Goal: Task Accomplishment & Management: Manage account settings

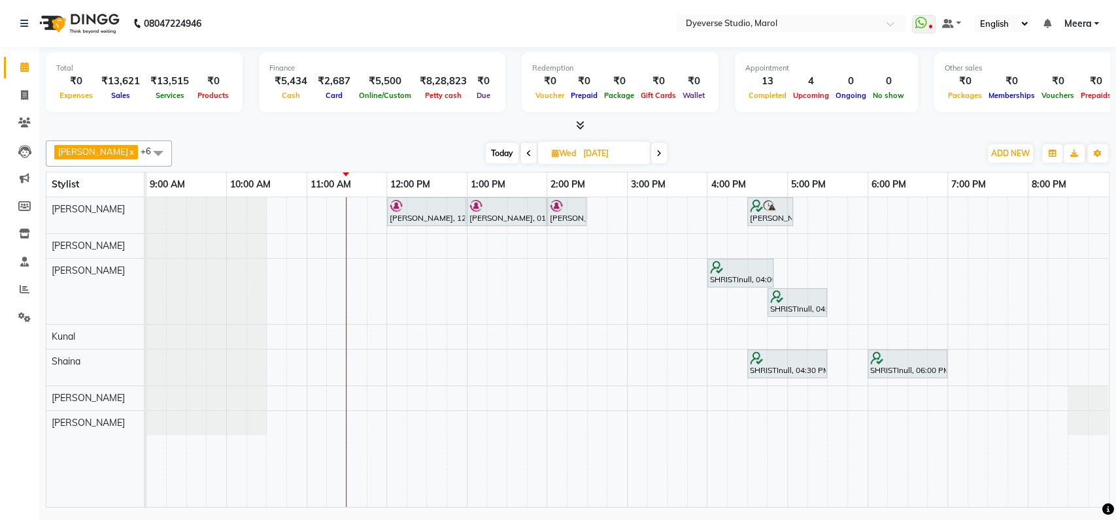
click at [651, 158] on span at bounding box center [659, 153] width 16 height 20
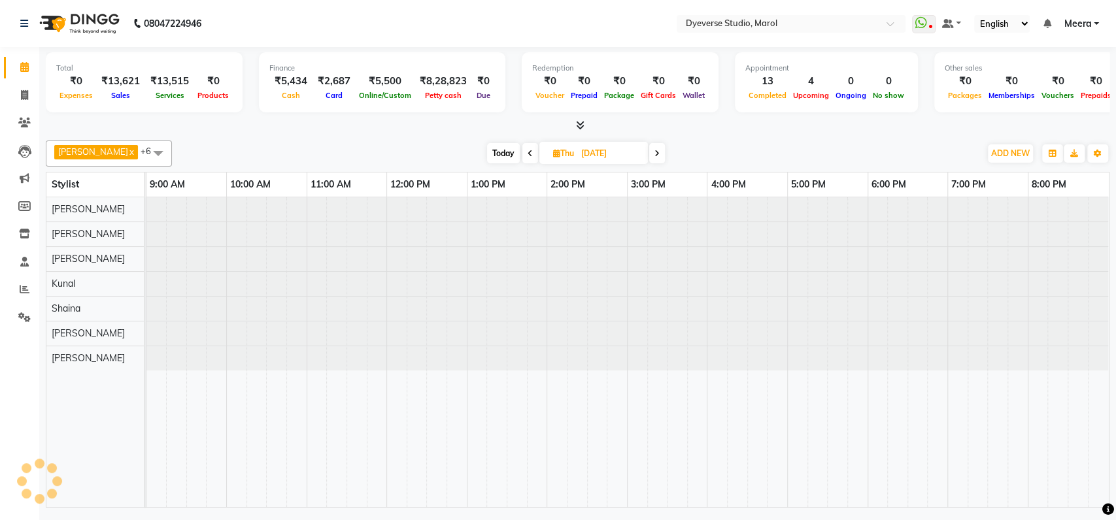
type input "[DATE]"
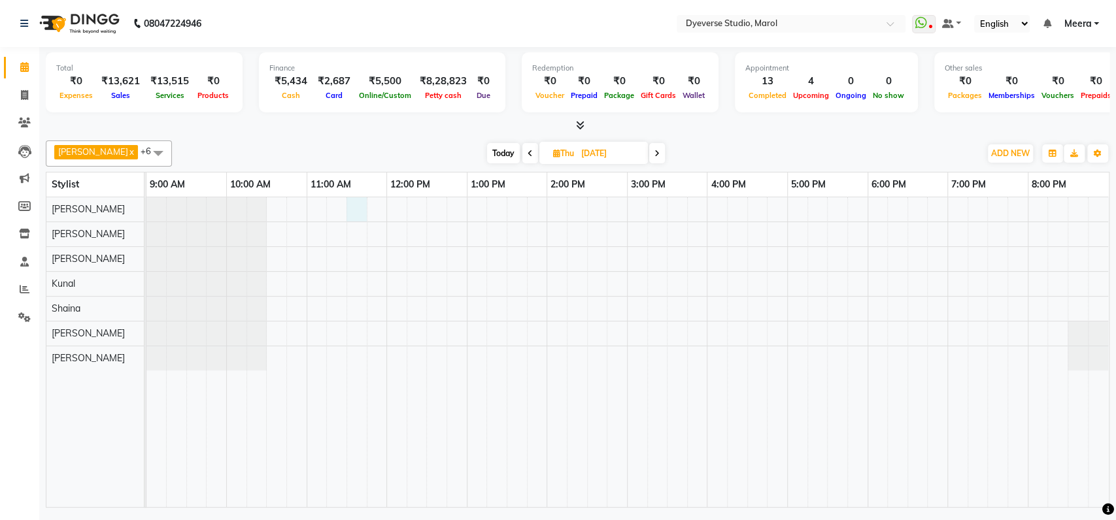
click at [354, 214] on div at bounding box center [627, 352] width 962 height 310
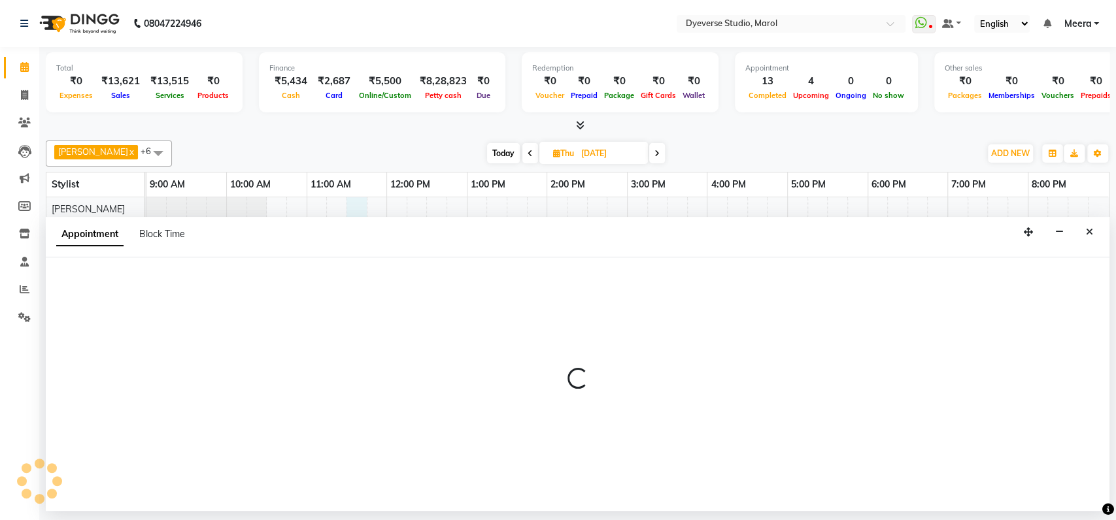
select select "48246"
select select "690"
select select "tentative"
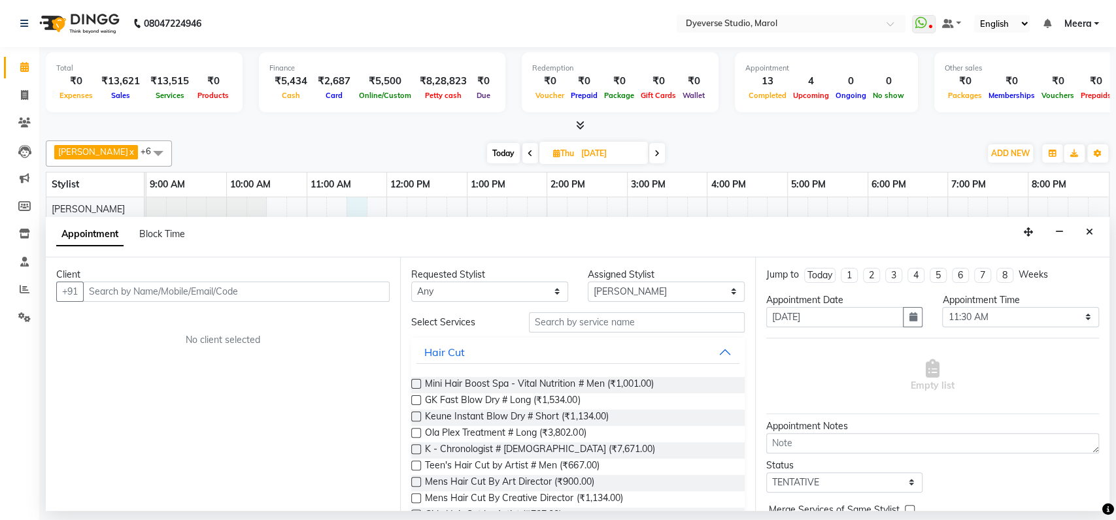
click at [221, 293] on input "text" at bounding box center [236, 292] width 306 height 20
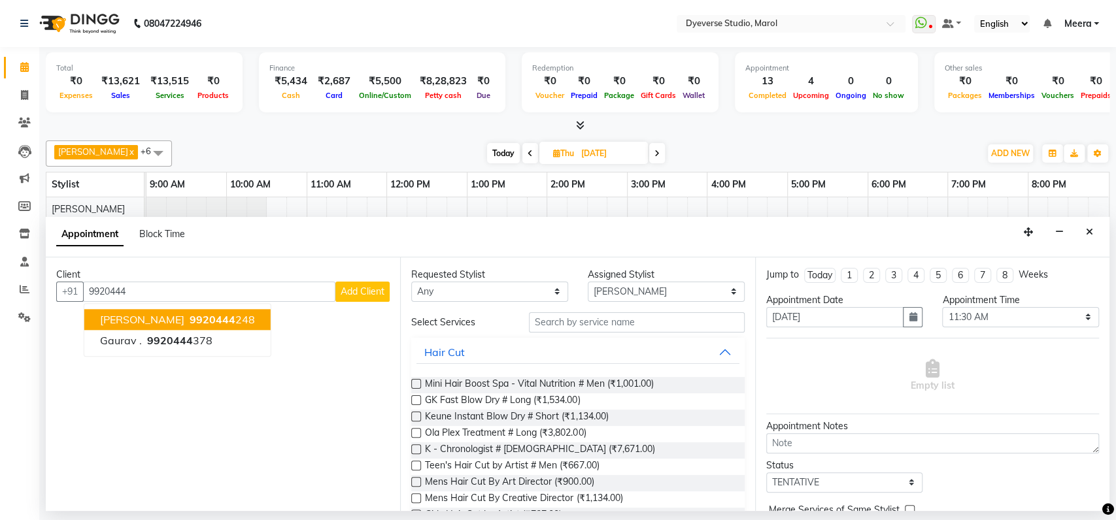
click at [190, 317] on span "9920444" at bounding box center [213, 319] width 46 height 13
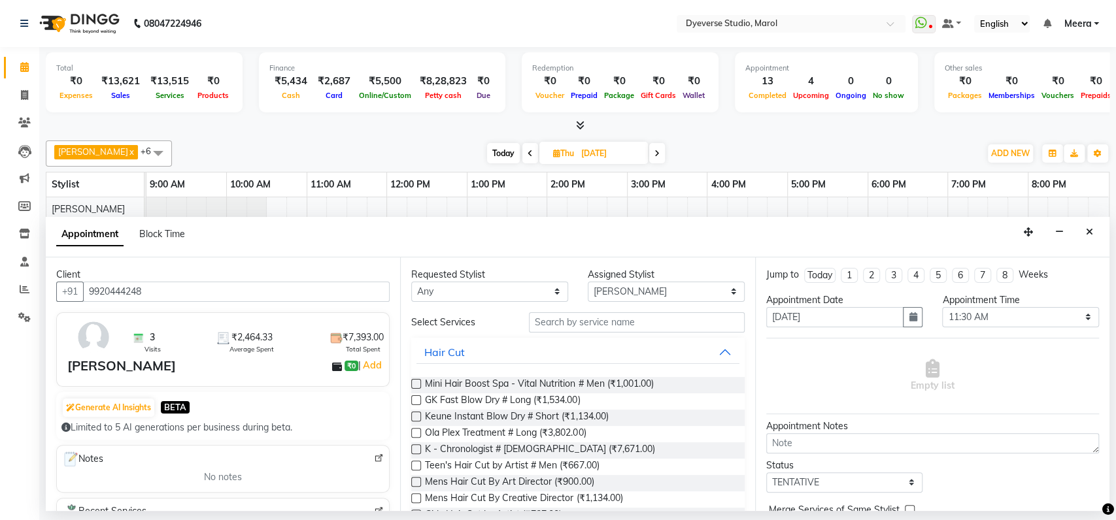
type input "9920444248"
click at [263, 376] on div "3 Visits ₹2,464.33 Average Spent ₹7,393.00 Total Spent [PERSON_NAME] ₹0 | Add" at bounding box center [222, 349] width 333 height 74
click at [618, 322] on input "text" at bounding box center [637, 322] width 216 height 20
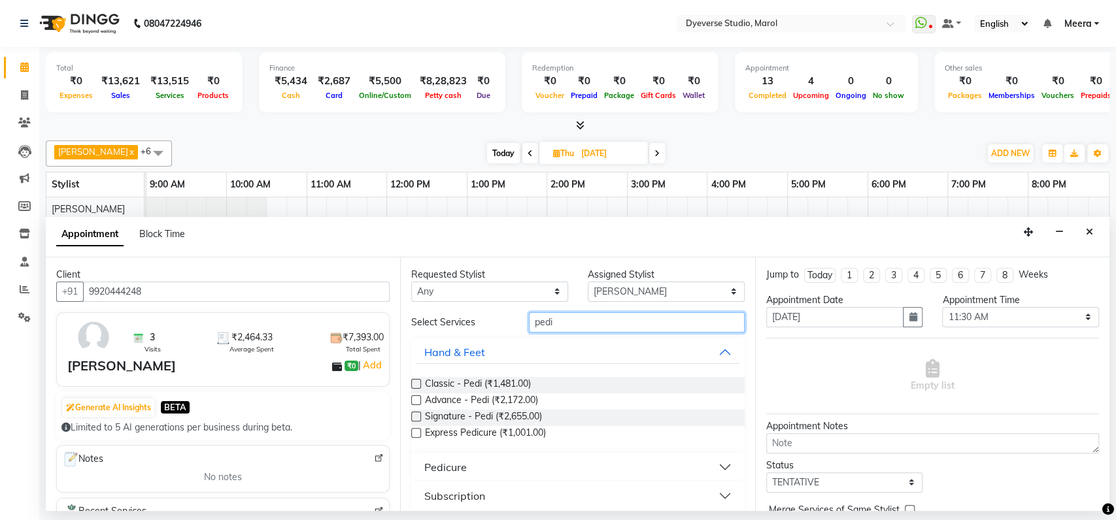
type input "pedi"
click at [414, 417] on label at bounding box center [416, 417] width 10 height 10
click at [414, 417] on input "checkbox" at bounding box center [415, 418] width 8 height 8
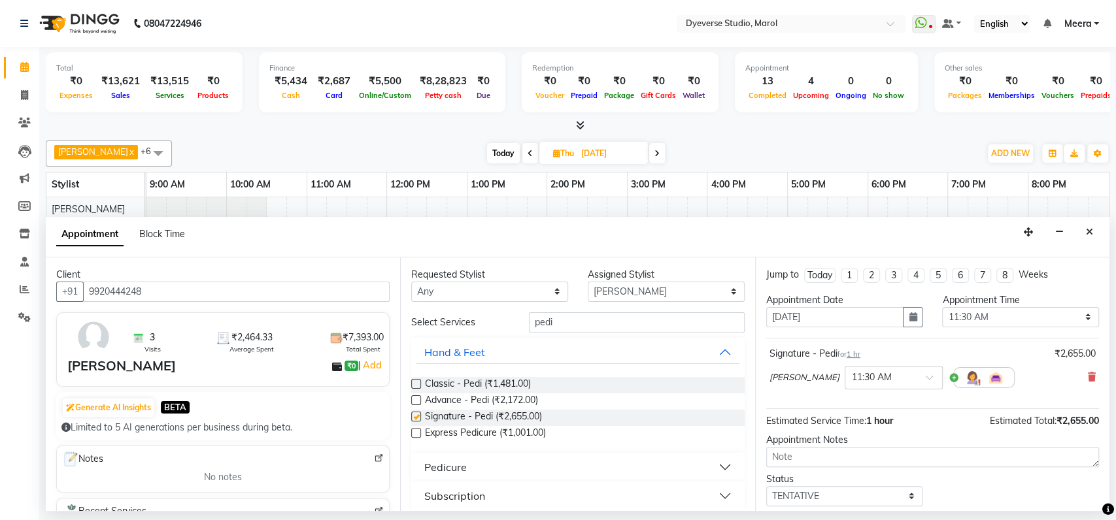
checkbox input "false"
click at [596, 322] on input "pedi" at bounding box center [637, 322] width 216 height 20
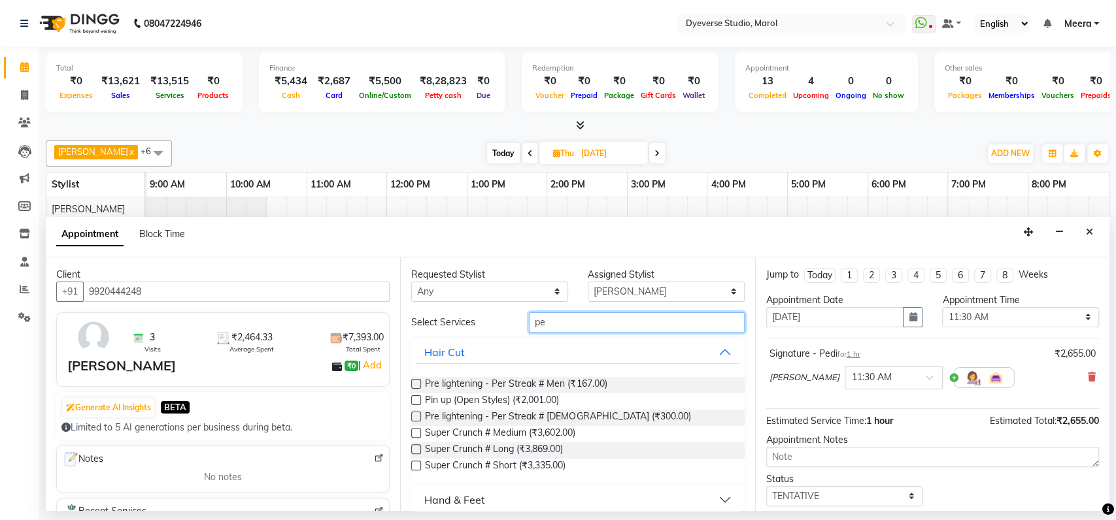
type input "p"
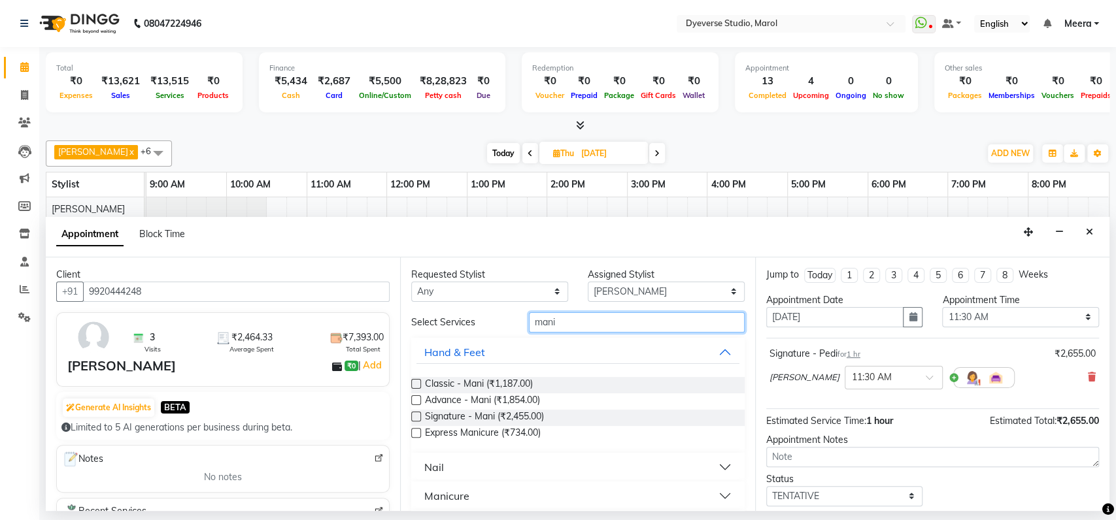
type input "mani"
click at [413, 418] on label at bounding box center [416, 417] width 10 height 10
click at [413, 418] on input "checkbox" at bounding box center [415, 418] width 8 height 8
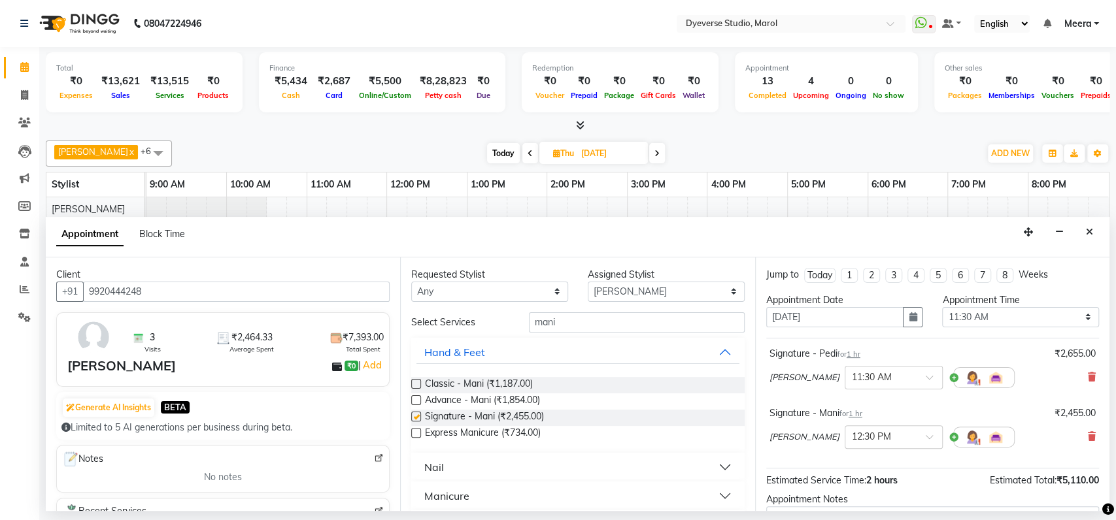
checkbox input "false"
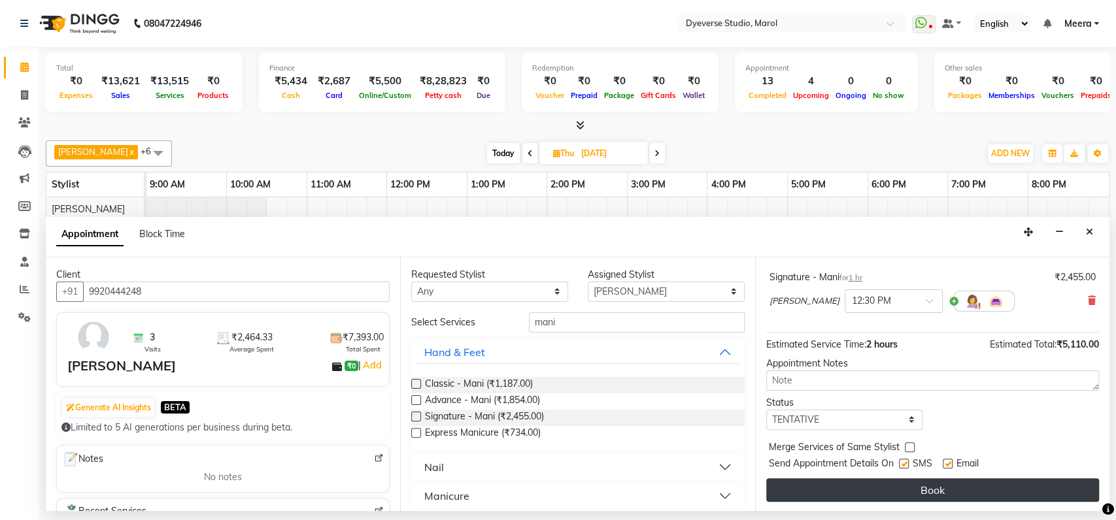
click at [897, 480] on button "Book" at bounding box center [932, 490] width 333 height 24
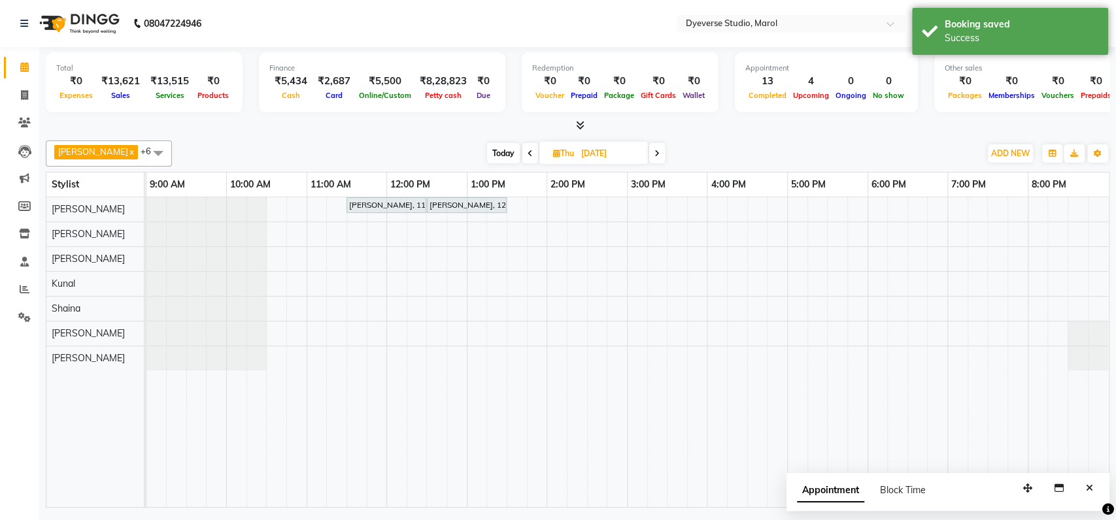
click at [527, 153] on icon at bounding box center [529, 154] width 5 height 8
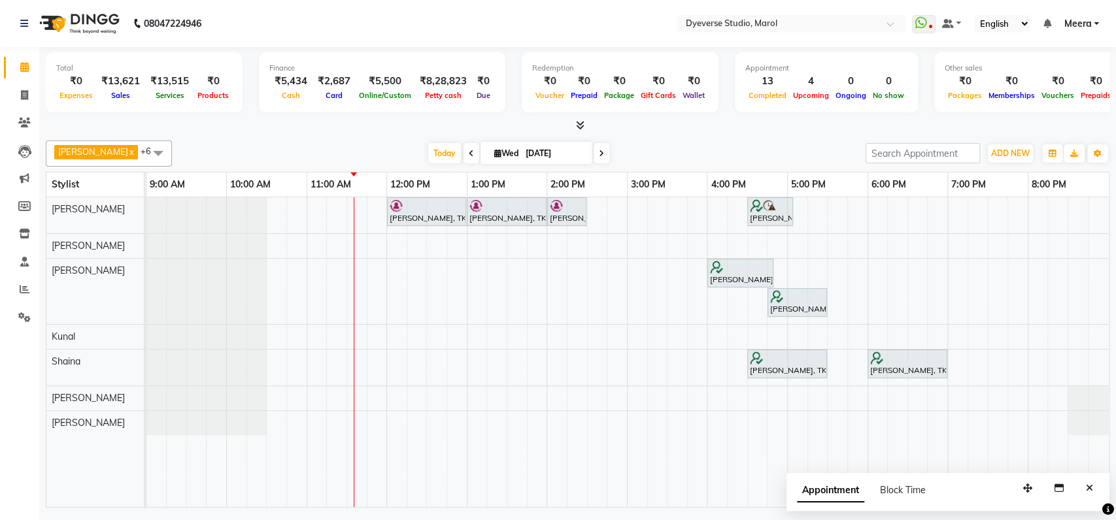
click at [469, 150] on icon at bounding box center [471, 154] width 5 height 8
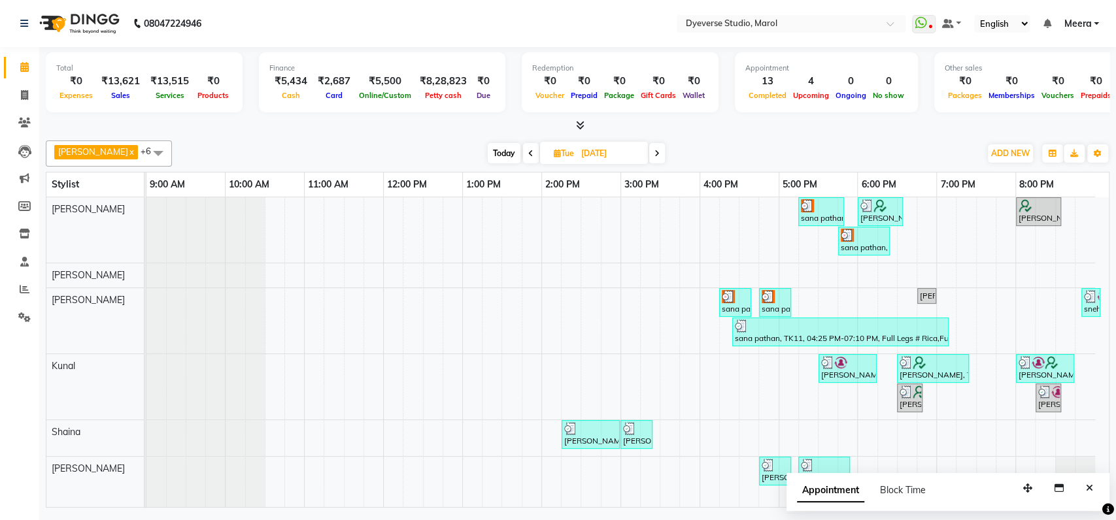
click at [649, 152] on span at bounding box center [657, 153] width 16 height 20
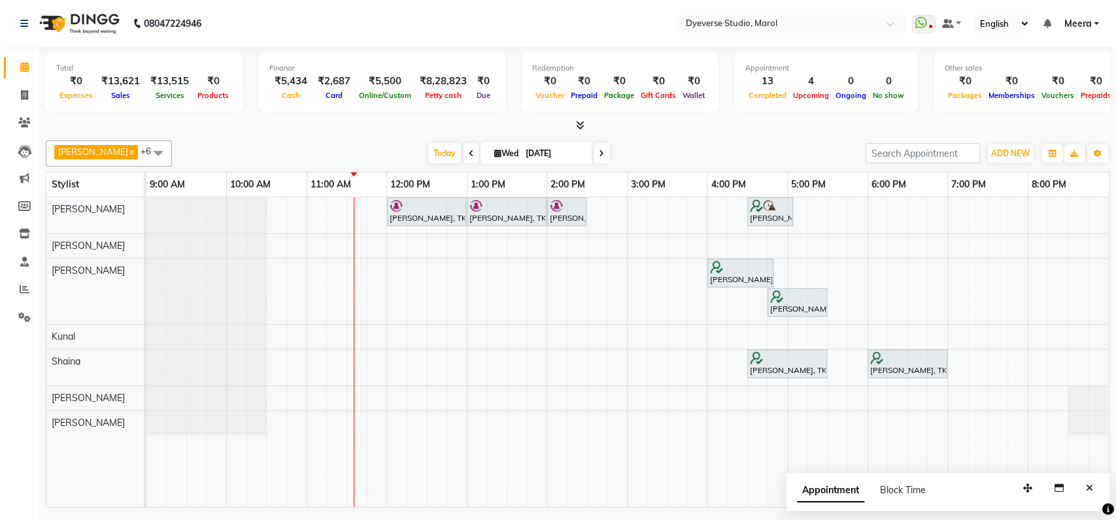
click at [593, 159] on span at bounding box center [601, 153] width 16 height 20
type input "[DATE]"
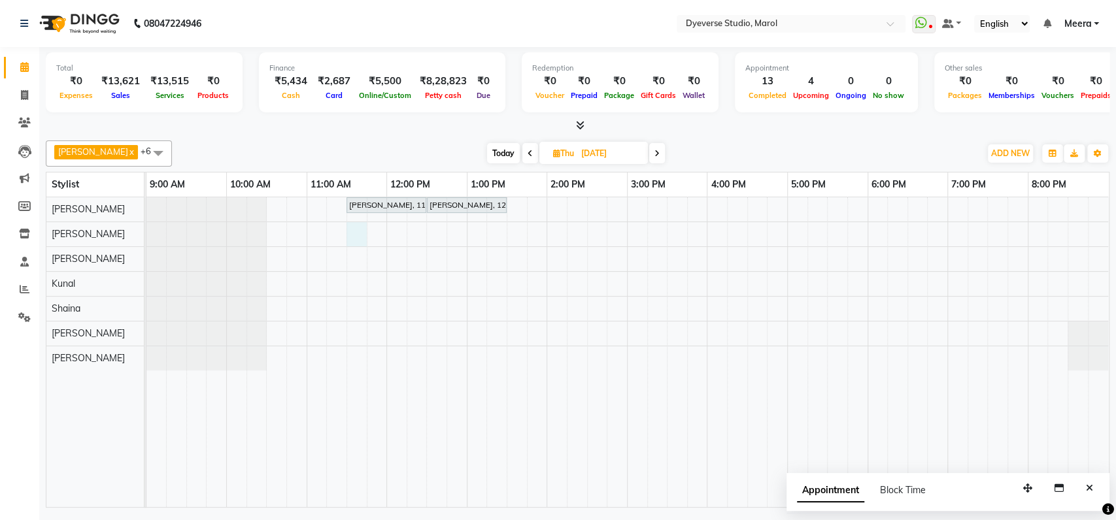
click at [352, 239] on div "[PERSON_NAME], 11:30 AM-12:30 PM, Signature - [PERSON_NAME], 12:30 PM-01:30 PM,…" at bounding box center [627, 352] width 962 height 310
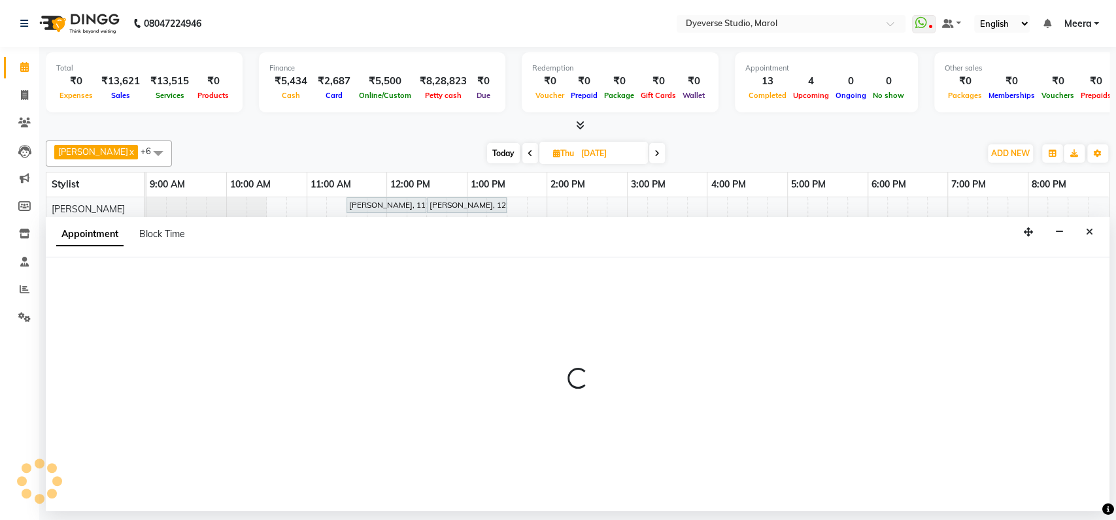
select select "48247"
select select "690"
select select "tentative"
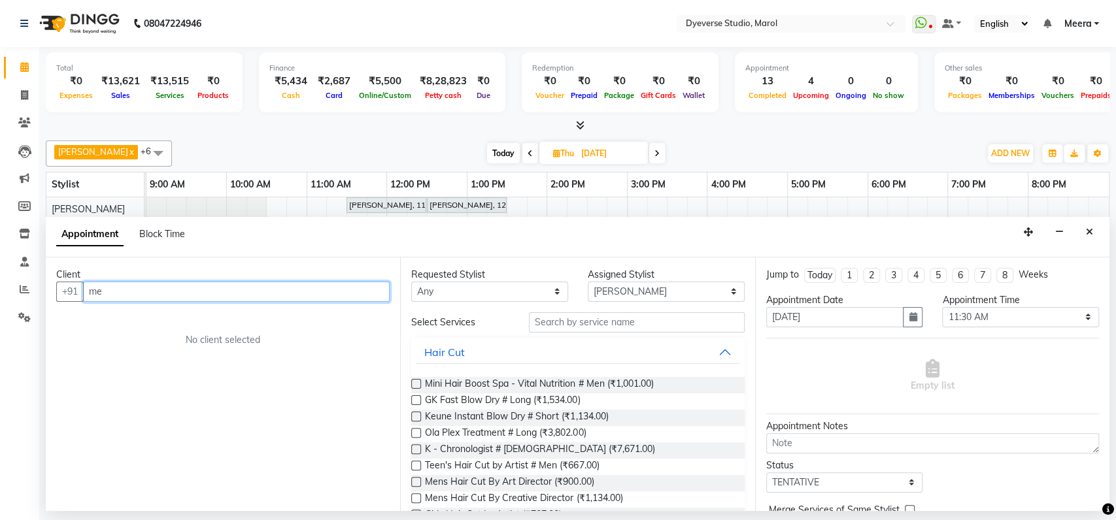
type input "m"
click at [342, 220] on div "Appointment Block Time" at bounding box center [577, 237] width 1063 height 41
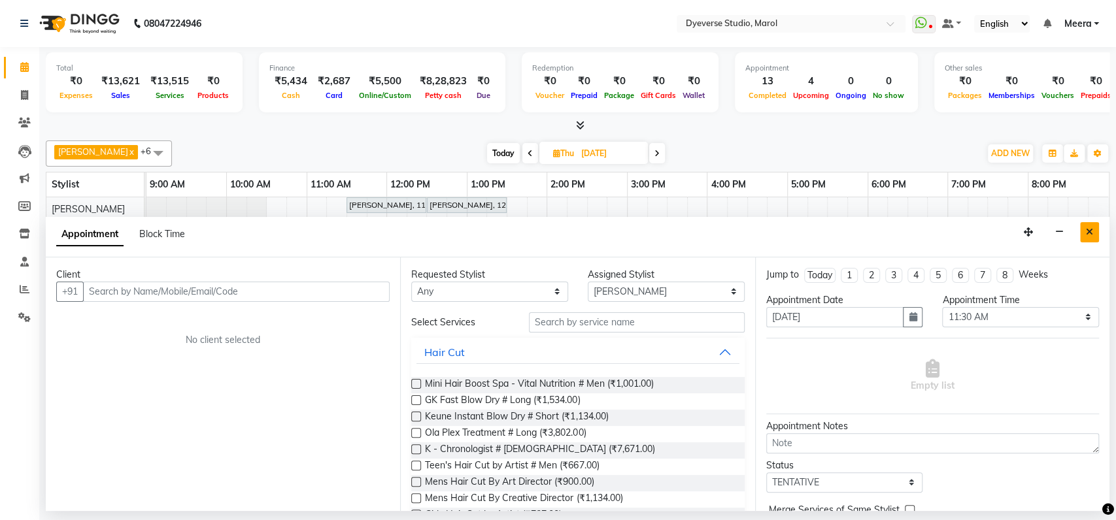
click at [1085, 236] on icon "Close" at bounding box center [1088, 231] width 7 height 9
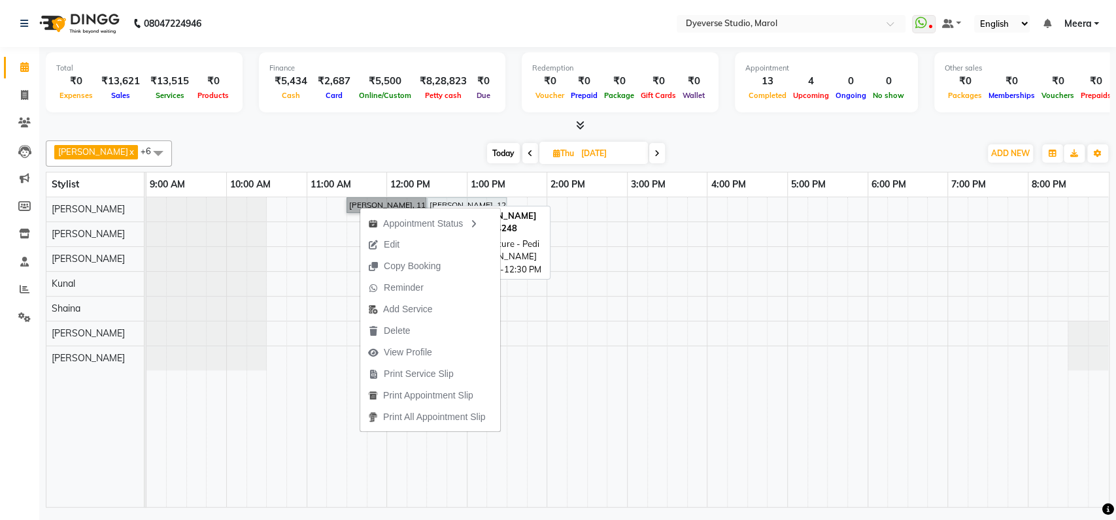
click at [346, 210] on link "[PERSON_NAME], 11:30 AM-12:30 PM, Signature - Pedi" at bounding box center [386, 205] width 80 height 16
select select "7"
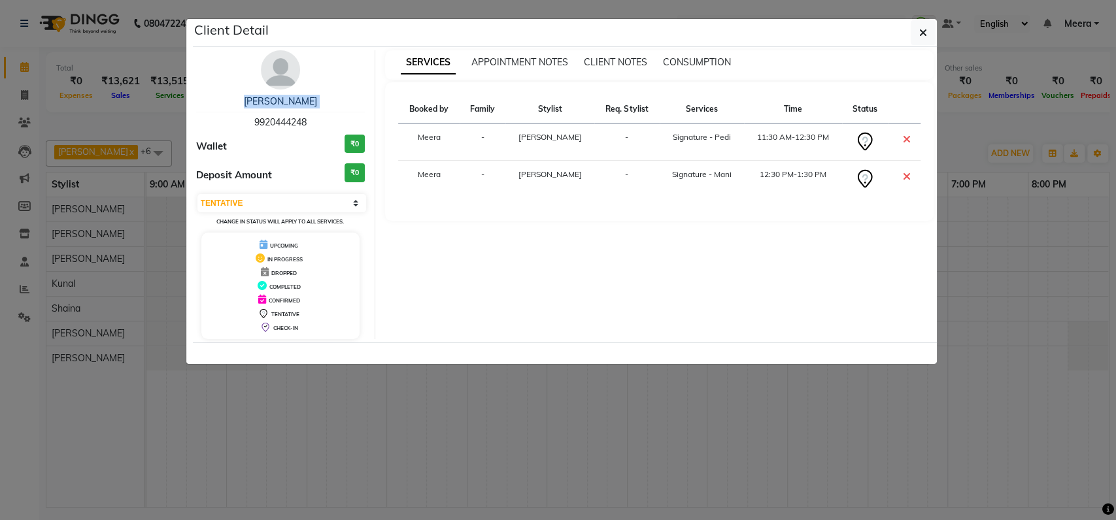
drag, startPoint x: 252, startPoint y: 117, endPoint x: 299, endPoint y: 111, distance: 47.4
click at [299, 112] on div "[PERSON_NAME] 9920444248" at bounding box center [280, 112] width 169 height 35
drag, startPoint x: 252, startPoint y: 120, endPoint x: 264, endPoint y: 120, distance: 11.8
drag, startPoint x: 264, startPoint y: 120, endPoint x: 252, endPoint y: 123, distance: 12.8
click at [252, 123] on div "[PERSON_NAME] 9920444248" at bounding box center [280, 112] width 169 height 35
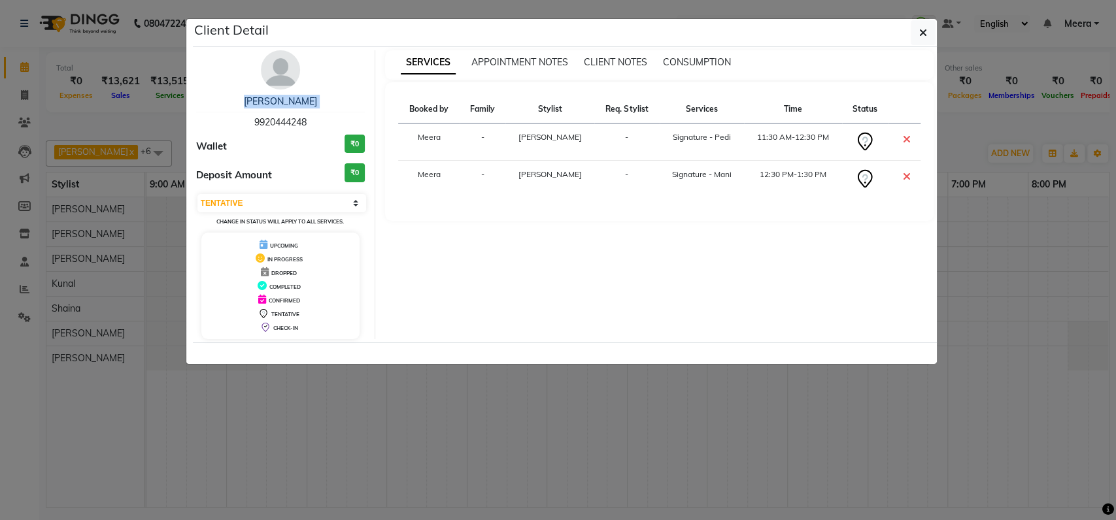
drag, startPoint x: 252, startPoint y: 119, endPoint x: 259, endPoint y: 119, distance: 7.2
drag, startPoint x: 259, startPoint y: 119, endPoint x: 248, endPoint y: 124, distance: 12.3
click at [248, 124] on div "[PERSON_NAME] 9920444248" at bounding box center [280, 112] width 169 height 35
drag, startPoint x: 256, startPoint y: 122, endPoint x: 305, endPoint y: 118, distance: 48.5
drag, startPoint x: 305, startPoint y: 118, endPoint x: 267, endPoint y: 124, distance: 37.7
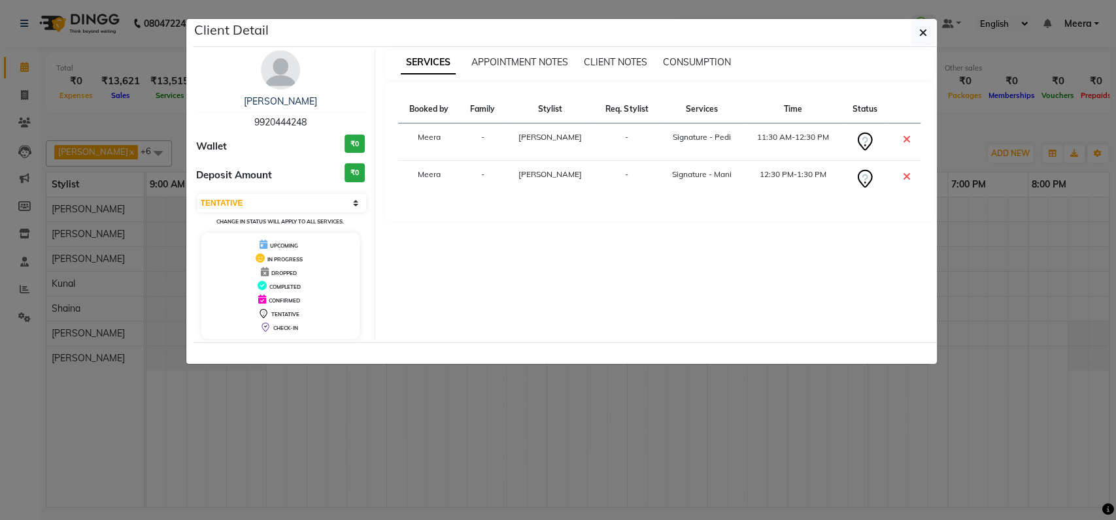
click at [267, 124] on span "9920444248" at bounding box center [280, 122] width 52 height 12
click at [249, 117] on div "[PERSON_NAME] 9920444248" at bounding box center [280, 112] width 169 height 35
drag, startPoint x: 249, startPoint y: 117, endPoint x: 329, endPoint y: 117, distance: 80.4
click at [329, 117] on div "[PERSON_NAME] 9920444248" at bounding box center [280, 112] width 169 height 35
copy span "9920444248"
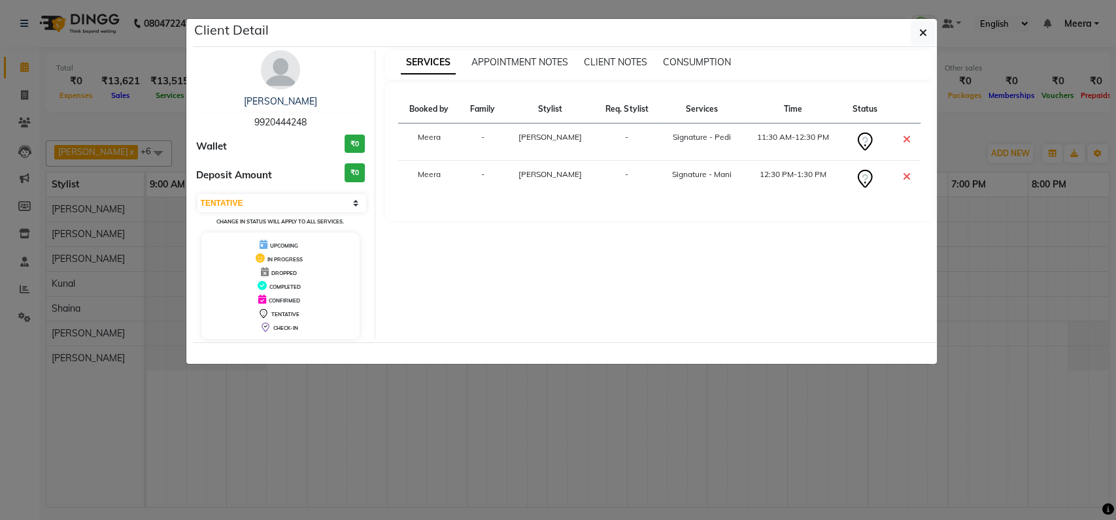
click at [353, 442] on ngb-modal-window "Client Detail [PERSON_NAME] 9920444248 Wallet ₹0 Deposit Amount ₹0 Select CONFI…" at bounding box center [558, 260] width 1116 height 520
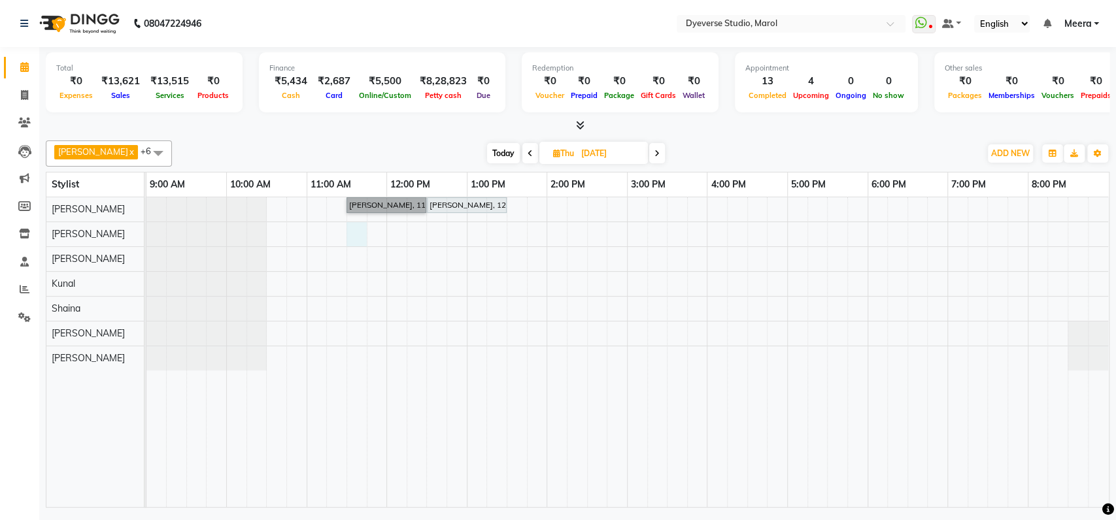
click at [356, 233] on div "[PERSON_NAME], 11:30 AM-12:30 PM, Signature - [PERSON_NAME], 12:30 PM-01:30 PM,…" at bounding box center [627, 352] width 962 height 310
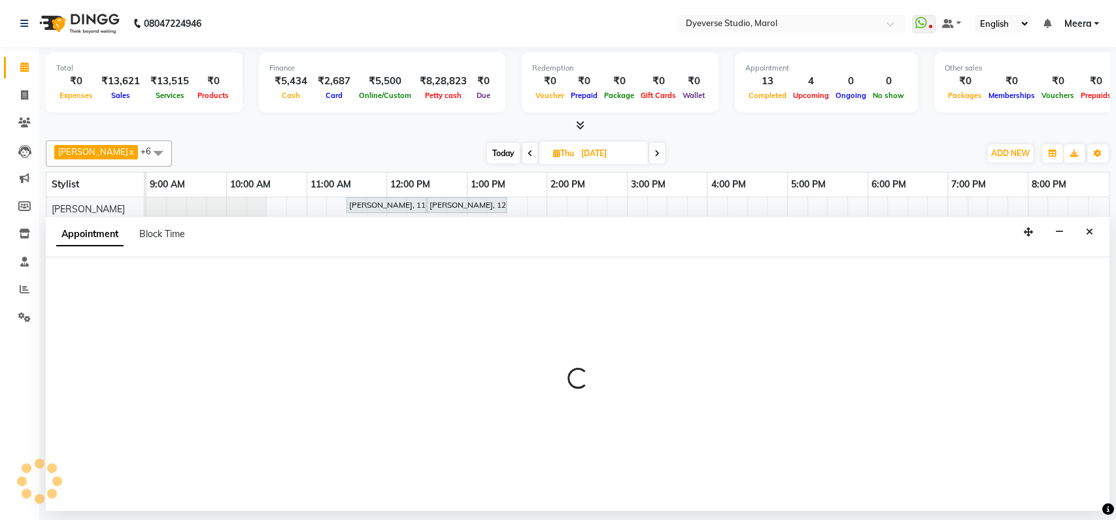
select select "48247"
select select "690"
select select "tentative"
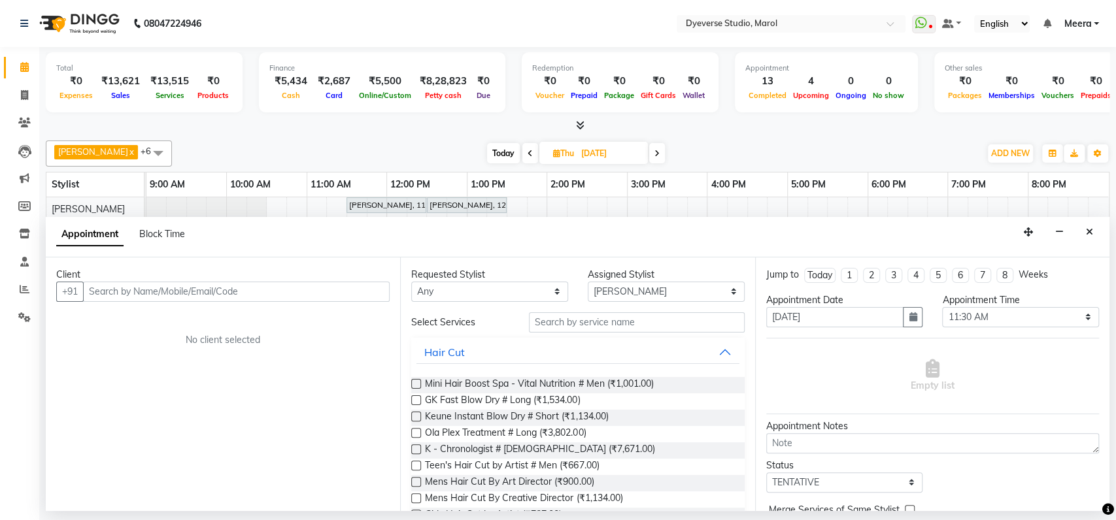
click at [250, 302] on div "Client +91 No client selected" at bounding box center [223, 384] width 354 height 254
click at [254, 292] on input "text" at bounding box center [236, 292] width 306 height 20
paste input "9920444248"
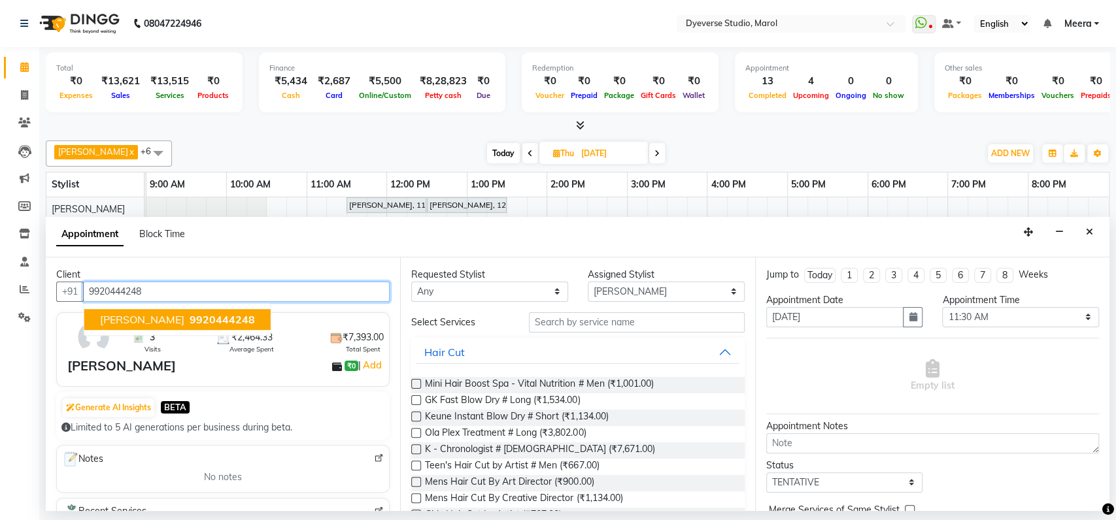
type input "9920444248"
click at [211, 357] on div "[PERSON_NAME] ₹0 | Add" at bounding box center [225, 366] width 316 height 20
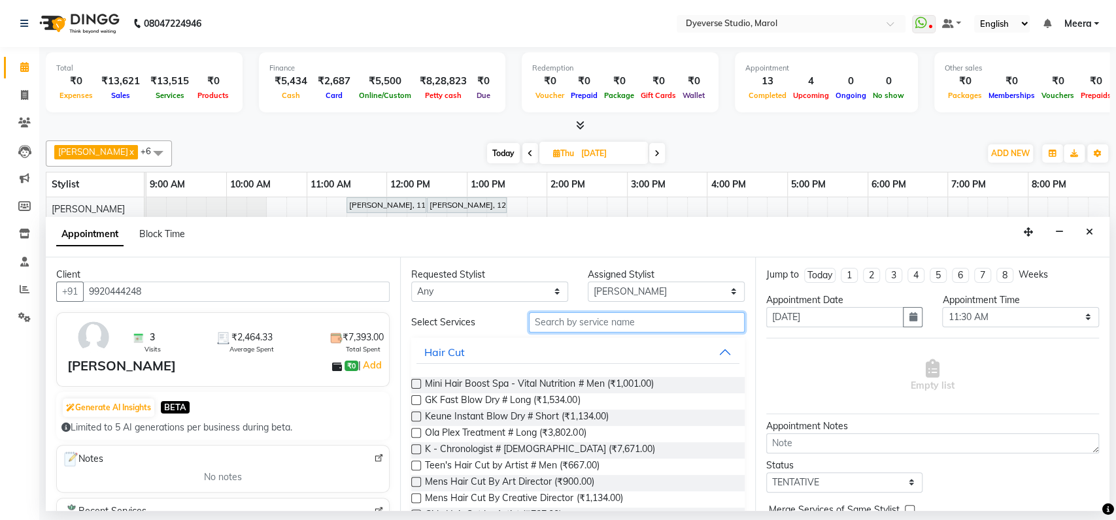
click at [538, 322] on input "text" at bounding box center [637, 322] width 216 height 20
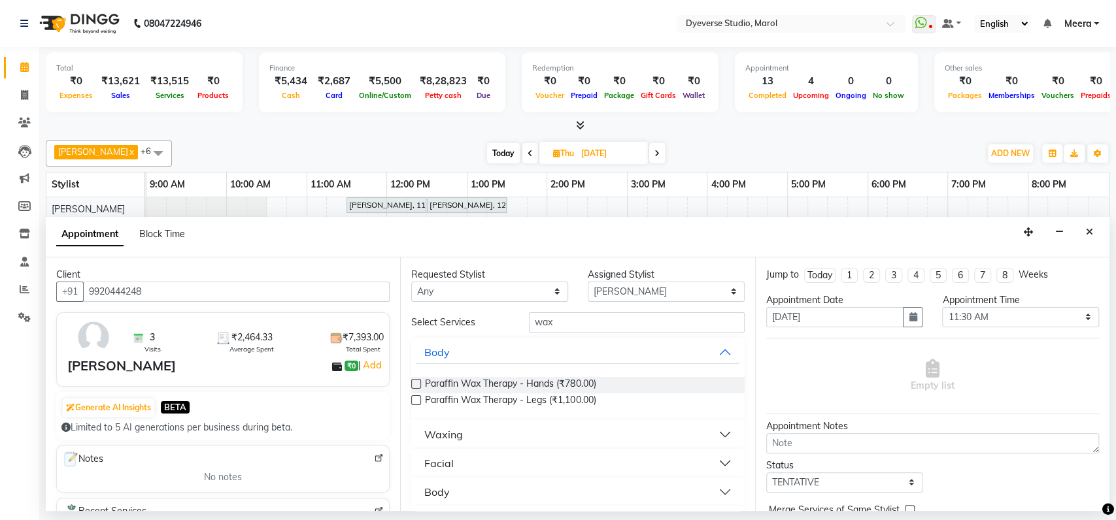
click at [426, 438] on div "Waxing" at bounding box center [443, 435] width 39 height 16
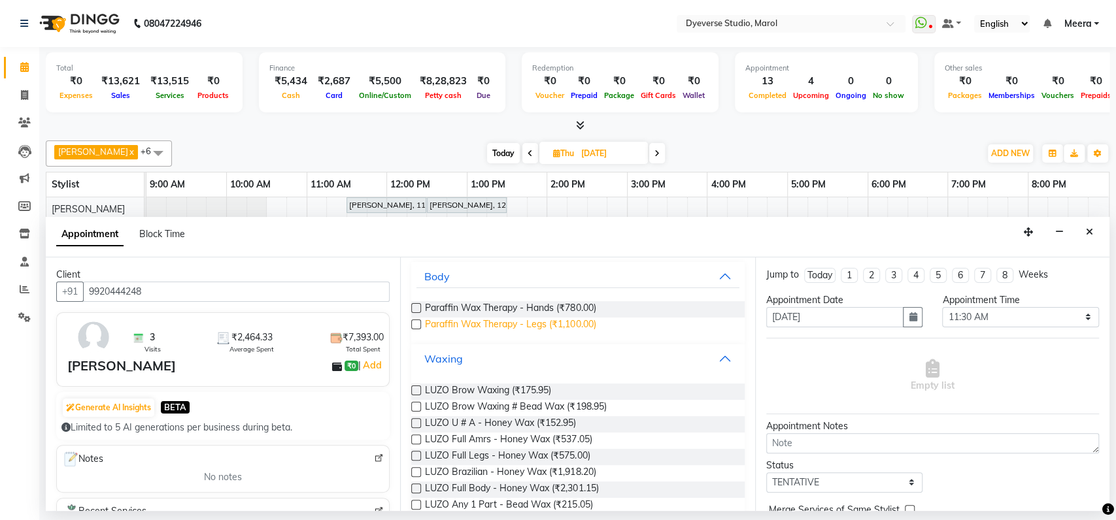
scroll to position [267, 0]
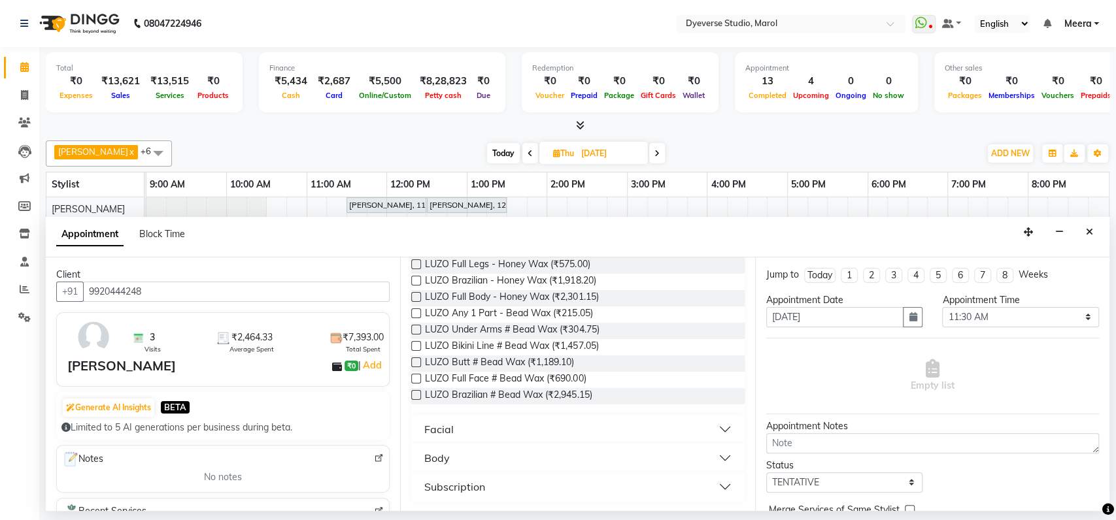
click at [535, 431] on button "Facial" at bounding box center [577, 430] width 322 height 24
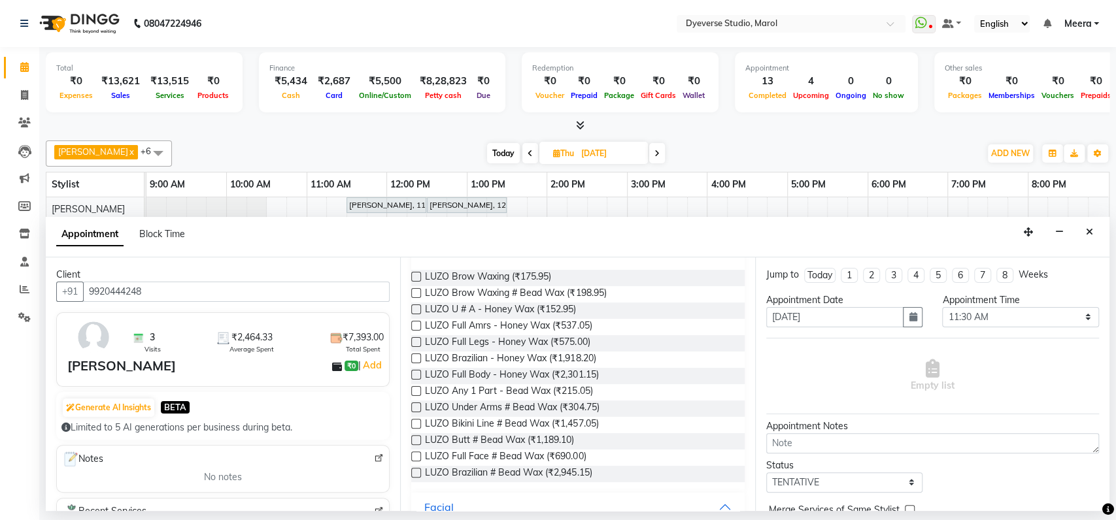
scroll to position [518, 0]
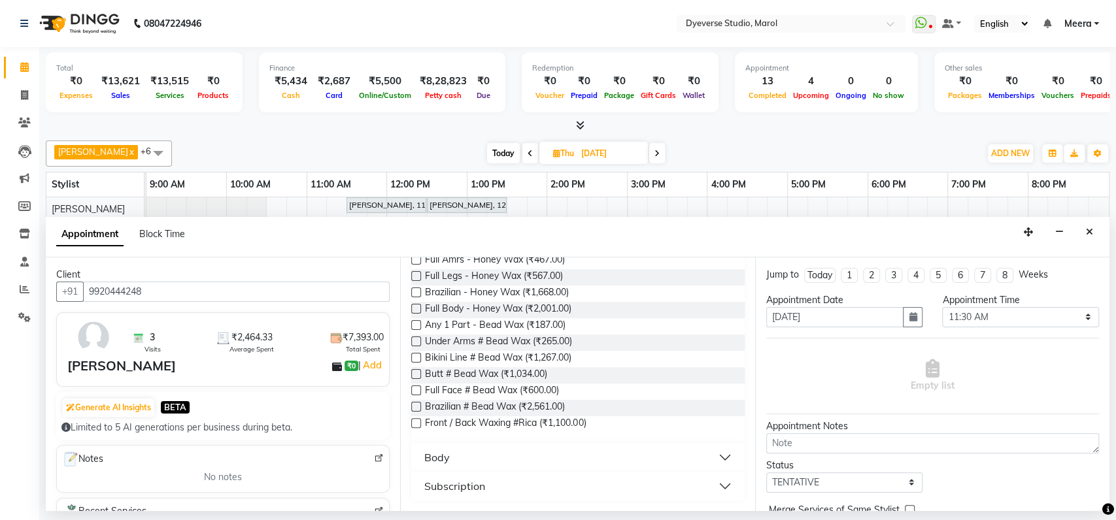
click at [574, 469] on div "Body" at bounding box center [577, 457] width 333 height 29
click at [584, 447] on button "Body" at bounding box center [577, 458] width 322 height 24
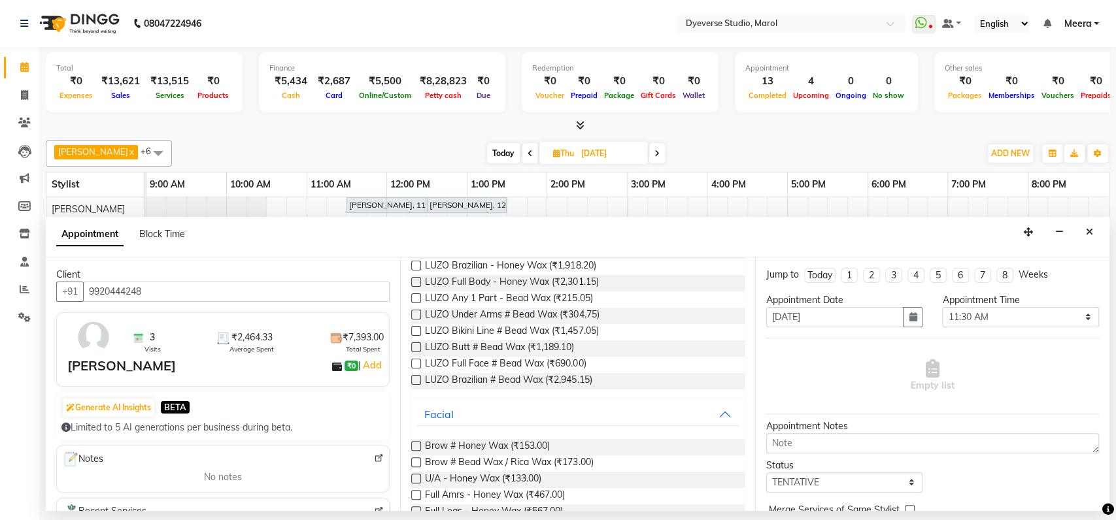
scroll to position [0, 0]
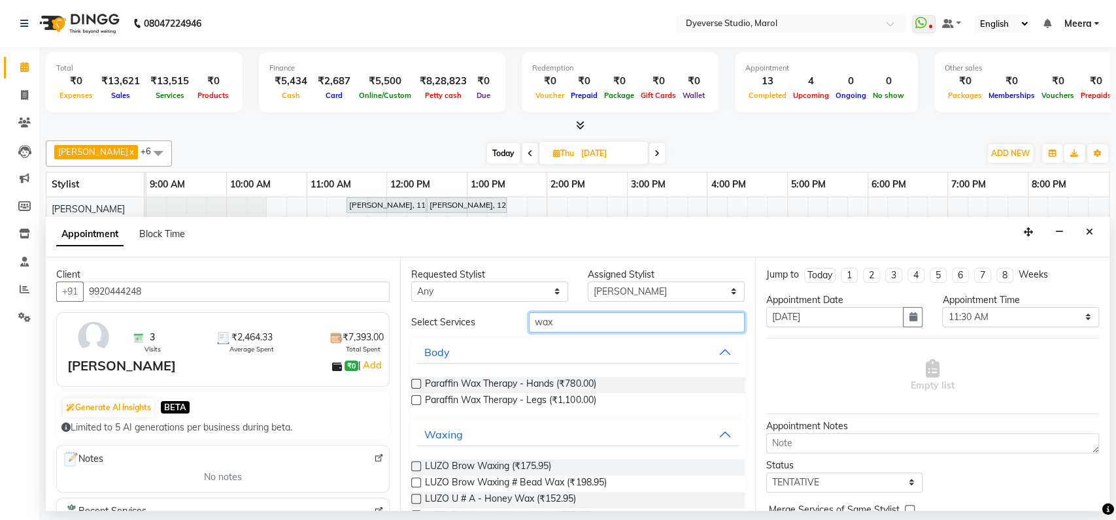
click at [602, 327] on input "wax" at bounding box center [637, 322] width 216 height 20
type input "w"
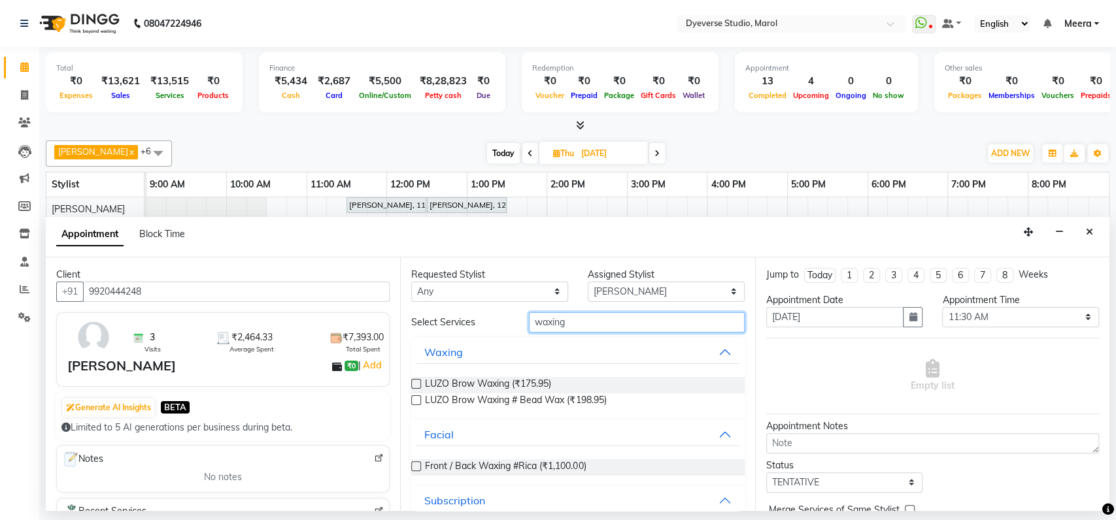
scroll to position [51, 0]
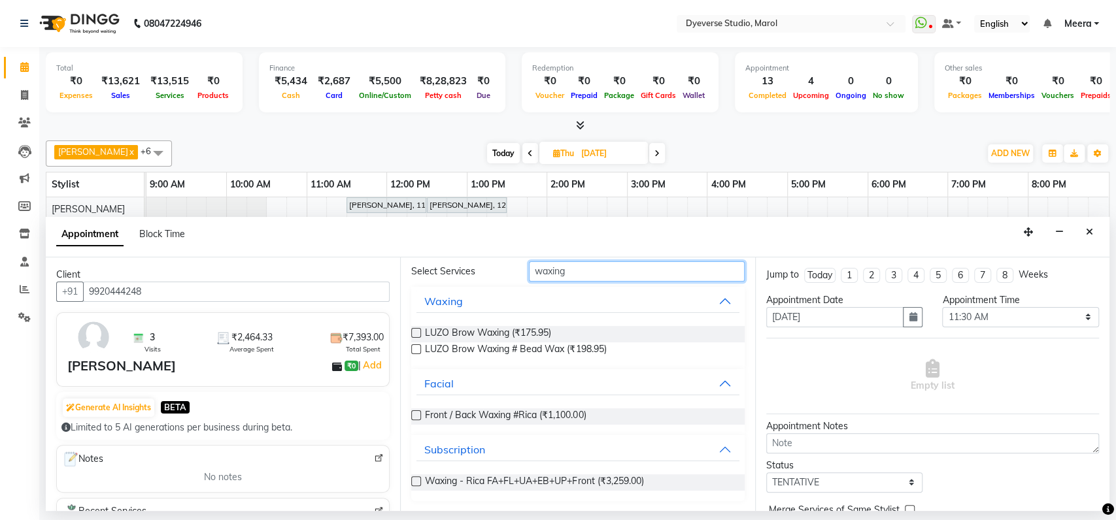
type input "waxing"
click at [418, 482] on label at bounding box center [416, 481] width 10 height 10
click at [418, 482] on input "checkbox" at bounding box center [415, 482] width 8 height 8
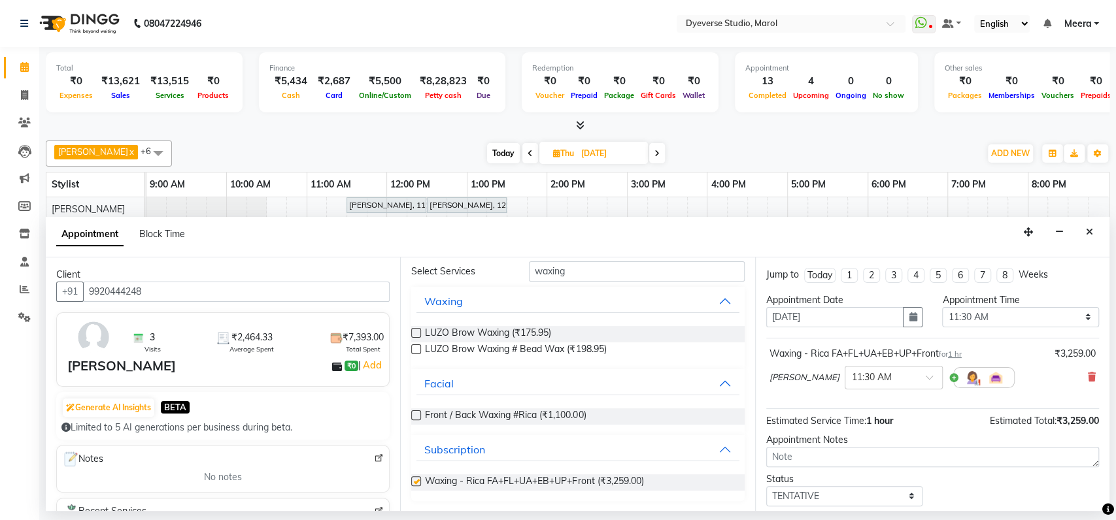
checkbox input "false"
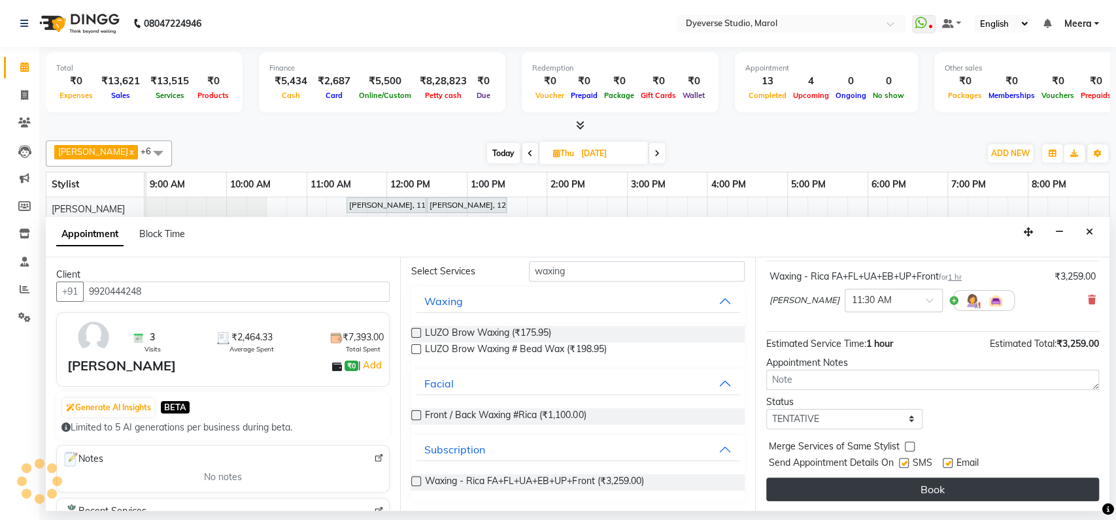
click at [889, 488] on button "Book" at bounding box center [932, 490] width 333 height 24
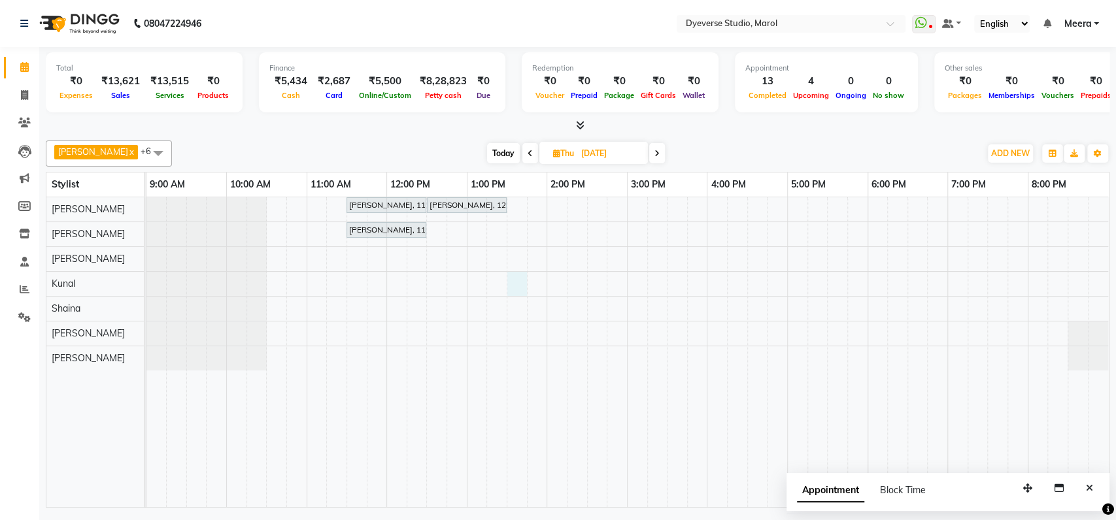
click at [518, 285] on div "[PERSON_NAME], 11:30 AM-12:30 PM, Signature - [PERSON_NAME], 12:30 PM-01:30 PM,…" at bounding box center [627, 352] width 962 height 310
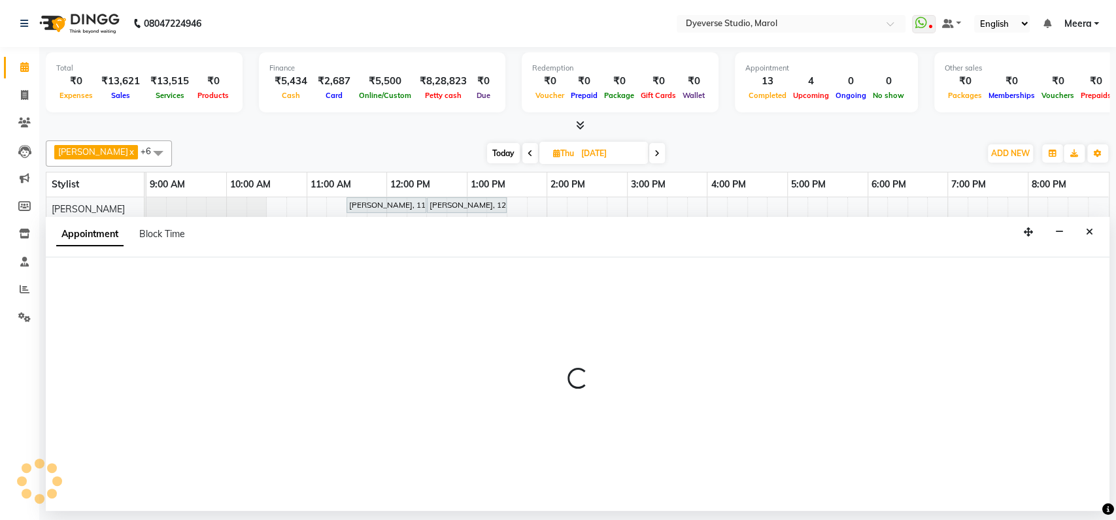
select select "48560"
select select "tentative"
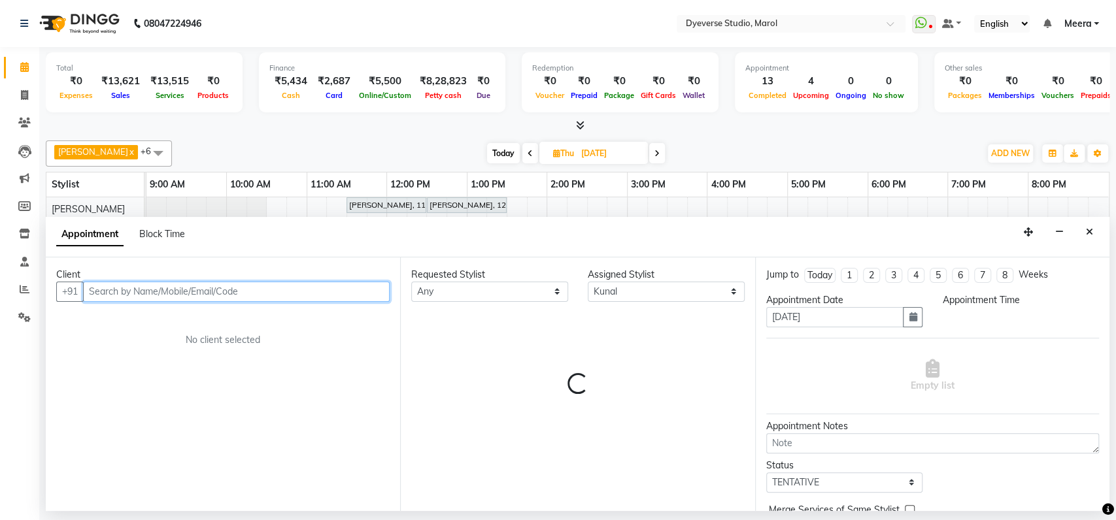
select select "810"
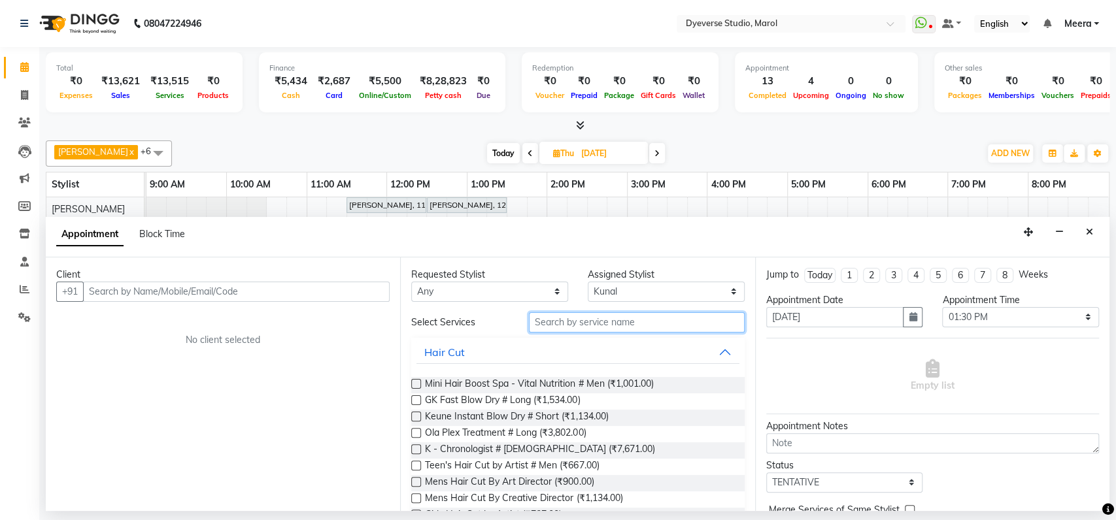
click at [565, 324] on input "text" at bounding box center [637, 322] width 216 height 20
type input "hair cut"
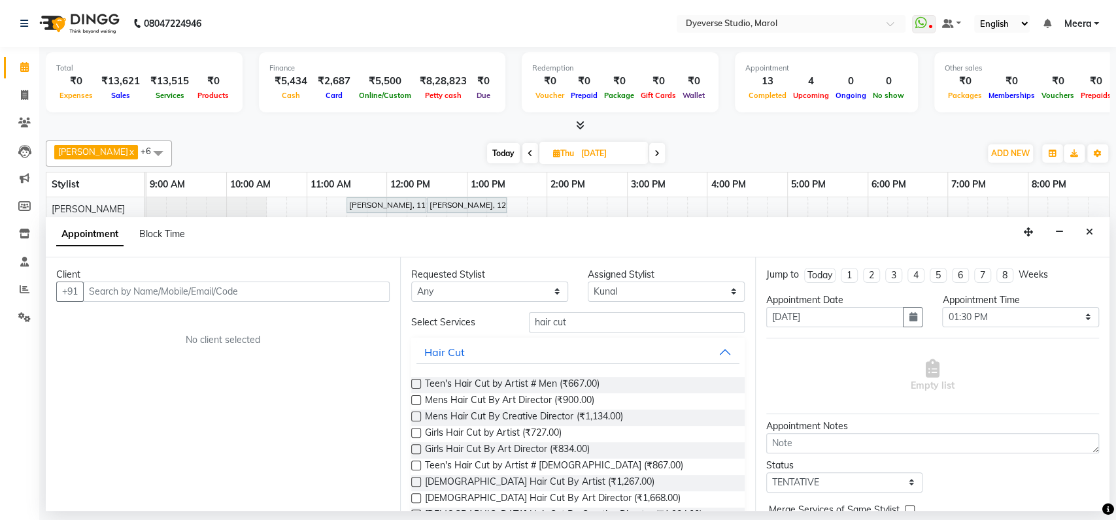
click at [413, 412] on label at bounding box center [416, 417] width 10 height 10
click at [413, 414] on input "checkbox" at bounding box center [415, 418] width 8 height 8
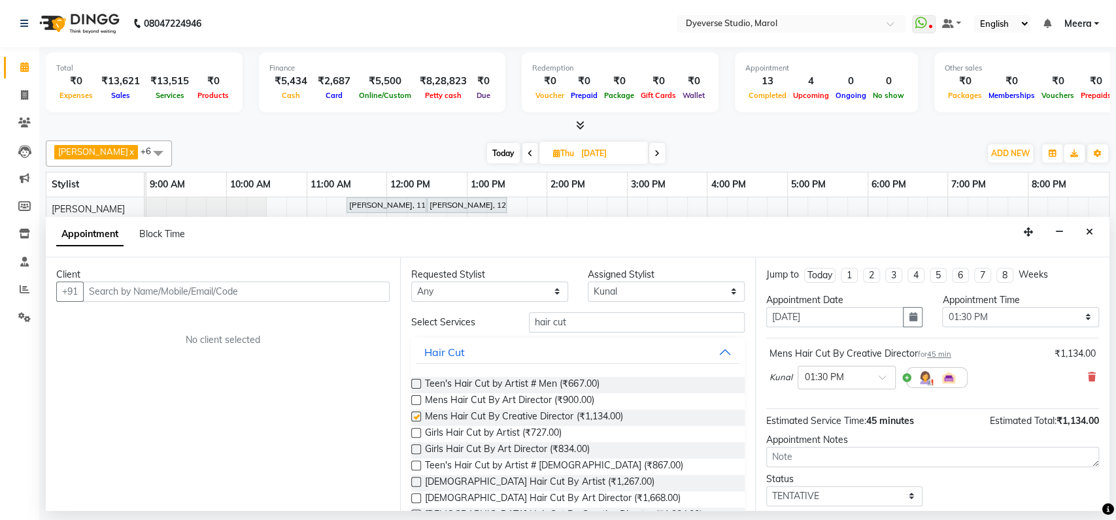
checkbox input "false"
click at [253, 291] on input "text" at bounding box center [236, 292] width 306 height 20
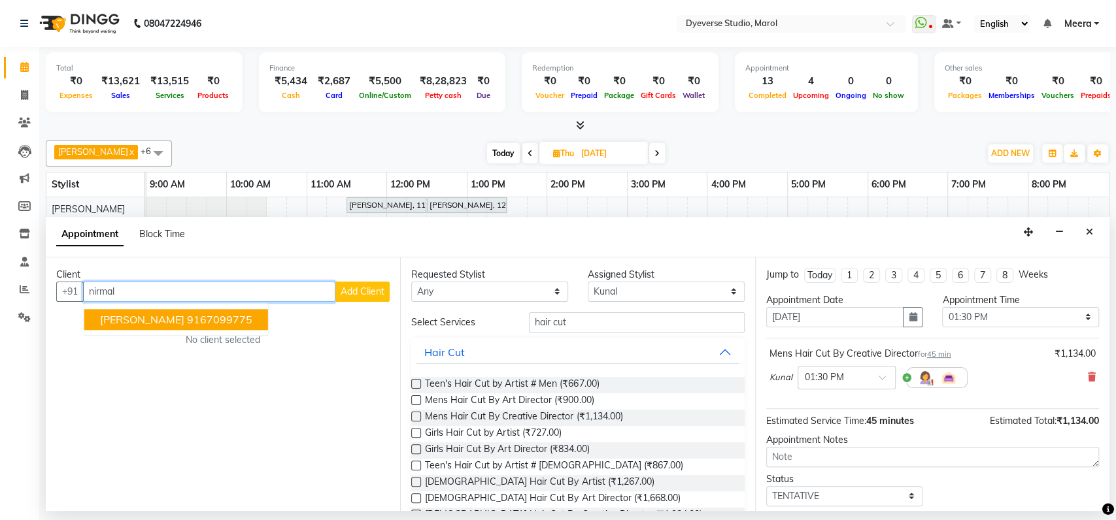
click at [199, 322] on ngb-highlight "9167099775" at bounding box center [219, 319] width 65 height 13
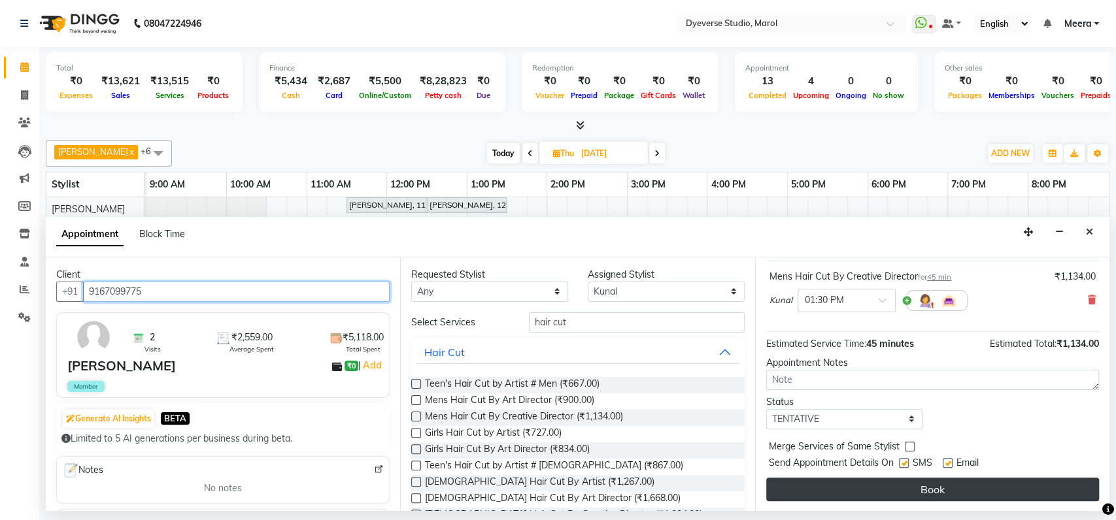
type input "9167099775"
click at [1055, 489] on button "Book" at bounding box center [932, 490] width 333 height 24
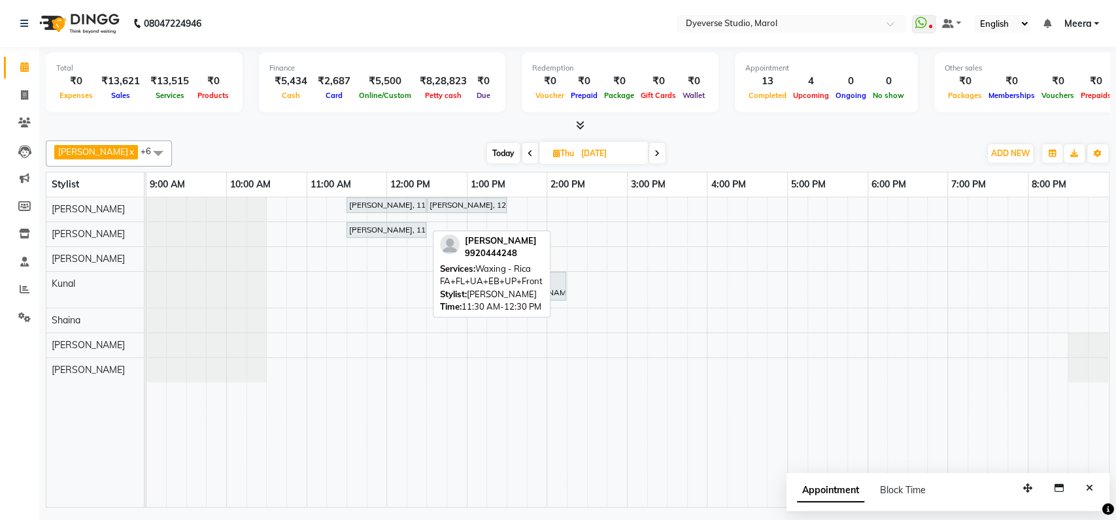
click at [393, 233] on div "[PERSON_NAME], 11:30 AM-12:30 PM, Waxing - Rica FA+[GEOGRAPHIC_DATA]+UA+EB+UP+F…" at bounding box center [386, 230] width 77 height 12
select select "7"
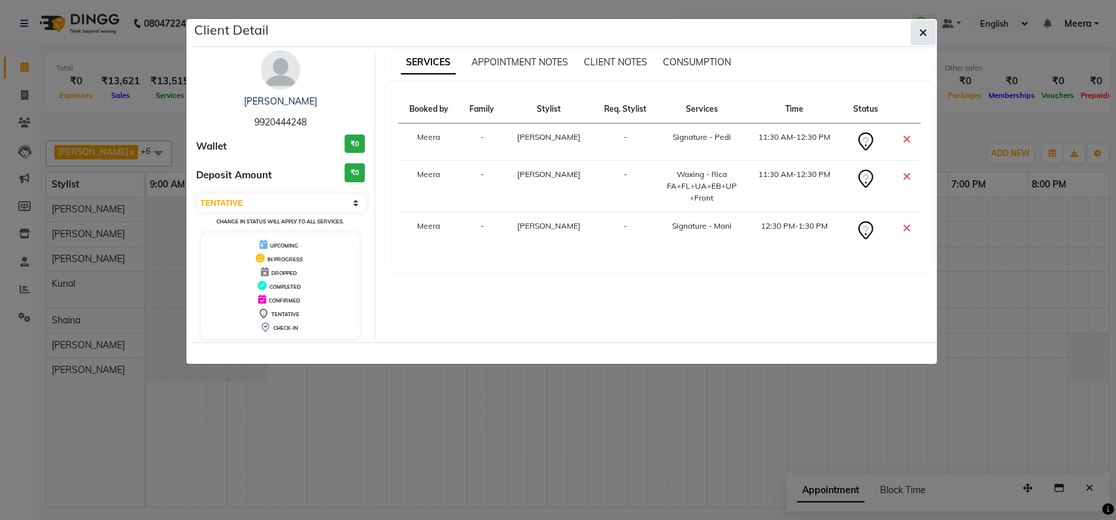
click at [926, 29] on button "button" at bounding box center [922, 32] width 25 height 25
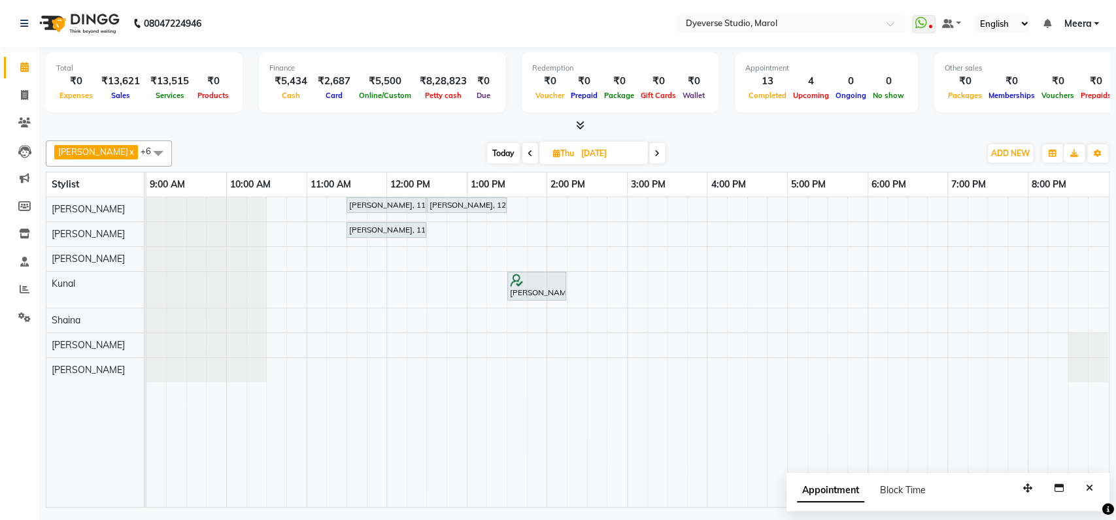
click at [527, 154] on icon at bounding box center [529, 154] width 5 height 8
type input "[DATE]"
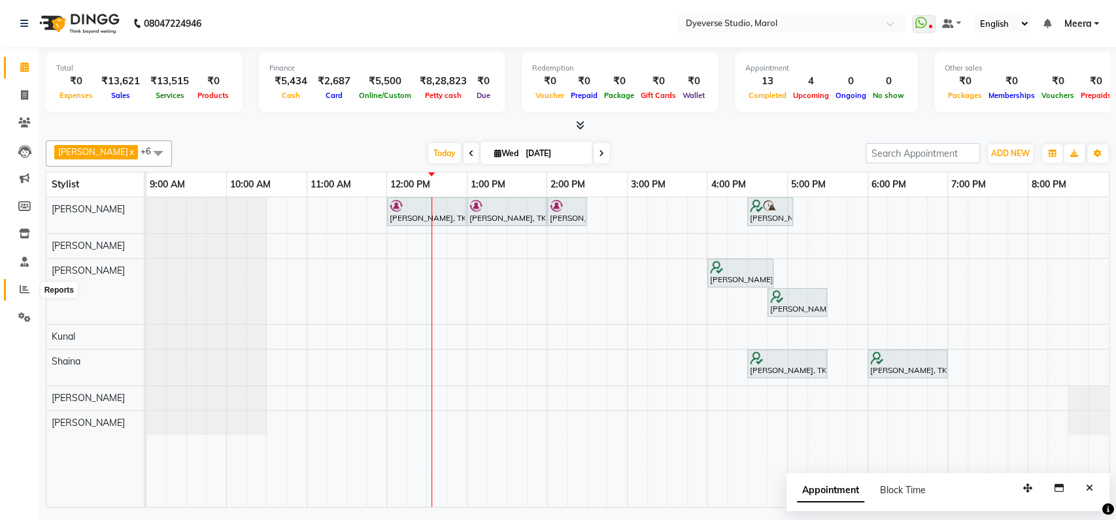
click at [13, 291] on span at bounding box center [24, 289] width 23 height 15
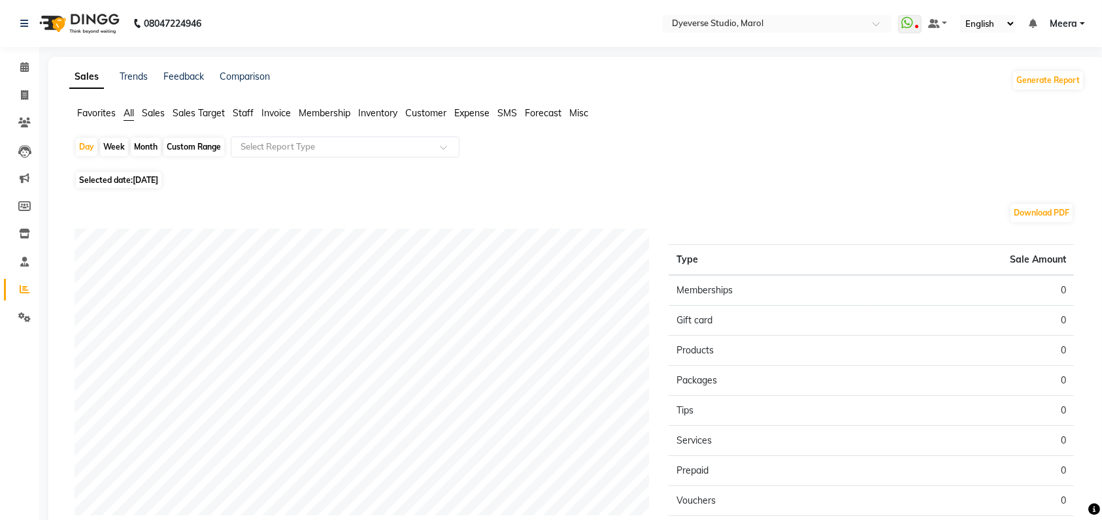
click at [145, 145] on div "Month" at bounding box center [146, 147] width 30 height 18
select select "9"
select select "2025"
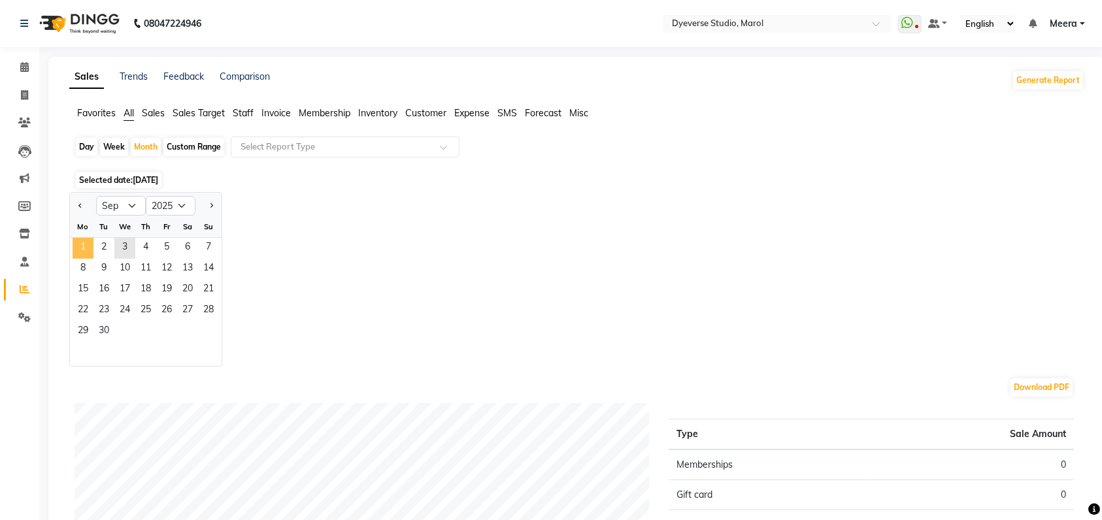
click at [80, 247] on span "1" at bounding box center [83, 248] width 21 height 21
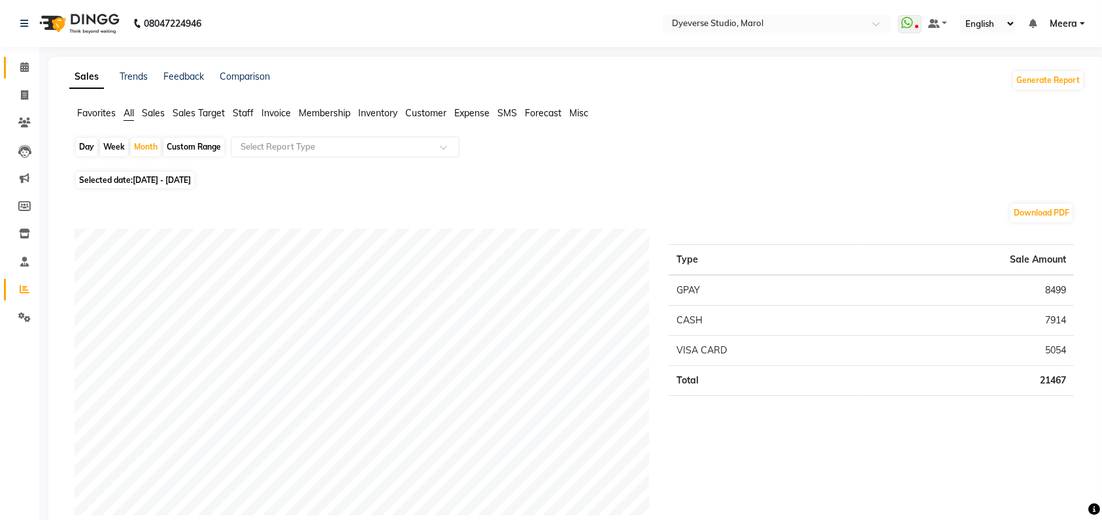
click at [21, 68] on icon at bounding box center [24, 67] width 8 height 10
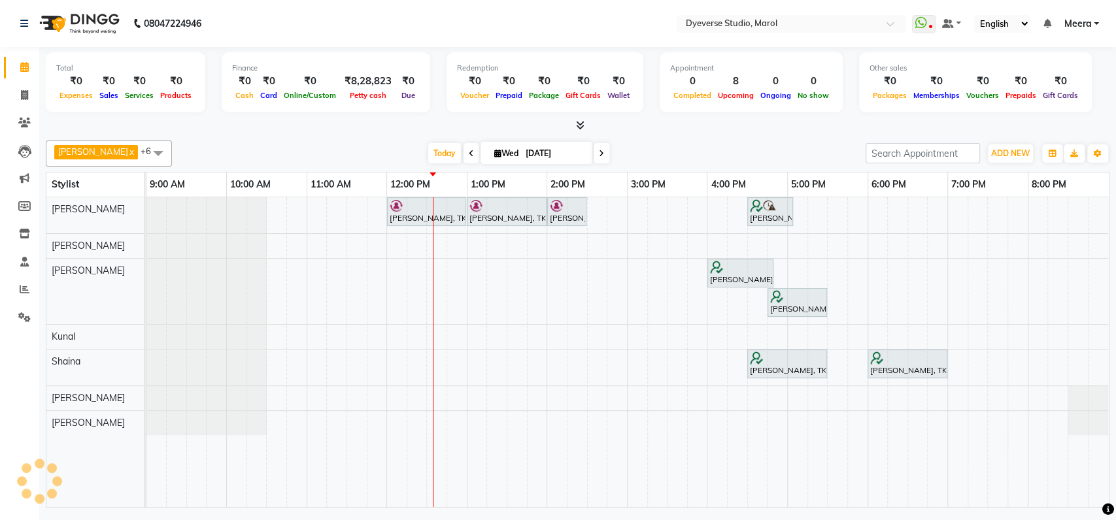
click at [463, 154] on span at bounding box center [471, 153] width 16 height 20
type input "[DATE]"
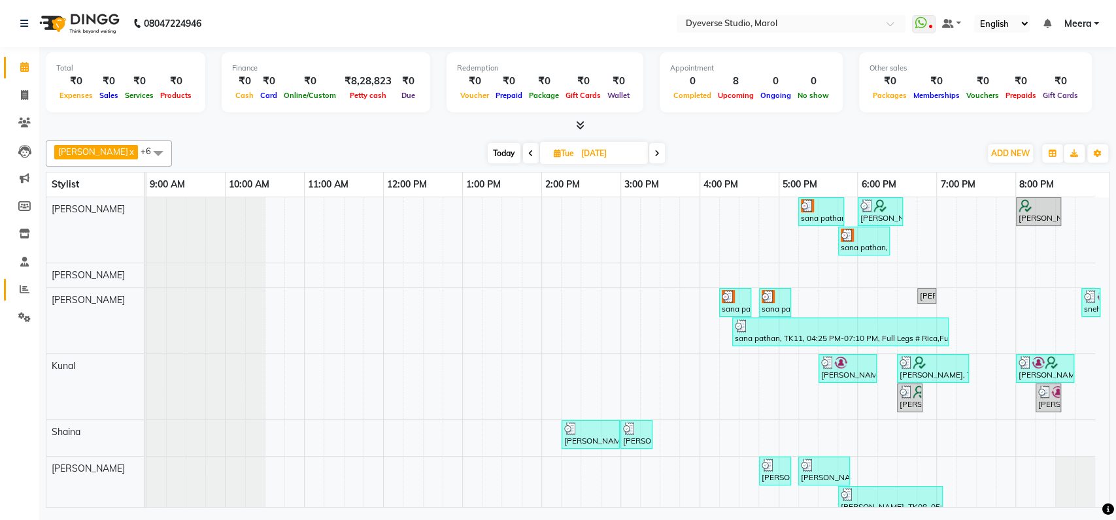
click at [26, 290] on icon at bounding box center [25, 289] width 10 height 10
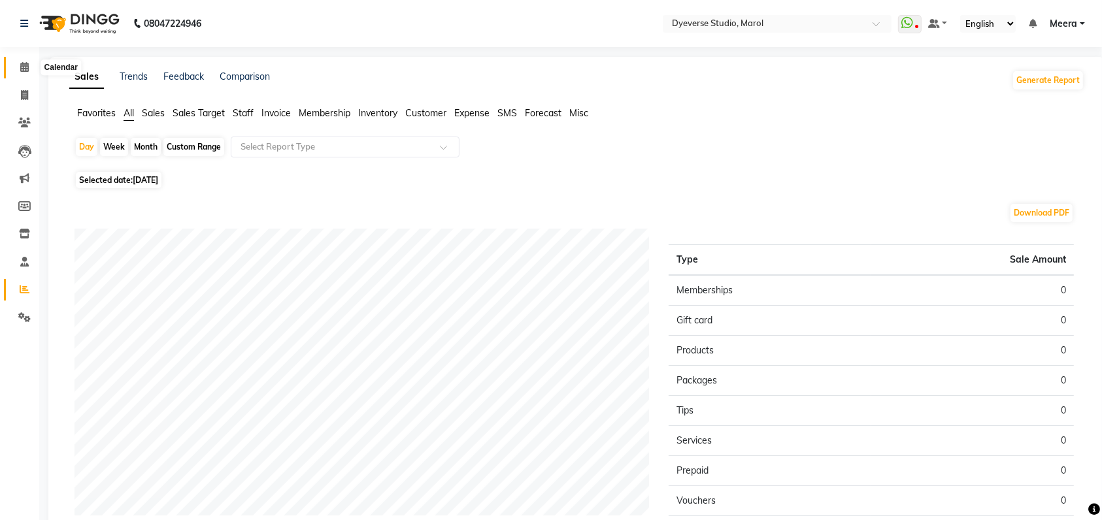
click at [13, 68] on span at bounding box center [24, 67] width 23 height 15
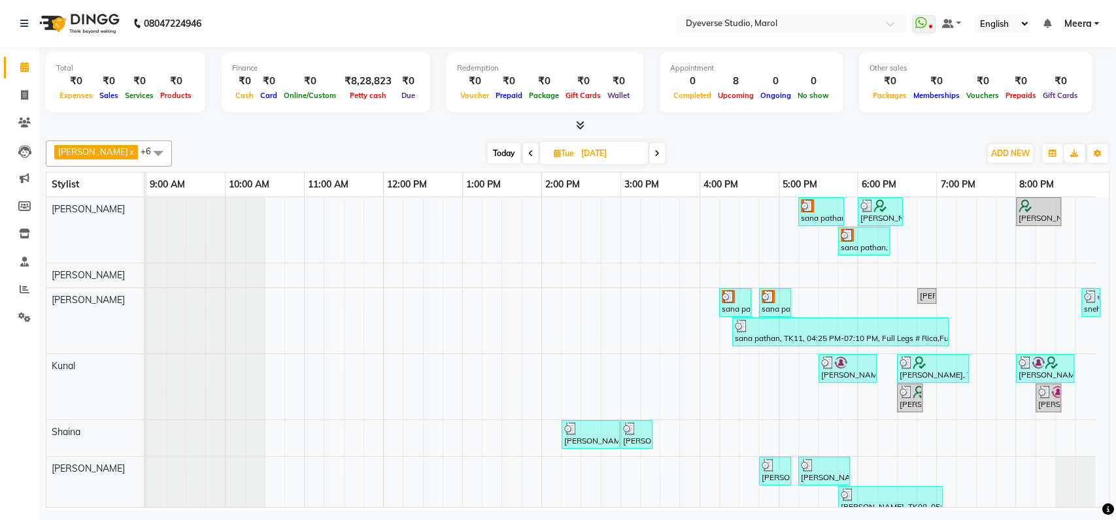
click at [649, 157] on span at bounding box center [657, 153] width 16 height 20
type input "[DATE]"
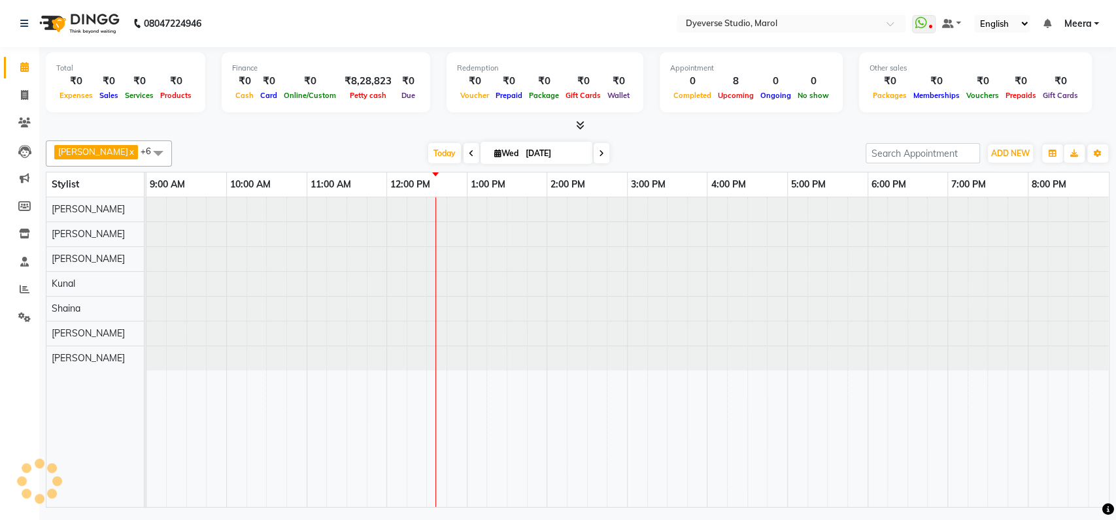
click at [646, 157] on div "[DATE] [DATE]" at bounding box center [518, 154] width 680 height 20
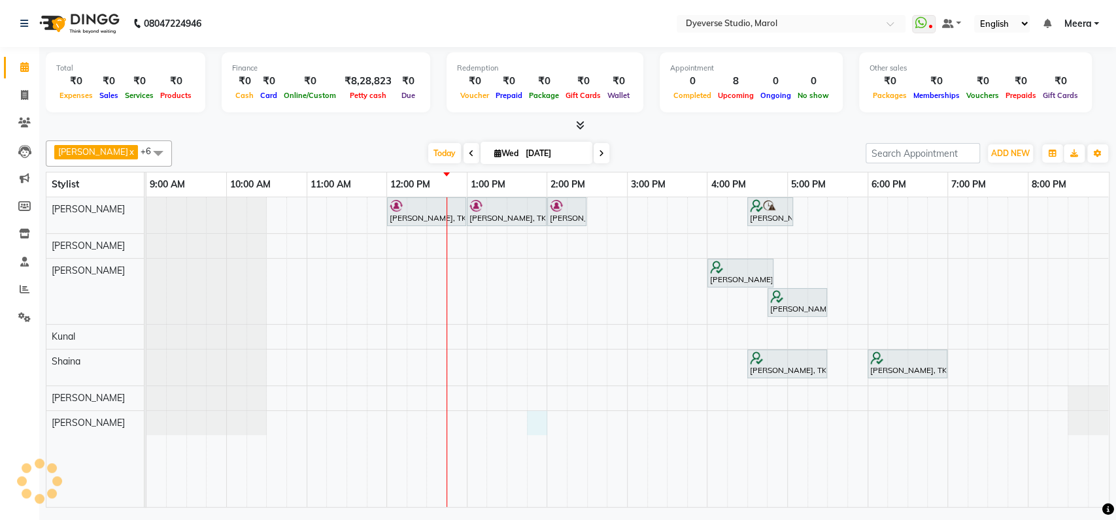
click at [535, 423] on div "[PERSON_NAME], TK02, 12:00 PM-01:00 PM, Signature - [PERSON_NAME], TK02, 01:00 …" at bounding box center [627, 352] width 962 height 310
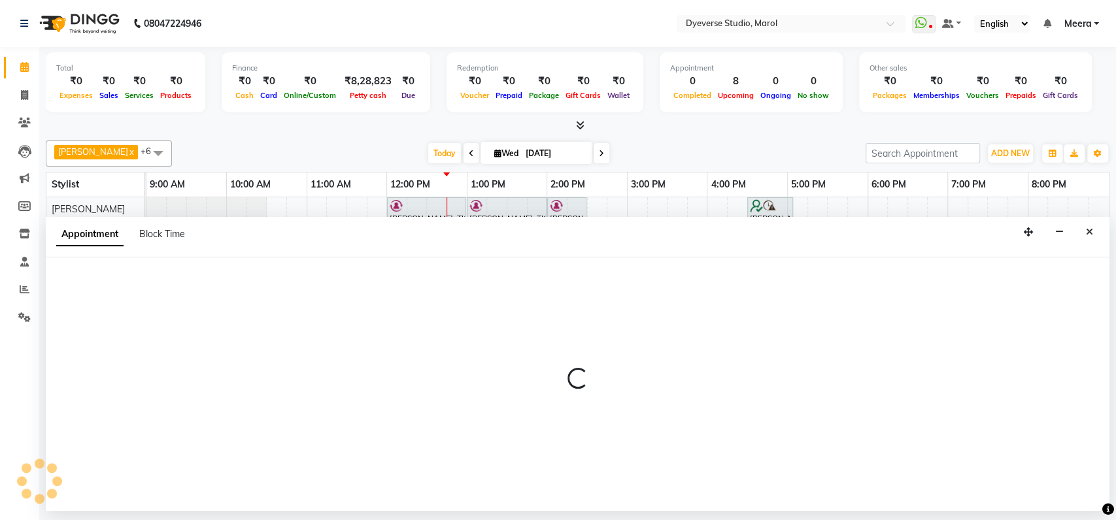
select select "68355"
select select "825"
select select "tentative"
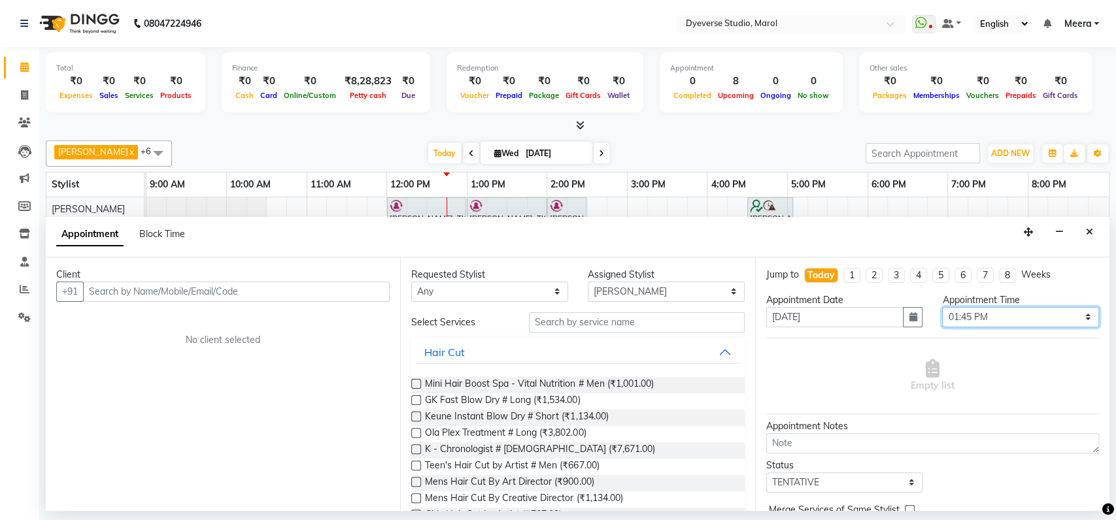
click at [1035, 316] on select "Select 10:00 AM 10:15 AM 10:30 AM 10:45 AM 11:00 AM 11:15 AM 11:30 AM 11:45 AM …" at bounding box center [1020, 317] width 157 height 20
select select "765"
click at [942, 307] on select "Select 10:00 AM 10:15 AM 10:30 AM 10:45 AM 11:00 AM 11:15 AM 11:30 AM 11:45 AM …" at bounding box center [1020, 317] width 157 height 20
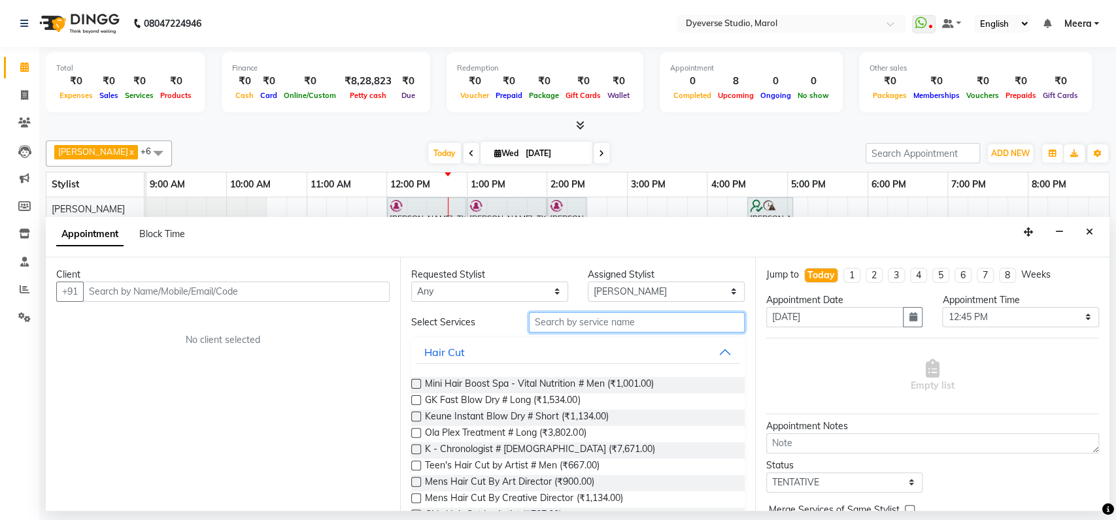
click at [634, 327] on input "text" at bounding box center [637, 322] width 216 height 20
type input "hair spA"
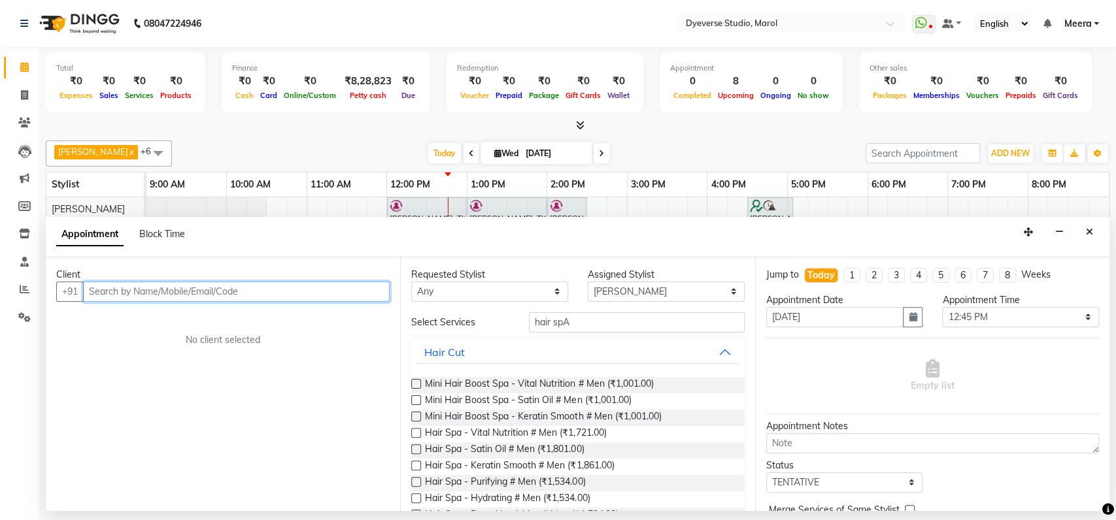
click at [177, 300] on input "text" at bounding box center [236, 292] width 306 height 20
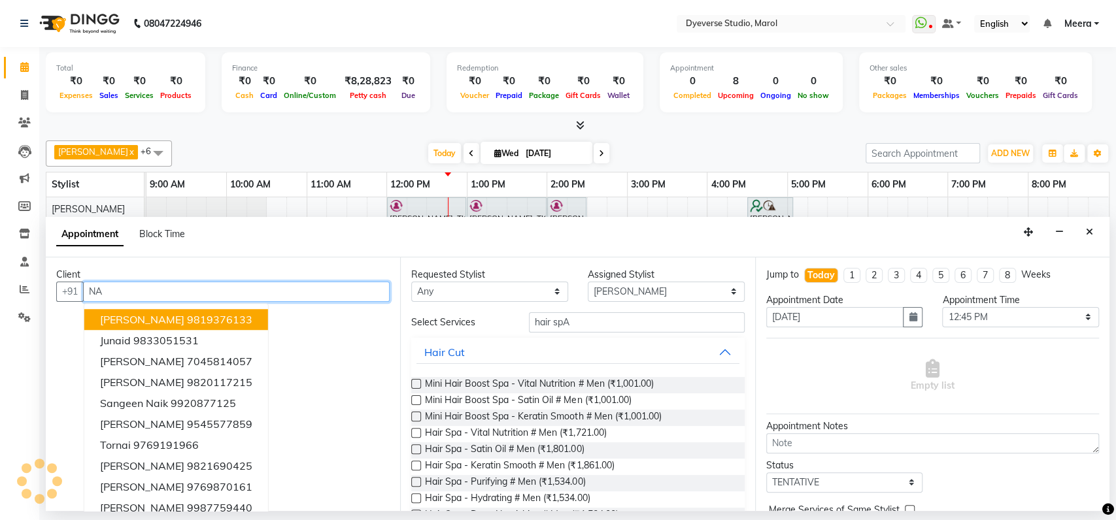
type input "N"
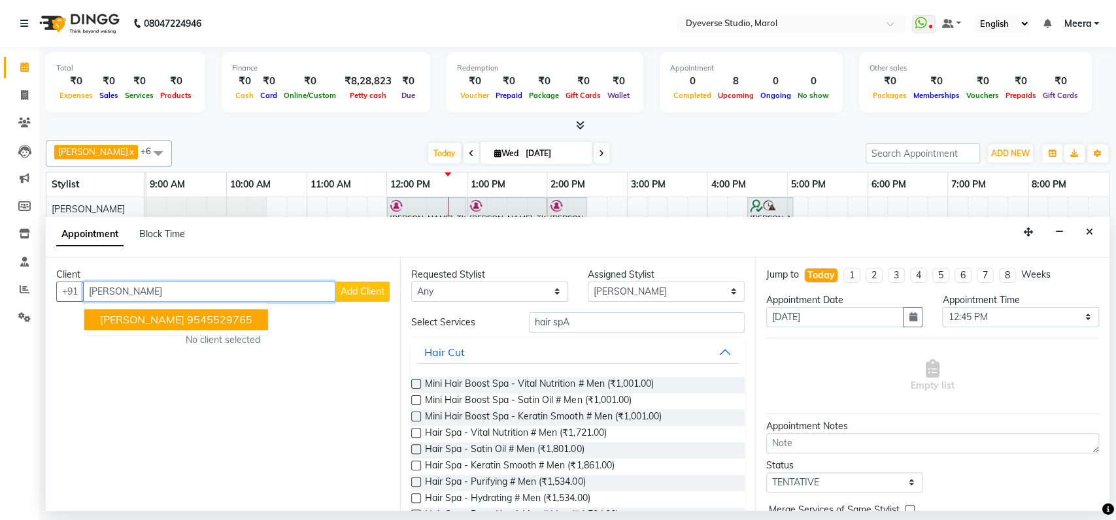
click at [187, 314] on ngb-highlight "9545529765" at bounding box center [219, 319] width 65 height 13
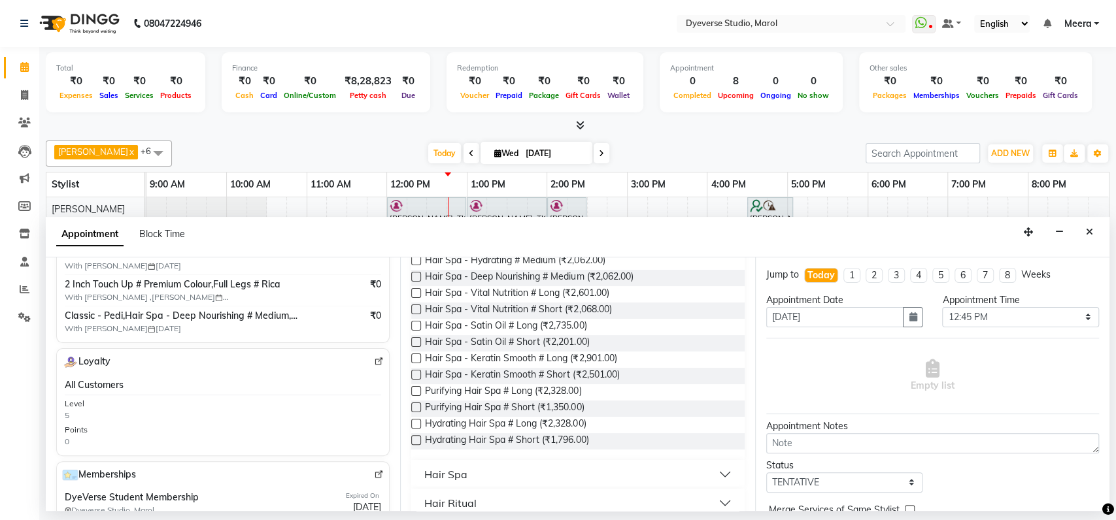
scroll to position [337, 0]
type input "9545529765"
click at [412, 273] on label at bounding box center [416, 276] width 10 height 10
click at [412, 273] on input "checkbox" at bounding box center [415, 277] width 8 height 8
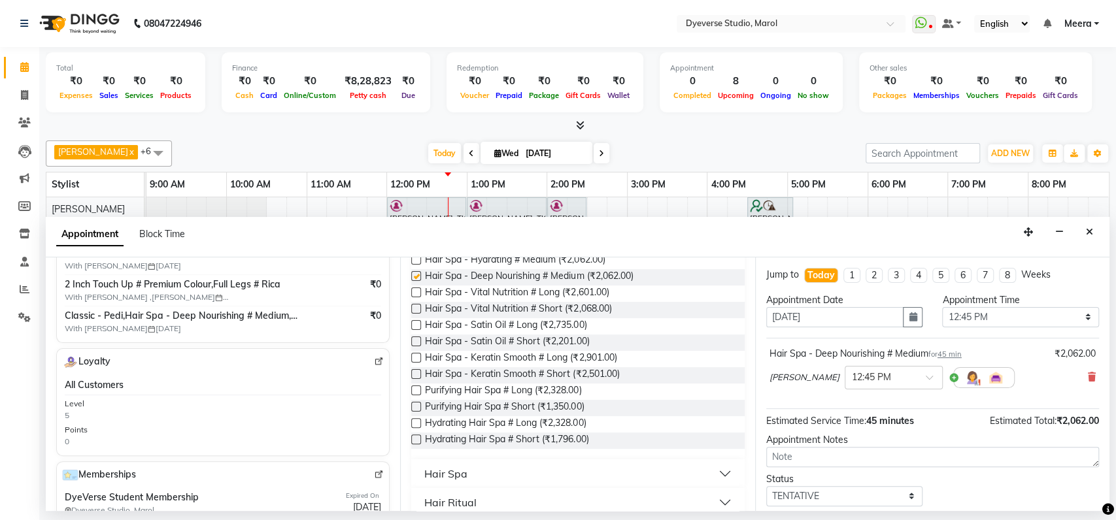
checkbox input "false"
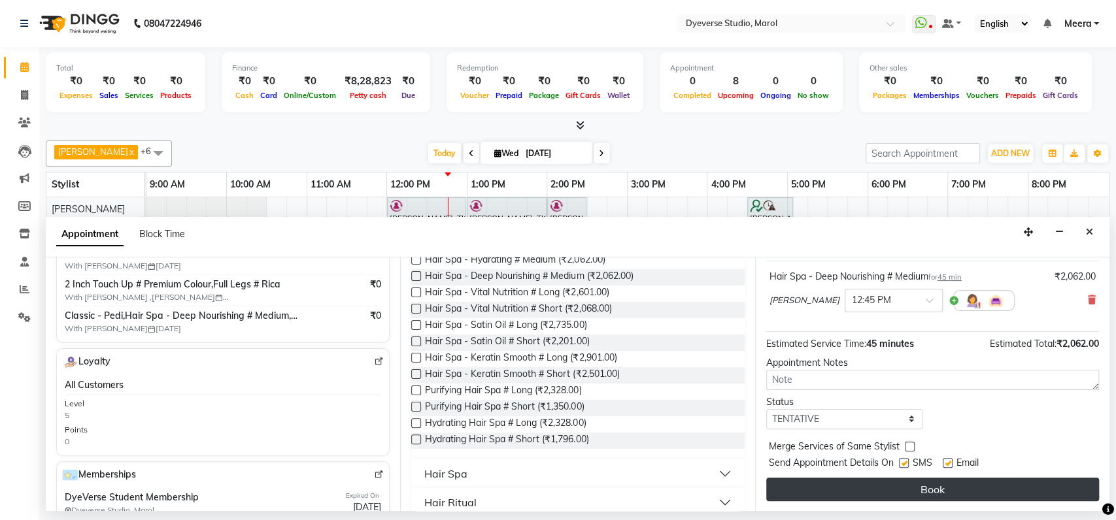
click at [904, 483] on button "Book" at bounding box center [932, 490] width 333 height 24
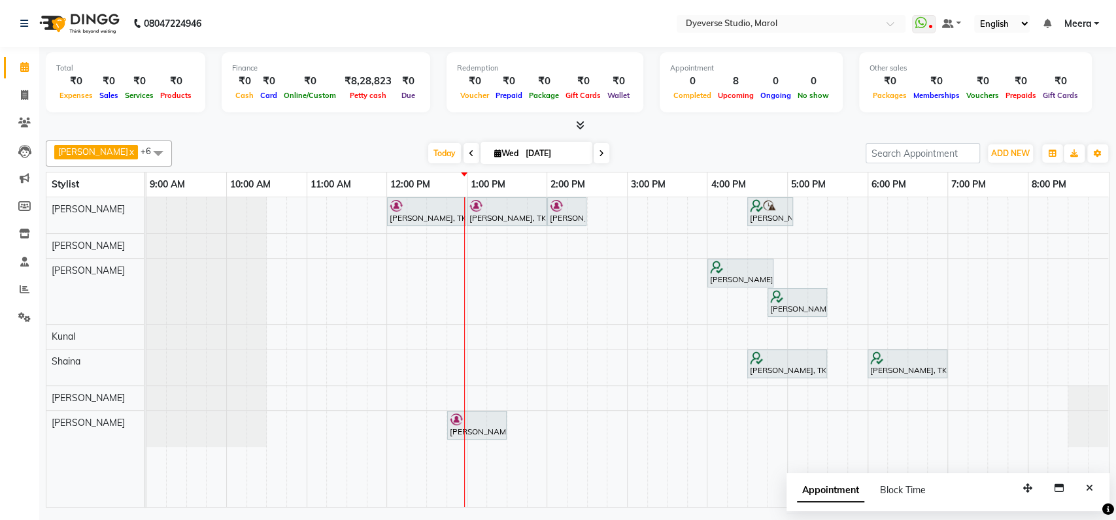
click at [904, 484] on span "Block Time" at bounding box center [903, 490] width 46 height 12
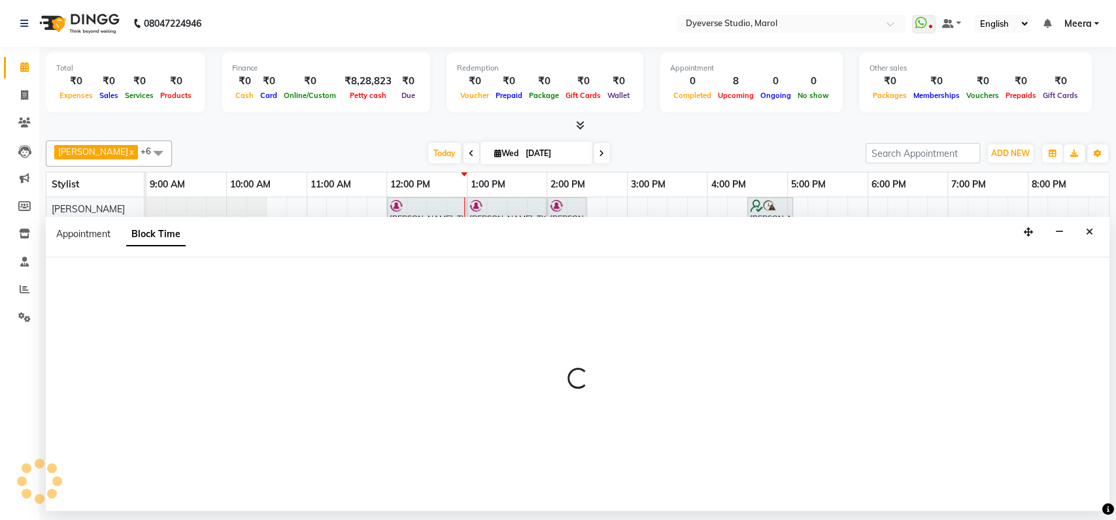
click at [904, 483] on div at bounding box center [577, 384] width 1063 height 254
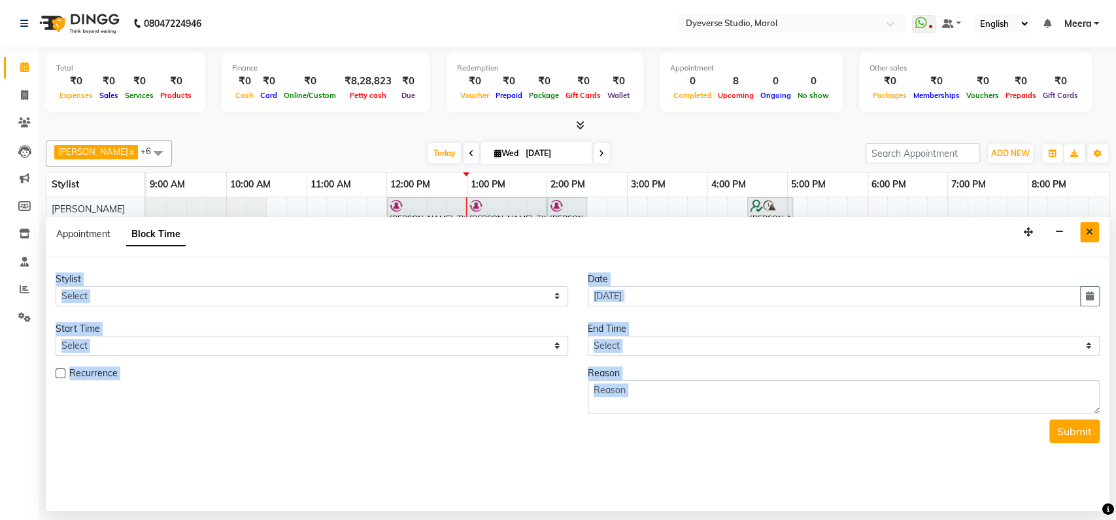
click at [1096, 233] on button "Close" at bounding box center [1089, 232] width 19 height 20
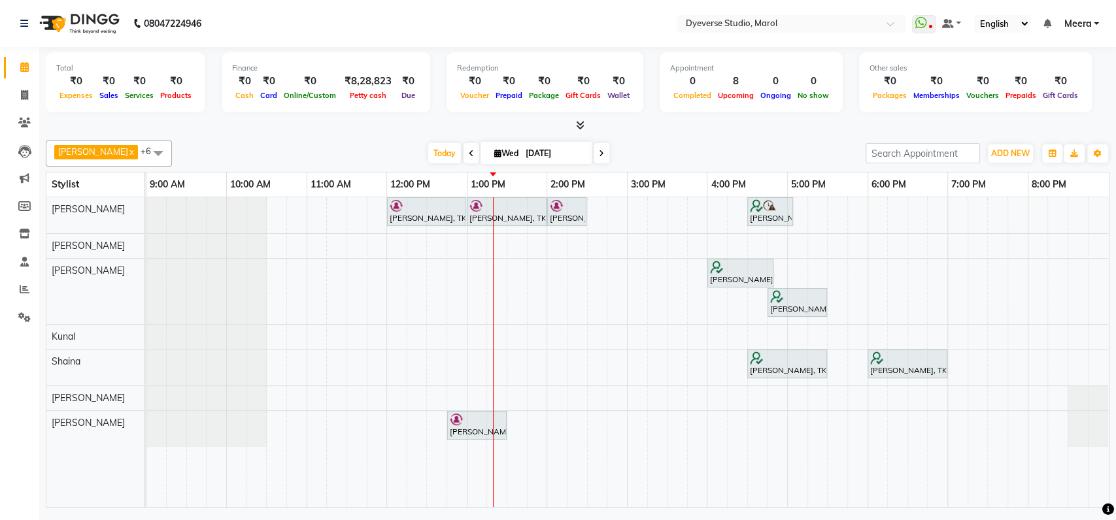
click at [361, 123] on div at bounding box center [577, 126] width 1063 height 14
click at [26, 101] on span at bounding box center [24, 95] width 23 height 15
select select "service"
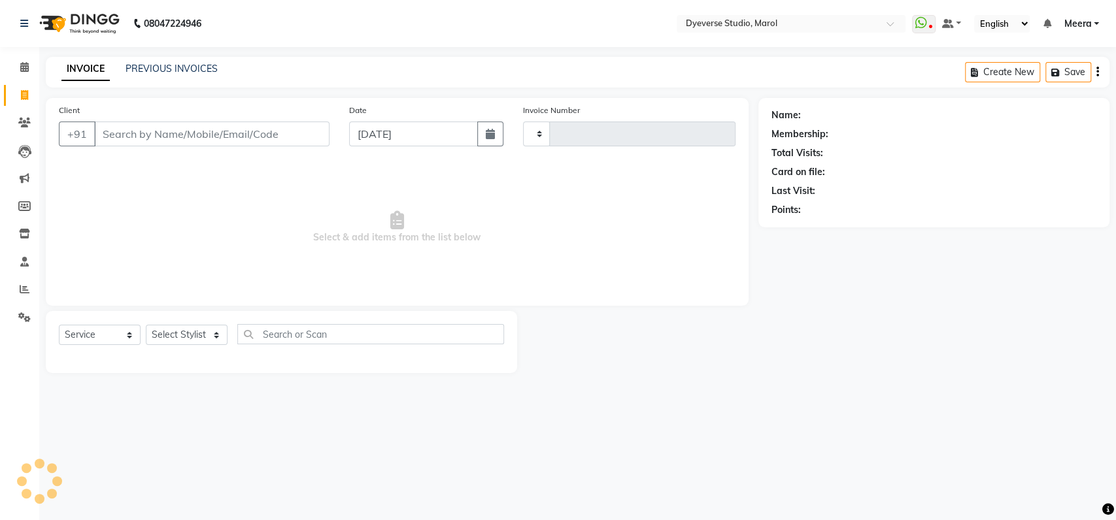
type input "2106"
select select "6368"
click at [180, 332] on select "Select Stylist [PERSON_NAME] [PERSON_NAME] [PERSON_NAME] [PERSON_NAME] [PERSON_…" at bounding box center [187, 335] width 82 height 20
select select "81087"
click at [146, 325] on select "Select Stylist [PERSON_NAME] [PERSON_NAME] [PERSON_NAME] [PERSON_NAME] [PERSON_…" at bounding box center [187, 335] width 82 height 20
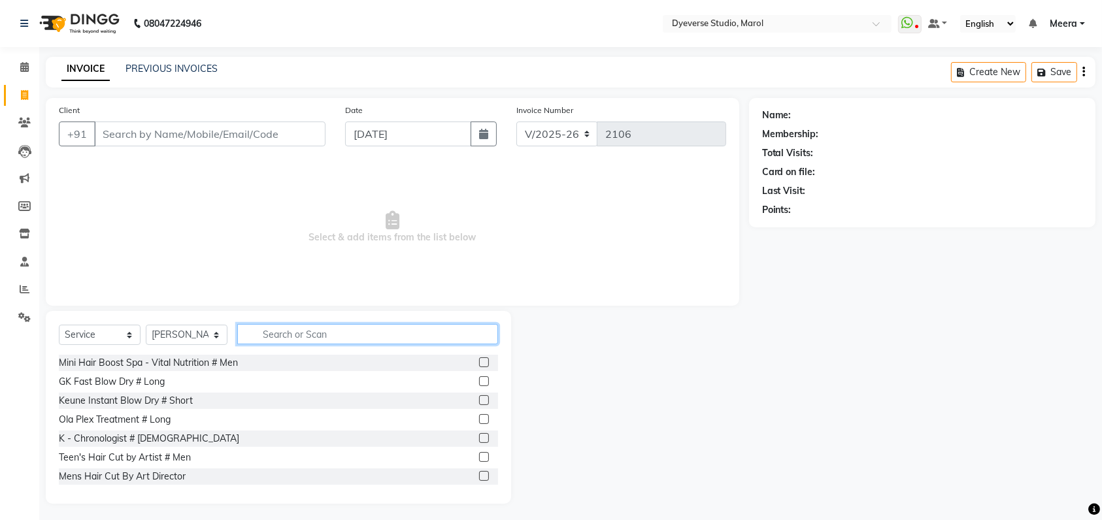
click at [289, 325] on input "text" at bounding box center [367, 334] width 261 height 20
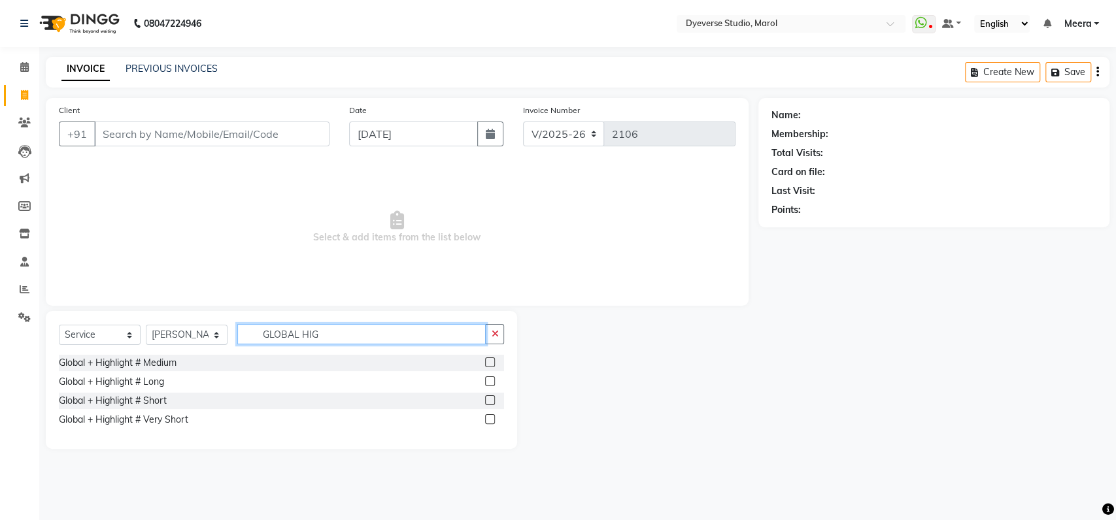
type input "GLOBAL HIG"
click at [489, 365] on label at bounding box center [490, 362] width 10 height 10
click at [489, 365] on input "checkbox" at bounding box center [489, 363] width 8 height 8
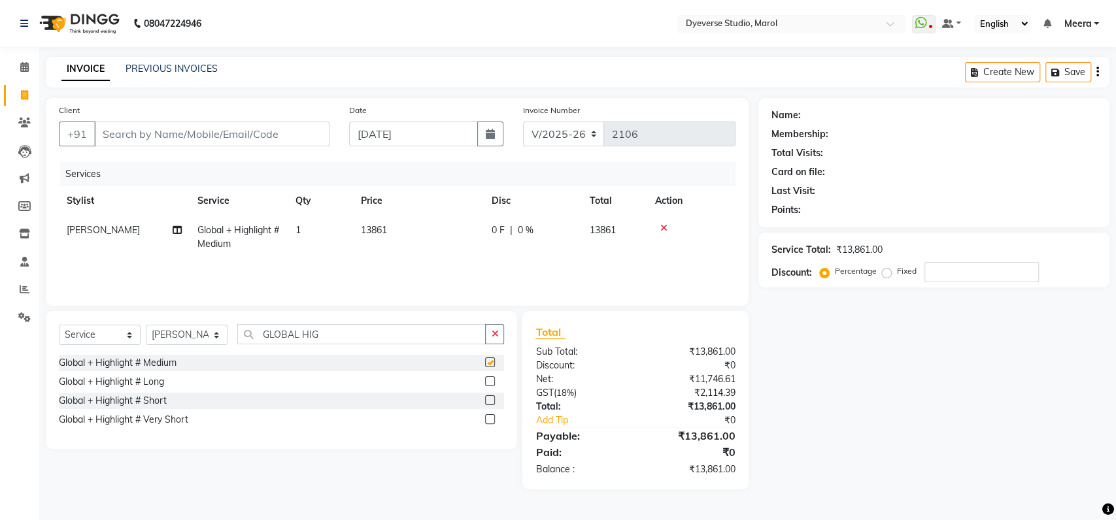
checkbox input "false"
click at [951, 274] on input "number" at bounding box center [981, 272] width 114 height 20
click at [26, 69] on icon at bounding box center [24, 67] width 8 height 10
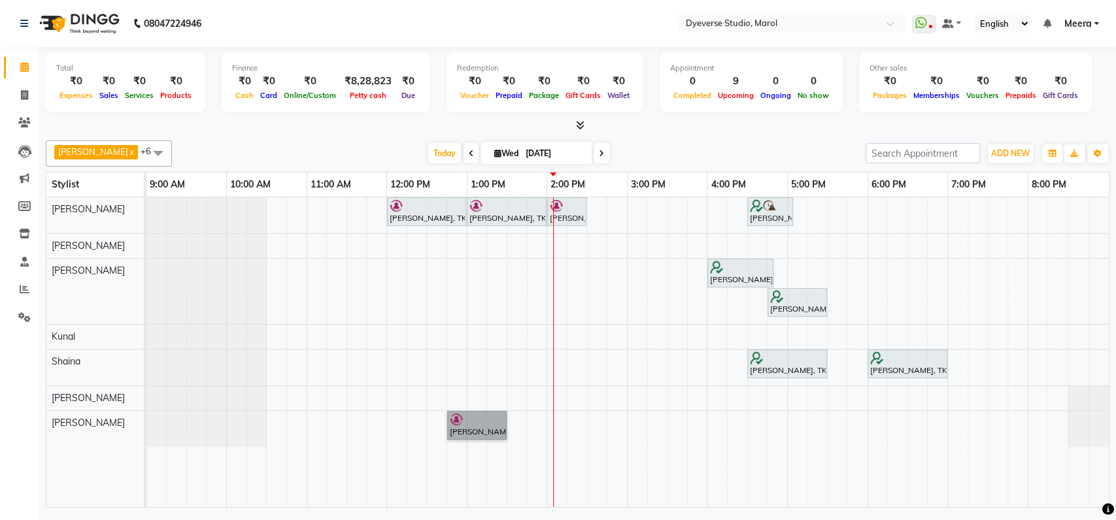
drag, startPoint x: 371, startPoint y: 295, endPoint x: 475, endPoint y: 437, distance: 176.3
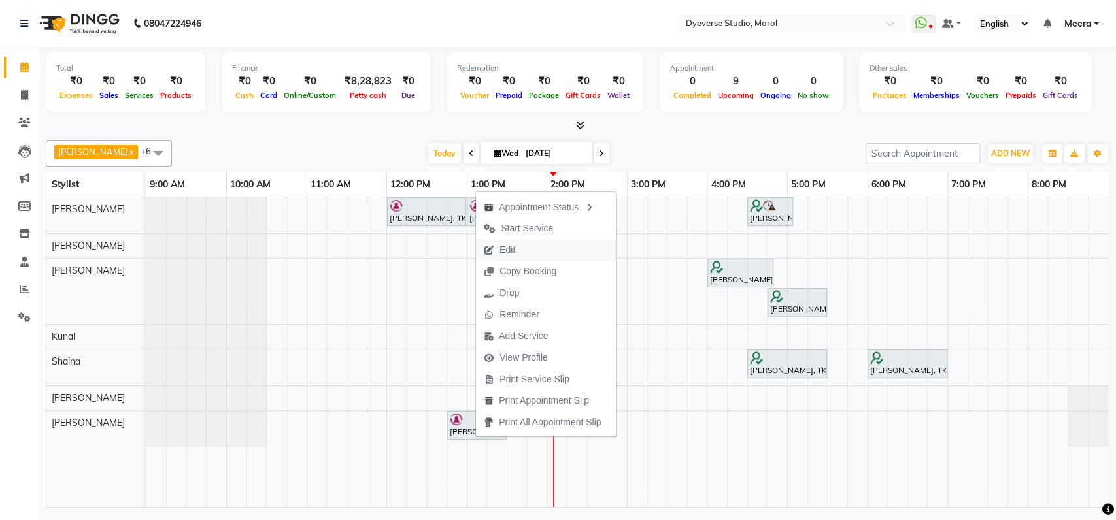
click at [527, 252] on button "Edit" at bounding box center [546, 250] width 140 height 22
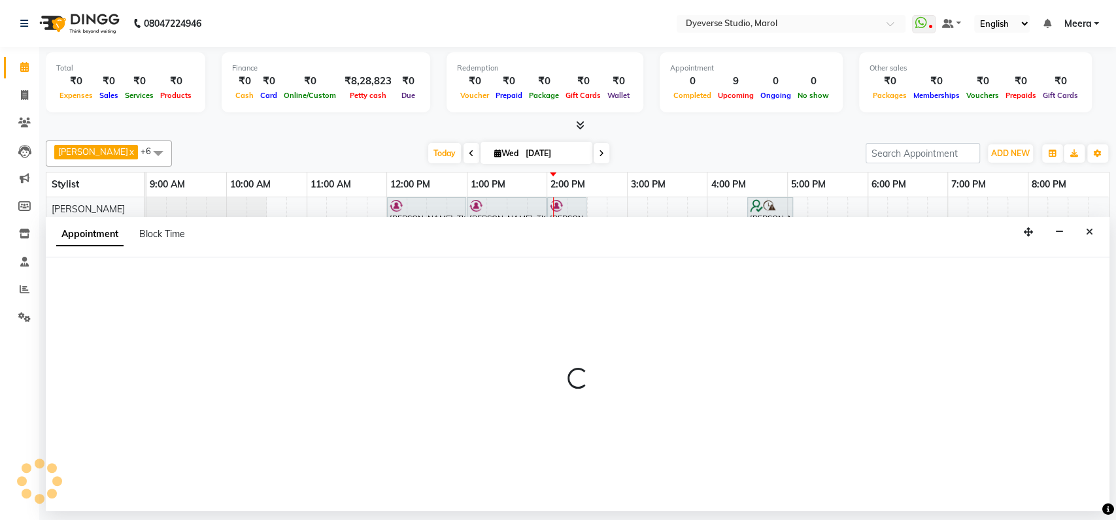
select select "tentative"
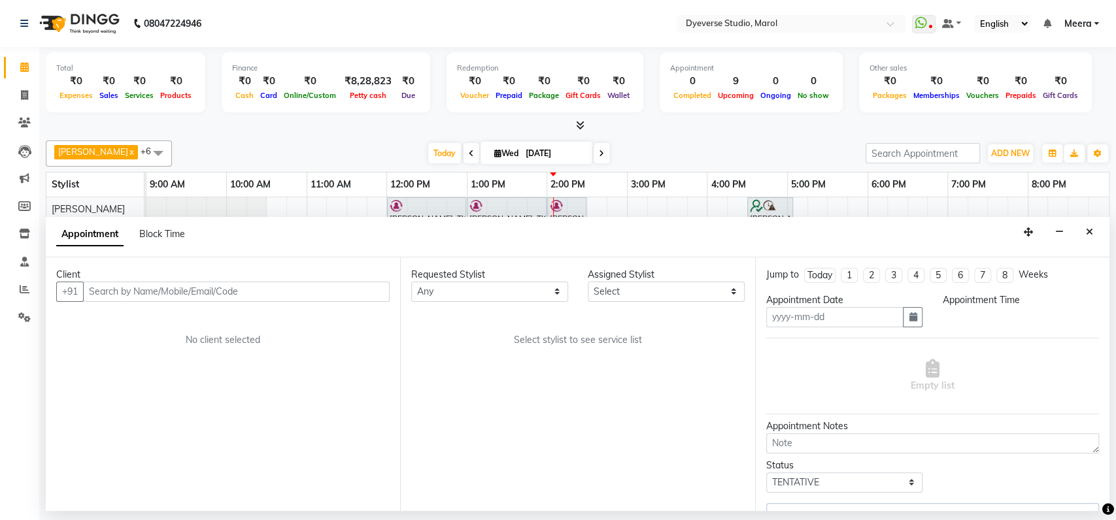
type input "[DATE]"
select select "765"
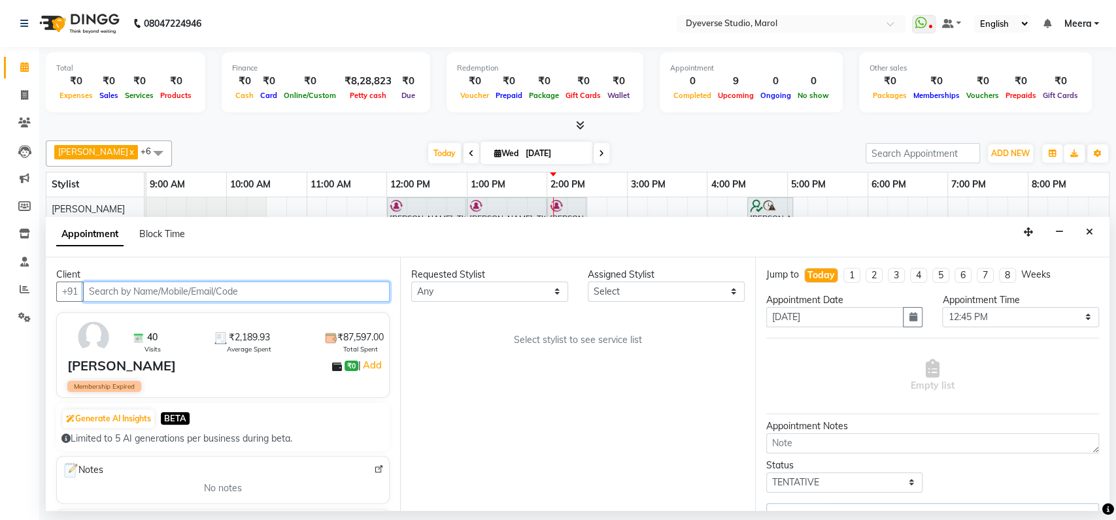
select select "68355"
select select "3155"
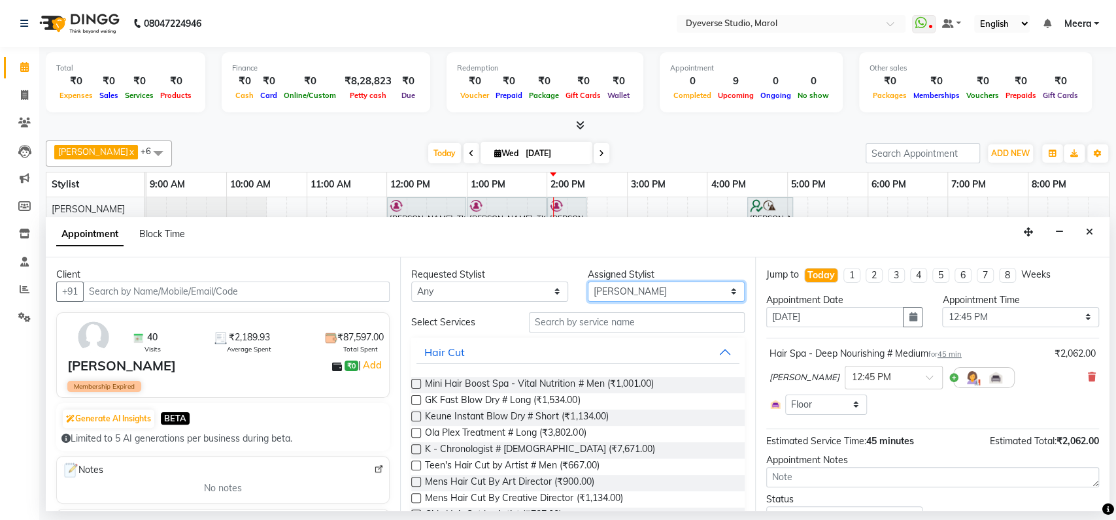
click at [587, 298] on select "Select [PERSON_NAME] [PERSON_NAME] Kunal [PERSON_NAME] [PERSON_NAME] [PERSON_NA…" at bounding box center [665, 292] width 157 height 20
select select "48247"
click at [587, 282] on select "Select [PERSON_NAME] [PERSON_NAME] Kunal [PERSON_NAME] [PERSON_NAME] [PERSON_NA…" at bounding box center [665, 292] width 157 height 20
click at [562, 316] on input "text" at bounding box center [637, 322] width 216 height 20
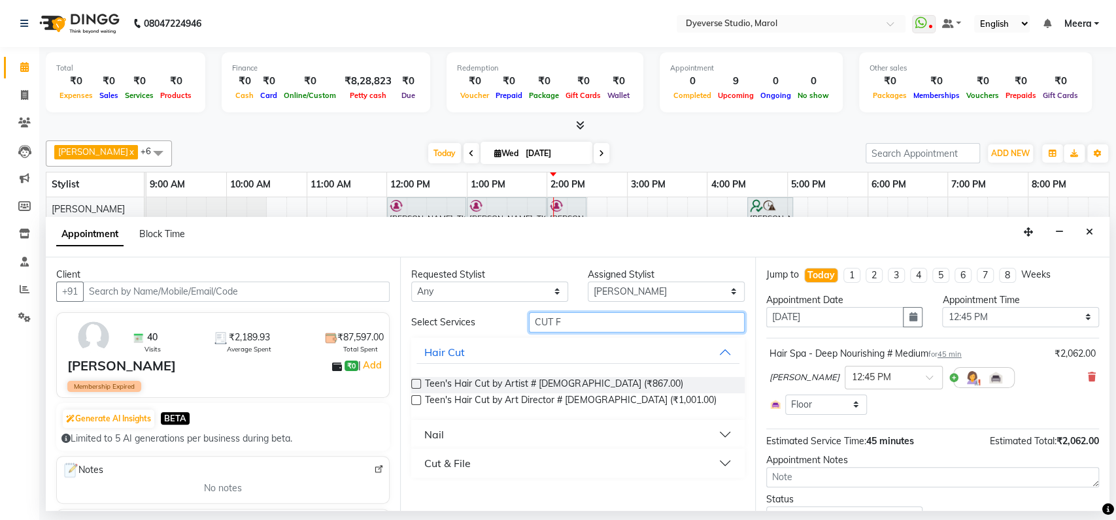
type input "CUT F"
click at [559, 437] on button "Nail" at bounding box center [577, 435] width 322 height 24
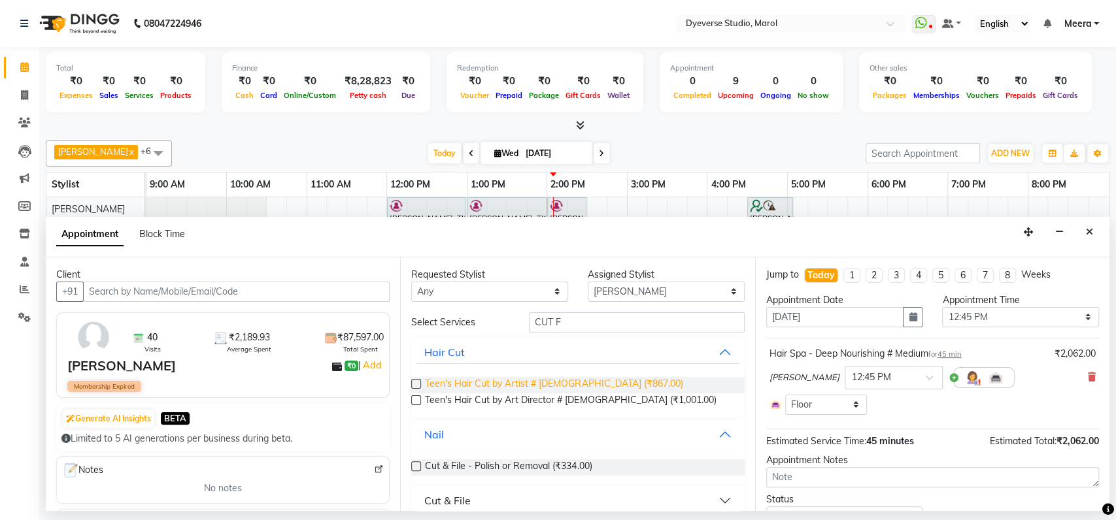
scroll to position [14, 0]
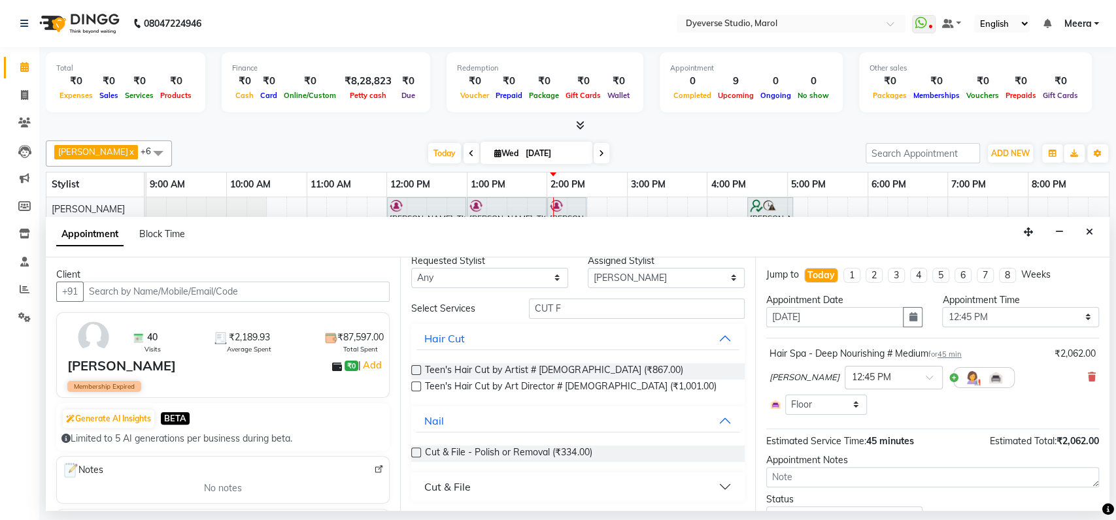
click at [489, 489] on button "Cut & File" at bounding box center [577, 487] width 322 height 24
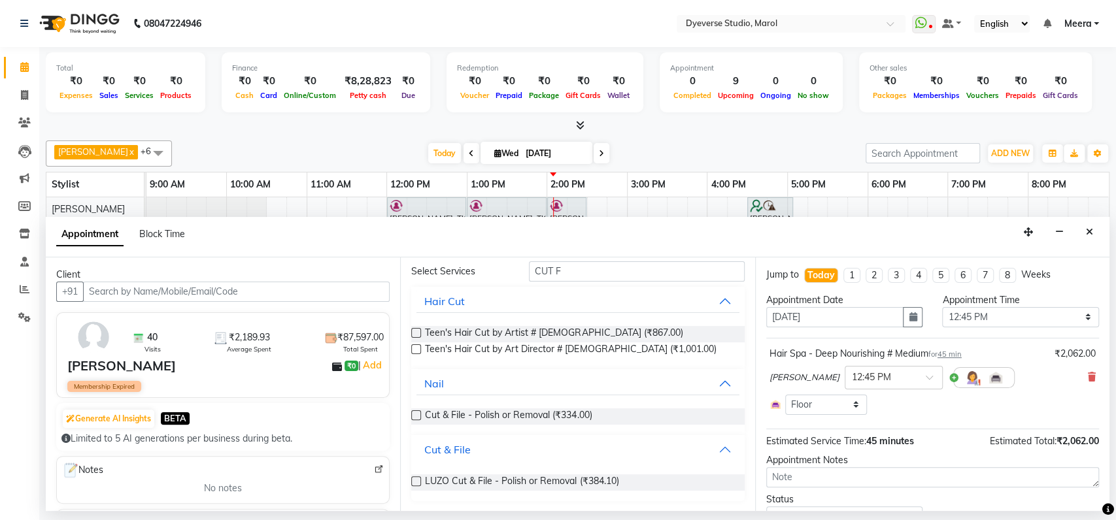
scroll to position [51, 0]
click at [416, 415] on label at bounding box center [416, 415] width 10 height 10
click at [416, 415] on input "checkbox" at bounding box center [415, 416] width 8 height 8
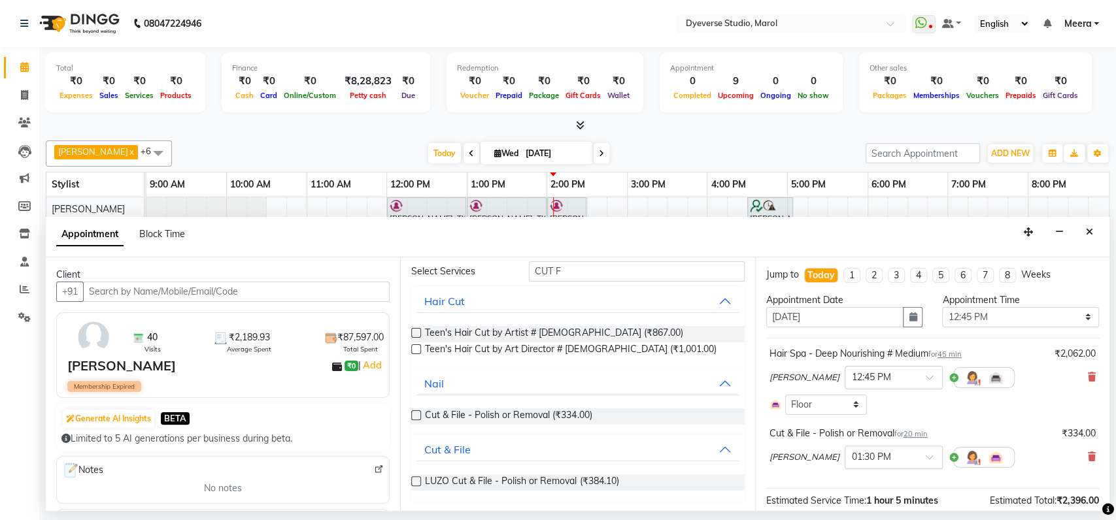
click at [416, 415] on label at bounding box center [416, 415] width 10 height 10
click at [416, 415] on input "checkbox" at bounding box center [415, 416] width 8 height 8
checkbox input "false"
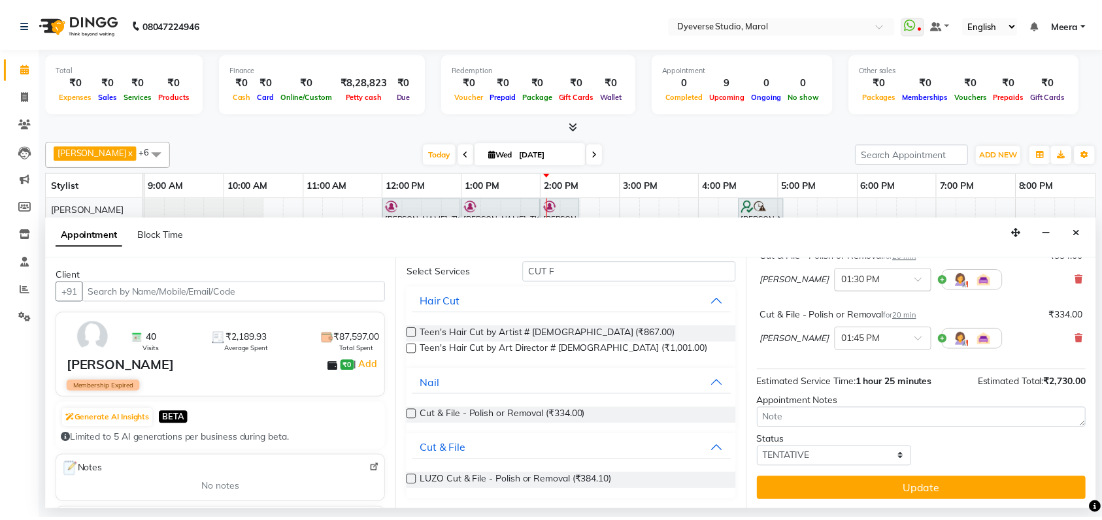
scroll to position [176, 0]
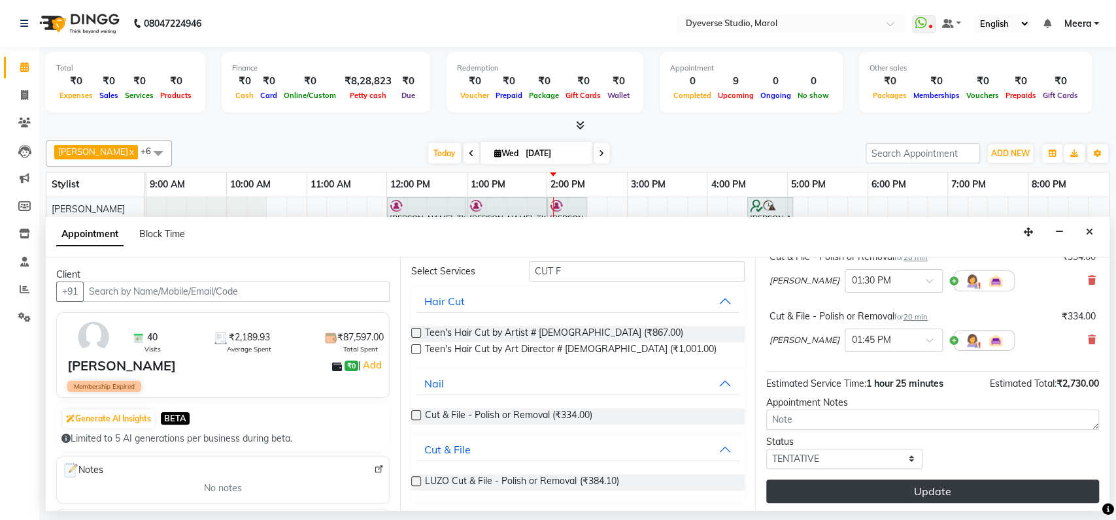
click at [889, 501] on button "Update" at bounding box center [932, 492] width 333 height 24
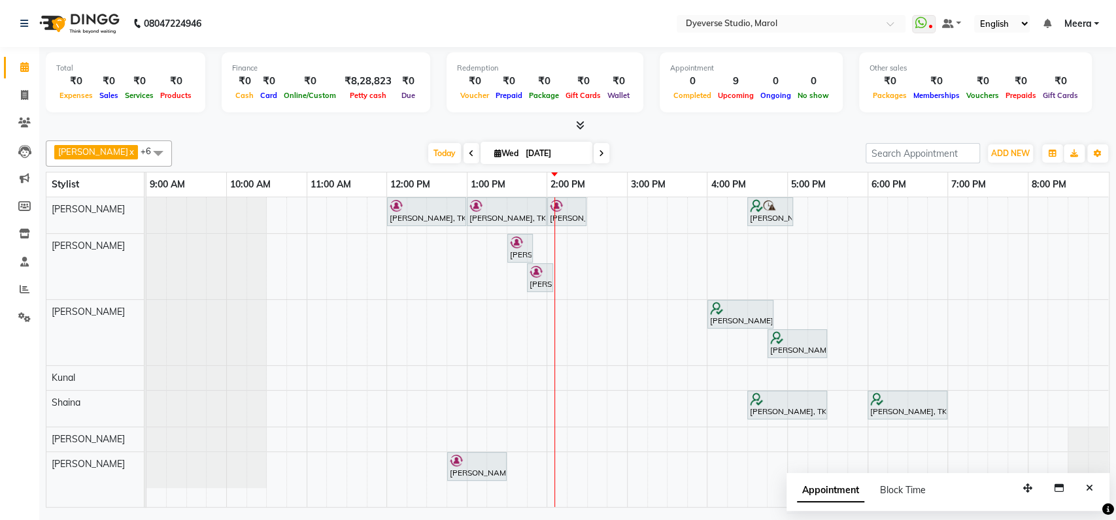
click at [889, 501] on div "Appointment Block Time" at bounding box center [869, 492] width 144 height 29
drag, startPoint x: 889, startPoint y: 501, endPoint x: 870, endPoint y: 493, distance: 20.3
click at [870, 493] on div "Appointment Block Time" at bounding box center [869, 492] width 144 height 29
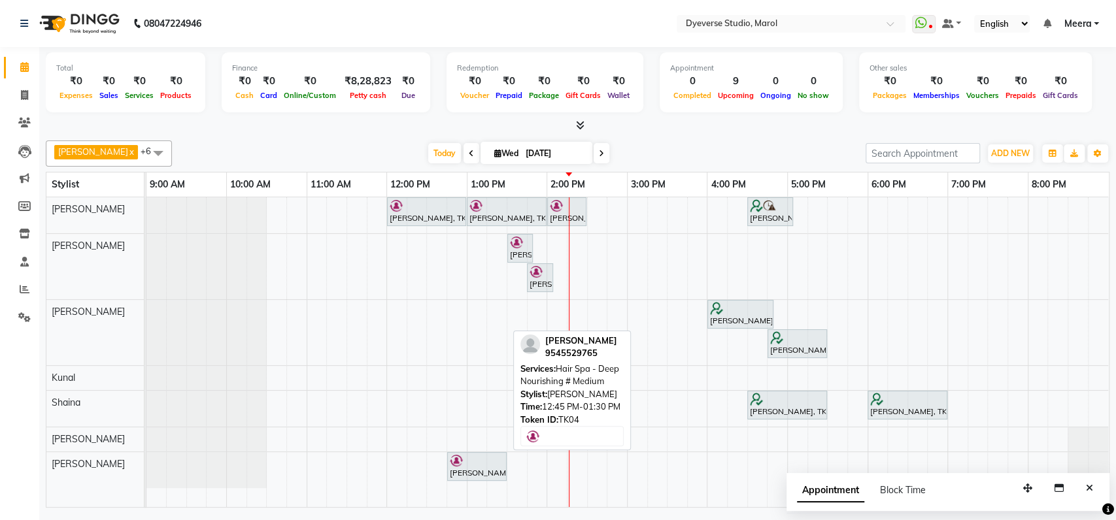
click at [482, 463] on div at bounding box center [477, 460] width 54 height 13
select select "7"
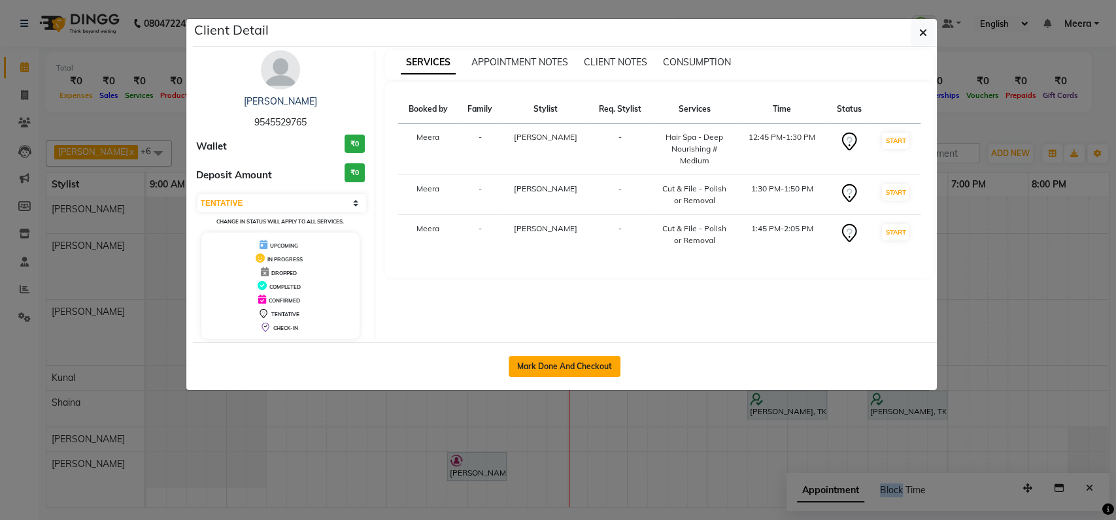
click at [575, 369] on button "Mark Done And Checkout" at bounding box center [564, 366] width 112 height 21
select select "6368"
select select "service"
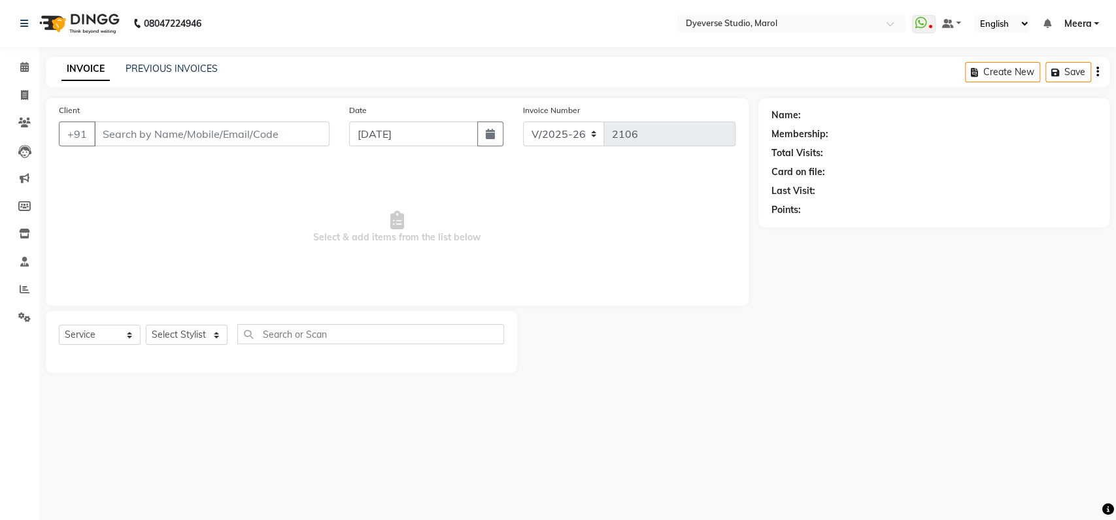
type input "9545529765"
select select "48247"
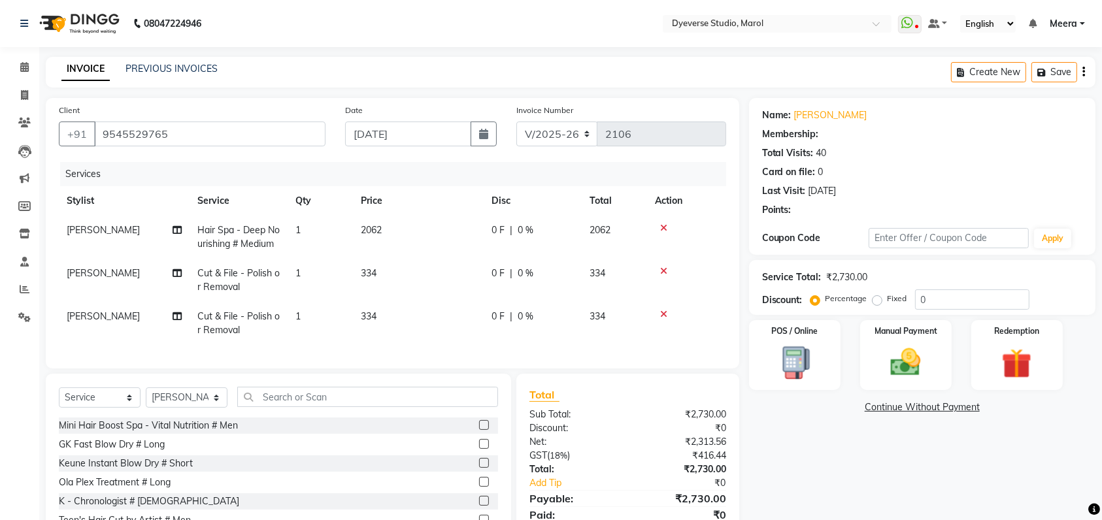
select select "1: Object"
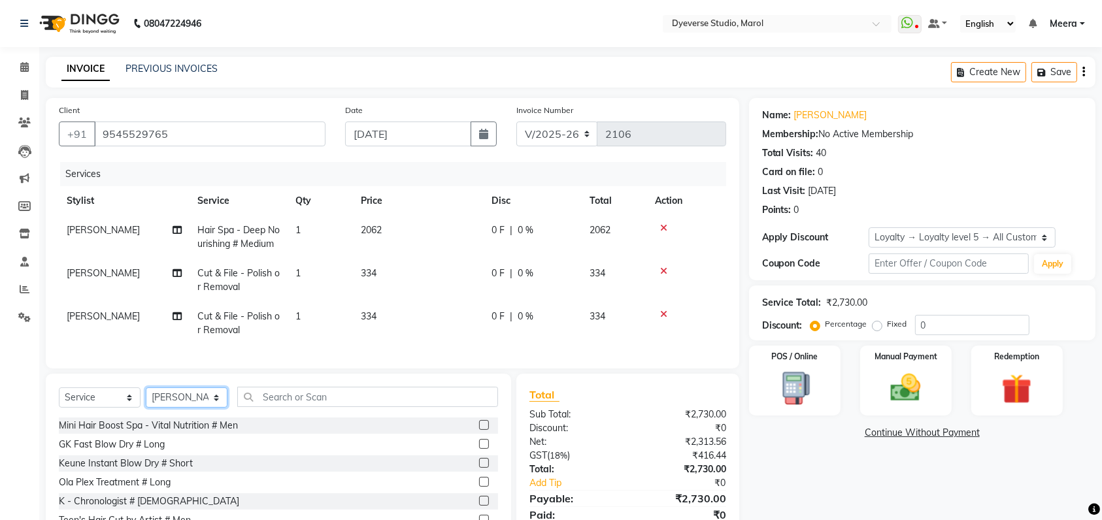
click at [216, 408] on select "Select Stylist [PERSON_NAME] [PERSON_NAME] [PERSON_NAME] [PERSON_NAME] [PERSON_…" at bounding box center [187, 398] width 82 height 20
select select "68355"
click at [146, 408] on select "Select Stylist [PERSON_NAME] [PERSON_NAME] [PERSON_NAME] [PERSON_NAME] [PERSON_…" at bounding box center [187, 398] width 82 height 20
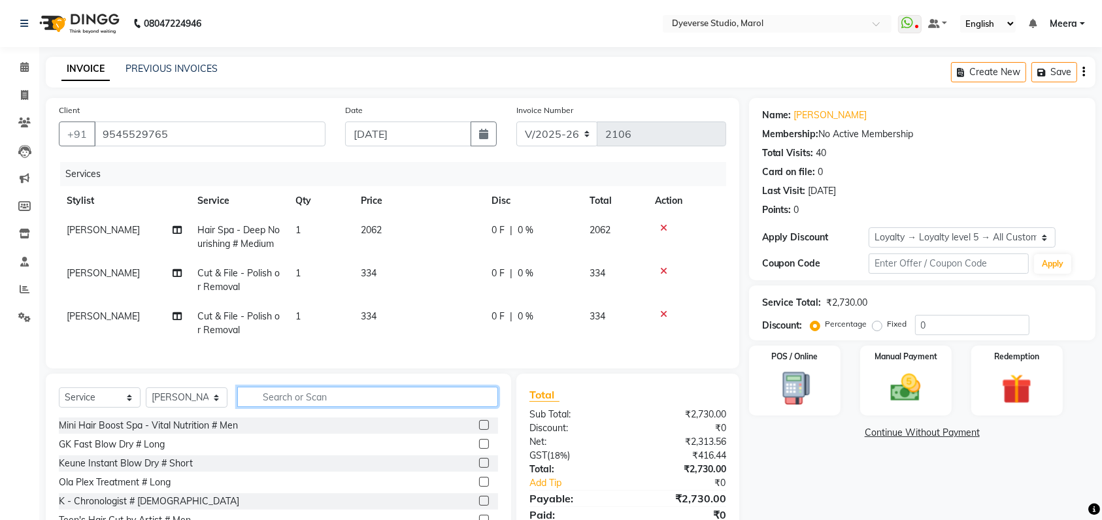
click at [284, 407] on input "text" at bounding box center [367, 397] width 261 height 20
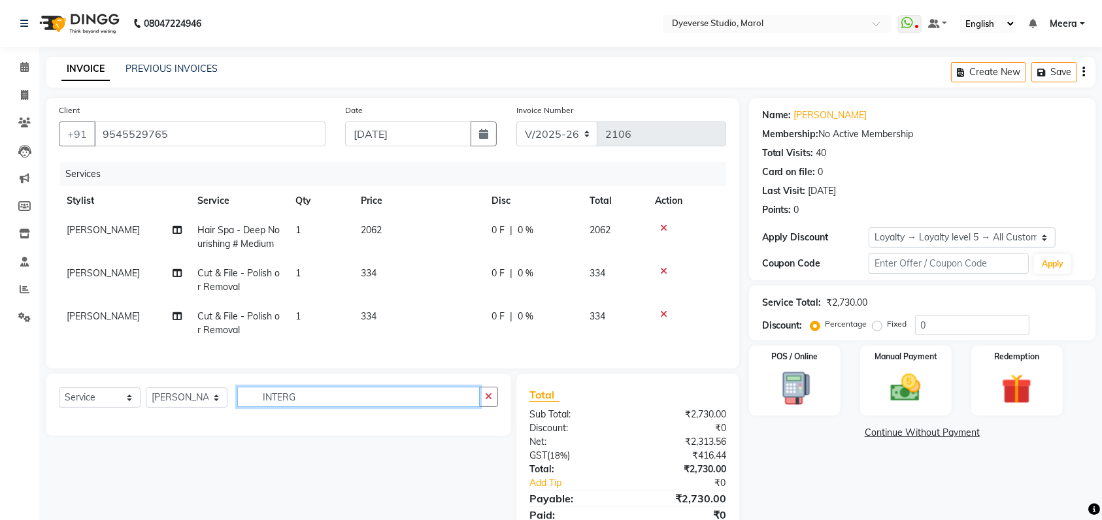
click at [312, 407] on input "INTERG" at bounding box center [358, 397] width 242 height 20
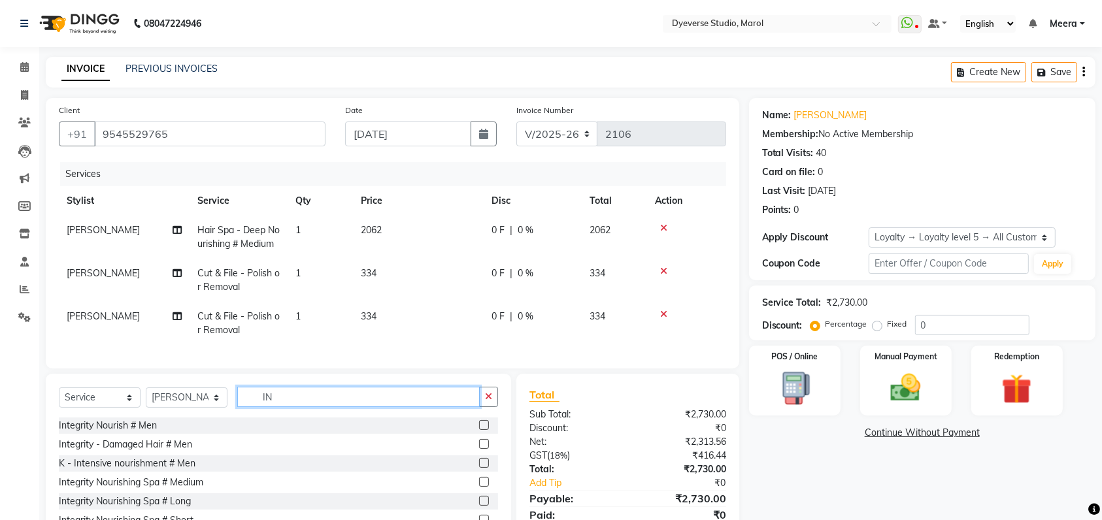
type input "I"
click at [297, 407] on input "SPA" at bounding box center [358, 397] width 242 height 20
type input "S"
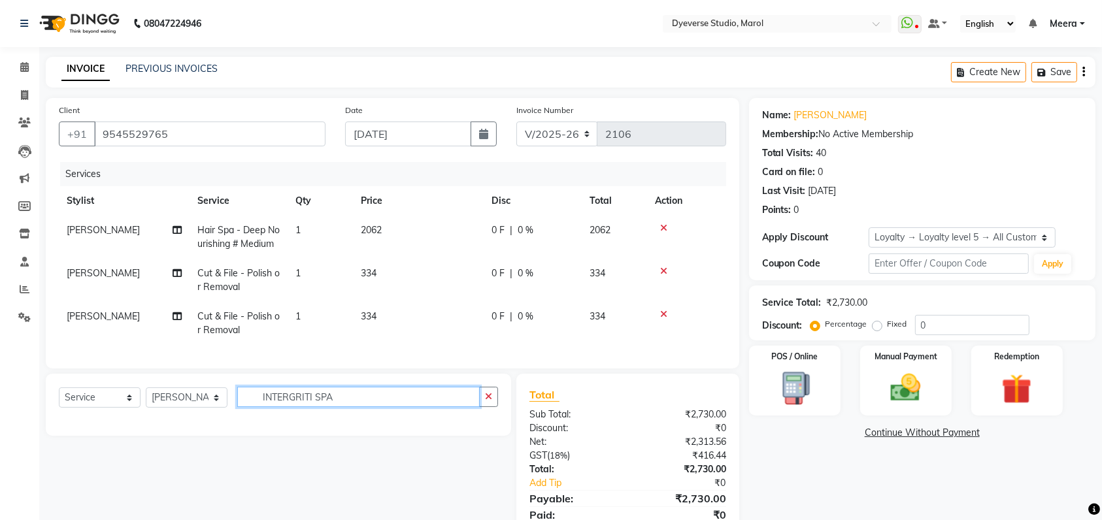
click at [341, 407] on input "INTERGRITI SPA" at bounding box center [358, 397] width 242 height 20
type input "I"
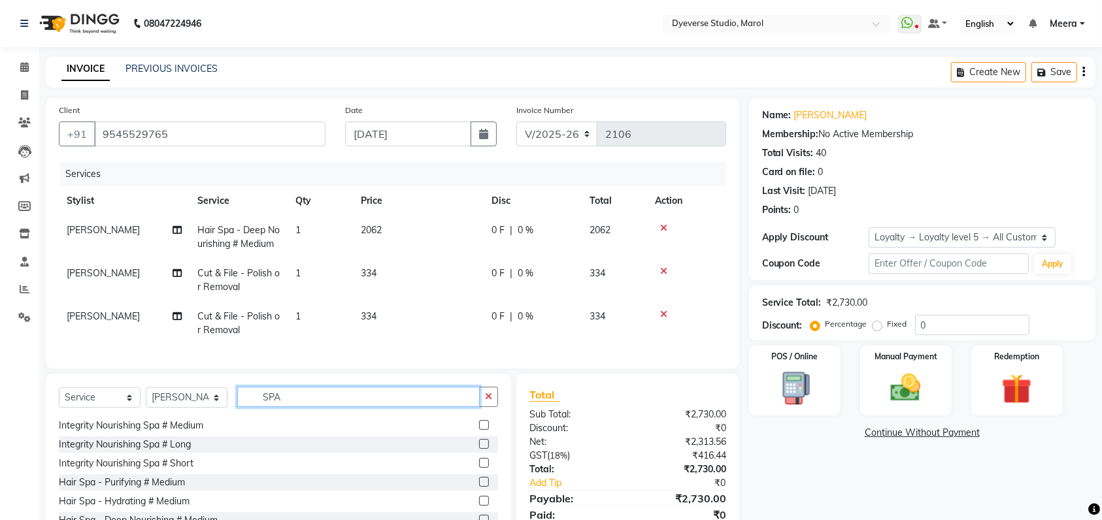
scroll to position [247, 0]
type input "SPA"
click at [479, 448] on label at bounding box center [484, 443] width 10 height 10
click at [479, 448] on input "checkbox" at bounding box center [483, 444] width 8 height 8
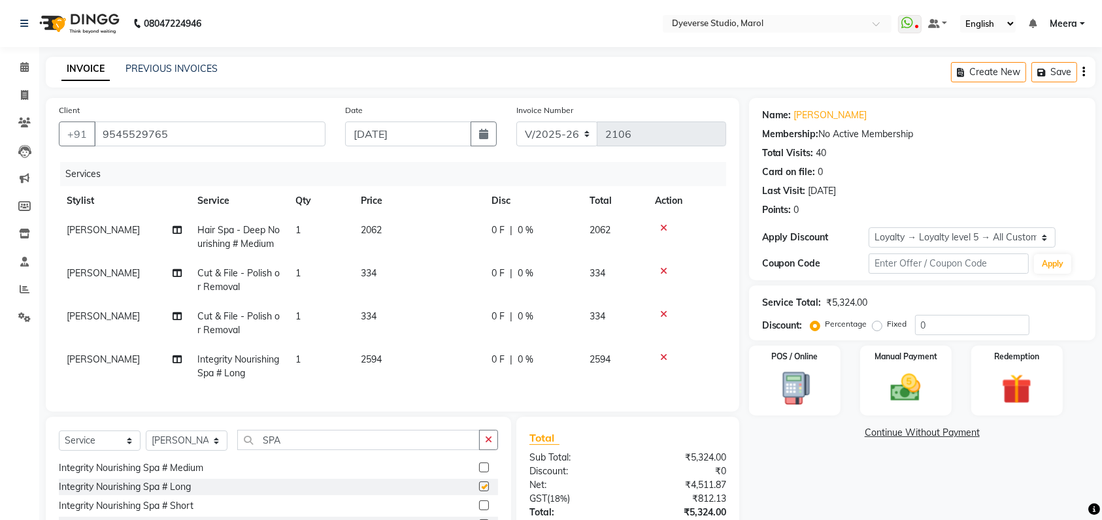
checkbox input "false"
click at [666, 227] on icon at bounding box center [663, 227] width 7 height 9
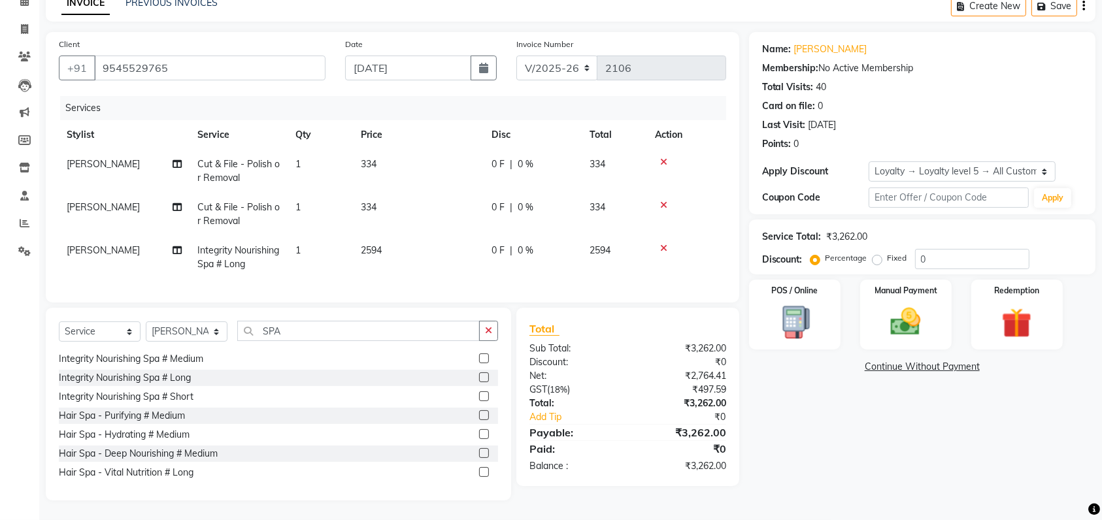
scroll to position [0, 0]
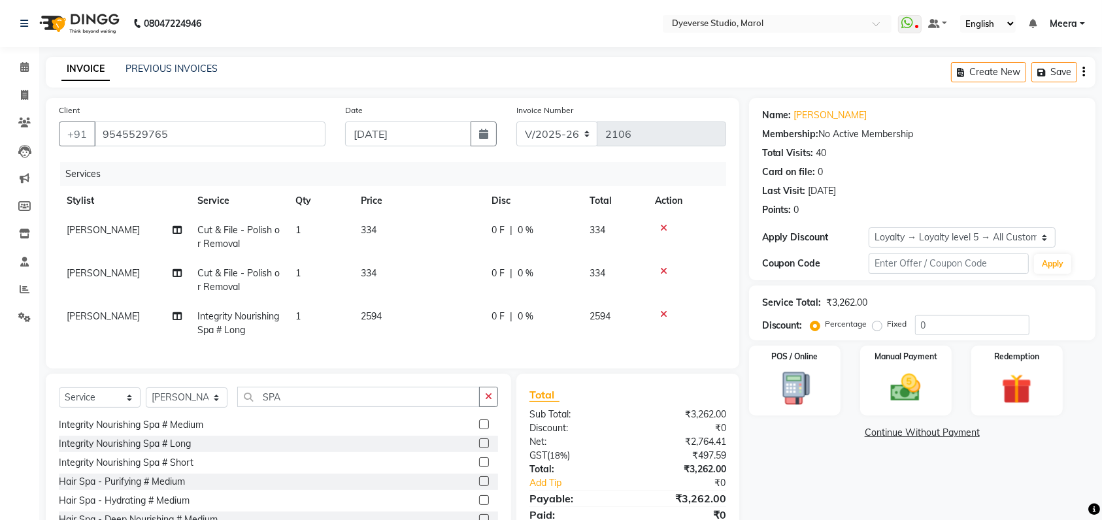
click at [348, 282] on td "1" at bounding box center [320, 280] width 65 height 43
select select "48247"
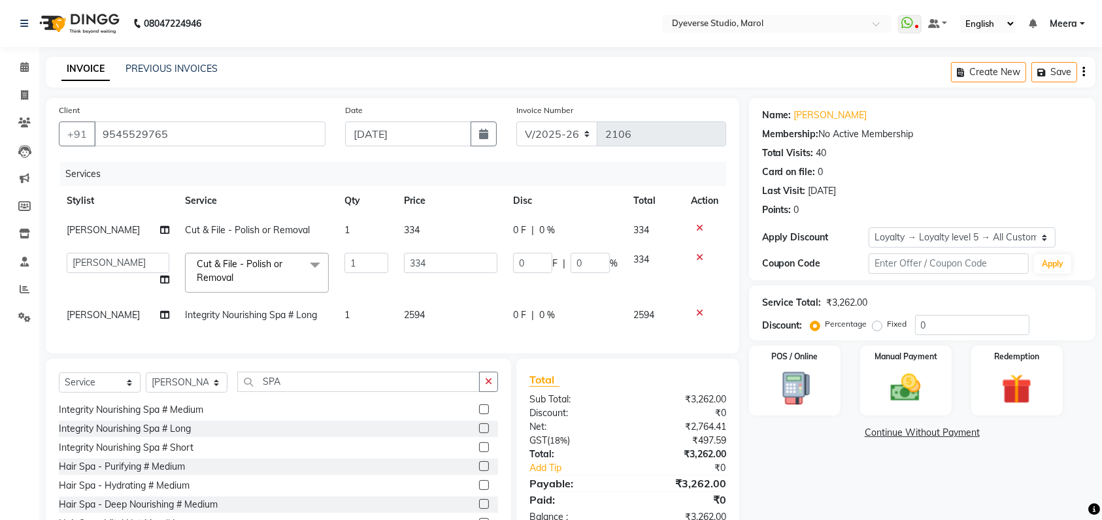
scroll to position [63, 0]
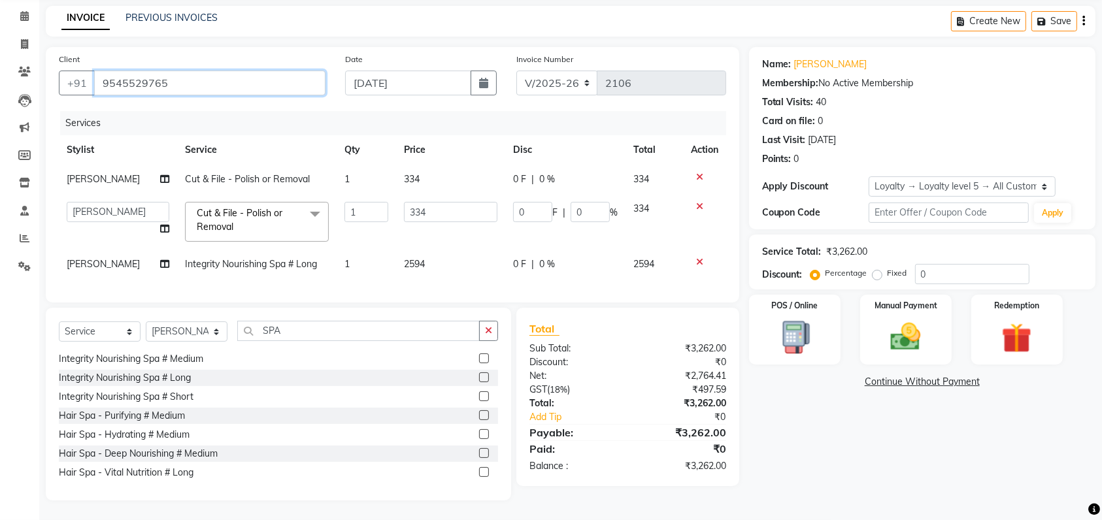
click at [184, 71] on input "9545529765" at bounding box center [209, 83] width 231 height 25
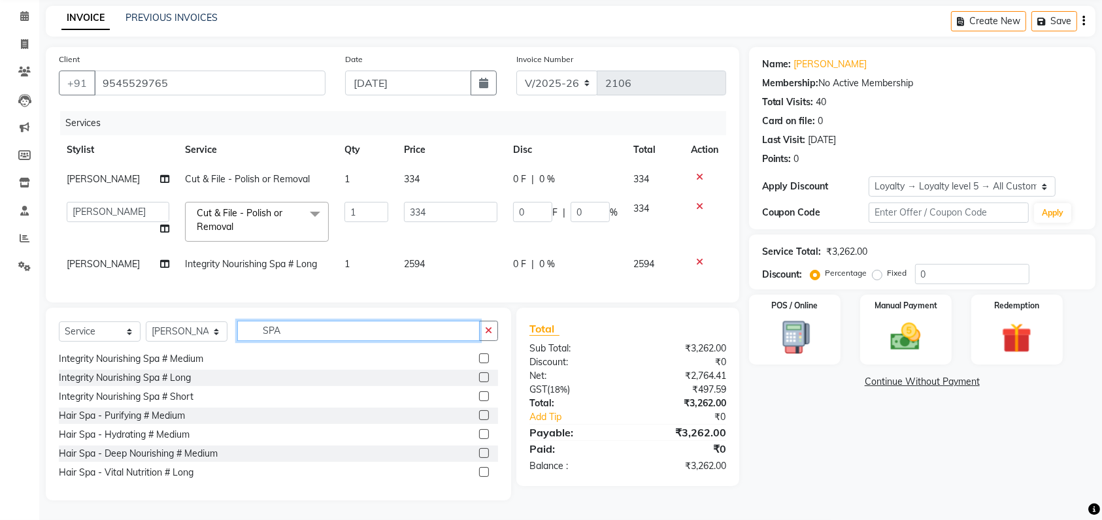
click at [305, 335] on input "SPA" at bounding box center [358, 331] width 242 height 20
type input "S"
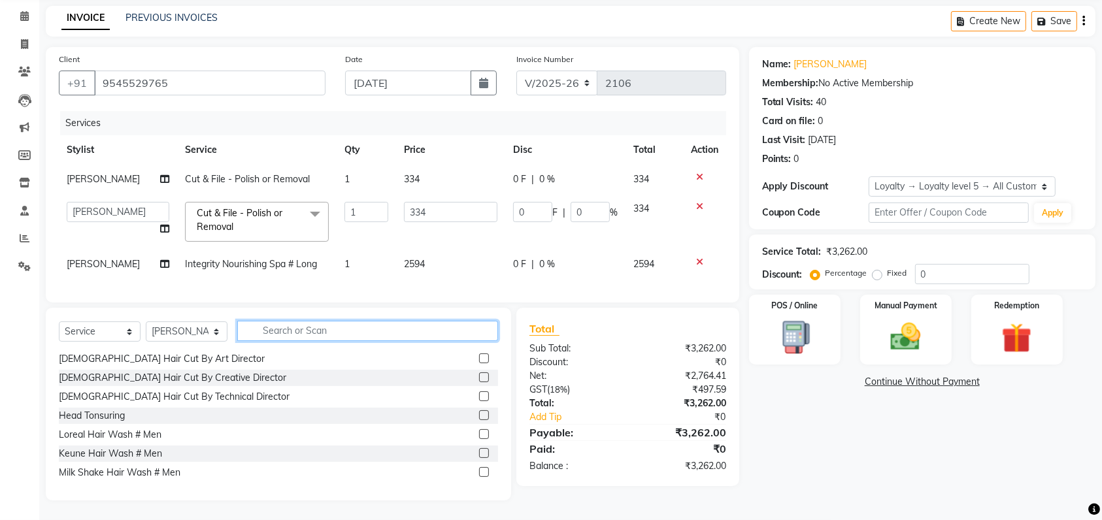
scroll to position [323, 0]
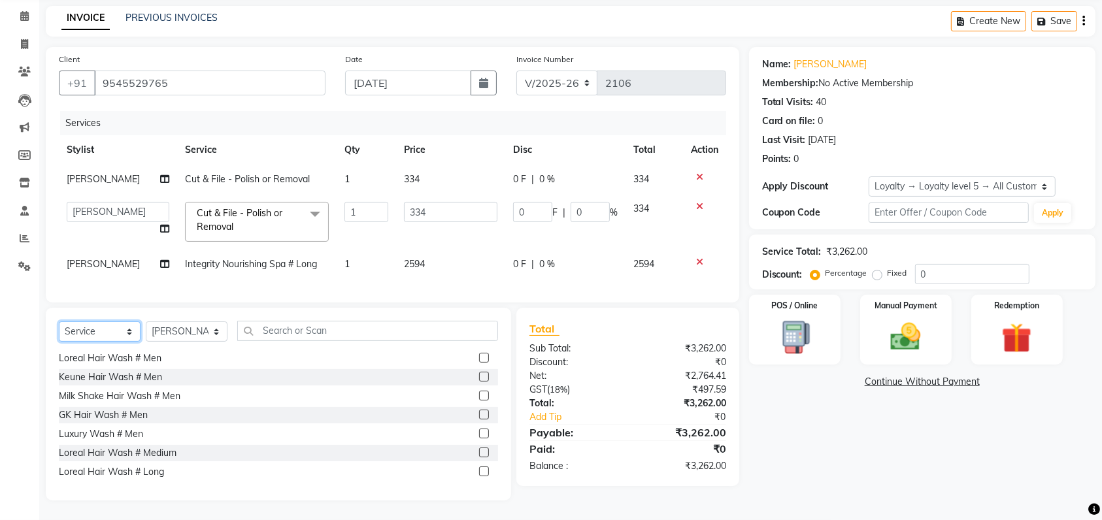
click at [89, 339] on select "Select Service Product Membership Package Voucher Prepaid Gift Card" at bounding box center [100, 332] width 82 height 20
select select "membership"
click at [59, 322] on select "Select Service Product Membership Package Voucher Prepaid Gift Card" at bounding box center [100, 332] width 82 height 20
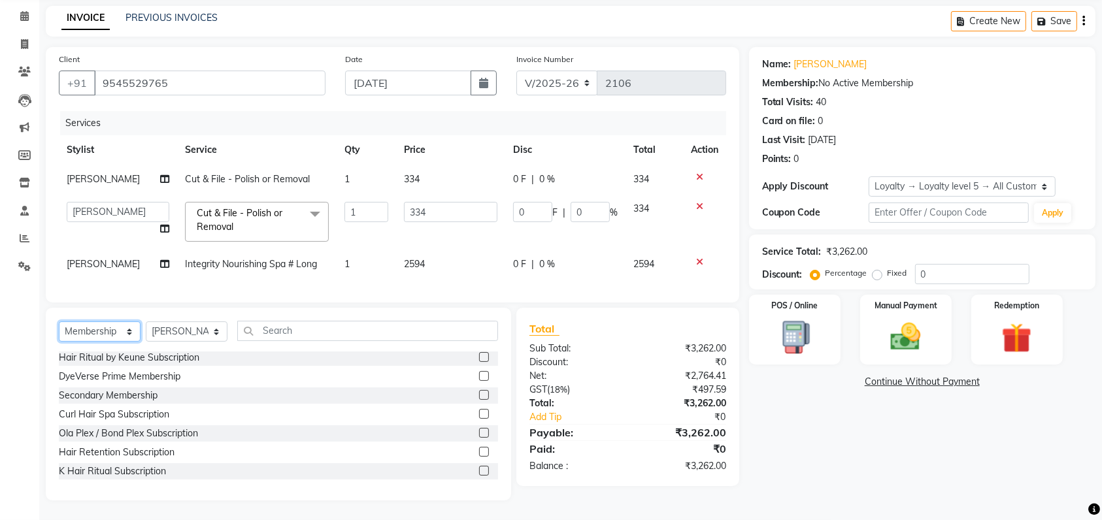
scroll to position [78, 0]
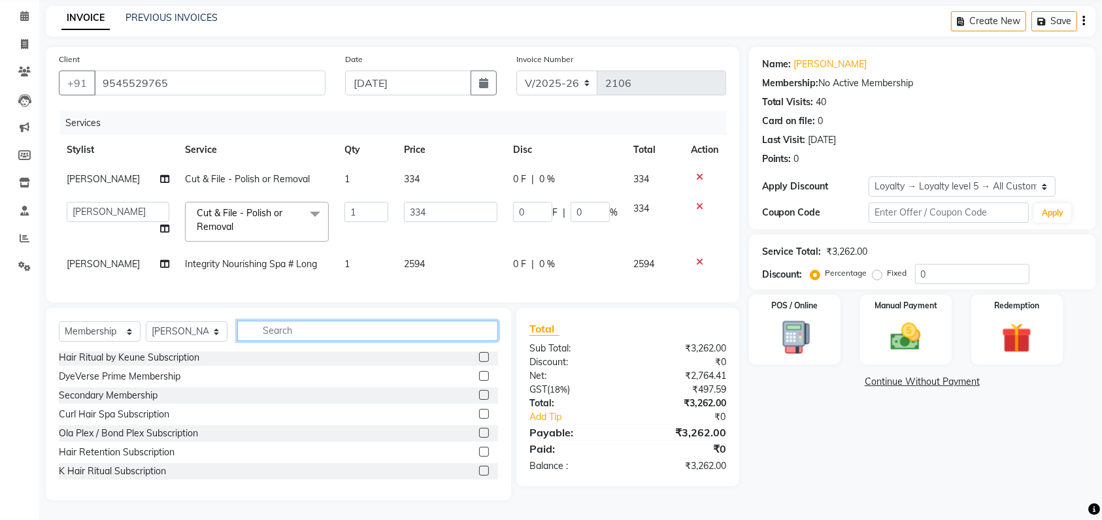
click at [283, 336] on input "text" at bounding box center [367, 331] width 261 height 20
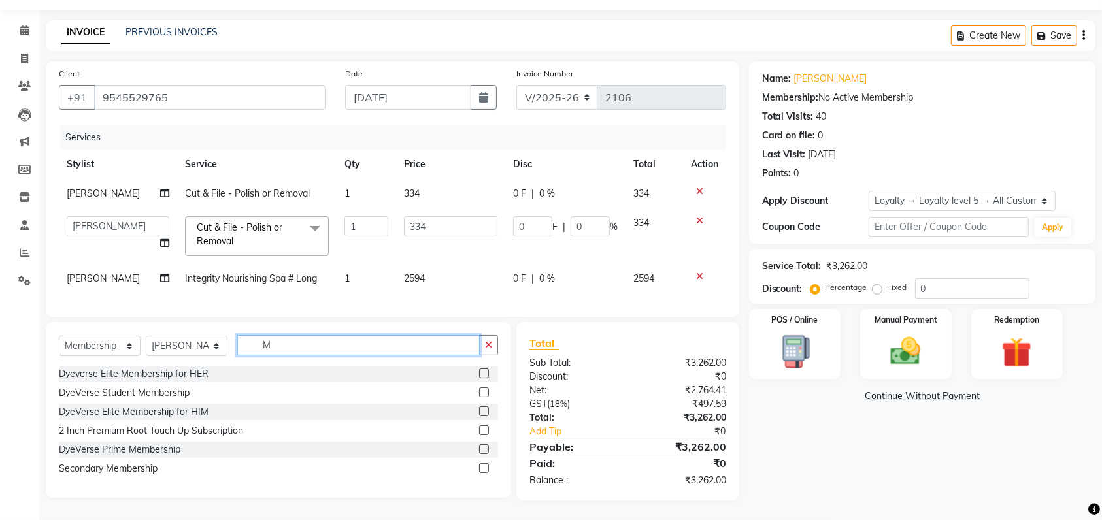
scroll to position [48, 0]
type input "M"
click at [483, 448] on label at bounding box center [484, 449] width 10 height 10
click at [483, 448] on input "checkbox" at bounding box center [483, 450] width 8 height 8
select select "select"
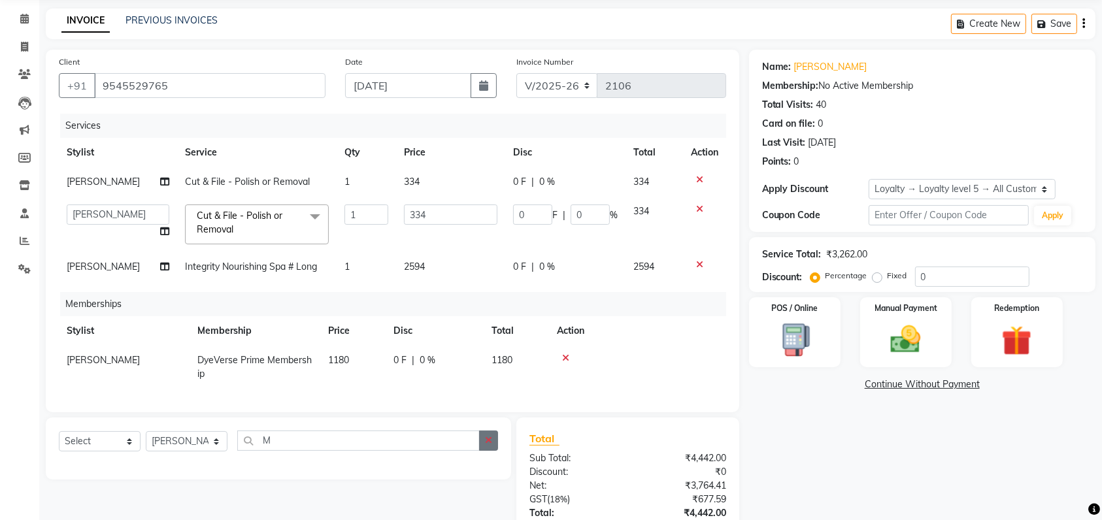
click at [494, 451] on button "button" at bounding box center [488, 441] width 19 height 20
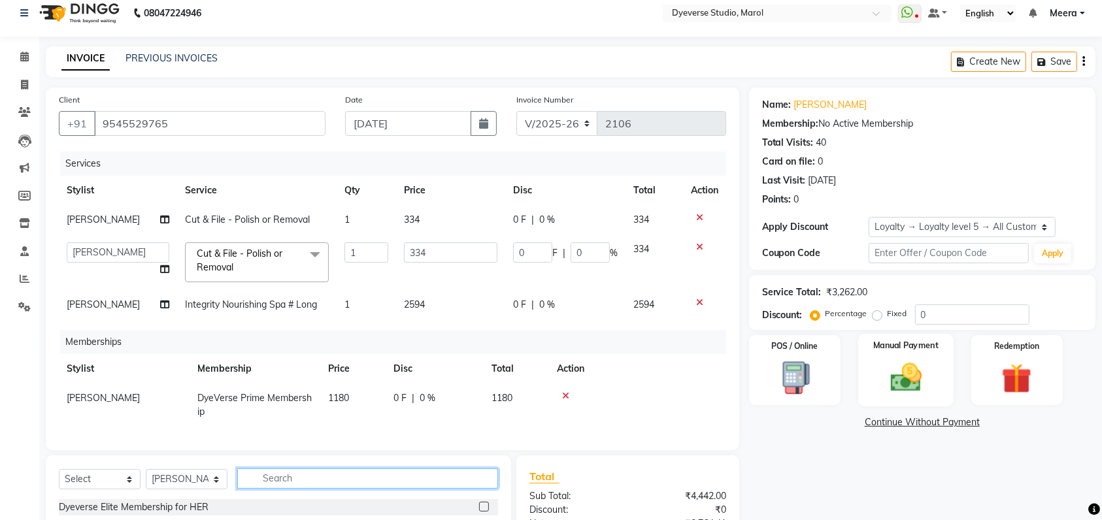
scroll to position [3, 0]
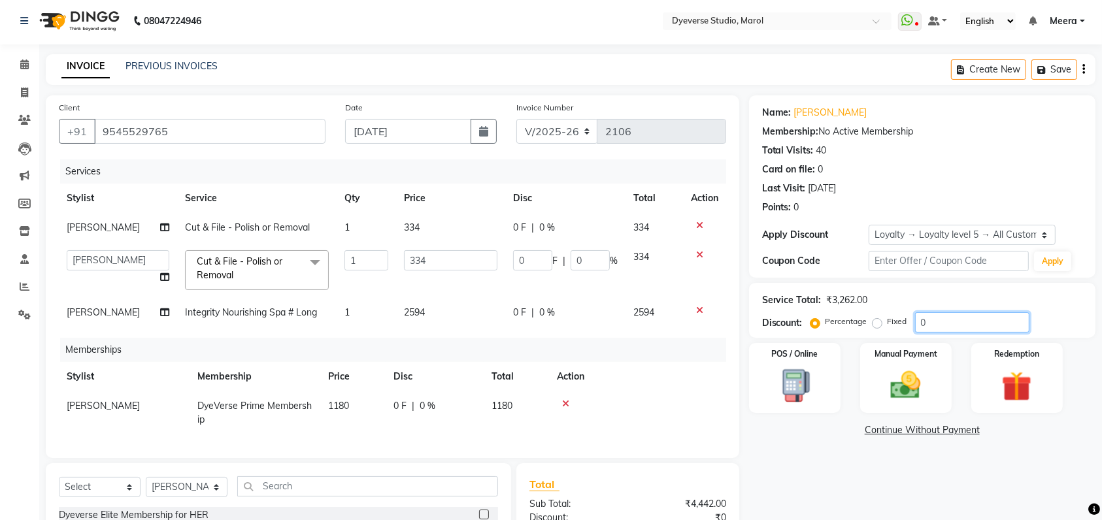
click at [957, 316] on input "0" at bounding box center [972, 322] width 114 height 20
type input "2"
type input "6.68"
type input "2"
type input "25"
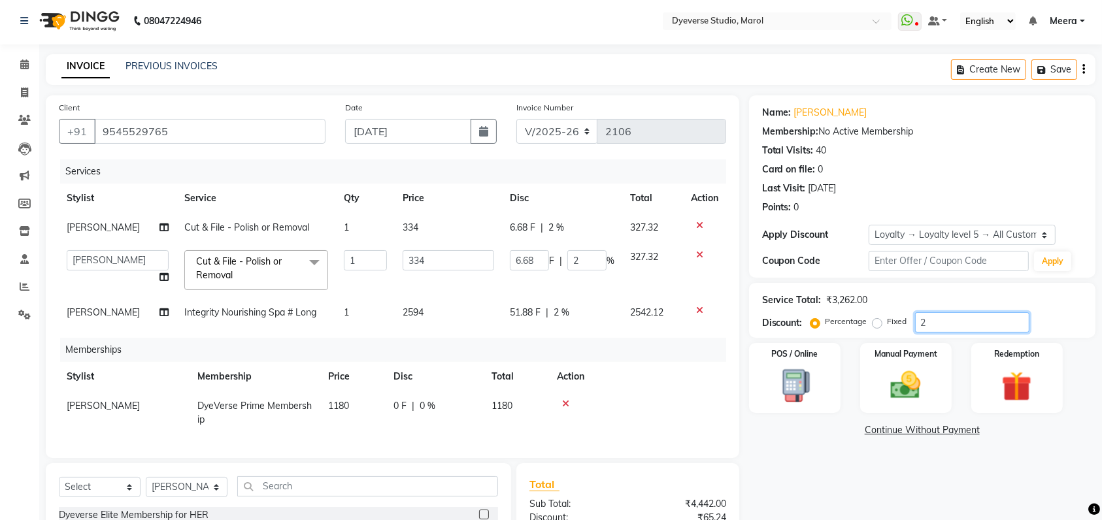
type input "83.5"
type input "25"
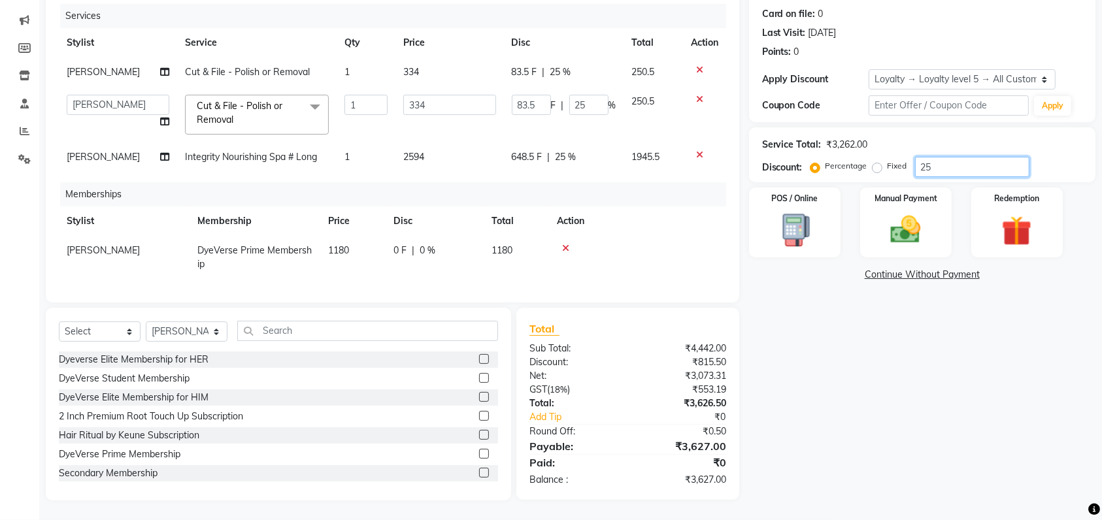
scroll to position [125, 0]
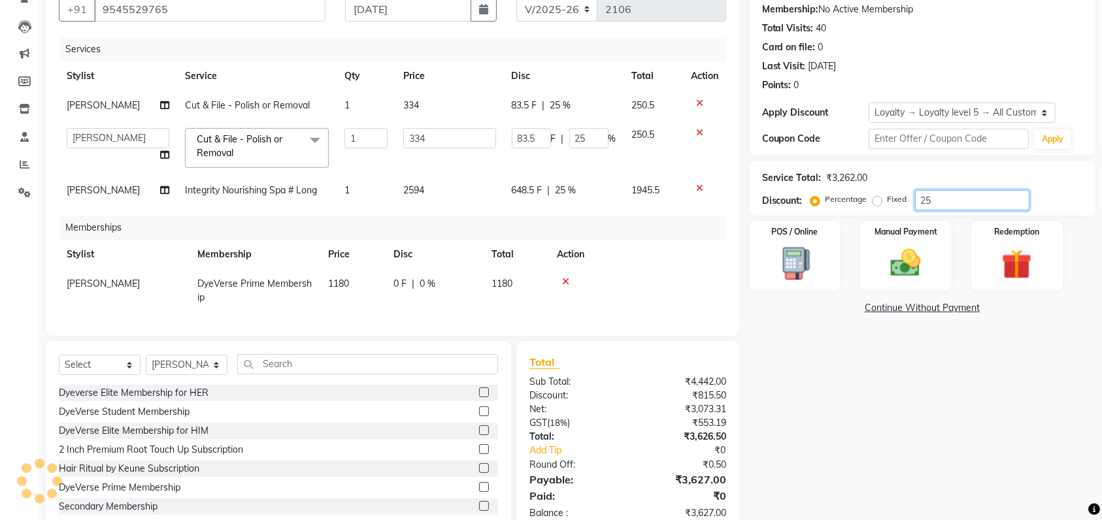
type input "25"
click at [592, 138] on input "25" at bounding box center [588, 138] width 39 height 20
type input "2"
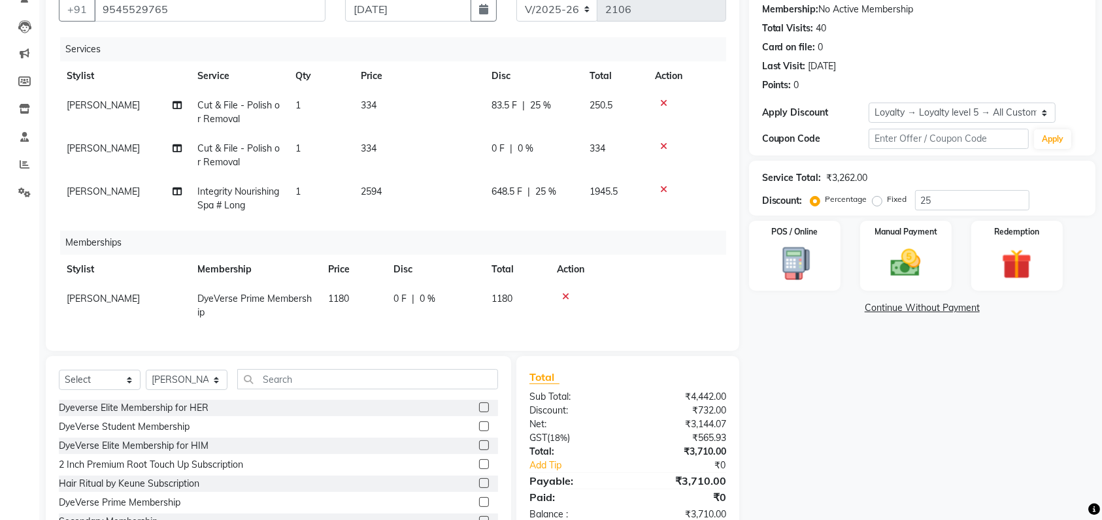
click at [714, 245] on div "Services Stylist Service Qty Price Disc Total Action [PERSON_NAME] Cut & File -…" at bounding box center [392, 187] width 667 height 301
click at [548, 190] on span "25 %" at bounding box center [545, 192] width 21 height 14
select select "68355"
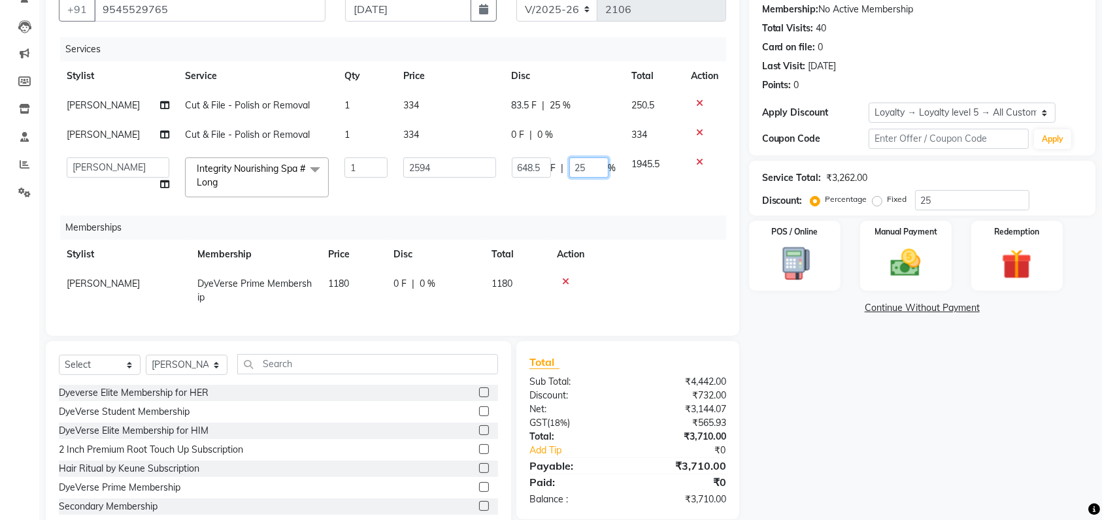
click at [597, 165] on input "25" at bounding box center [588, 167] width 39 height 20
type input "2"
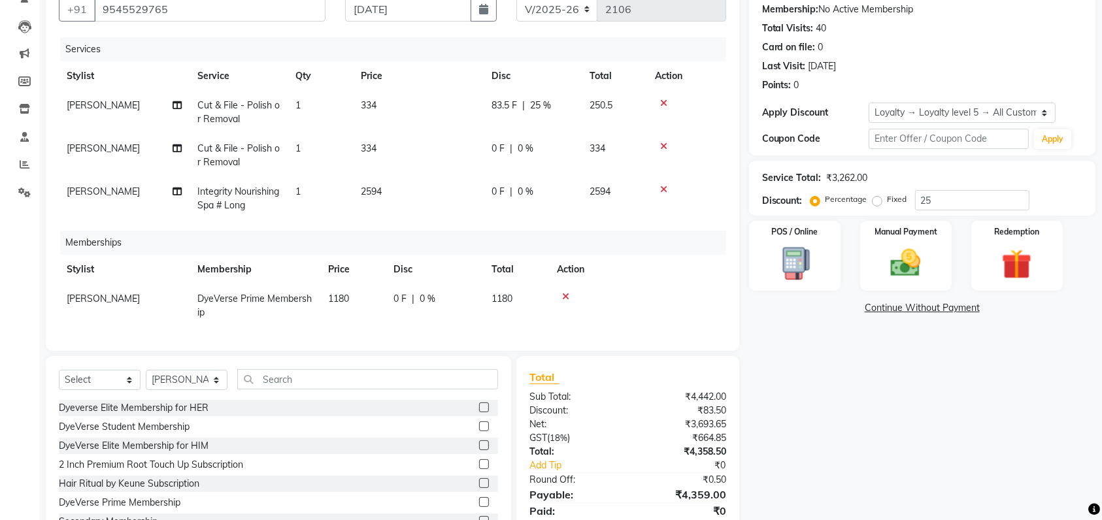
click at [718, 212] on div "Services Stylist Service Qty Price Disc Total Action [PERSON_NAME] Cut & File -…" at bounding box center [392, 187] width 667 height 301
click at [554, 105] on div "83.5 F | 25 %" at bounding box center [532, 106] width 82 height 14
select select "48247"
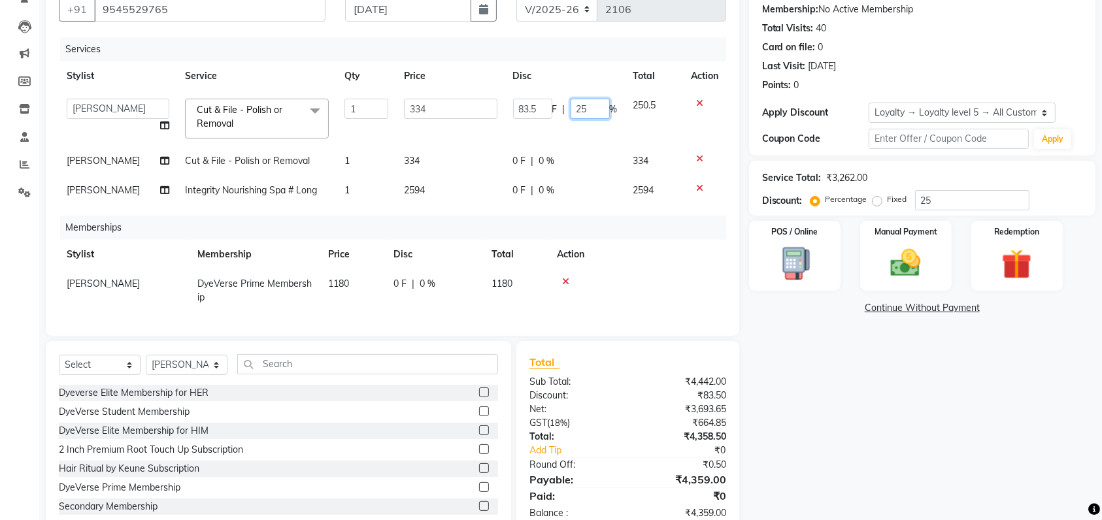
click at [593, 109] on input "25" at bounding box center [590, 109] width 39 height 20
type input "2"
type input "101"
click at [651, 259] on th "Action" at bounding box center [637, 254] width 177 height 29
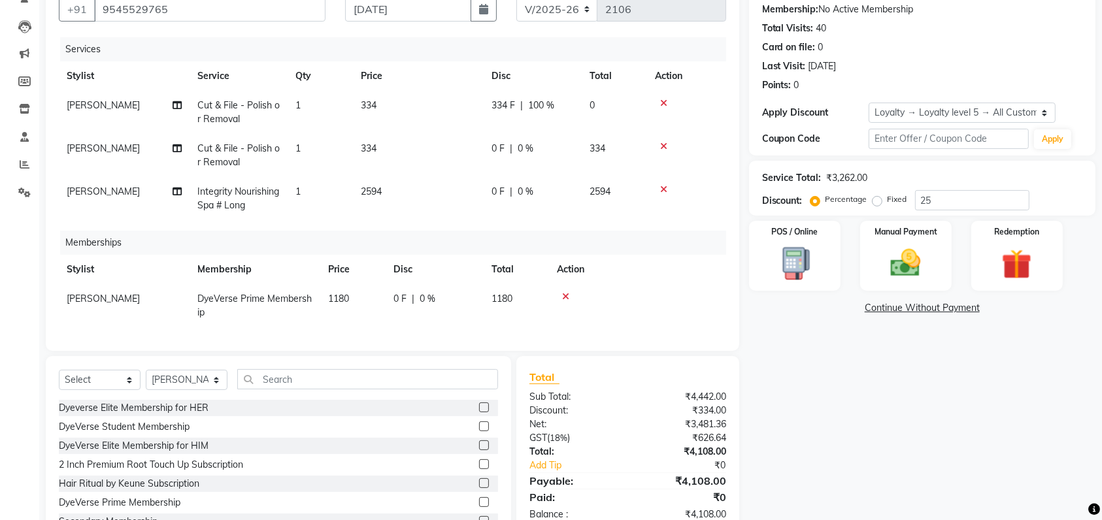
scroll to position [186, 0]
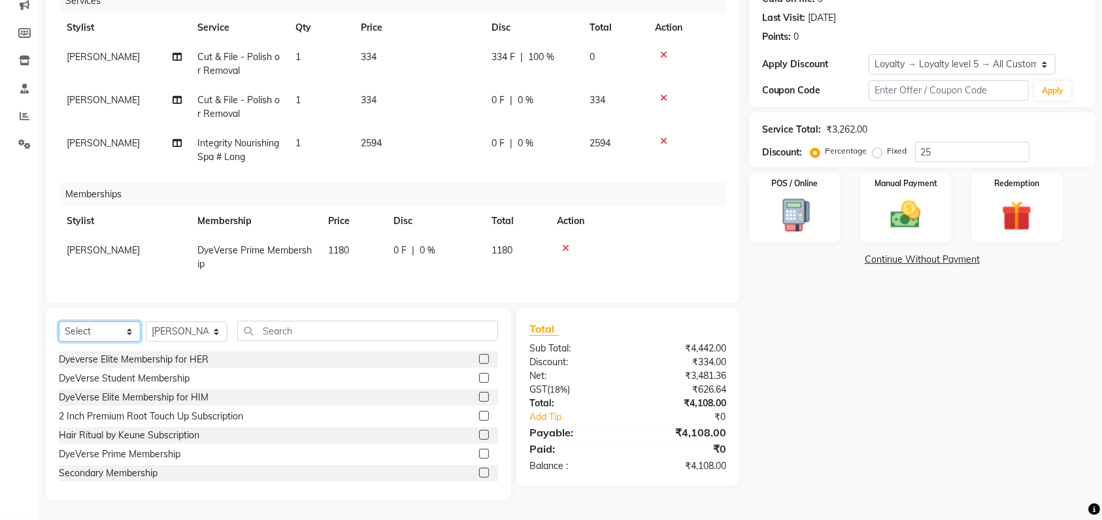
click at [126, 324] on select "Select Service Product Package Voucher Prepaid Gift Card" at bounding box center [100, 332] width 82 height 20
click at [59, 322] on select "Select Service Product Package Voucher Prepaid Gift Card" at bounding box center [100, 332] width 82 height 20
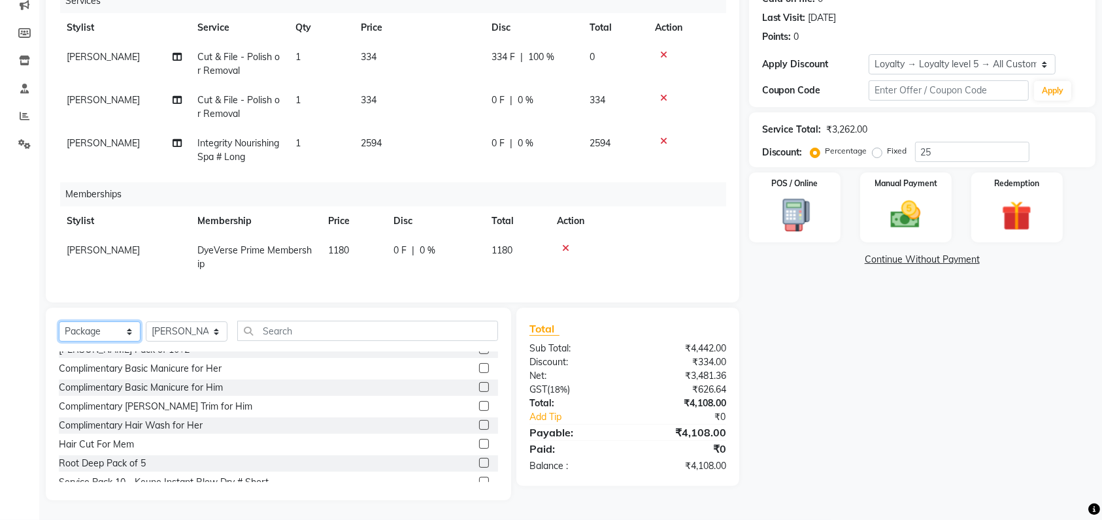
scroll to position [6, 0]
click at [118, 327] on select "Select Service Product Package Voucher Prepaid Gift Card" at bounding box center [100, 332] width 82 height 20
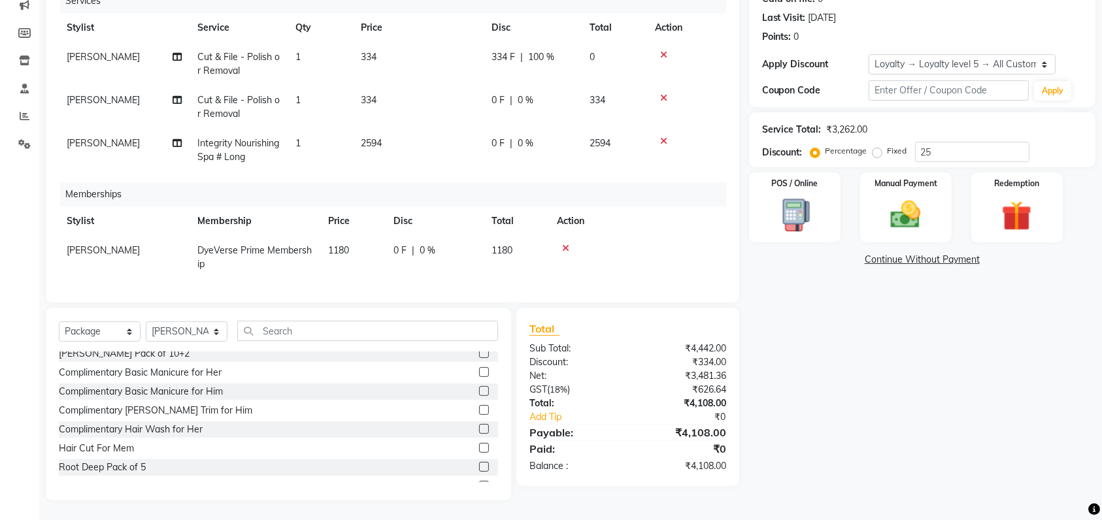
click at [148, 311] on div "Select Service Product Package Voucher Prepaid Gift Card Select Stylist [PERSON…" at bounding box center [278, 404] width 465 height 193
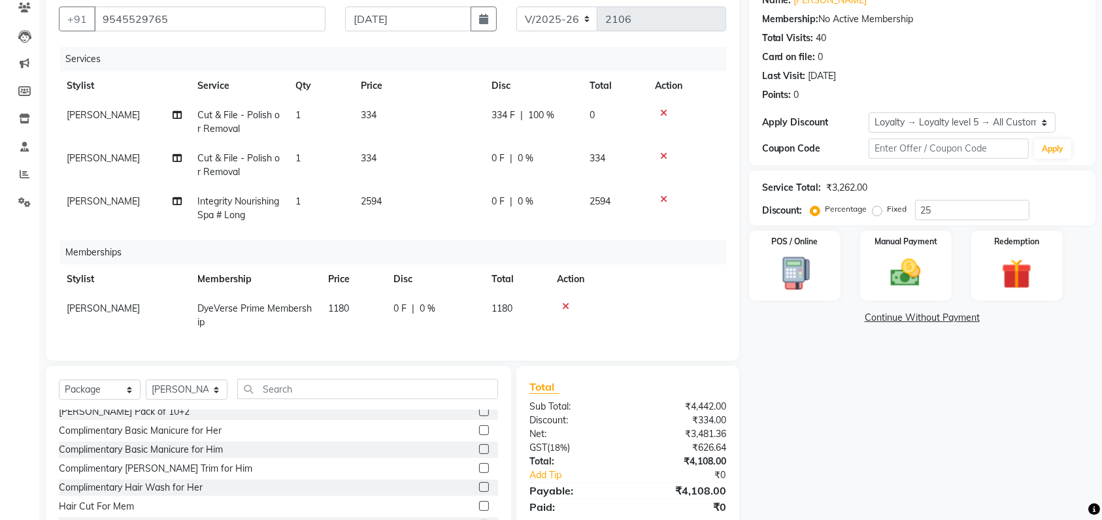
scroll to position [186, 0]
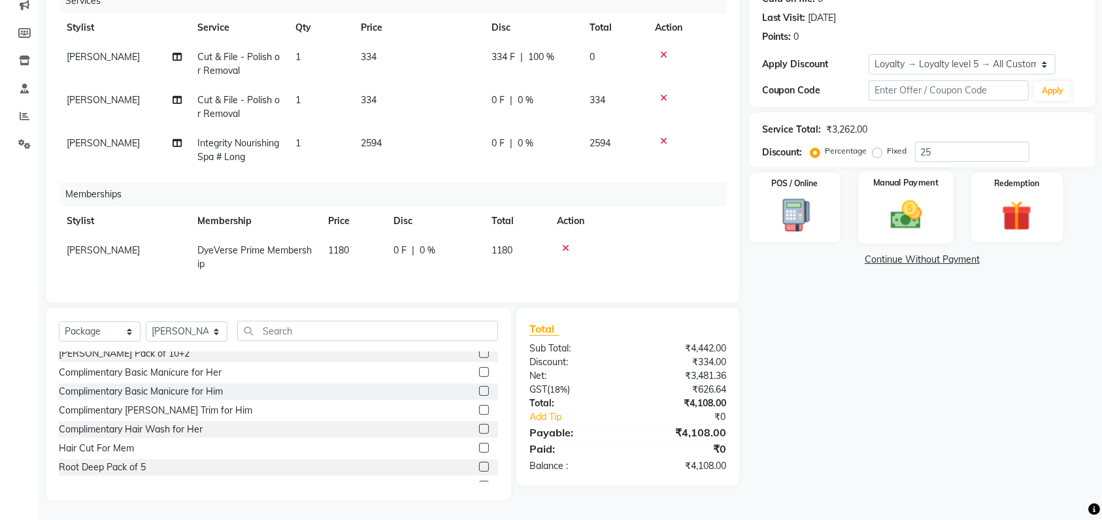
click at [889, 197] on img at bounding box center [905, 215] width 51 height 36
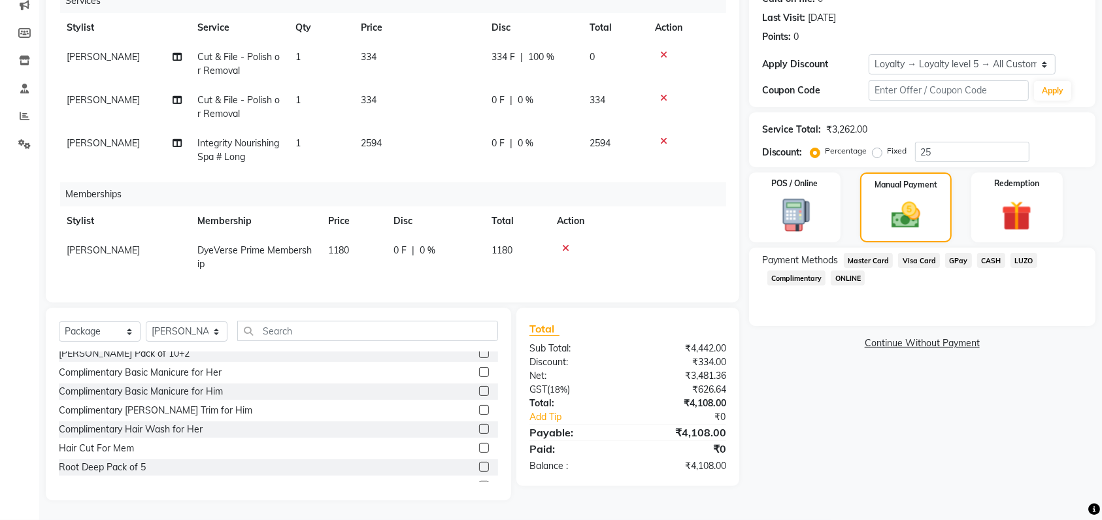
click at [951, 253] on span "GPay" at bounding box center [958, 260] width 27 height 15
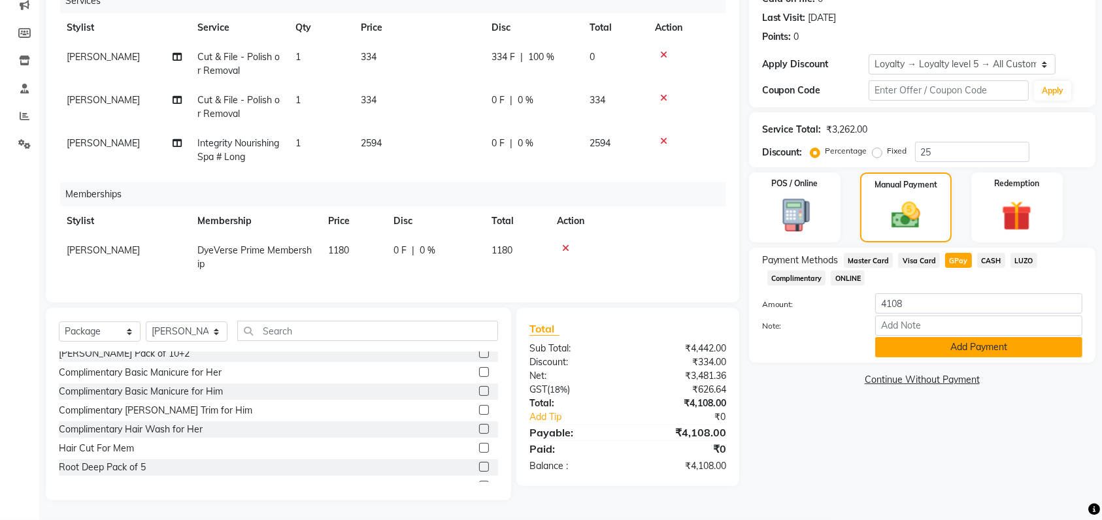
drag, startPoint x: 953, startPoint y: 347, endPoint x: 953, endPoint y: 337, distance: 9.8
click at [953, 337] on div "Payment Methods Master Card Visa Card GPay CASH LUZO Complimentary ONLINE Amoun…" at bounding box center [922, 305] width 346 height 115
click at [953, 337] on button "Add Payment" at bounding box center [978, 347] width 207 height 20
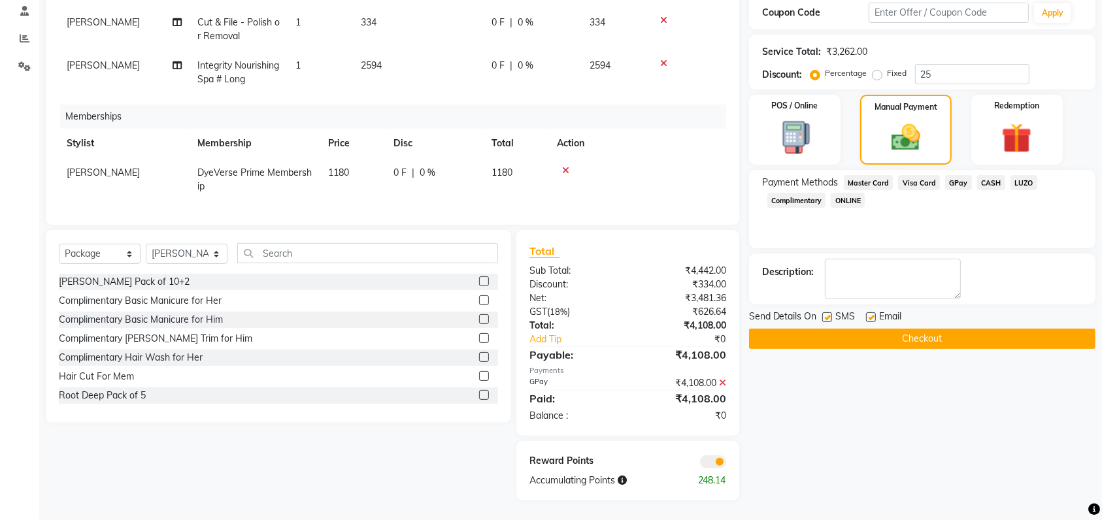
scroll to position [257, 0]
click at [101, 264] on select "Select Service Product Package Voucher Prepaid Gift Card" at bounding box center [100, 254] width 82 height 20
click at [59, 251] on select "Select Service Product Package Voucher Prepaid Gift Card" at bounding box center [100, 254] width 82 height 20
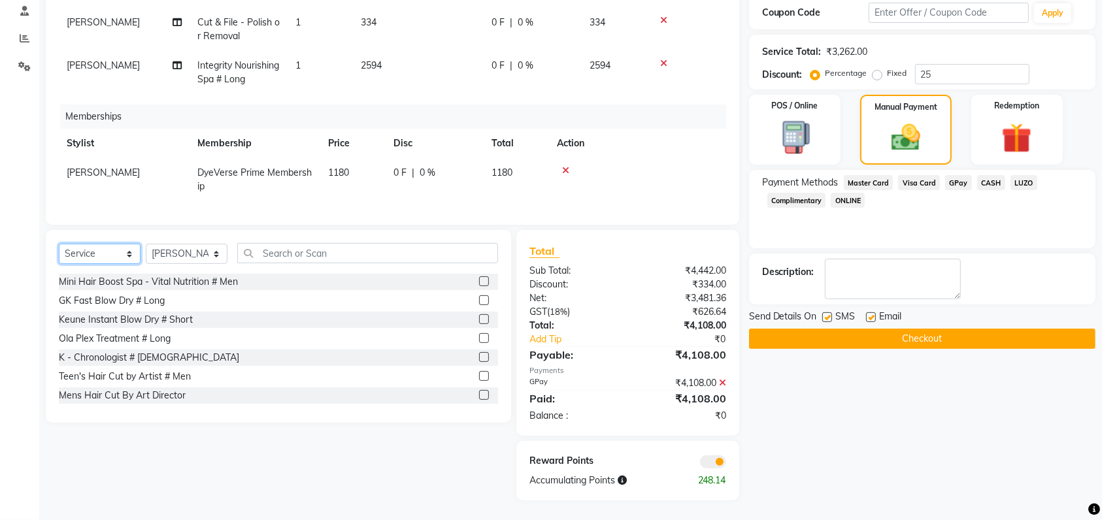
click at [105, 262] on select "Select Service Product Package Voucher Prepaid Gift Card" at bounding box center [100, 254] width 82 height 20
click at [59, 251] on select "Select Service Product Package Voucher Prepaid Gift Card" at bounding box center [100, 254] width 82 height 20
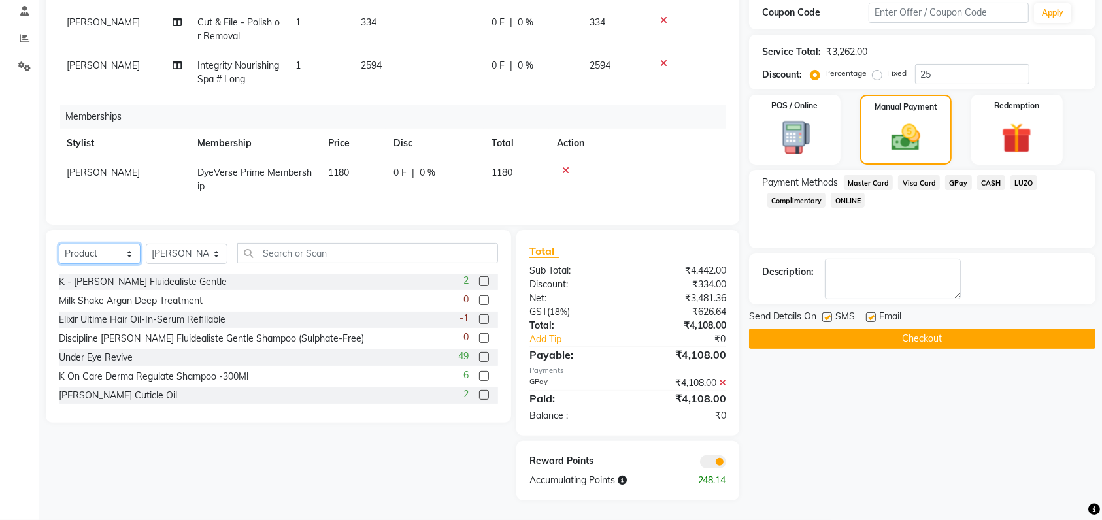
click at [102, 264] on select "Select Service Product Package Voucher Prepaid Gift Card" at bounding box center [100, 254] width 82 height 20
click at [59, 251] on select "Select Service Product Package Voucher Prepaid Gift Card" at bounding box center [100, 254] width 82 height 20
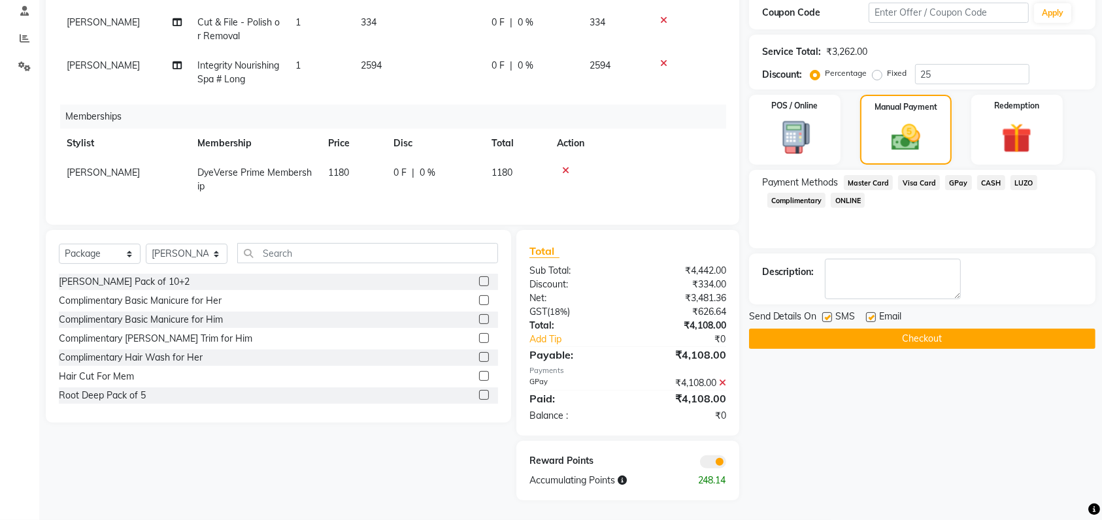
click at [101, 271] on div "Select Service Product Package Voucher Prepaid Gift Card Select Stylist [PERSON…" at bounding box center [278, 258] width 439 height 31
click at [107, 264] on select "Select Service Product Package Voucher Prepaid Gift Card" at bounding box center [100, 254] width 82 height 20
click at [59, 251] on select "Select Service Product Package Voucher Prepaid Gift Card" at bounding box center [100, 254] width 82 height 20
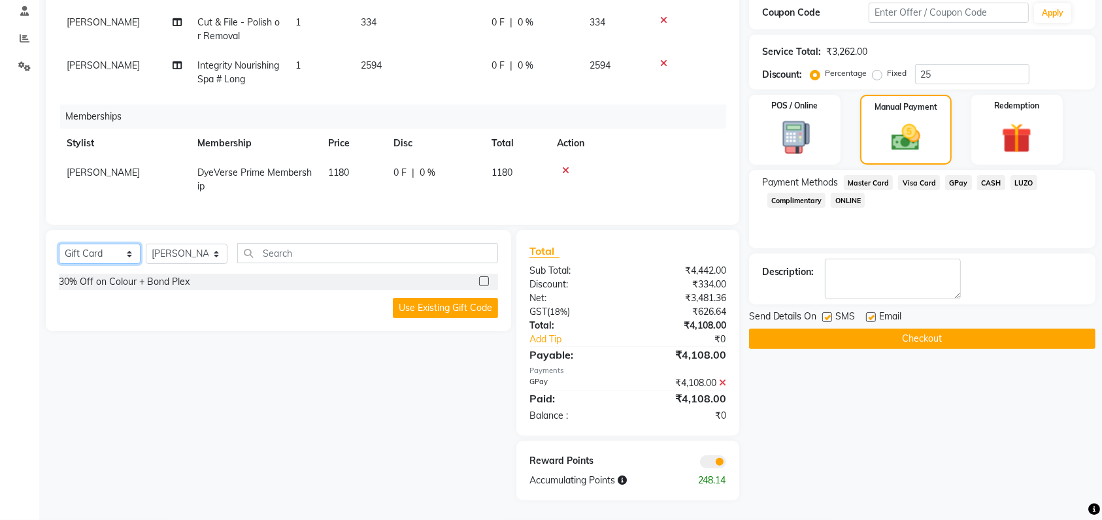
click at [115, 262] on select "Select Service Product Package Voucher Prepaid Gift Card" at bounding box center [100, 254] width 82 height 20
click at [59, 251] on select "Select Service Product Package Voucher Prepaid Gift Card" at bounding box center [100, 254] width 82 height 20
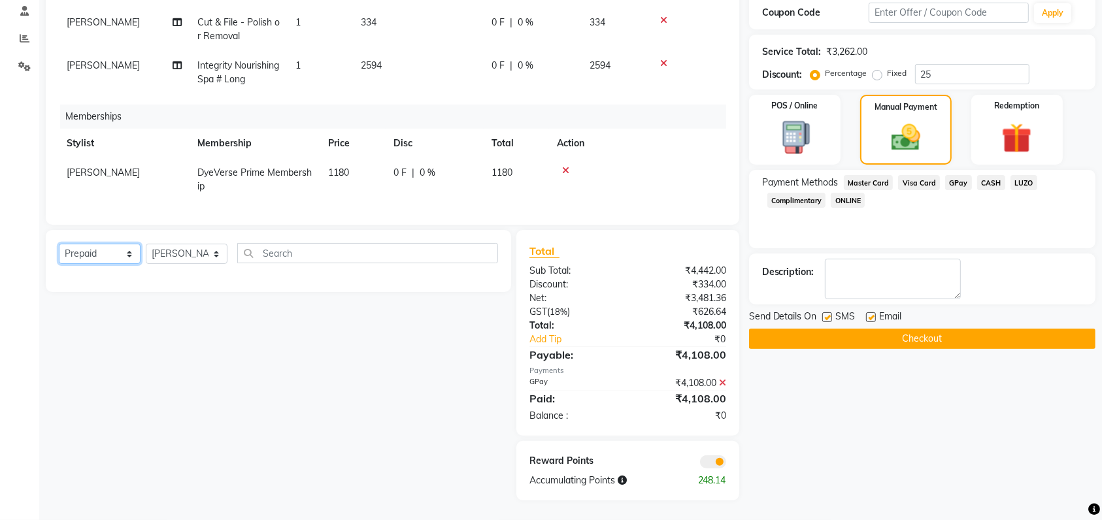
click at [121, 259] on select "Select Service Product Package Voucher Prepaid Gift Card" at bounding box center [100, 254] width 82 height 20
click at [59, 251] on select "Select Service Product Package Voucher Prepaid Gift Card" at bounding box center [100, 254] width 82 height 20
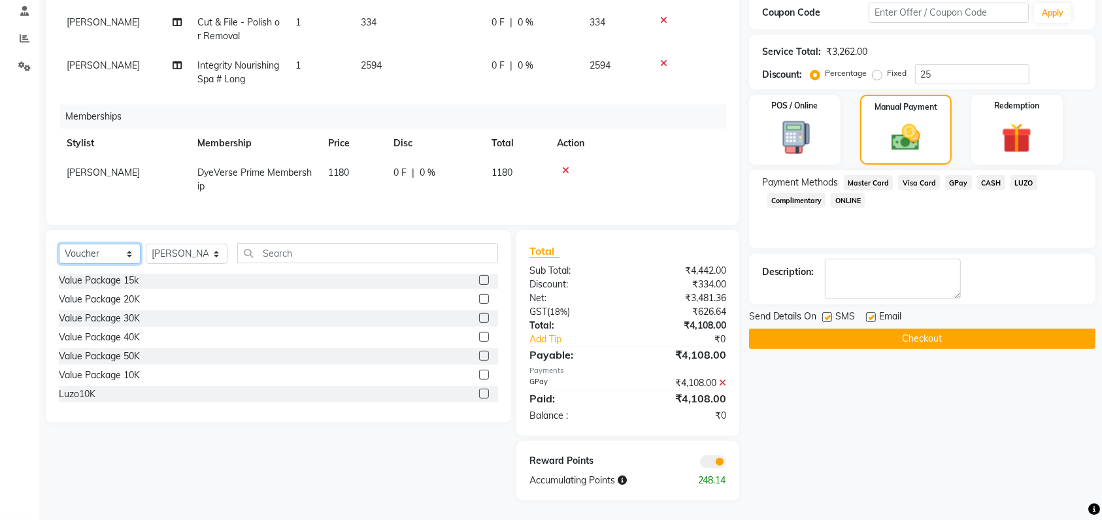
scroll to position [0, 0]
click at [108, 254] on select "Select Service Product Package Voucher Prepaid Gift Card" at bounding box center [100, 254] width 82 height 20
click at [59, 251] on select "Select Service Product Package Voucher Prepaid Gift Card" at bounding box center [100, 254] width 82 height 20
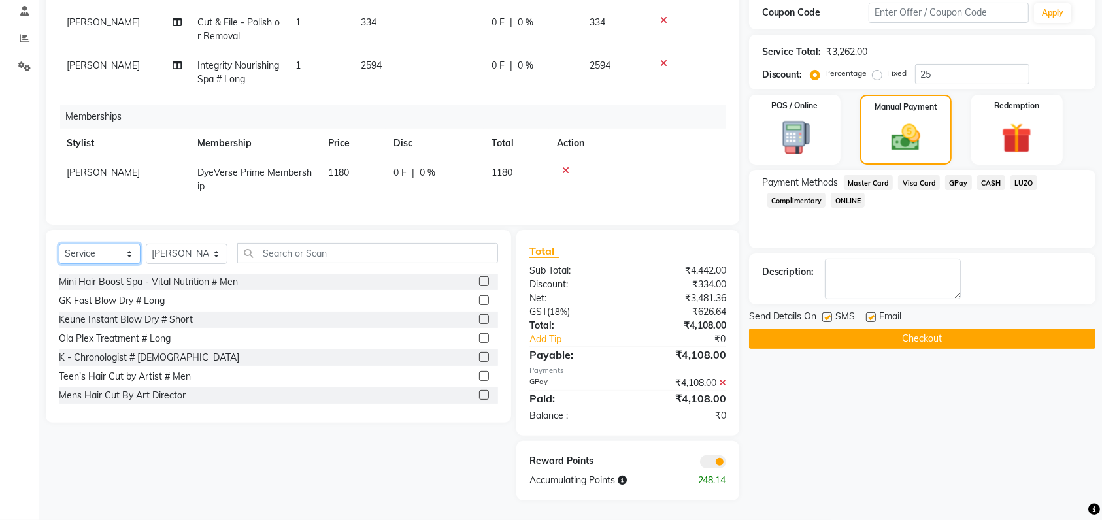
click at [110, 264] on select "Select Service Product Package Voucher Prepaid Gift Card" at bounding box center [100, 254] width 82 height 20
select select "select"
click at [59, 251] on select "Select Service Product Package Voucher Prepaid Gift Card" at bounding box center [100, 254] width 82 height 20
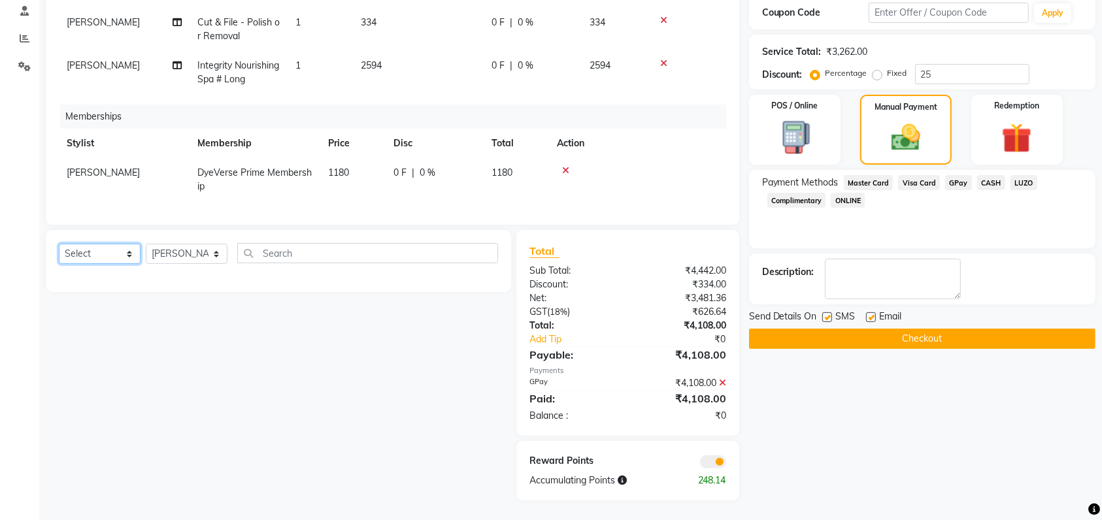
click at [116, 259] on select "Select Service Product Package Voucher Prepaid Gift Card" at bounding box center [100, 254] width 82 height 20
click at [120, 257] on select "Select Service Product Package Voucher Prepaid Gift Card" at bounding box center [100, 254] width 82 height 20
click at [289, 259] on input "text" at bounding box center [367, 253] width 261 height 20
type input "M"
click at [78, 264] on select "Select Service Product Package Voucher Prepaid Gift Card" at bounding box center [100, 254] width 82 height 20
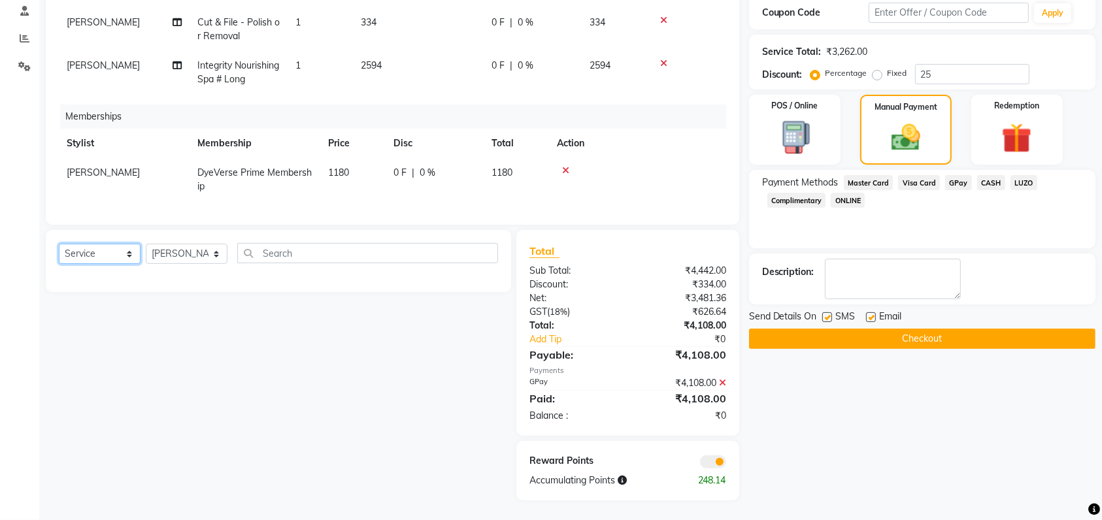
click at [59, 251] on select "Select Service Product Package Voucher Prepaid Gift Card" at bounding box center [100, 254] width 82 height 20
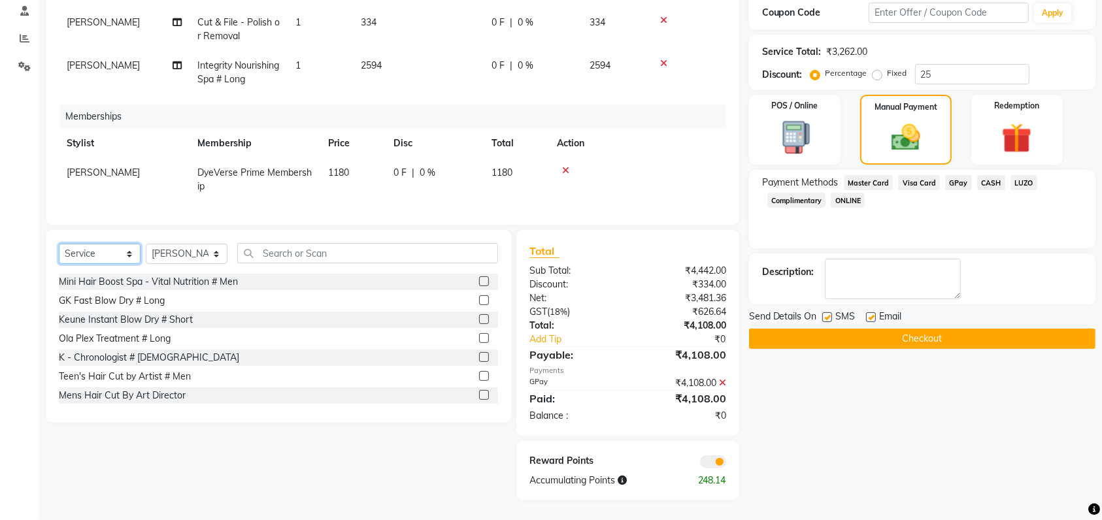
click at [94, 262] on select "Select Service Product Package Voucher Prepaid Gift Card" at bounding box center [100, 254] width 82 height 20
click at [59, 251] on select "Select Service Product Package Voucher Prepaid Gift Card" at bounding box center [100, 254] width 82 height 20
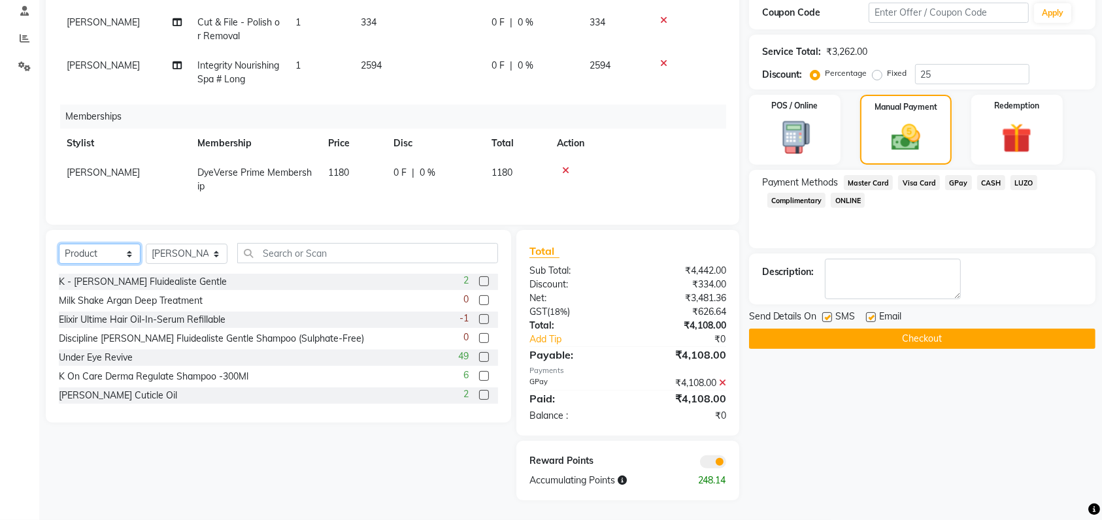
click at [108, 259] on select "Select Service Product Package Voucher Prepaid Gift Card" at bounding box center [100, 254] width 82 height 20
select select "package"
click at [59, 251] on select "Select Service Product Package Voucher Prepaid Gift Card" at bounding box center [100, 254] width 82 height 20
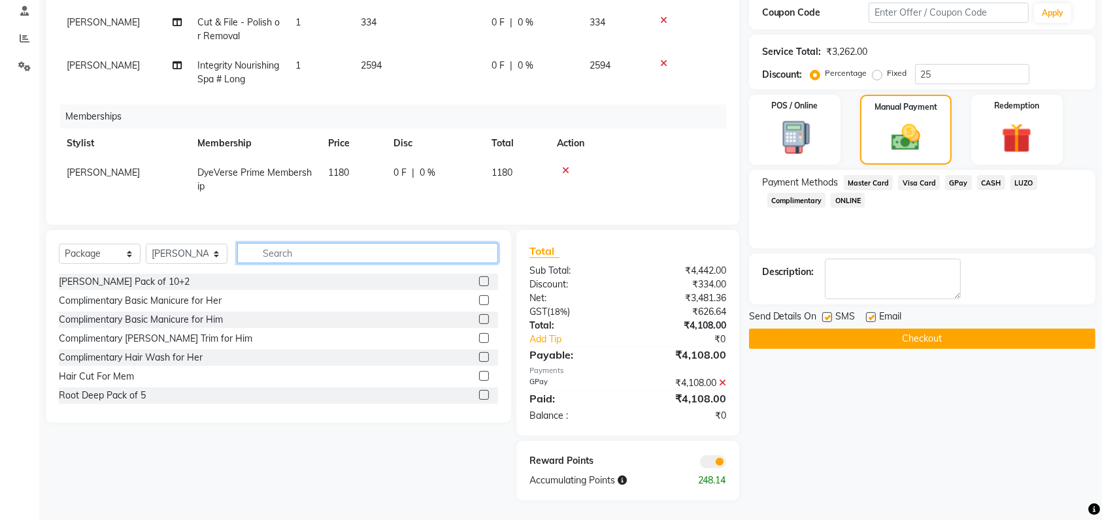
click at [265, 252] on input "text" at bounding box center [367, 253] width 261 height 20
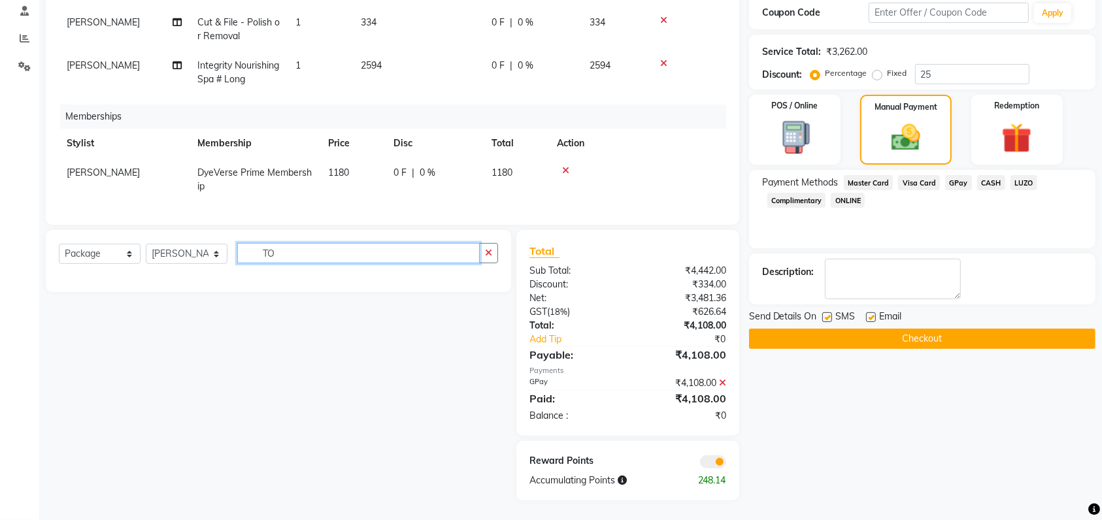
type input "T"
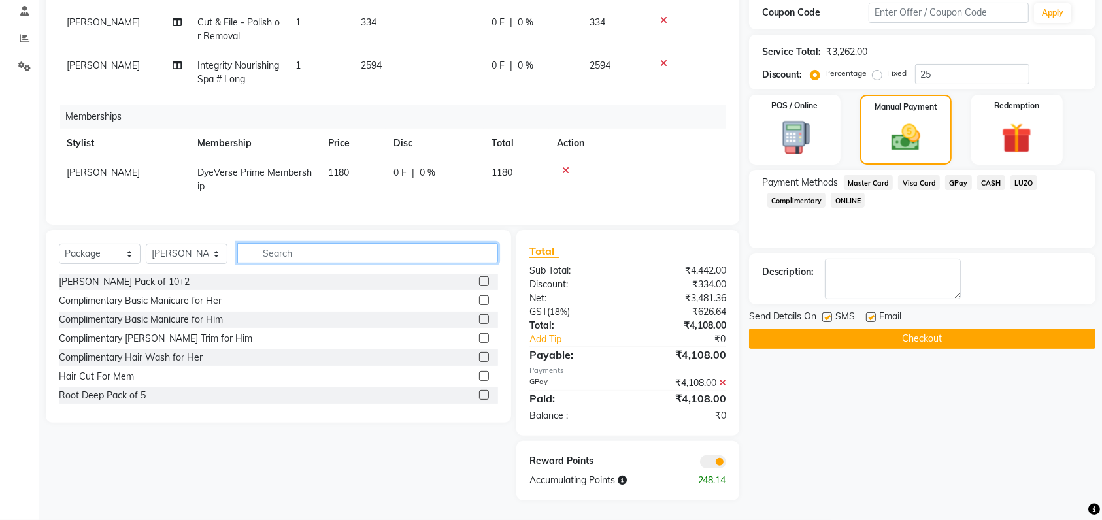
type input "T"
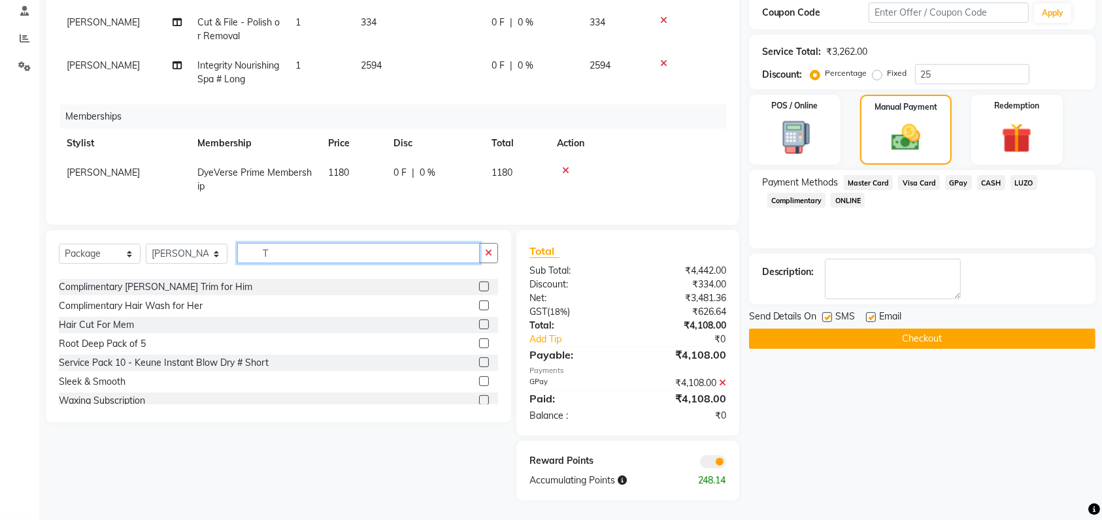
scroll to position [40, 0]
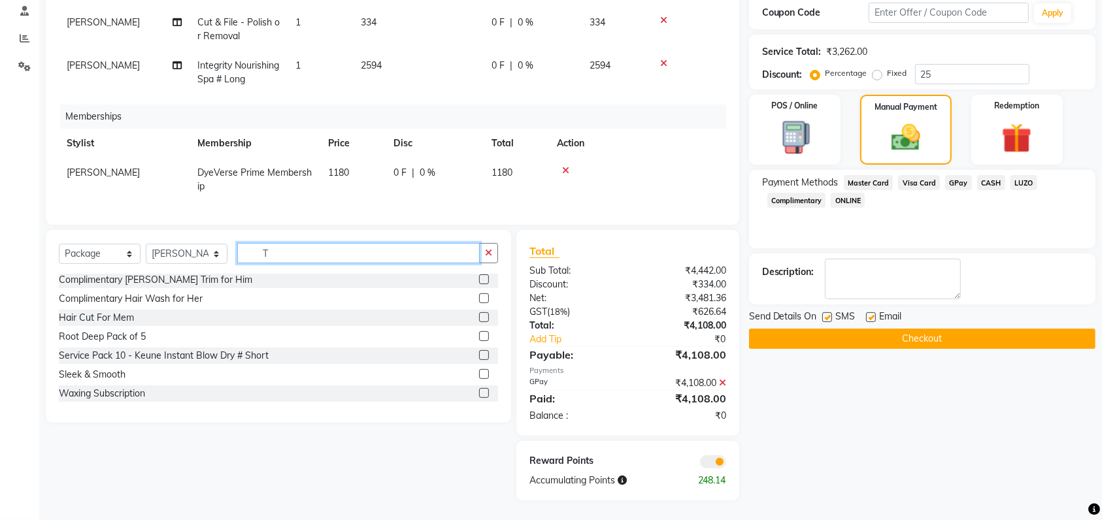
click at [339, 261] on input "T" at bounding box center [358, 253] width 242 height 20
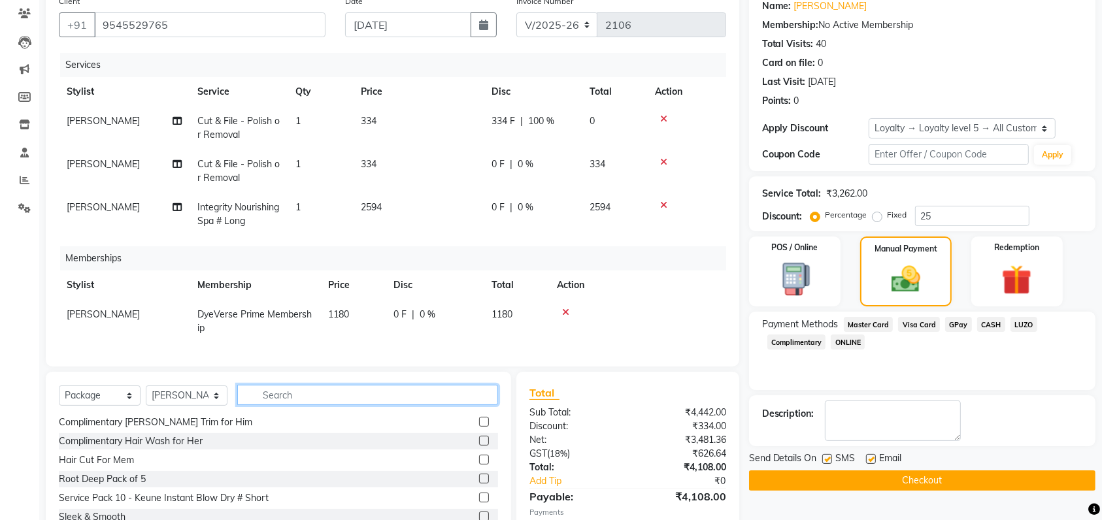
scroll to position [107, 0]
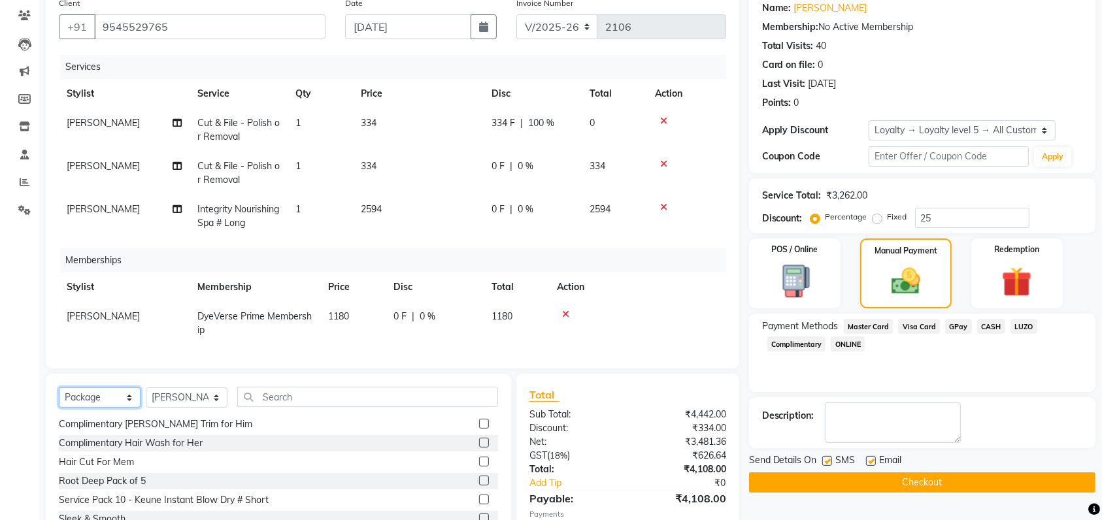
click at [101, 403] on select "Select Service Product Package Voucher Prepaid Gift Card" at bounding box center [100, 398] width 82 height 20
click at [397, 369] on div "Client [PHONE_NUMBER] Date [DATE] Invoice Number V/2025 V/[PHONE_NUMBER] Servic…" at bounding box center [392, 180] width 693 height 378
click at [94, 405] on select "Select Service Product Package Voucher Prepaid Gift Card" at bounding box center [100, 398] width 82 height 20
click at [59, 401] on select "Select Service Product Package Voucher Prepaid Gift Card" at bounding box center [100, 398] width 82 height 20
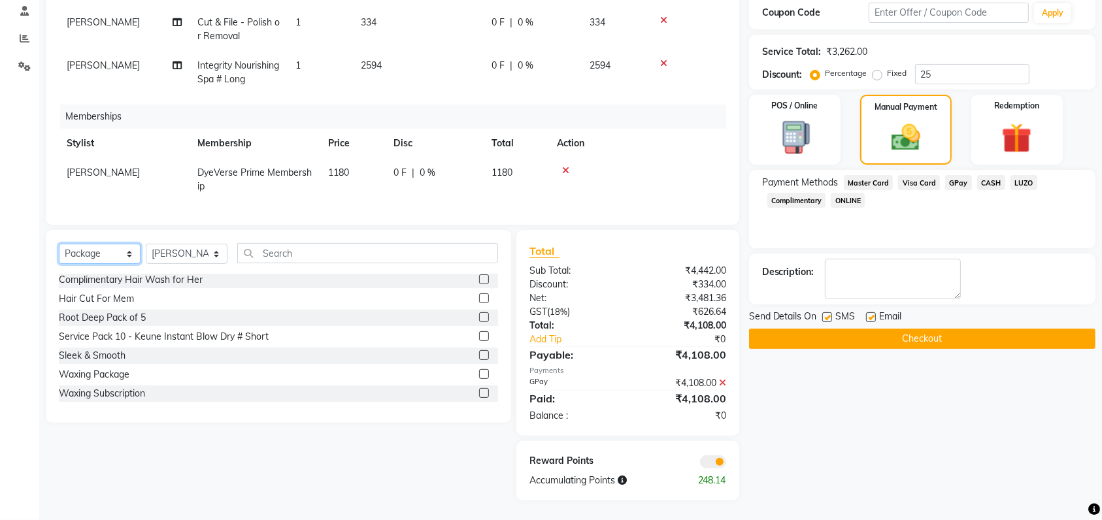
scroll to position [0, 0]
click at [114, 246] on select "Select Service Product Package Voucher Prepaid Gift Card" at bounding box center [100, 254] width 82 height 20
click at [59, 245] on select "Select Service Product Package Voucher Prepaid Gift Card" at bounding box center [100, 254] width 82 height 20
click at [95, 252] on select "Select Service Product Package Voucher Prepaid Gift Card" at bounding box center [100, 254] width 82 height 20
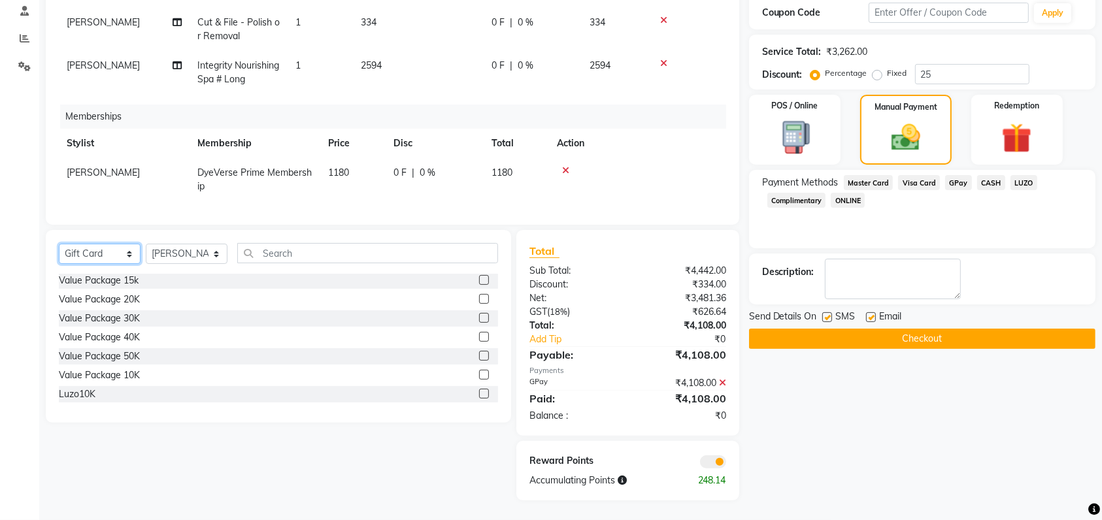
click at [59, 245] on select "Select Service Product Package Voucher Prepaid Gift Card" at bounding box center [100, 254] width 82 height 20
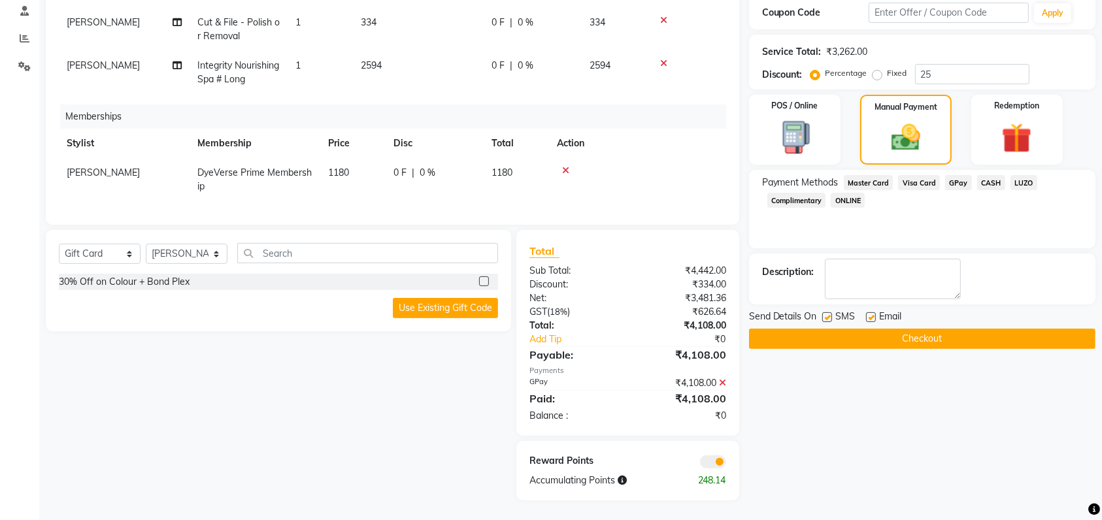
click at [99, 269] on div "Select Service Product Package Voucher Prepaid Gift Card Select Stylist [PERSON…" at bounding box center [278, 258] width 439 height 31
click at [97, 254] on select "Select Service Product Package Voucher Prepaid Gift Card" at bounding box center [100, 254] width 82 height 20
click at [59, 245] on select "Select Service Product Package Voucher Prepaid Gift Card" at bounding box center [100, 254] width 82 height 20
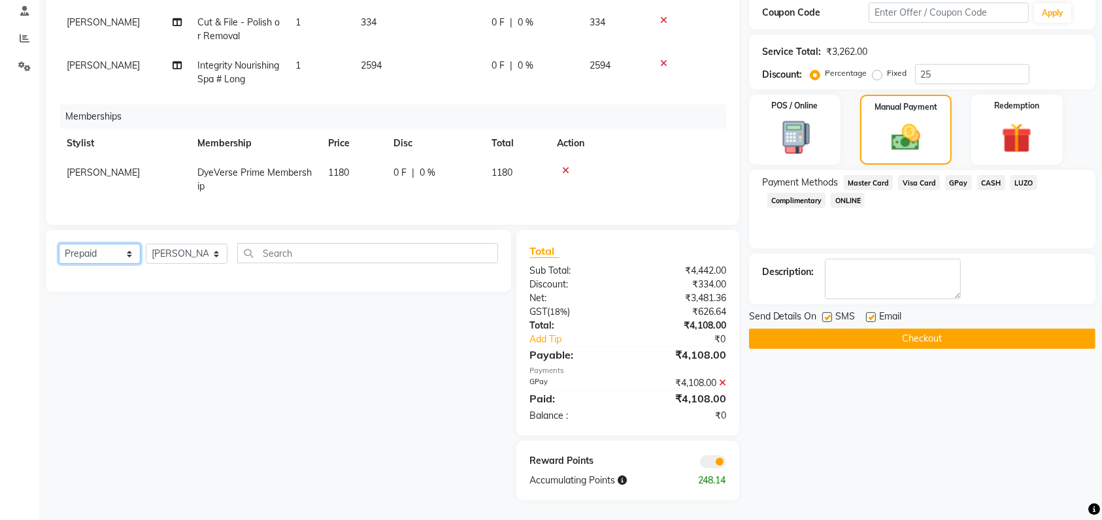
click at [111, 245] on select "Select Service Product Package Voucher Prepaid Gift Card" at bounding box center [100, 254] width 82 height 20
select select "package"
click at [59, 245] on select "Select Service Product Package Voucher Prepaid Gift Card" at bounding box center [100, 254] width 82 height 20
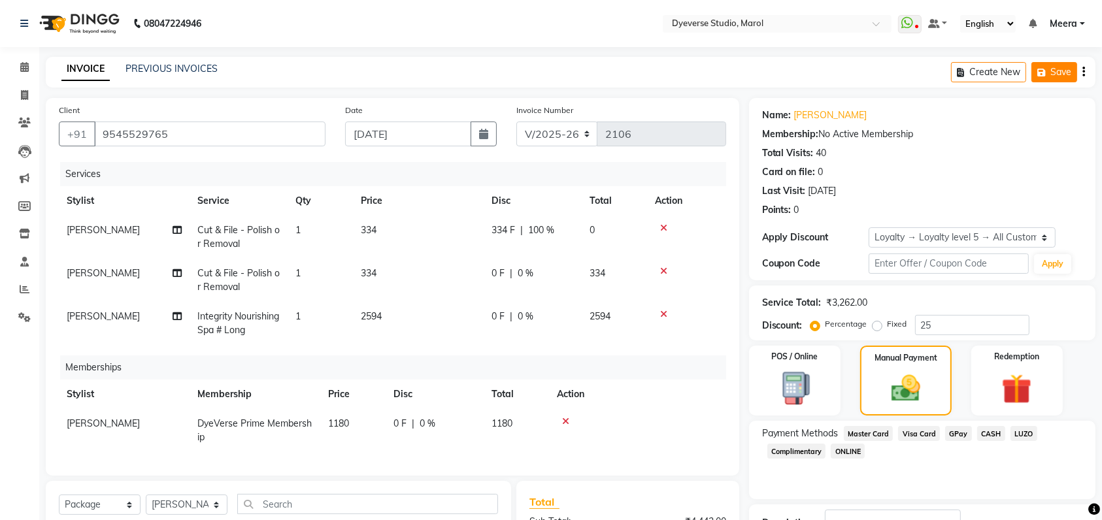
click at [1050, 81] on button "Save" at bounding box center [1054, 72] width 46 height 20
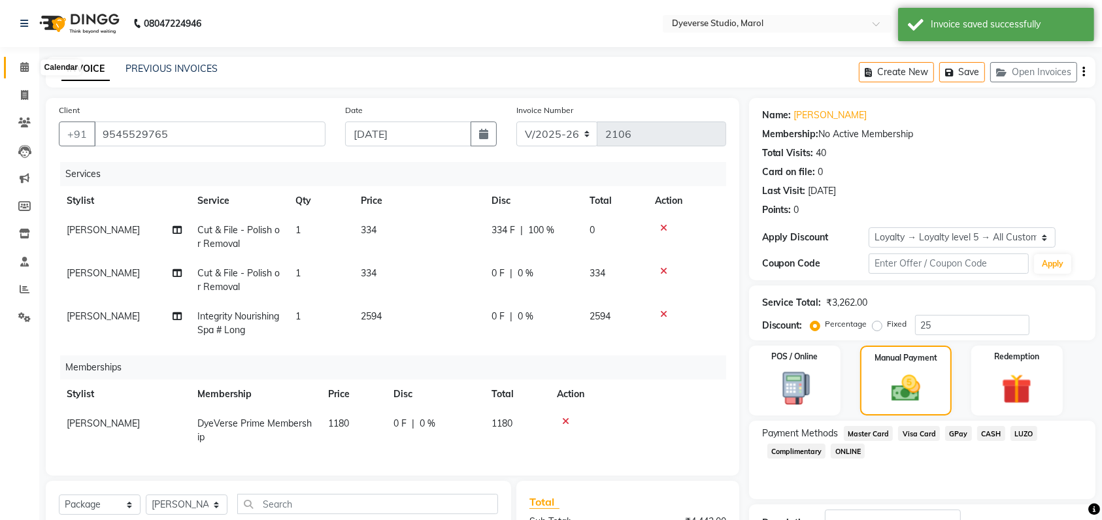
click at [21, 67] on icon at bounding box center [24, 67] width 8 height 10
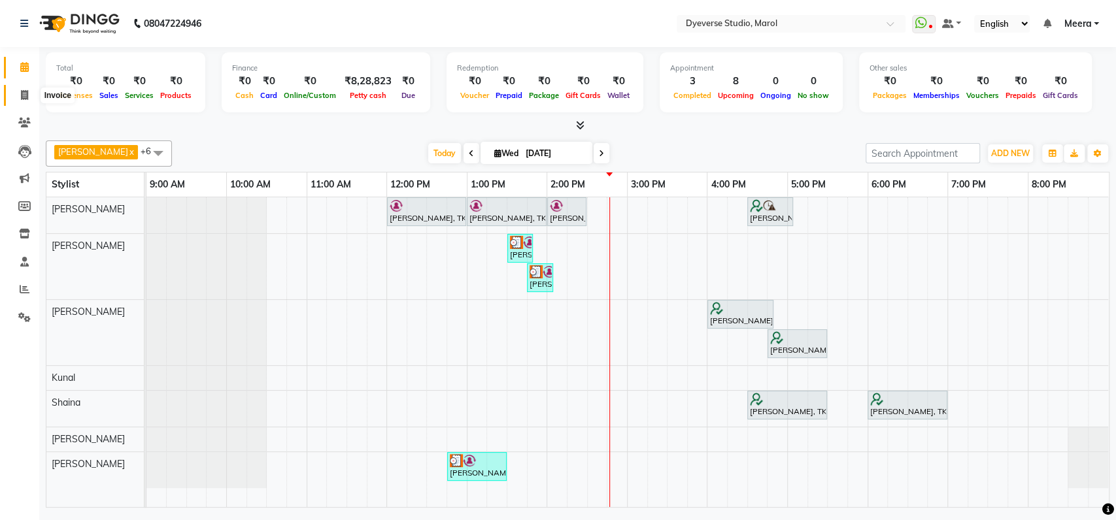
click at [23, 88] on span at bounding box center [24, 95] width 23 height 15
select select "6368"
select select "service"
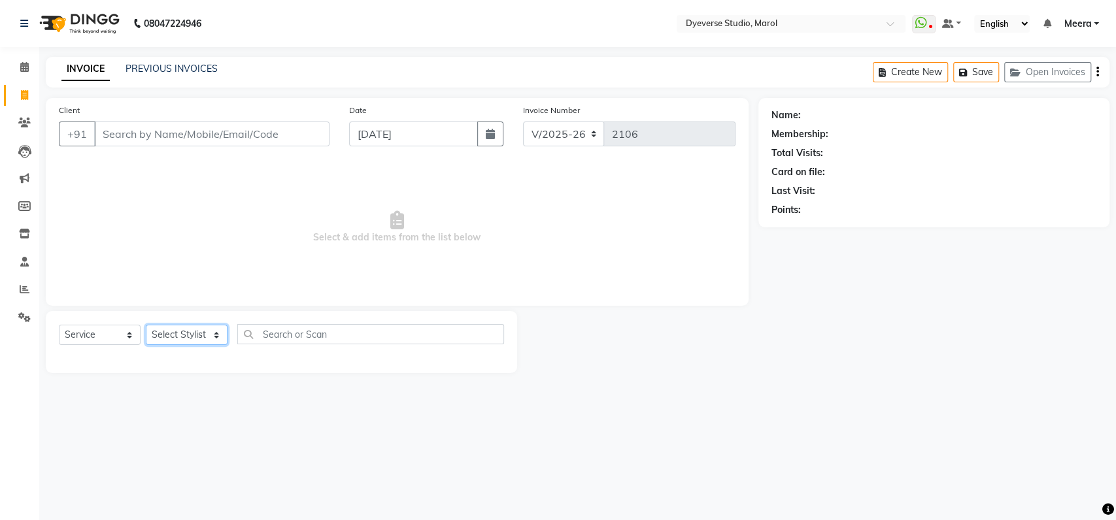
click at [171, 333] on select "Select Stylist [PERSON_NAME] [PERSON_NAME] [PERSON_NAME] [PERSON_NAME] [PERSON_…" at bounding box center [187, 335] width 82 height 20
select select "82421"
click at [146, 325] on select "Select Stylist [PERSON_NAME] [PERSON_NAME] [PERSON_NAME] [PERSON_NAME] [PERSON_…" at bounding box center [187, 335] width 82 height 20
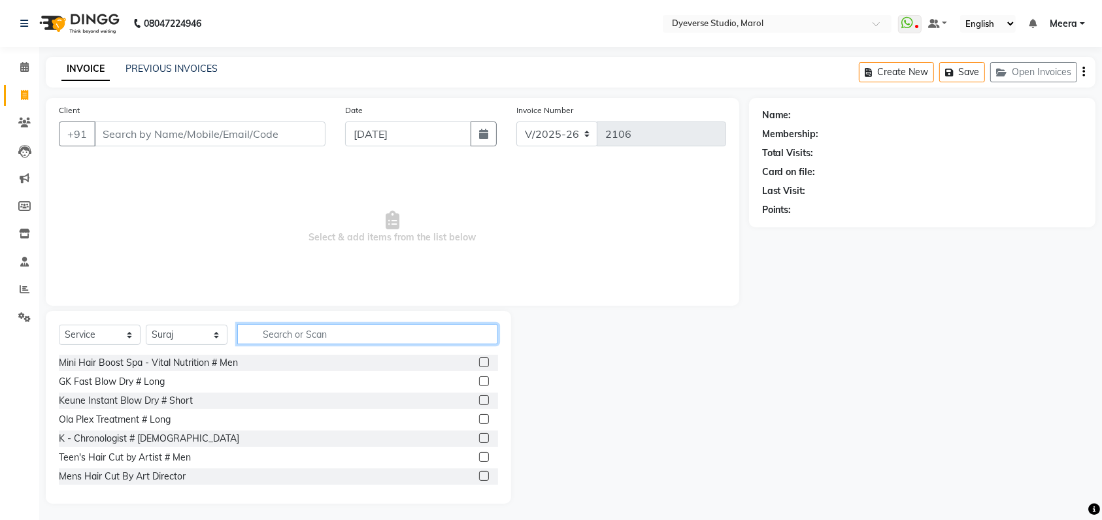
click at [295, 333] on input "text" at bounding box center [367, 334] width 261 height 20
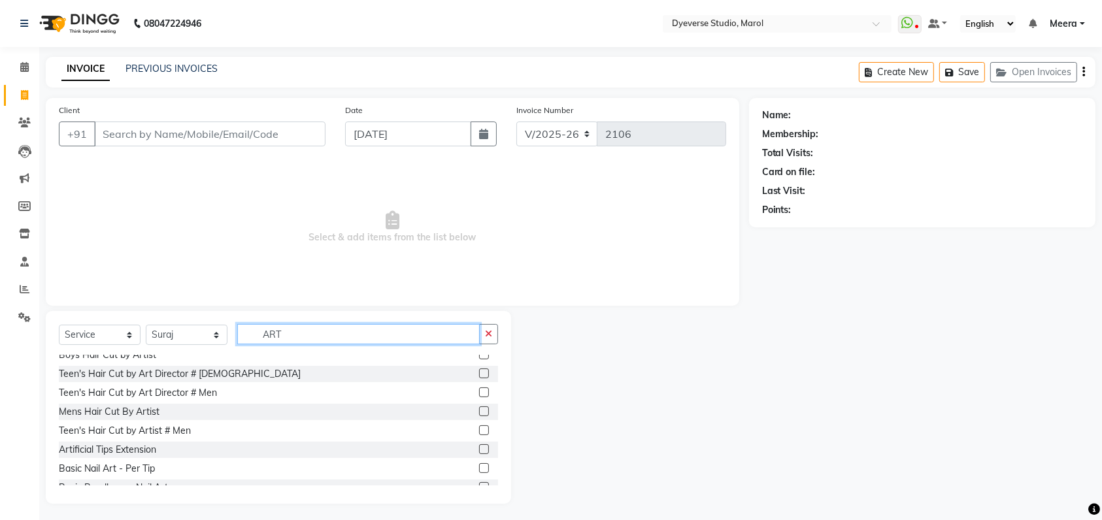
scroll to position [179, 0]
type input "ART"
click at [479, 412] on label at bounding box center [484, 411] width 10 height 10
click at [479, 412] on input "checkbox" at bounding box center [483, 411] width 8 height 8
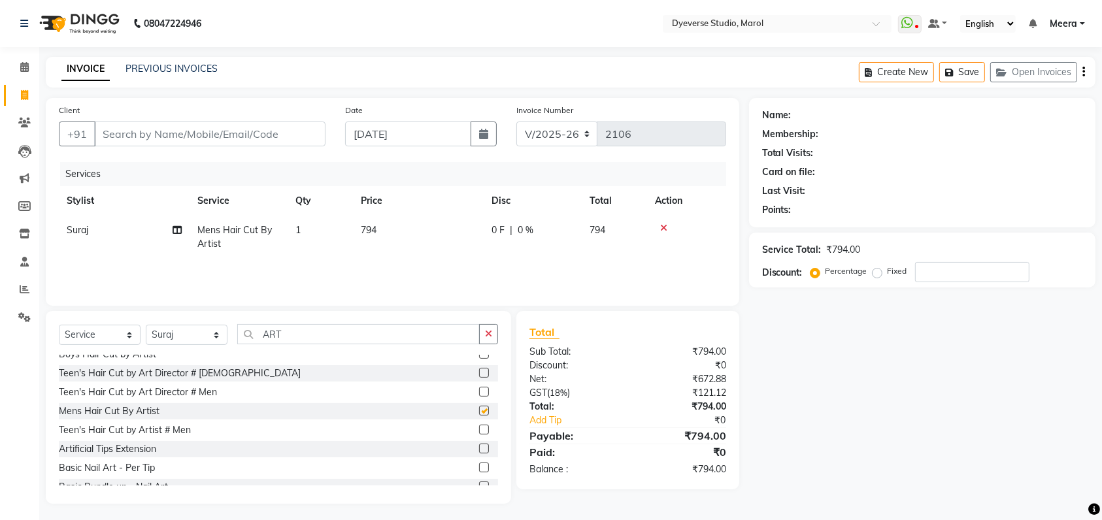
checkbox input "false"
click at [400, 329] on input "ART" at bounding box center [358, 334] width 242 height 20
type input "A"
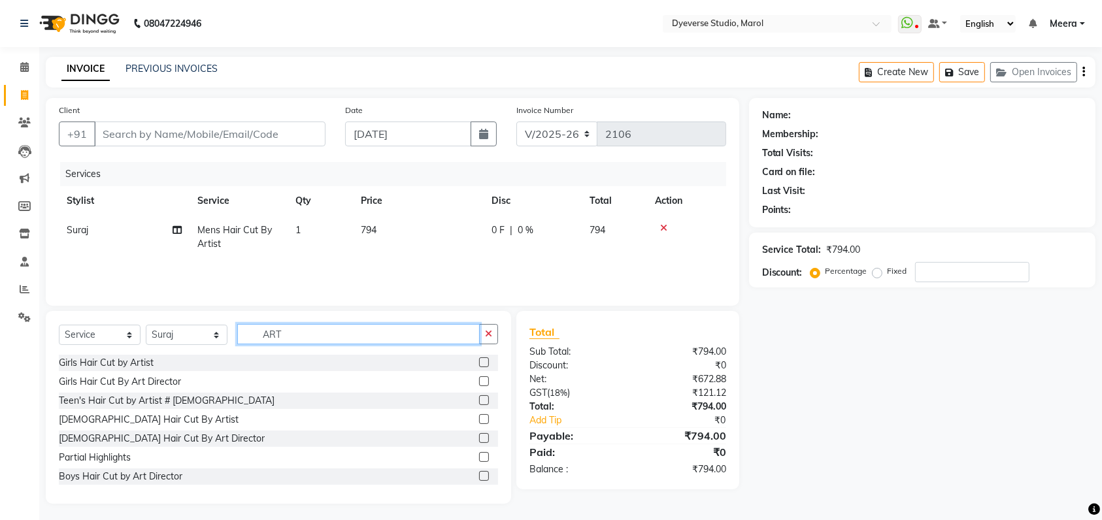
scroll to position [41, 0]
click at [323, 342] on input "ART" at bounding box center [358, 334] width 242 height 20
type input "A"
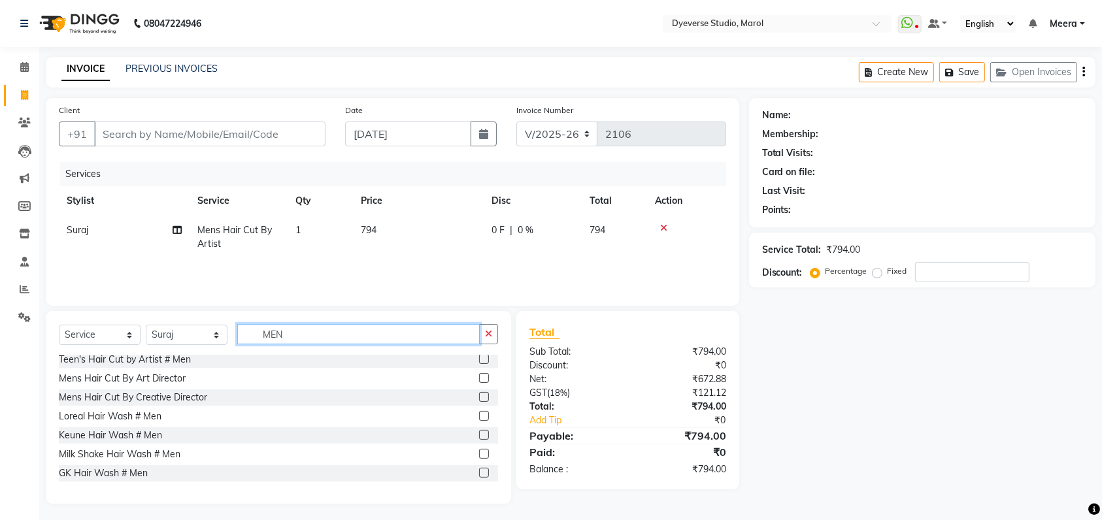
type input "MEN"
click at [479, 380] on label at bounding box center [484, 378] width 10 height 10
click at [479, 380] on input "checkbox" at bounding box center [483, 378] width 8 height 8
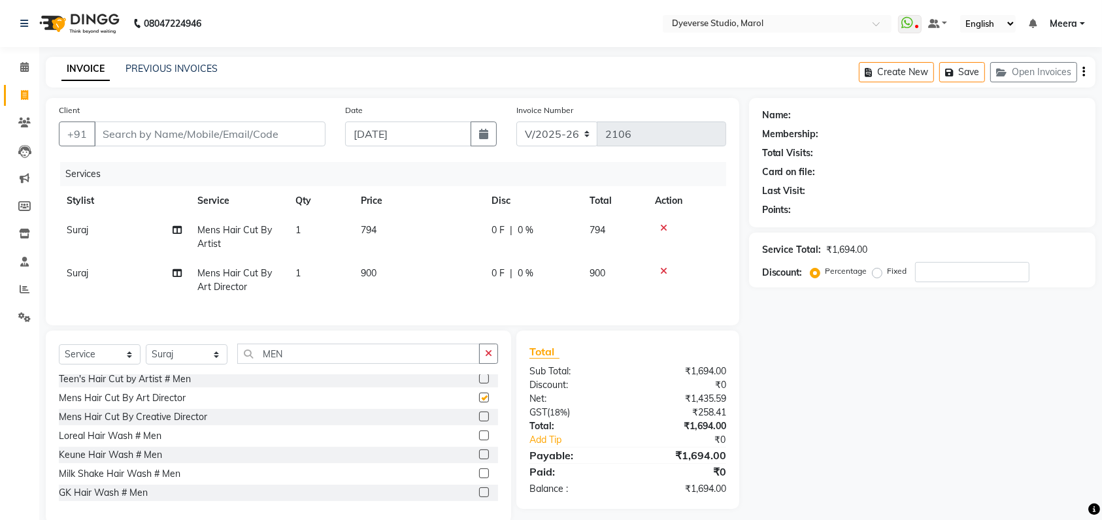
checkbox input "false"
click at [479, 422] on label at bounding box center [484, 417] width 10 height 10
click at [479, 422] on input "checkbox" at bounding box center [483, 417] width 8 height 8
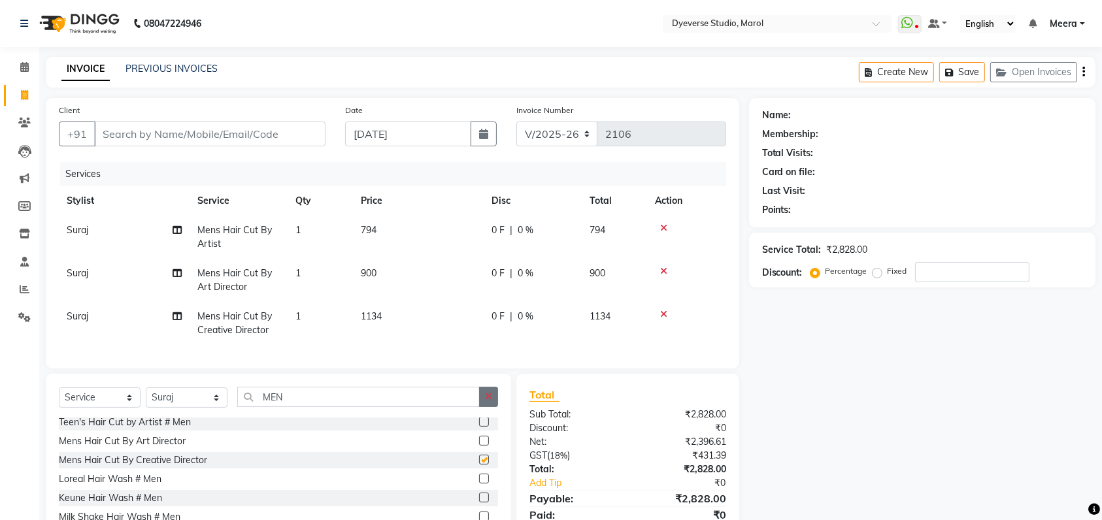
checkbox input "false"
click at [491, 401] on icon "button" at bounding box center [488, 396] width 7 height 9
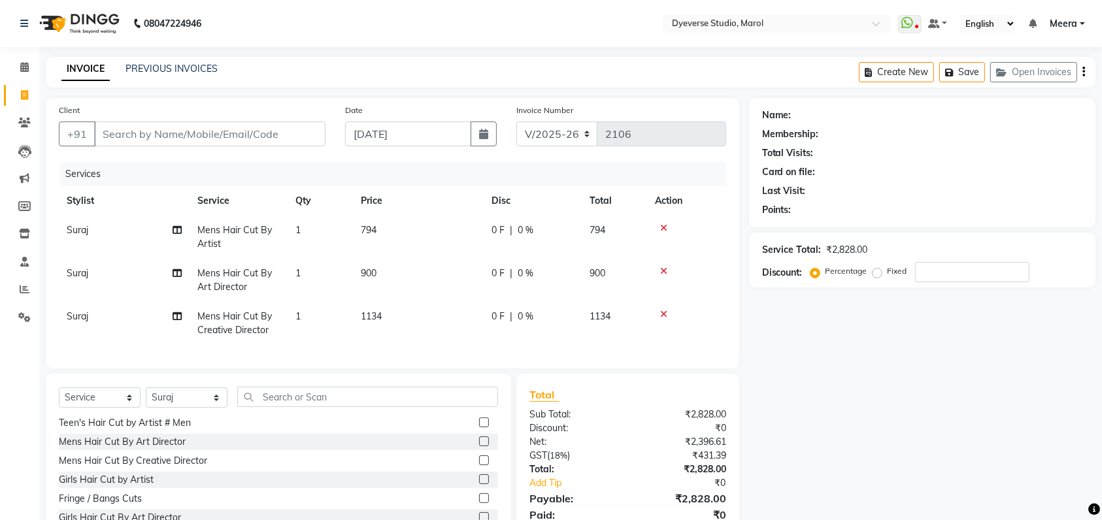
click at [305, 399] on div "Select Service Product Membership Package Voucher Prepaid Gift Card Select Styl…" at bounding box center [278, 470] width 465 height 193
click at [84, 406] on select "Select Service Product Membership Package Voucher Prepaid Gift Card" at bounding box center [100, 398] width 82 height 20
click at [59, 401] on select "Select Service Product Membership Package Voucher Prepaid Gift Card" at bounding box center [100, 398] width 82 height 20
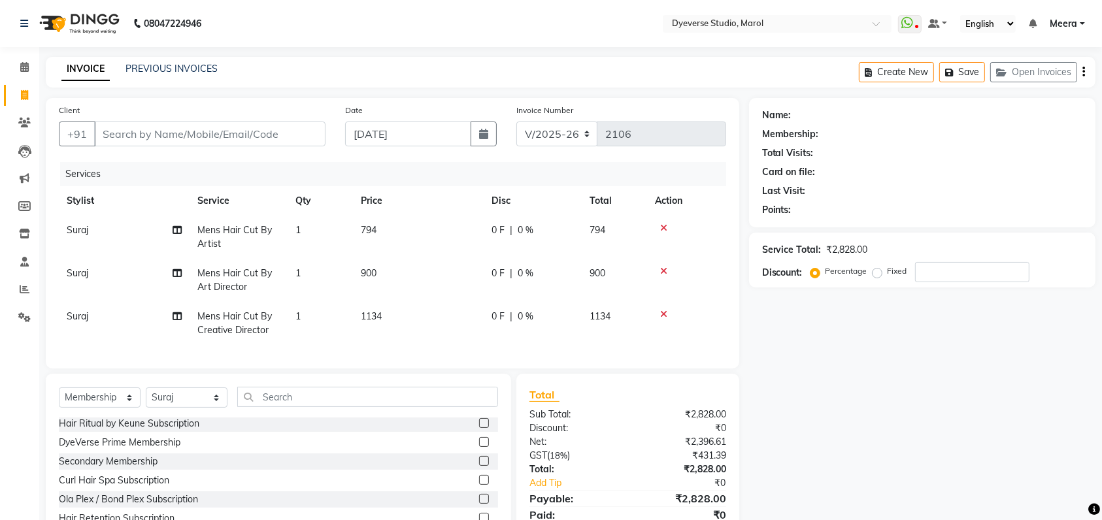
click at [479, 447] on label at bounding box center [484, 442] width 10 height 10
click at [479, 447] on input "checkbox" at bounding box center [483, 442] width 8 height 8
select select "select"
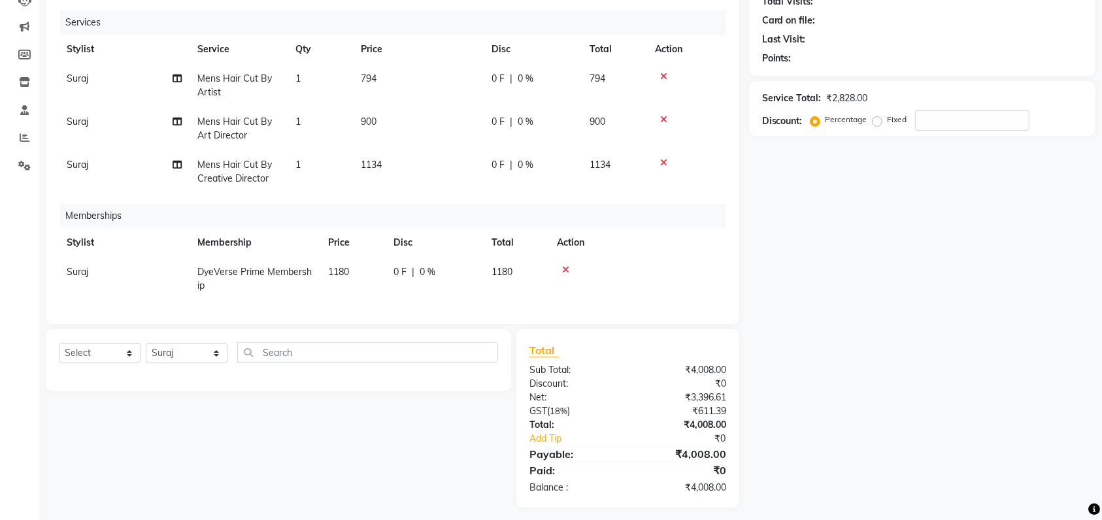
scroll to position [162, 0]
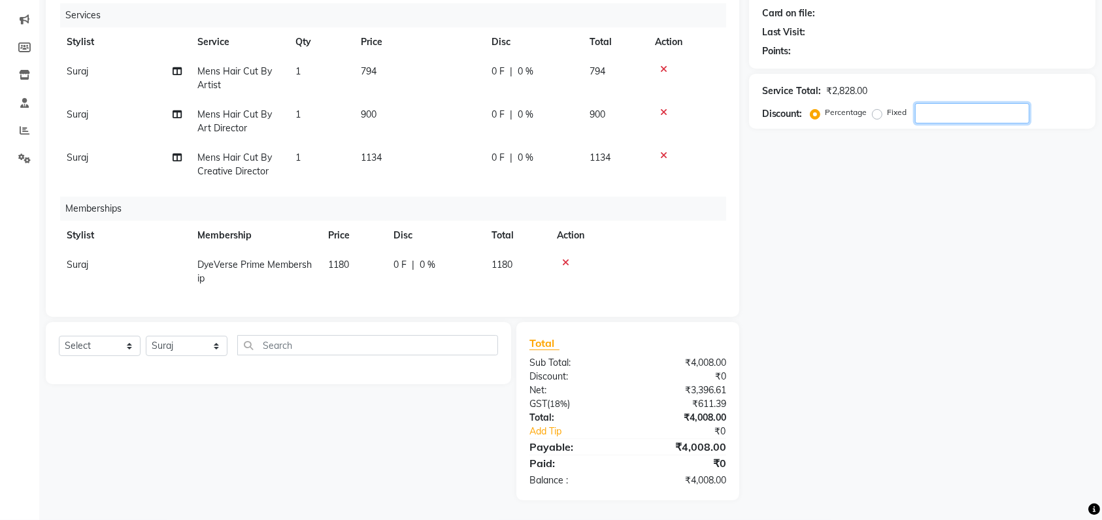
click at [961, 108] on input "number" at bounding box center [972, 113] width 114 height 20
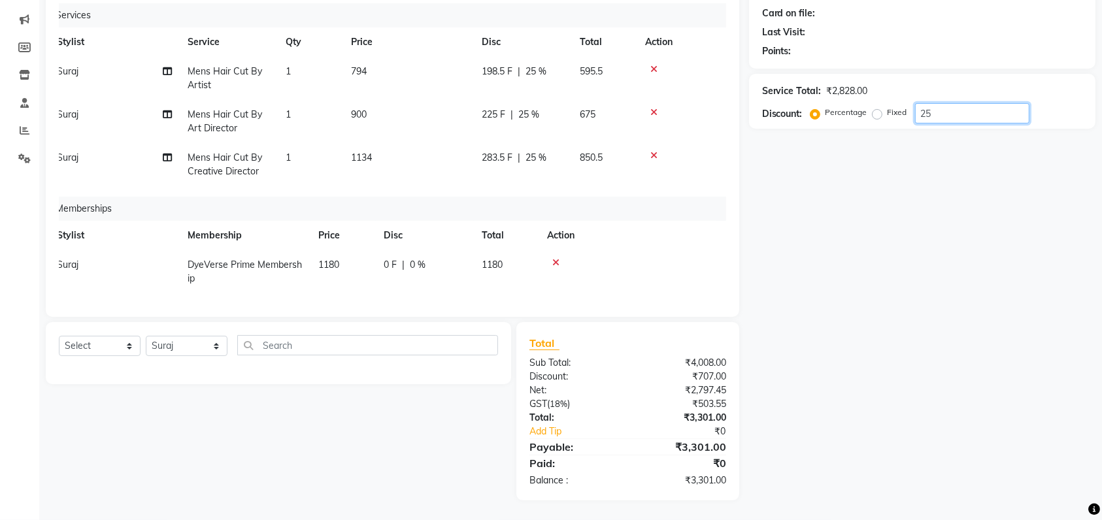
scroll to position [52, 0]
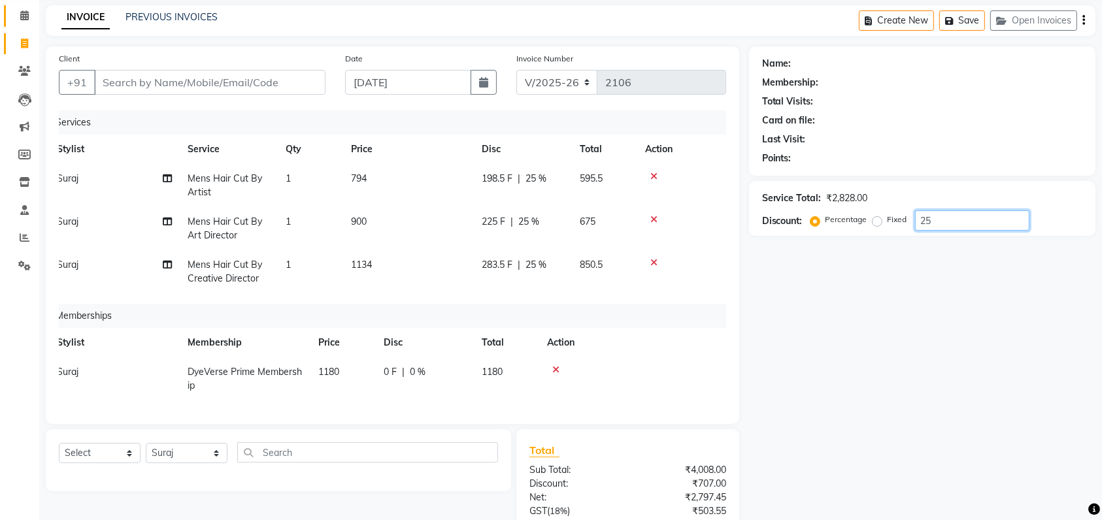
type input "25"
click at [24, 24] on link "Calendar" at bounding box center [19, 16] width 31 height 22
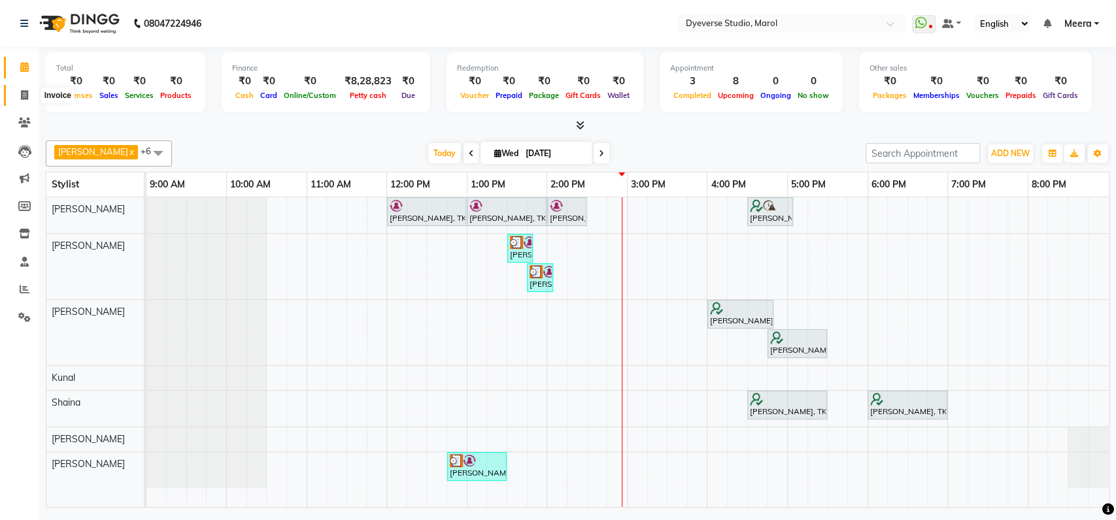
click at [22, 93] on icon at bounding box center [24, 95] width 7 height 10
select select "6368"
select select "service"
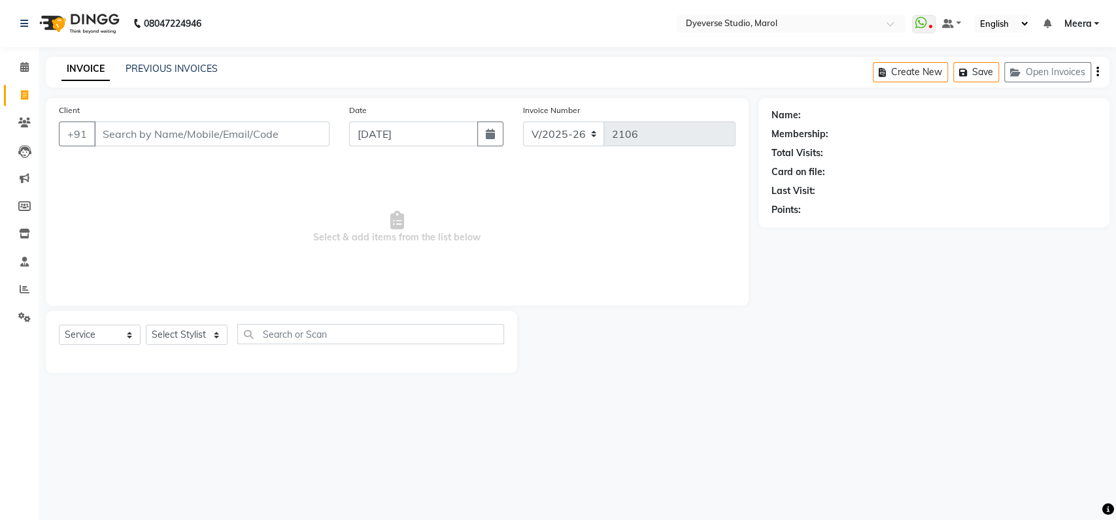
click at [153, 348] on div "Select Service Product Membership Package Voucher Prepaid Gift Card Select Styl…" at bounding box center [281, 339] width 445 height 31
click at [178, 335] on select "Select Stylist [PERSON_NAME] [PERSON_NAME] [PERSON_NAME] [PERSON_NAME] [PERSON_…" at bounding box center [187, 335] width 82 height 20
select select "48247"
click at [146, 325] on select "Select Stylist [PERSON_NAME] [PERSON_NAME] [PERSON_NAME] [PERSON_NAME] [PERSON_…" at bounding box center [187, 335] width 82 height 20
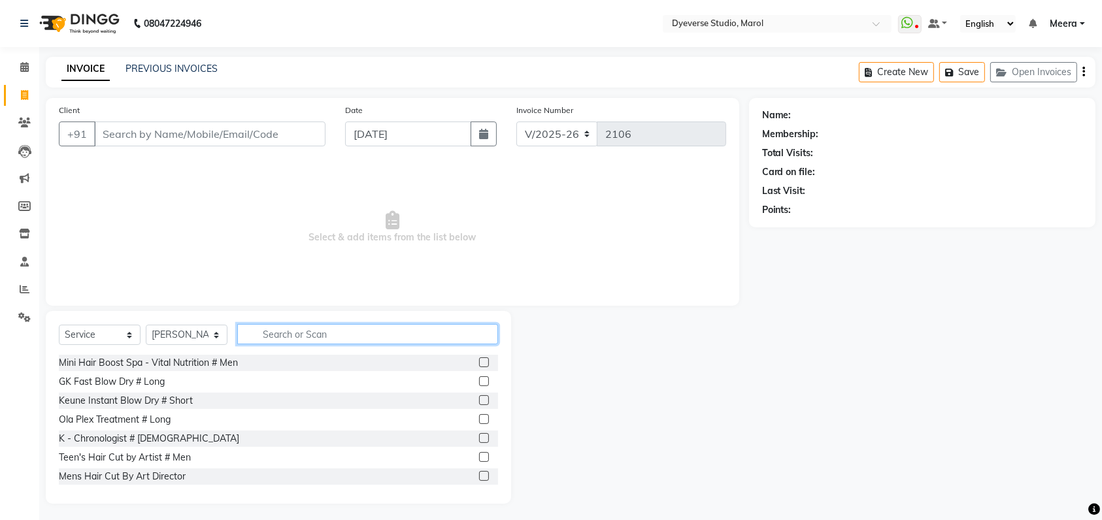
click at [328, 327] on input "text" at bounding box center [367, 334] width 261 height 20
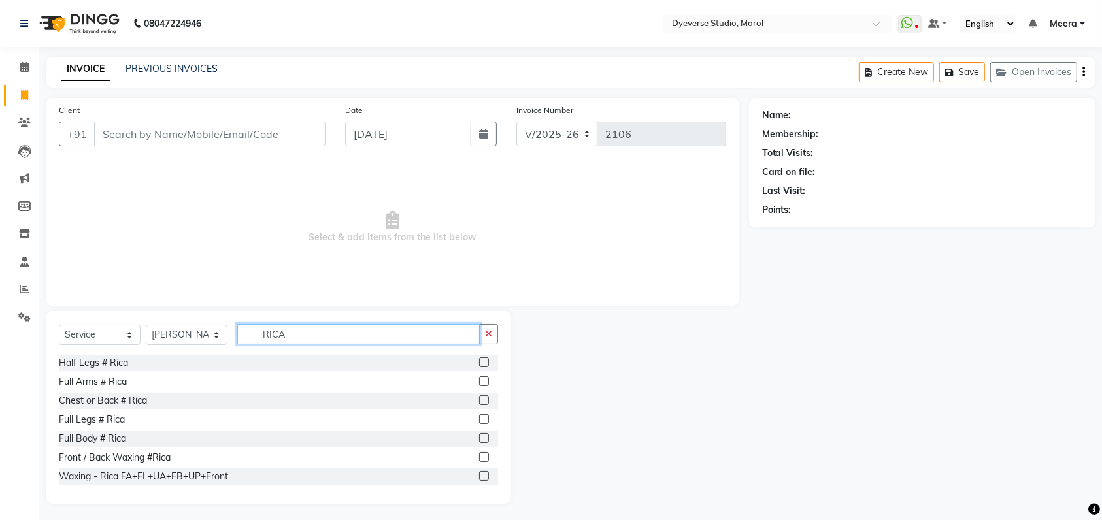
scroll to position [152, 0]
type input "RICA"
click at [479, 376] on label at bounding box center [484, 381] width 10 height 10
click at [479, 378] on input "checkbox" at bounding box center [483, 382] width 8 height 8
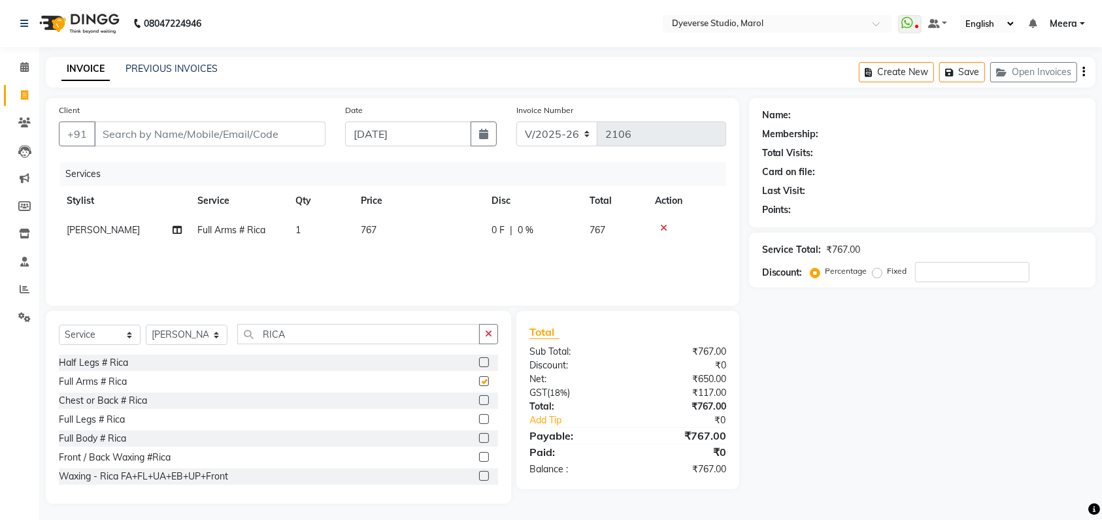
checkbox input "false"
click at [479, 423] on label at bounding box center [484, 419] width 10 height 10
click at [479, 423] on input "checkbox" at bounding box center [483, 420] width 8 height 8
checkbox input "false"
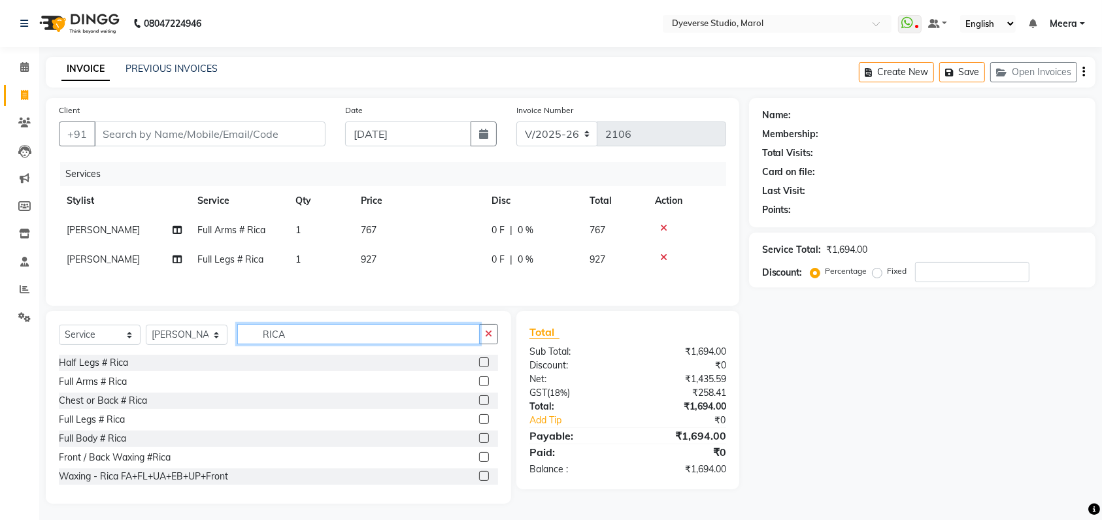
click at [331, 342] on input "RICA" at bounding box center [358, 334] width 242 height 20
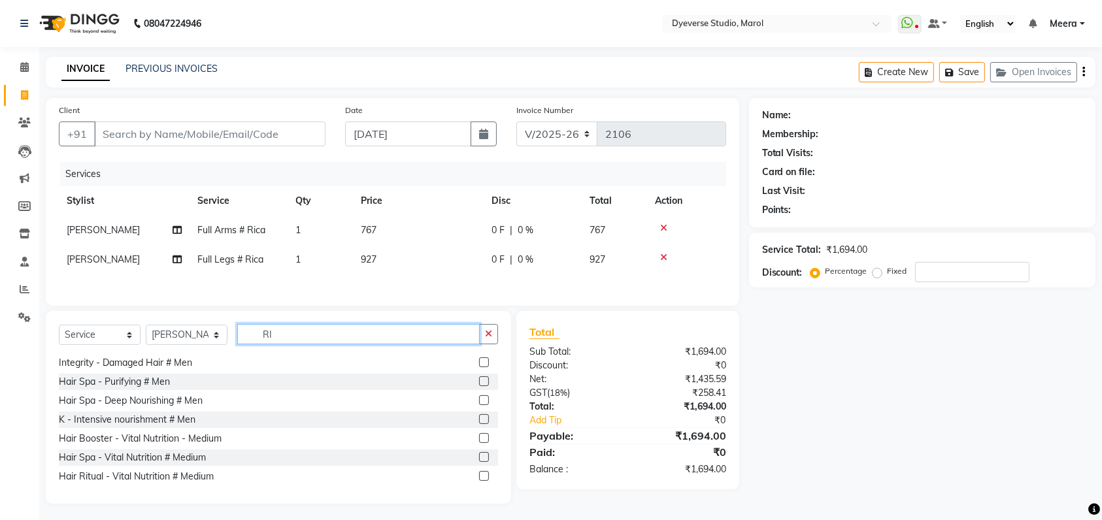
type input "R"
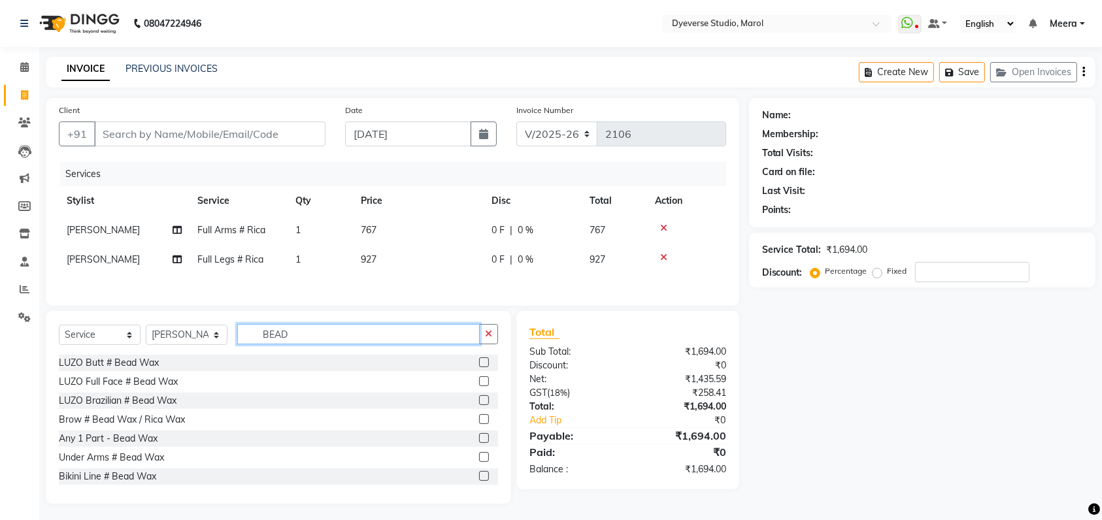
type input "BEAD"
click at [479, 461] on label at bounding box center [484, 457] width 10 height 10
click at [479, 461] on input "checkbox" at bounding box center [483, 458] width 8 height 8
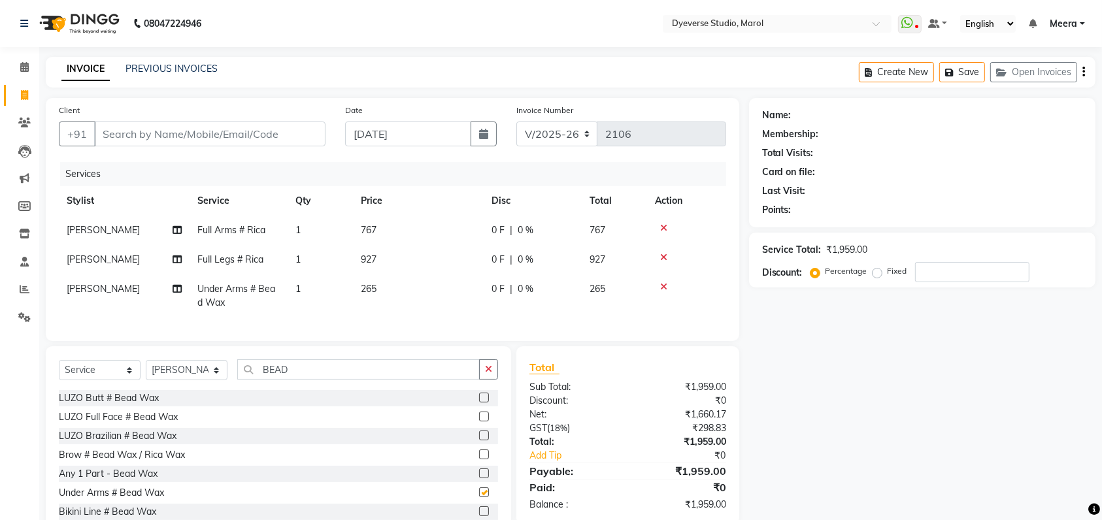
checkbox input "false"
click at [200, 380] on select "Select Stylist [PERSON_NAME] [PERSON_NAME] [PERSON_NAME] [PERSON_NAME] [PERSON_…" at bounding box center [187, 370] width 82 height 20
click at [146, 373] on select "Select Stylist [PERSON_NAME] [PERSON_NAME] [PERSON_NAME] [PERSON_NAME] [PERSON_…" at bounding box center [187, 370] width 82 height 20
click at [423, 380] on input "BEAD" at bounding box center [358, 369] width 242 height 20
type input "B"
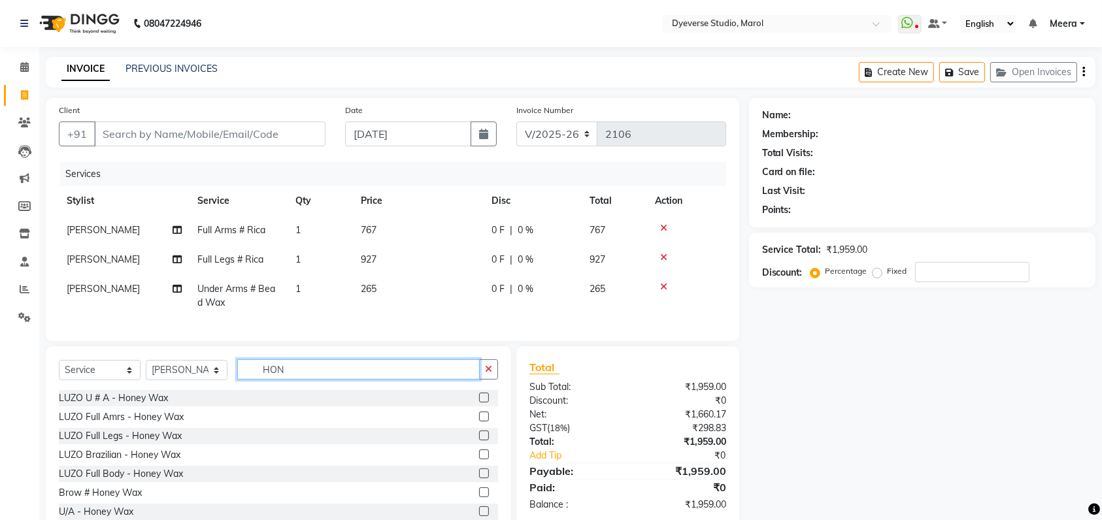
scroll to position [78, 0]
type input "HON"
click at [479, 457] on label at bounding box center [484, 453] width 10 height 10
click at [479, 457] on input "checkbox" at bounding box center [483, 453] width 8 height 8
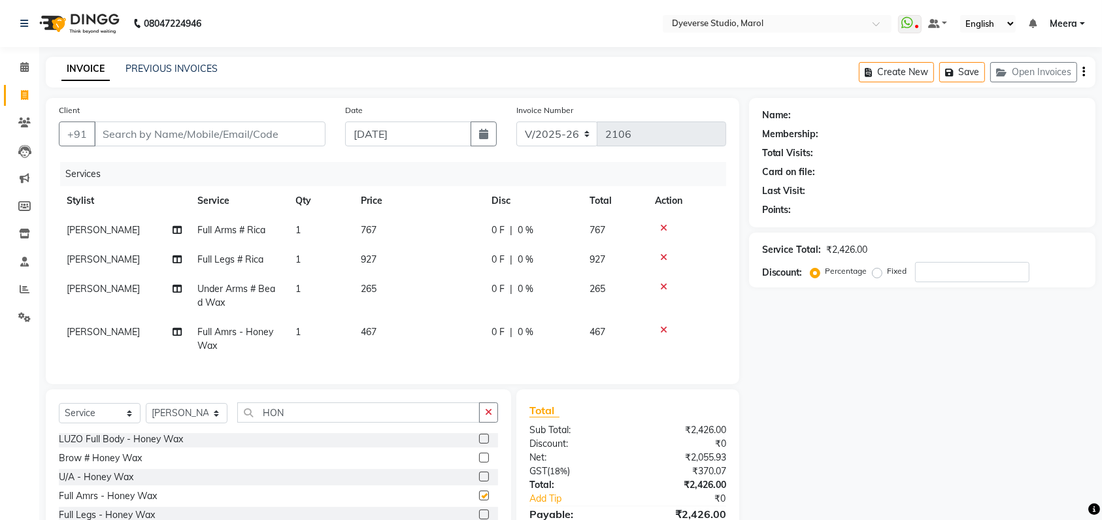
checkbox input "false"
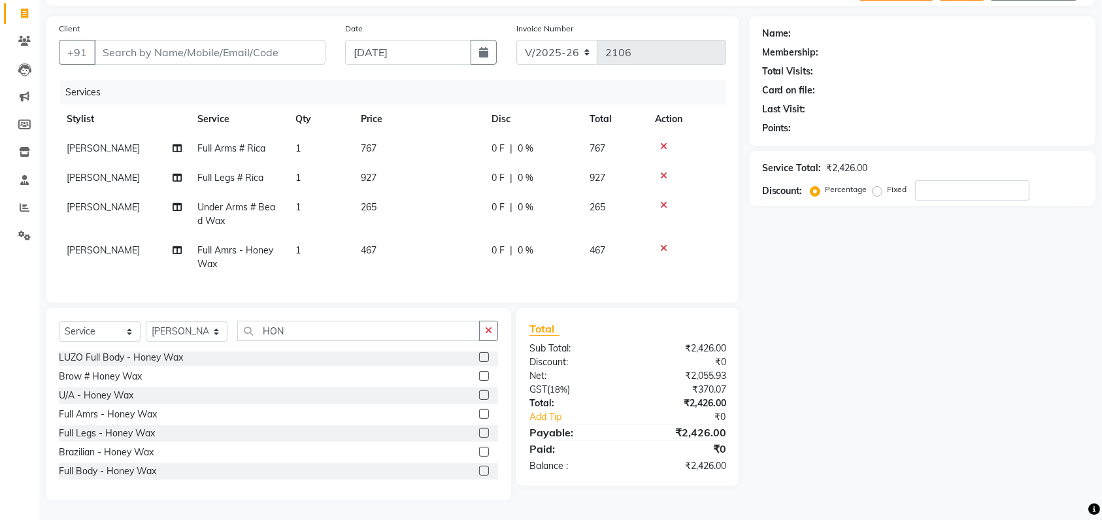
click at [479, 437] on label at bounding box center [484, 433] width 10 height 10
click at [479, 437] on input "checkbox" at bounding box center [483, 433] width 8 height 8
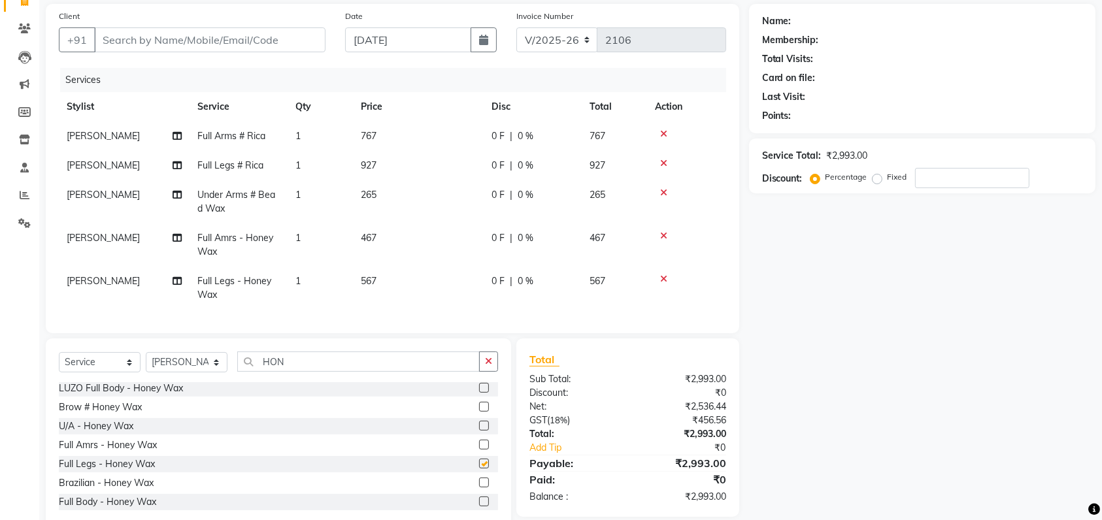
checkbox input "false"
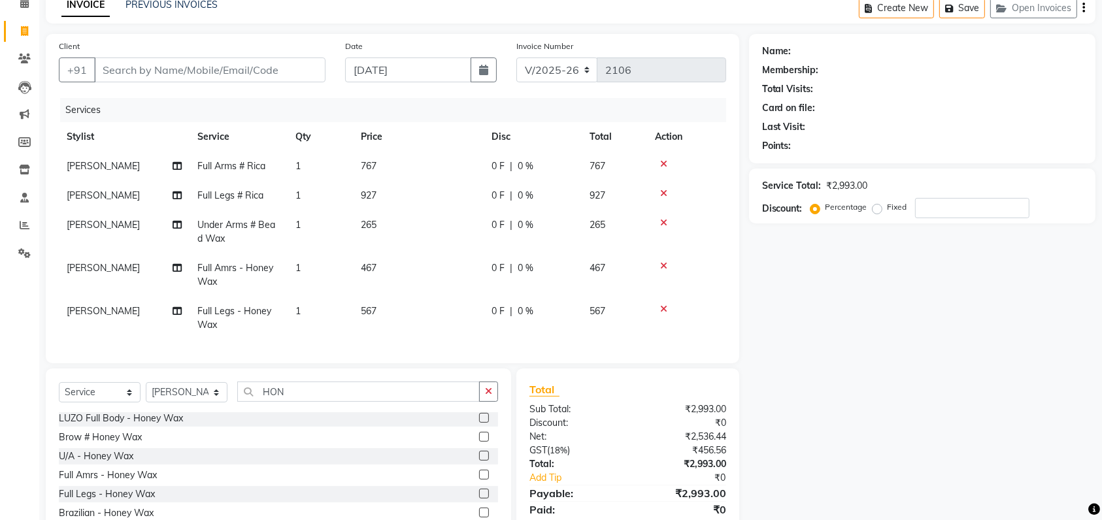
scroll to position [71, 0]
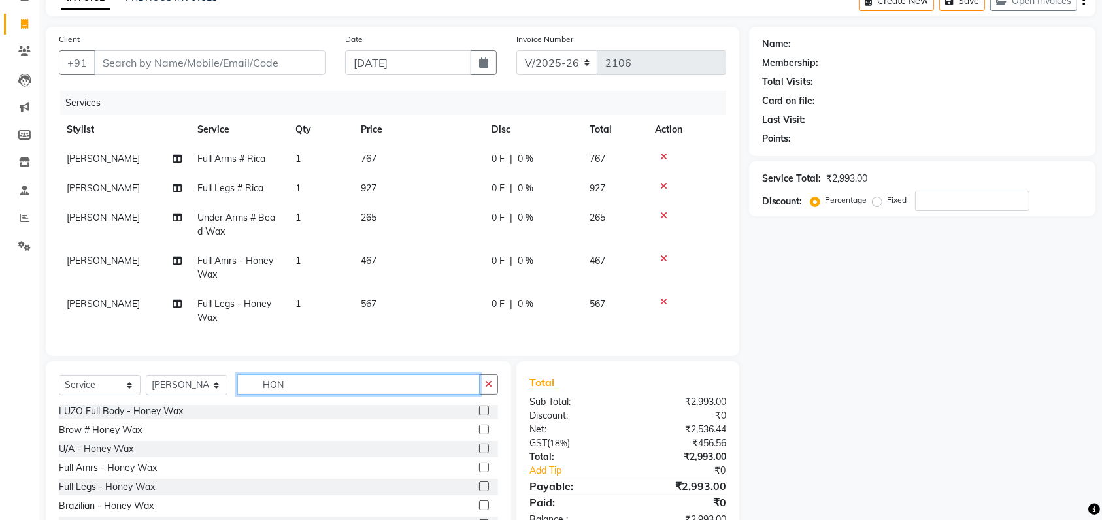
click at [297, 393] on input "HON" at bounding box center [358, 384] width 242 height 20
type input "H"
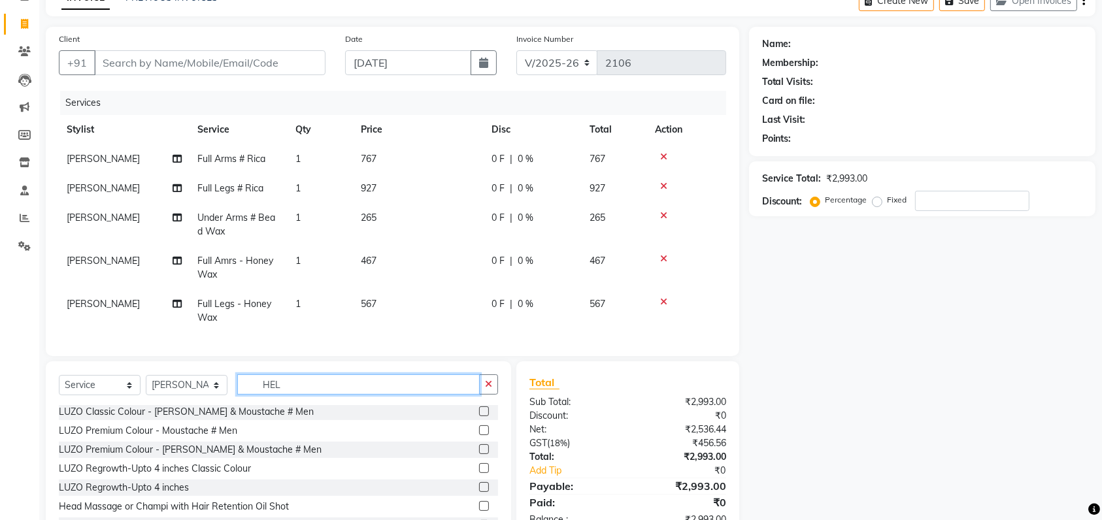
scroll to position [0, 0]
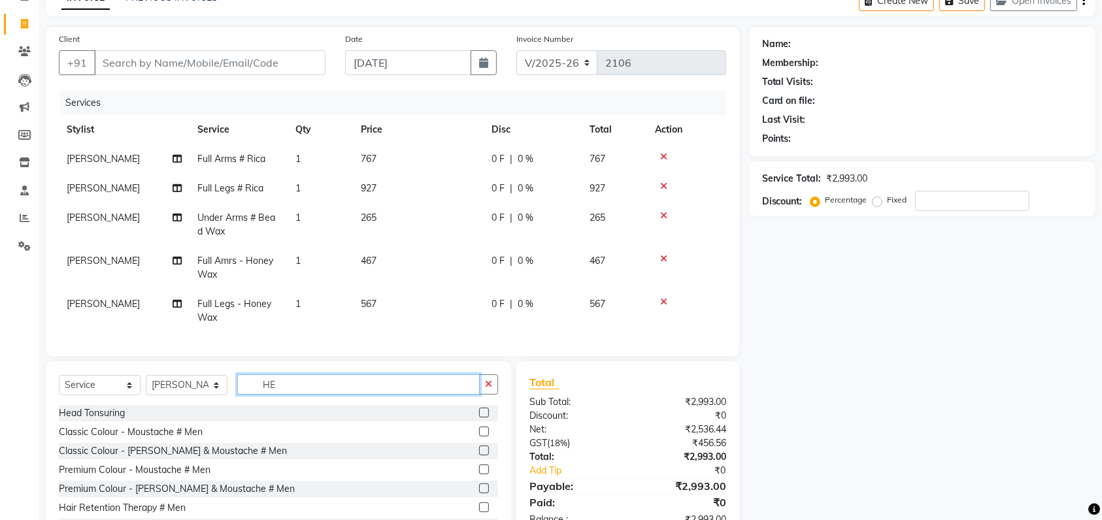
type input "H"
type input "L"
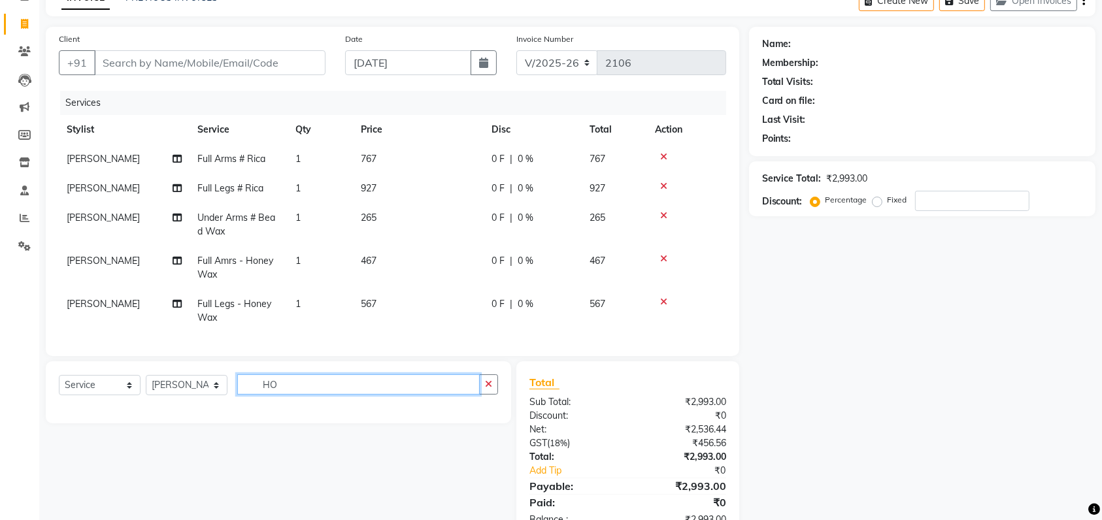
type input "H"
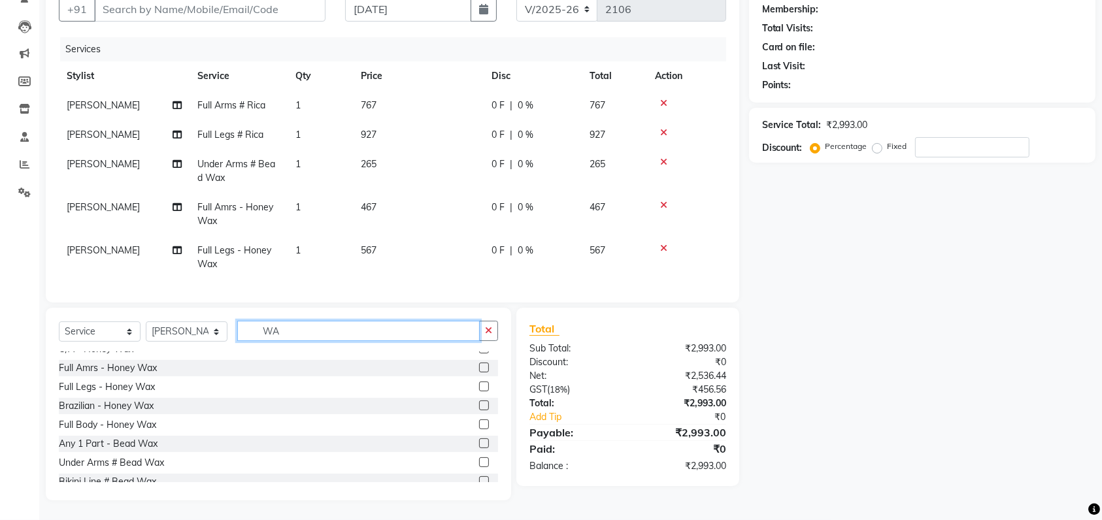
scroll to position [816, 0]
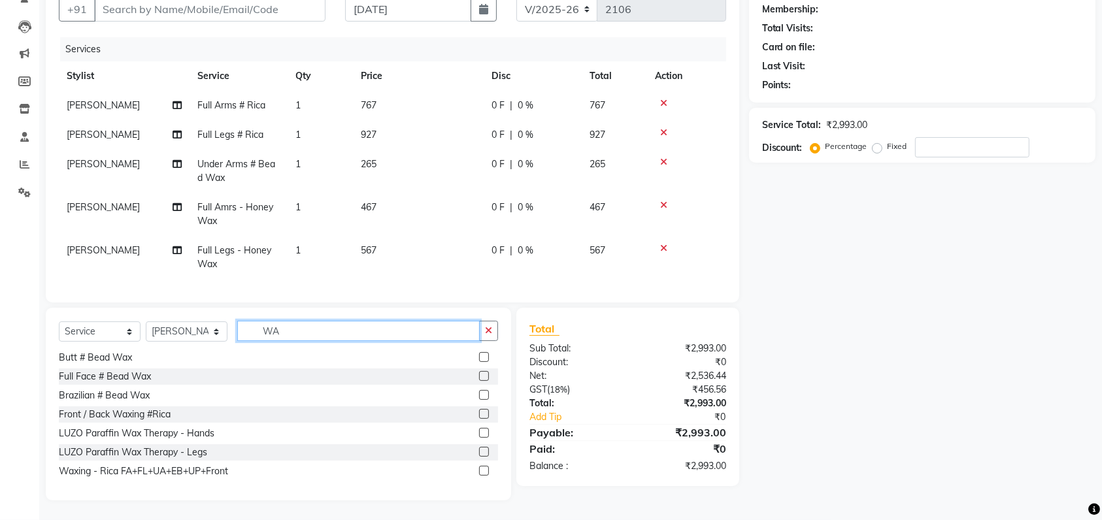
type input "W"
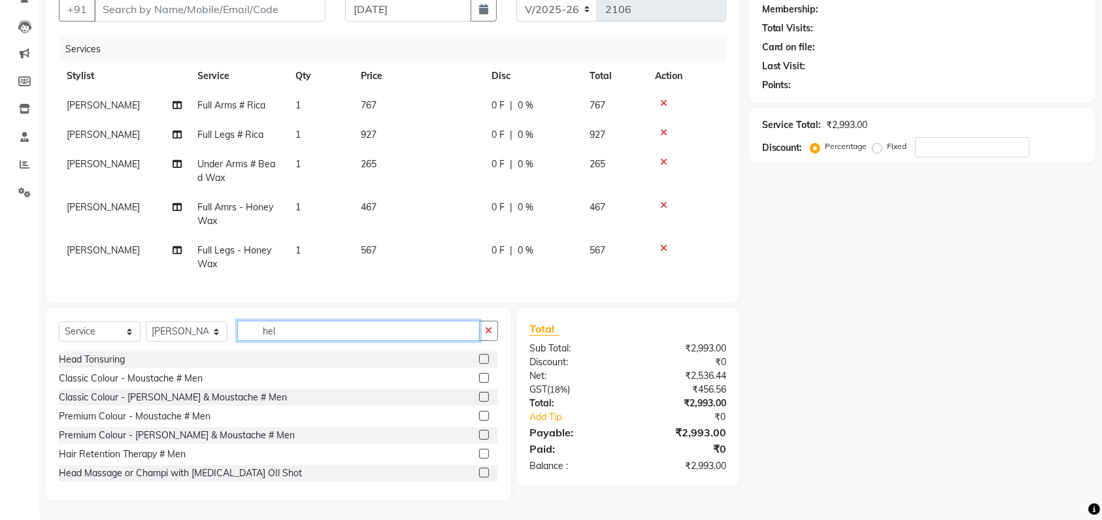
scroll to position [123, 0]
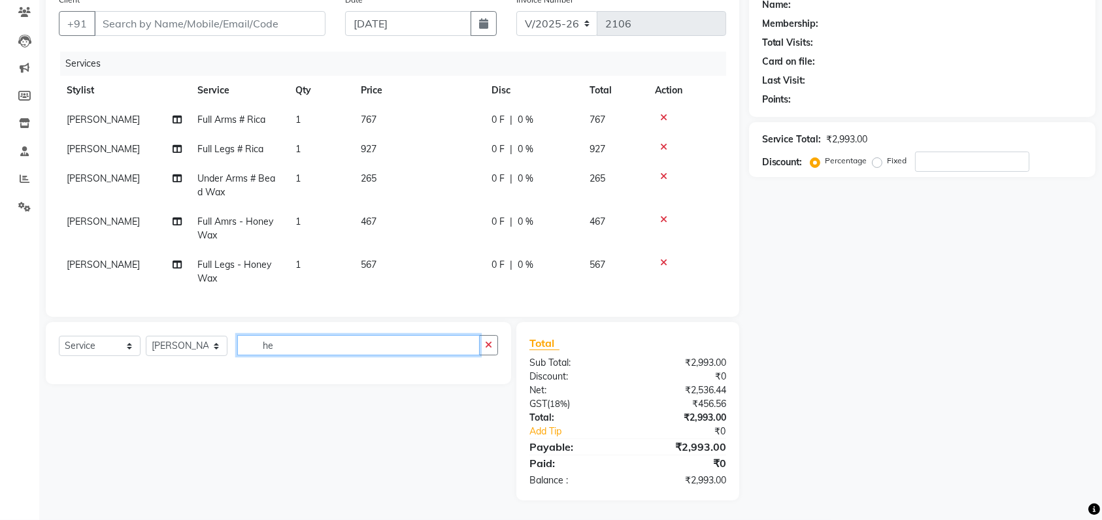
type input "h"
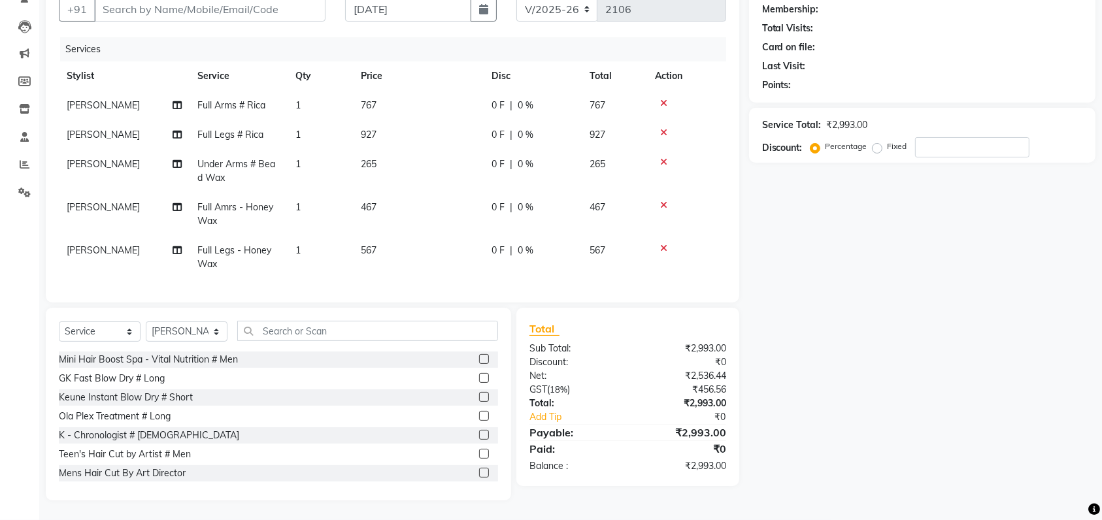
click at [661, 160] on icon at bounding box center [663, 161] width 7 height 9
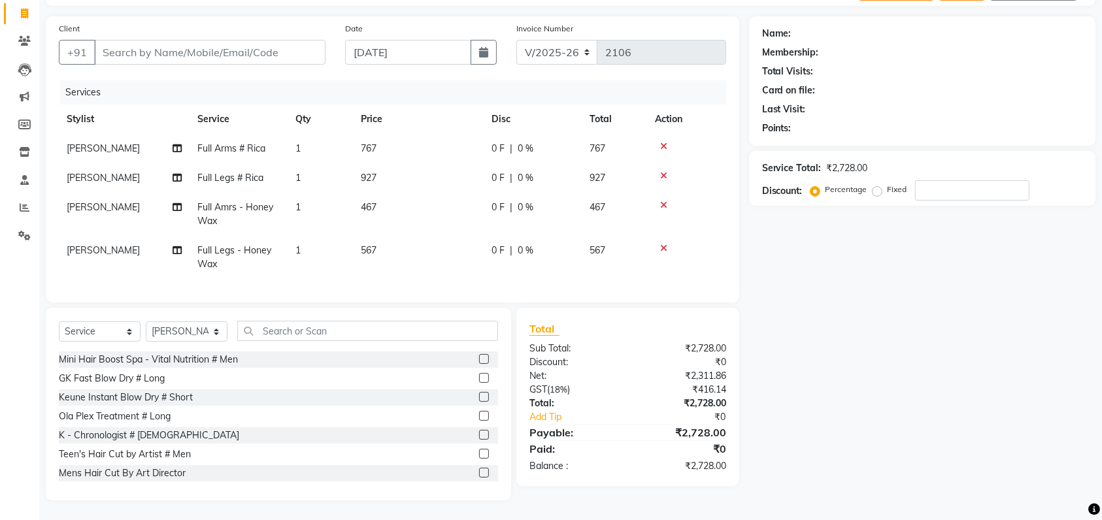
scroll to position [94, 0]
click at [274, 320] on div "Select Service Product Membership Package Voucher Prepaid Gift Card Select Styl…" at bounding box center [278, 404] width 465 height 193
click at [288, 333] on input "text" at bounding box center [367, 331] width 261 height 20
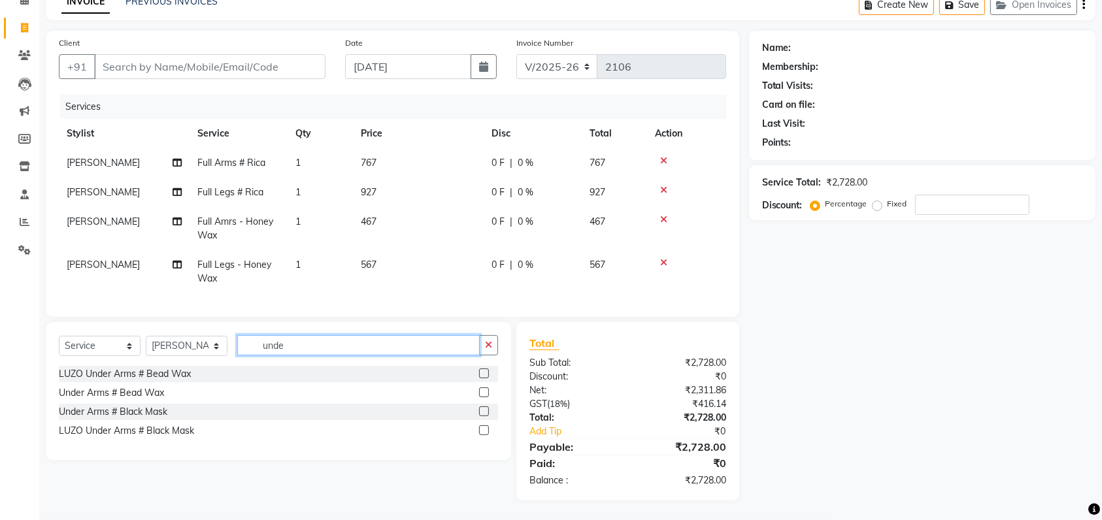
scroll to position [80, 0]
type input "under"
click at [485, 391] on label at bounding box center [484, 393] width 10 height 10
click at [485, 391] on input "checkbox" at bounding box center [483, 393] width 8 height 8
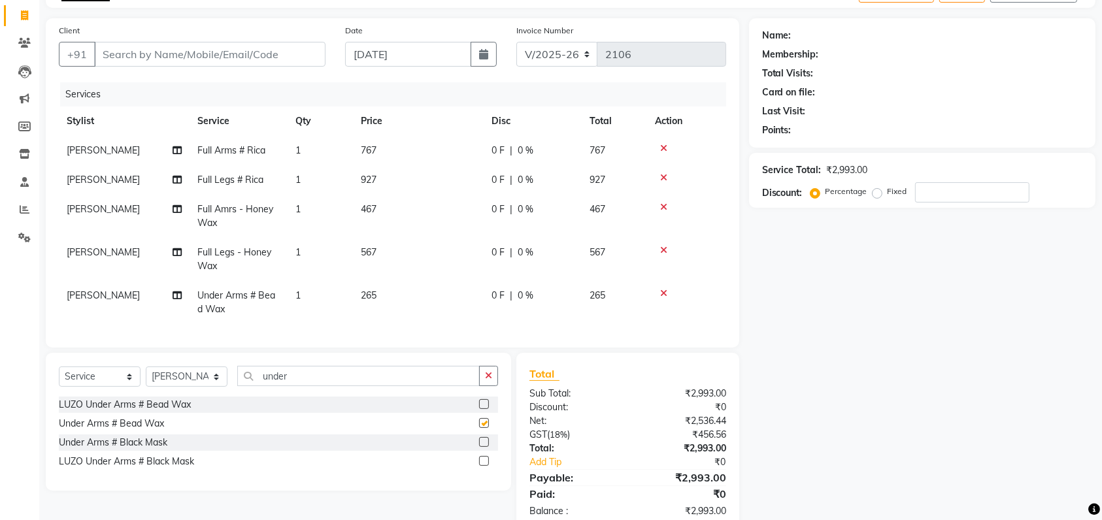
checkbox input "false"
click at [485, 380] on icon "button" at bounding box center [488, 375] width 7 height 9
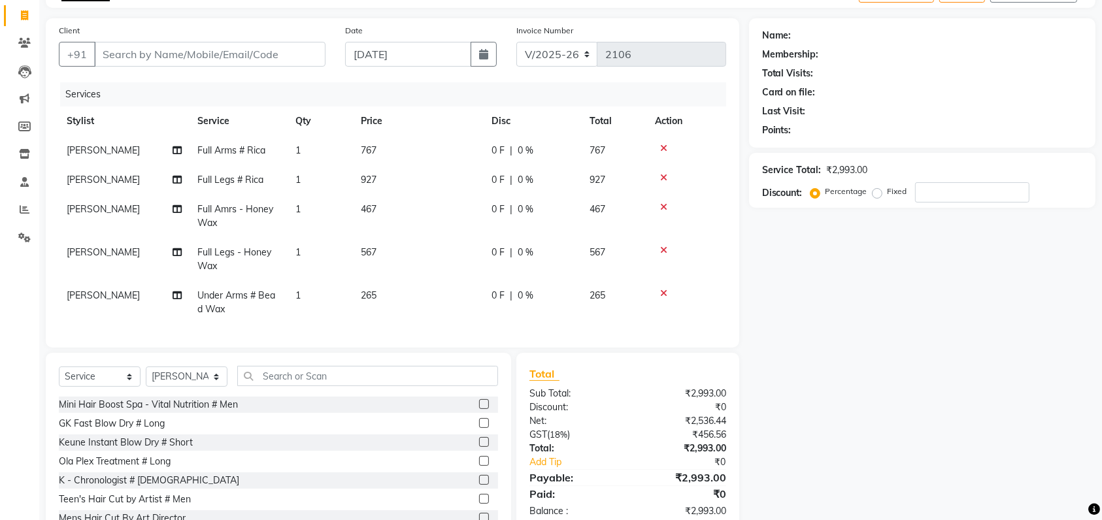
click at [664, 146] on icon at bounding box center [663, 148] width 7 height 9
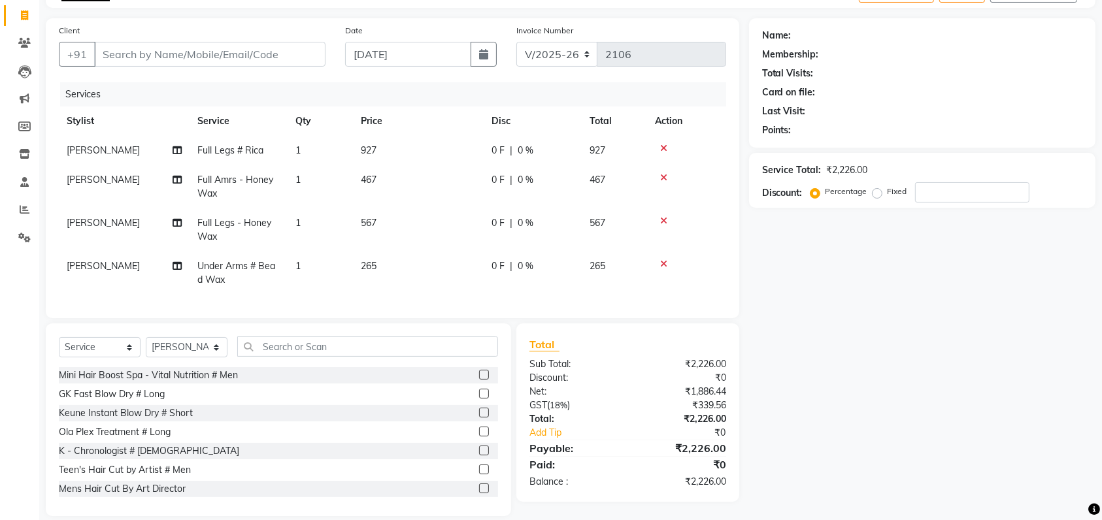
click at [664, 146] on icon at bounding box center [663, 148] width 7 height 9
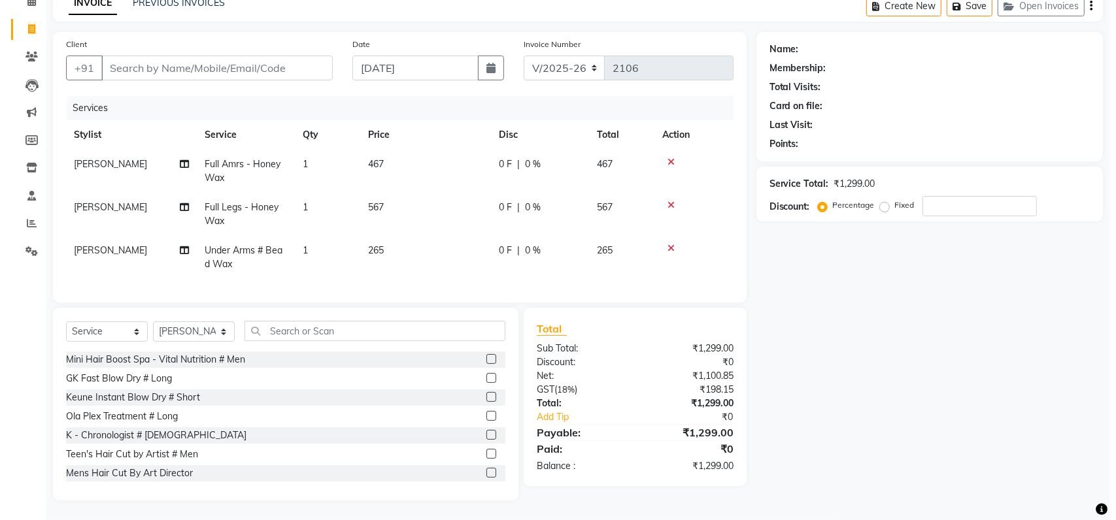
scroll to position [0, 0]
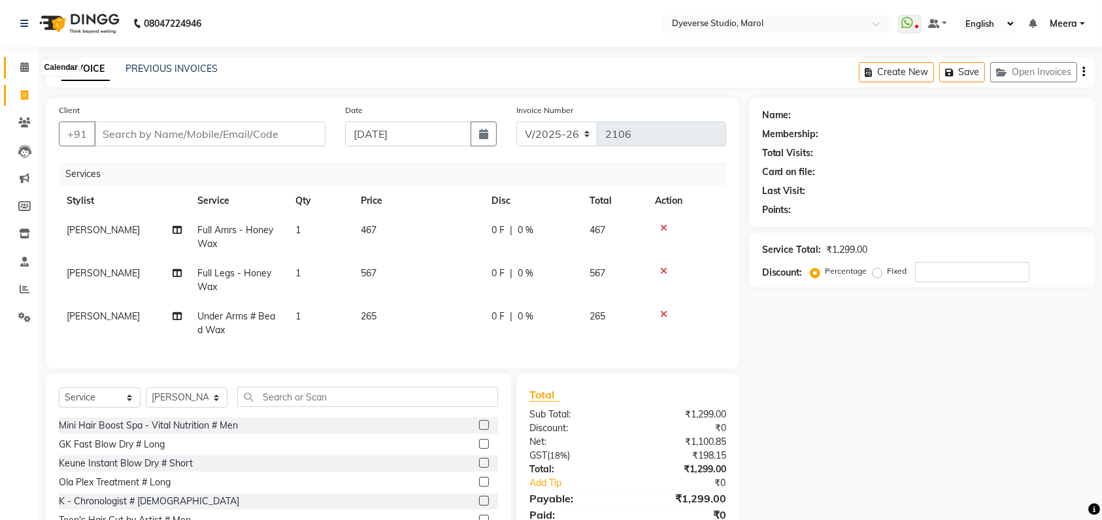
click at [20, 69] on icon at bounding box center [24, 67] width 8 height 10
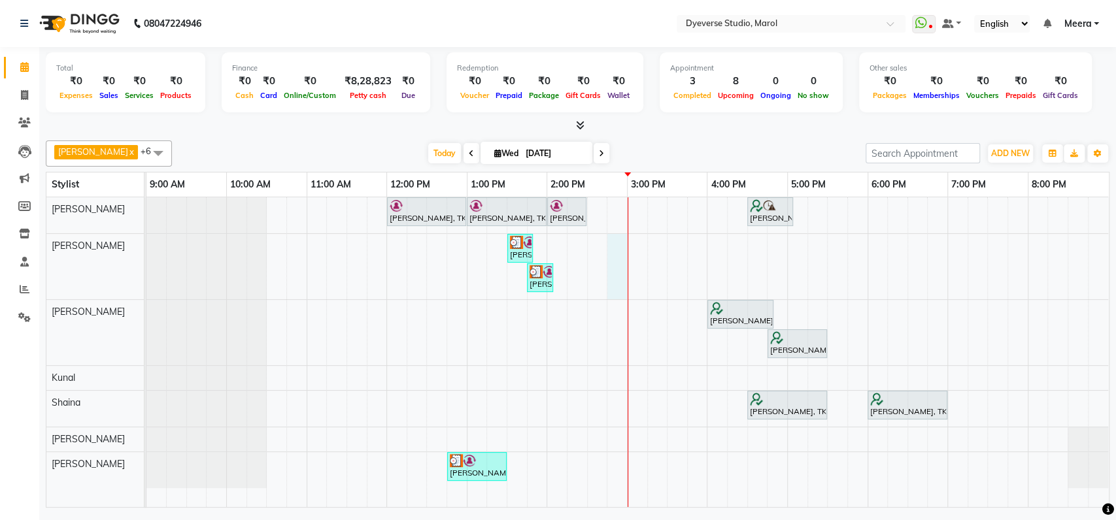
click at [612, 257] on div "[PERSON_NAME], TK02, 12:00 PM-01:00 PM, Signature - [PERSON_NAME], TK02, 01:00 …" at bounding box center [627, 352] width 962 height 310
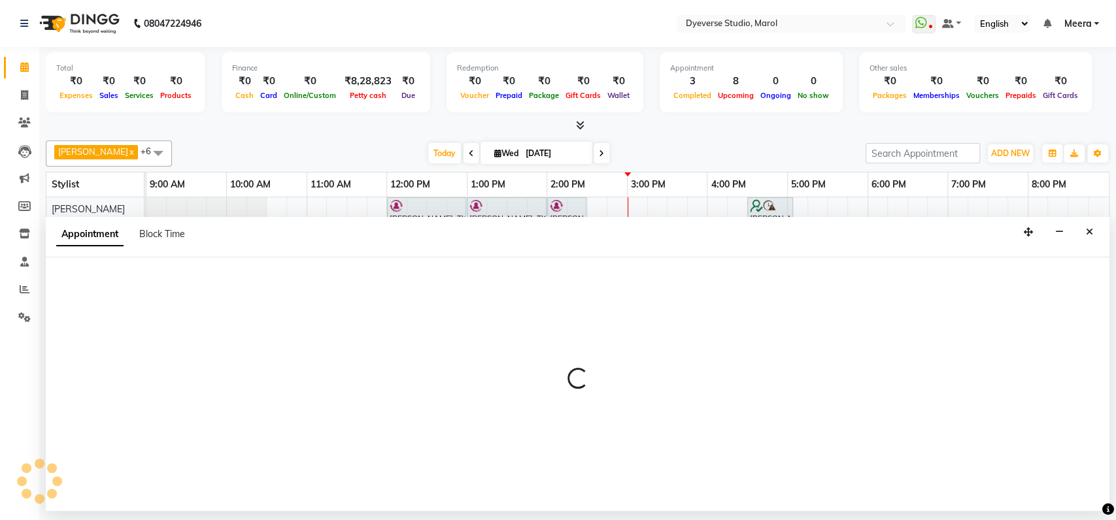
select select "48247"
select select "885"
select select "tentative"
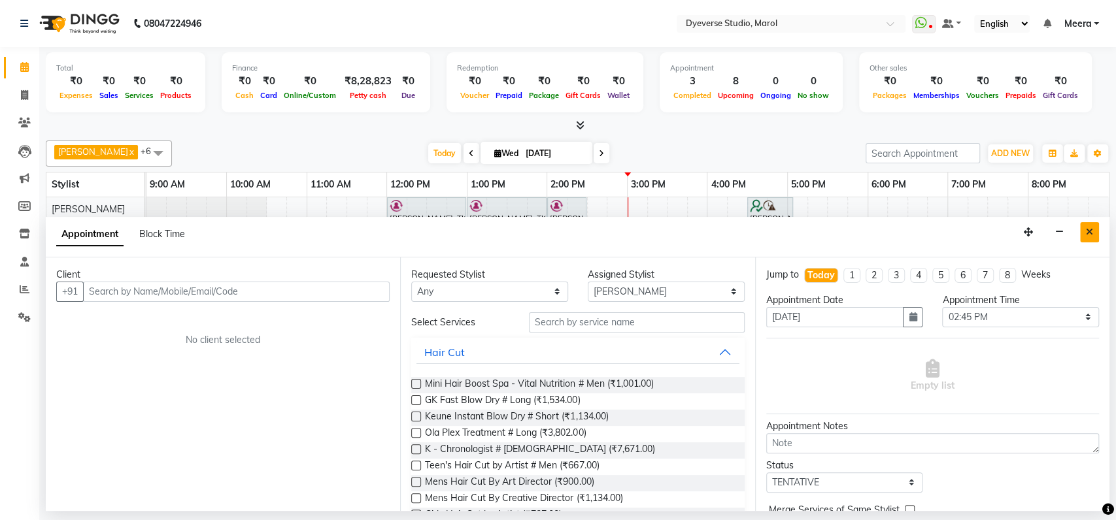
click at [1093, 235] on button "Close" at bounding box center [1089, 232] width 19 height 20
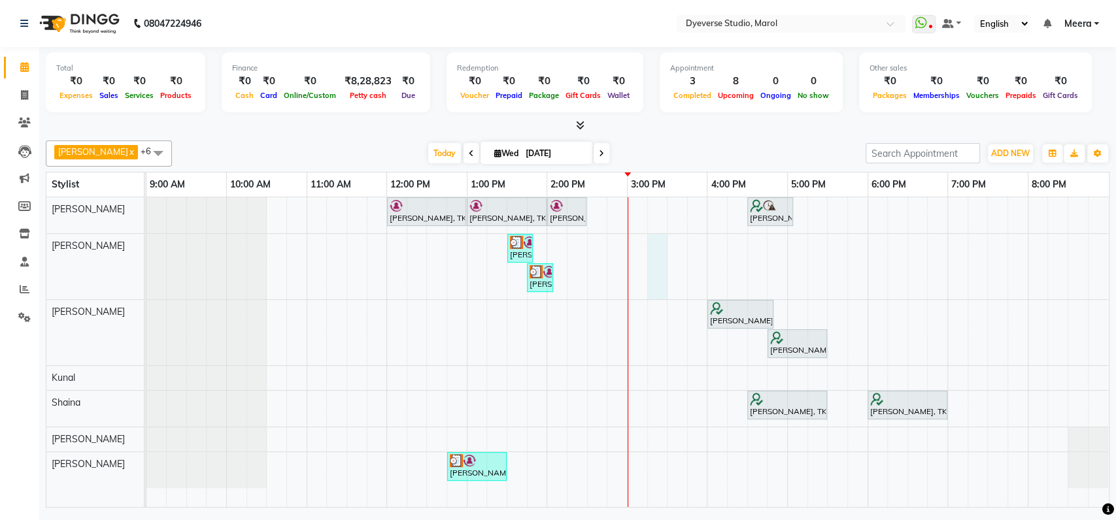
click at [665, 262] on div "[PERSON_NAME], TK02, 12:00 PM-01:00 PM, Signature - [PERSON_NAME], TK02, 01:00 …" at bounding box center [627, 352] width 962 height 310
select select "48247"
select select "915"
select select "tentative"
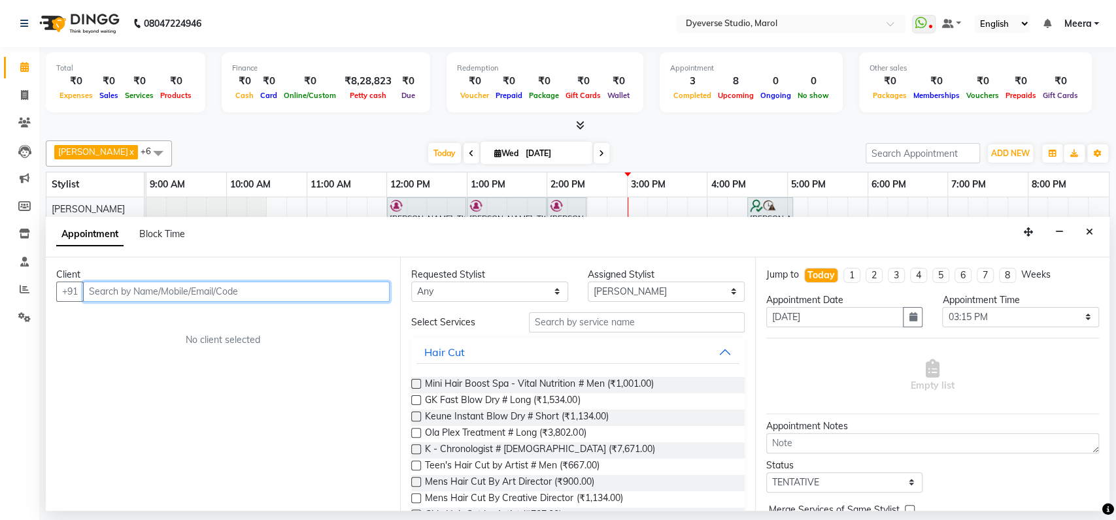
click at [280, 290] on input "text" at bounding box center [236, 292] width 306 height 20
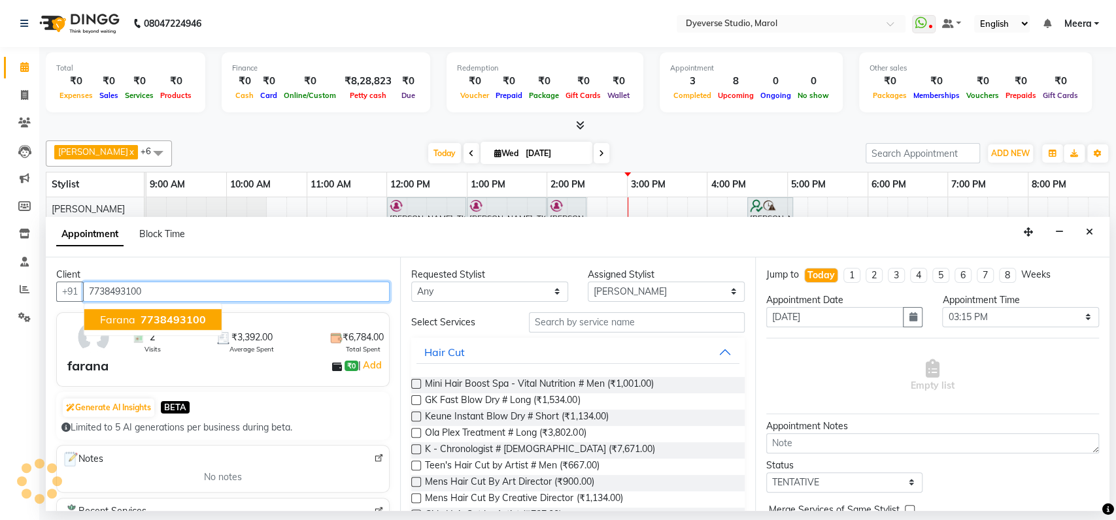
click at [178, 316] on span "7738493100" at bounding box center [173, 319] width 65 height 13
type input "7738493100"
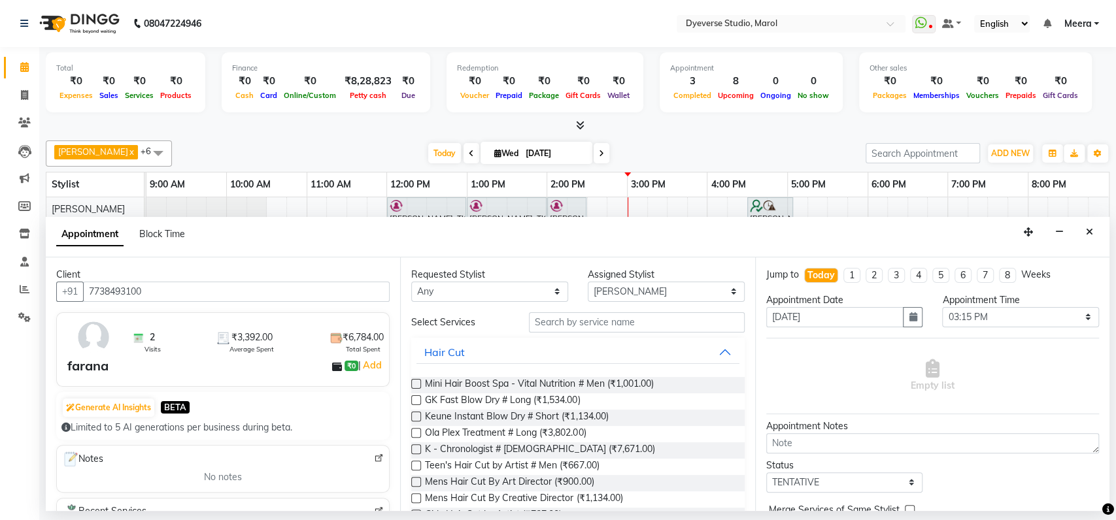
click at [200, 363] on div "farana ₹0 | Add" at bounding box center [225, 366] width 316 height 20
click at [710, 355] on button "Hair Cut" at bounding box center [577, 352] width 322 height 24
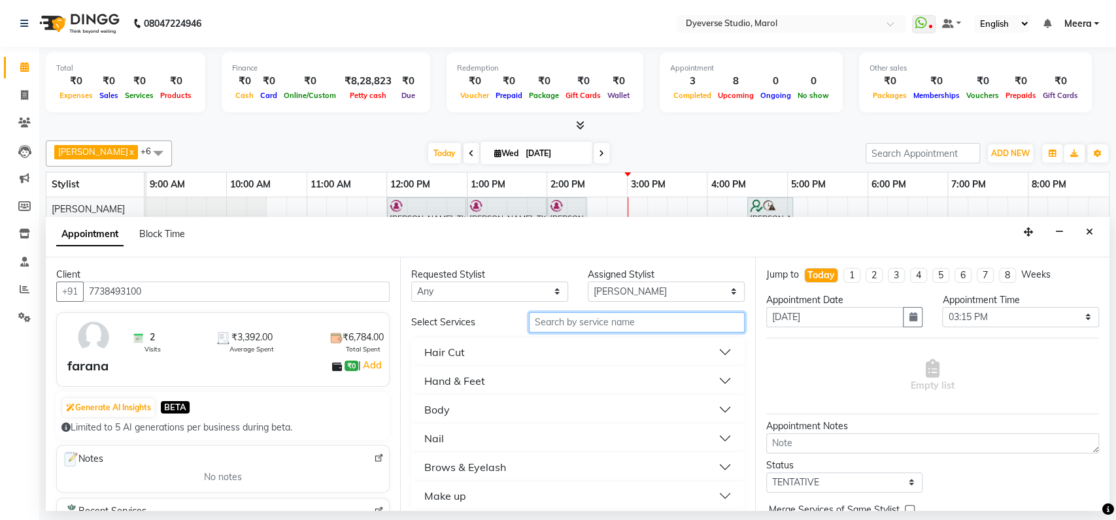
click at [668, 327] on input "text" at bounding box center [637, 322] width 216 height 20
type input "wax"
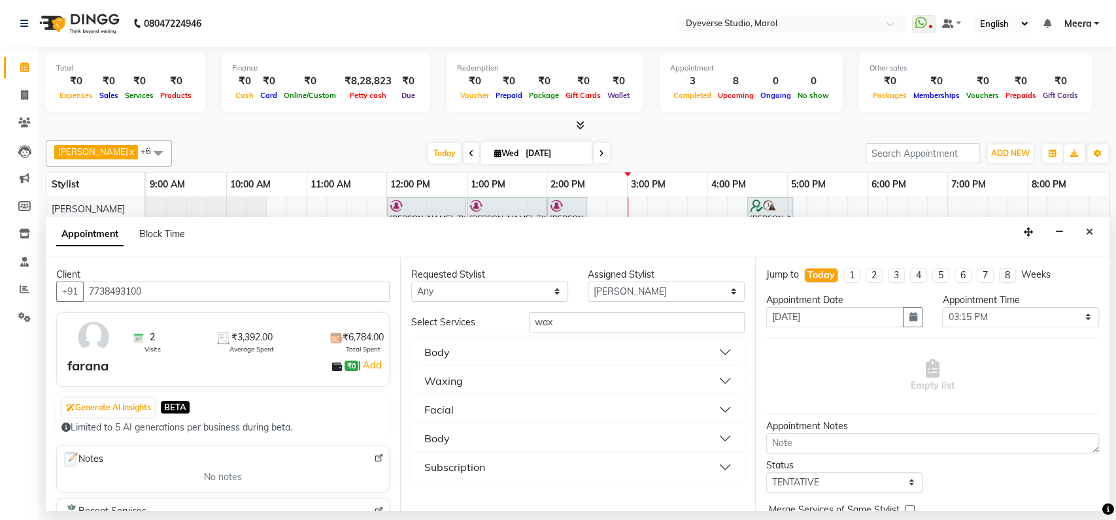
click at [702, 357] on button "Body" at bounding box center [577, 352] width 322 height 24
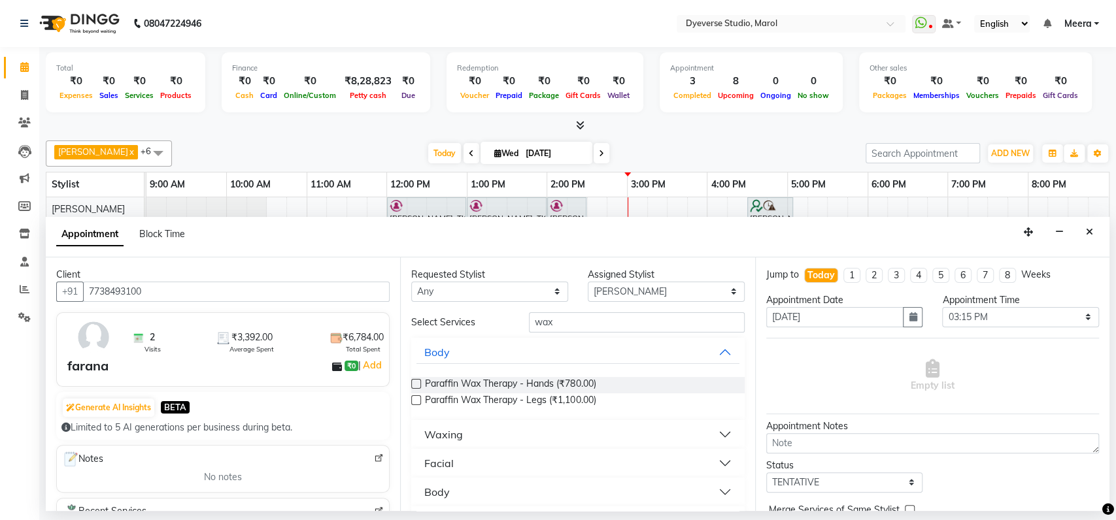
click at [445, 431] on div "Waxing" at bounding box center [443, 435] width 39 height 16
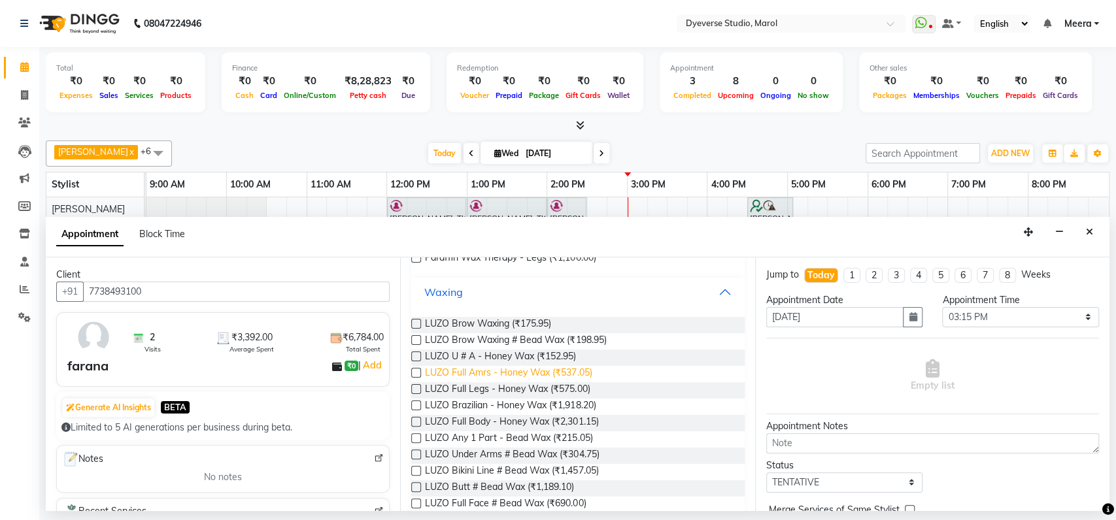
scroll to position [267, 0]
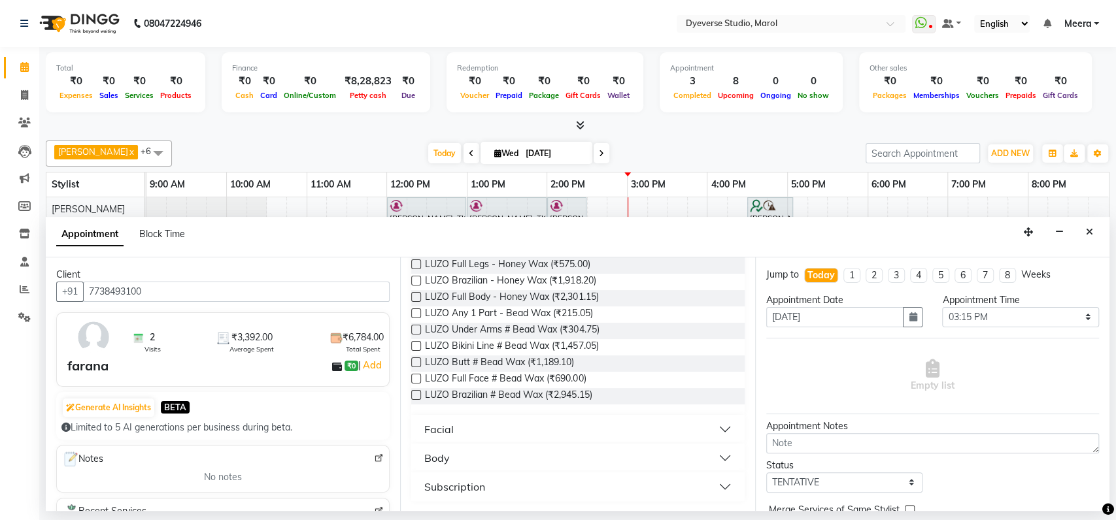
click at [471, 452] on button "Body" at bounding box center [577, 458] width 322 height 24
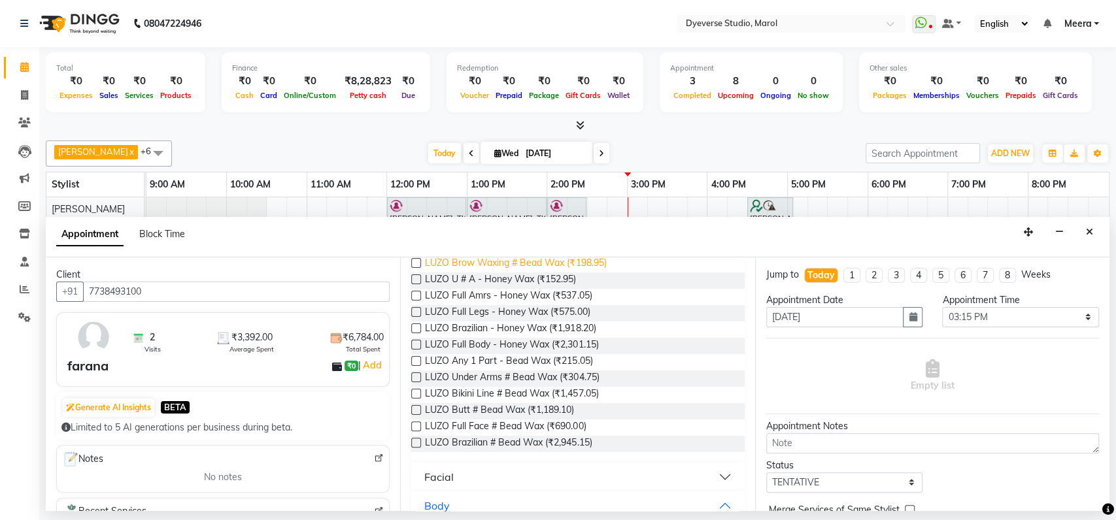
scroll to position [315, 0]
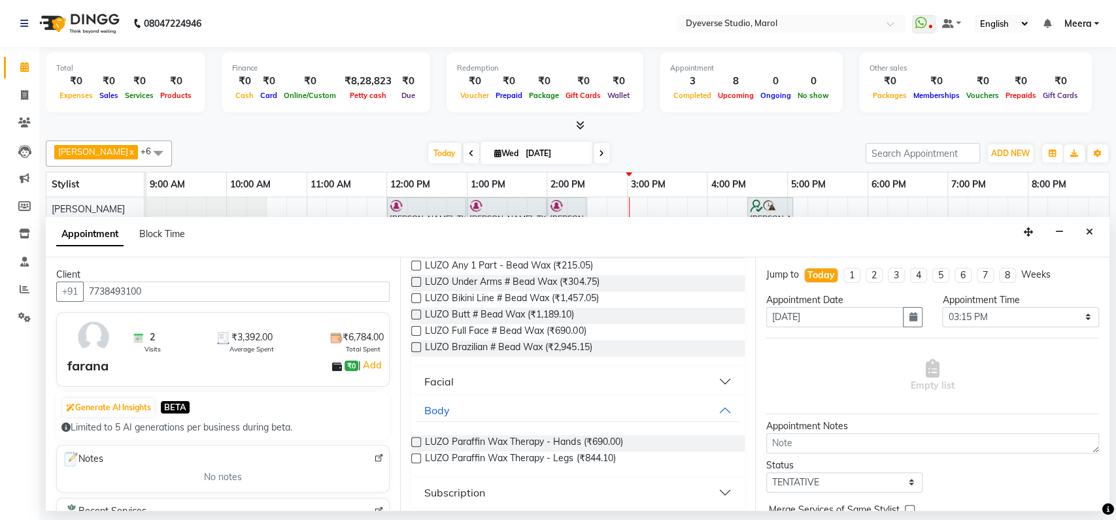
click at [541, 372] on button "Facial" at bounding box center [577, 382] width 322 height 24
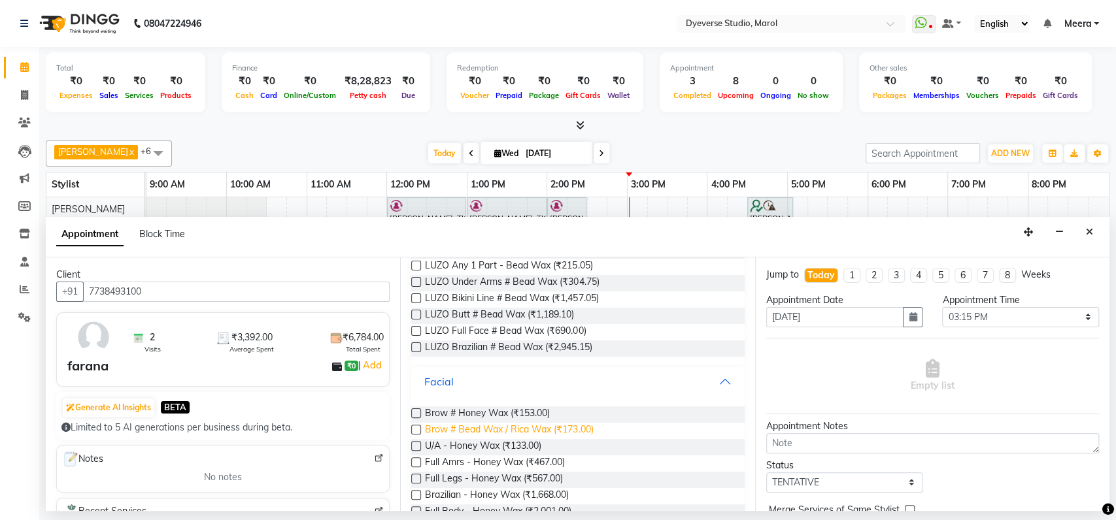
scroll to position [403, 0]
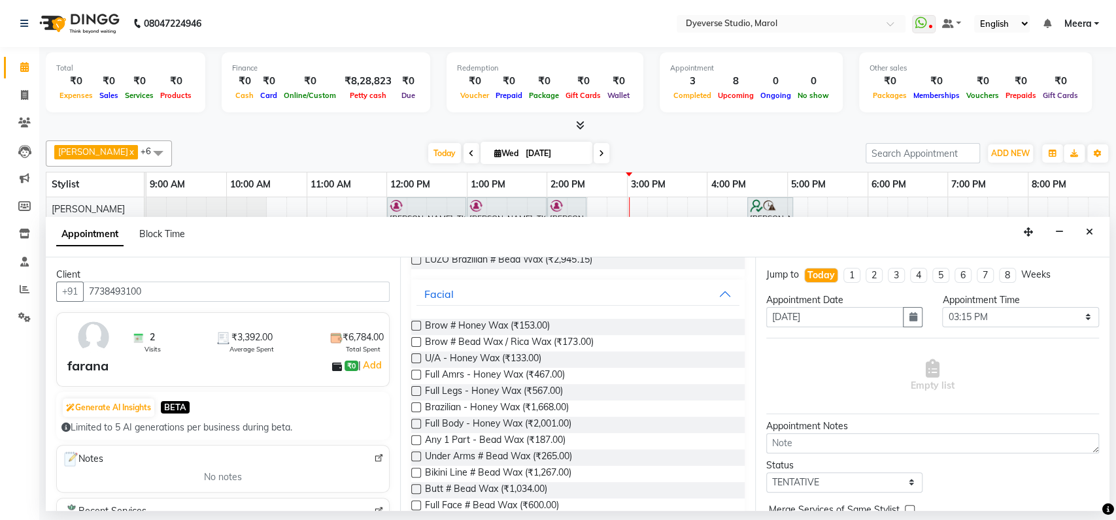
click at [416, 374] on label at bounding box center [416, 375] width 10 height 10
click at [416, 374] on input "checkbox" at bounding box center [415, 376] width 8 height 8
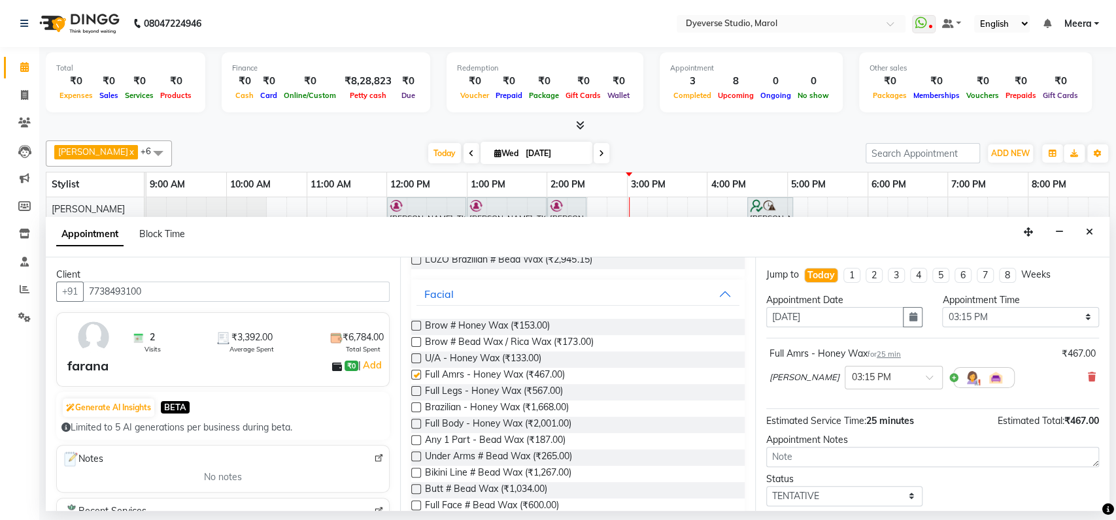
checkbox input "false"
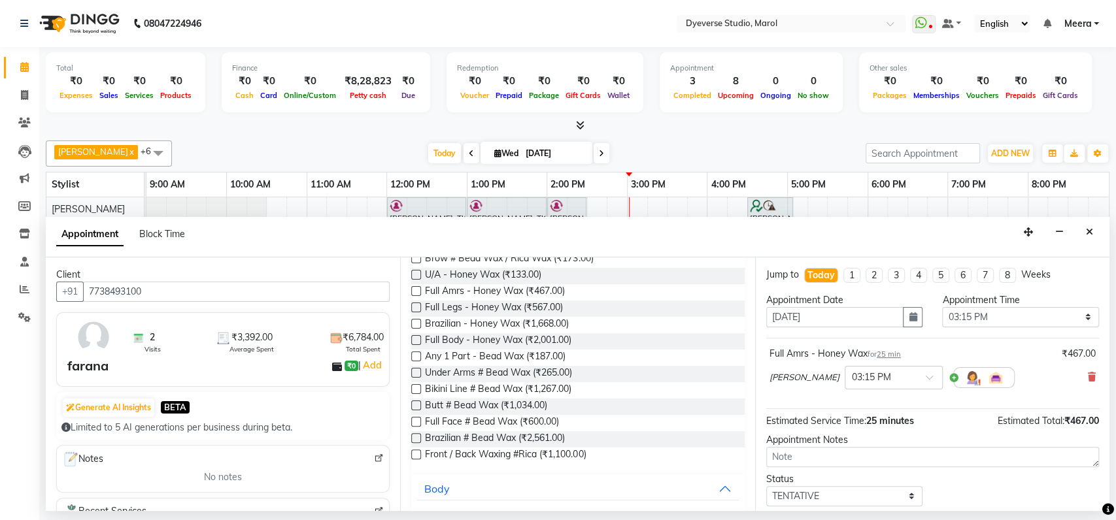
scroll to position [77, 0]
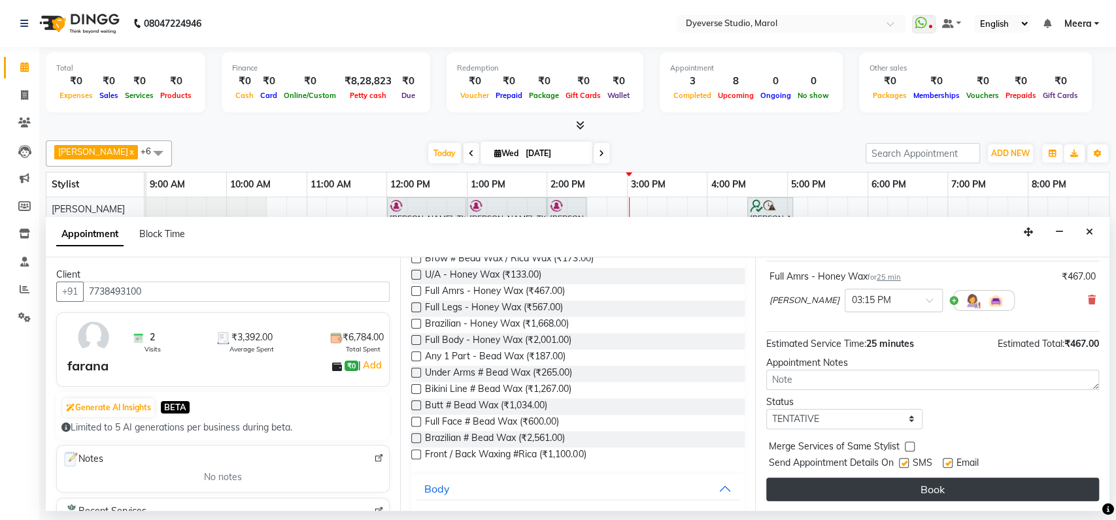
click at [878, 494] on button "Book" at bounding box center [932, 490] width 333 height 24
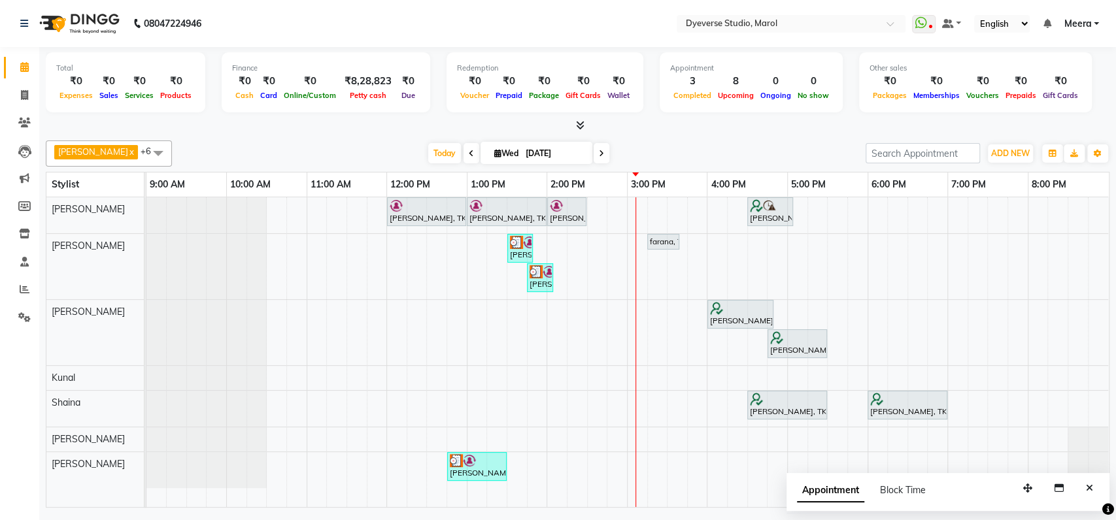
click at [599, 152] on icon at bounding box center [601, 154] width 5 height 8
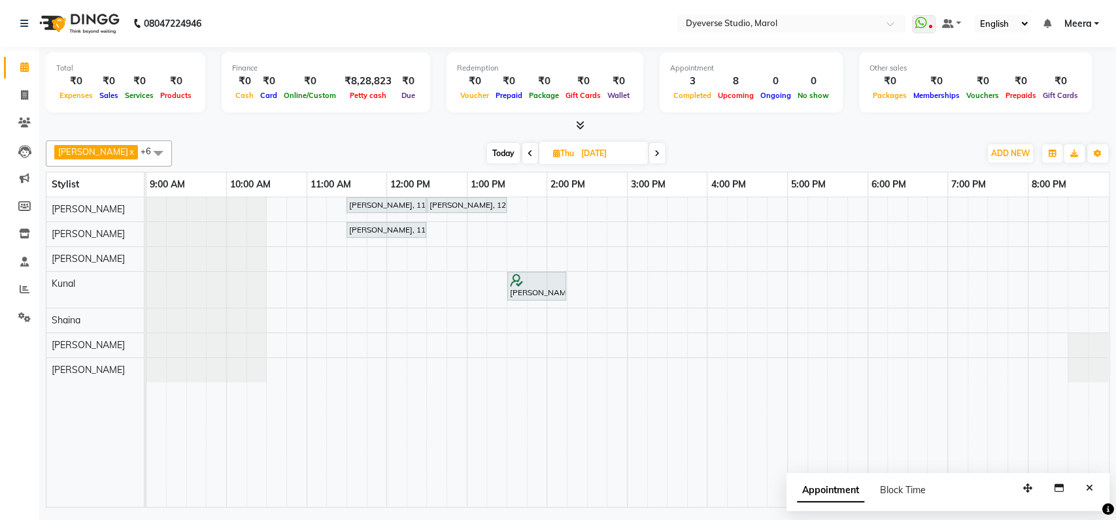
click at [654, 157] on icon at bounding box center [656, 154] width 5 height 8
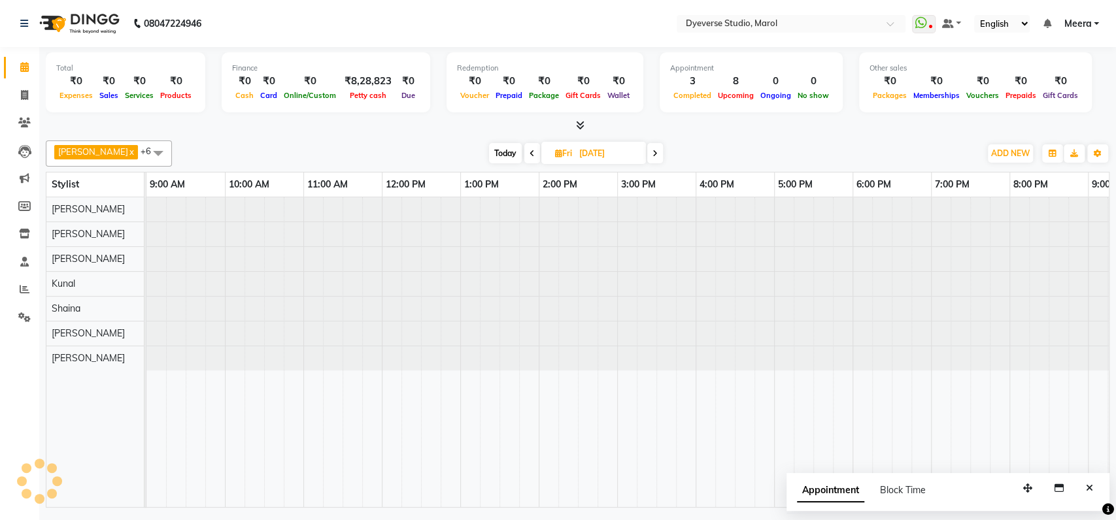
scroll to position [0, 58]
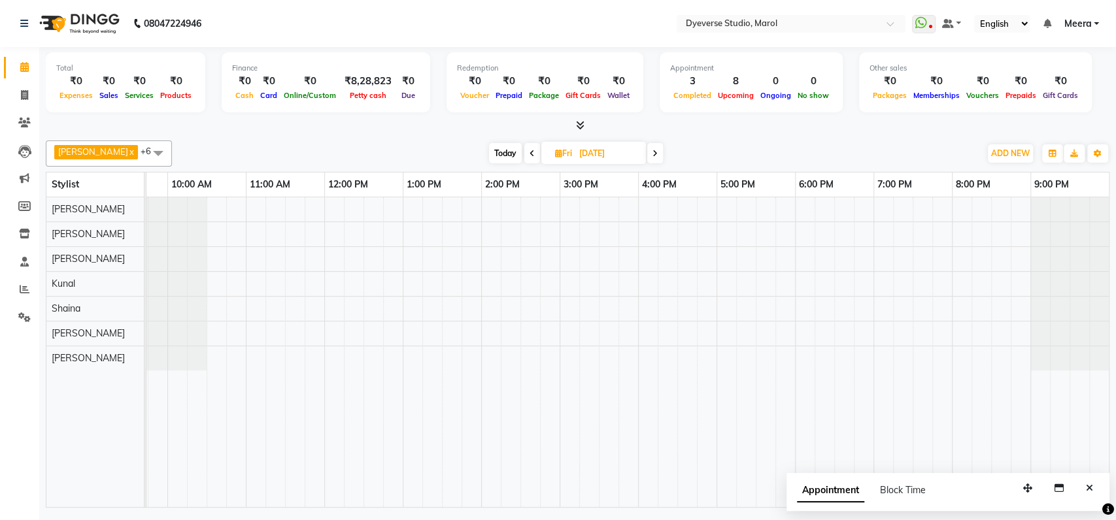
click at [647, 157] on span at bounding box center [655, 153] width 16 height 20
click at [488, 151] on span "Today" at bounding box center [504, 153] width 33 height 20
type input "[DATE]"
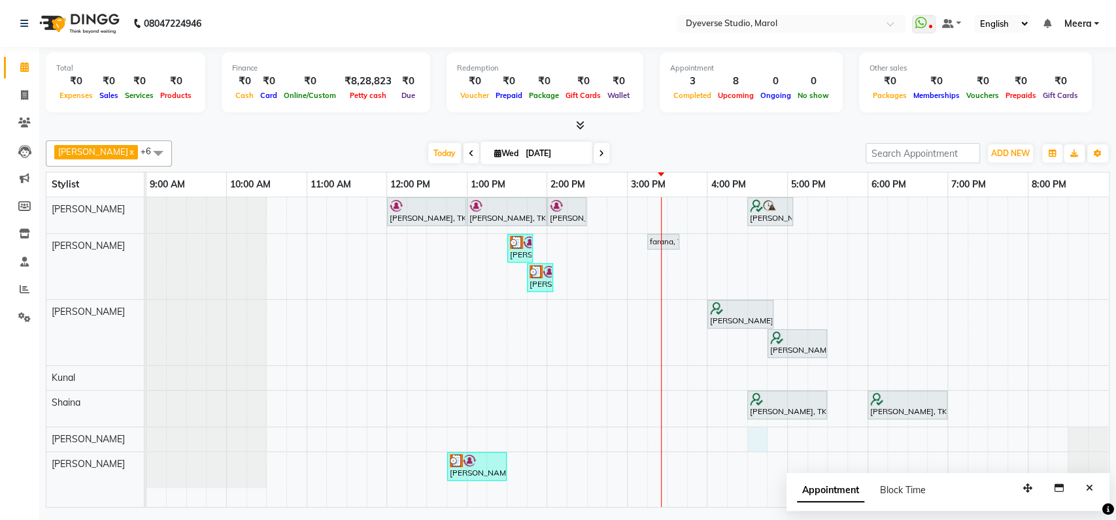
click at [764, 438] on div "[PERSON_NAME], TK02, 12:00 PM-01:00 PM, Signature - [PERSON_NAME], TK02, 01:00 …" at bounding box center [627, 352] width 962 height 310
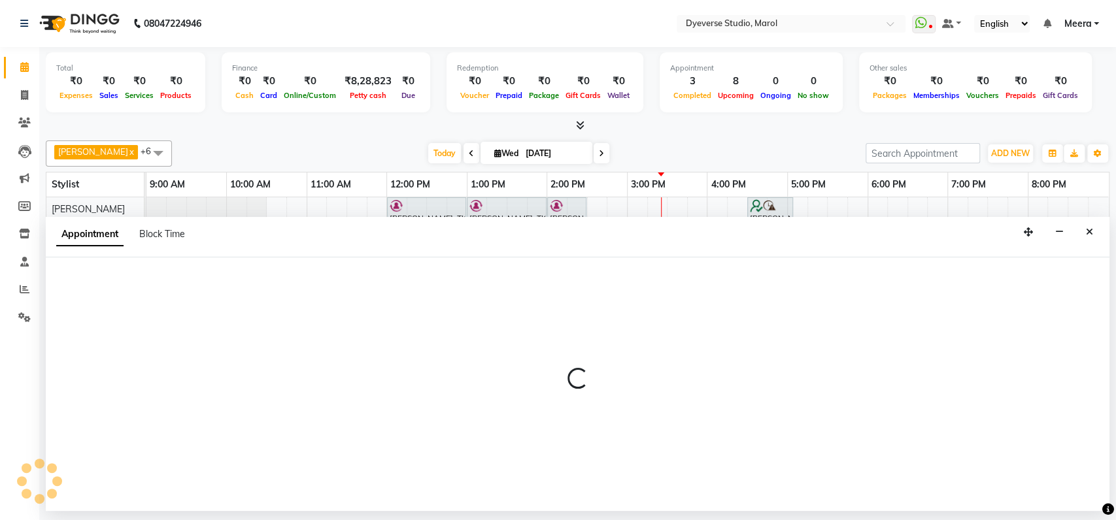
select select "67069"
select select "tentative"
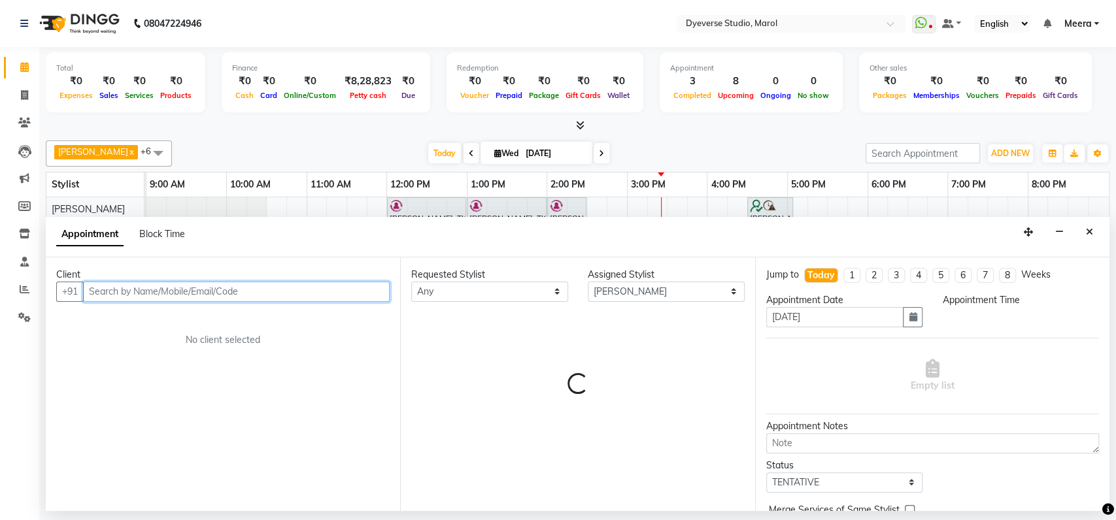
select select "990"
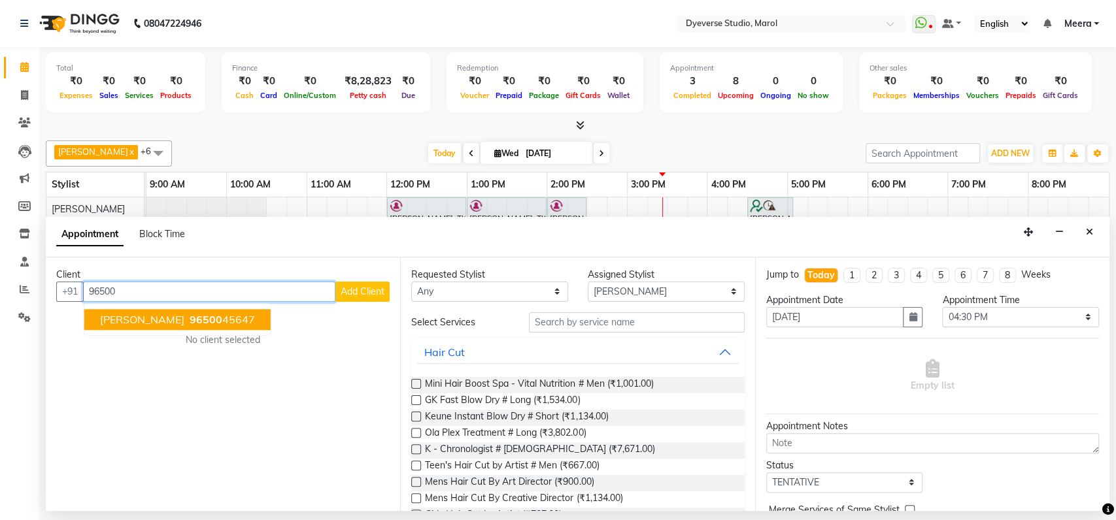
click at [190, 316] on span "96500" at bounding box center [206, 319] width 33 height 13
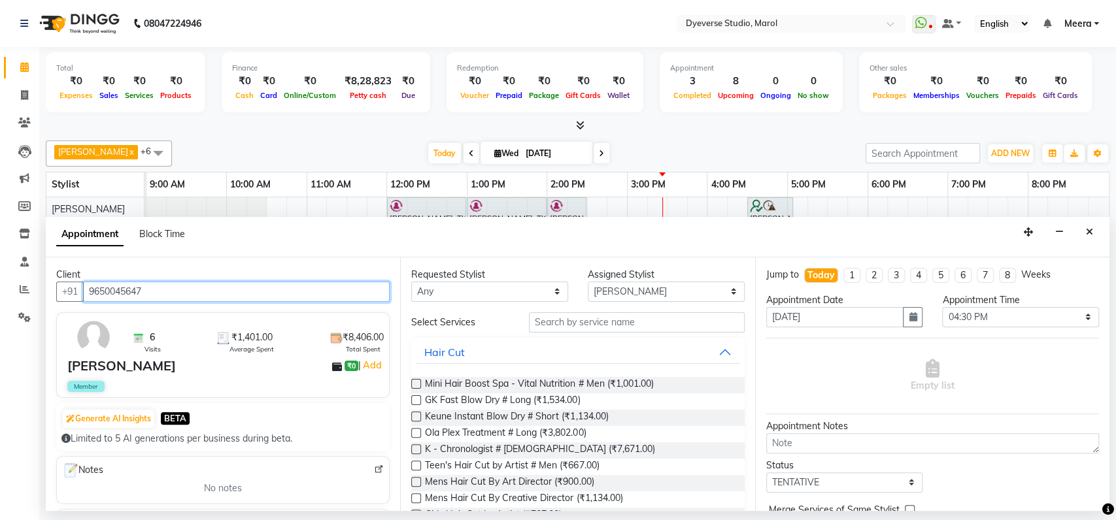
type input "9650045647"
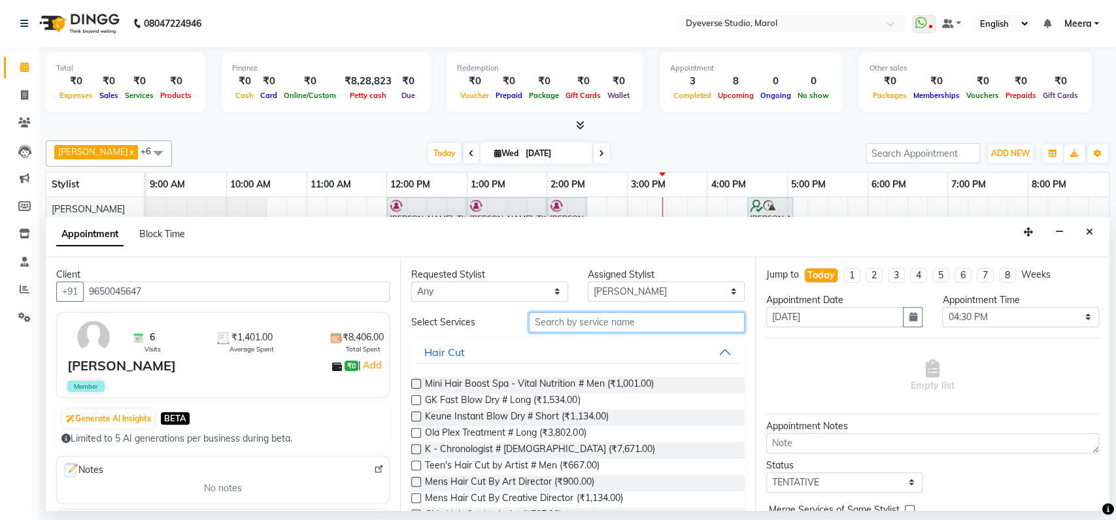
click at [622, 322] on input "text" at bounding box center [637, 322] width 216 height 20
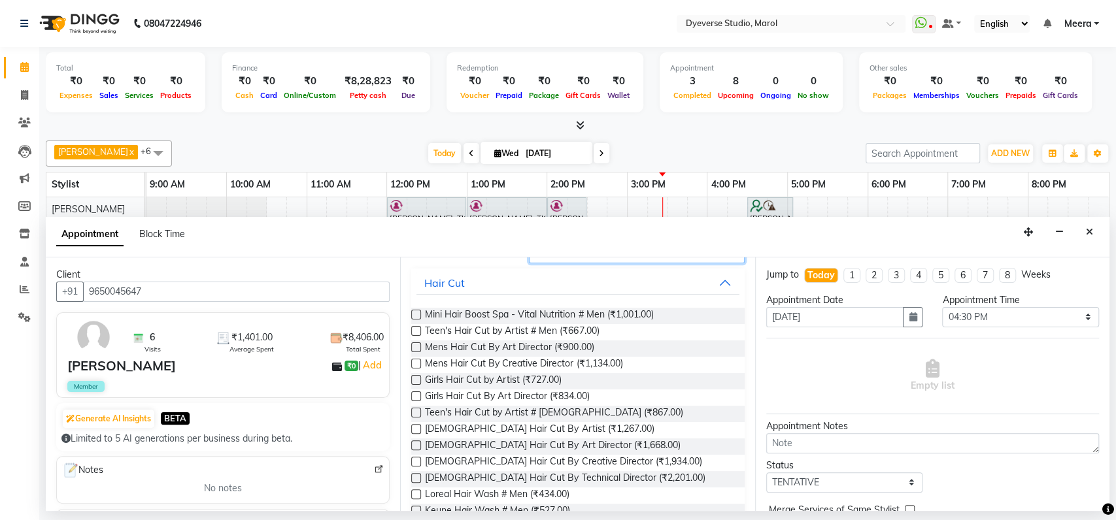
scroll to position [105, 0]
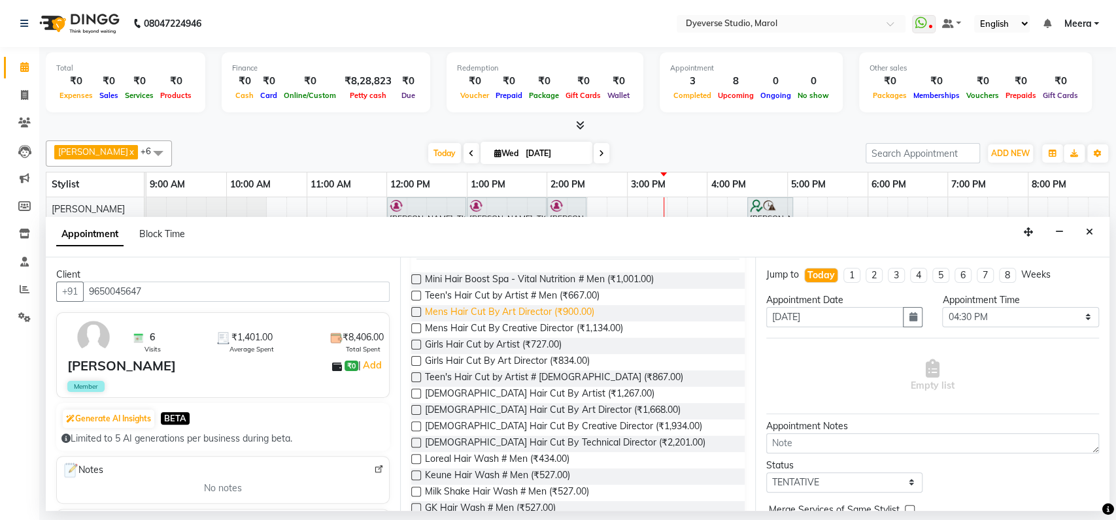
type input "hair"
click at [488, 314] on span "Mens Hair Cut By Art Director (₹900.00)" at bounding box center [509, 313] width 169 height 16
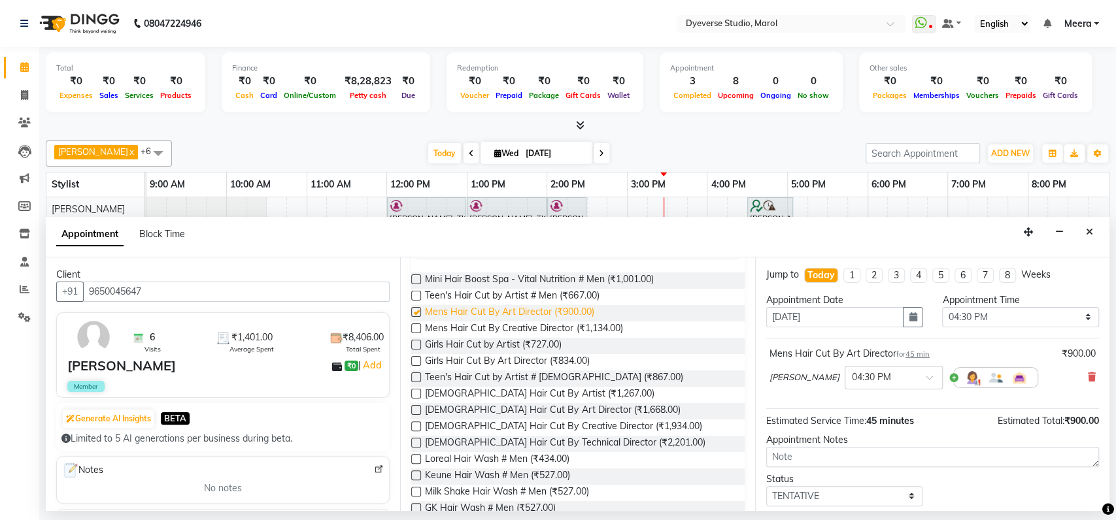
checkbox input "false"
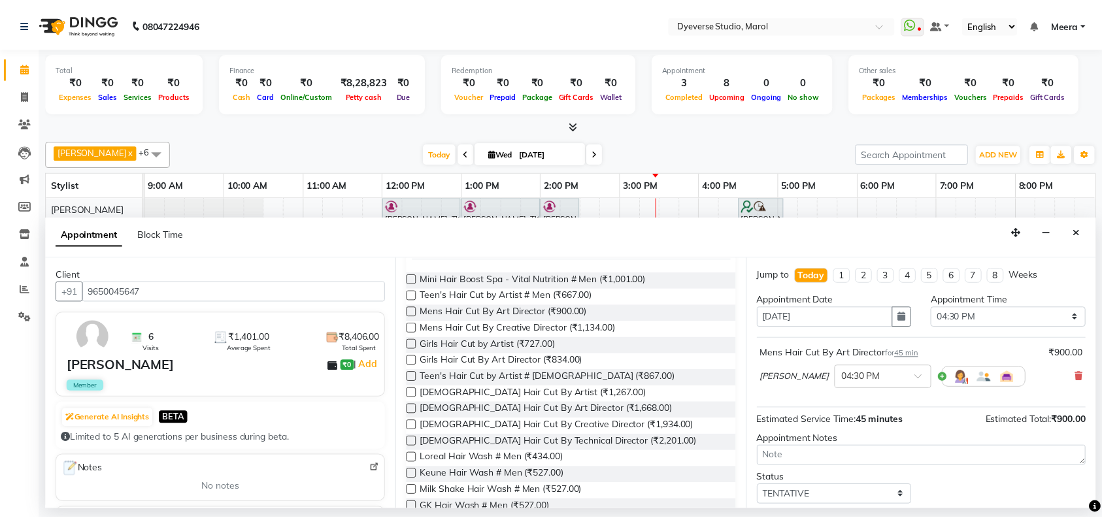
scroll to position [77, 0]
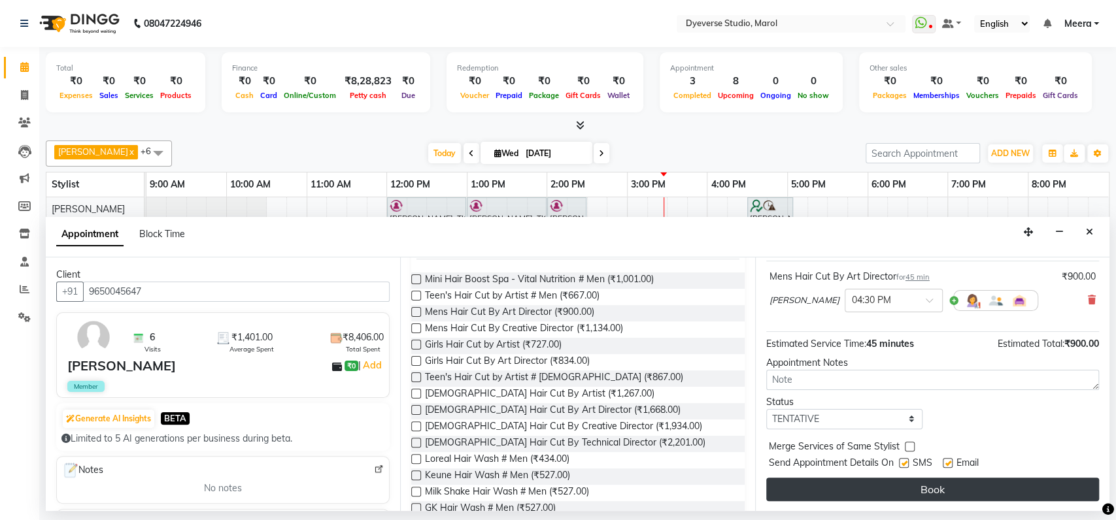
click at [929, 484] on button "Book" at bounding box center [932, 490] width 333 height 24
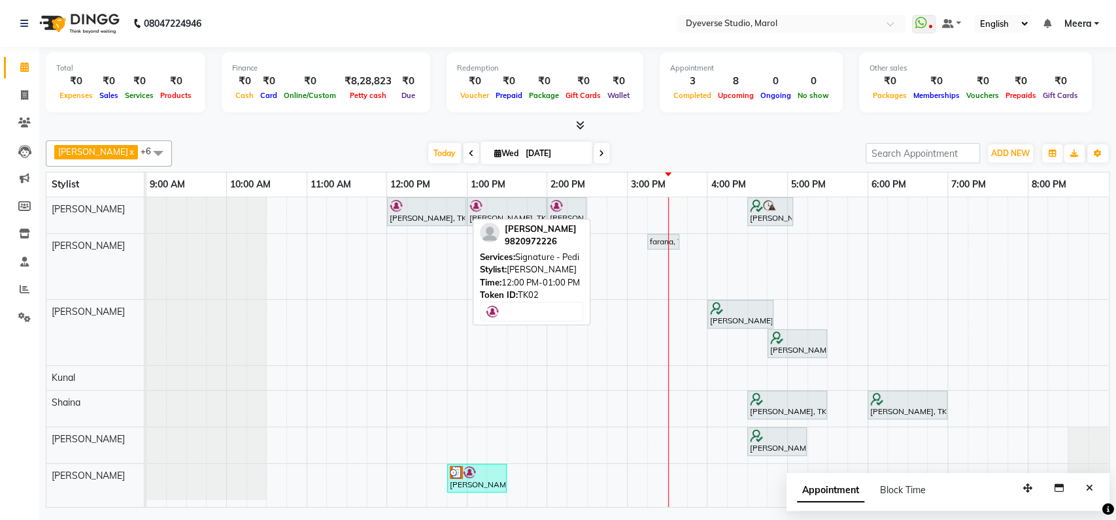
click at [451, 212] on div "[PERSON_NAME], TK02, 12:00 PM-01:00 PM, Signature - Pedi" at bounding box center [426, 211] width 76 height 25
select select "7"
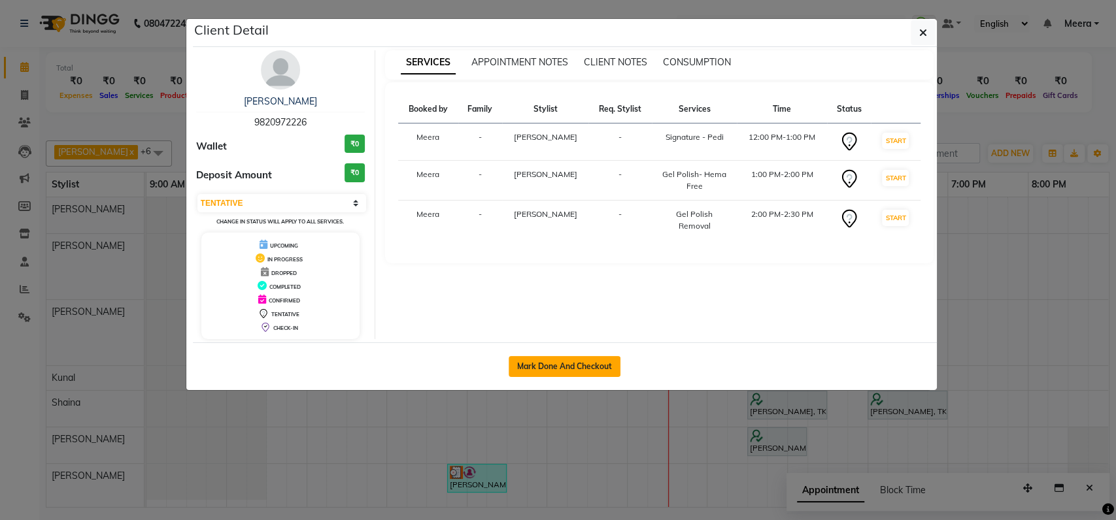
click at [570, 374] on button "Mark Done And Checkout" at bounding box center [564, 366] width 112 height 21
select select "service"
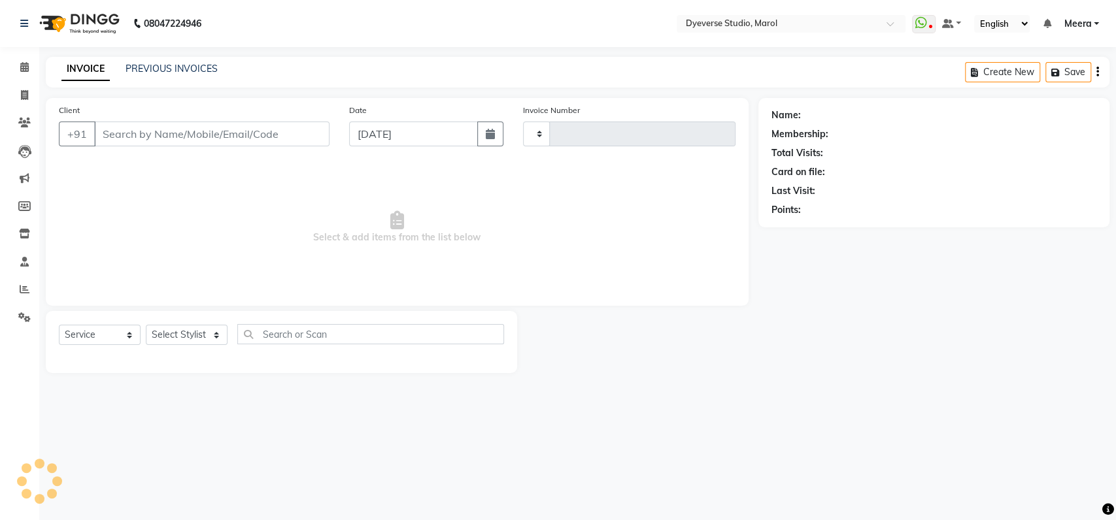
type input "2106"
select select "6368"
type input "9820972226"
select select "48246"
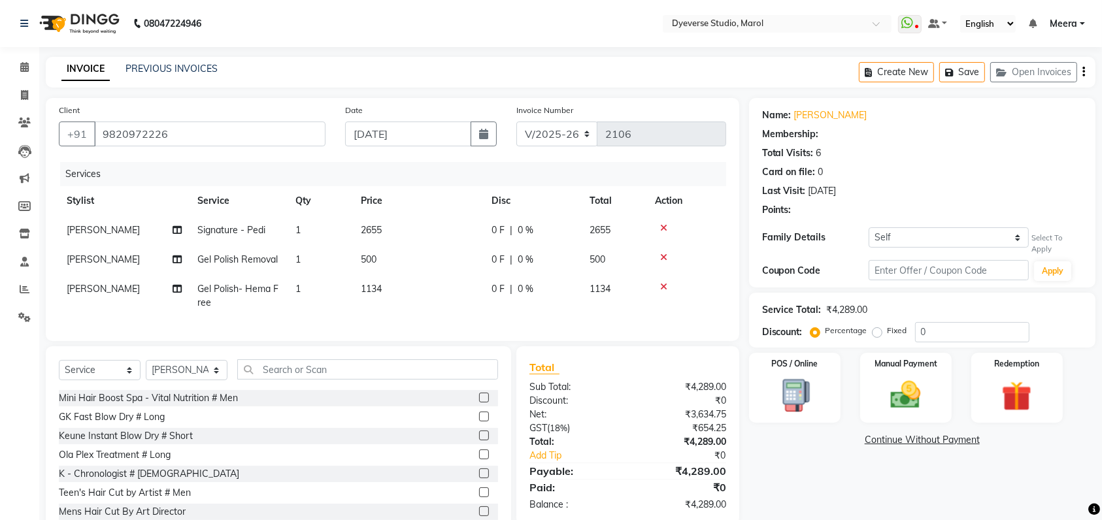
select select "1: Object"
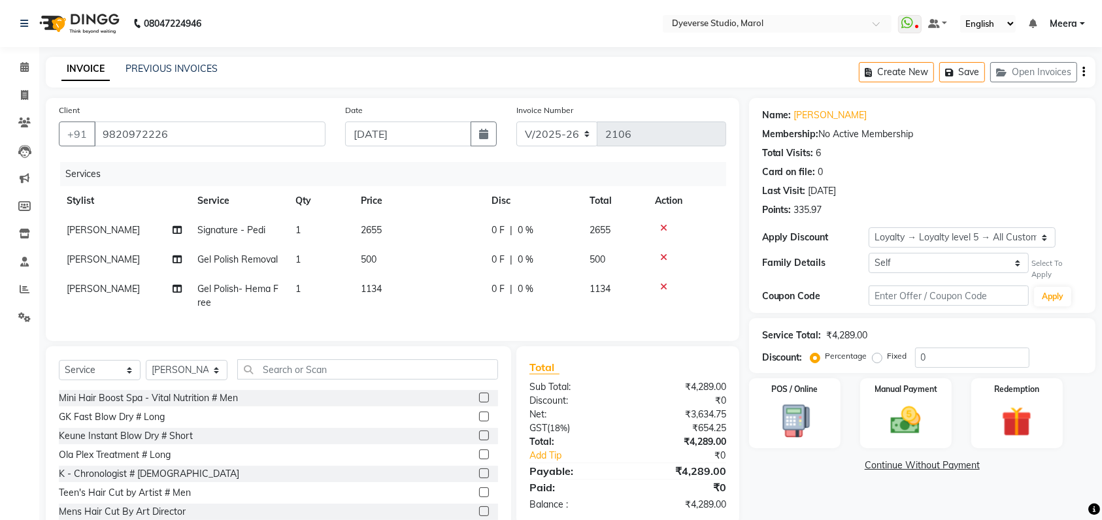
click at [533, 283] on div "0 F | 0 %" at bounding box center [532, 289] width 82 height 14
select select "48246"
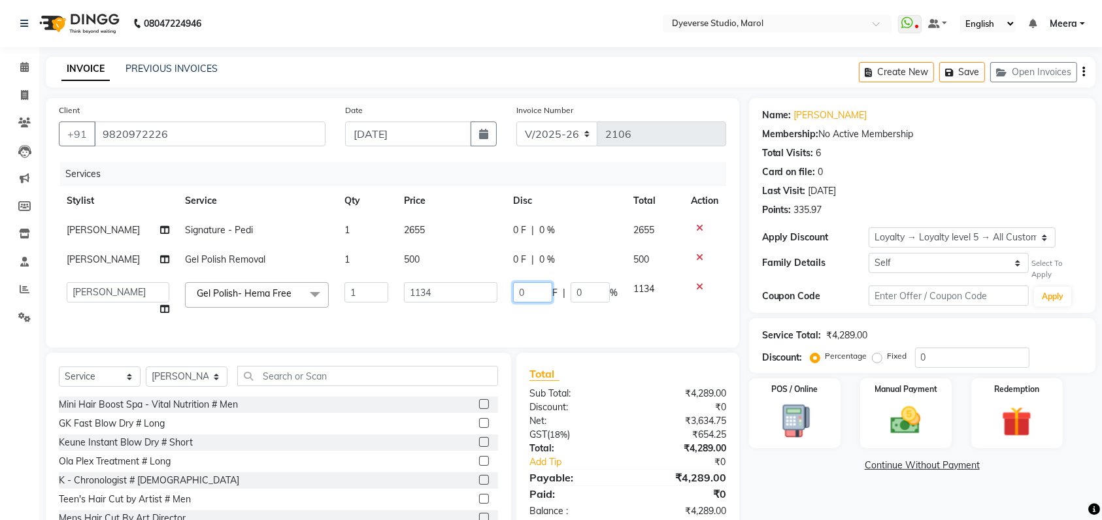
click at [533, 293] on input "0" at bounding box center [532, 292] width 39 height 20
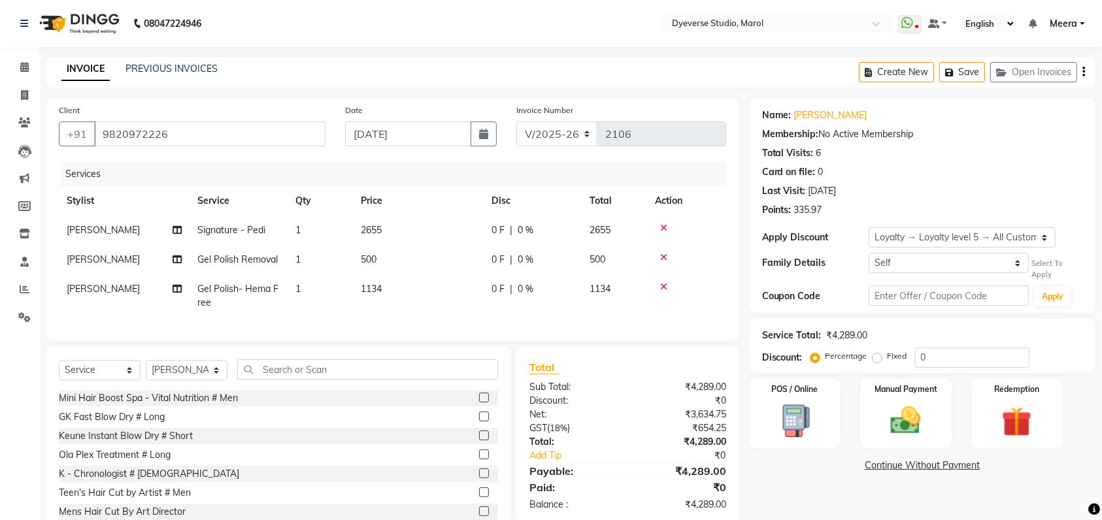
click at [523, 286] on span "0 %" at bounding box center [526, 289] width 16 height 14
select select "48246"
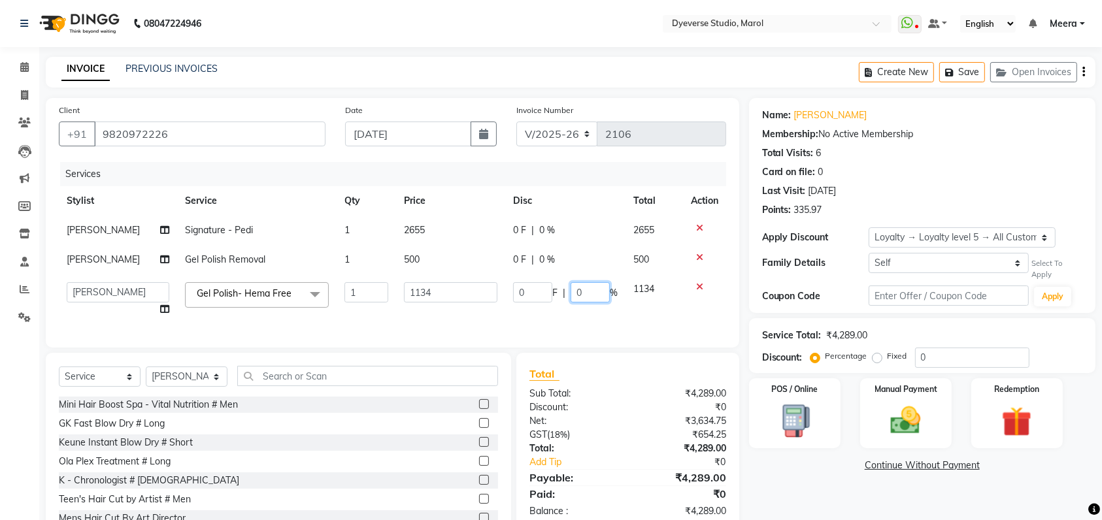
click at [580, 295] on input "0" at bounding box center [590, 292] width 39 height 20
type input "1000"
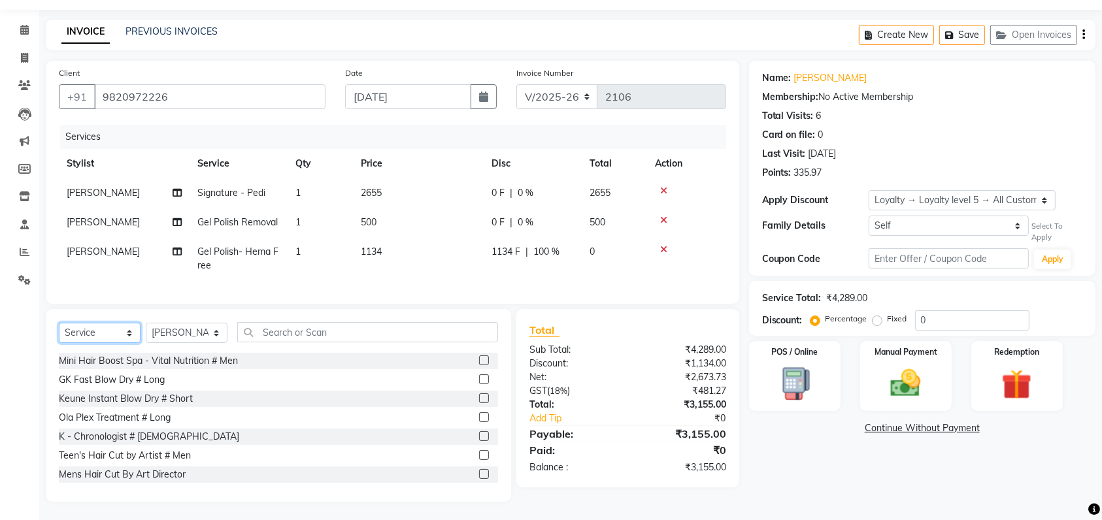
scroll to position [51, 0]
click at [319, 34] on div "INVOICE PREVIOUS INVOICES Create New Save Open Invoices" at bounding box center [571, 33] width 1050 height 31
click at [90, 320] on div "Select Service Product Membership Package Voucher Prepaid Gift Card Select Styl…" at bounding box center [278, 404] width 465 height 193
click at [90, 333] on select "Select Service Product Membership Package Voucher Prepaid Gift Card" at bounding box center [100, 332] width 82 height 20
click at [59, 322] on select "Select Service Product Membership Package Voucher Prepaid Gift Card" at bounding box center [100, 332] width 82 height 20
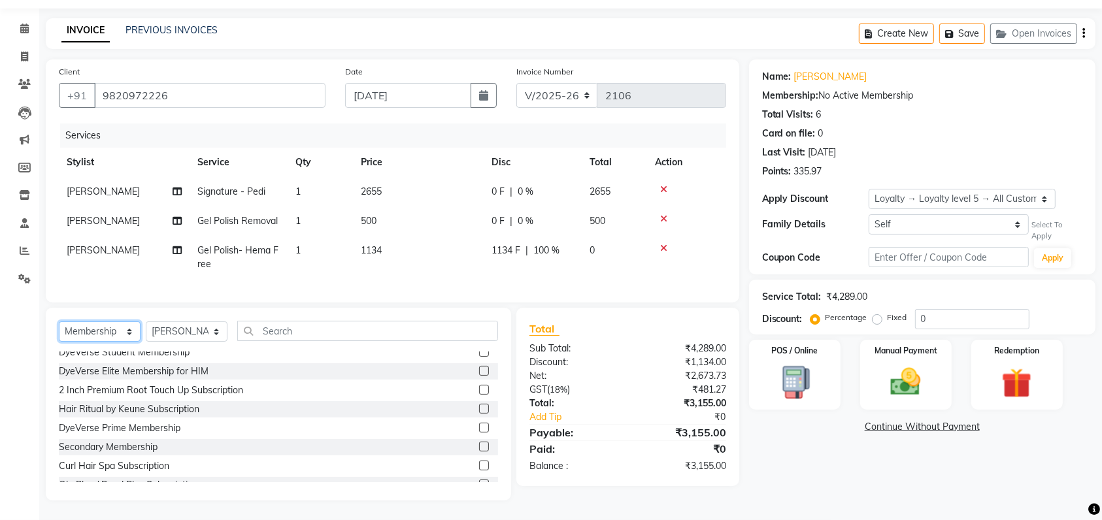
scroll to position [0, 0]
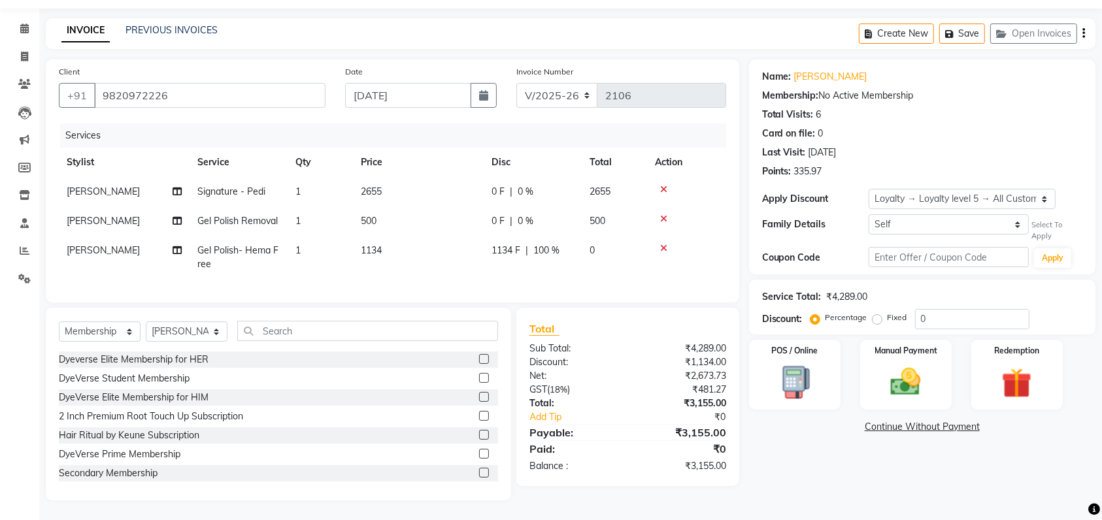
click at [479, 452] on label at bounding box center [484, 454] width 10 height 10
click at [479, 452] on input "checkbox" at bounding box center [483, 454] width 8 height 8
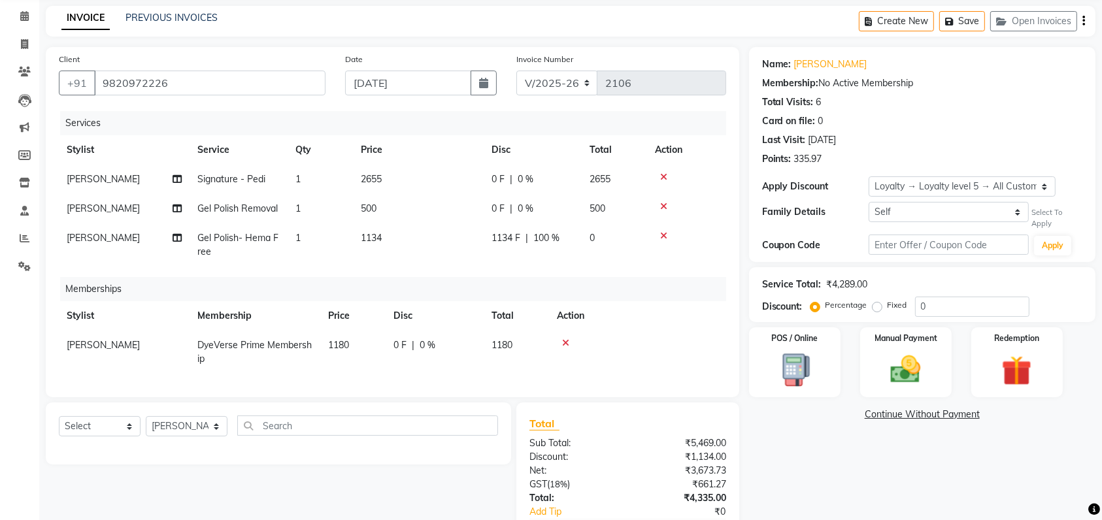
scroll to position [144, 0]
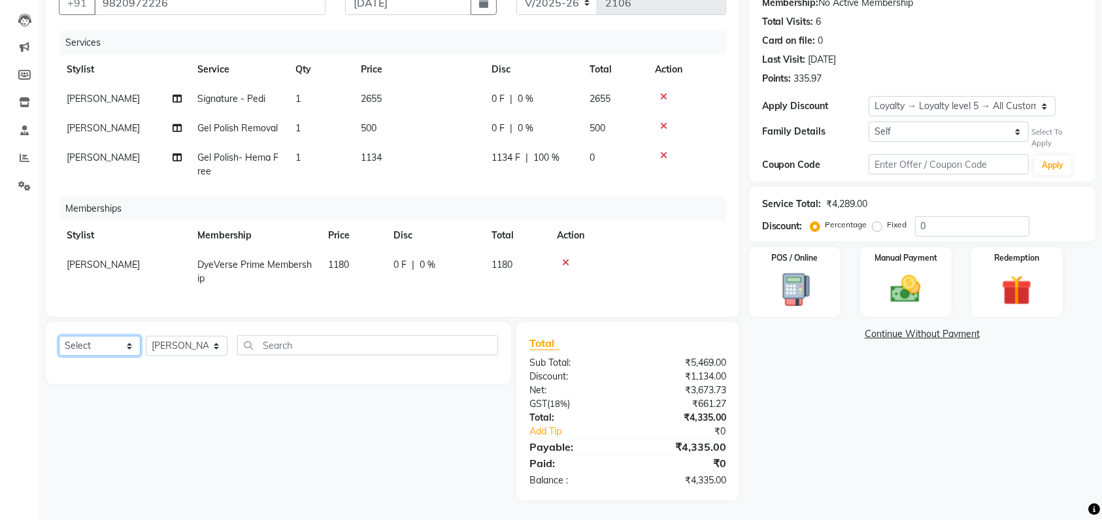
click at [95, 352] on select "Select Service Product Package Voucher Prepaid Gift Card" at bounding box center [100, 346] width 82 height 20
click at [59, 337] on select "Select Service Product Package Voucher Prepaid Gift Card" at bounding box center [100, 346] width 82 height 20
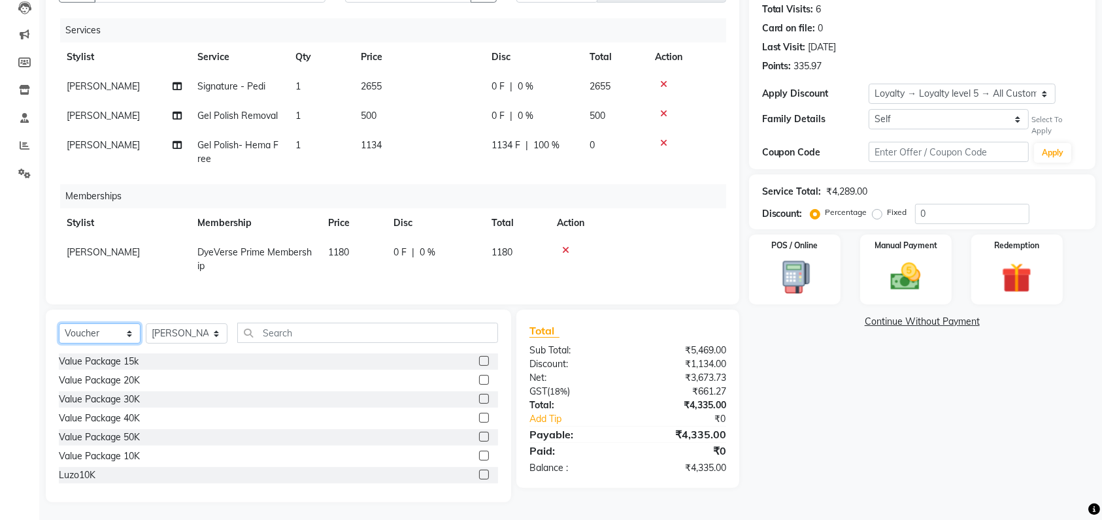
click at [88, 344] on select "Select Service Product Package Voucher Prepaid Gift Card" at bounding box center [100, 333] width 82 height 20
select select "package"
click at [59, 337] on select "Select Service Product Package Voucher Prepaid Gift Card" at bounding box center [100, 333] width 82 height 20
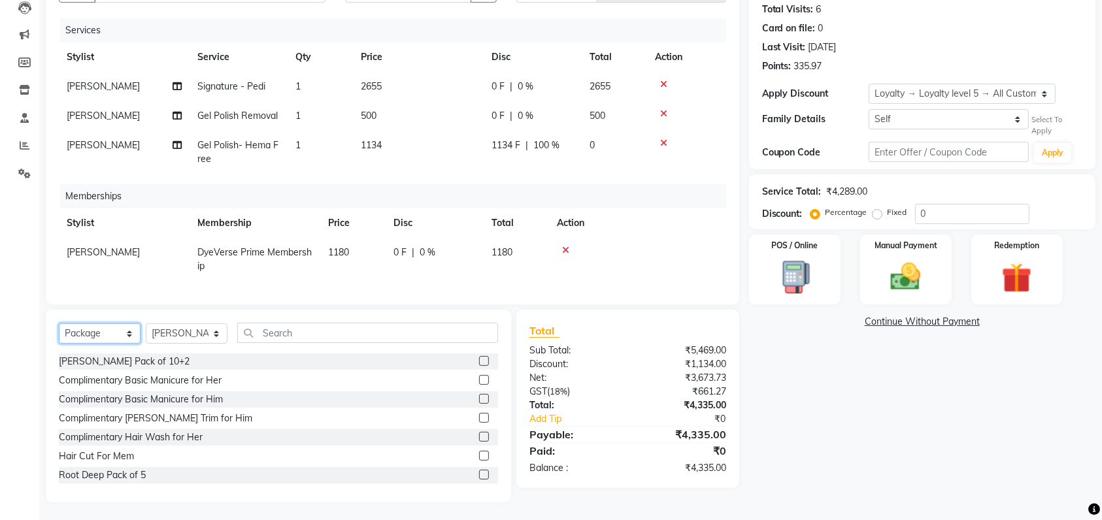
scroll to position [78, 0]
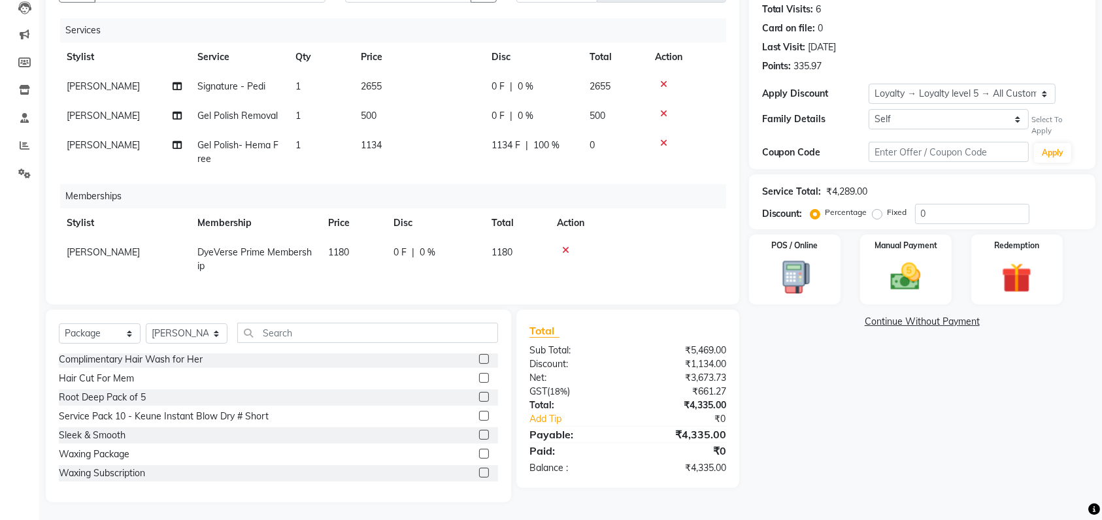
click at [479, 478] on label at bounding box center [484, 473] width 10 height 10
click at [479, 478] on input "checkbox" at bounding box center [483, 473] width 8 height 8
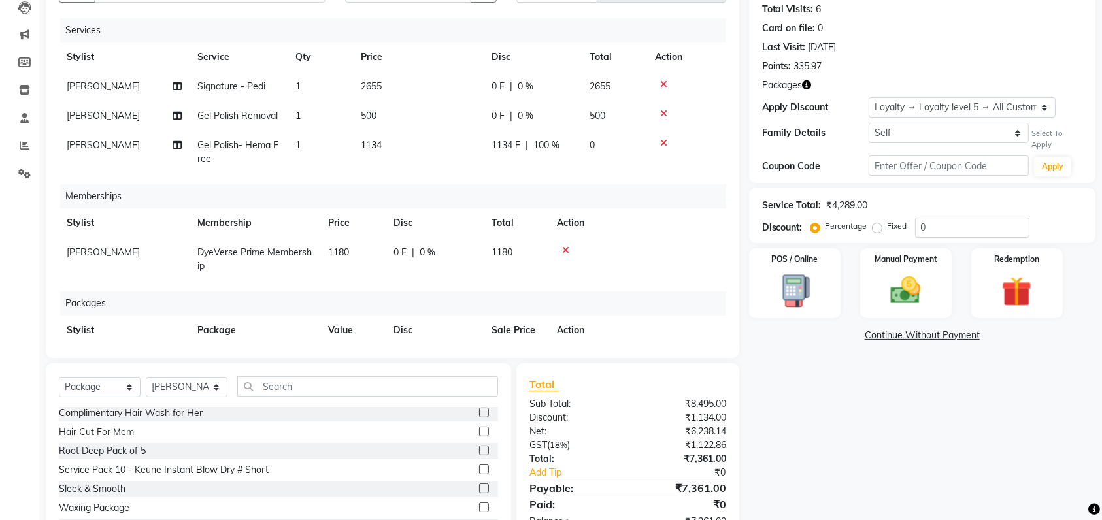
checkbox input "false"
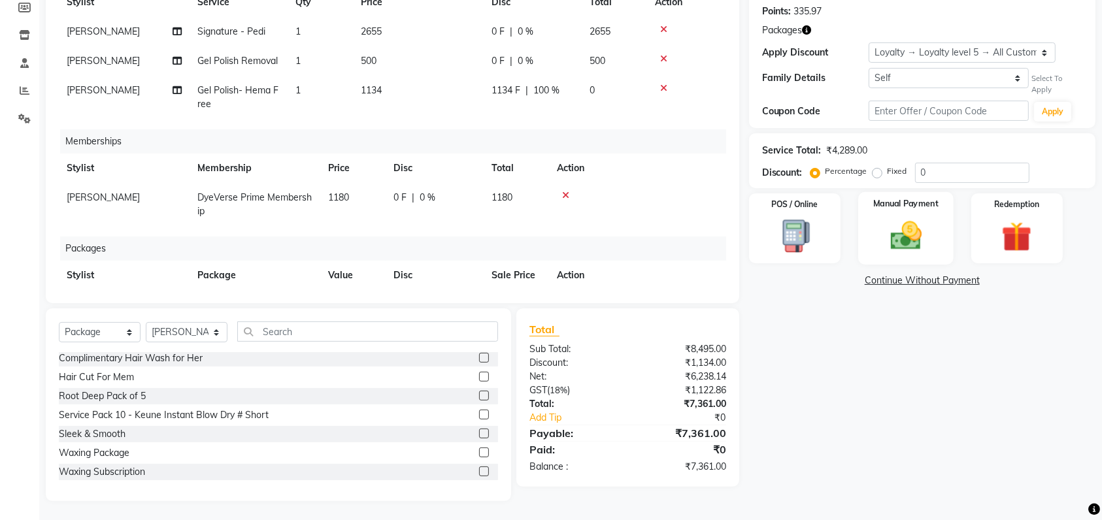
click at [908, 235] on img at bounding box center [905, 236] width 51 height 36
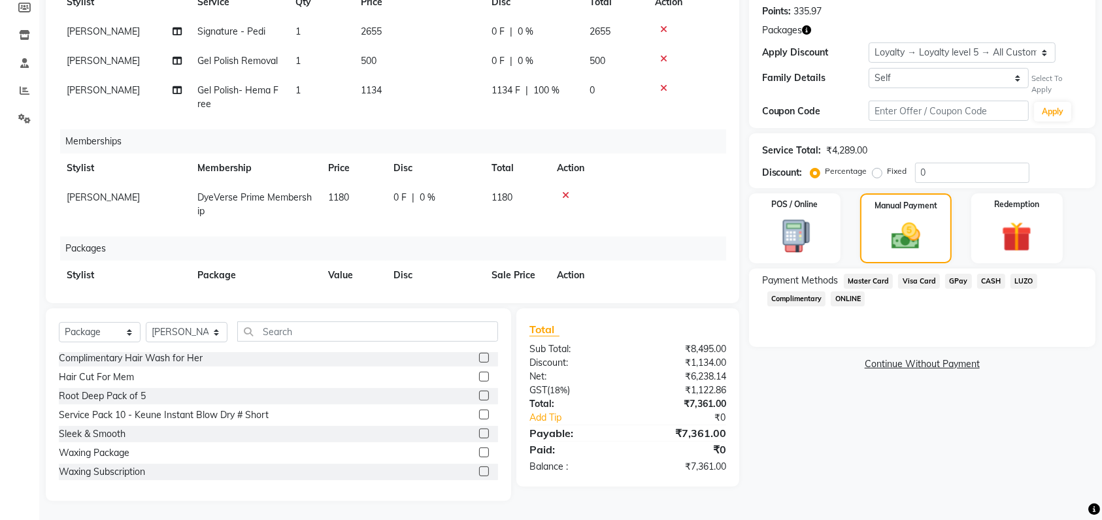
click at [954, 282] on span "GPay" at bounding box center [958, 281] width 27 height 15
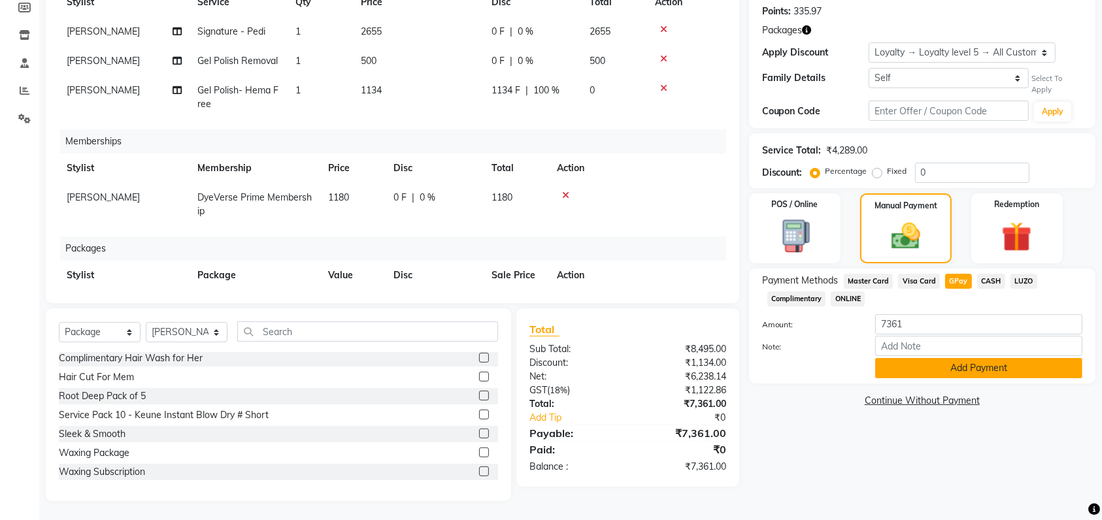
click at [980, 374] on button "Add Payment" at bounding box center [978, 368] width 207 height 20
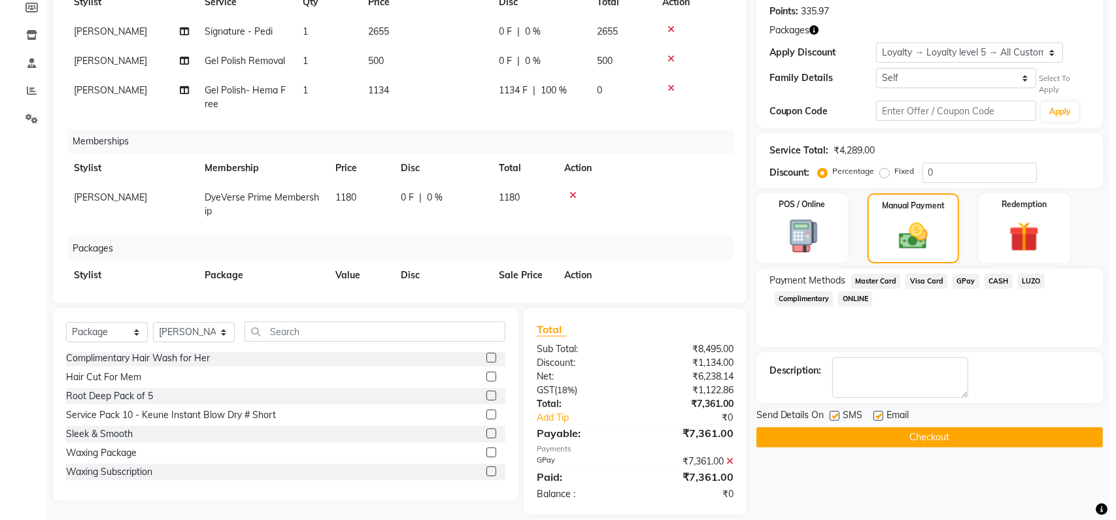
scroll to position [276, 0]
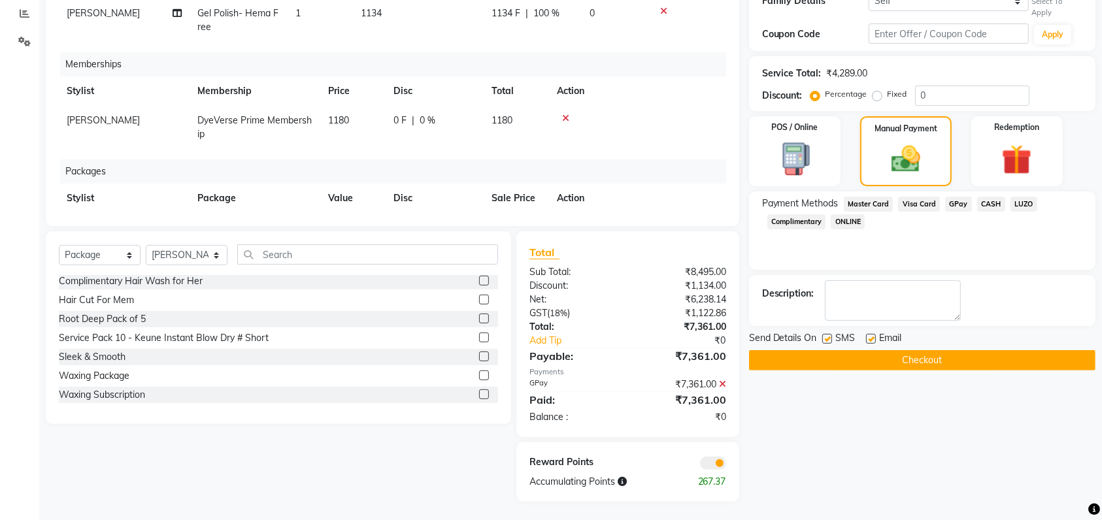
drag, startPoint x: 967, startPoint y: 363, endPoint x: 732, endPoint y: 448, distance: 249.5
click at [732, 447] on div "Client [PHONE_NUMBER] Date [DATE] Invoice Number V/2025 V/[PHONE_NUMBER] Servic…" at bounding box center [570, 162] width 1069 height 680
click at [711, 463] on span at bounding box center [713, 463] width 26 height 13
click at [726, 465] on input "checkbox" at bounding box center [726, 465] width 0 height 0
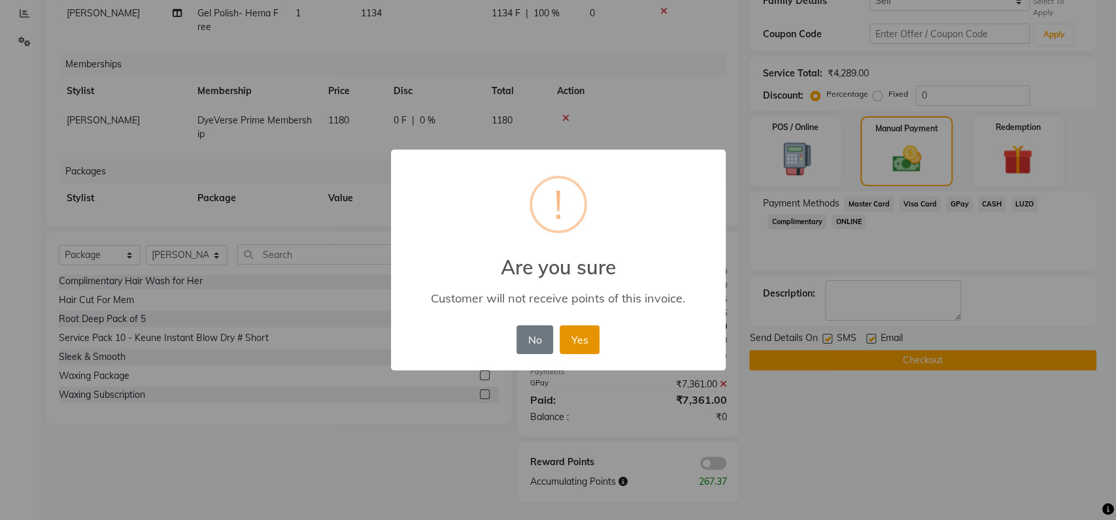
click at [587, 333] on button "Yes" at bounding box center [579, 339] width 40 height 29
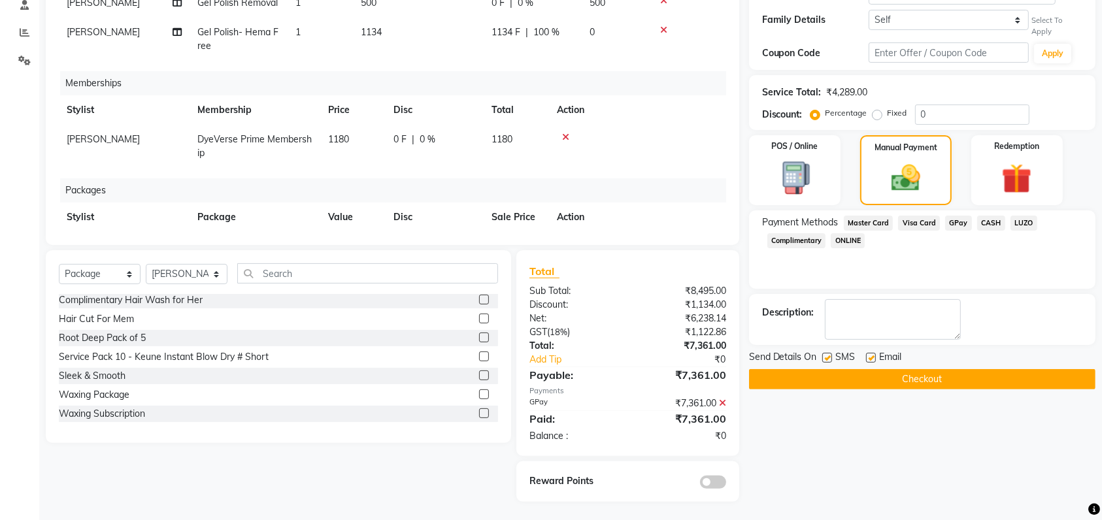
scroll to position [52, 0]
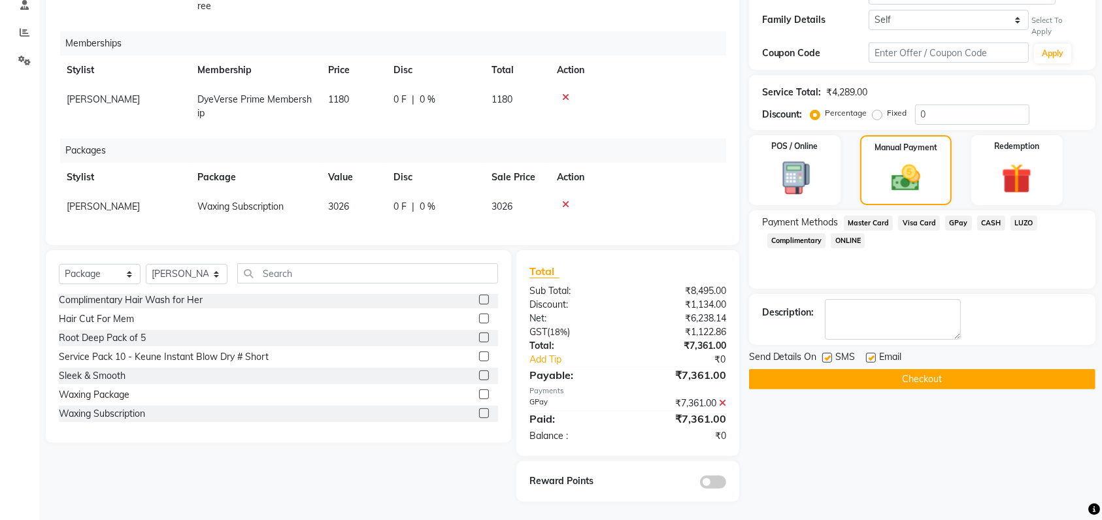
click at [76, 93] on span "[PERSON_NAME]" at bounding box center [103, 99] width 73 height 12
select select "48246"
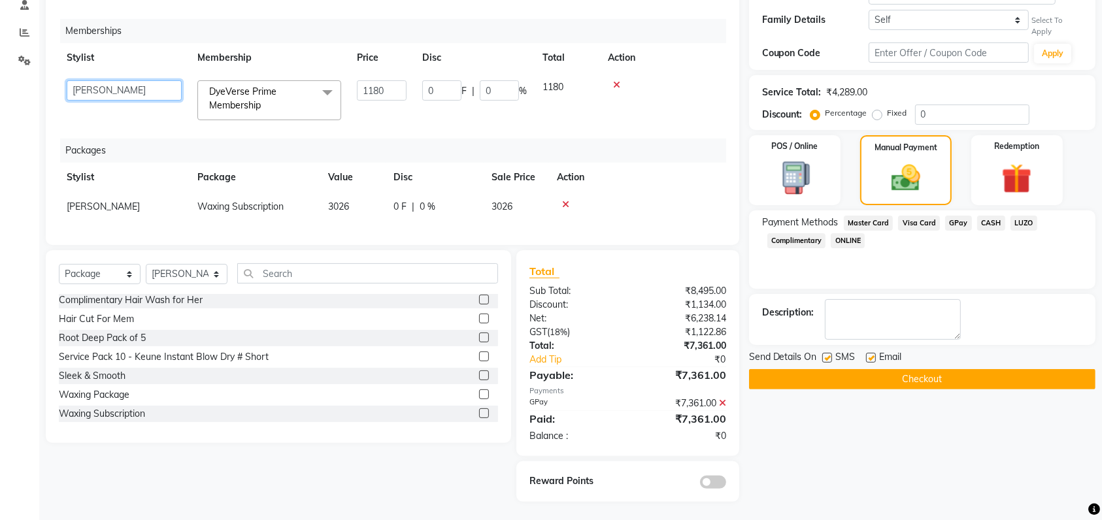
click at [91, 86] on select "[PERSON_NAME] [PERSON_NAME] Kunal Meera [PERSON_NAME] [PERSON_NAME] [PERSON_NAM…" at bounding box center [124, 90] width 115 height 20
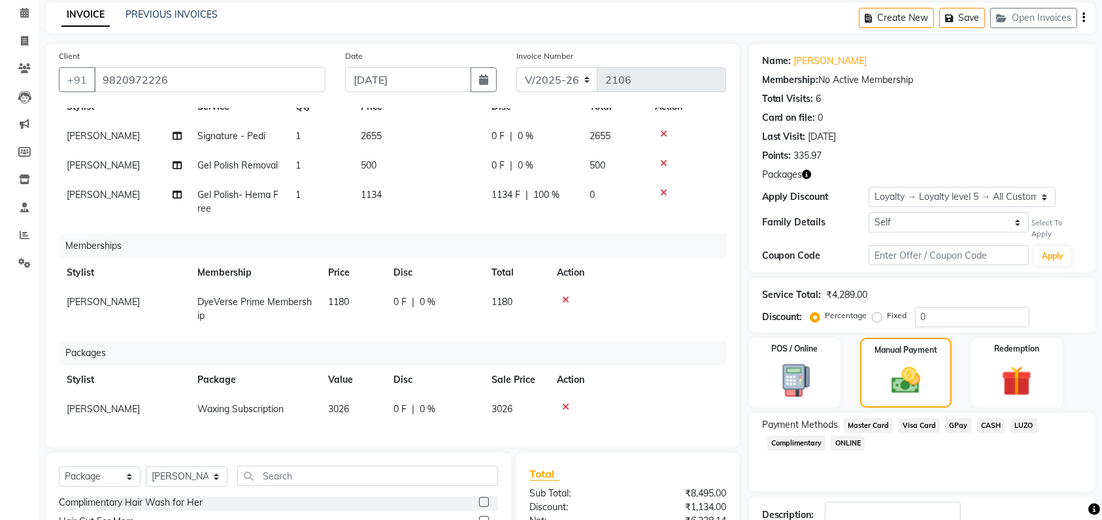
scroll to position [60, 0]
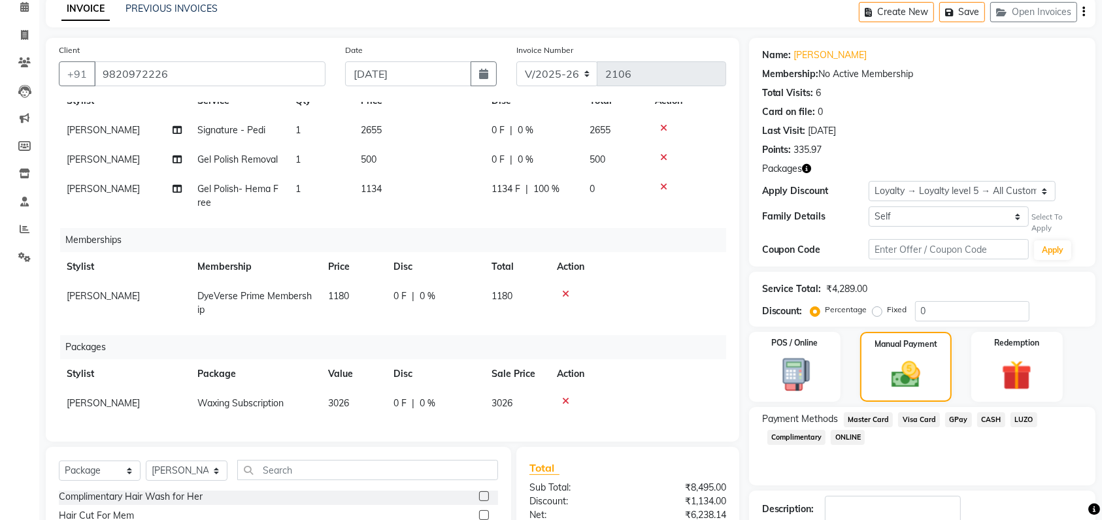
click at [565, 397] on icon at bounding box center [565, 401] width 7 height 9
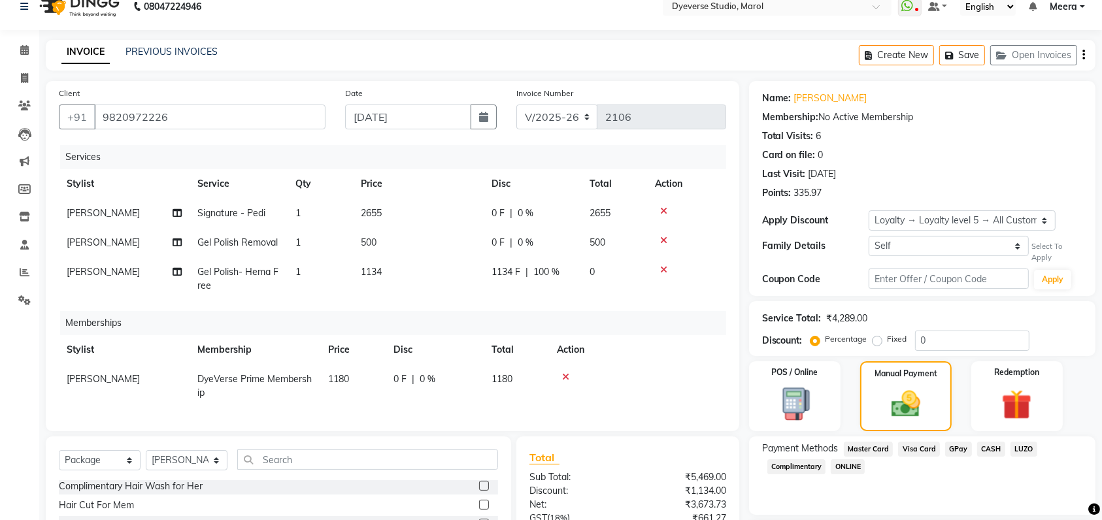
scroll to position [0, 0]
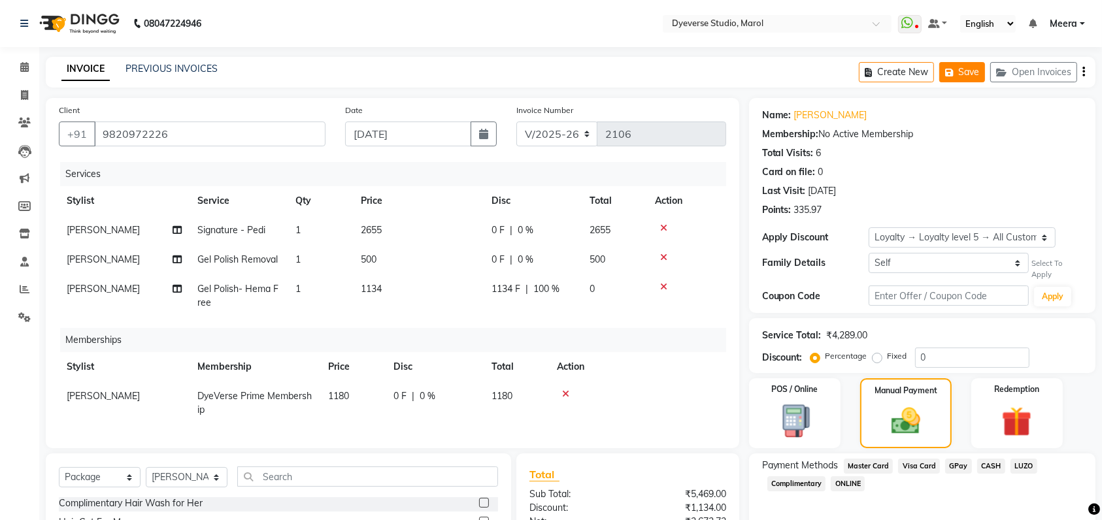
click at [955, 68] on icon "button" at bounding box center [951, 72] width 13 height 9
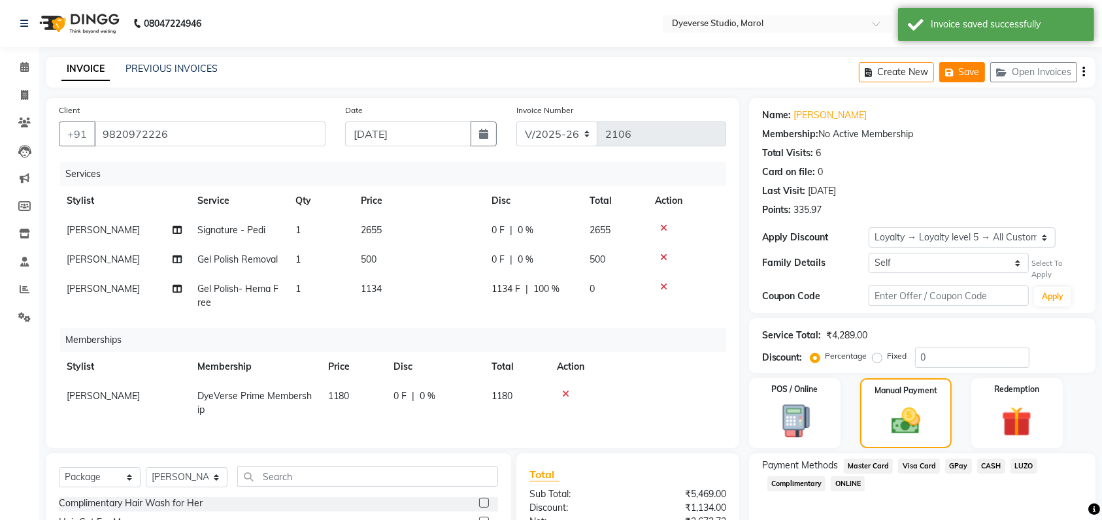
click at [955, 68] on icon "button" at bounding box center [951, 72] width 13 height 9
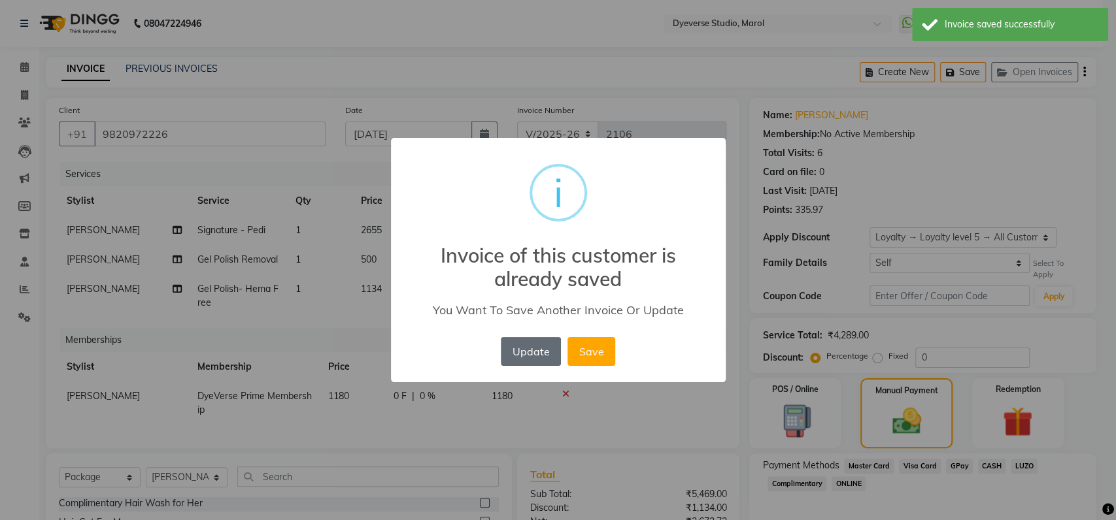
click at [522, 353] on button "Update" at bounding box center [531, 351] width 60 height 29
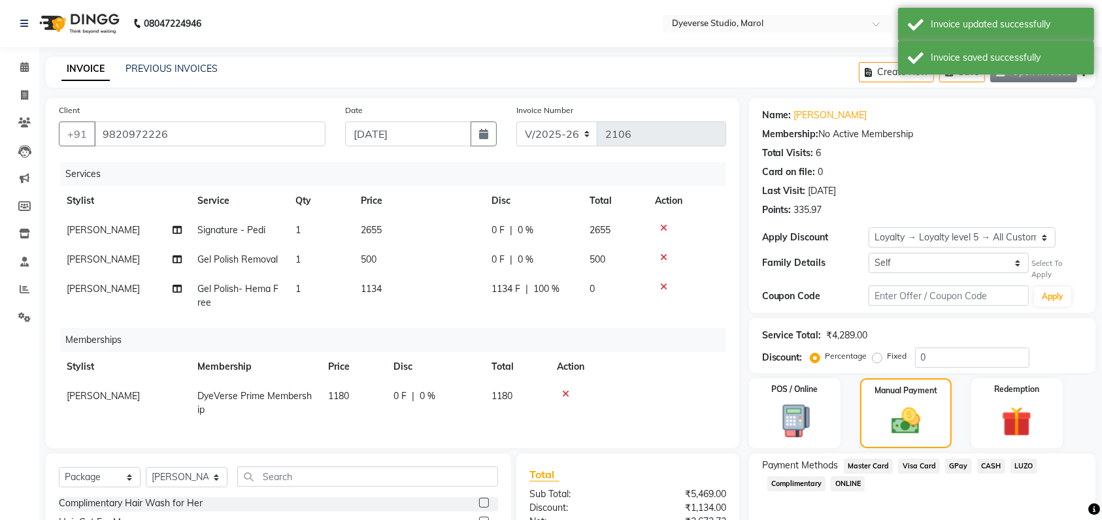
click at [1029, 76] on button "Open Invoices" at bounding box center [1033, 72] width 87 height 20
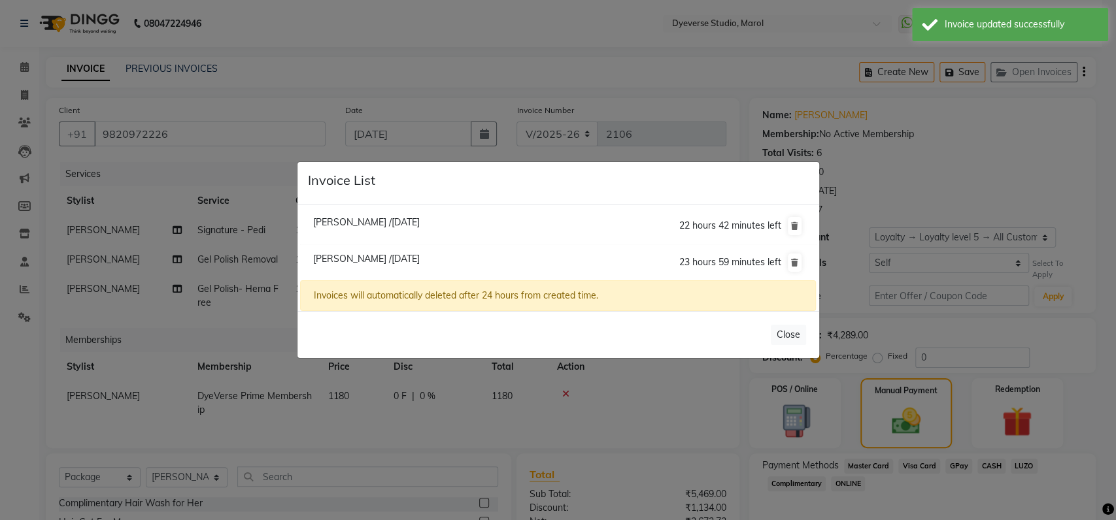
click at [348, 263] on span "[PERSON_NAME] /[DATE]" at bounding box center [366, 259] width 107 height 12
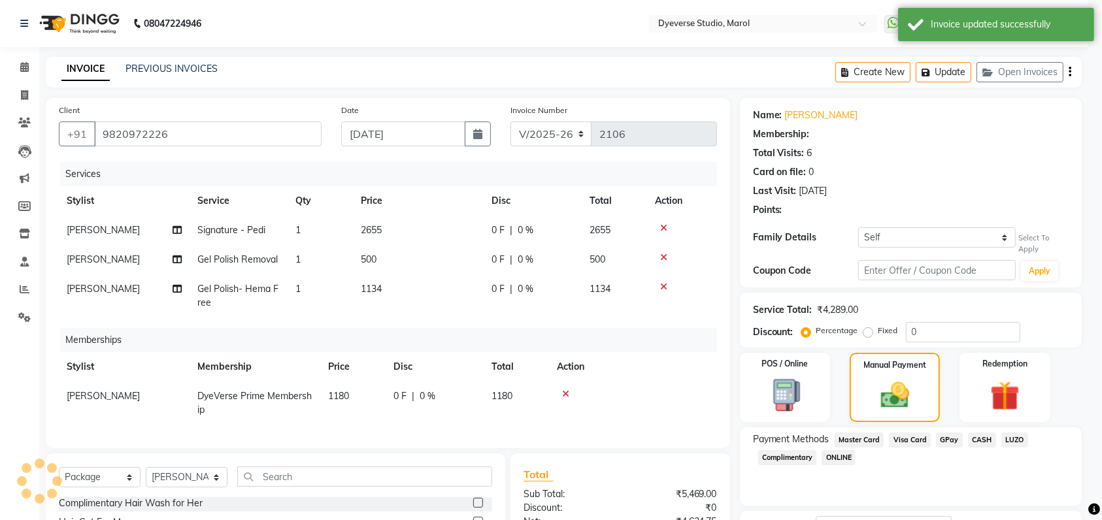
select select "1: Object"
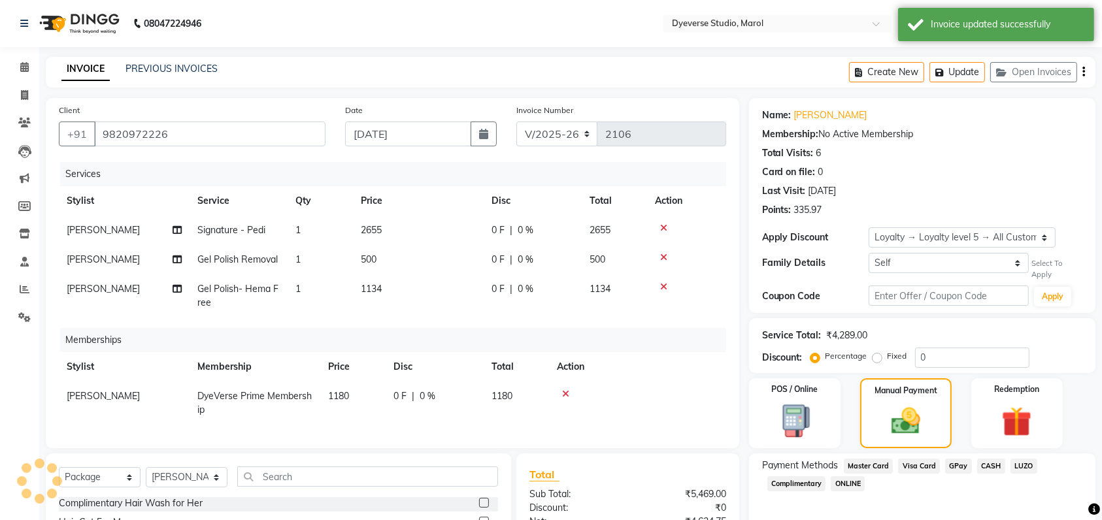
select select
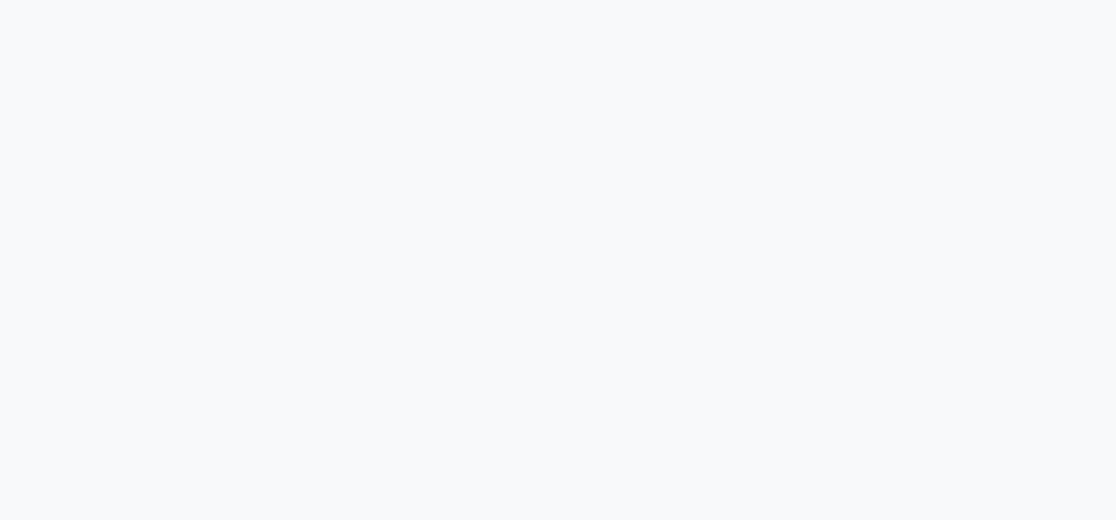
select select "6368"
select select "service"
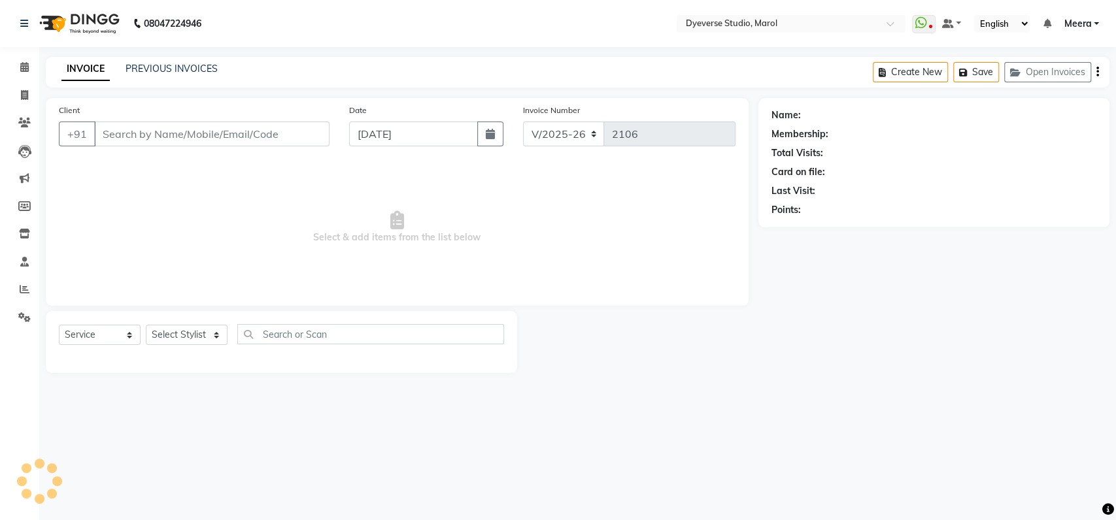
click at [256, 141] on input "Client" at bounding box center [211, 134] width 235 height 25
type input "9820972226"
select select "48246"
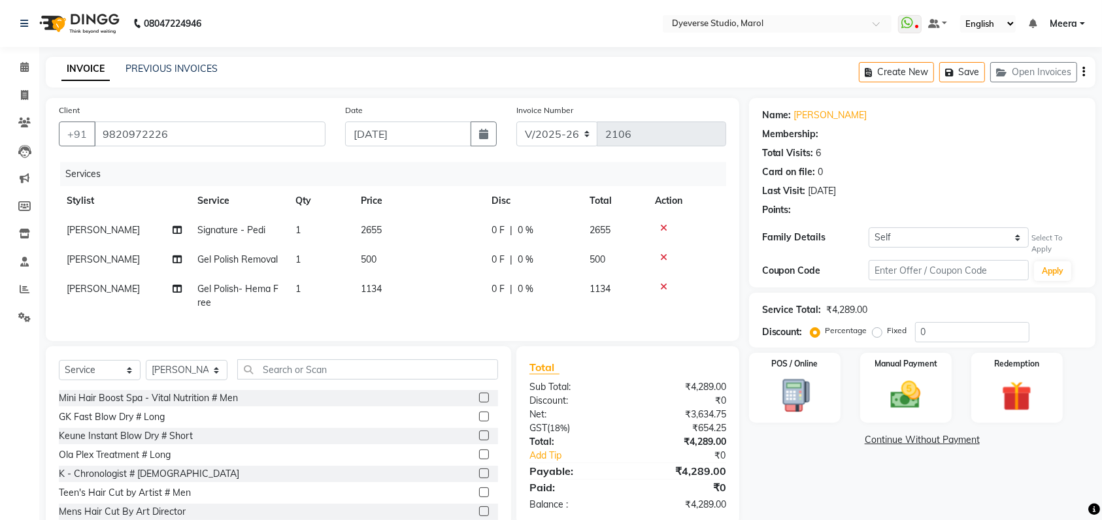
select select "1: Object"
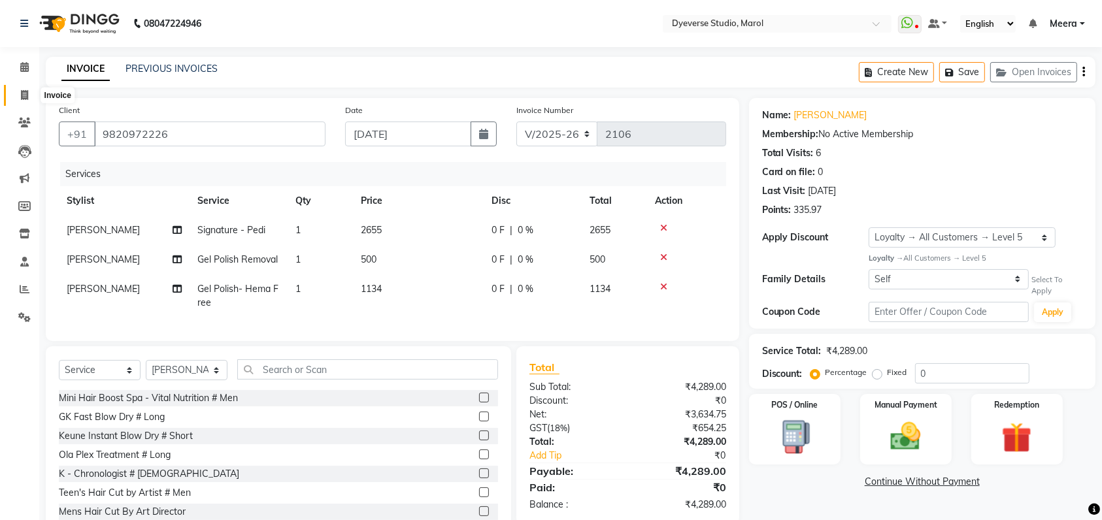
click at [22, 101] on span at bounding box center [24, 95] width 23 height 15
select select "service"
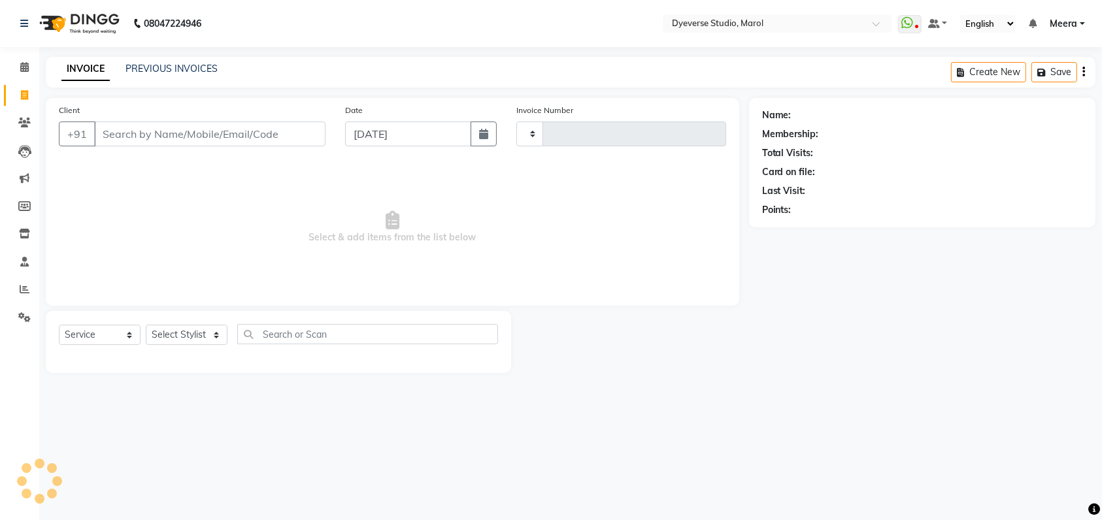
type input "2106"
select select "6368"
click at [150, 137] on input "Client" at bounding box center [211, 134] width 235 height 25
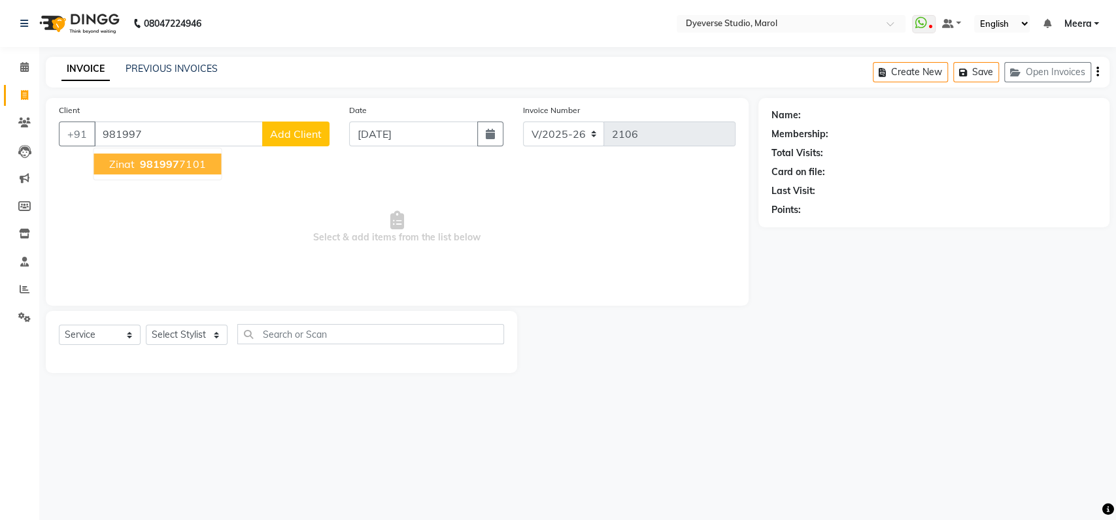
click at [161, 165] on span "981997" at bounding box center [159, 163] width 39 height 13
type input "9819977101"
select select "2: Object"
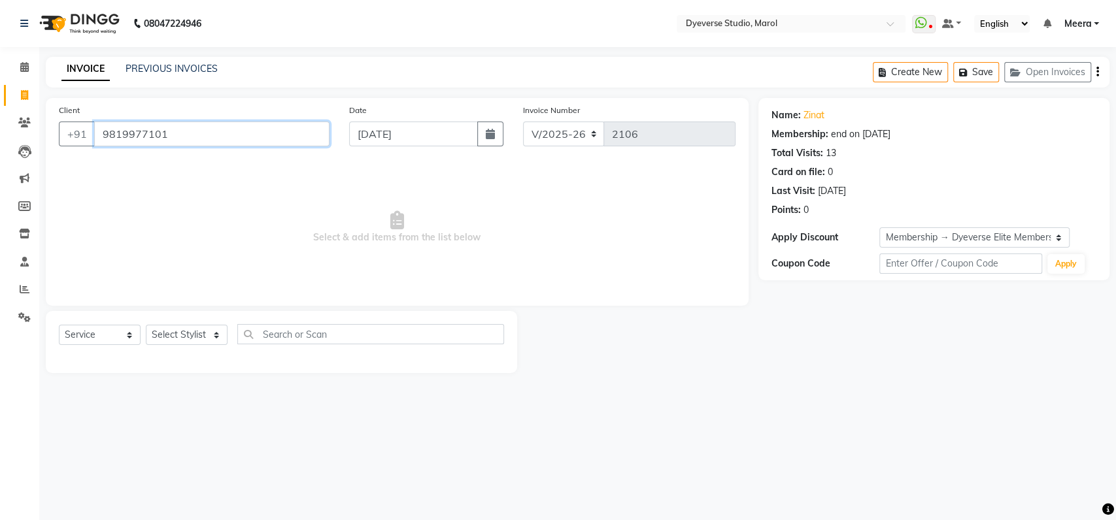
drag, startPoint x: 188, startPoint y: 127, endPoint x: 16, endPoint y: 111, distance: 173.3
click at [16, 111] on app-home "08047224946 Select Location × Dyeverse Studio, Marol WhatsApp Status ✕ Status: …" at bounding box center [558, 196] width 1116 height 393
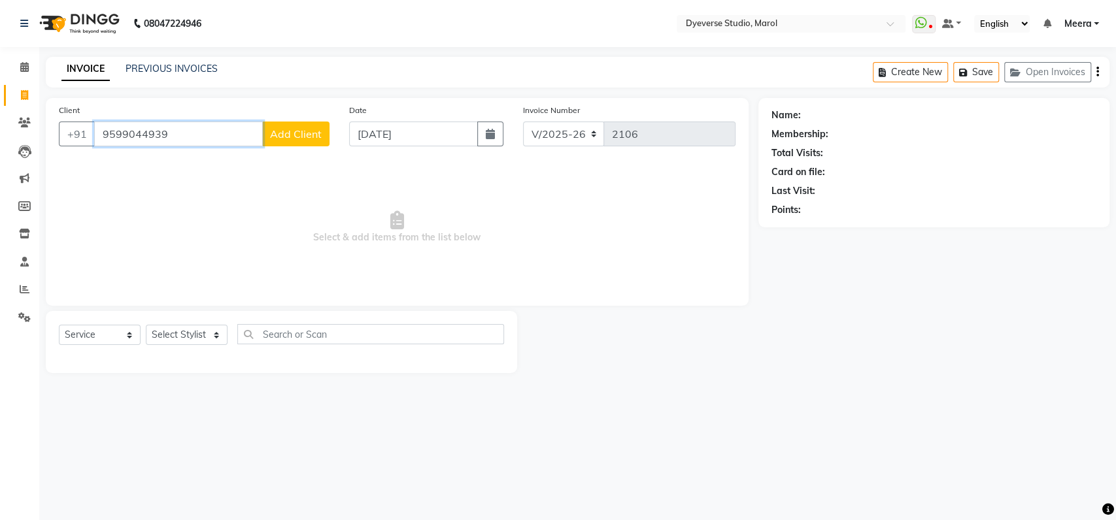
type input "9599044939"
click at [296, 133] on span "Add Client" at bounding box center [296, 133] width 52 height 13
select select "22"
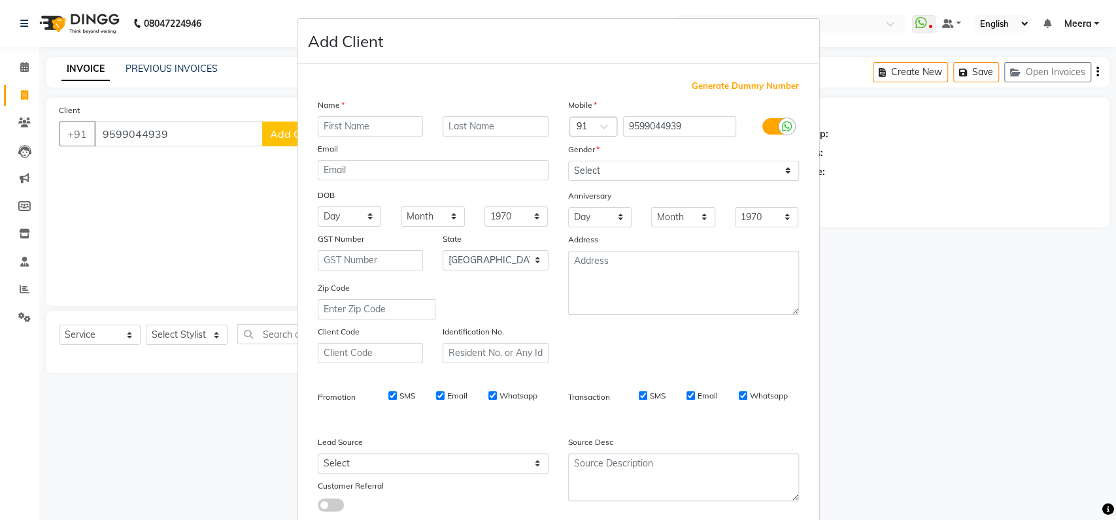
click at [387, 134] on input "text" at bounding box center [371, 126] width 106 height 20
click at [386, 124] on input "text" at bounding box center [371, 126] width 106 height 20
type input "Mini"
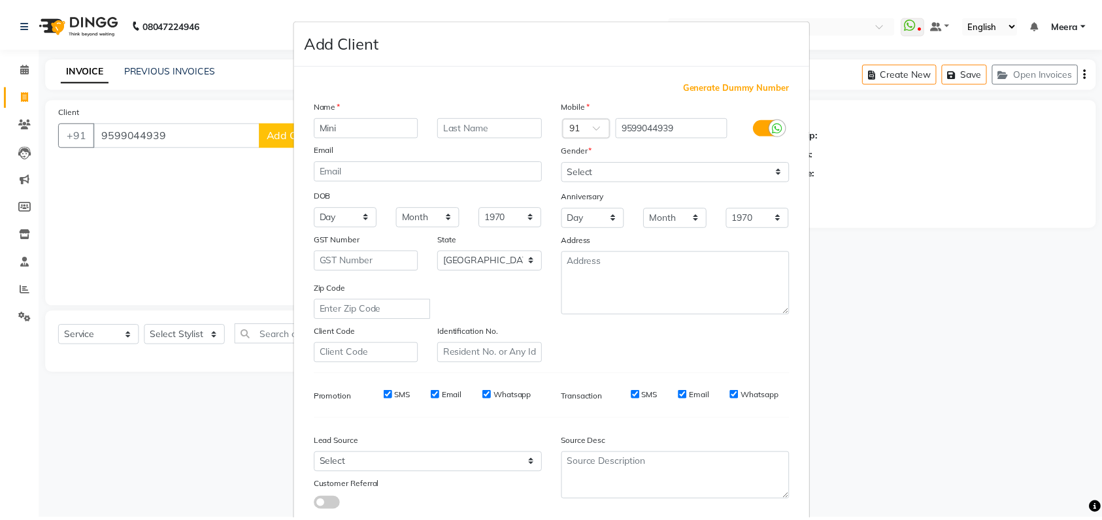
scroll to position [80, 0]
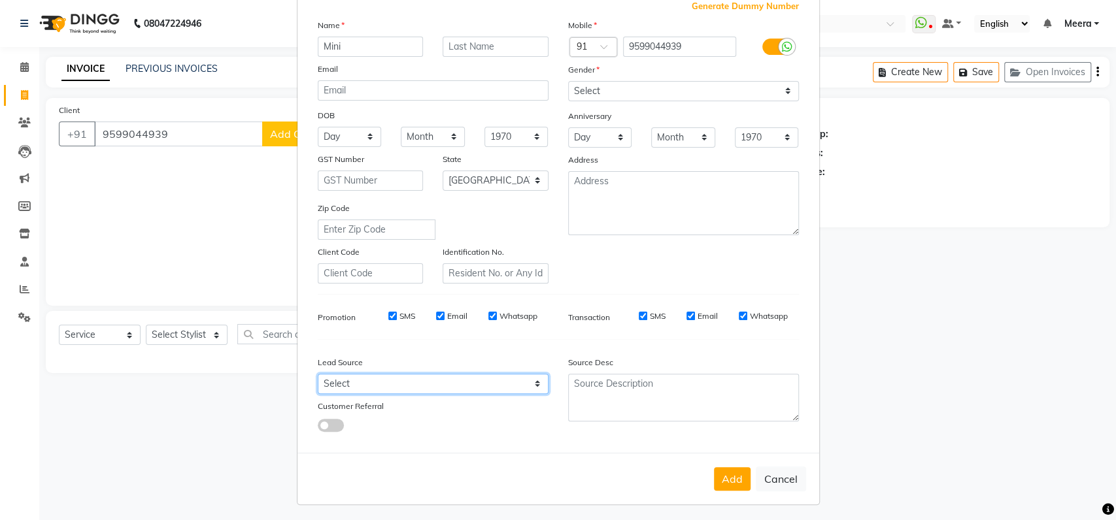
click at [384, 386] on select "Select Walk-in Referral Internet Friend Word of Mouth Advertisement Facebook Ju…" at bounding box center [433, 384] width 231 height 20
select select "45592"
click at [318, 374] on select "Select Walk-in Referral Internet Friend Word of Mouth Advertisement Facebook Ju…" at bounding box center [433, 384] width 231 height 20
click at [729, 472] on button "Add" at bounding box center [732, 479] width 37 height 24
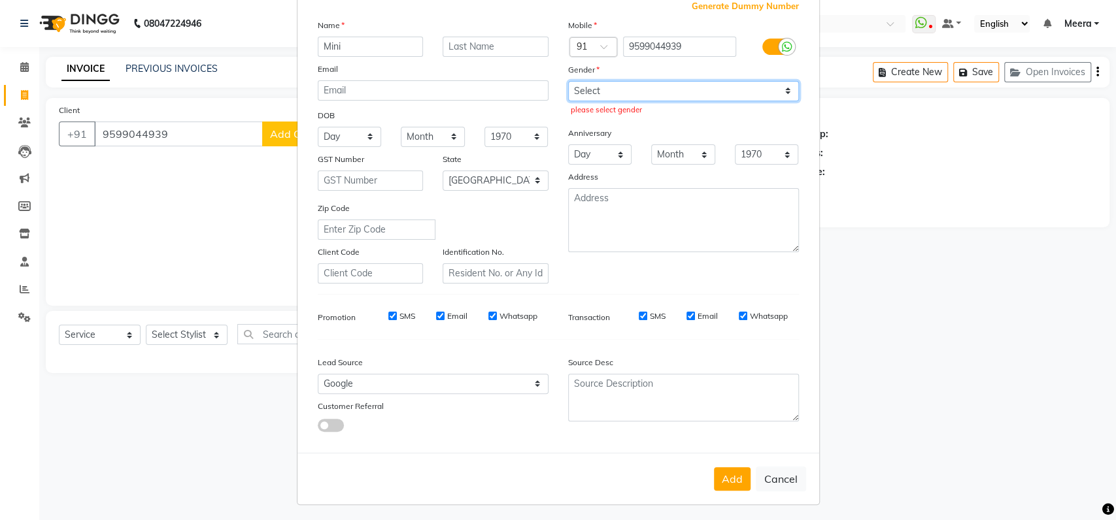
click at [610, 84] on select "Select Male Female Other Prefer Not To Say" at bounding box center [683, 91] width 231 height 20
select select "female"
click at [568, 81] on select "Select Male Female Other Prefer Not To Say" at bounding box center [683, 91] width 231 height 20
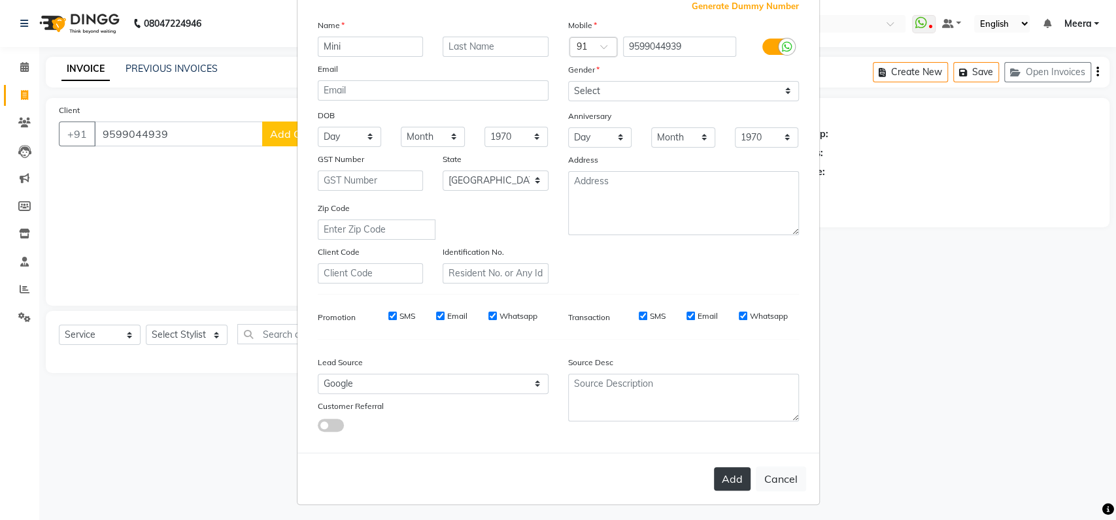
click at [725, 469] on button "Add" at bounding box center [732, 479] width 37 height 24
select select
select select "null"
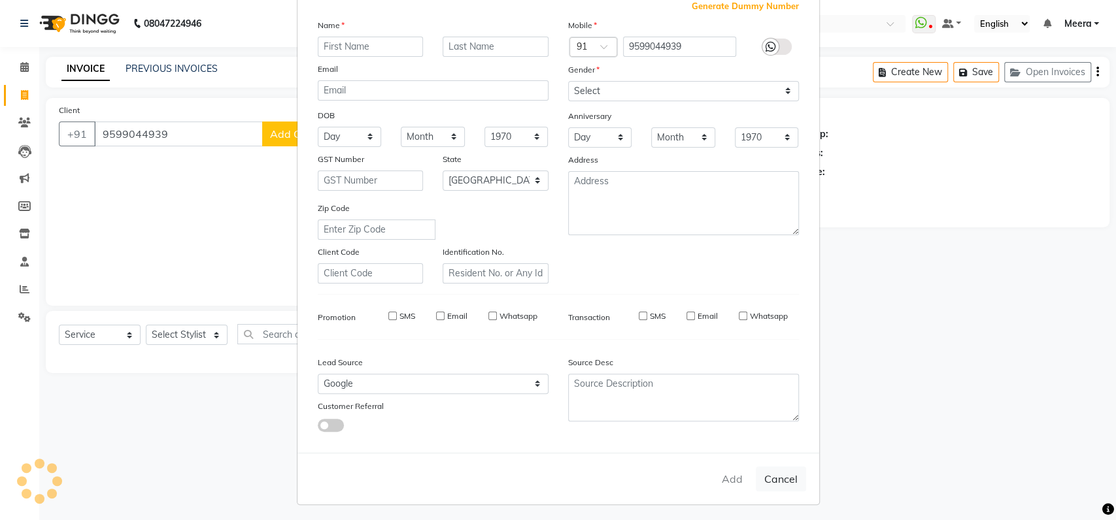
select select
checkbox input "false"
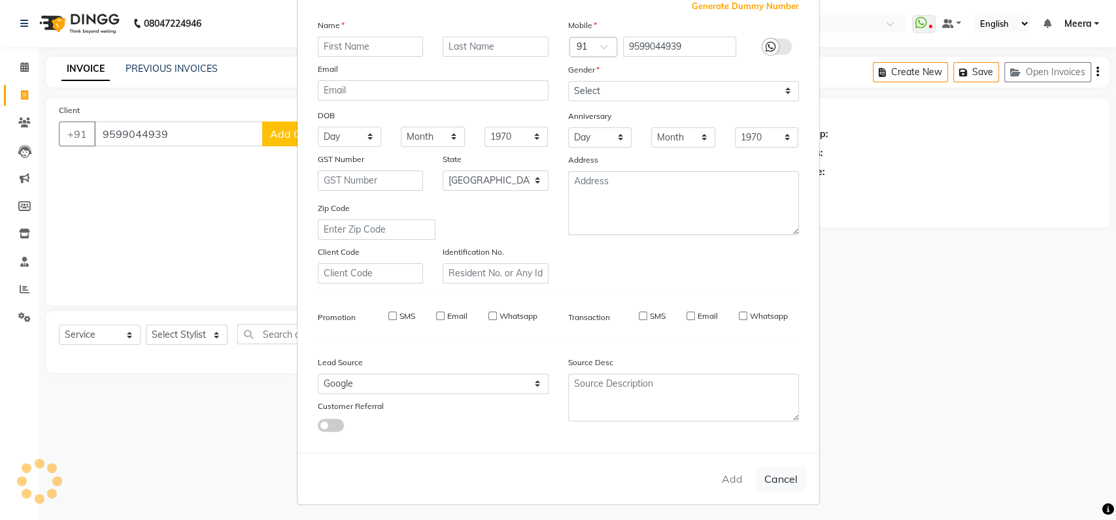
checkbox input "false"
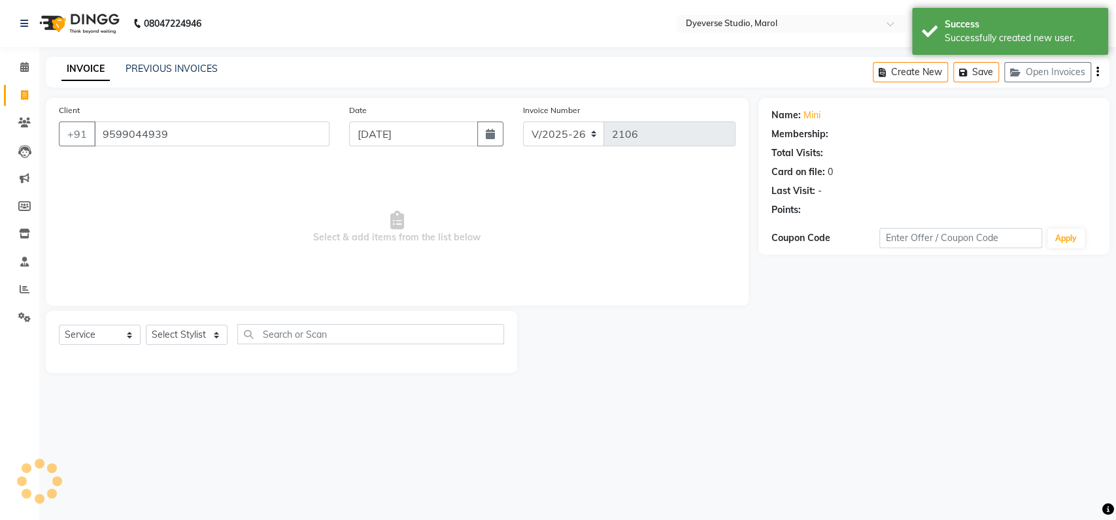
select select "1: Object"
drag, startPoint x: 1109, startPoint y: 257, endPoint x: 1110, endPoint y: 365, distance: 107.2
click at [1110, 365] on div "Name: Mini Membership: No Active Membership Total Visits: Card on file: 0 Last …" at bounding box center [938, 235] width 361 height 275
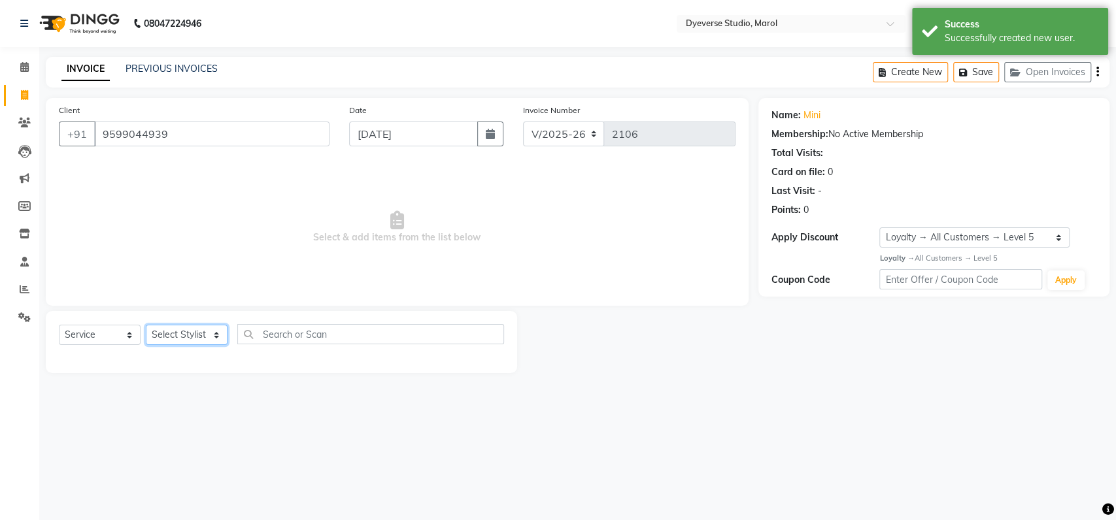
click at [183, 334] on select "Select Stylist [PERSON_NAME] [PERSON_NAME] [PERSON_NAME] [PERSON_NAME] [PERSON_…" at bounding box center [187, 335] width 82 height 20
select select "48246"
click at [146, 325] on select "Select Stylist [PERSON_NAME] [PERSON_NAME] [PERSON_NAME] [PERSON_NAME] [PERSON_…" at bounding box center [187, 335] width 82 height 20
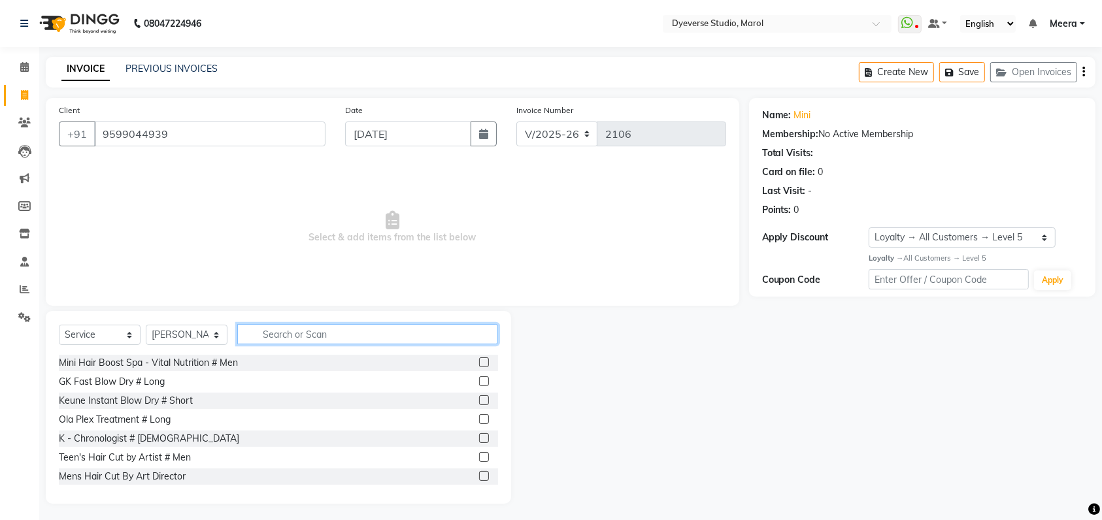
click at [308, 335] on input "text" at bounding box center [367, 334] width 261 height 20
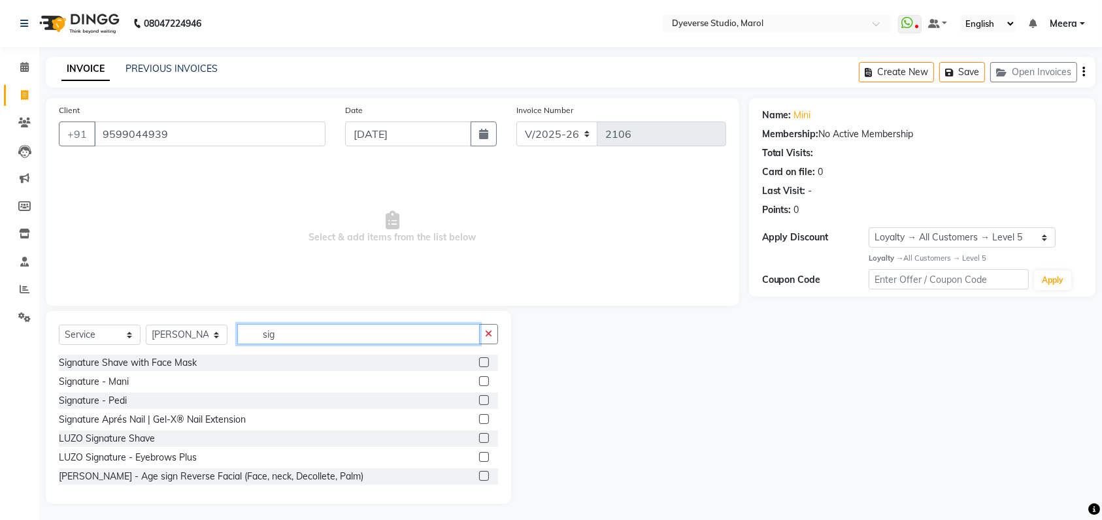
type input "sig"
click at [479, 384] on label at bounding box center [484, 381] width 10 height 10
click at [479, 384] on input "checkbox" at bounding box center [483, 382] width 8 height 8
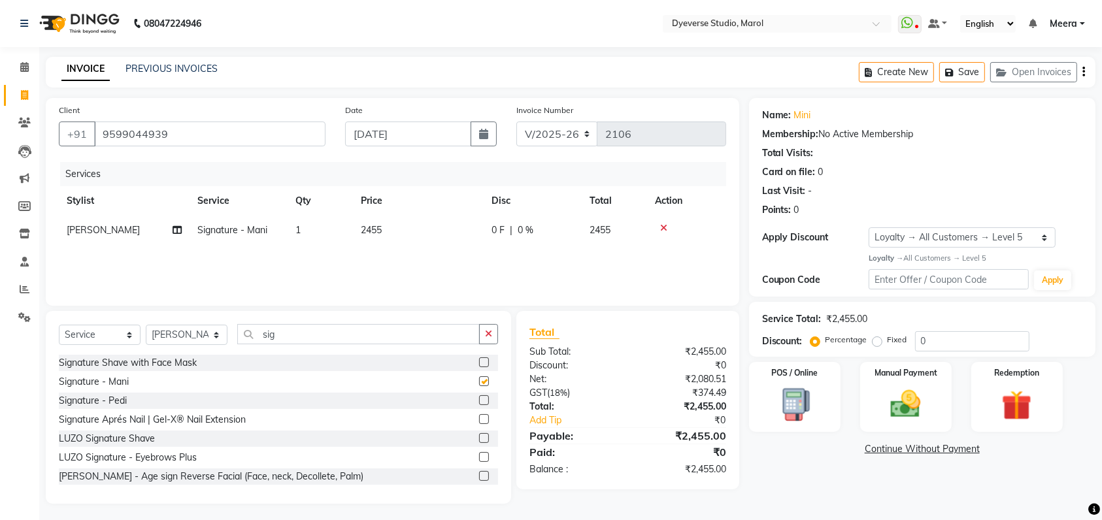
checkbox input "false"
drag, startPoint x: 288, startPoint y: 325, endPoint x: 235, endPoint y: 333, distance: 52.9
click at [235, 333] on div "Select Service Product Membership Package Voucher Prepaid Gift Card Select Styl…" at bounding box center [278, 339] width 439 height 31
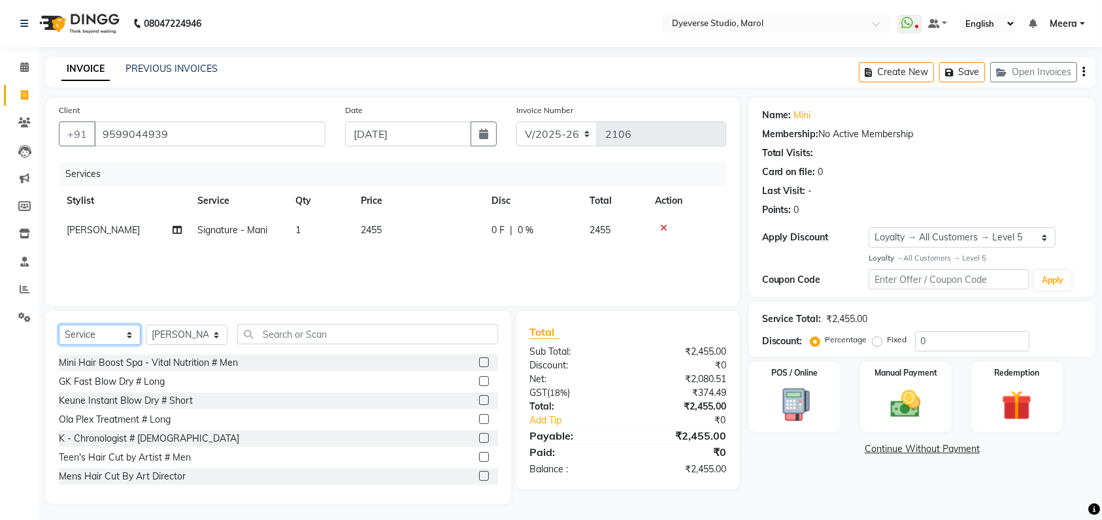
click at [92, 335] on select "Select Service Product Membership Package Voucher Prepaid Gift Card" at bounding box center [100, 335] width 82 height 20
select select "product"
click at [59, 325] on select "Select Service Product Membership Package Voucher Prepaid Gift Card" at bounding box center [100, 335] width 82 height 20
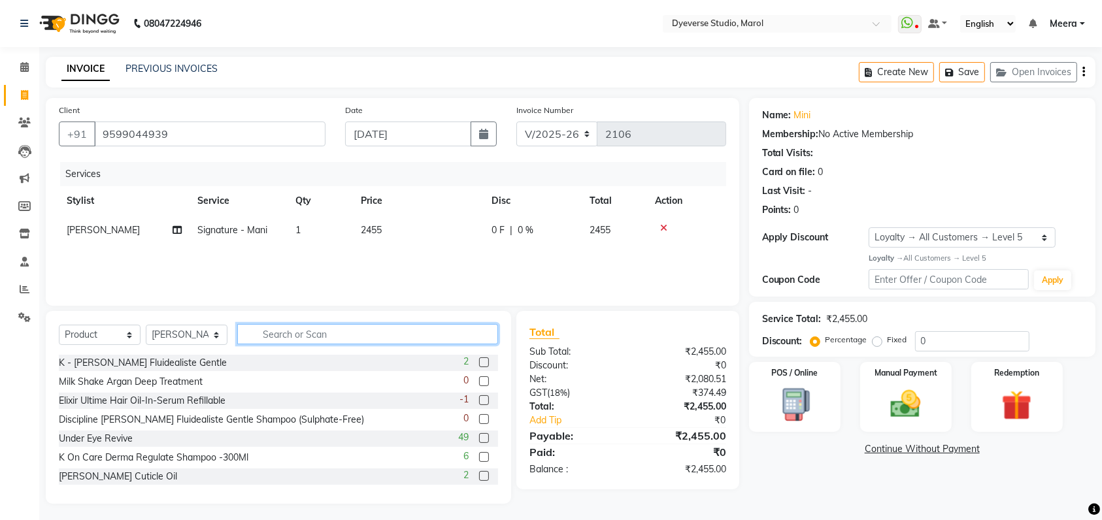
click at [297, 341] on input "text" at bounding box center [367, 334] width 261 height 20
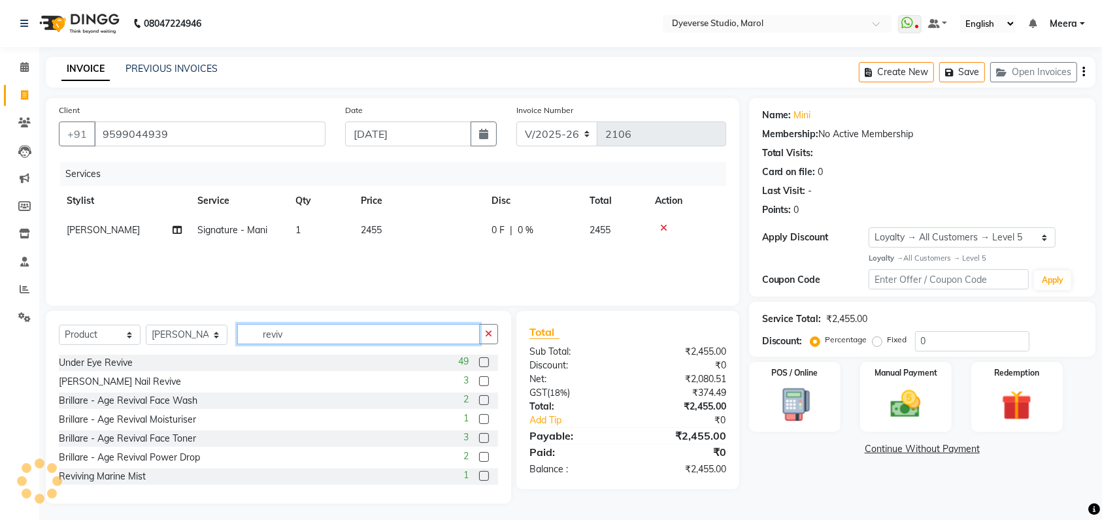
drag, startPoint x: 295, startPoint y: 329, endPoint x: 104, endPoint y: 327, distance: 191.5
click at [104, 327] on div "Select Service Product Membership Package Voucher Prepaid Gift Card Select Styl…" at bounding box center [278, 339] width 439 height 31
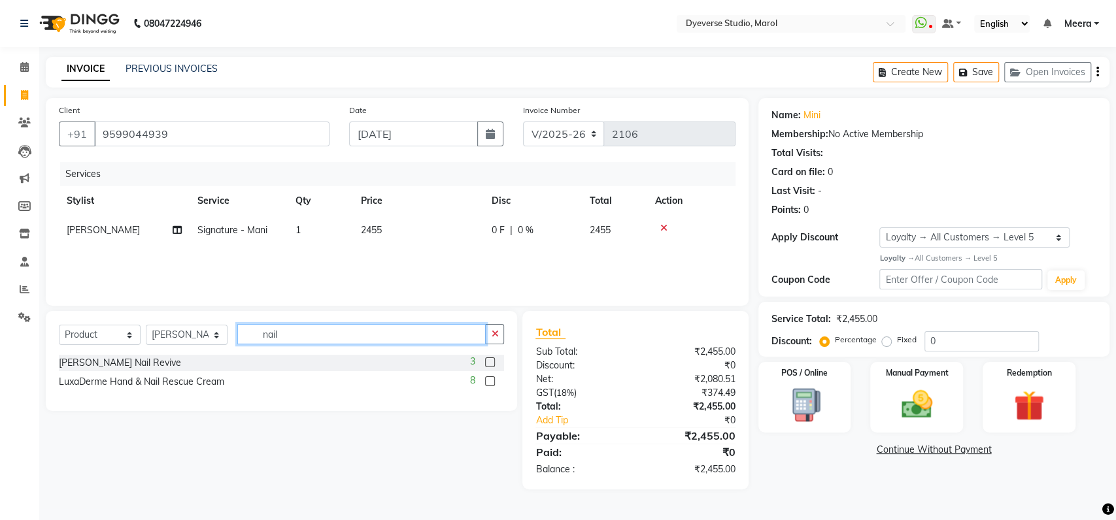
type input "nail"
click at [488, 364] on label at bounding box center [490, 362] width 10 height 10
click at [488, 364] on input "checkbox" at bounding box center [489, 363] width 8 height 8
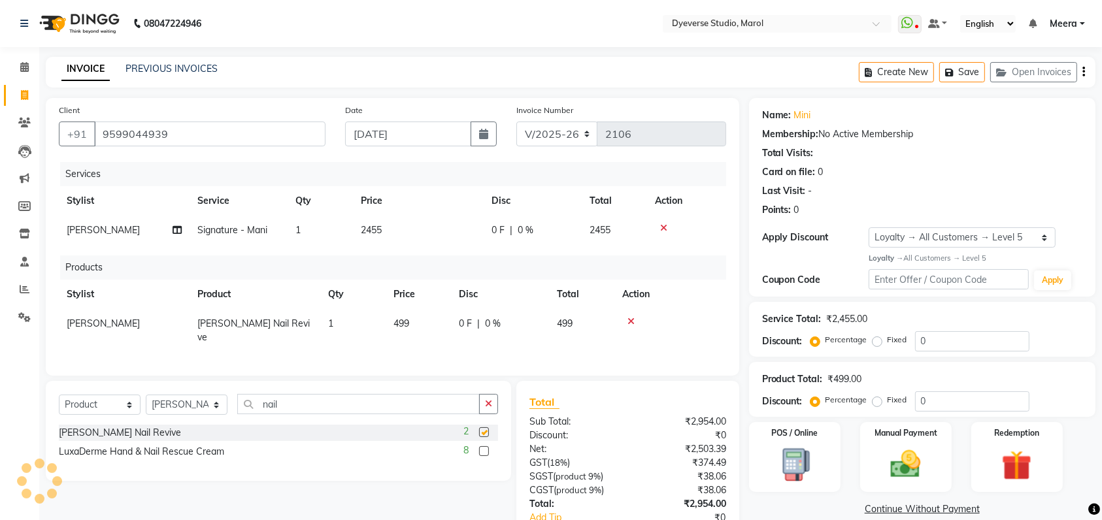
checkbox input "false"
drag, startPoint x: 322, startPoint y: 405, endPoint x: 193, endPoint y: 432, distance: 130.9
click at [193, 432] on div "Select Service Product Membership Package Voucher Prepaid Gift Card Select Styl…" at bounding box center [278, 431] width 465 height 100
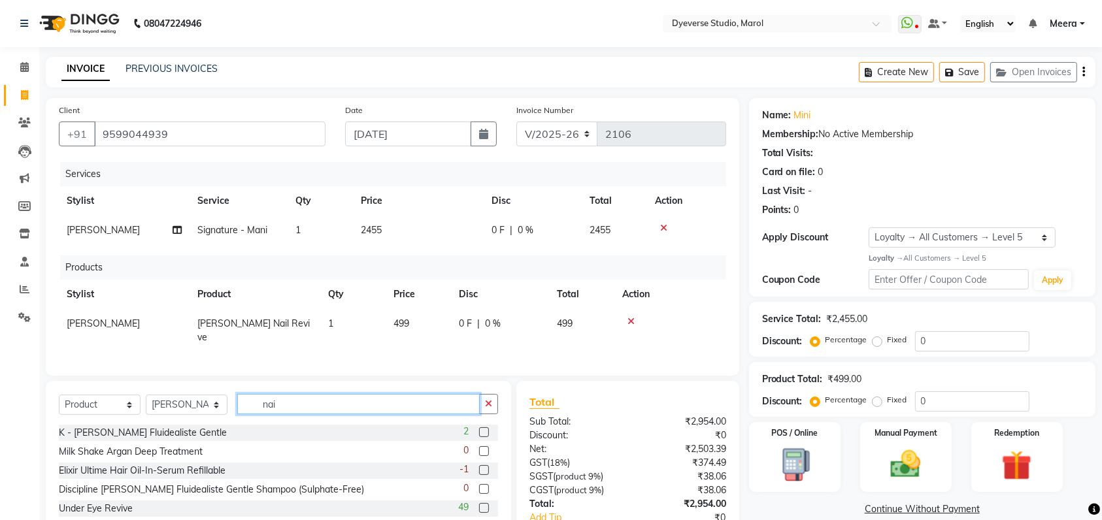
type input "nail"
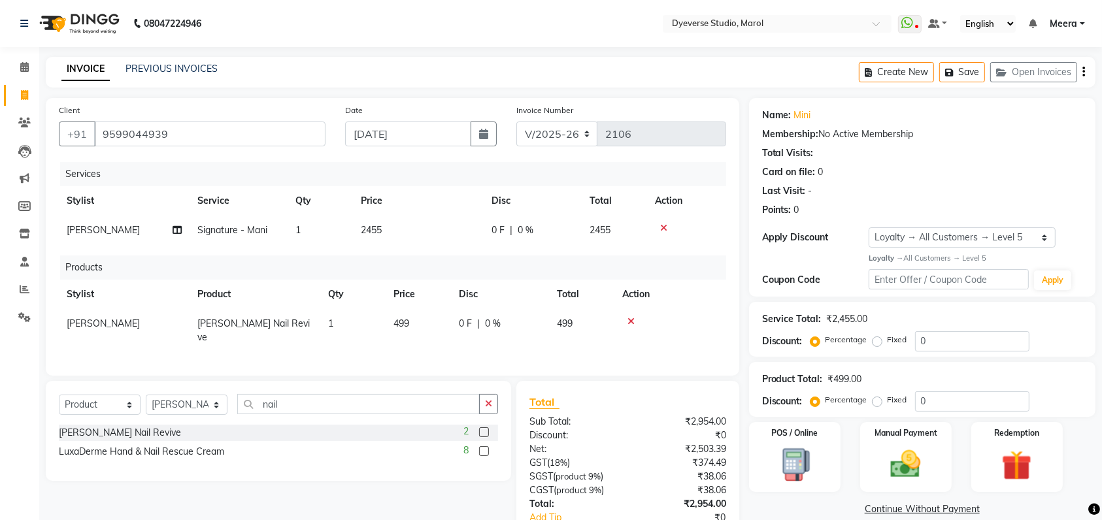
click at [486, 450] on label at bounding box center [484, 451] width 10 height 10
click at [486, 450] on input "checkbox" at bounding box center [483, 452] width 8 height 8
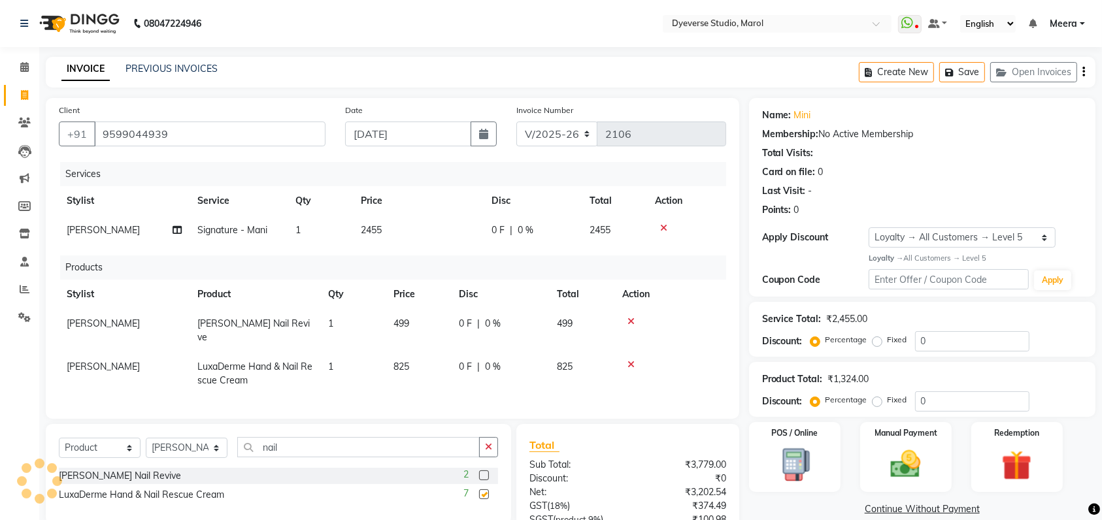
checkbox input "false"
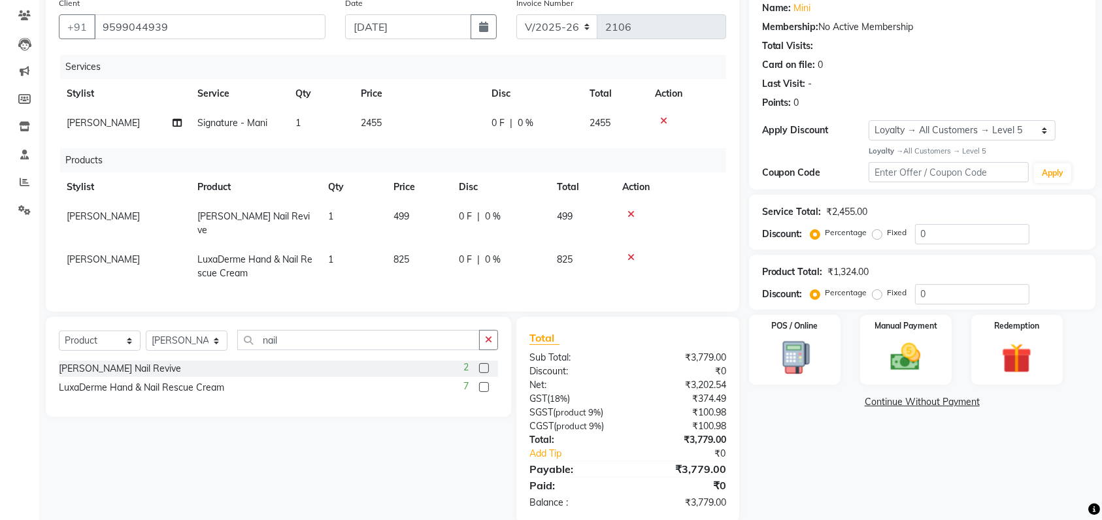
scroll to position [128, 0]
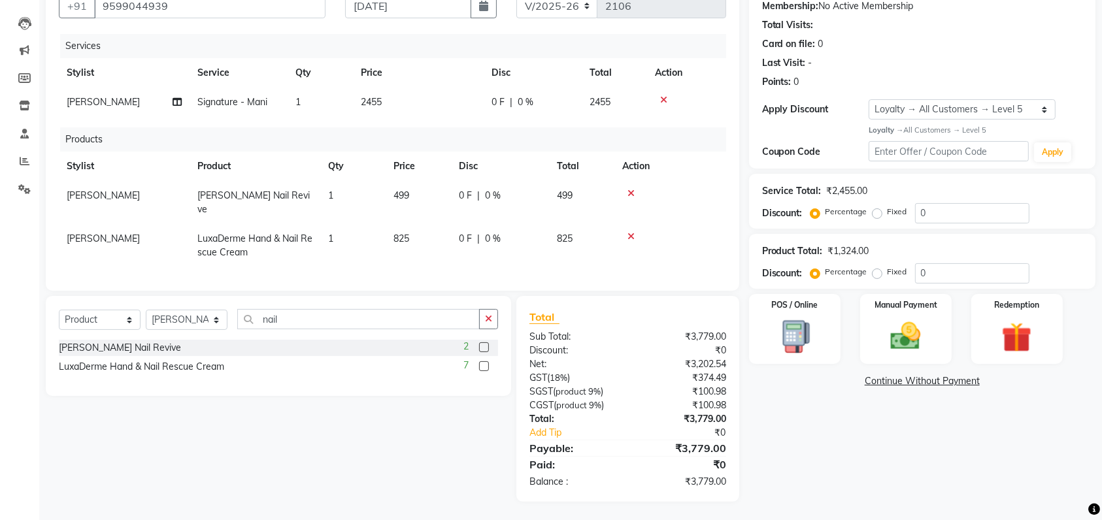
click at [926, 474] on div "Name: Mini Membership: No Active Membership Total Visits: Card on file: 0 Last …" at bounding box center [927, 236] width 356 height 532
click at [903, 316] on div "Manual Payment" at bounding box center [905, 329] width 95 height 73
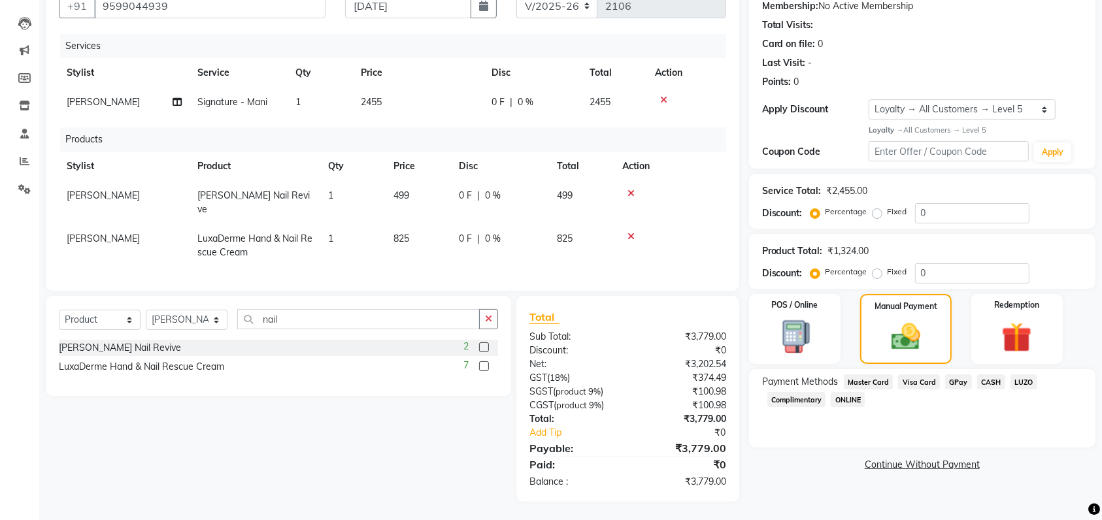
click at [923, 381] on span "Visa Card" at bounding box center [919, 381] width 42 height 15
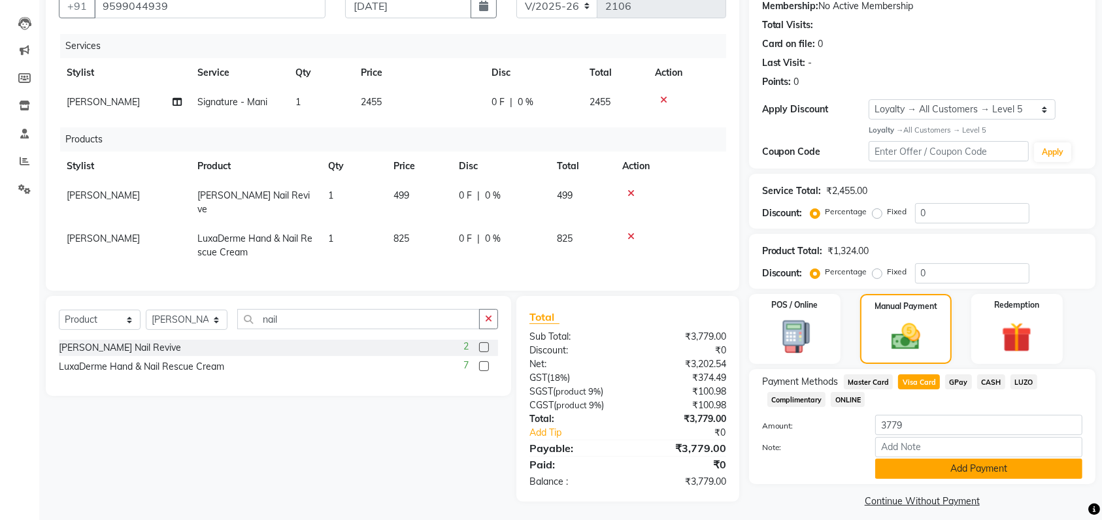
click at [968, 471] on button "Add Payment" at bounding box center [978, 469] width 207 height 20
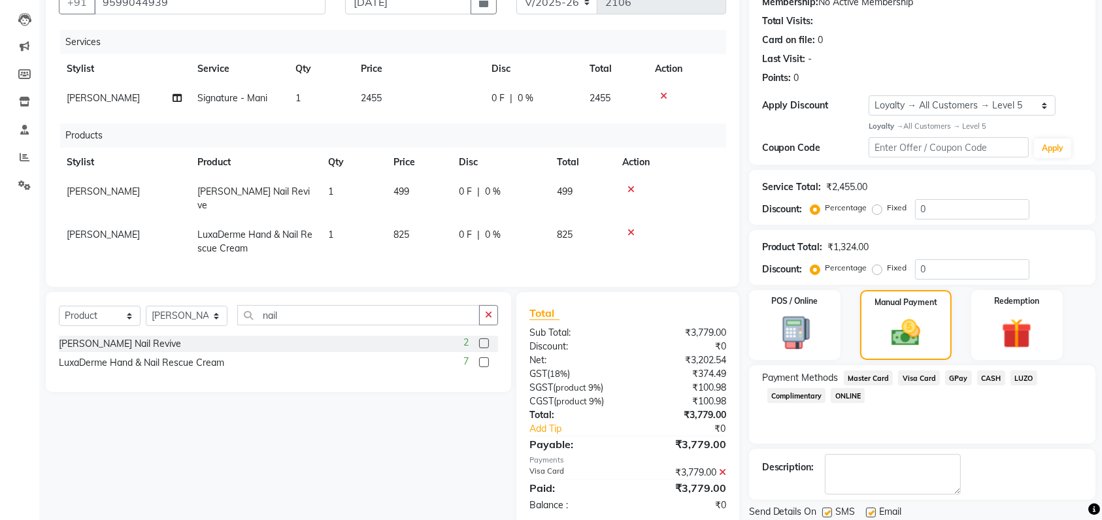
scroll to position [220, 0]
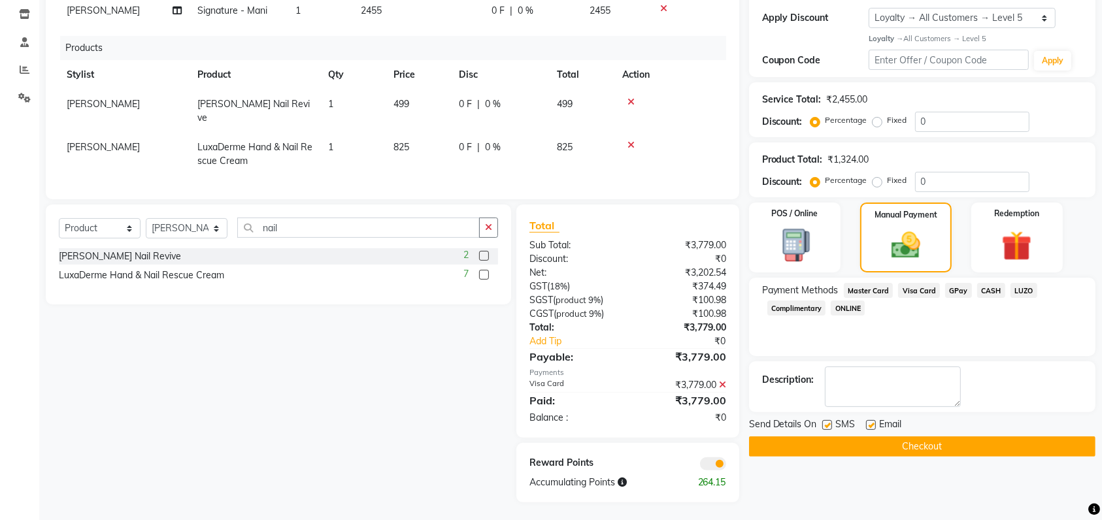
click at [876, 446] on button "Checkout" at bounding box center [922, 447] width 346 height 20
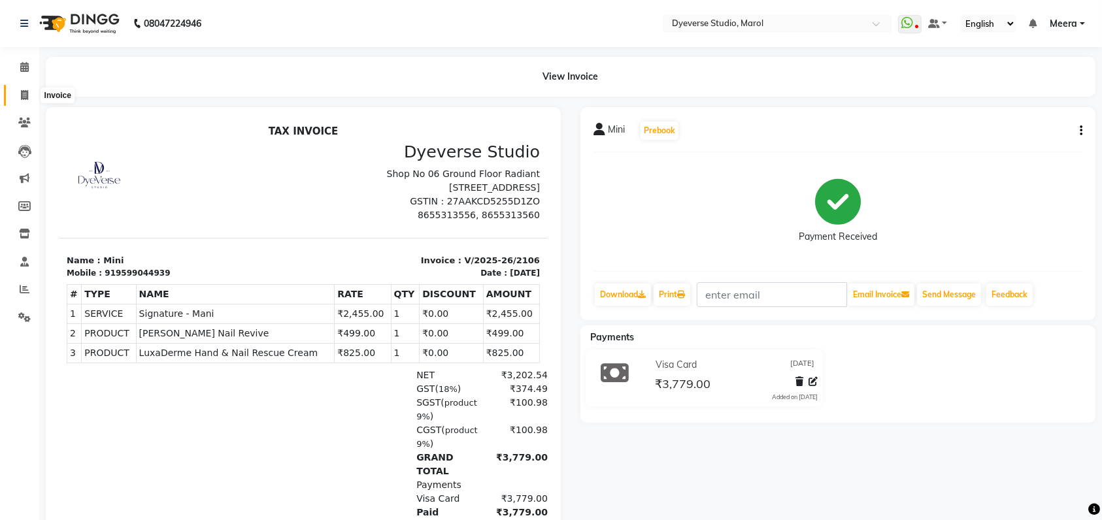
click at [23, 93] on icon at bounding box center [24, 95] width 7 height 10
select select "6368"
select select "service"
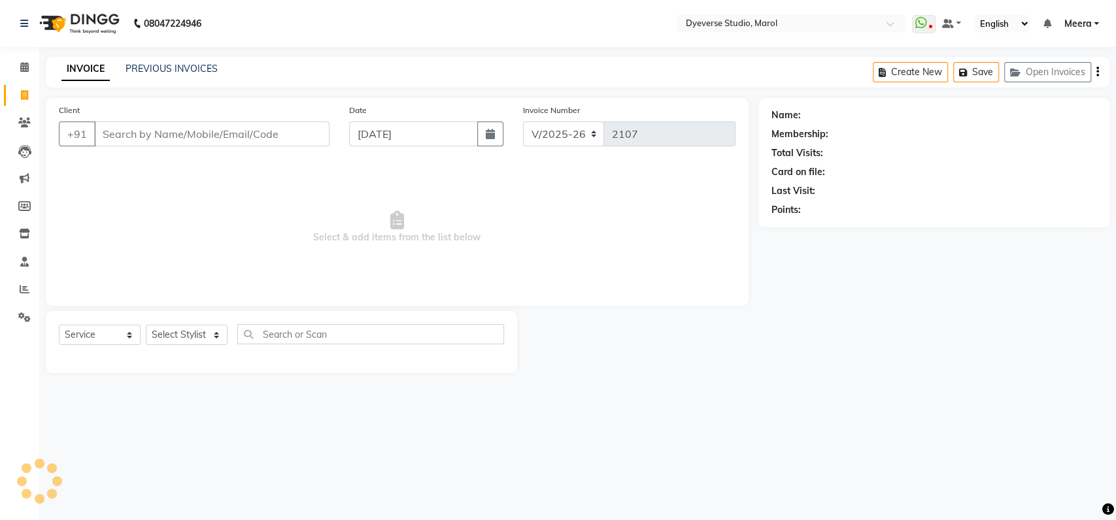
click at [171, 128] on input "Client" at bounding box center [211, 134] width 235 height 25
type input "9820972226"
select select "1: Object"
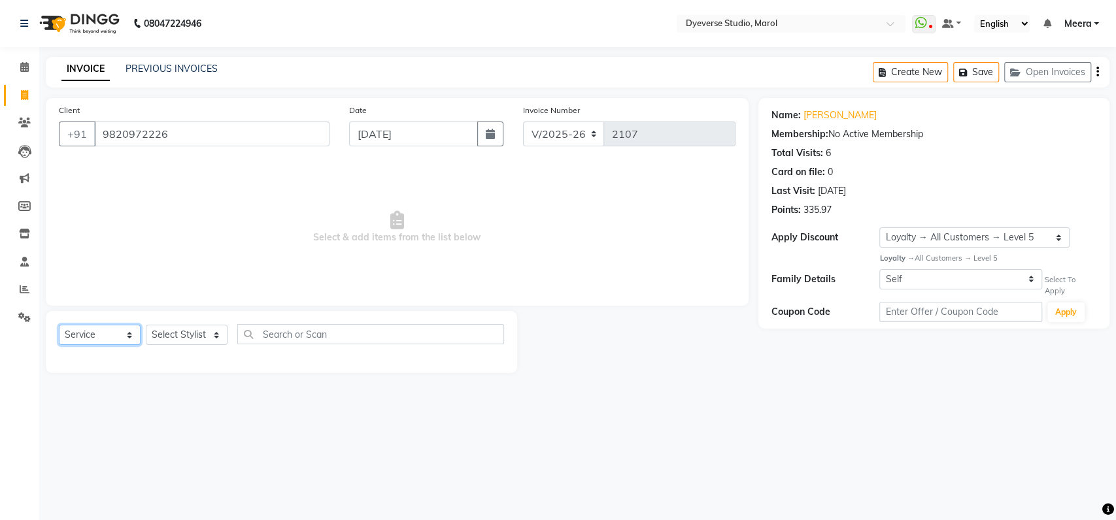
click at [101, 327] on select "Select Service Product Membership Package Voucher Prepaid Gift Card" at bounding box center [100, 335] width 82 height 20
select select "membership"
click at [59, 325] on select "Select Service Product Membership Package Voucher Prepaid Gift Card" at bounding box center [100, 335] width 82 height 20
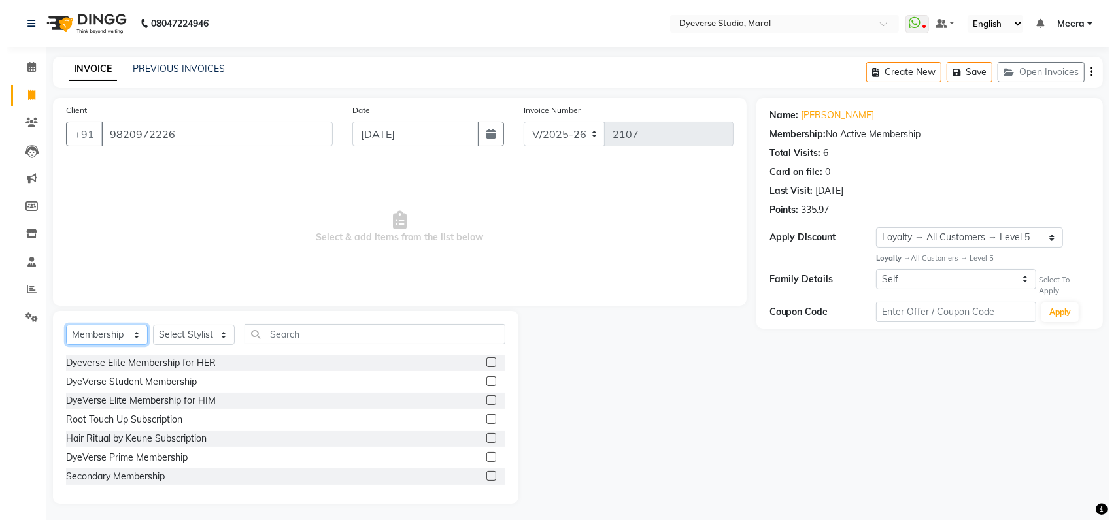
scroll to position [97, 0]
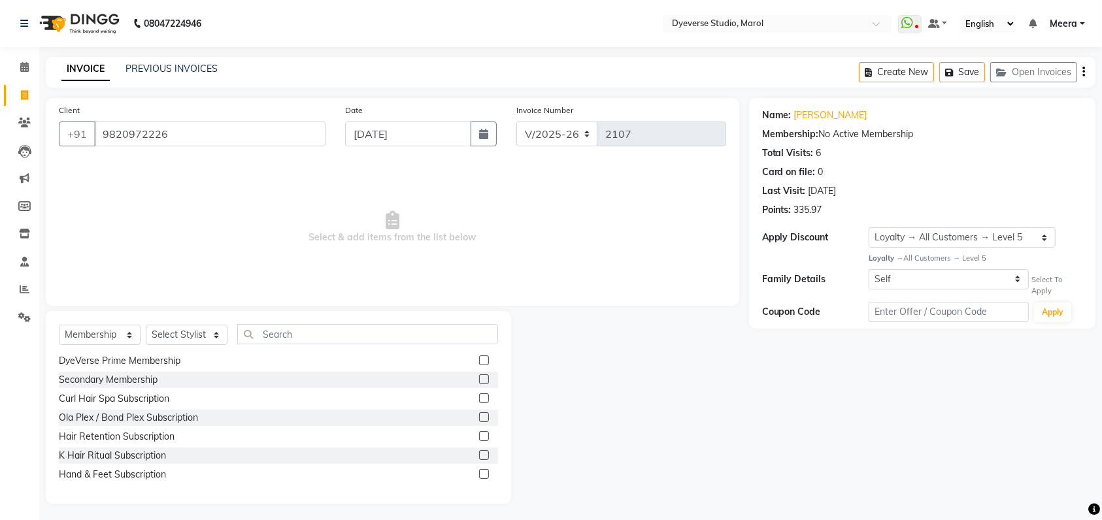
click at [479, 472] on label at bounding box center [484, 474] width 10 height 10
click at [479, 472] on input "checkbox" at bounding box center [483, 475] width 8 height 8
checkbox input "false"
click at [184, 338] on select "Select Stylist [PERSON_NAME] [PERSON_NAME] [PERSON_NAME] [PERSON_NAME] [PERSON_…" at bounding box center [187, 335] width 82 height 20
select select "68249"
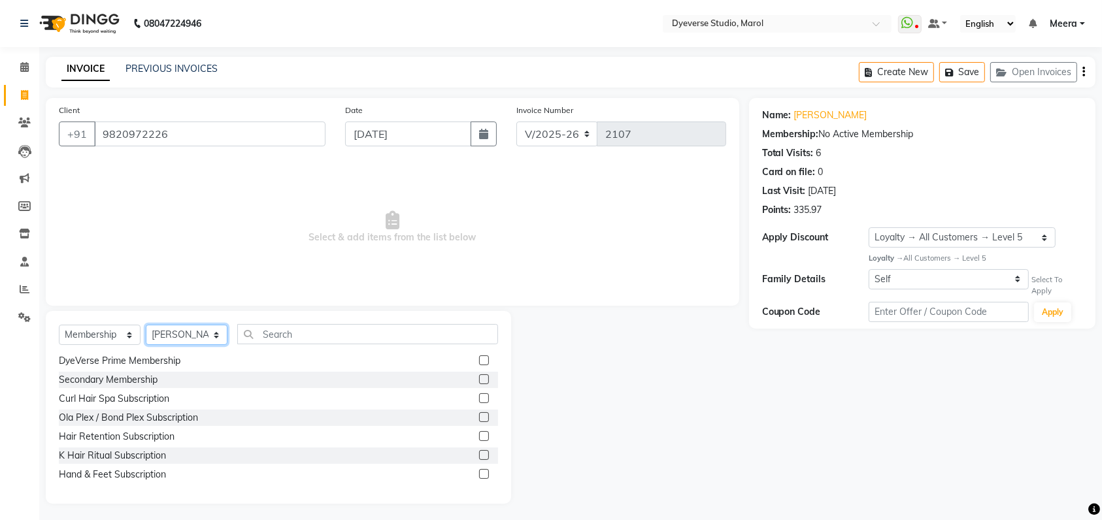
click at [146, 325] on select "Select Stylist [PERSON_NAME] [PERSON_NAME] [PERSON_NAME] [PERSON_NAME] [PERSON_…" at bounding box center [187, 335] width 82 height 20
click at [479, 473] on label at bounding box center [484, 474] width 10 height 10
click at [479, 473] on input "checkbox" at bounding box center [483, 475] width 8 height 8
select select "select"
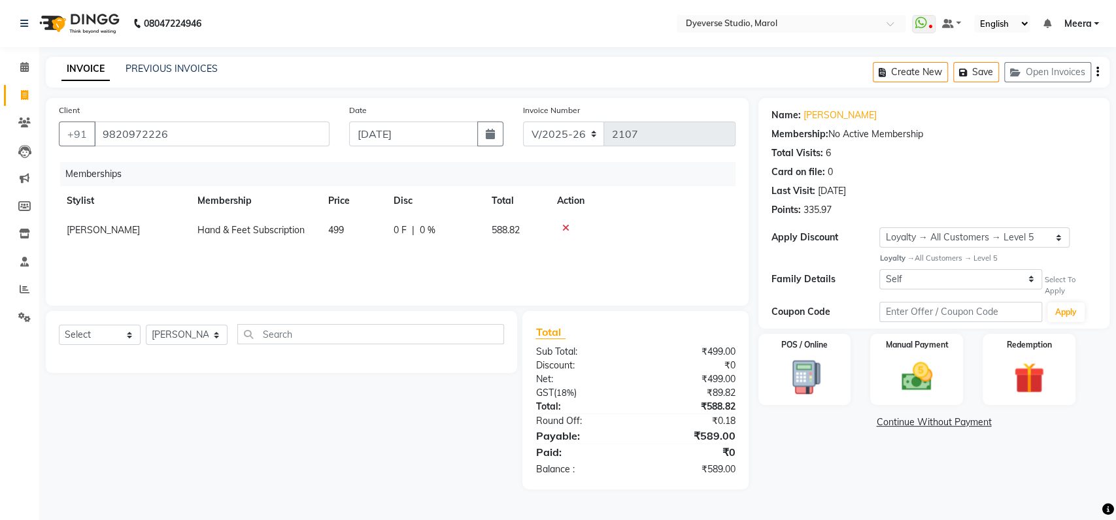
click at [682, 239] on td at bounding box center [642, 230] width 186 height 29
click at [899, 365] on img at bounding box center [917, 377] width 52 height 37
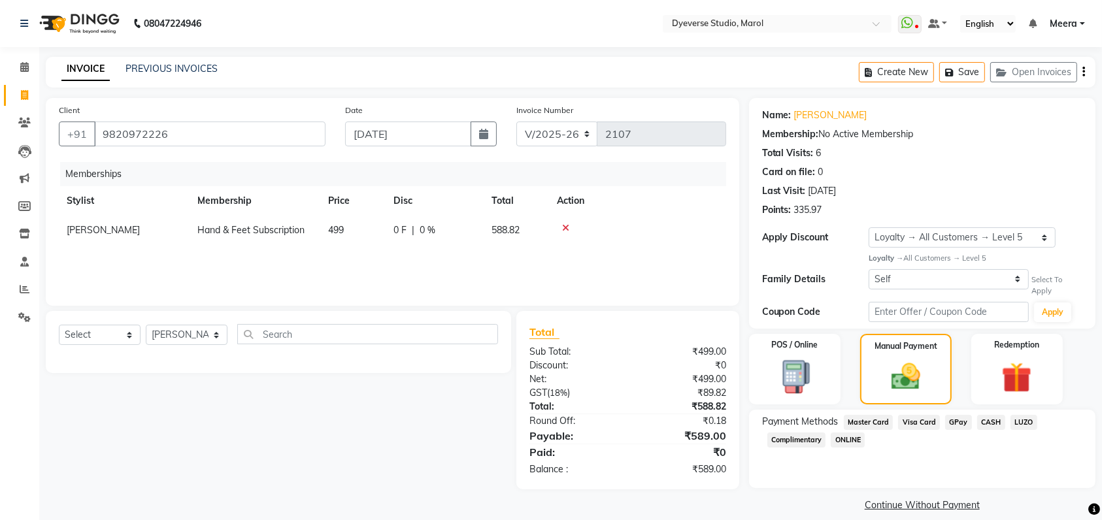
click at [989, 423] on span "CASH" at bounding box center [991, 422] width 28 height 15
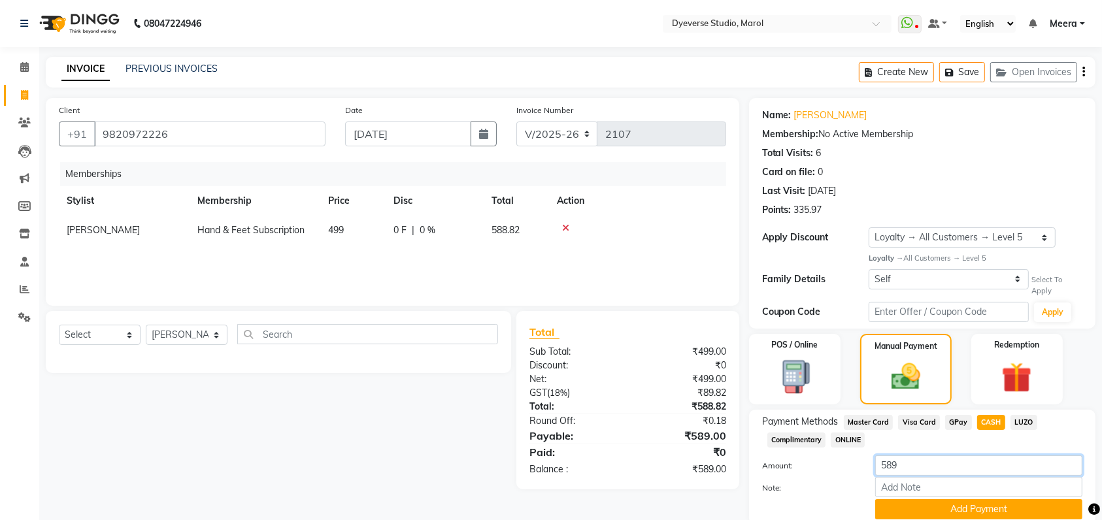
click at [948, 467] on input "589" at bounding box center [978, 465] width 207 height 20
paste input "3026"
type input "3026"
click at [936, 516] on button "Add Payment" at bounding box center [978, 509] width 207 height 20
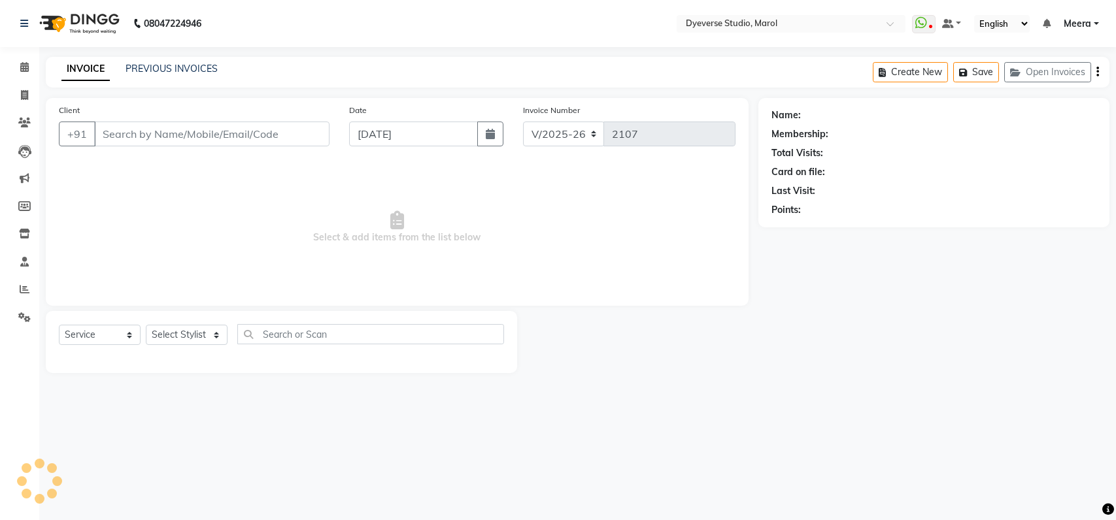
select select "6368"
select select "service"
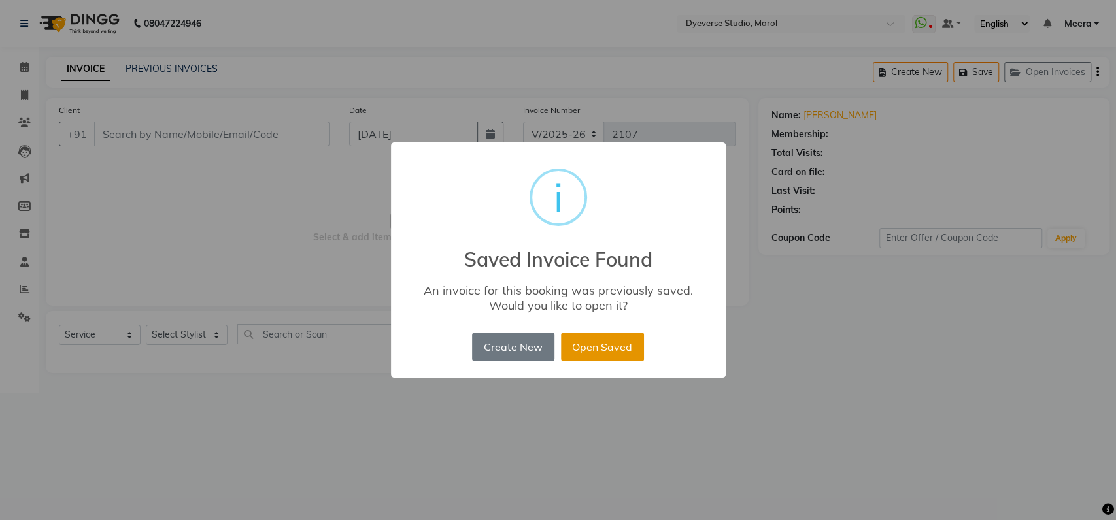
click at [608, 348] on button "Open Saved" at bounding box center [602, 347] width 83 height 29
type input "9820972226"
select select "1: Object"
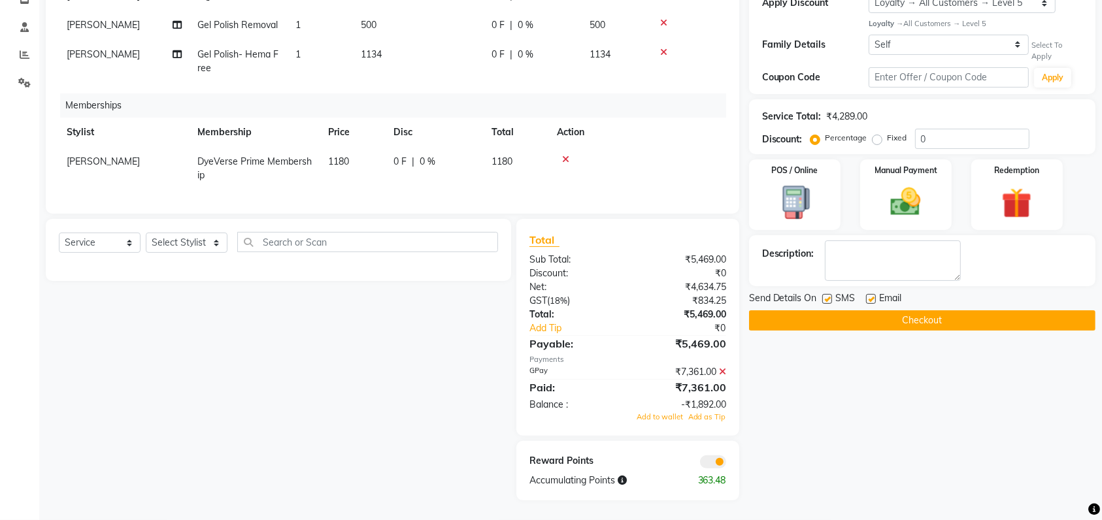
scroll to position [246, 0]
click at [115, 242] on select "Select Service Product Package Voucher Prepaid Gift Card" at bounding box center [100, 243] width 82 height 20
click at [59, 234] on select "Select Service Product Package Voucher Prepaid Gift Card" at bounding box center [100, 243] width 82 height 20
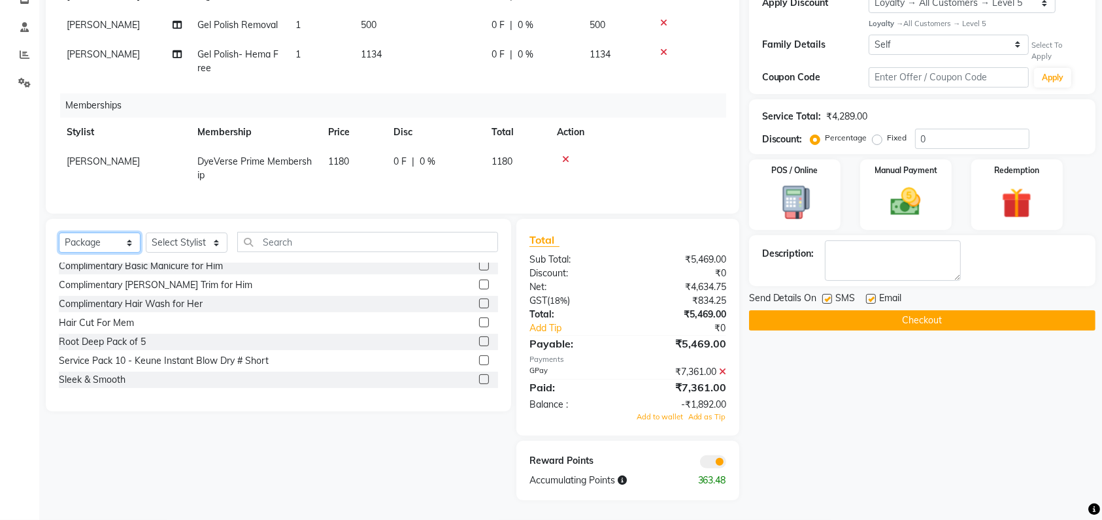
scroll to position [0, 0]
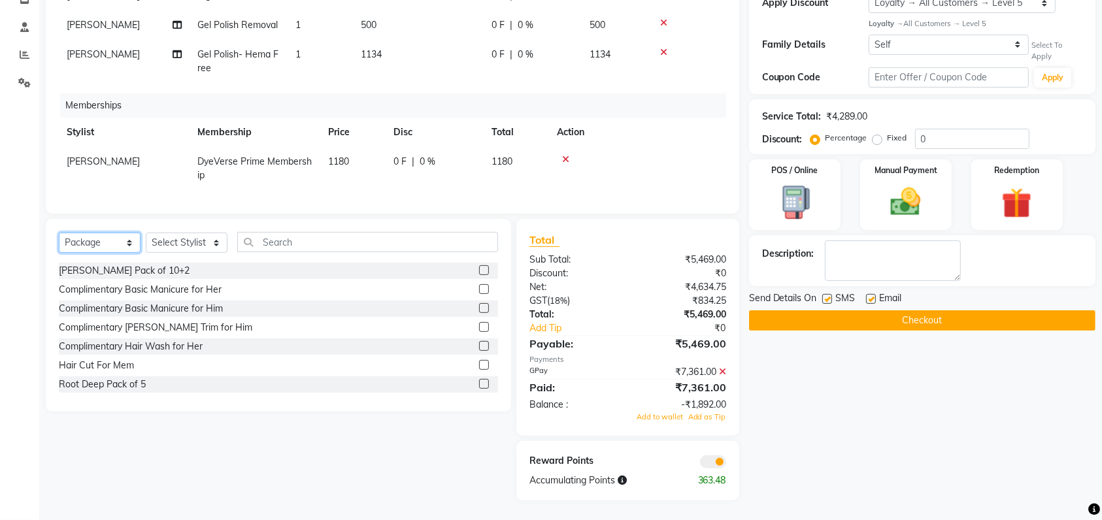
click at [95, 242] on select "Select Service Product Package Voucher Prepaid Gift Card" at bounding box center [100, 243] width 82 height 20
click at [163, 227] on div "Select Service Product Package Voucher Prepaid Gift Card Select Stylist [PERSON…" at bounding box center [278, 315] width 465 height 193
click at [566, 155] on icon at bounding box center [565, 159] width 7 height 9
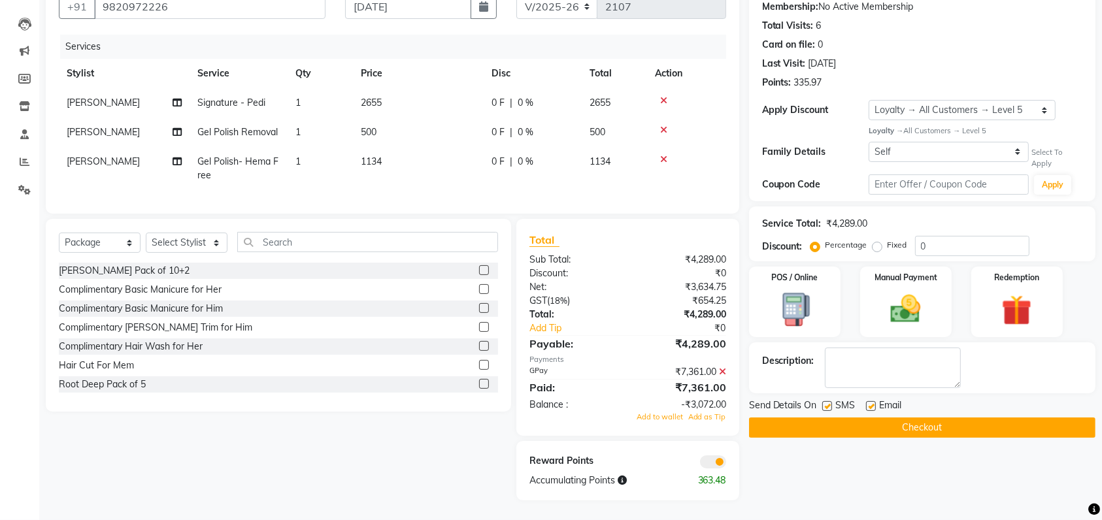
scroll to position [139, 0]
click at [87, 250] on select "Select Service Product Membership Package Voucher Prepaid Gift Card" at bounding box center [100, 243] width 82 height 20
select select "membership"
click at [59, 234] on select "Select Service Product Membership Package Voucher Prepaid Gift Card" at bounding box center [100, 243] width 82 height 20
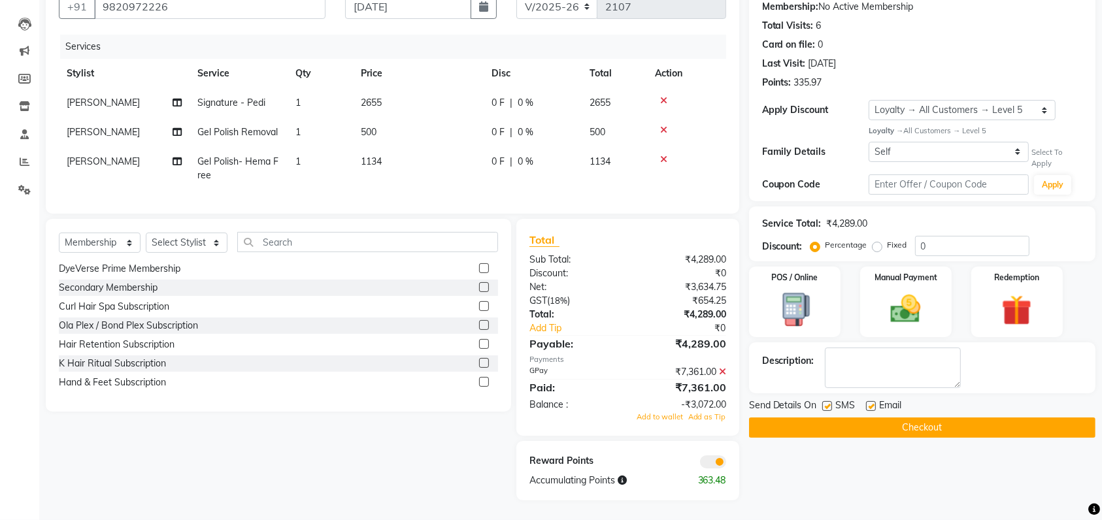
click at [479, 381] on label at bounding box center [484, 382] width 10 height 10
click at [479, 381] on input "checkbox" at bounding box center [483, 382] width 8 height 8
checkbox input "false"
click at [479, 306] on label at bounding box center [484, 308] width 10 height 10
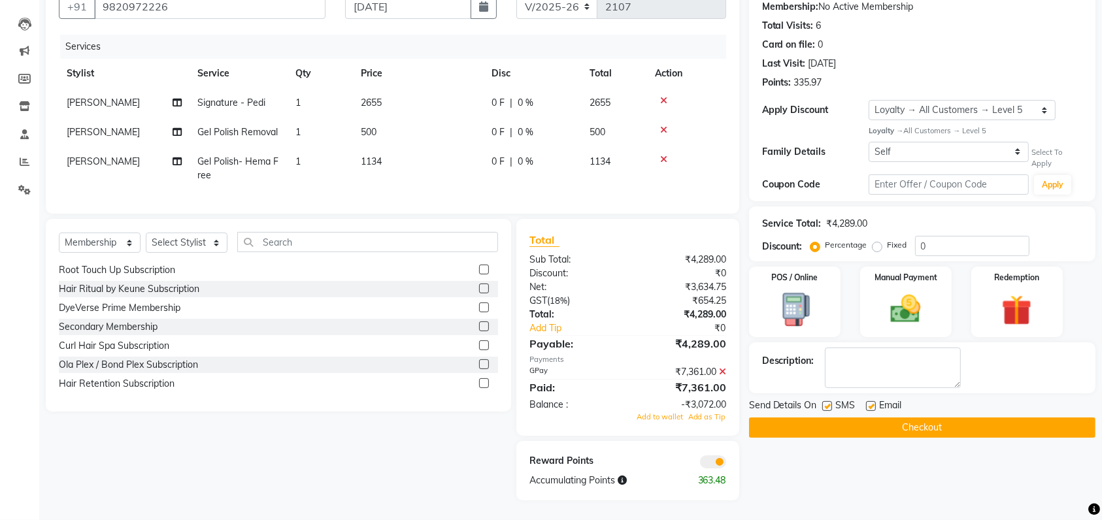
click at [479, 306] on input "checkbox" at bounding box center [483, 308] width 8 height 8
checkbox input "false"
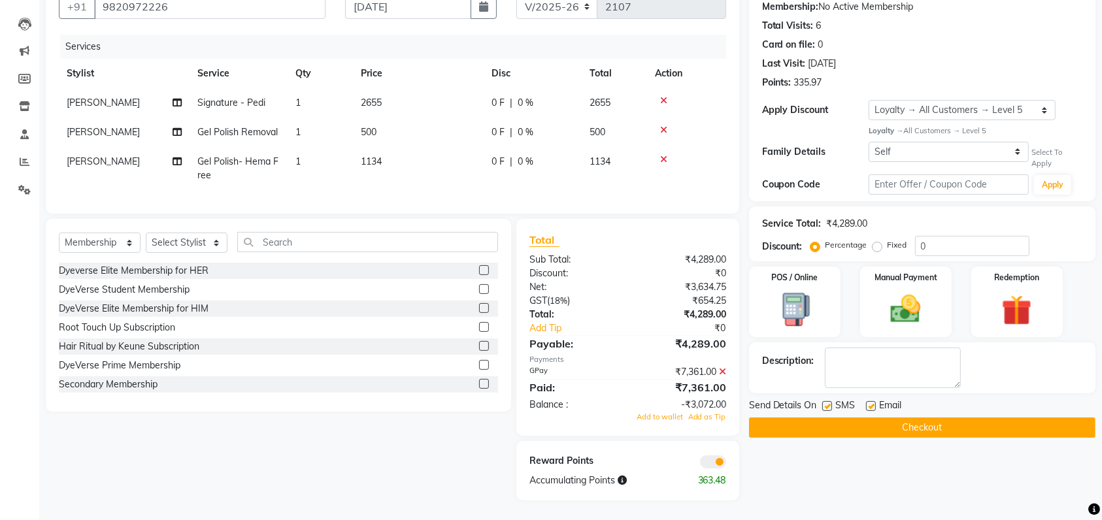
scroll to position [0, 0]
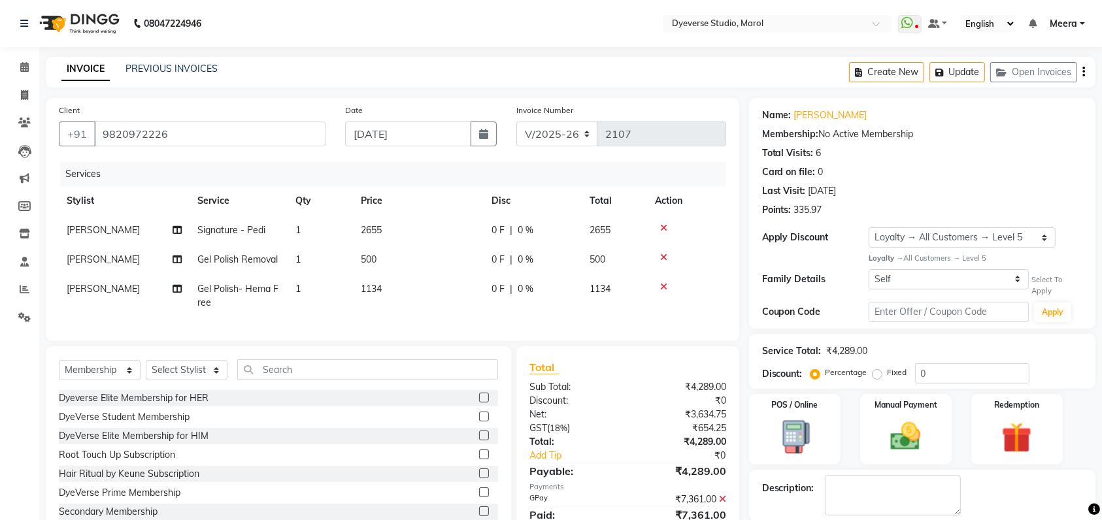
click at [167, 366] on div "Select Service Product Membership Package Voucher Prepaid Gift Card Select Styl…" at bounding box center [278, 442] width 465 height 193
click at [171, 379] on select "Select Stylist [PERSON_NAME] [PERSON_NAME] [PERSON_NAME] [PERSON_NAME] [PERSON_…" at bounding box center [187, 370] width 82 height 20
select select "68249"
click at [146, 373] on select "Select Stylist [PERSON_NAME] [PERSON_NAME] [PERSON_NAME] [PERSON_NAME] [PERSON_…" at bounding box center [187, 370] width 82 height 20
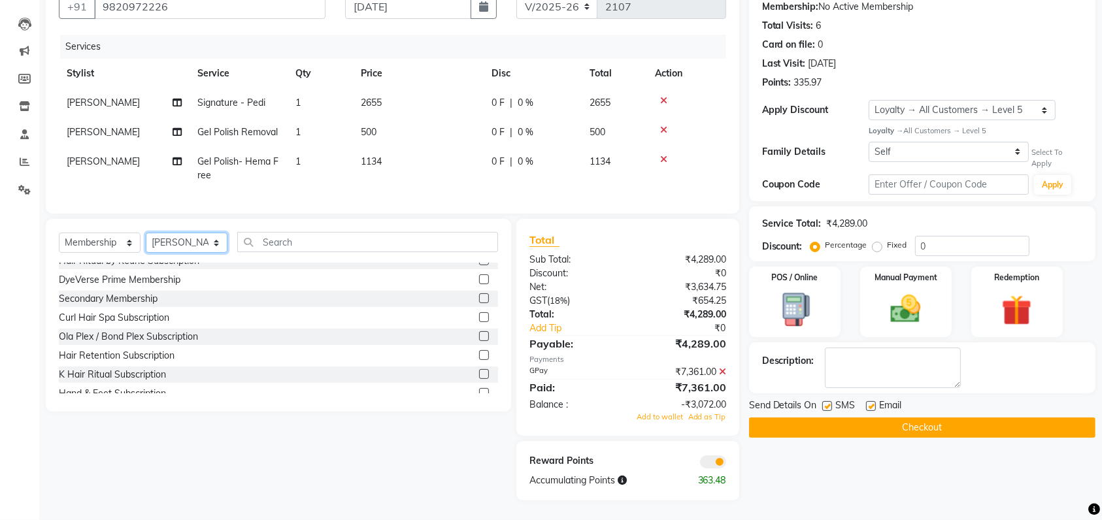
scroll to position [97, 0]
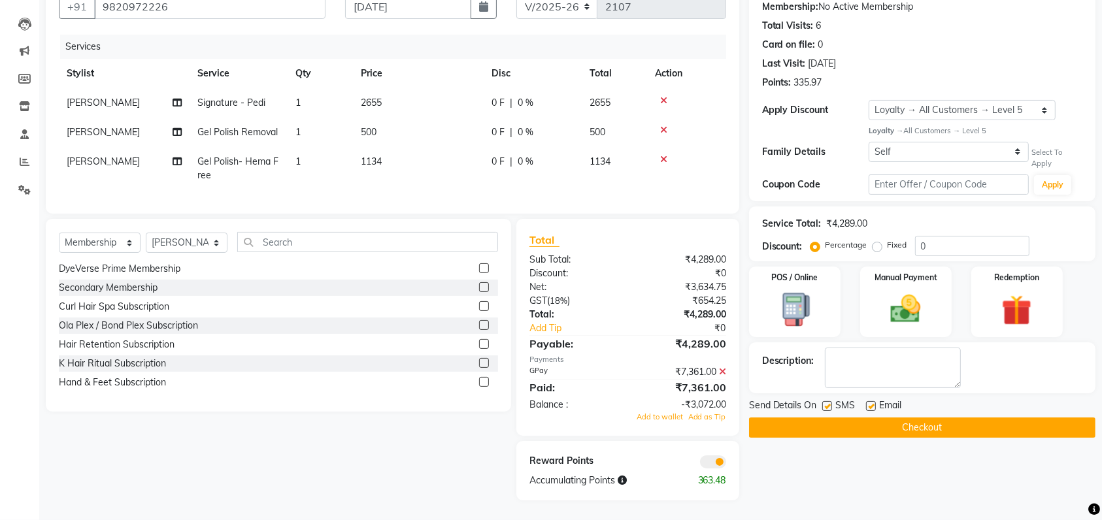
click at [479, 383] on label at bounding box center [484, 382] width 10 height 10
click at [479, 383] on input "checkbox" at bounding box center [483, 382] width 8 height 8
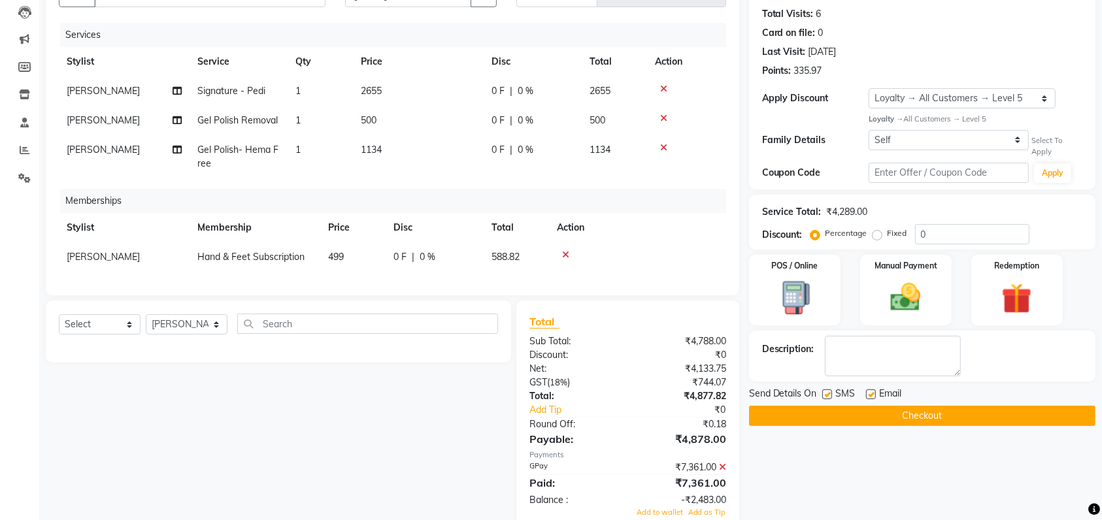
scroll to position [0, 0]
click at [180, 335] on select "Select Stylist [PERSON_NAME] [PERSON_NAME] [PERSON_NAME] [PERSON_NAME] [PERSON_…" at bounding box center [187, 324] width 82 height 20
click at [72, 327] on div "Select Service Product Package Voucher Prepaid Gift Card Select Stylist [PERSON…" at bounding box center [278, 329] width 439 height 31
click at [86, 344] on div "Select Service Product Package Voucher Prepaid Gift Card Select Stylist [PERSON…" at bounding box center [278, 329] width 439 height 31
click at [89, 335] on select "Select Service Product Package Voucher Prepaid Gift Card" at bounding box center [100, 324] width 82 height 20
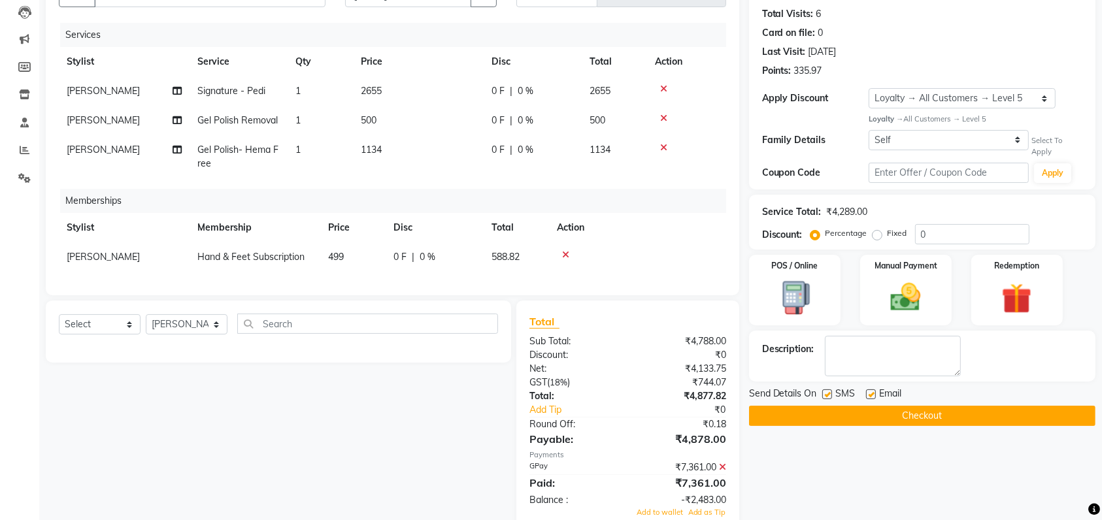
click at [329, 350] on div at bounding box center [278, 346] width 439 height 5
click at [565, 252] on icon at bounding box center [565, 254] width 7 height 9
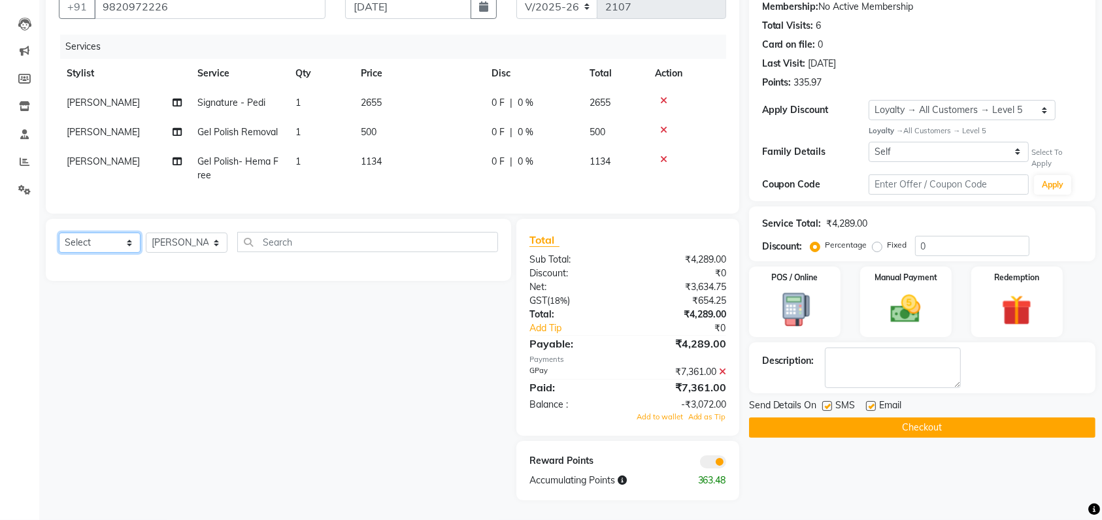
click at [108, 246] on select "Select Service Product Membership Package Voucher Prepaid Gift Card" at bounding box center [100, 243] width 82 height 20
click at [59, 234] on select "Select Service Product Membership Package Voucher Prepaid Gift Card" at bounding box center [100, 243] width 82 height 20
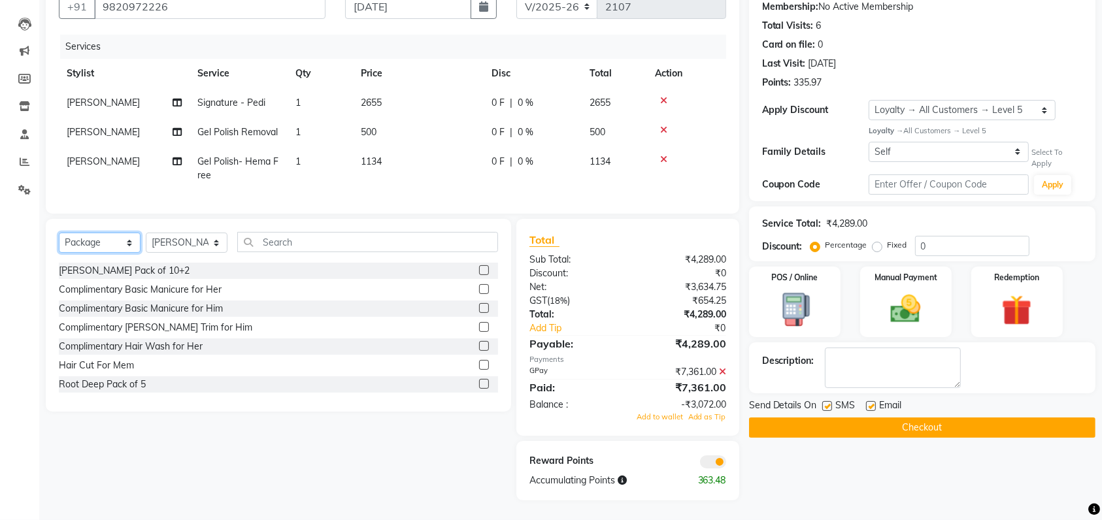
click at [105, 248] on select "Select Service Product Membership Package Voucher Prepaid Gift Card" at bounding box center [100, 243] width 82 height 20
click at [59, 234] on select "Select Service Product Membership Package Voucher Prepaid Gift Card" at bounding box center [100, 243] width 82 height 20
click at [479, 367] on label at bounding box center [484, 365] width 10 height 10
click at [479, 367] on input "checkbox" at bounding box center [483, 365] width 8 height 8
select select "select"
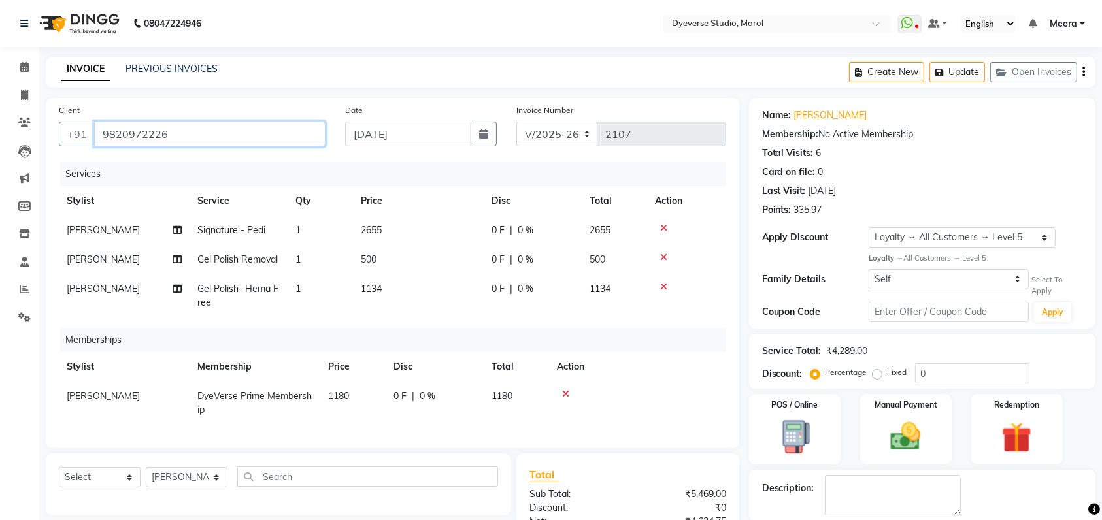
click at [170, 131] on input "9820972226" at bounding box center [209, 134] width 231 height 25
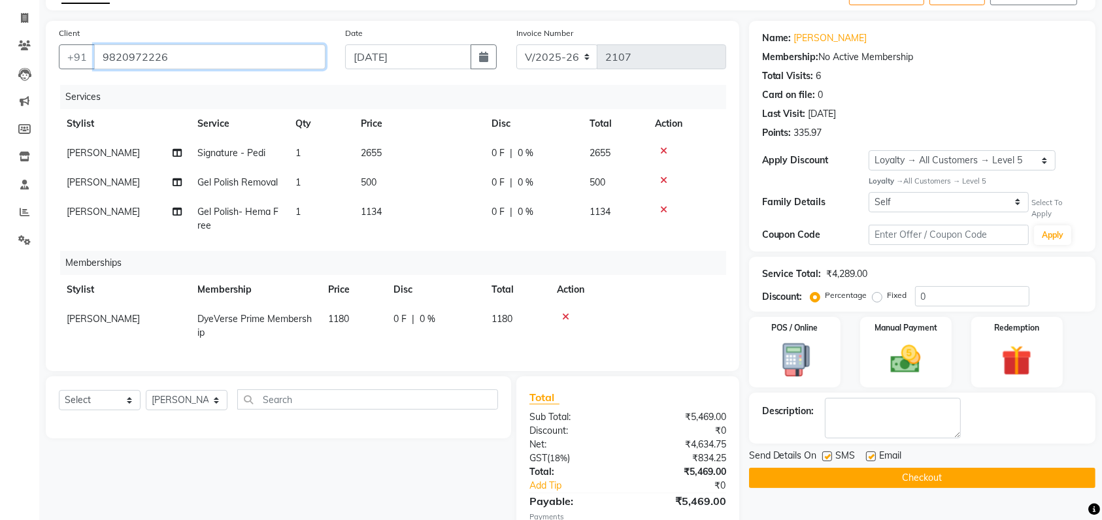
scroll to position [24, 0]
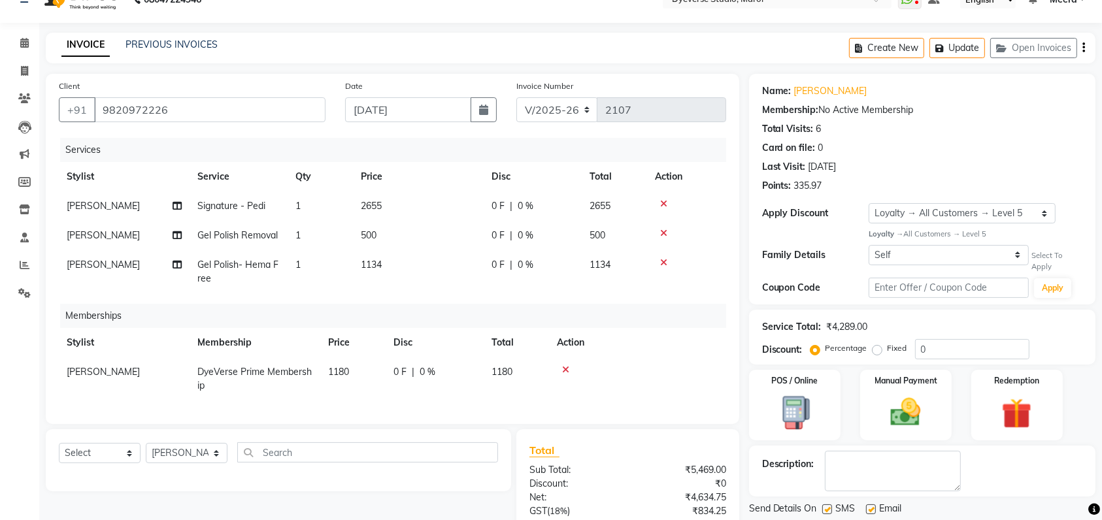
click at [526, 263] on span "0 %" at bounding box center [526, 265] width 16 height 14
select select "48246"
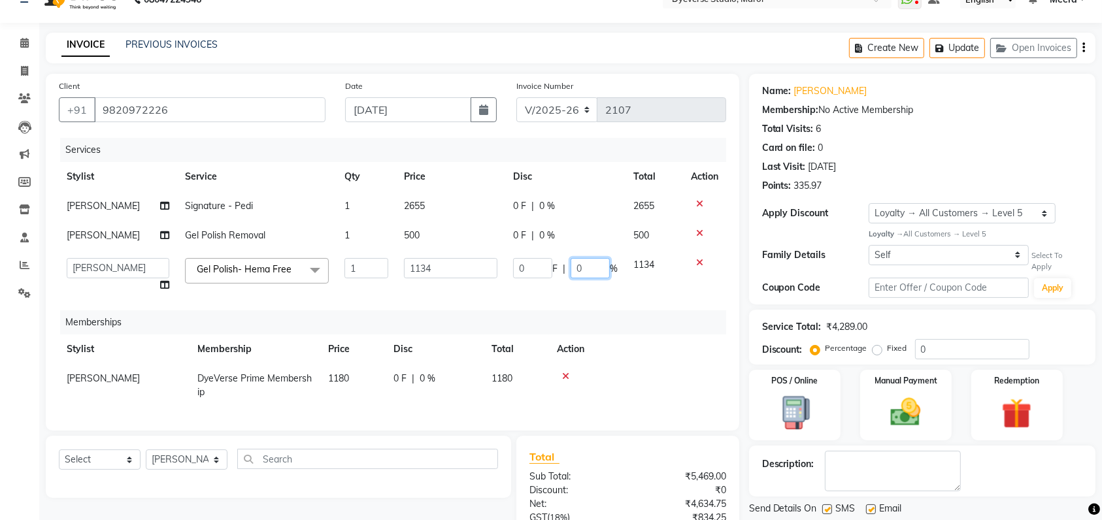
click at [582, 271] on input "0" at bounding box center [590, 268] width 39 height 20
type input "100"
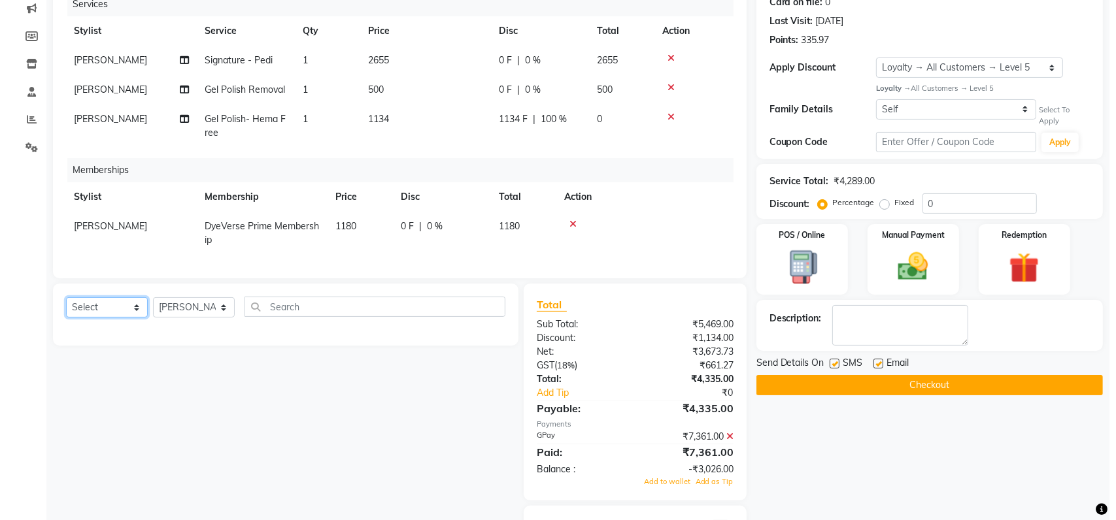
scroll to position [246, 0]
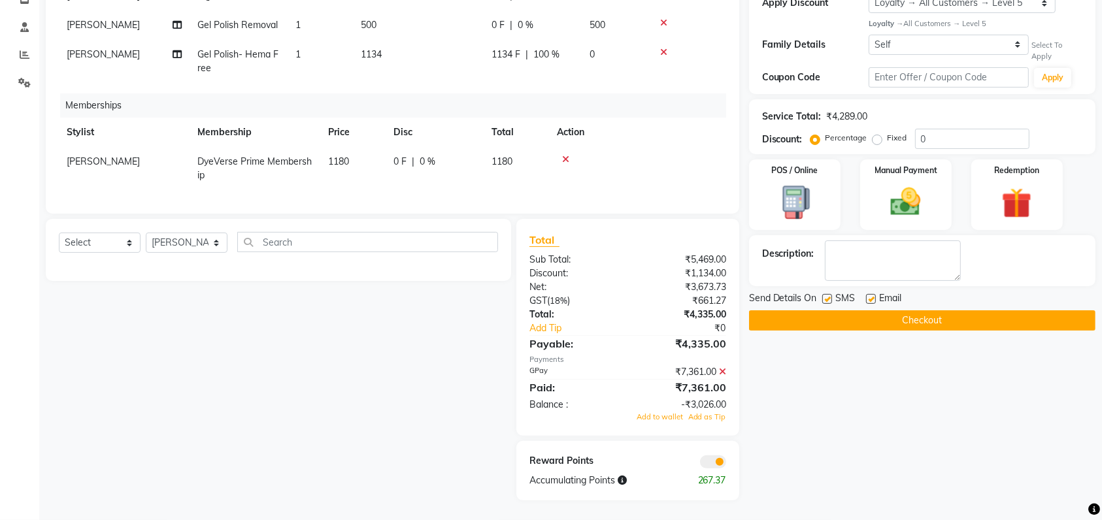
click at [711, 463] on span at bounding box center [713, 461] width 26 height 13
click at [726, 464] on input "checkbox" at bounding box center [726, 464] width 0 height 0
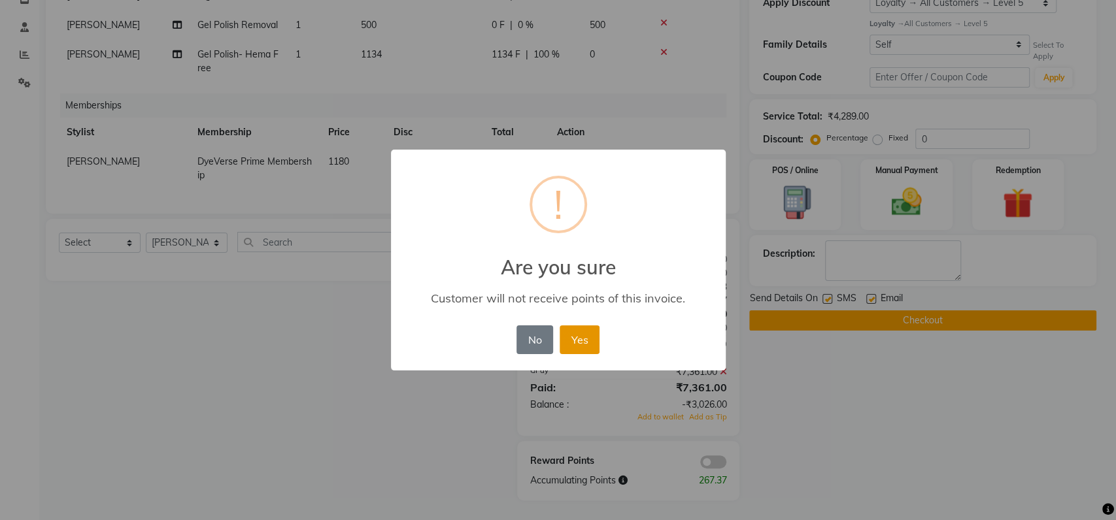
click at [567, 332] on button "Yes" at bounding box center [579, 339] width 40 height 29
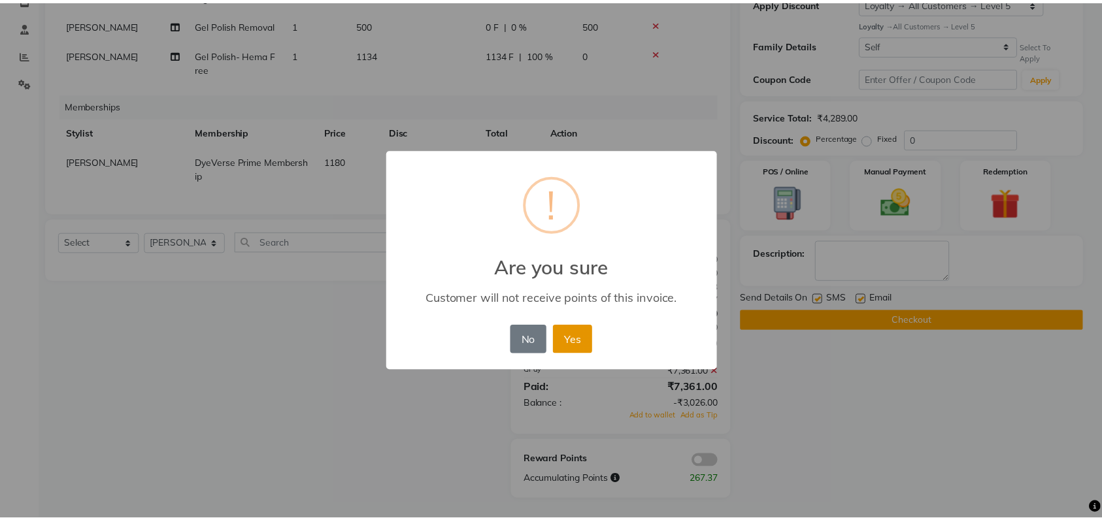
scroll to position [227, 0]
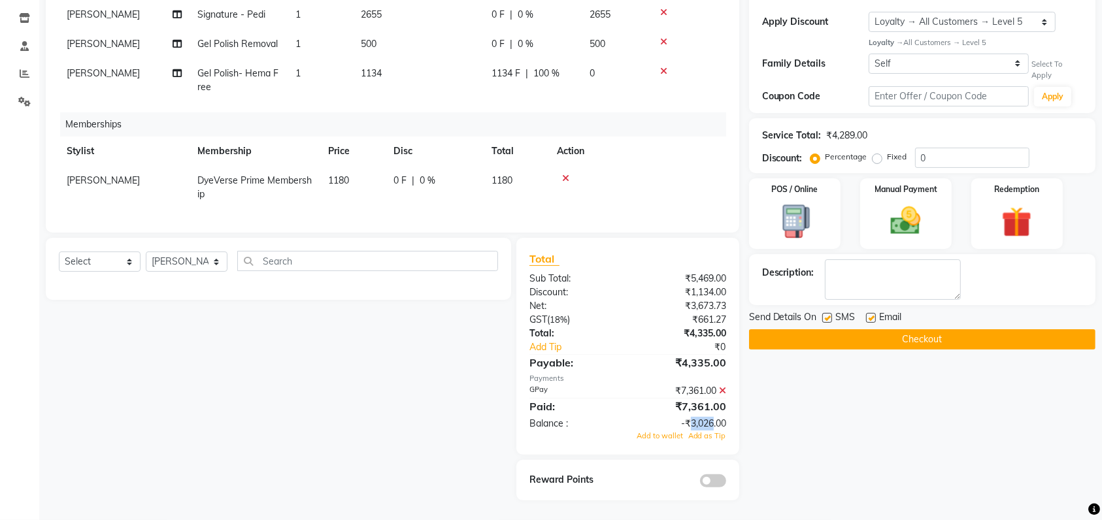
drag, startPoint x: 687, startPoint y: 421, endPoint x: 711, endPoint y: 421, distance: 23.5
click at [711, 421] on div "-₹3,026.00" at bounding box center [681, 424] width 108 height 14
copy div "3,026"
click at [784, 423] on div "Name: Anjana Membership: No Active Membership Total Visits: 6 Card on file: 0 L…" at bounding box center [927, 191] width 356 height 618
click at [653, 434] on span "Add to wallet" at bounding box center [660, 435] width 46 height 9
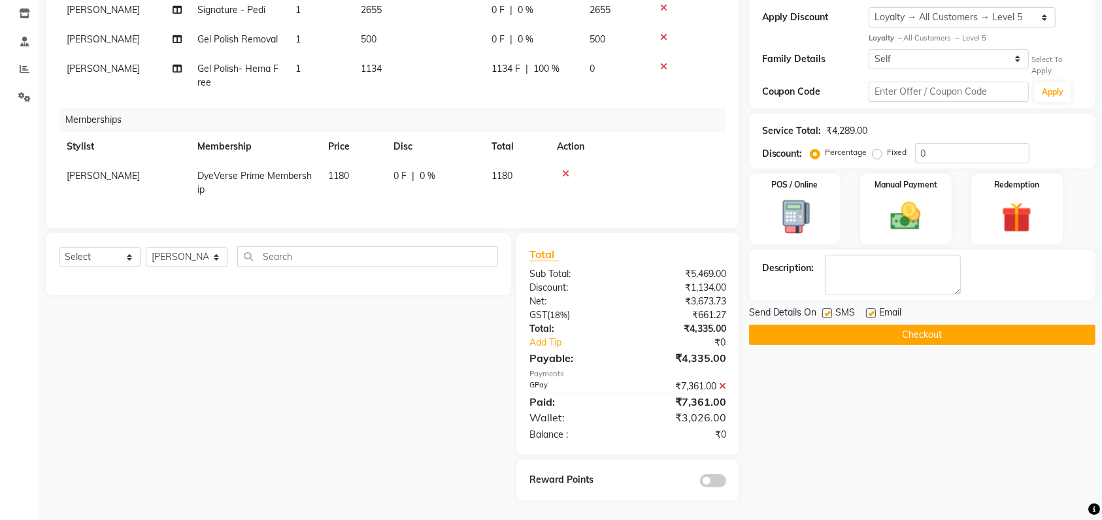
click at [1012, 327] on button "Checkout" at bounding box center [922, 335] width 346 height 20
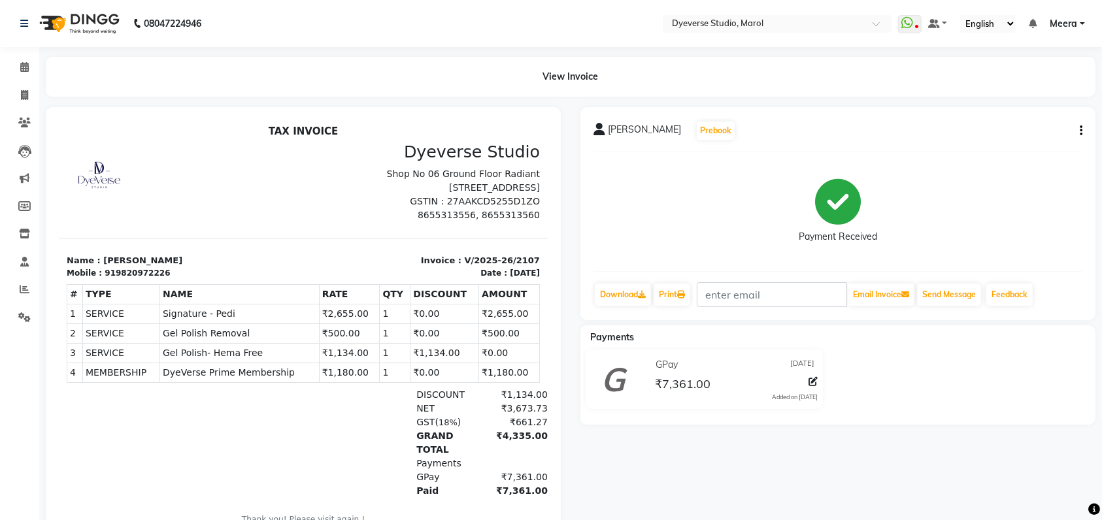
click at [114, 269] on div "919820972226" at bounding box center [136, 273] width 65 height 12
copy div "919820972226"
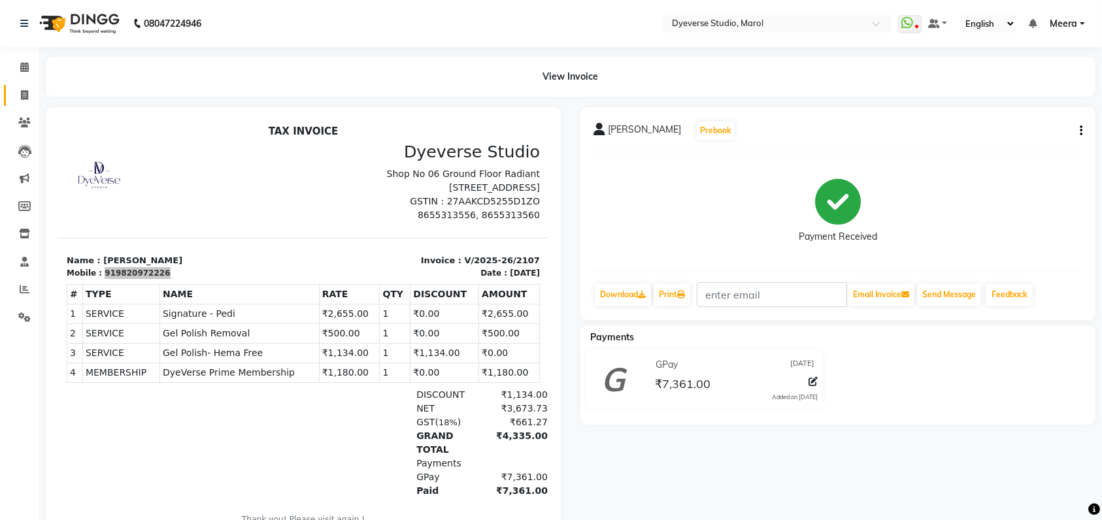
click at [22, 85] on link "Invoice" at bounding box center [19, 96] width 31 height 22
select select "6368"
select select "service"
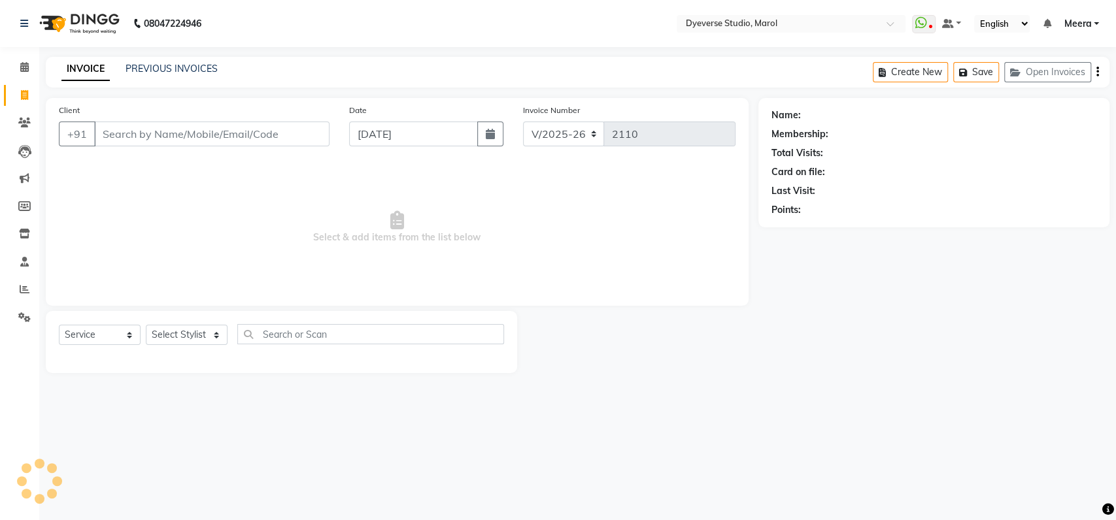
click at [208, 136] on input "Client" at bounding box center [211, 134] width 235 height 25
type input "919820972226"
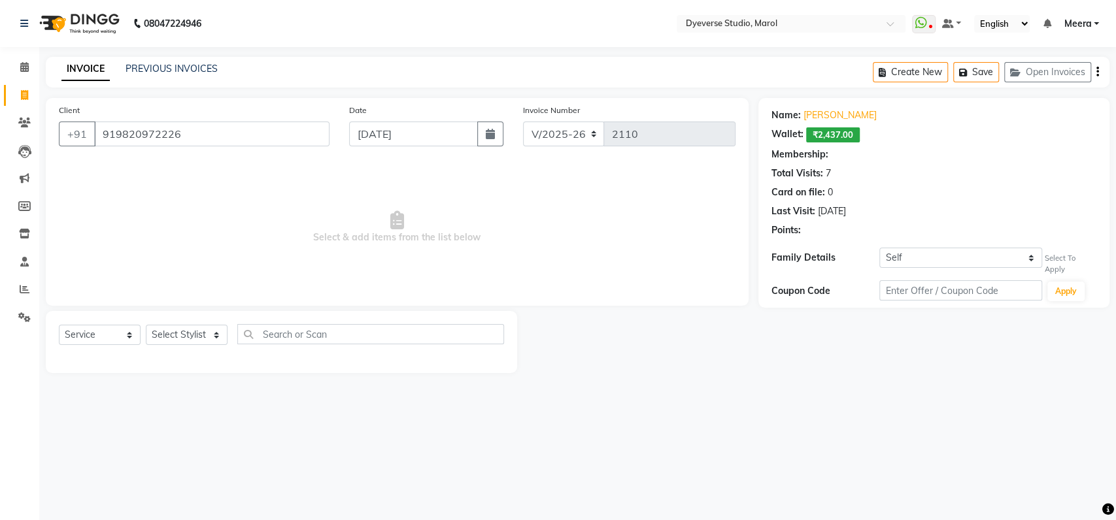
select select "2: Object"
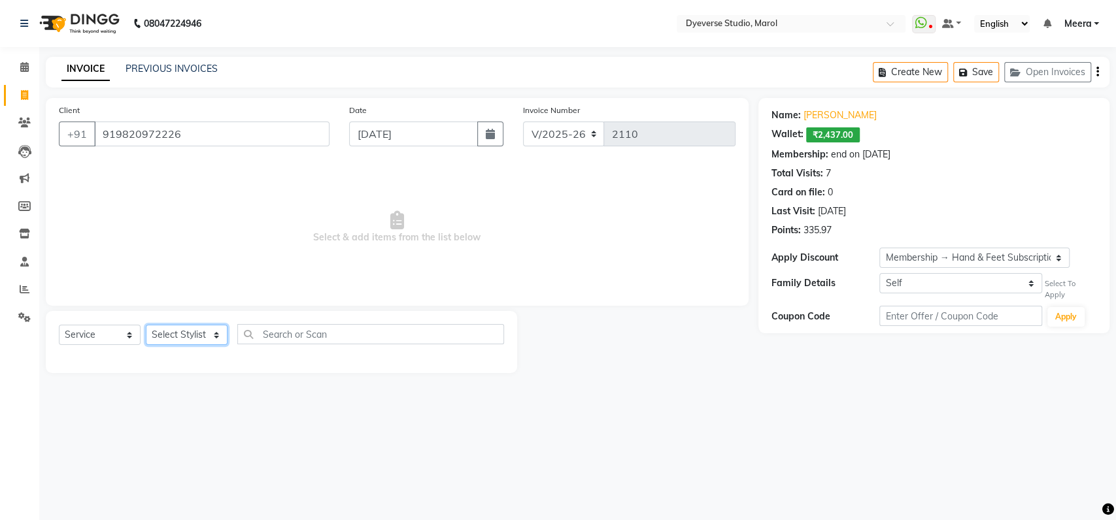
click at [176, 332] on select "Select Stylist [PERSON_NAME] [PERSON_NAME] [PERSON_NAME] [PERSON_NAME] [PERSON_…" at bounding box center [187, 335] width 82 height 20
click at [185, 333] on select "Select Stylist [PERSON_NAME] [PERSON_NAME] [PERSON_NAME] [PERSON_NAME] [PERSON_…" at bounding box center [187, 335] width 82 height 20
click at [184, 331] on select "Select Stylist [PERSON_NAME] [PERSON_NAME] [PERSON_NAME] [PERSON_NAME] [PERSON_…" at bounding box center [187, 335] width 82 height 20
select select "82421"
click at [146, 325] on select "Select Stylist [PERSON_NAME] [PERSON_NAME] [PERSON_NAME] [PERSON_NAME] [PERSON_…" at bounding box center [187, 335] width 82 height 20
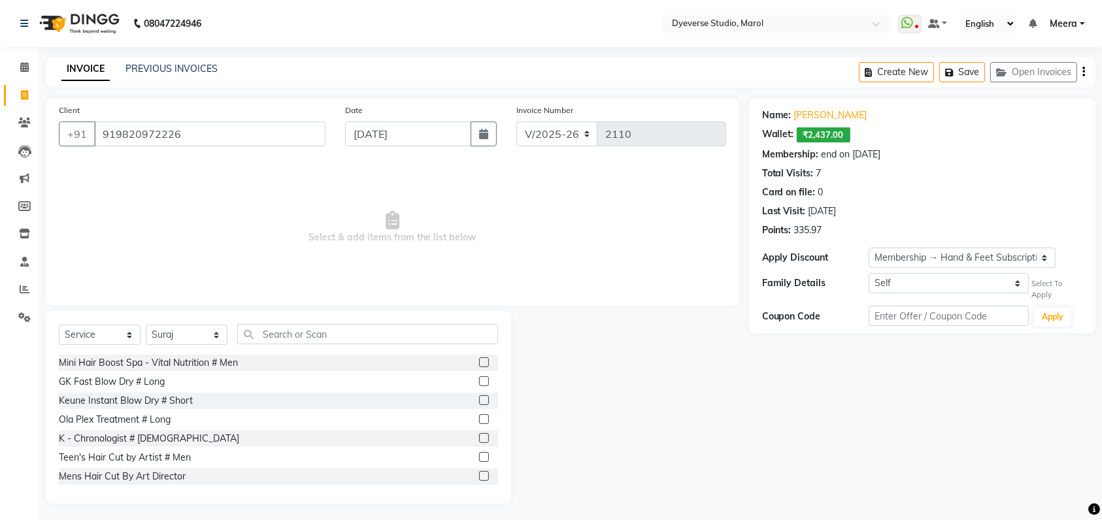
click at [463, 367] on div "Mini Hair Boost Spa - Vital Nutrition # Men" at bounding box center [278, 363] width 439 height 16
click at [479, 363] on label at bounding box center [484, 362] width 10 height 10
click at [479, 363] on input "checkbox" at bounding box center [483, 363] width 8 height 8
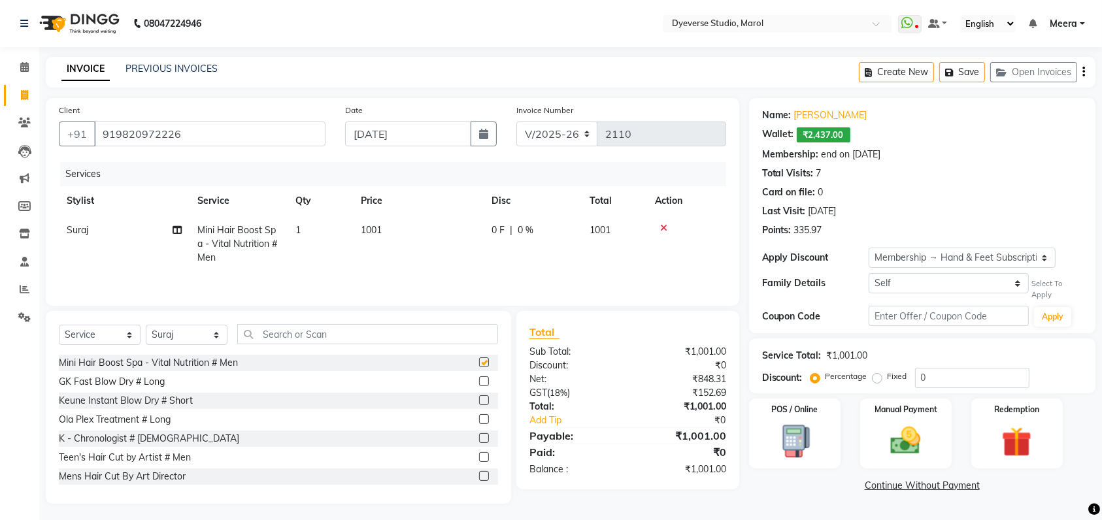
checkbox input "false"
click at [1038, 423] on img at bounding box center [1016, 442] width 51 height 39
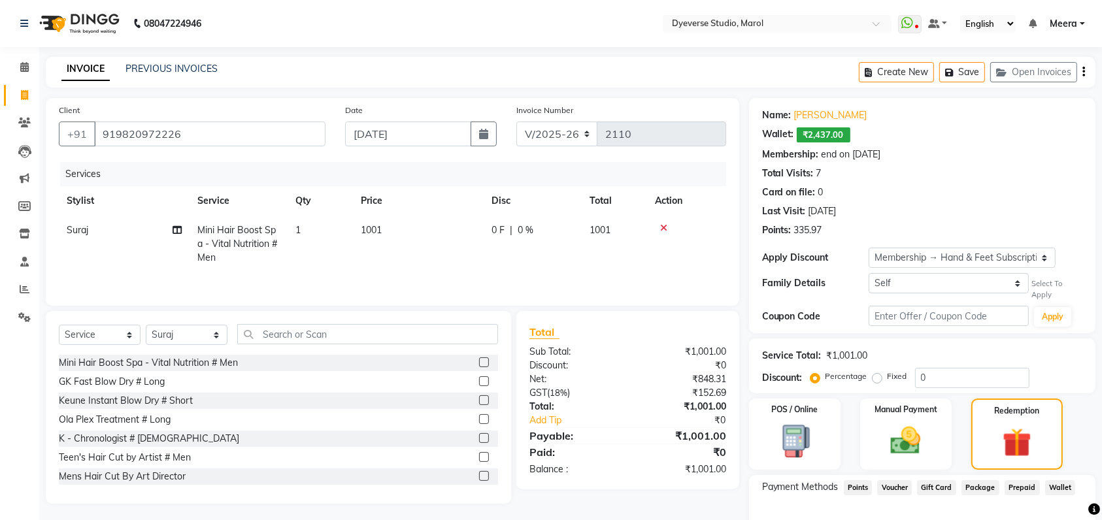
click at [1060, 486] on span "Wallet" at bounding box center [1060, 487] width 31 height 15
click at [1030, 79] on button "Open Invoices" at bounding box center [1033, 72] width 87 height 20
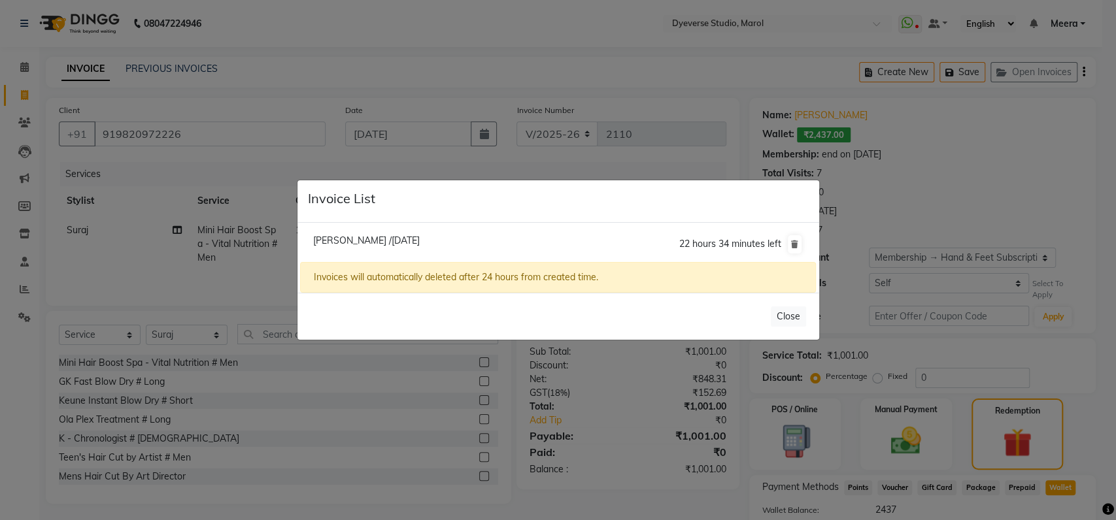
click at [345, 241] on span "[PERSON_NAME] /[DATE]" at bounding box center [366, 241] width 107 height 12
type input "9545529765"
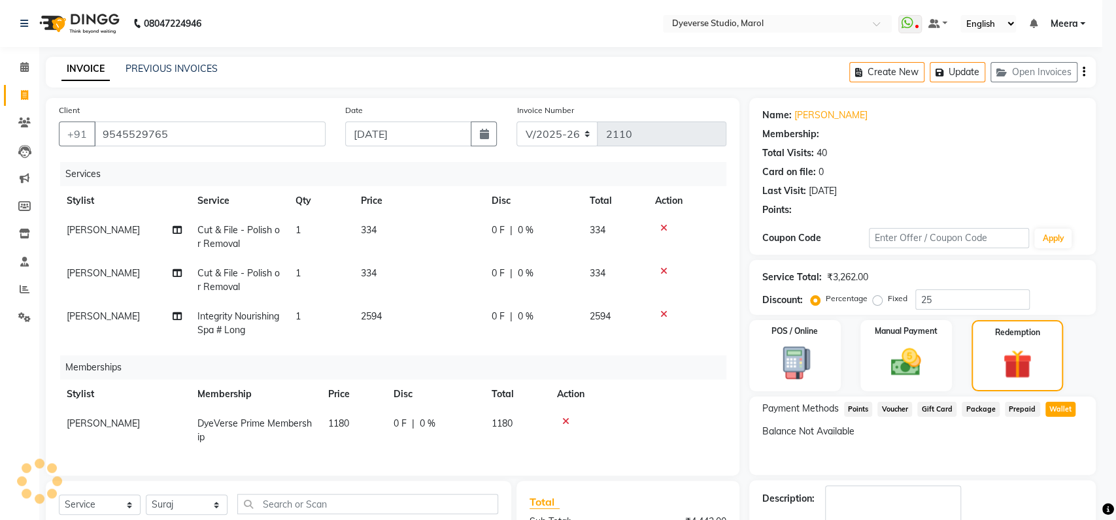
type input "0"
select select "1: Object"
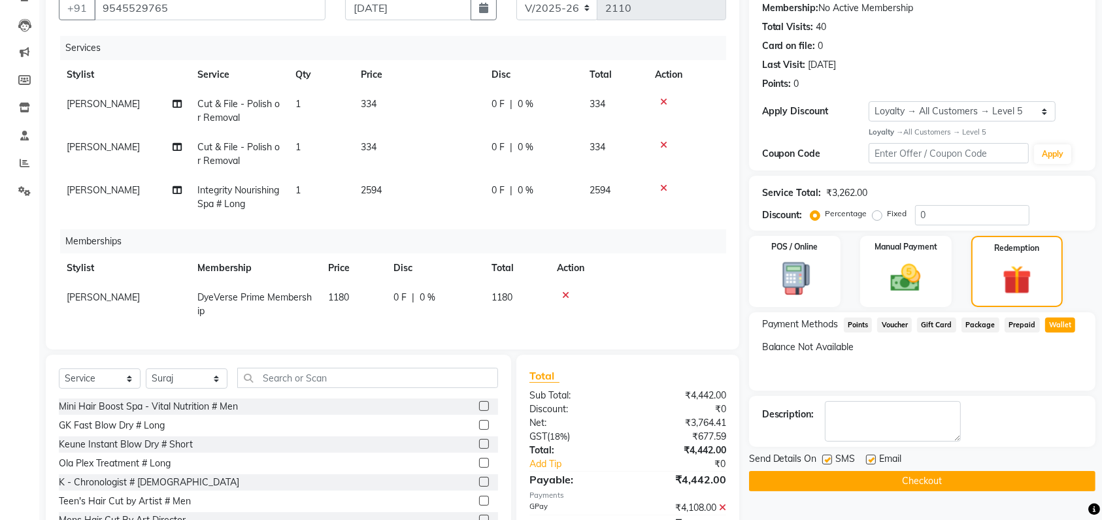
select select
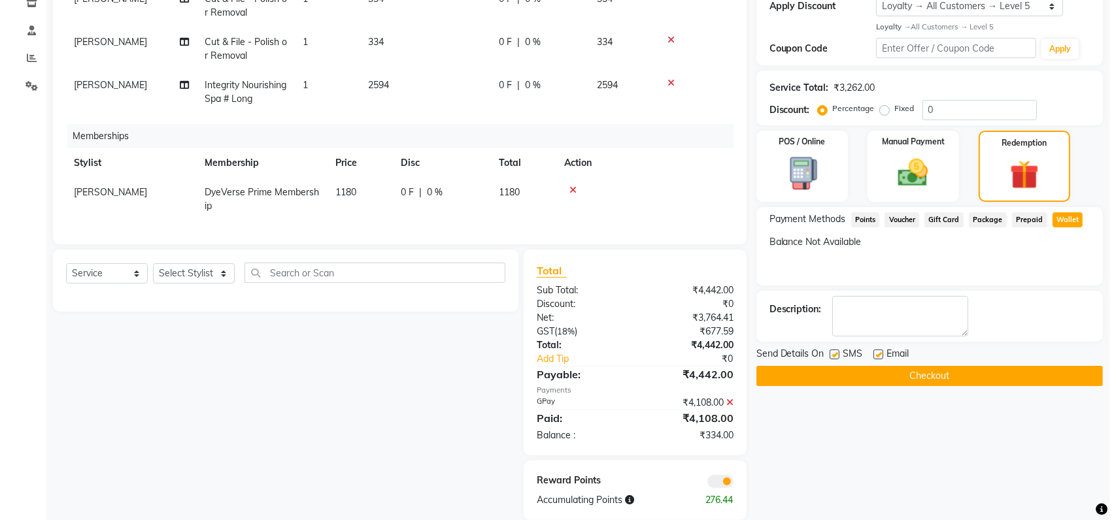
scroll to position [263, 0]
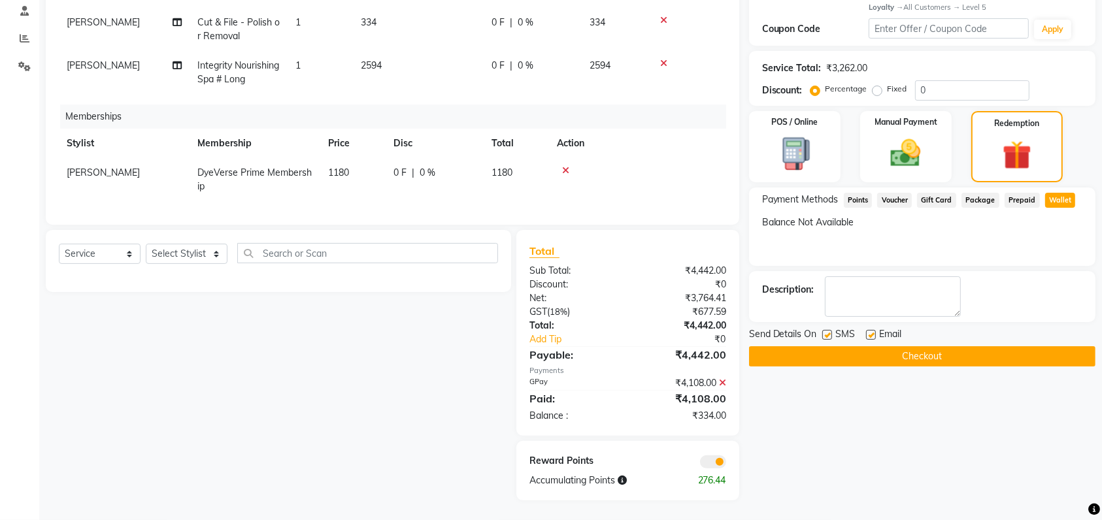
click at [714, 458] on span at bounding box center [713, 461] width 26 height 13
click at [726, 464] on input "checkbox" at bounding box center [726, 464] width 0 height 0
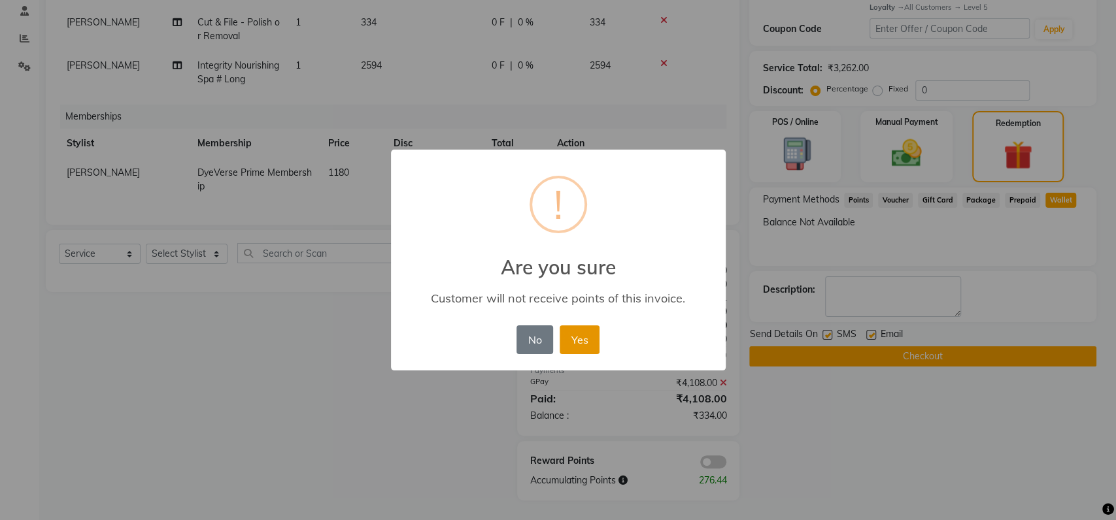
click at [590, 337] on button "Yes" at bounding box center [579, 339] width 40 height 29
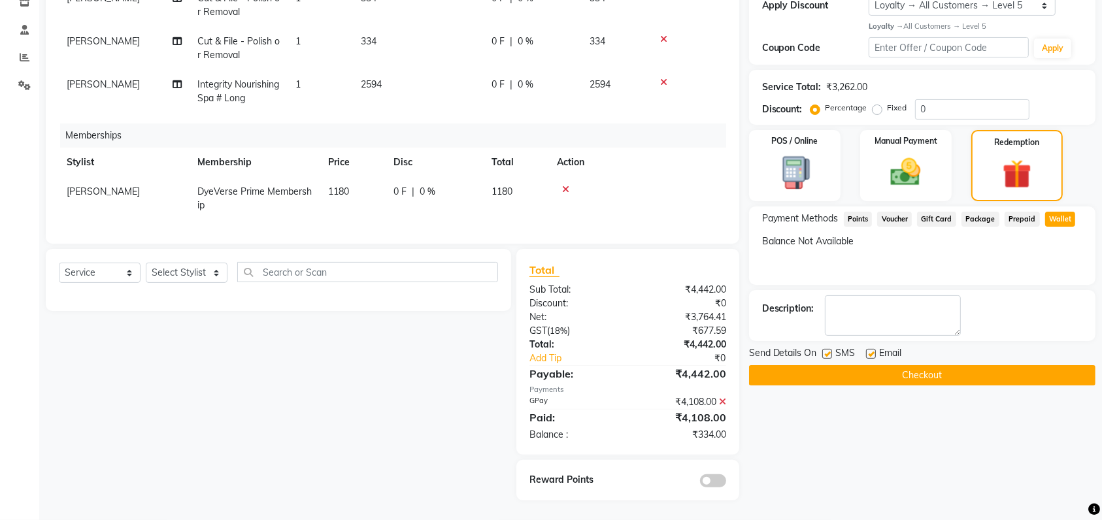
scroll to position [0, 0]
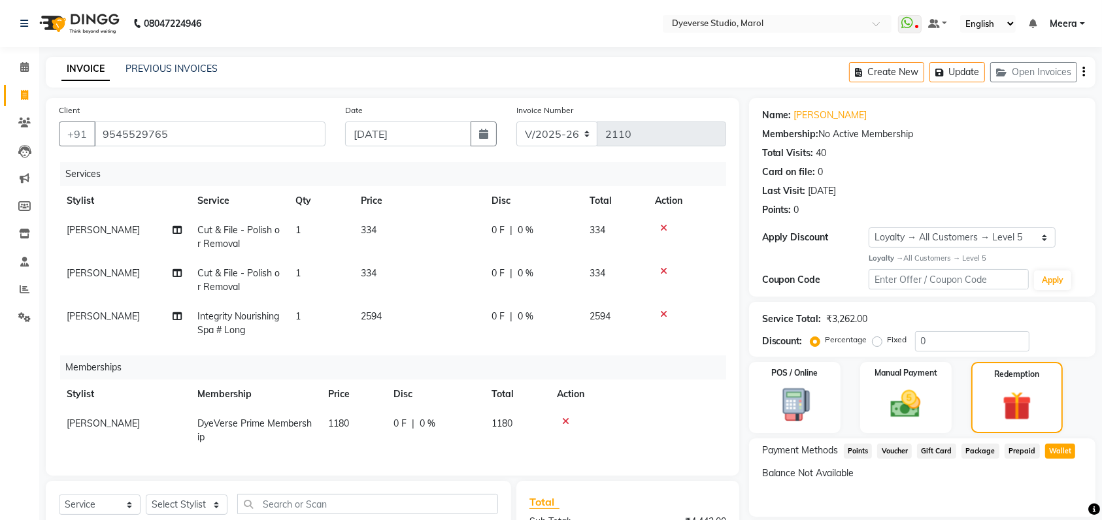
click at [523, 229] on span "0 %" at bounding box center [526, 230] width 16 height 14
select select "48247"
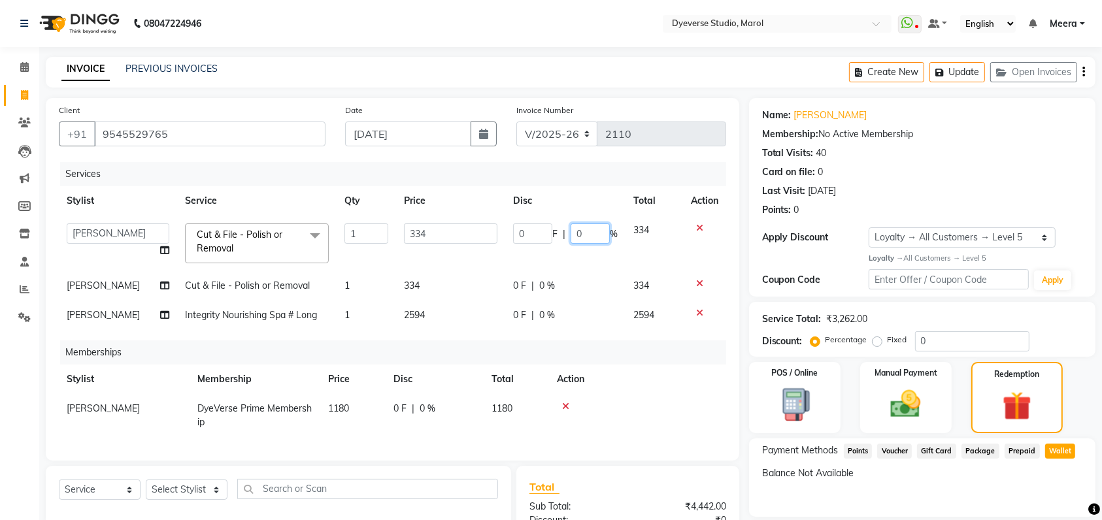
click at [574, 231] on input "0" at bounding box center [590, 233] width 39 height 20
type input "1000"
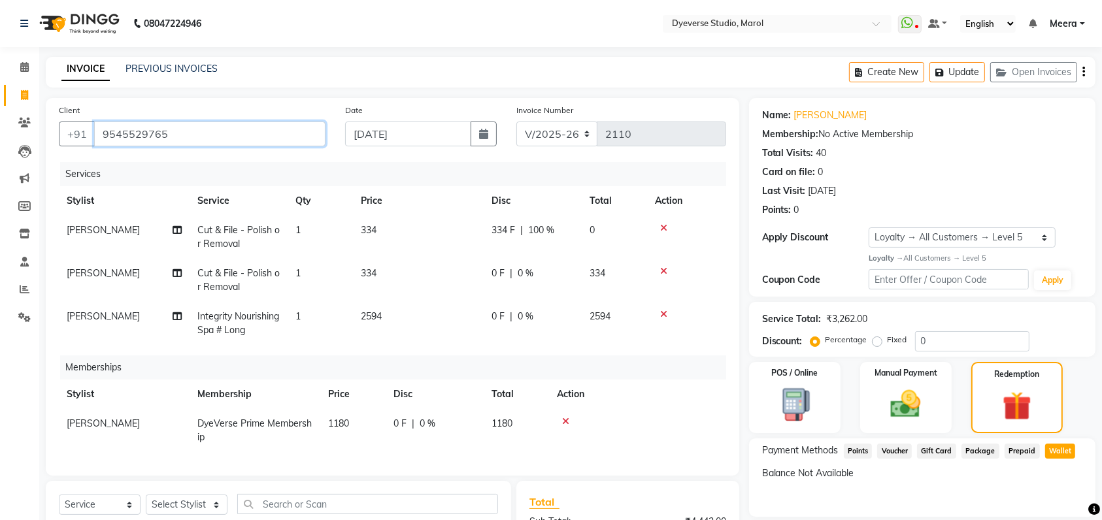
click at [207, 144] on input "9545529765" at bounding box center [209, 134] width 231 height 25
click at [523, 33] on nav "08047224946 Select Location × Dyeverse Studio, Marol WhatsApp Status ✕ Status: …" at bounding box center [551, 23] width 1102 height 47
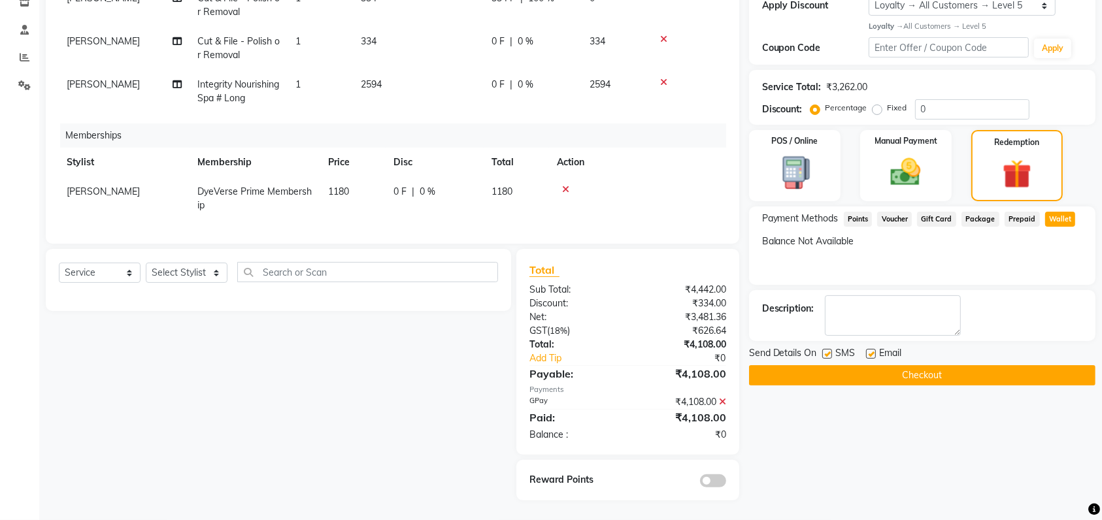
scroll to position [244, 0]
click at [826, 365] on button "Checkout" at bounding box center [922, 375] width 346 height 20
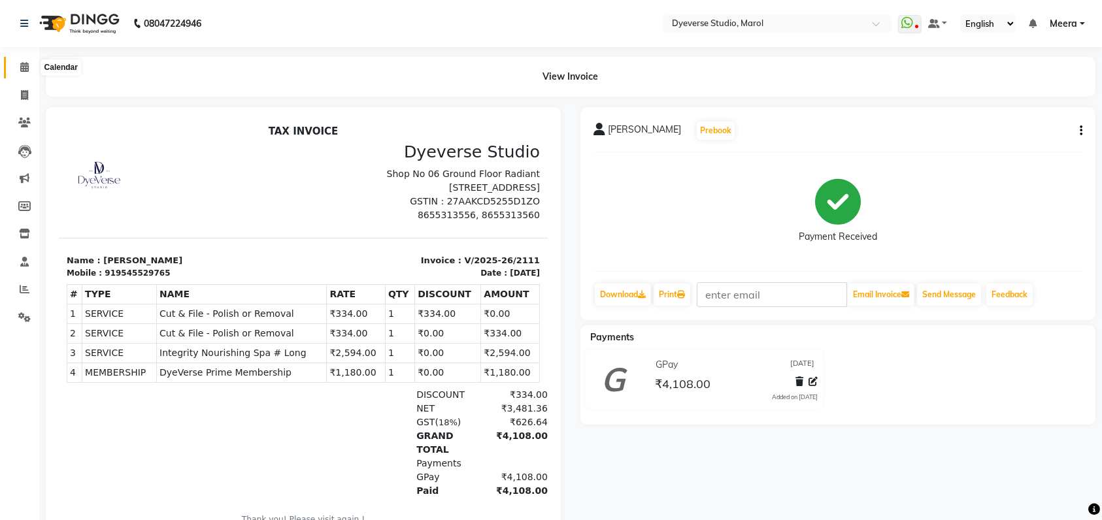
click at [14, 69] on span at bounding box center [24, 67] width 23 height 15
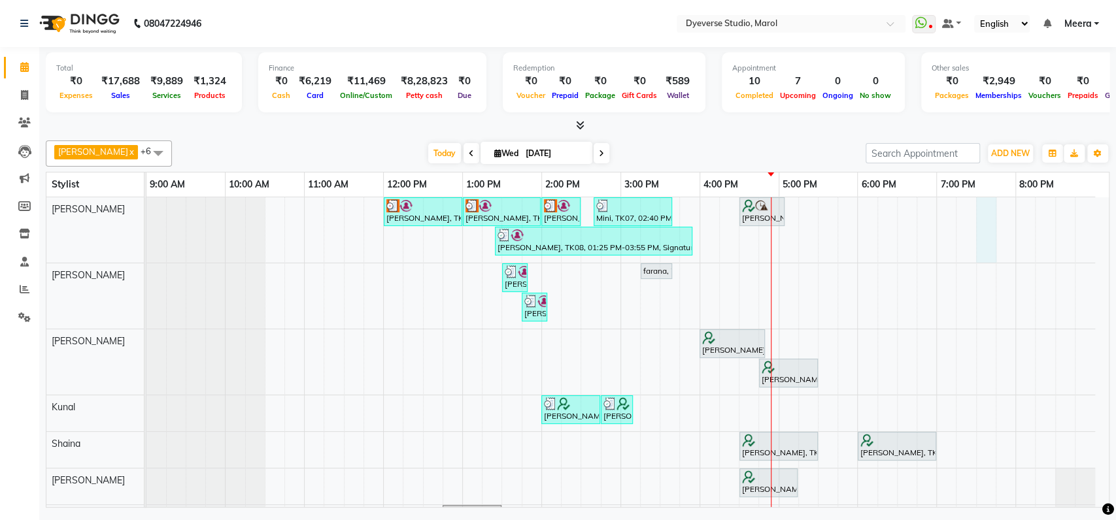
click at [983, 223] on div "Anjana, TK02, 12:00 PM-01:00 PM, Signature - Pedi Anjana, TK02, 01:00 PM-02:00 …" at bounding box center [627, 383] width 962 height 373
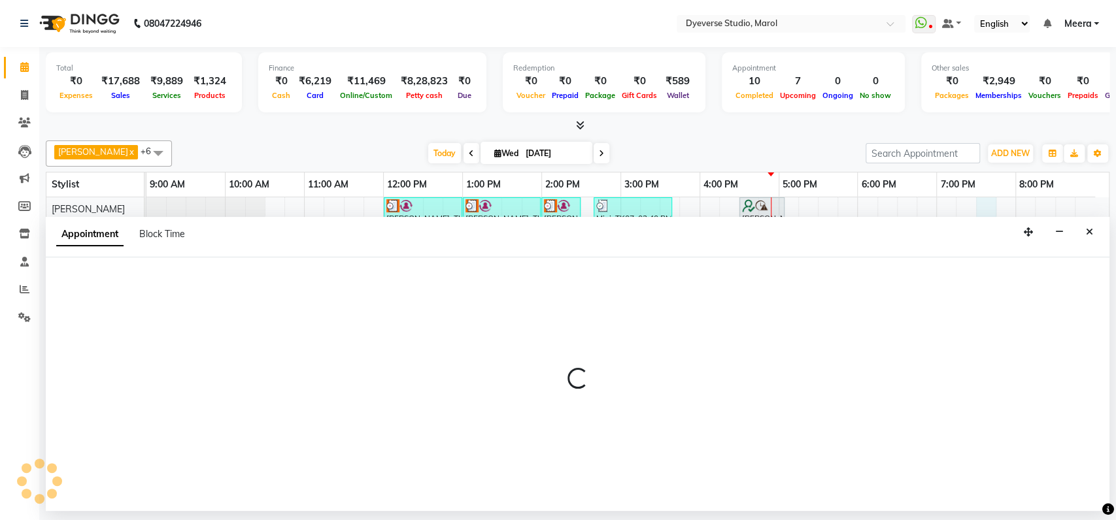
select select "48246"
select select "tentative"
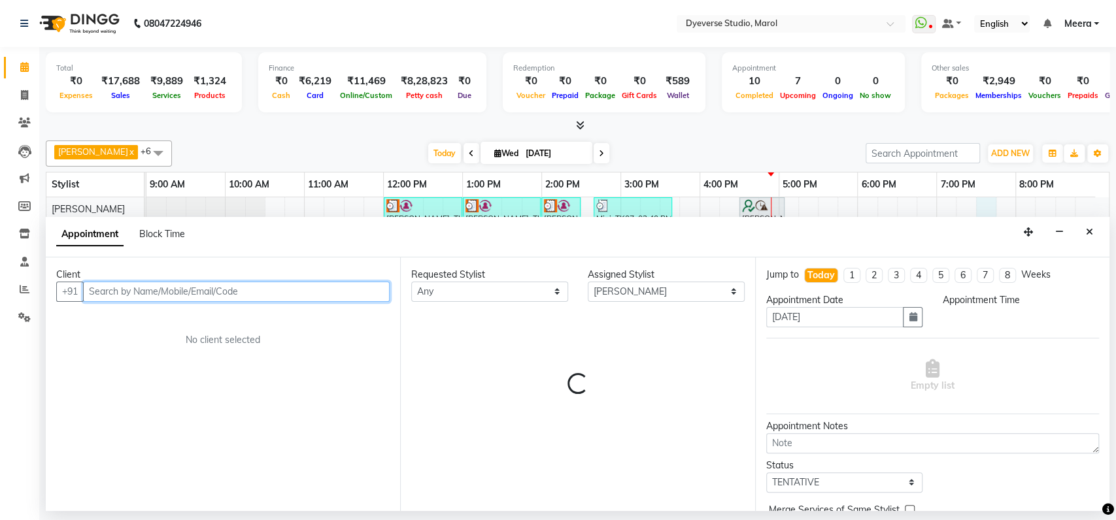
select select "1170"
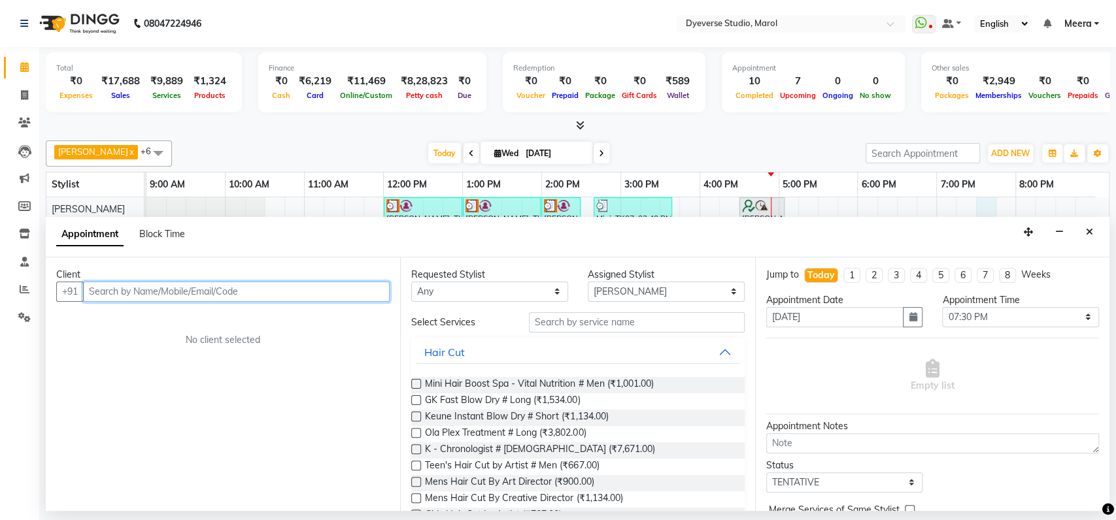
click at [303, 289] on input "text" at bounding box center [236, 292] width 306 height 20
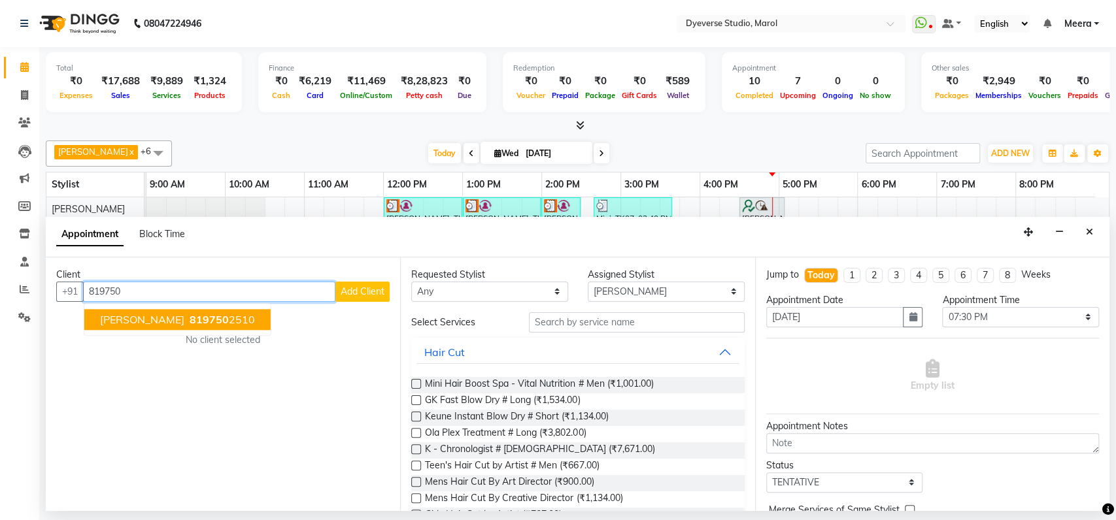
click at [114, 314] on span "[PERSON_NAME]" at bounding box center [142, 319] width 84 height 13
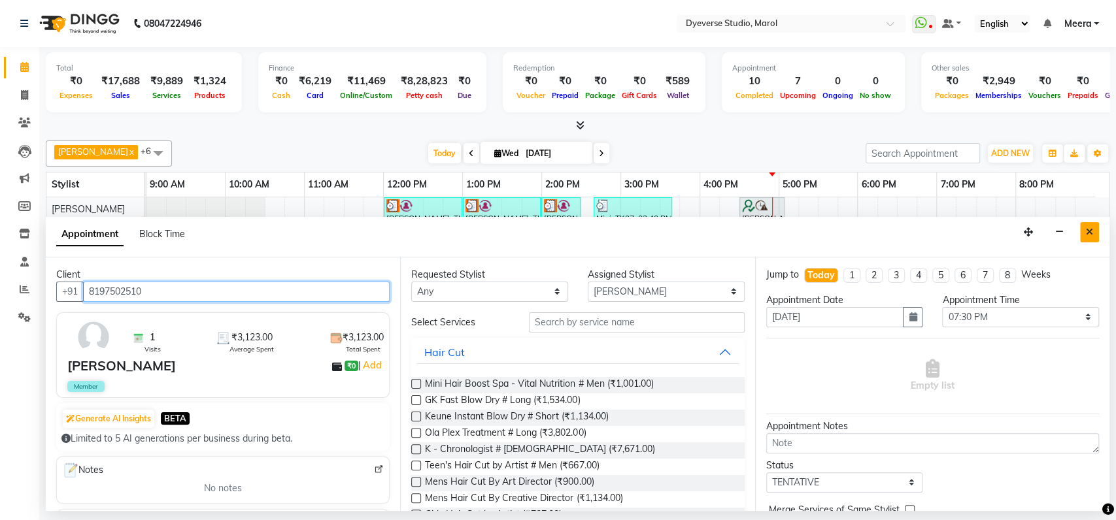
type input "8197502510"
click at [1089, 228] on icon "Close" at bounding box center [1088, 231] width 7 height 9
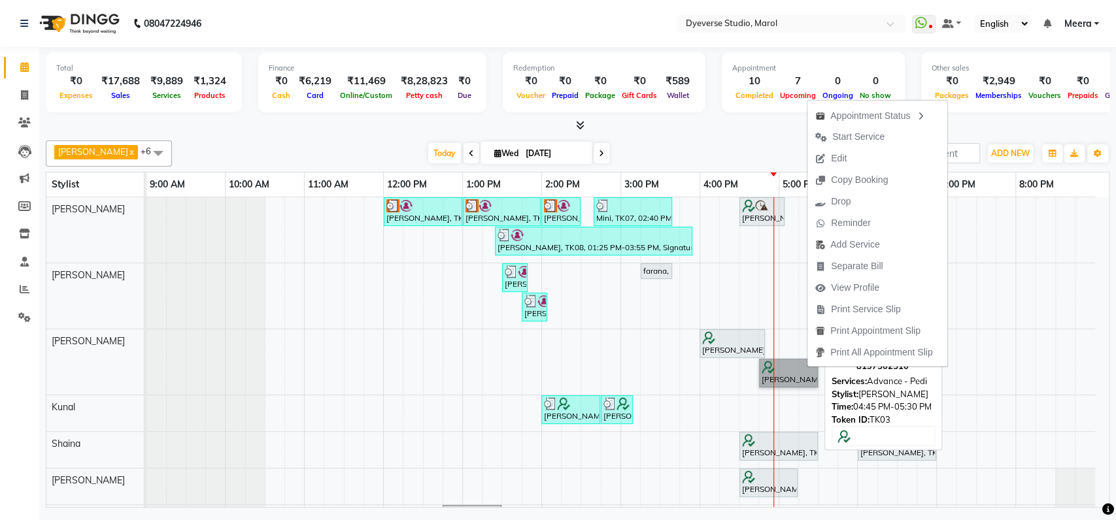
click at [767, 370] on link "[PERSON_NAME], TK03, 04:45 PM-05:30 PM, Advance - Pedi" at bounding box center [788, 373] width 59 height 29
select select "7"
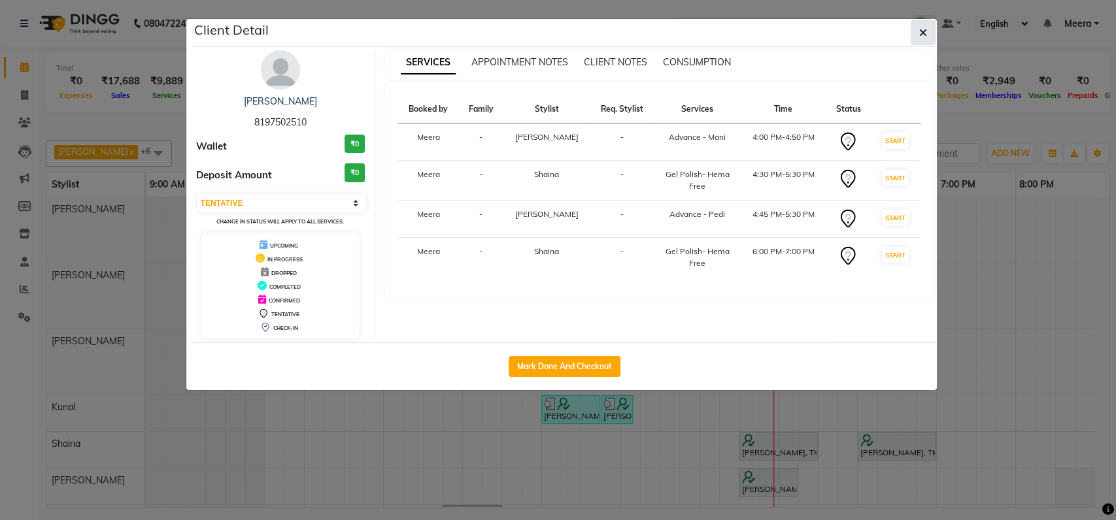
click at [923, 31] on icon "button" at bounding box center [923, 32] width 8 height 10
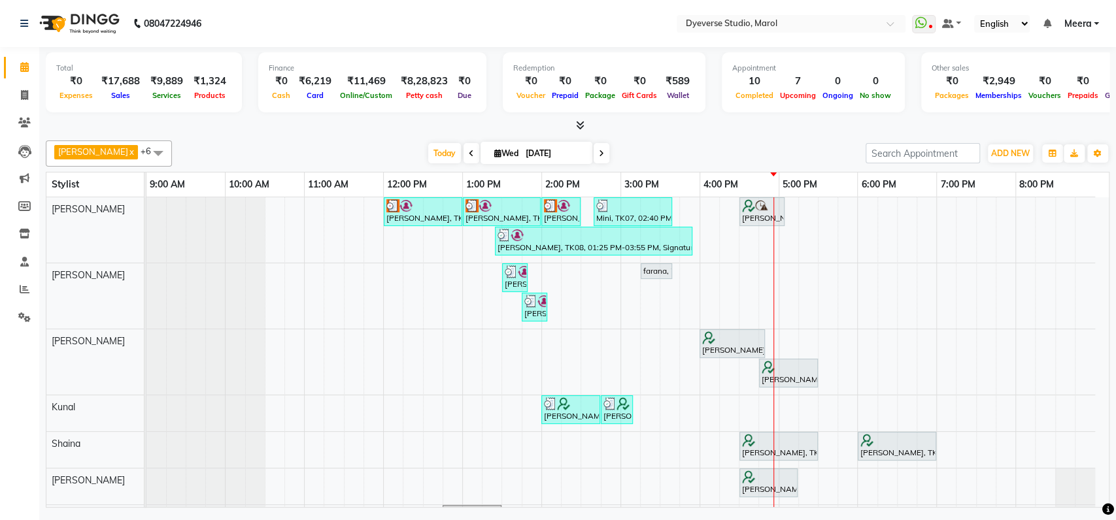
click at [923, 31] on div "Client Detail SHRISTI 8197502510 Wallet ₹0 Deposit Amount ₹0 Select IN SERVICE …" at bounding box center [565, 139] width 744 height 371
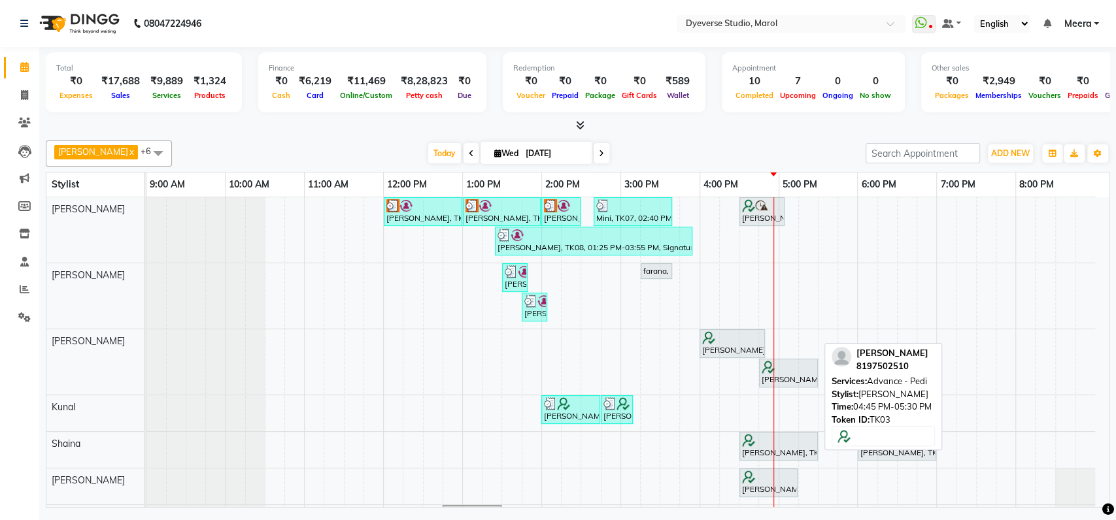
click at [799, 382] on div "[PERSON_NAME], TK03, 04:45 PM-05:30 PM, Advance - Pedi" at bounding box center [788, 373] width 56 height 25
select select "7"
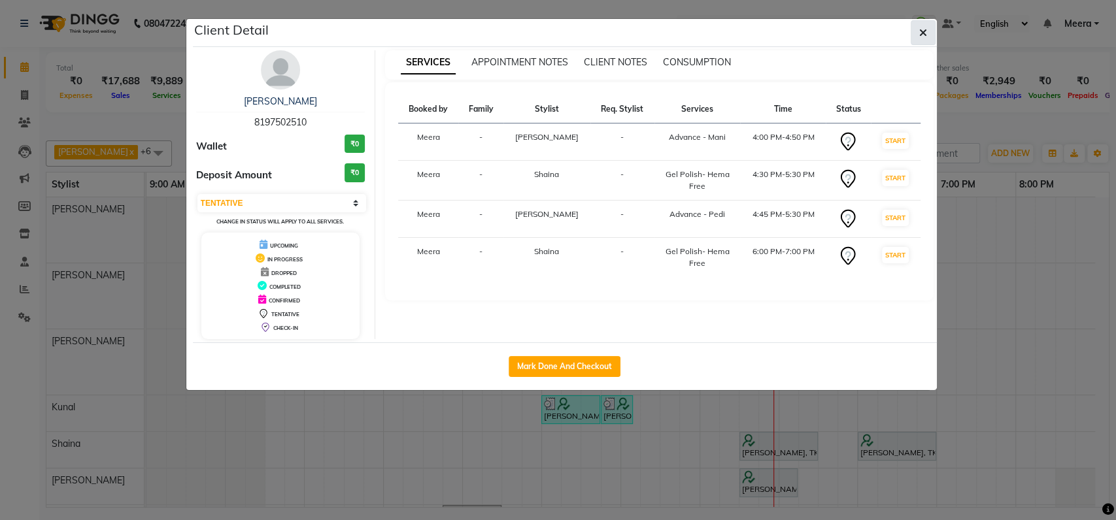
click at [929, 29] on button "button" at bounding box center [922, 32] width 25 height 25
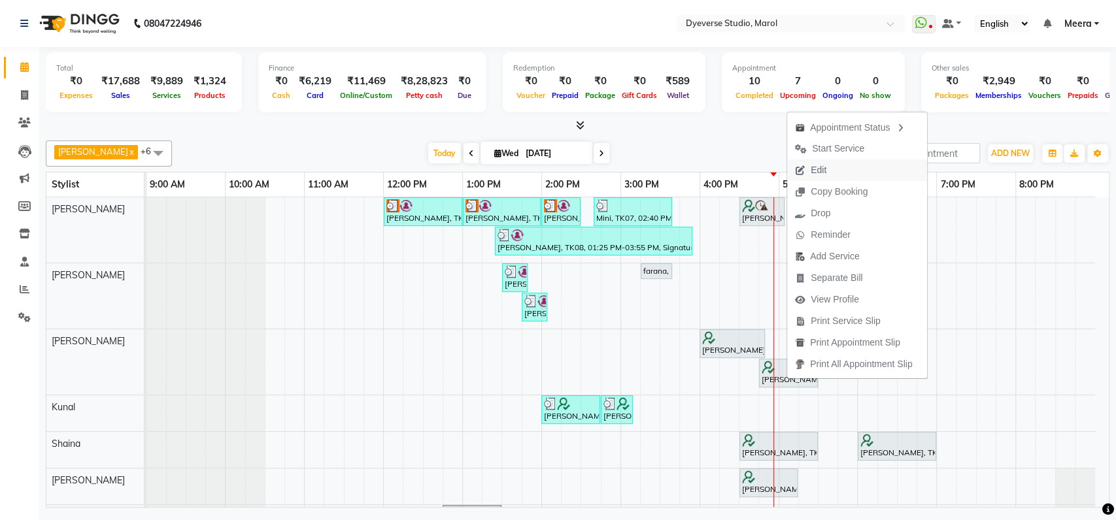
click at [802, 168] on icon "button" at bounding box center [800, 170] width 10 height 9
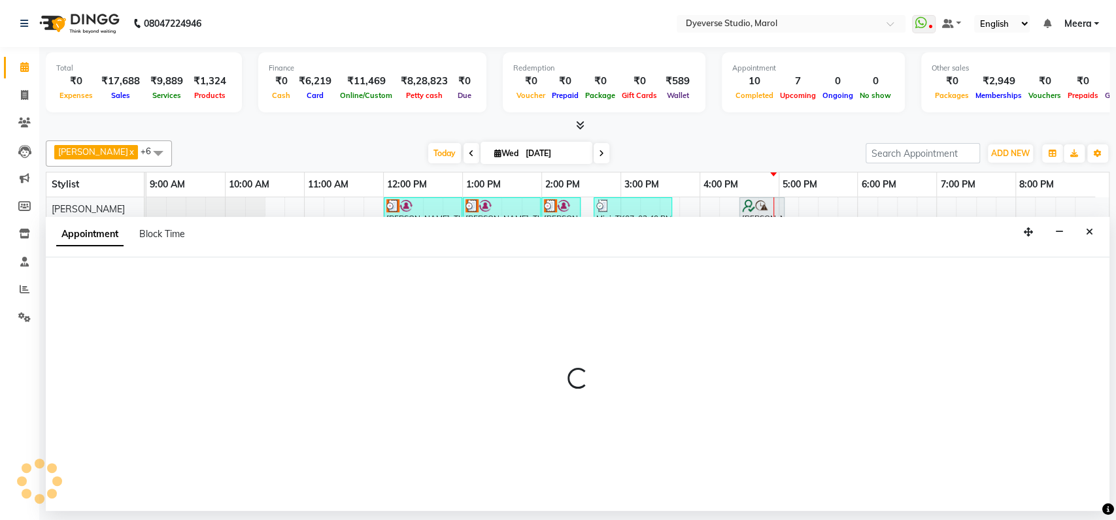
select select "tentative"
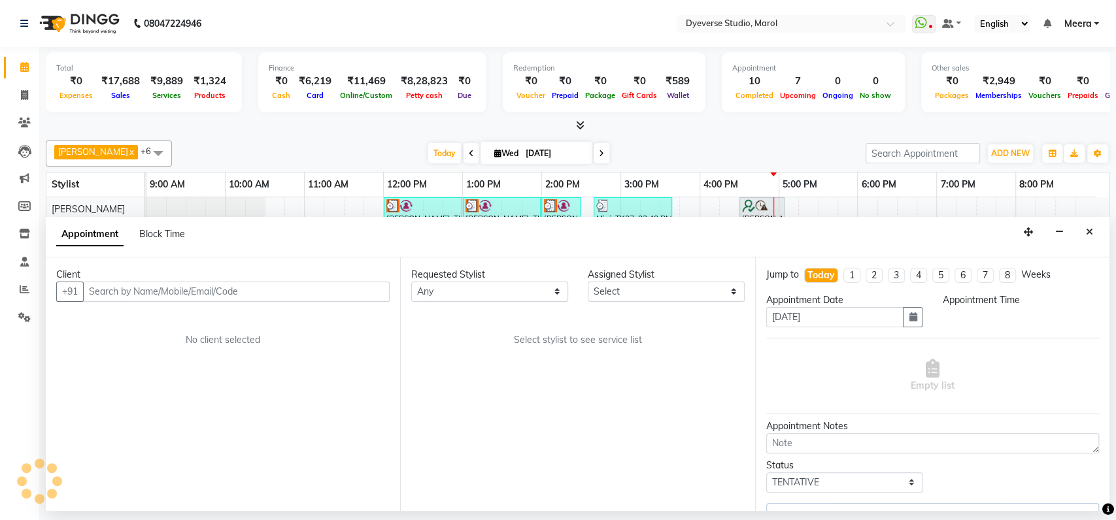
select select "48845"
select select "960"
select select "3155"
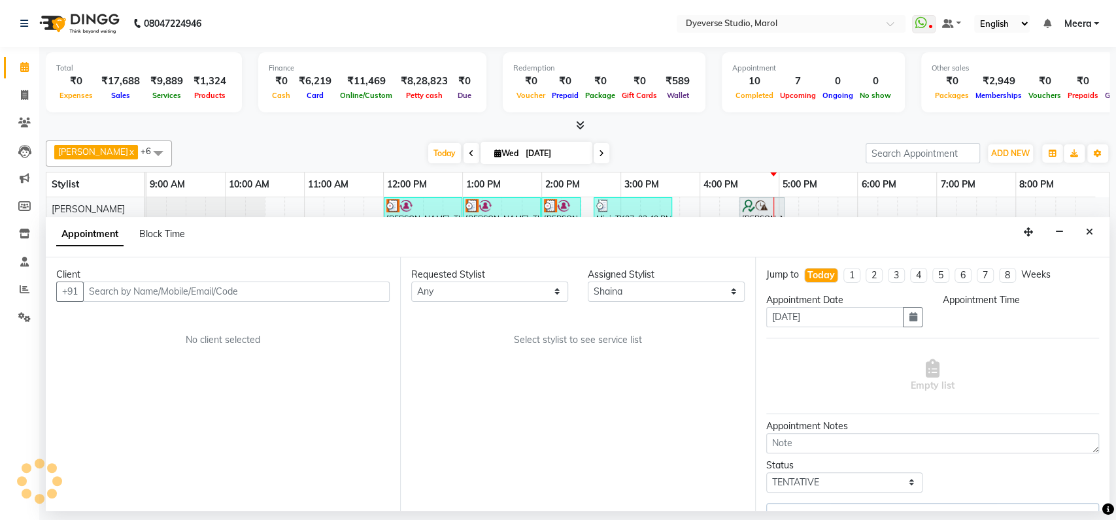
select select "3155"
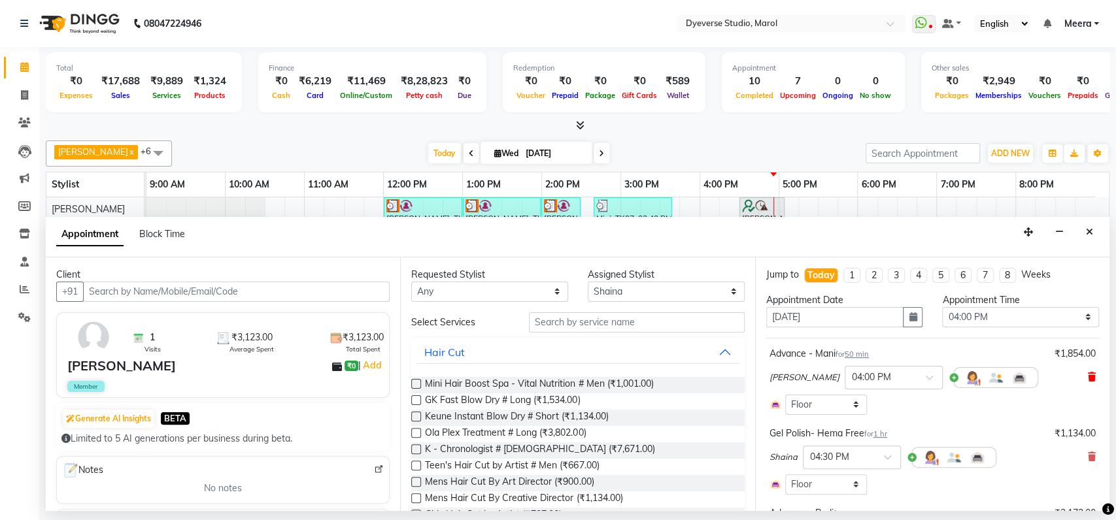
click at [1087, 374] on icon at bounding box center [1091, 376] width 8 height 9
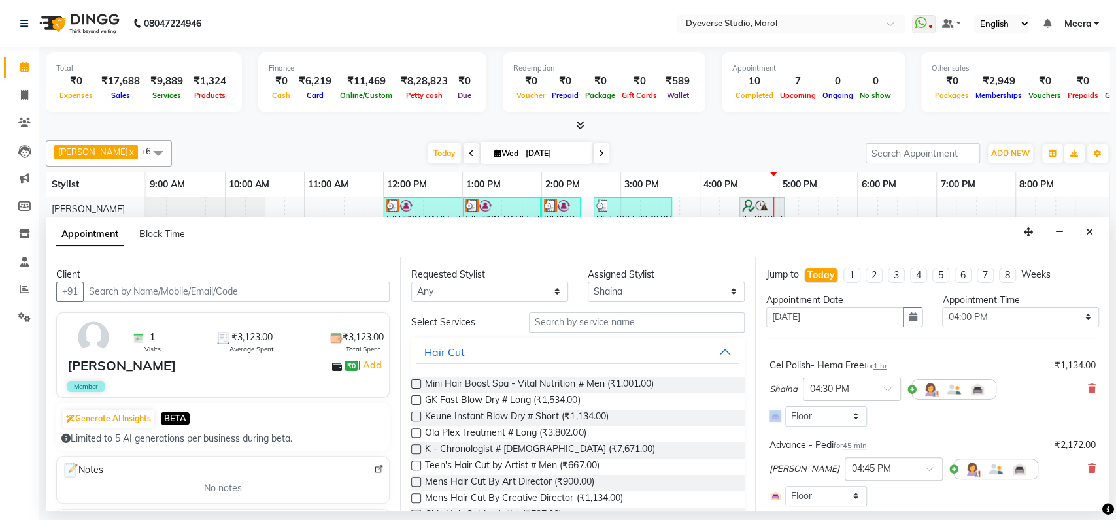
click at [1078, 374] on div "Shaina × 04:30 PM" at bounding box center [932, 389] width 326 height 34
click at [1087, 468] on icon at bounding box center [1091, 468] width 8 height 9
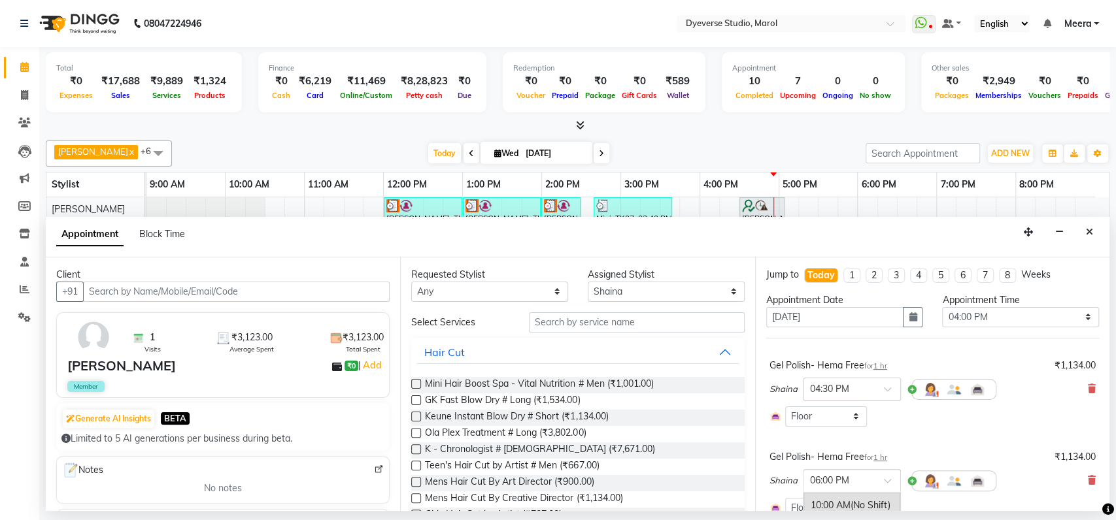
scroll to position [776, 0]
click at [868, 480] on div at bounding box center [851, 480] width 97 height 14
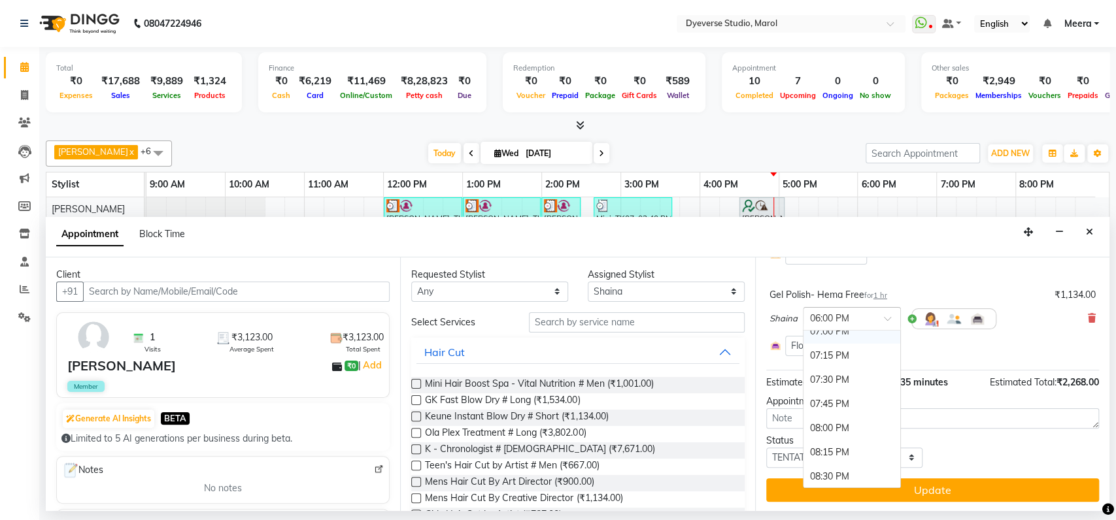
scroll to position [883, 0]
click at [829, 474] on div "08:30 PM" at bounding box center [851, 478] width 97 height 24
click at [817, 322] on input "text" at bounding box center [839, 318] width 58 height 14
click at [814, 425] on div "08:00 PM" at bounding box center [851, 428] width 97 height 24
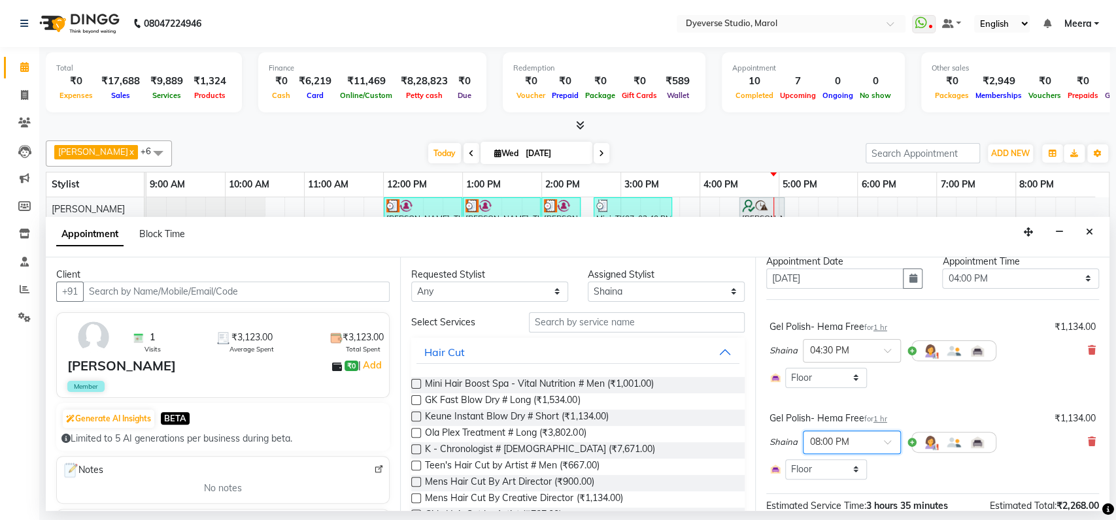
scroll to position [38, 0]
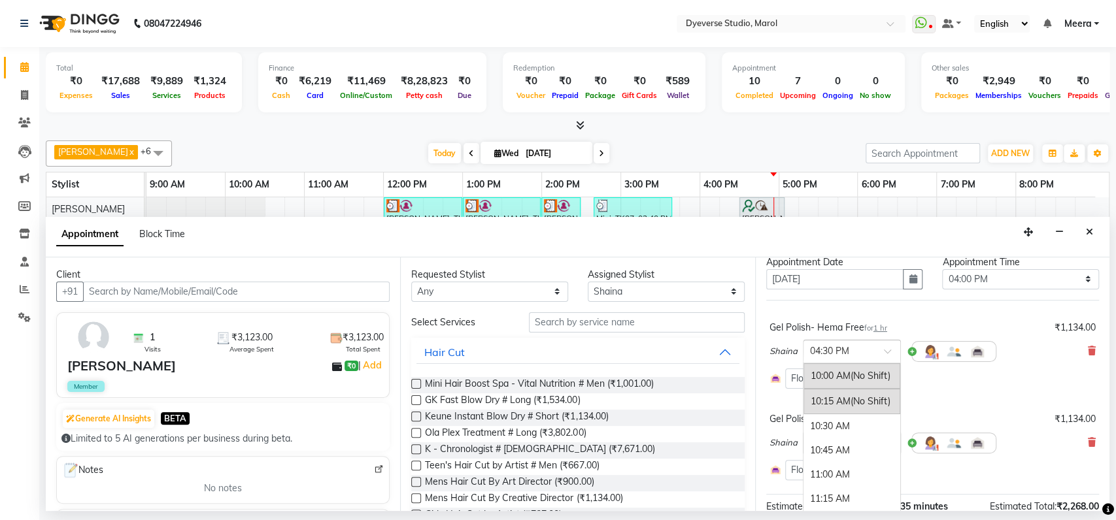
click at [859, 350] on input "text" at bounding box center [839, 351] width 58 height 14
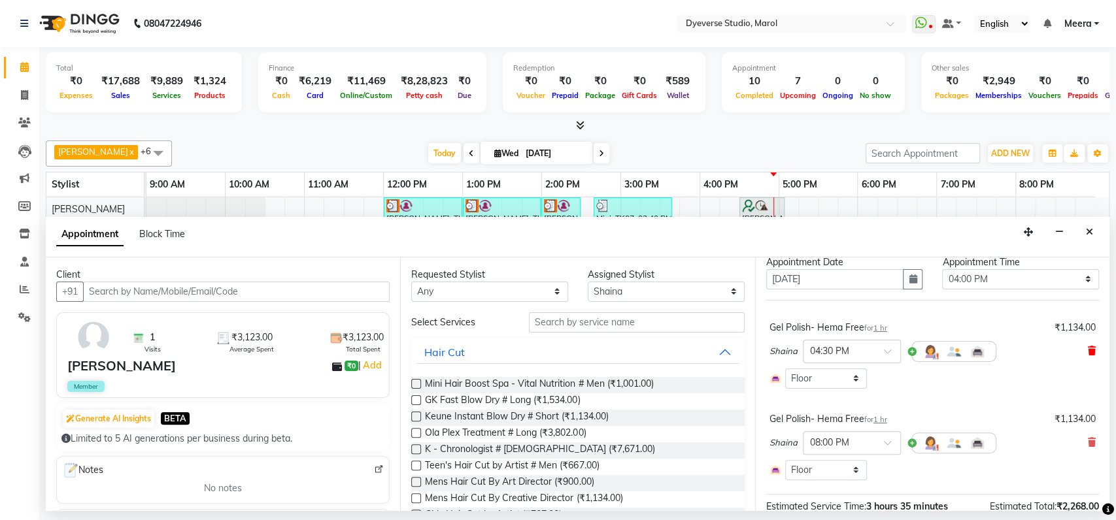
click at [1087, 349] on icon at bounding box center [1091, 350] width 8 height 9
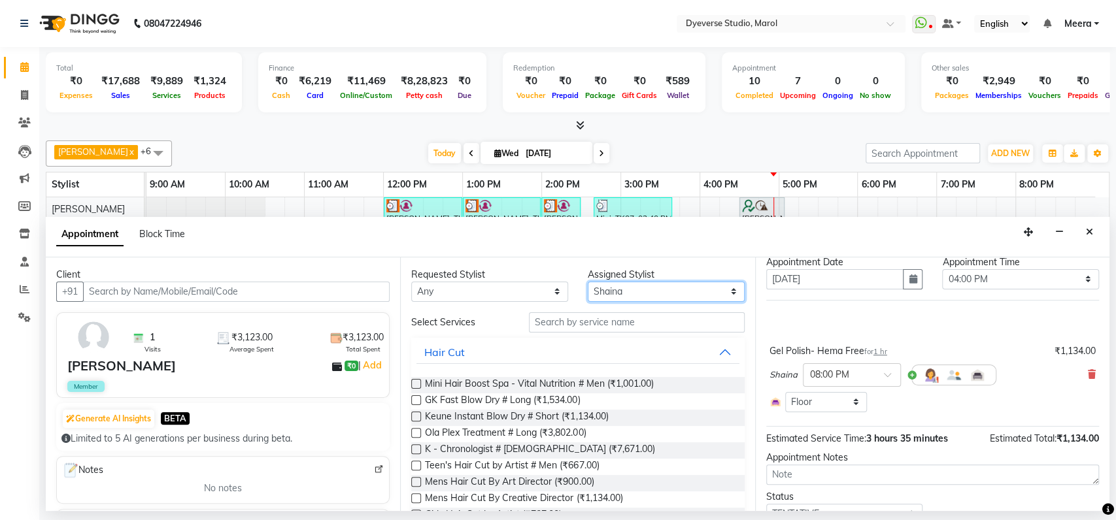
click at [614, 289] on select "Select [PERSON_NAME] [PERSON_NAME] Kunal [PERSON_NAME] [PERSON_NAME] [PERSON_NA…" at bounding box center [665, 292] width 157 height 20
select select "48246"
click at [587, 282] on select "Select [PERSON_NAME] [PERSON_NAME] Kunal [PERSON_NAME] [PERSON_NAME] [PERSON_NA…" at bounding box center [665, 292] width 157 height 20
click at [606, 329] on input "text" at bounding box center [637, 322] width 216 height 20
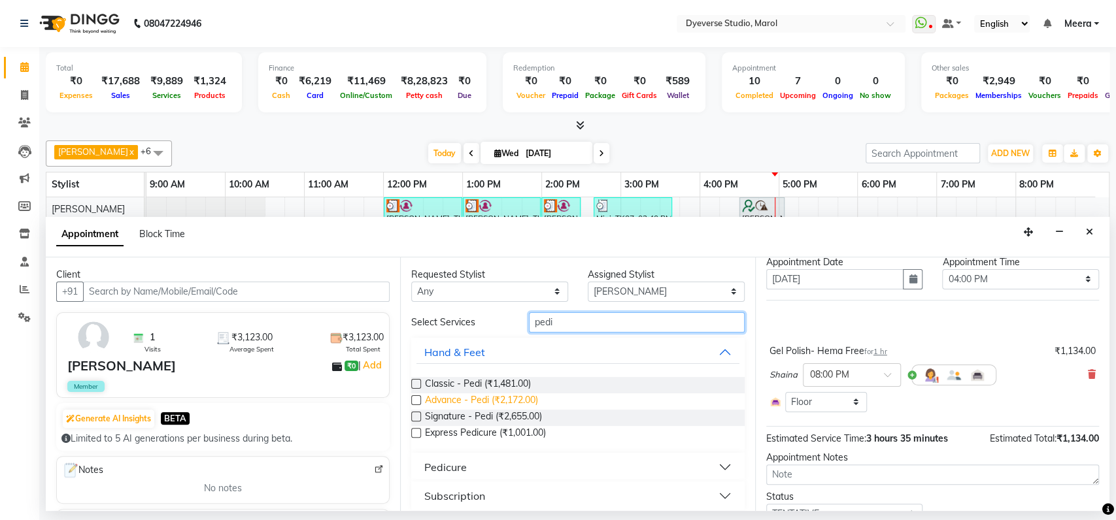
type input "pedi"
click at [451, 403] on span "Advance - Pedi (₹2,172.00)" at bounding box center [481, 401] width 113 height 16
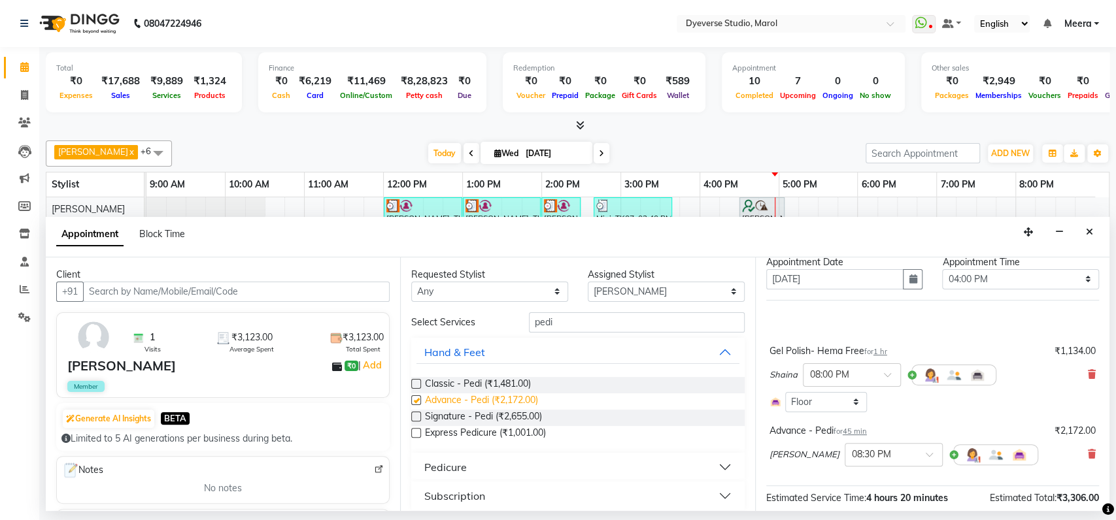
checkbox input "false"
click at [576, 322] on input "pedi" at bounding box center [637, 322] width 216 height 20
type input "p"
type input "man"
click at [471, 397] on span "Advance - Mani (₹1,854.00)" at bounding box center [482, 401] width 115 height 16
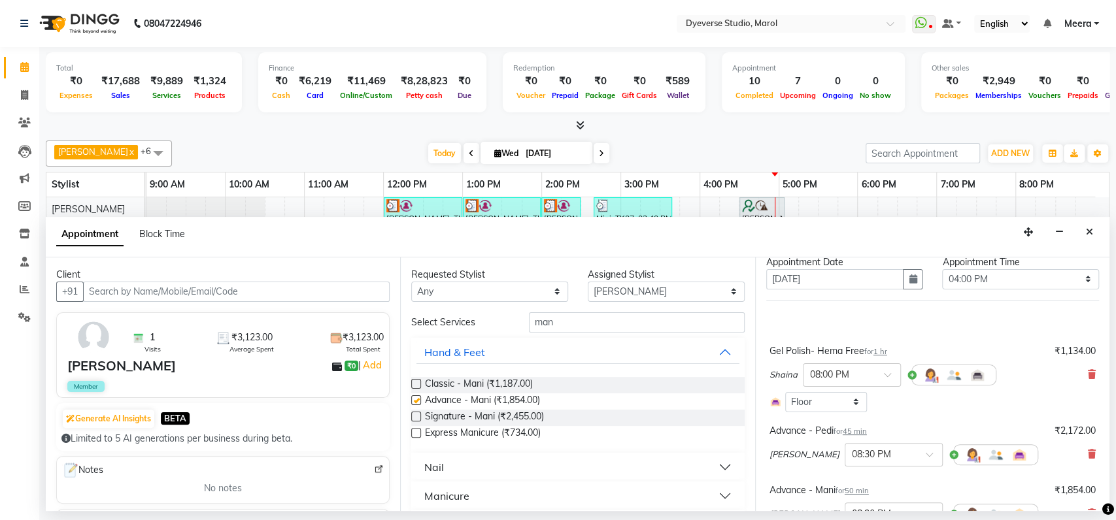
checkbox input "false"
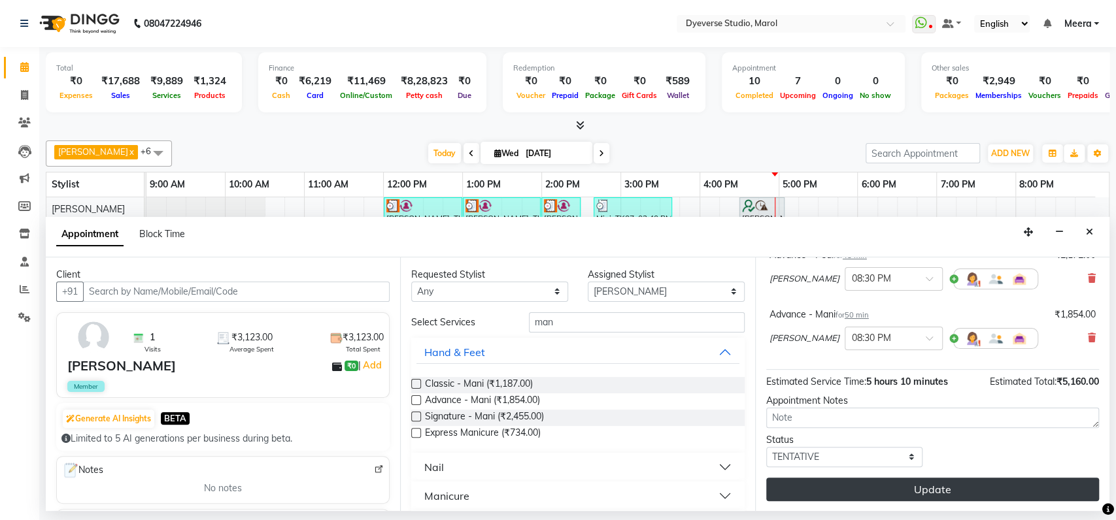
click at [816, 481] on button "Update" at bounding box center [932, 490] width 333 height 24
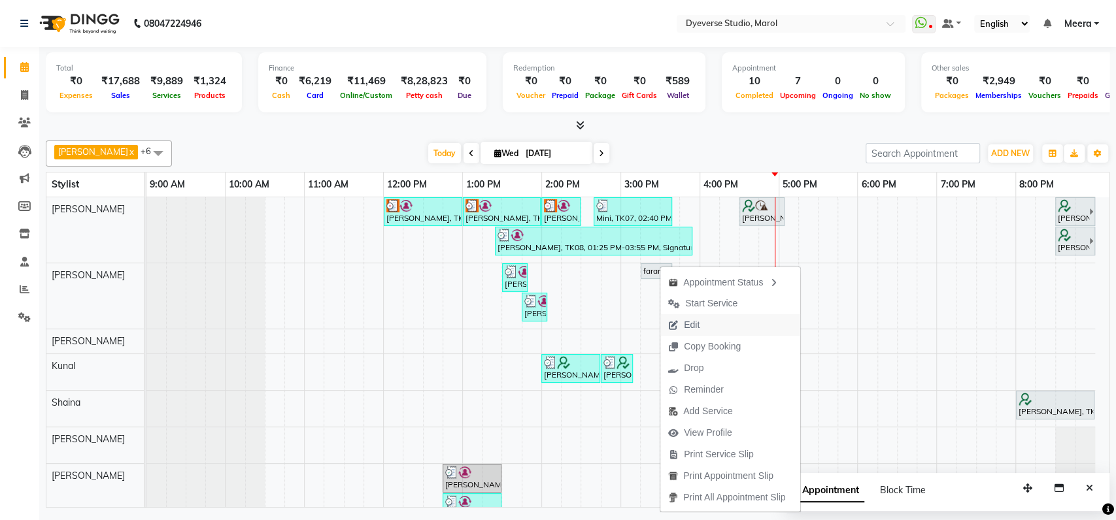
click at [678, 322] on span "Edit" at bounding box center [683, 325] width 47 height 22
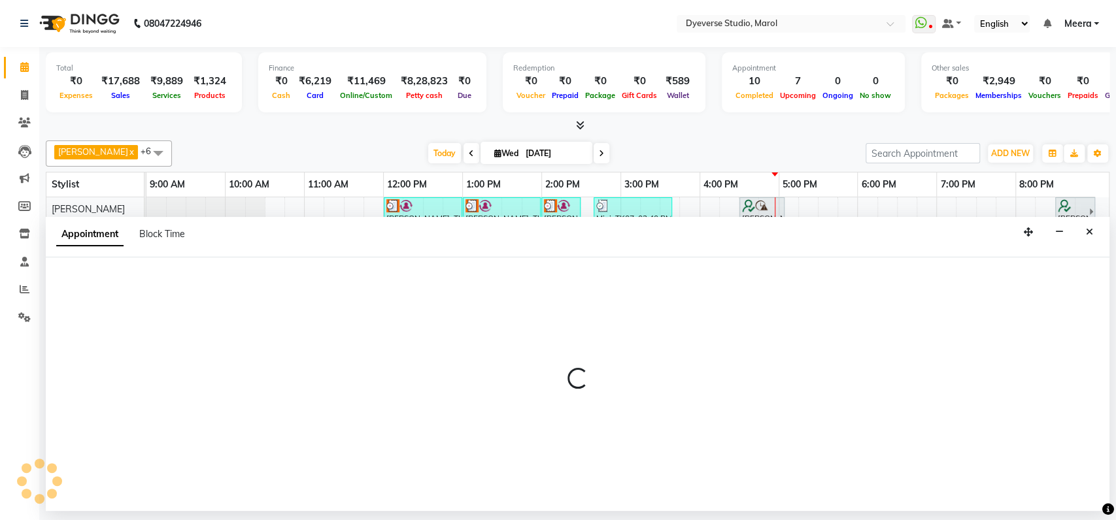
select select "tentative"
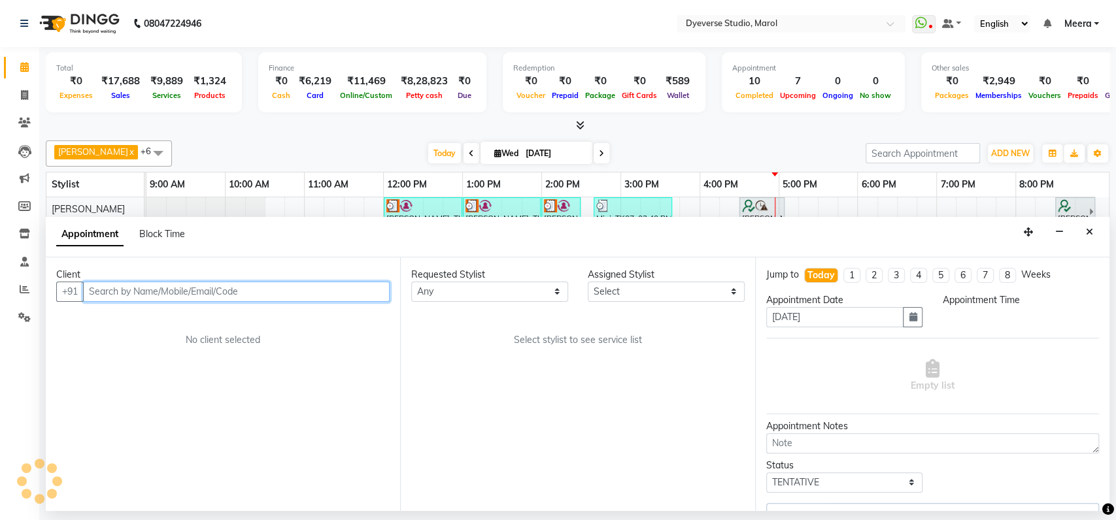
select select "48247"
select select "915"
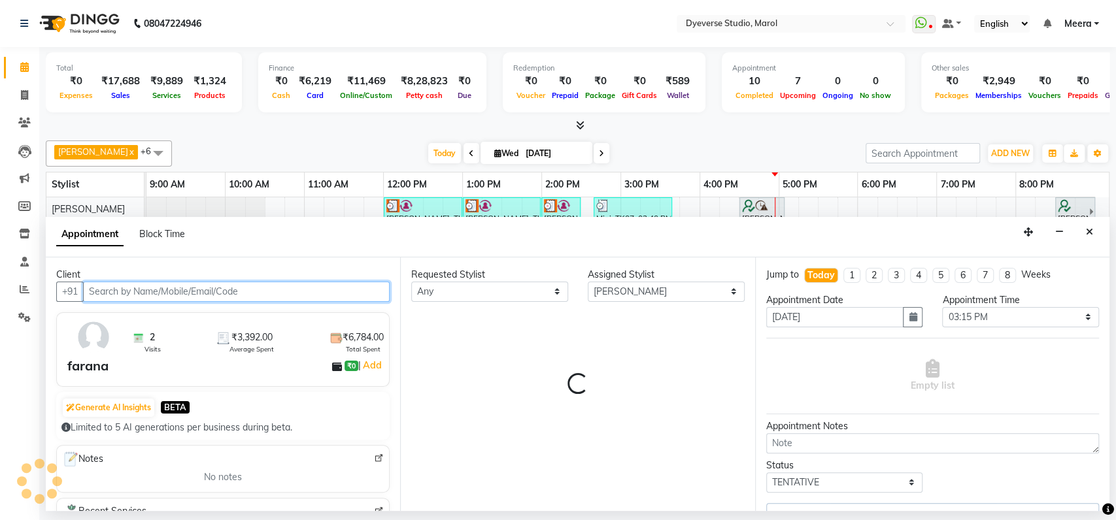
select select "3155"
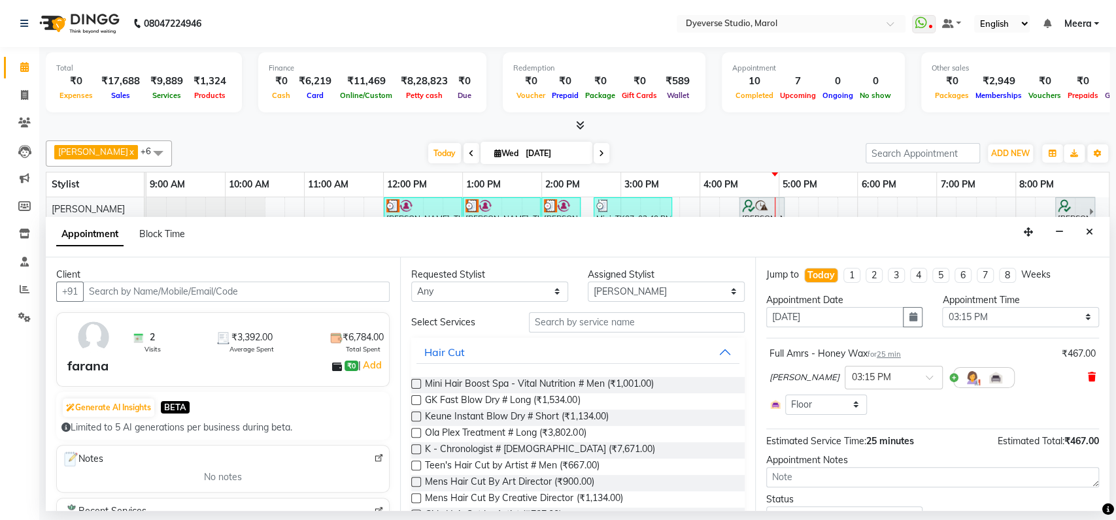
click at [1087, 379] on icon at bounding box center [1091, 376] width 8 height 9
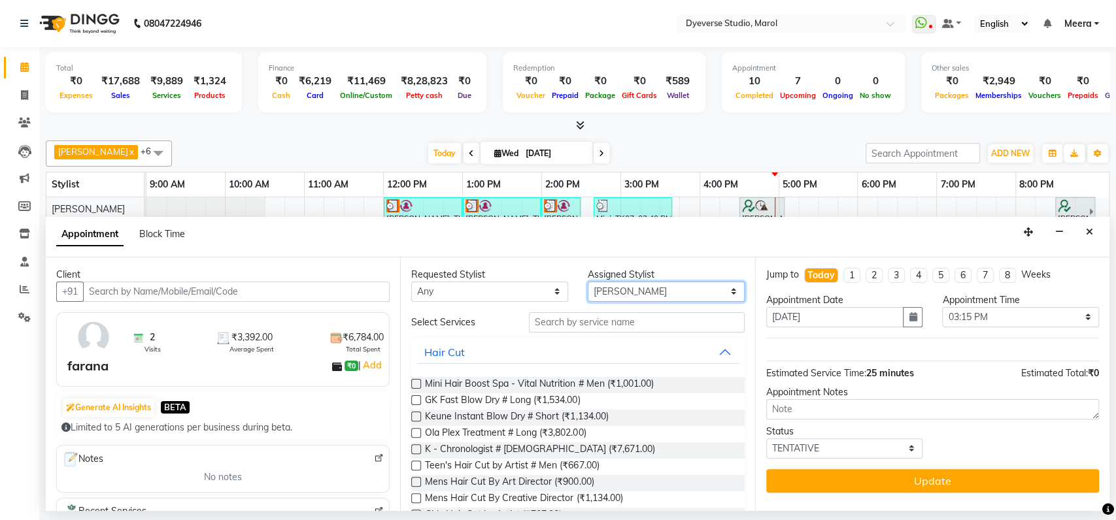
click at [610, 293] on select "Select [PERSON_NAME] [PERSON_NAME] Kunal [PERSON_NAME] [PERSON_NAME] [PERSON_NA…" at bounding box center [665, 292] width 157 height 20
select select "48403"
click at [587, 282] on select "Select [PERSON_NAME] [PERSON_NAME] Kunal [PERSON_NAME] [PERSON_NAME] [PERSON_NA…" at bounding box center [665, 292] width 157 height 20
click at [613, 324] on input "text" at bounding box center [637, 322] width 216 height 20
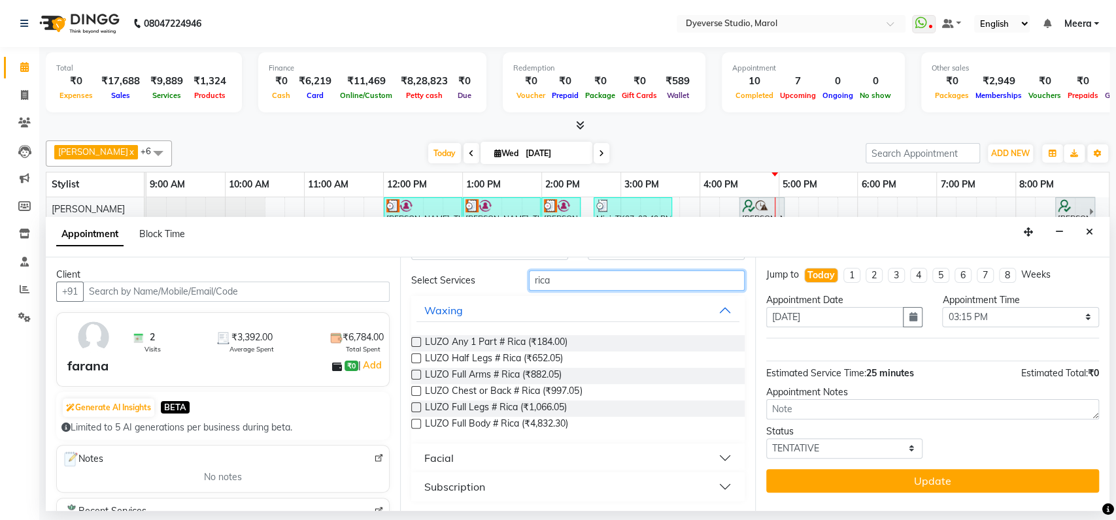
scroll to position [42, 0]
type input "rica"
click at [546, 462] on button "Facial" at bounding box center [577, 458] width 322 height 24
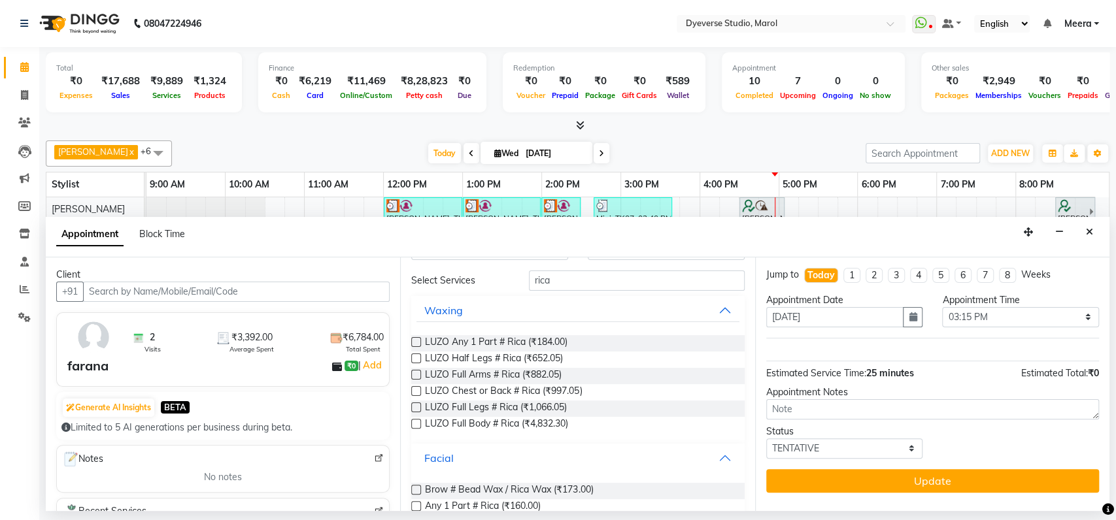
scroll to position [193, 0]
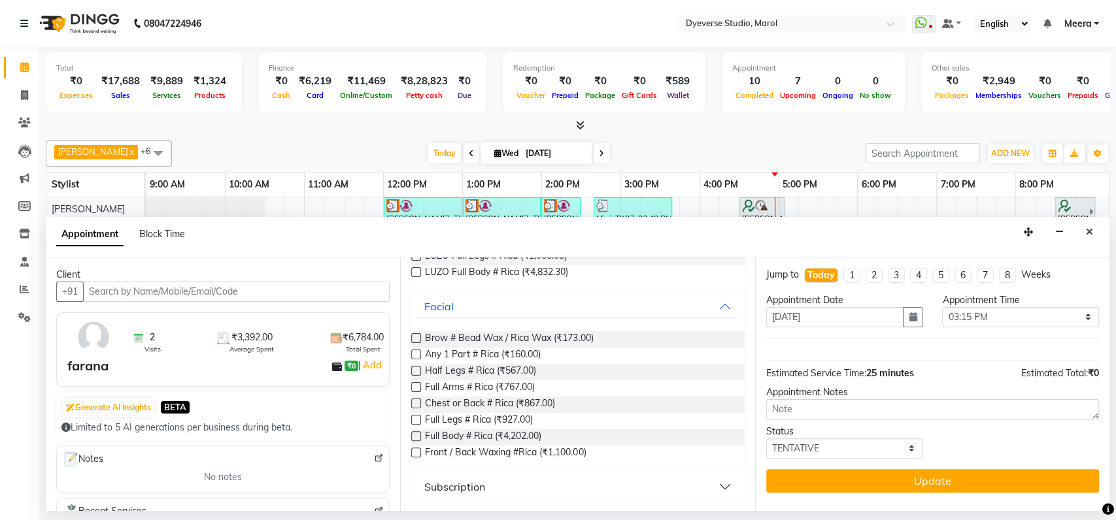
click at [415, 384] on label at bounding box center [416, 387] width 10 height 10
click at [415, 384] on input "checkbox" at bounding box center [415, 388] width 8 height 8
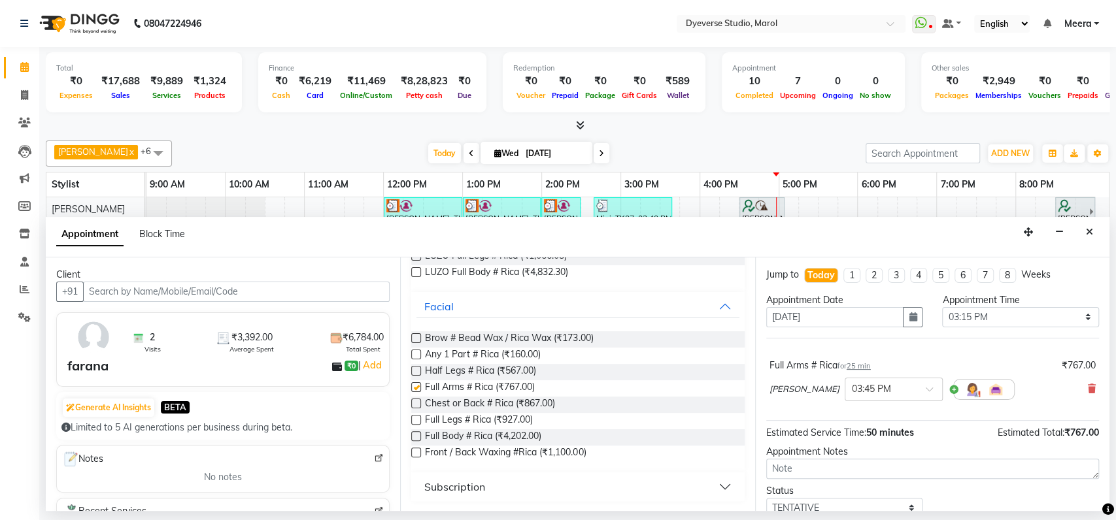
checkbox input "false"
click at [415, 418] on label at bounding box center [416, 420] width 10 height 10
click at [415, 418] on input "checkbox" at bounding box center [415, 421] width 8 height 8
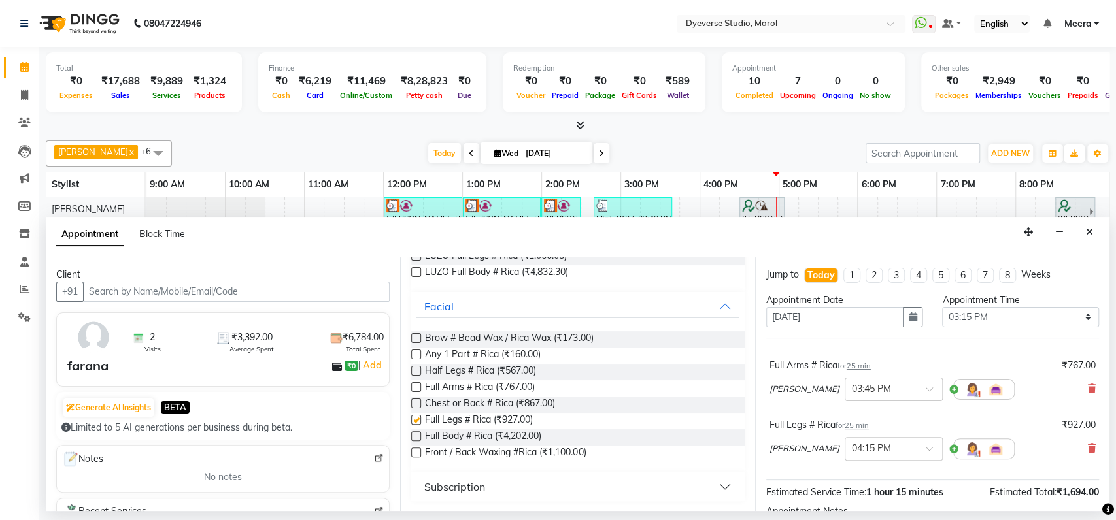
checkbox input "false"
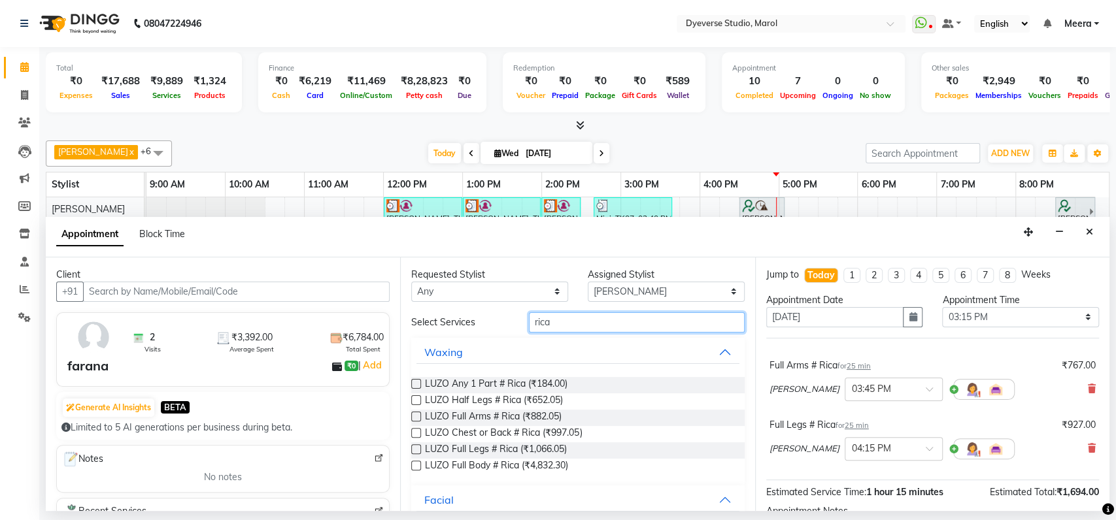
click at [572, 318] on input "rica" at bounding box center [637, 322] width 216 height 20
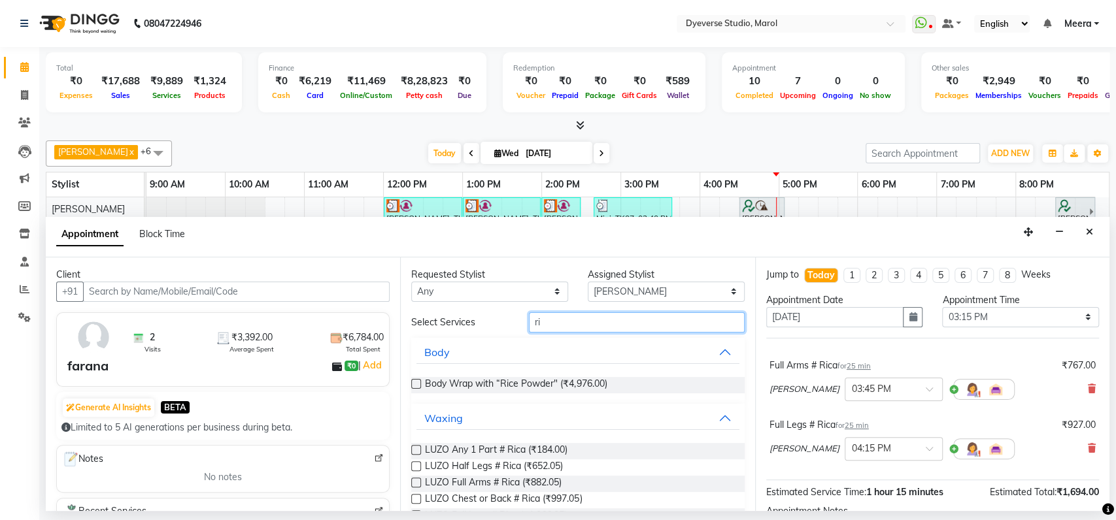
type input "r"
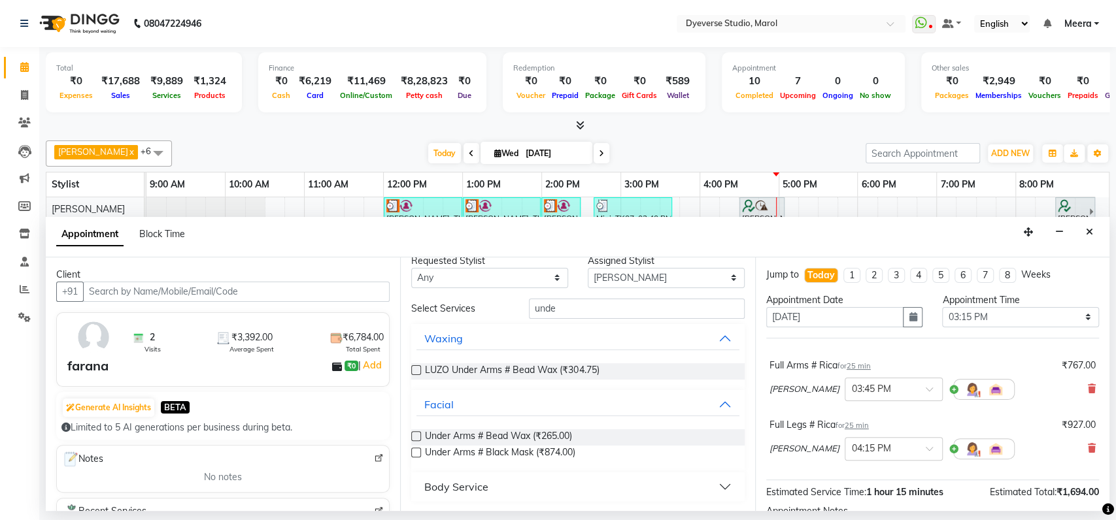
click at [502, 490] on button "Body Service" at bounding box center [577, 487] width 322 height 24
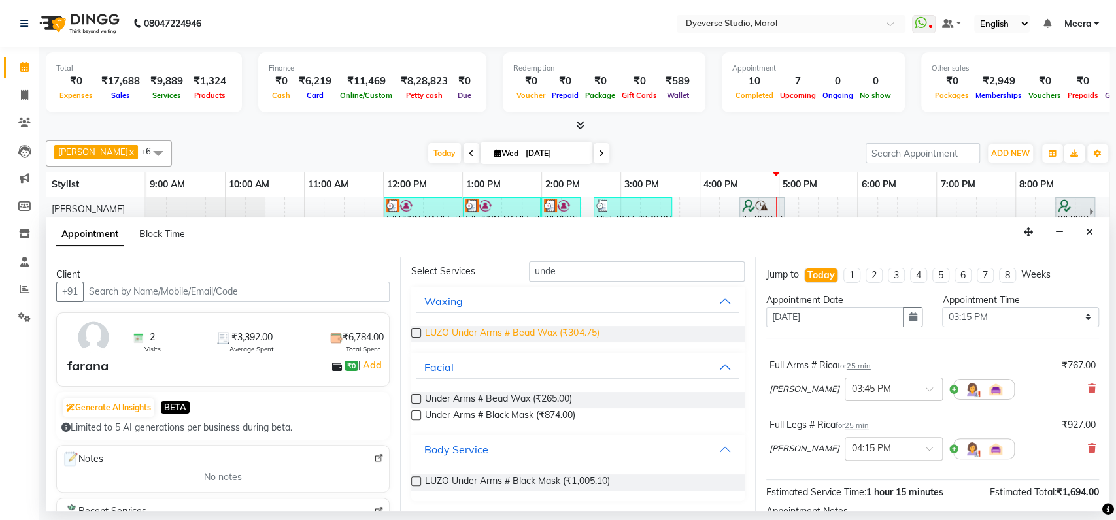
scroll to position [0, 0]
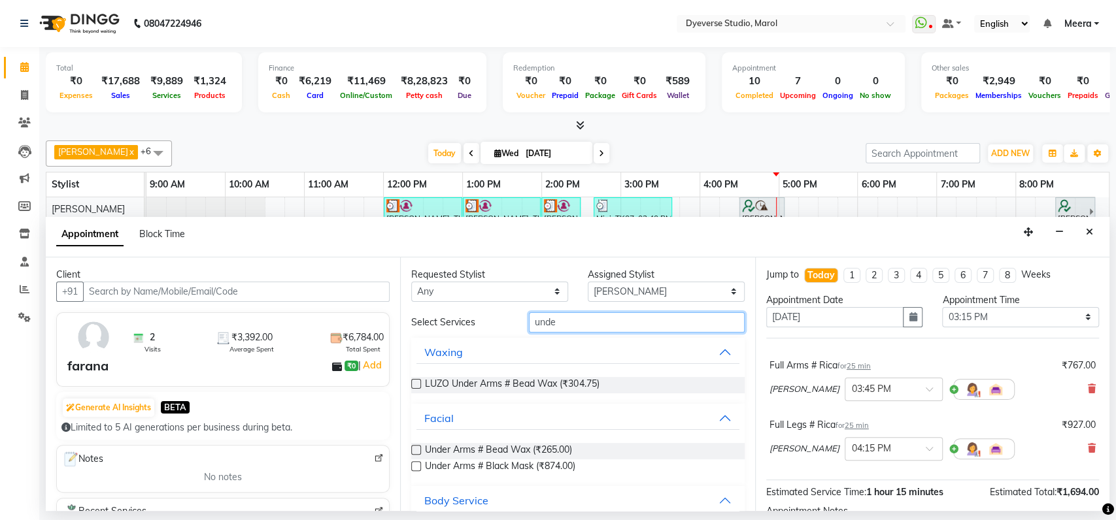
click at [574, 324] on input "unde" at bounding box center [637, 322] width 216 height 20
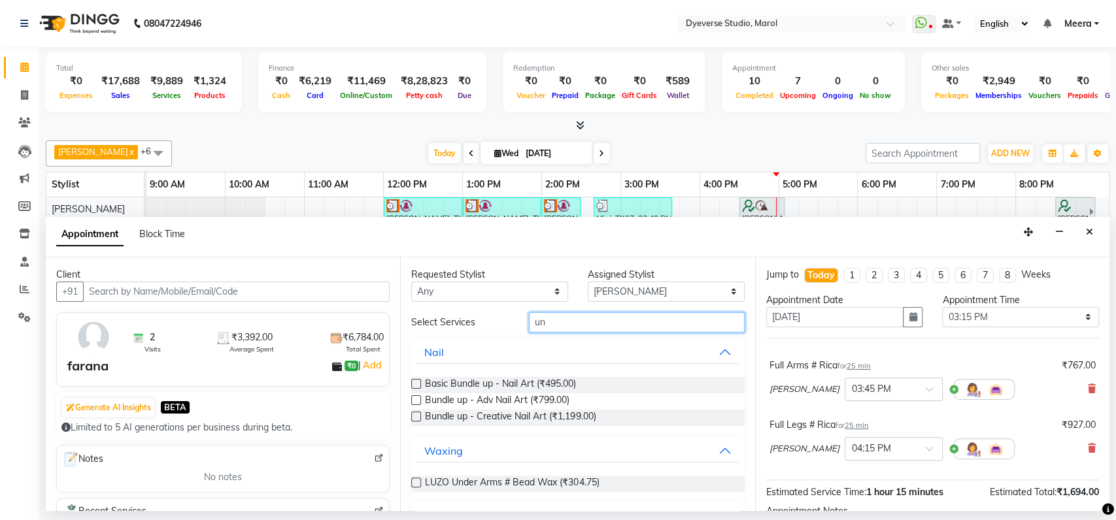
type input "u"
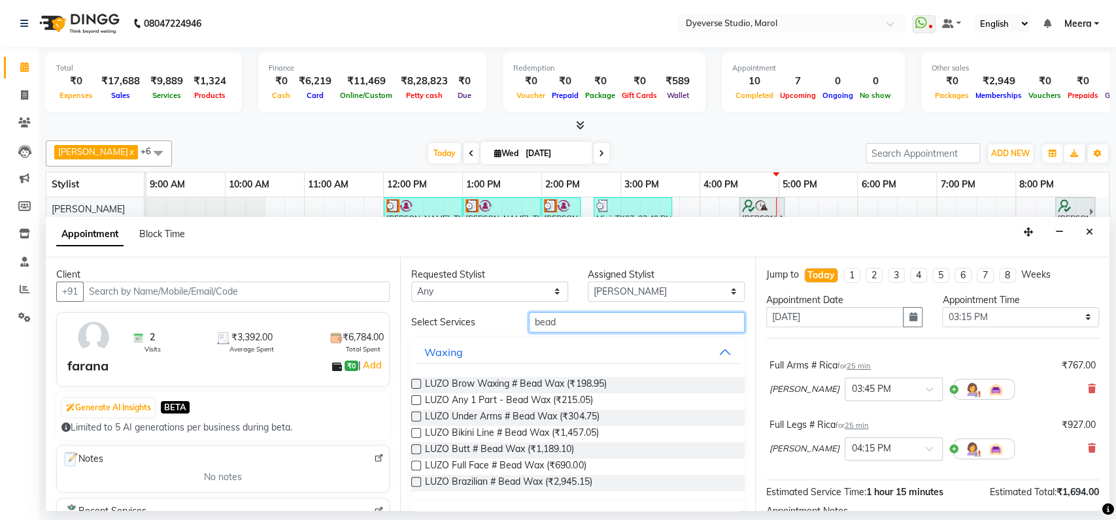
scroll to position [165, 0]
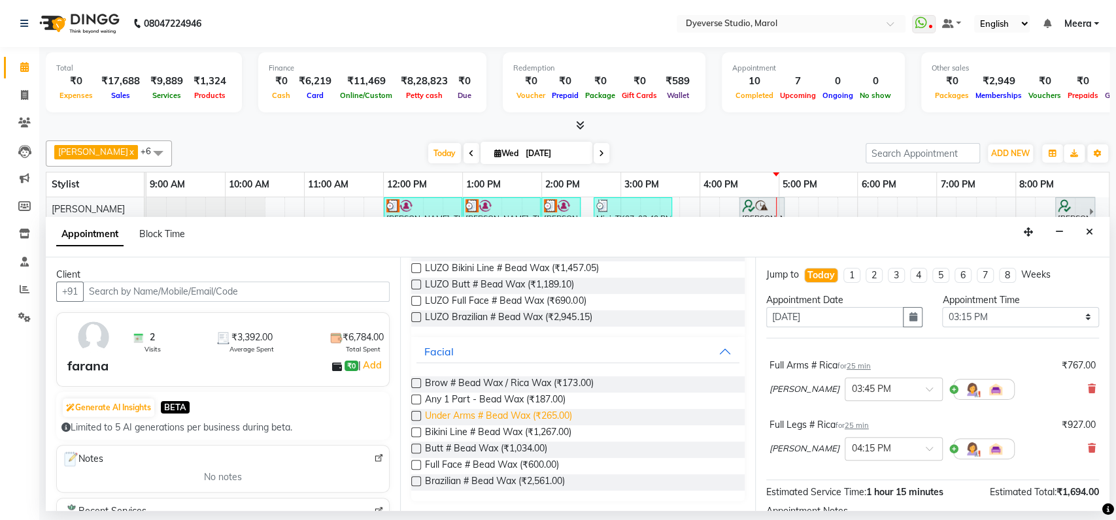
type input "bead"
click at [440, 420] on span "Under Arms # Bead Wax (₹265.00)" at bounding box center [498, 417] width 147 height 16
checkbox input "false"
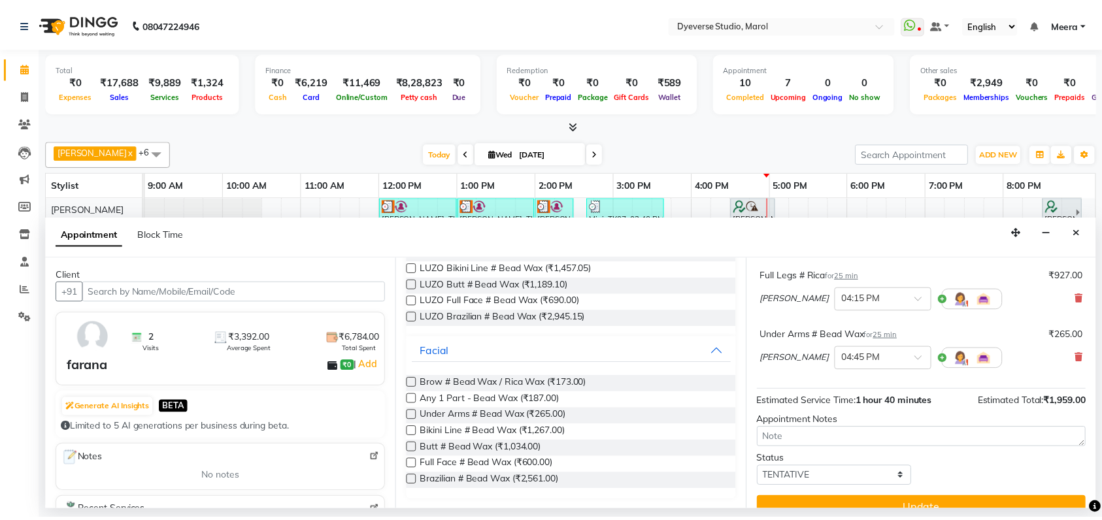
scroll to position [170, 0]
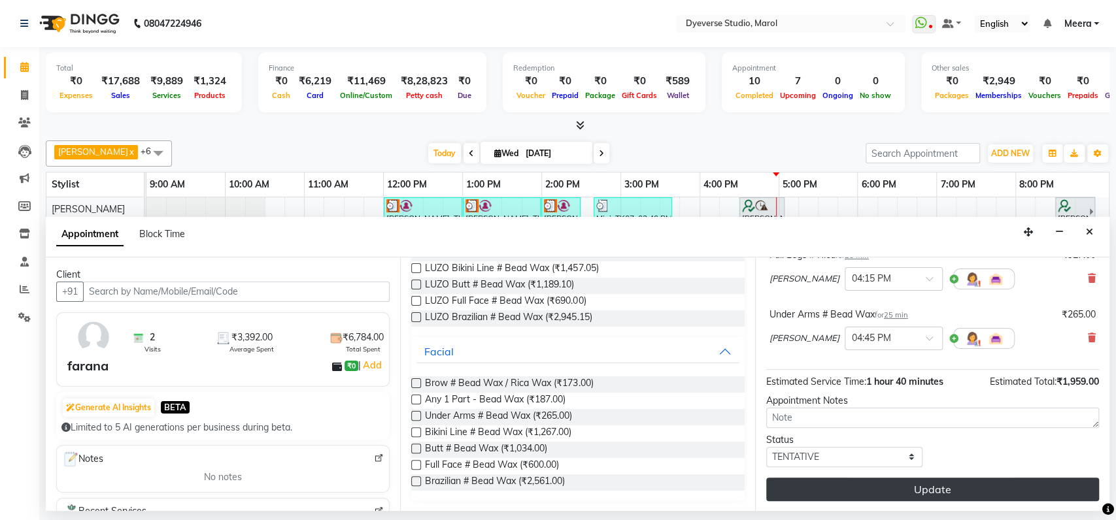
click at [822, 495] on button "Update" at bounding box center [932, 490] width 333 height 24
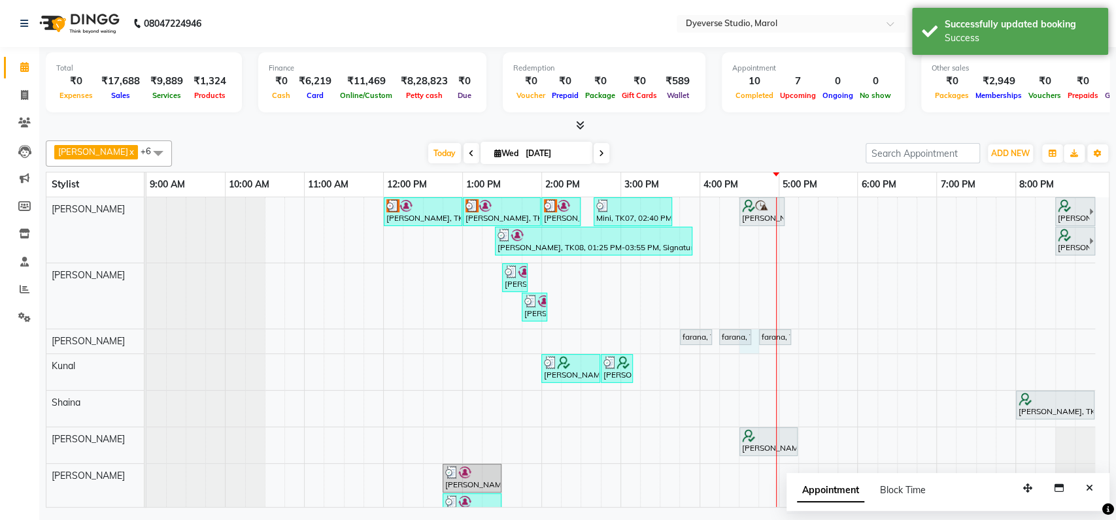
click at [751, 335] on div "farana, TK05, 04:15 PM-04:40 PM, Full Legs # Rica" at bounding box center [735, 337] width 33 height 16
select select "48403"
select select "tentative"
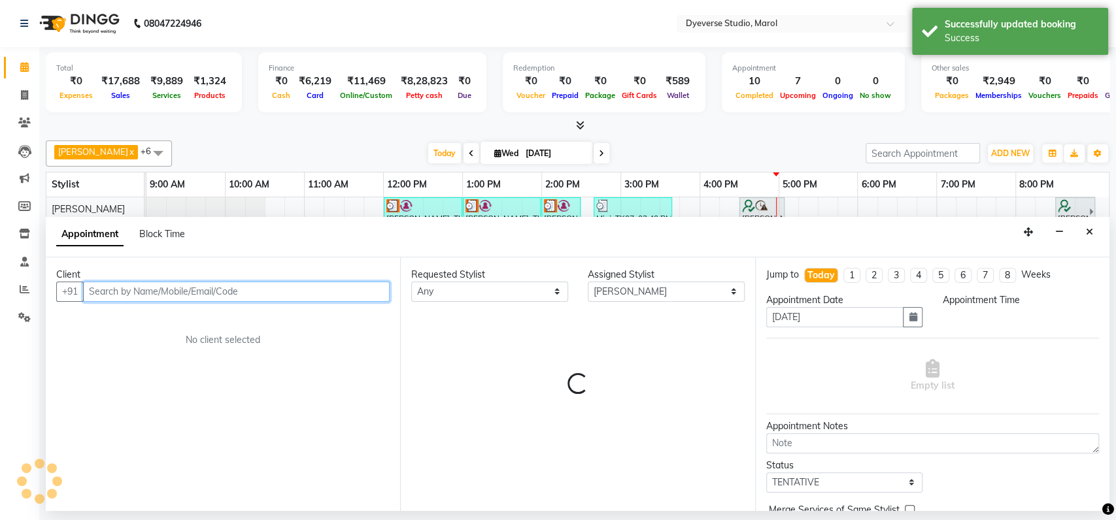
select select "990"
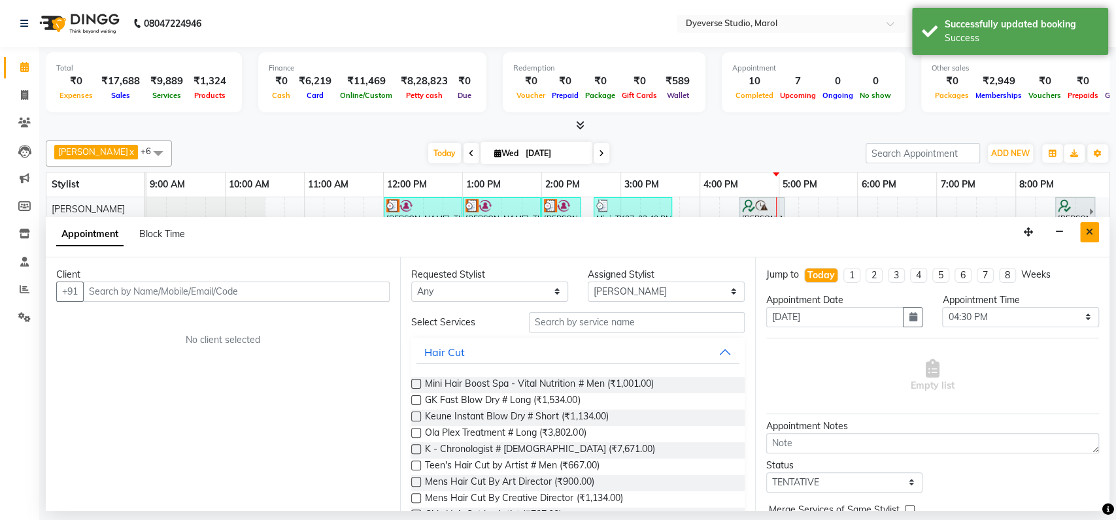
click at [1089, 229] on icon "Close" at bounding box center [1088, 231] width 7 height 9
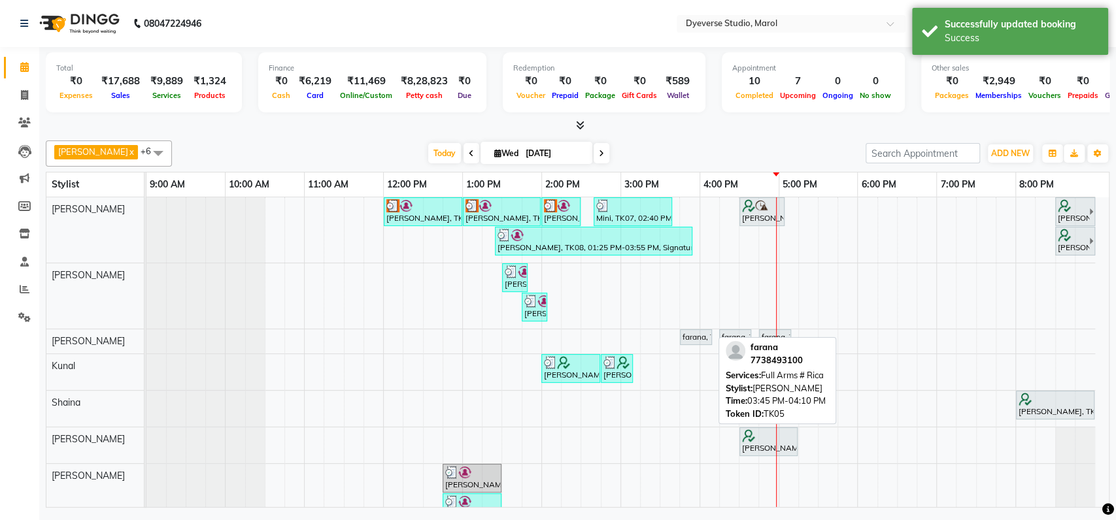
click at [694, 333] on div "farana, TK05, 03:45 PM-04:10 PM, Full Arms # Rica" at bounding box center [695, 337] width 29 height 12
select select "7"
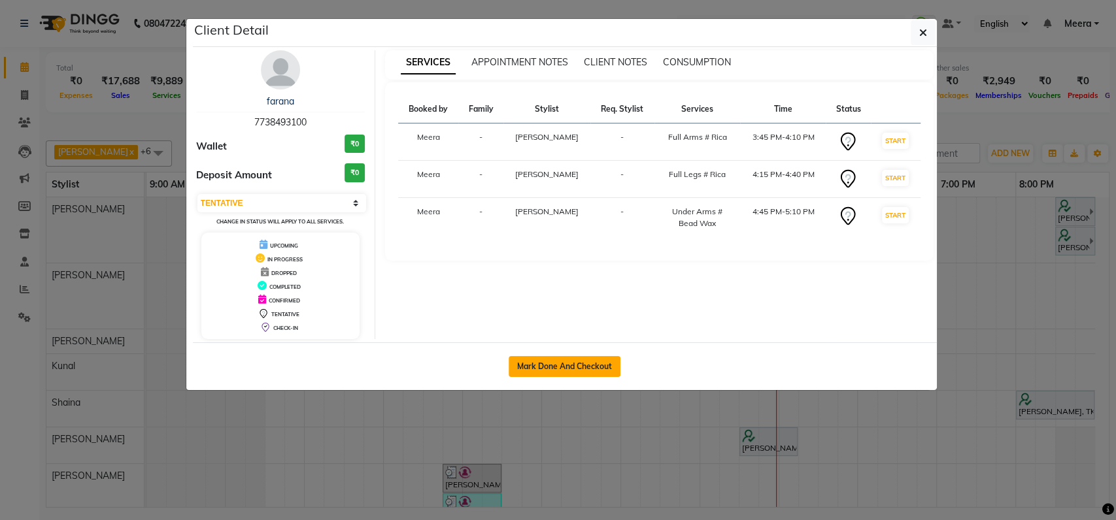
click at [539, 359] on button "Mark Done And Checkout" at bounding box center [564, 366] width 112 height 21
select select "service"
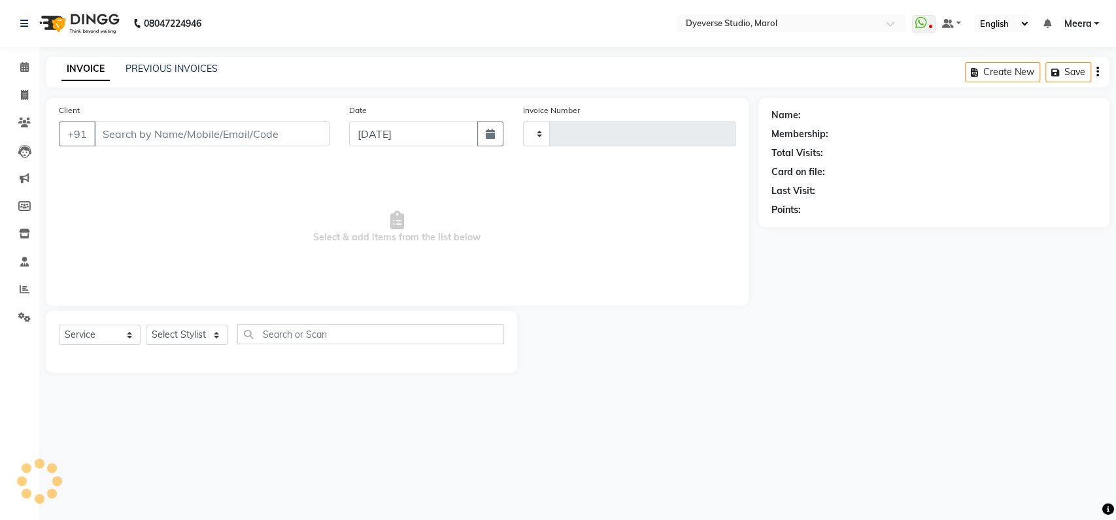
type input "2113"
select select "6368"
type input "7738493100"
select select "48403"
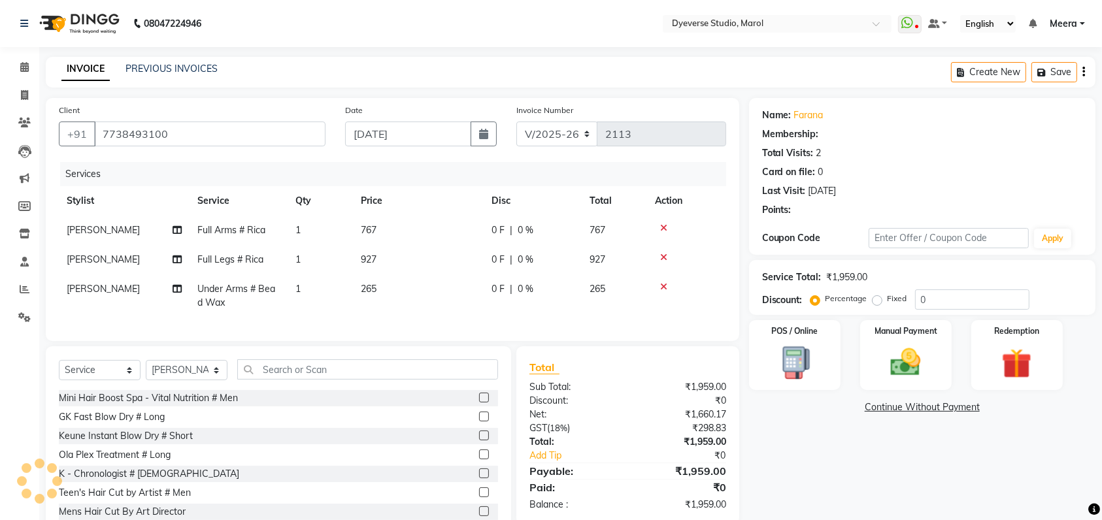
select select "1: Object"
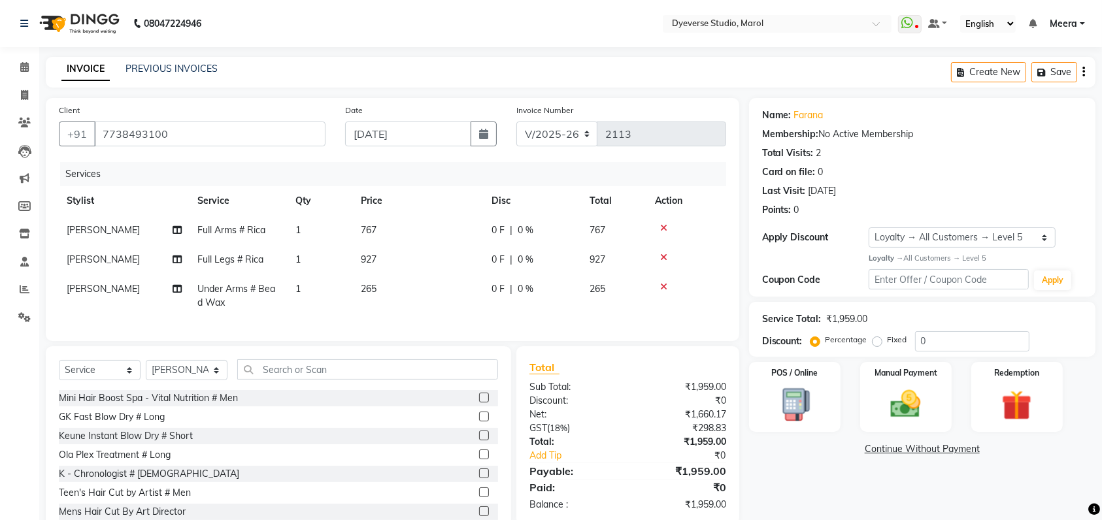
click at [530, 284] on span "0 %" at bounding box center [526, 289] width 16 height 14
select select "48403"
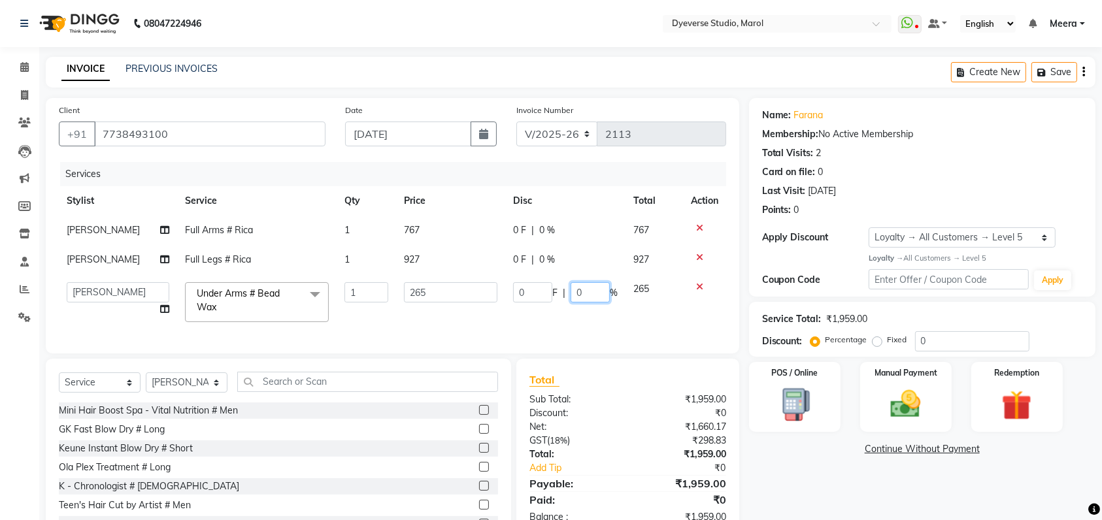
click at [600, 293] on input "0" at bounding box center [590, 292] width 39 height 20
type input "100"
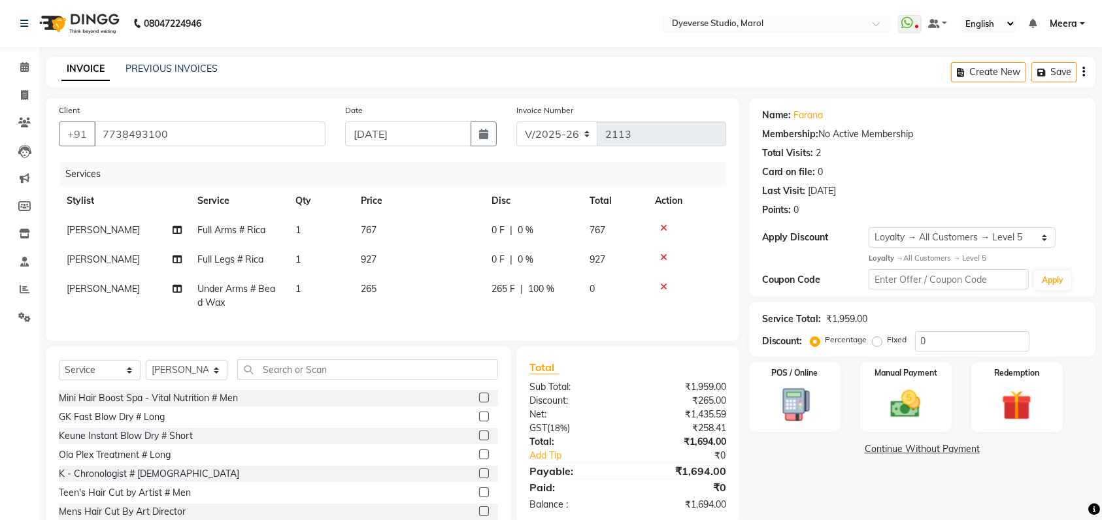
click at [804, 482] on div "Name: Farana Membership: No Active Membership Total Visits: 2 Card on file: 0 L…" at bounding box center [927, 318] width 356 height 441
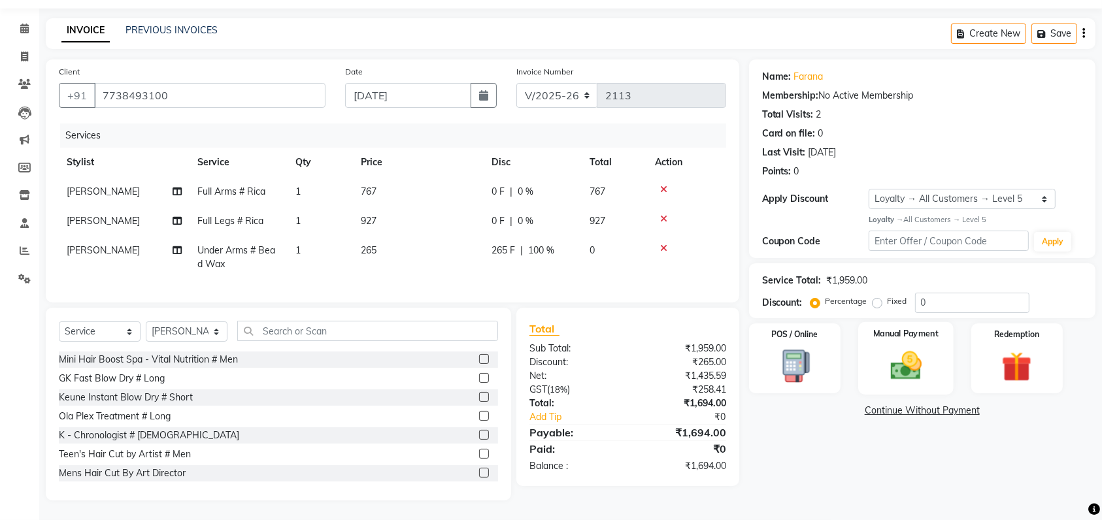
click at [912, 367] on img at bounding box center [905, 366] width 51 height 36
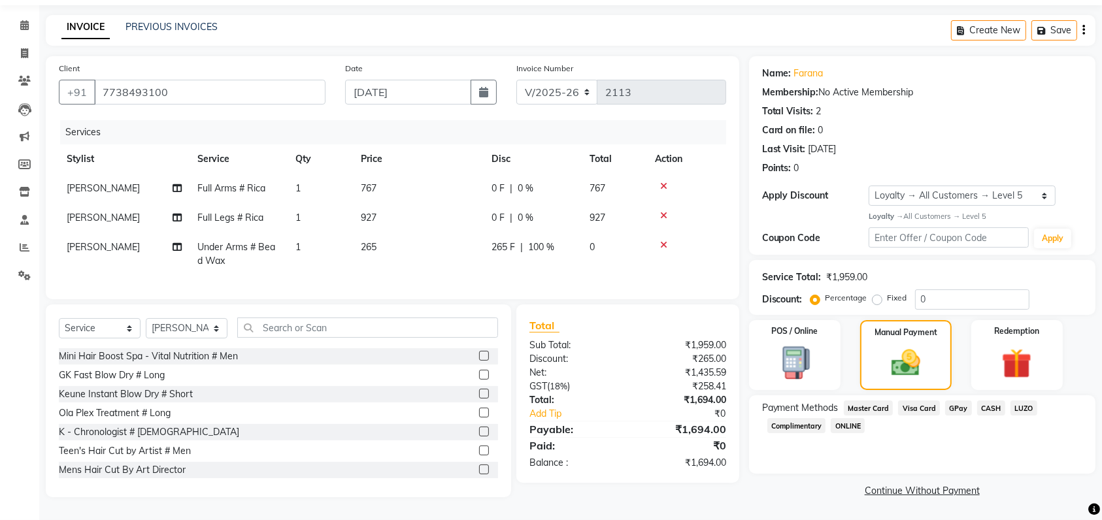
click at [958, 405] on span "GPay" at bounding box center [958, 408] width 27 height 15
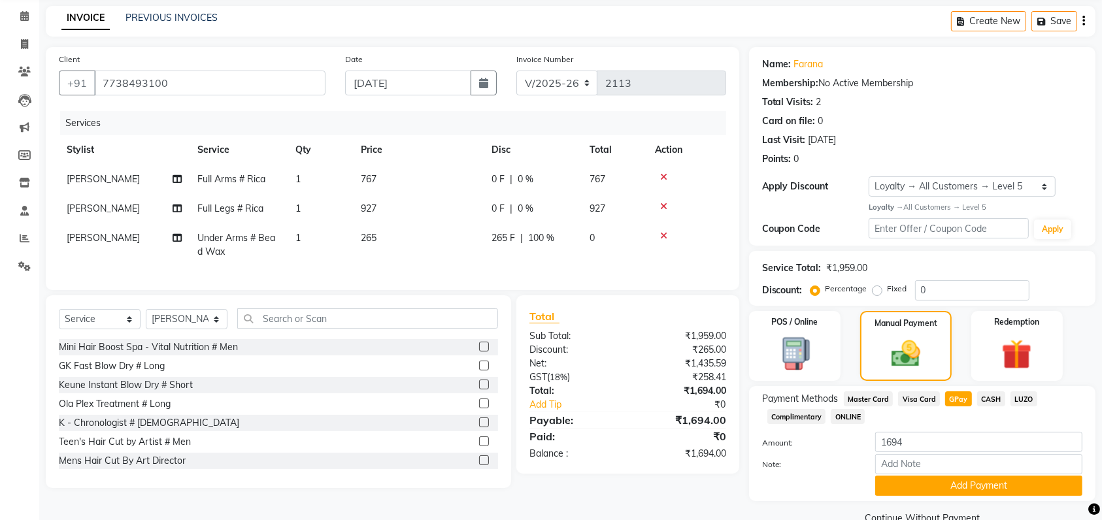
click at [982, 400] on span "CASH" at bounding box center [991, 398] width 28 height 15
click at [941, 446] on input "1694" at bounding box center [978, 442] width 207 height 20
type input "1"
type input "1500"
click at [918, 478] on button "Add Payment" at bounding box center [978, 486] width 207 height 20
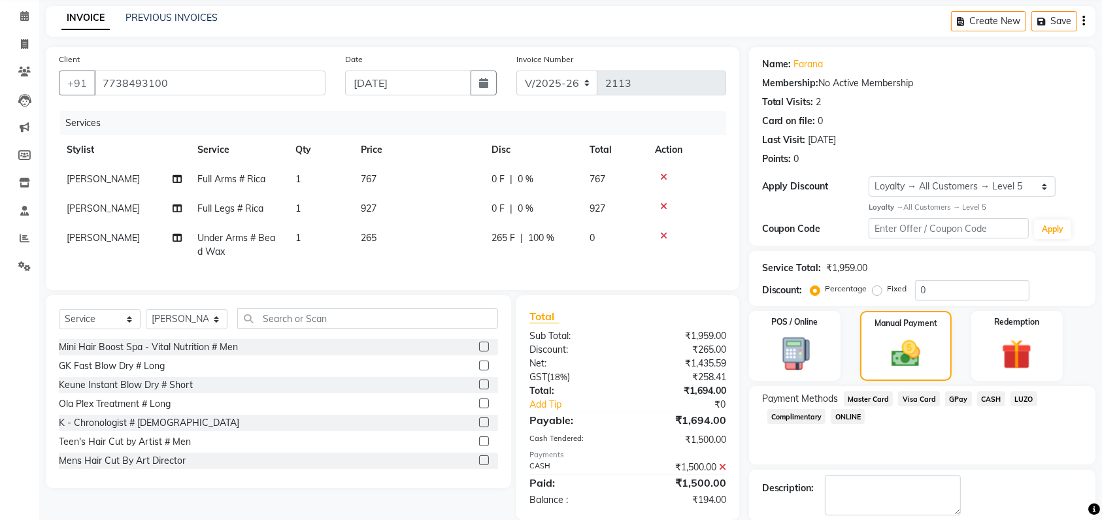
scroll to position [147, 0]
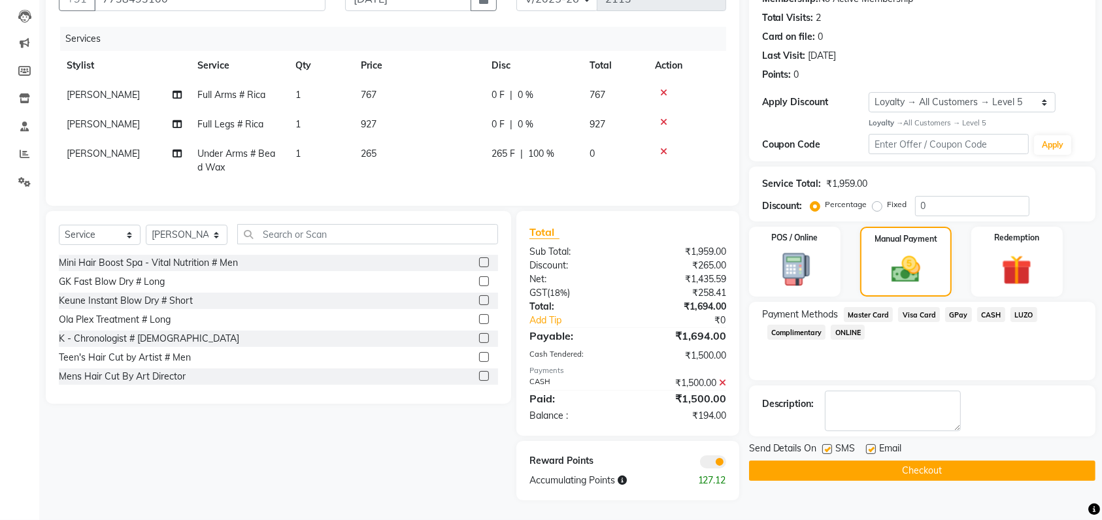
click at [950, 307] on span "GPay" at bounding box center [958, 314] width 27 height 15
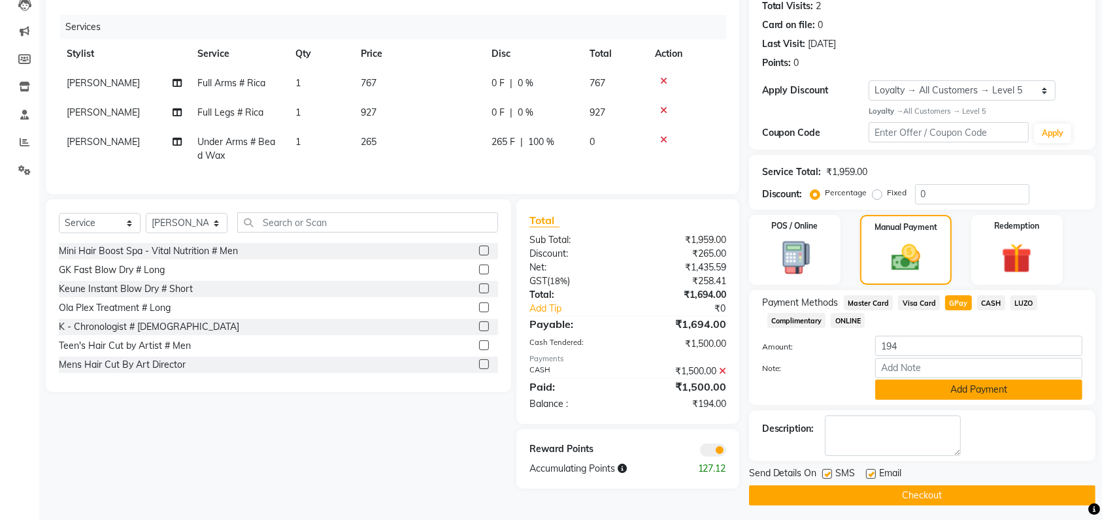
click at [916, 386] on button "Add Payment" at bounding box center [978, 390] width 207 height 20
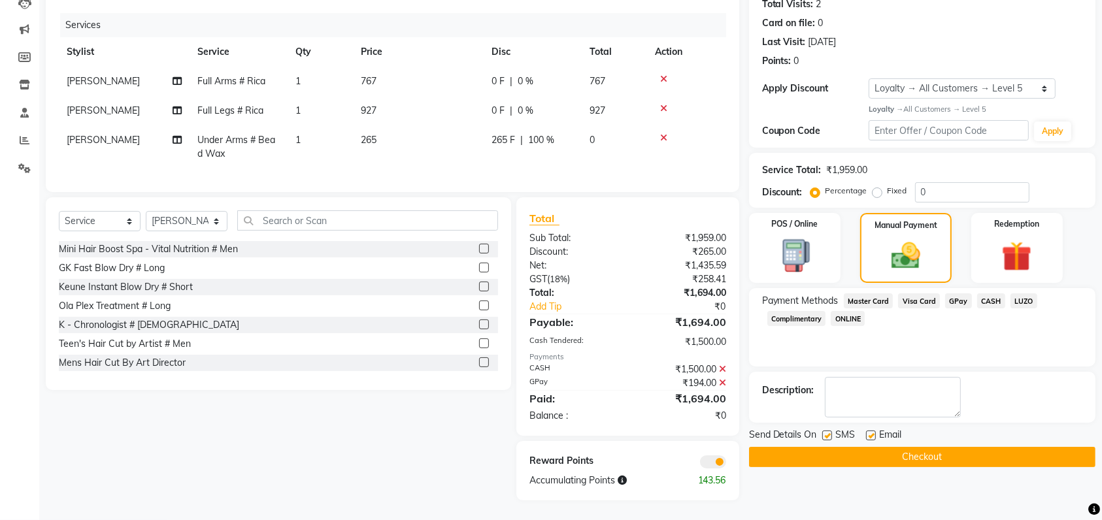
scroll to position [161, 0]
click at [823, 447] on button "Checkout" at bounding box center [922, 457] width 346 height 20
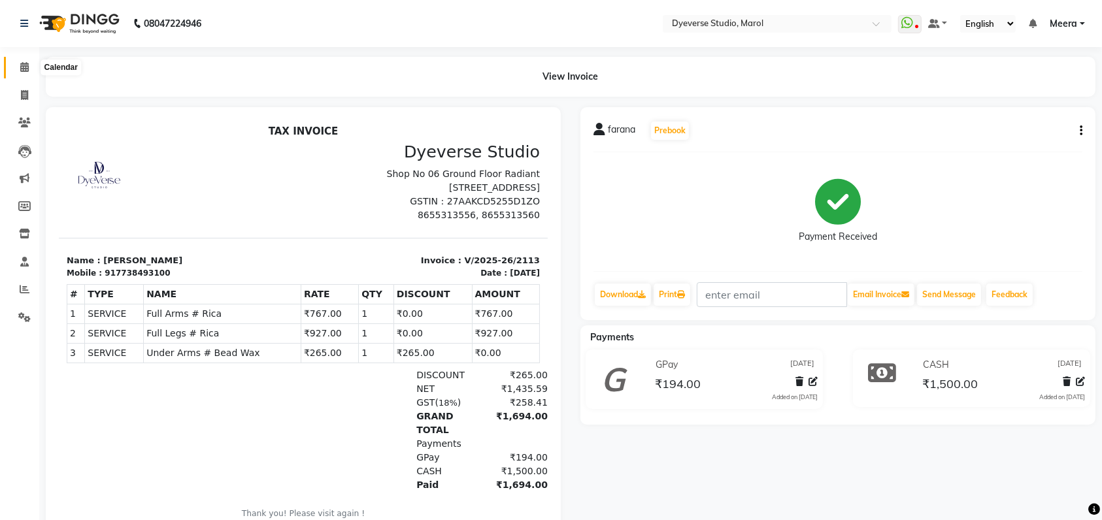
click at [28, 66] on icon at bounding box center [24, 67] width 8 height 10
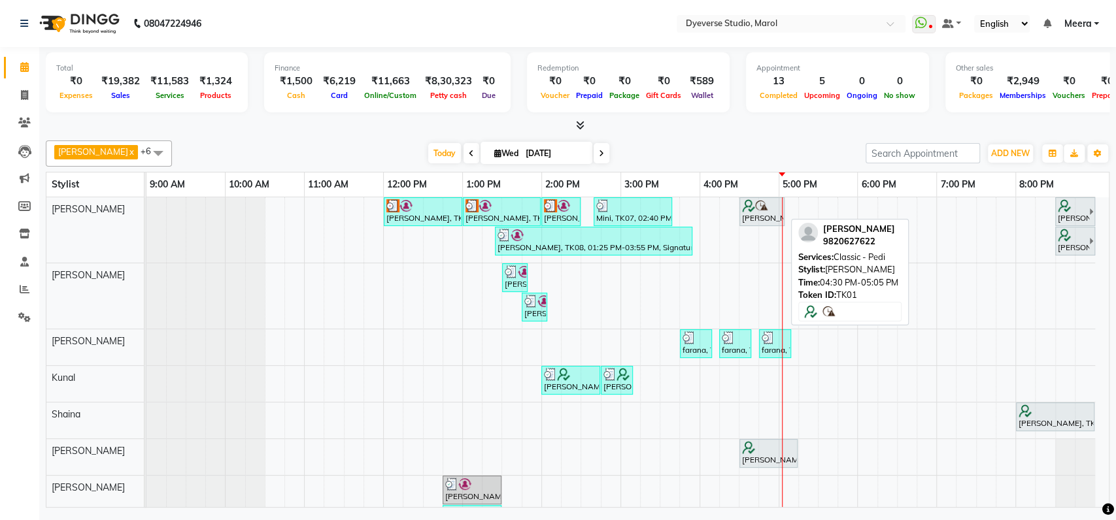
click at [753, 214] on div "[PERSON_NAME], TK01, 04:30 PM-05:05 PM, Classic - Pedi" at bounding box center [761, 211] width 42 height 25
select select "7"
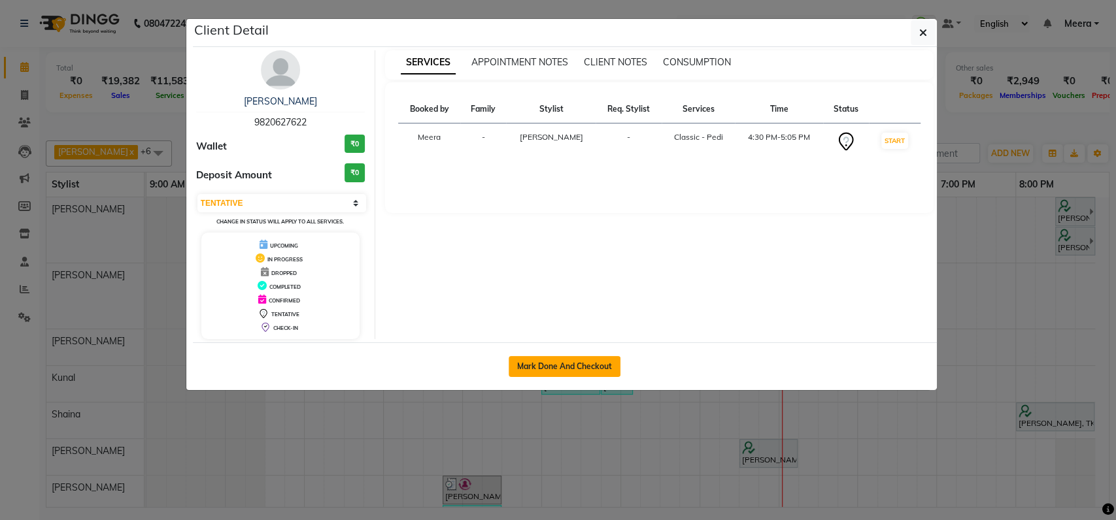
click at [584, 361] on button "Mark Done And Checkout" at bounding box center [564, 366] width 112 height 21
select select "6368"
select select "service"
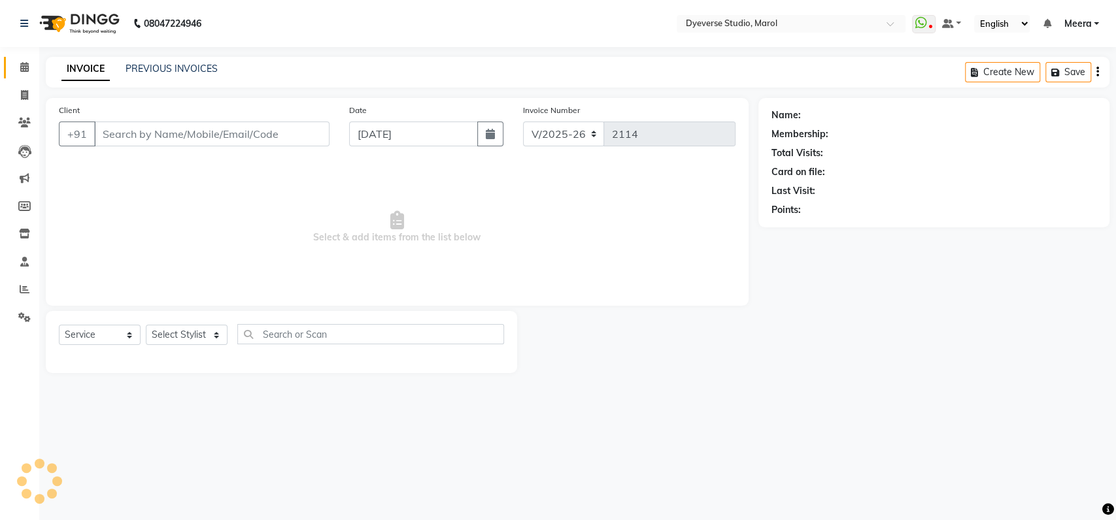
type input "9820627622"
select select "48246"
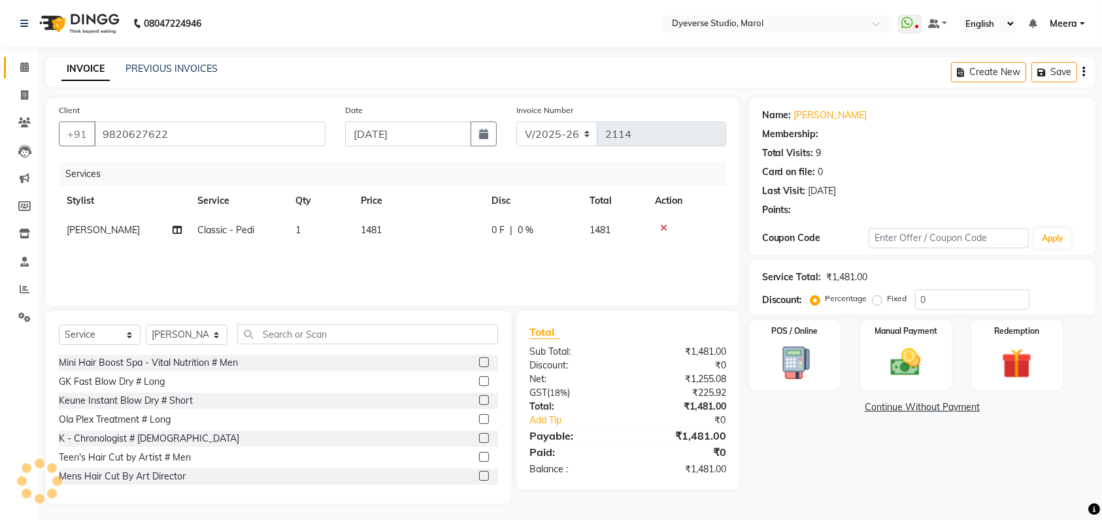
select select "2: Object"
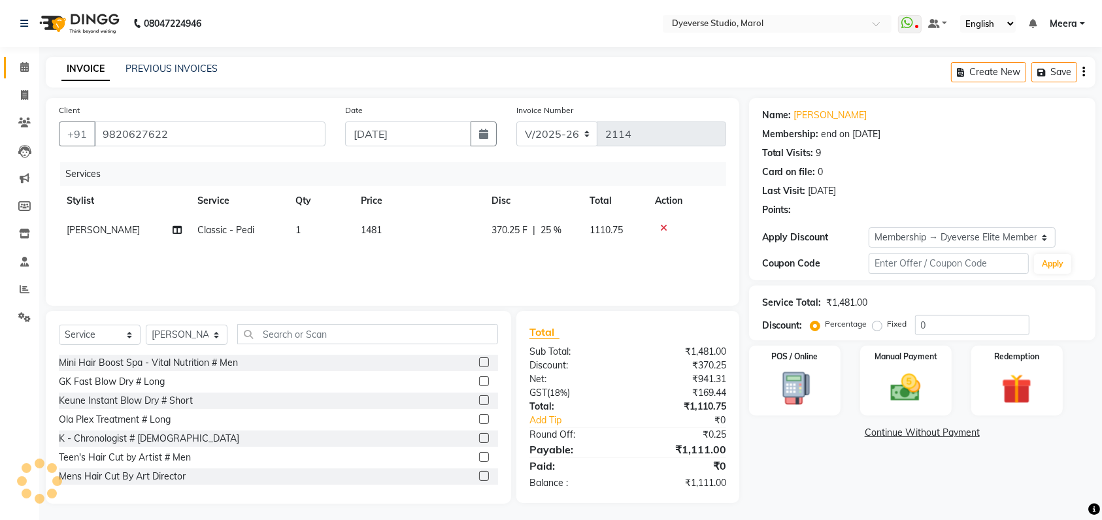
type input "25"
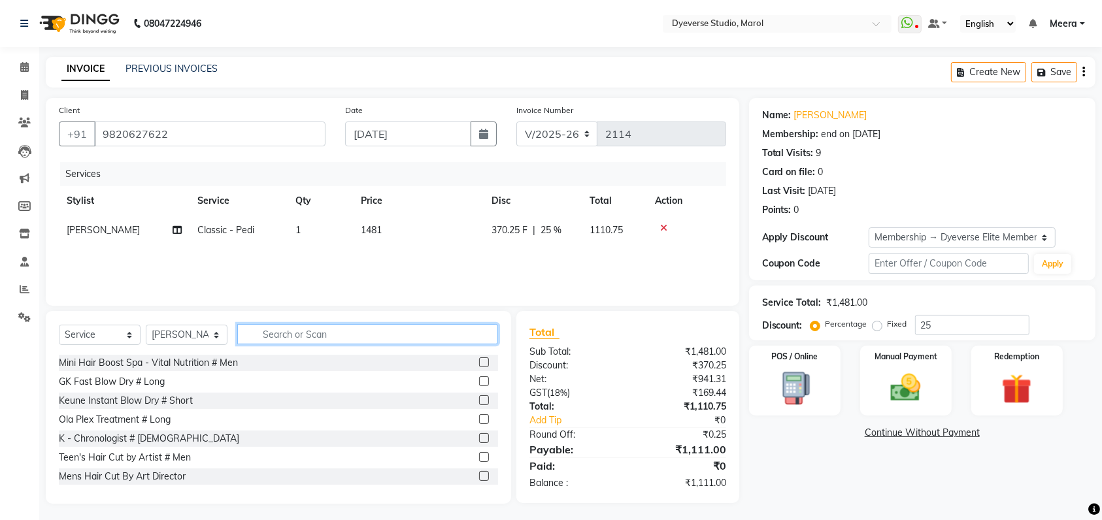
click at [417, 333] on input "text" at bounding box center [367, 334] width 261 height 20
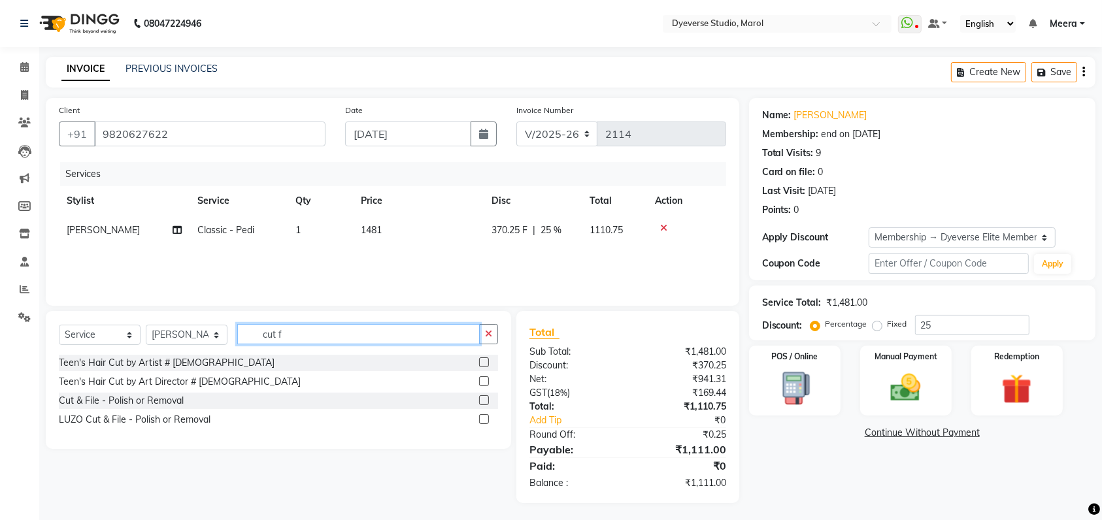
type input "cut f"
click at [483, 395] on label at bounding box center [484, 400] width 10 height 10
click at [483, 397] on input "checkbox" at bounding box center [483, 401] width 8 height 8
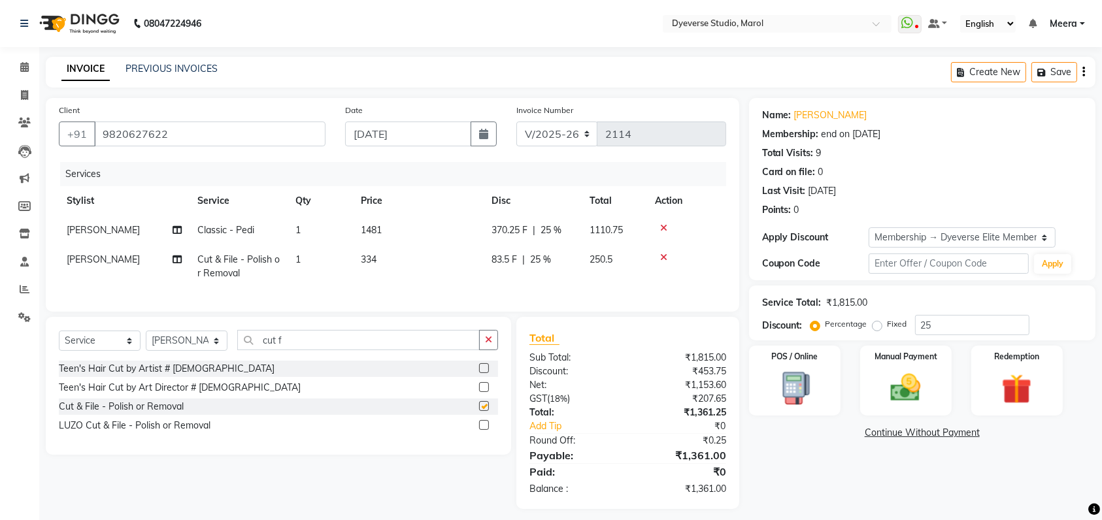
checkbox input "false"
click at [26, 63] on icon at bounding box center [24, 67] width 8 height 10
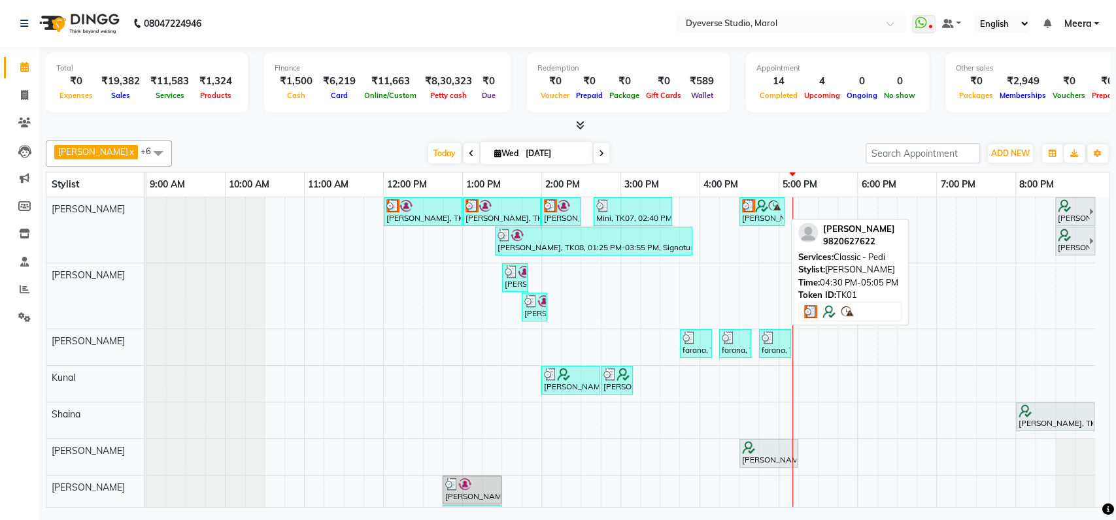
click at [763, 214] on div "[PERSON_NAME], TK01, 04:30 PM-05:05 PM, Classic - Pedi" at bounding box center [761, 211] width 42 height 25
select select "3"
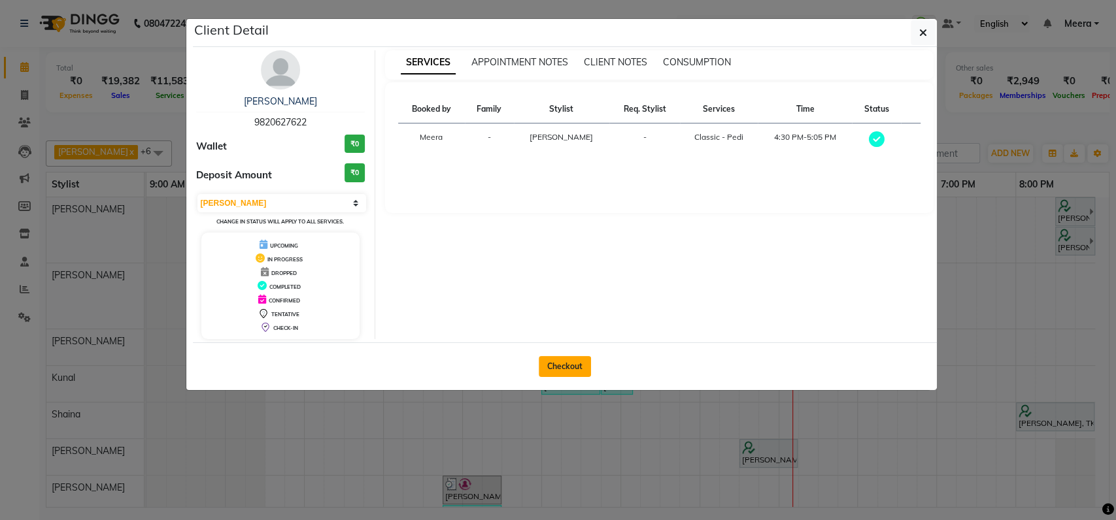
click at [538, 367] on button "Checkout" at bounding box center [564, 366] width 52 height 21
select select "service"
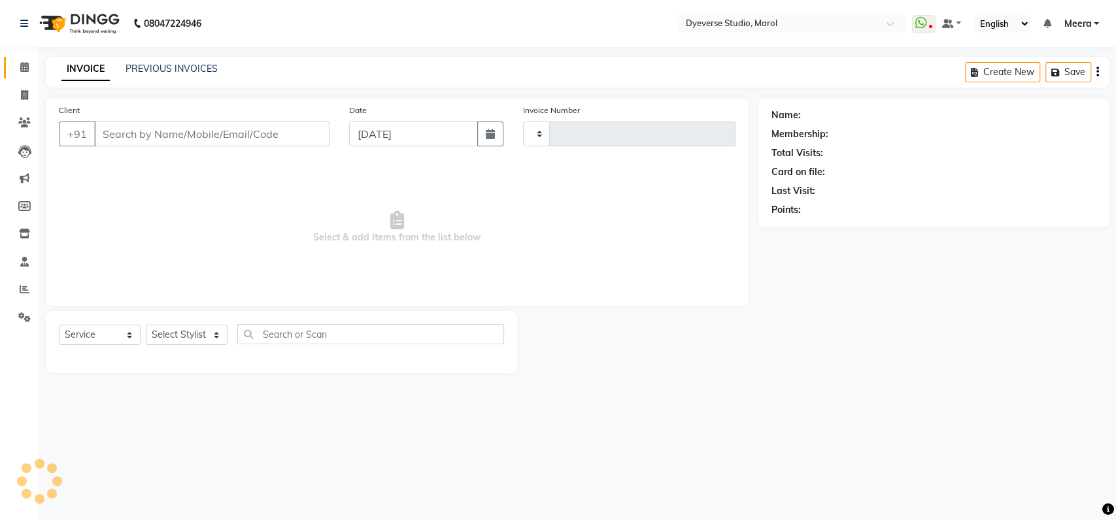
type input "2114"
select select "6368"
type input "9820627622"
select select "48246"
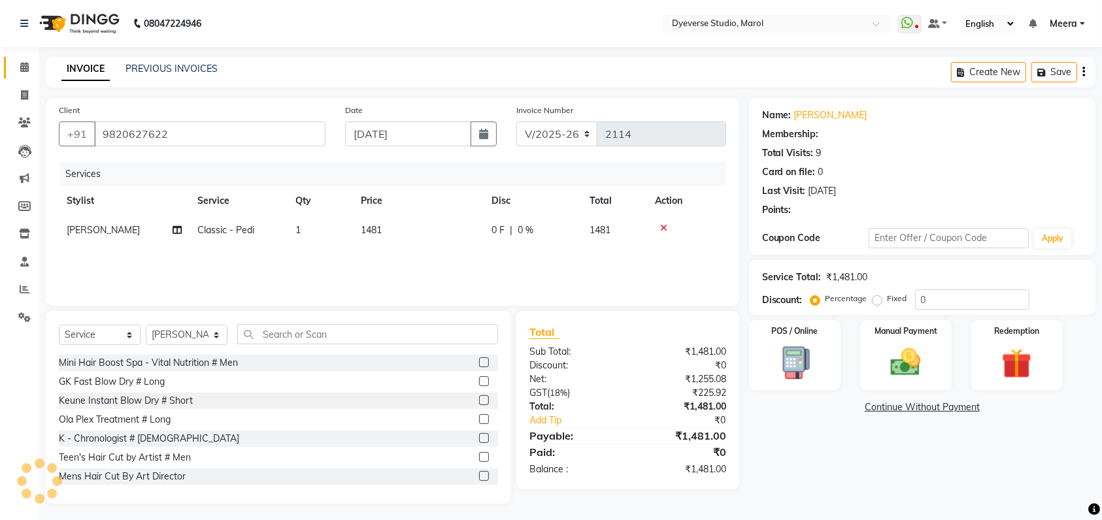
type input "25"
select select "2: Object"
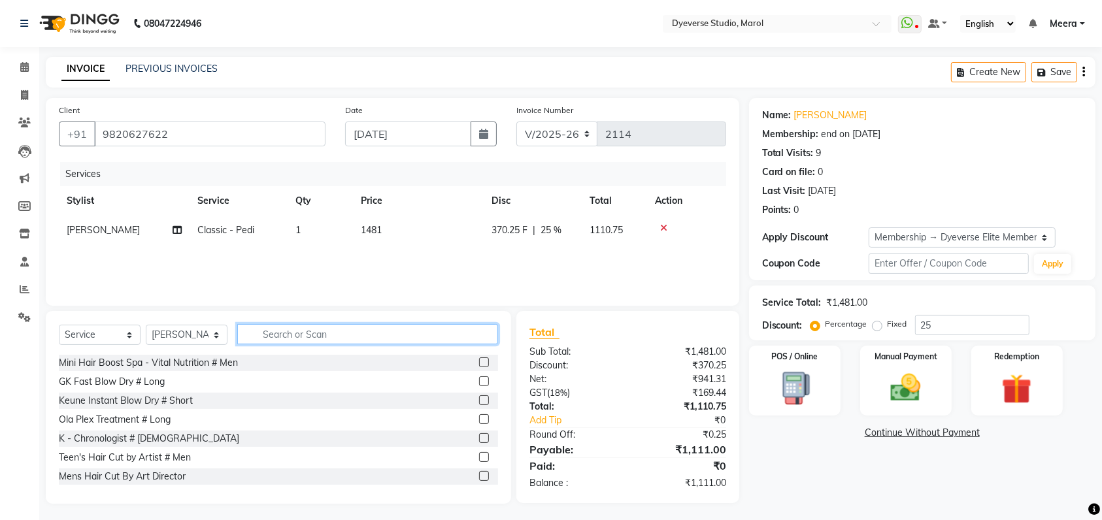
click at [301, 324] on input "text" at bounding box center [367, 334] width 261 height 20
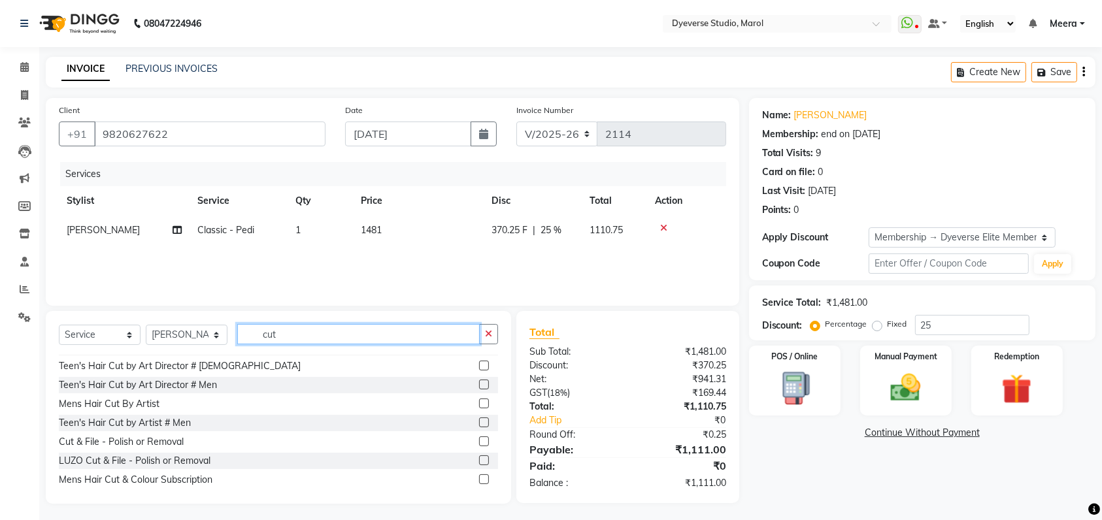
scroll to position [248, 0]
type input "cut"
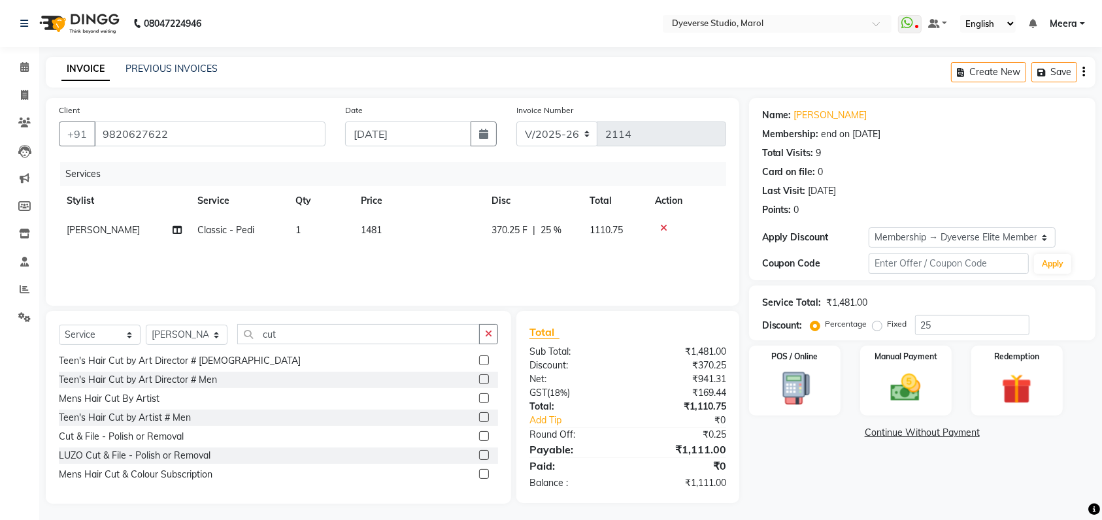
click at [479, 436] on label at bounding box center [484, 436] width 10 height 10
click at [479, 436] on input "checkbox" at bounding box center [483, 437] width 8 height 8
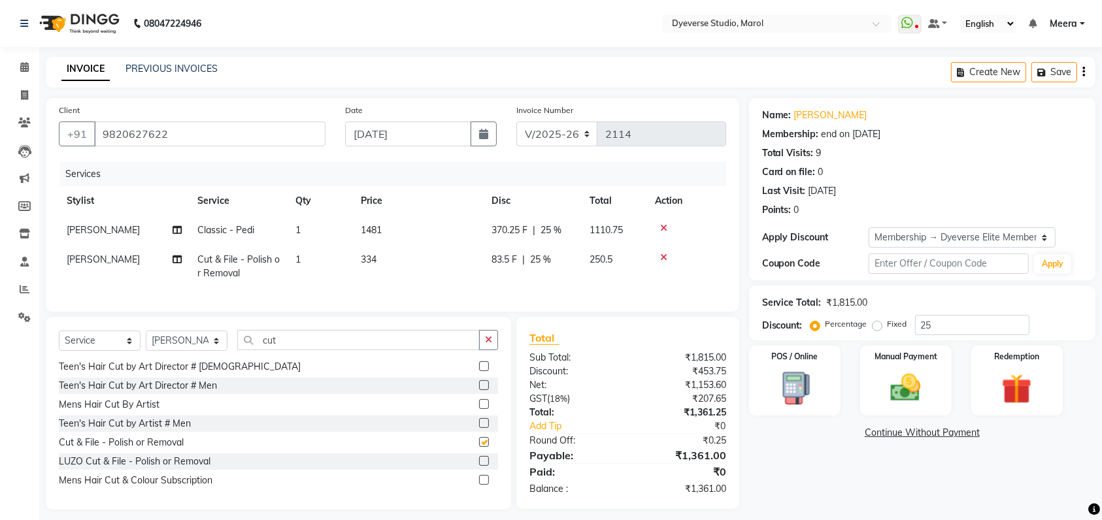
checkbox input "false"
click at [488, 344] on icon "button" at bounding box center [488, 339] width 7 height 9
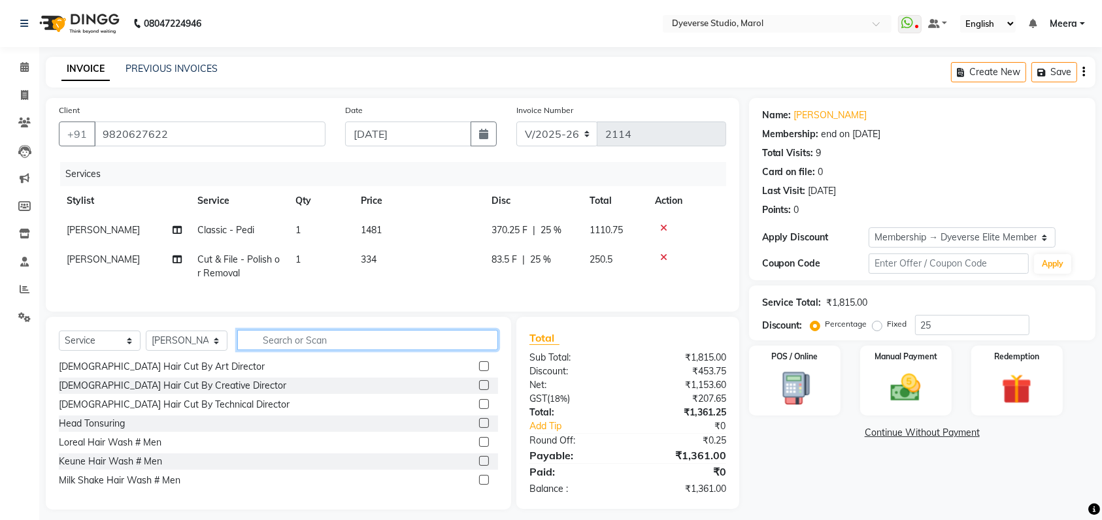
scroll to position [22, 0]
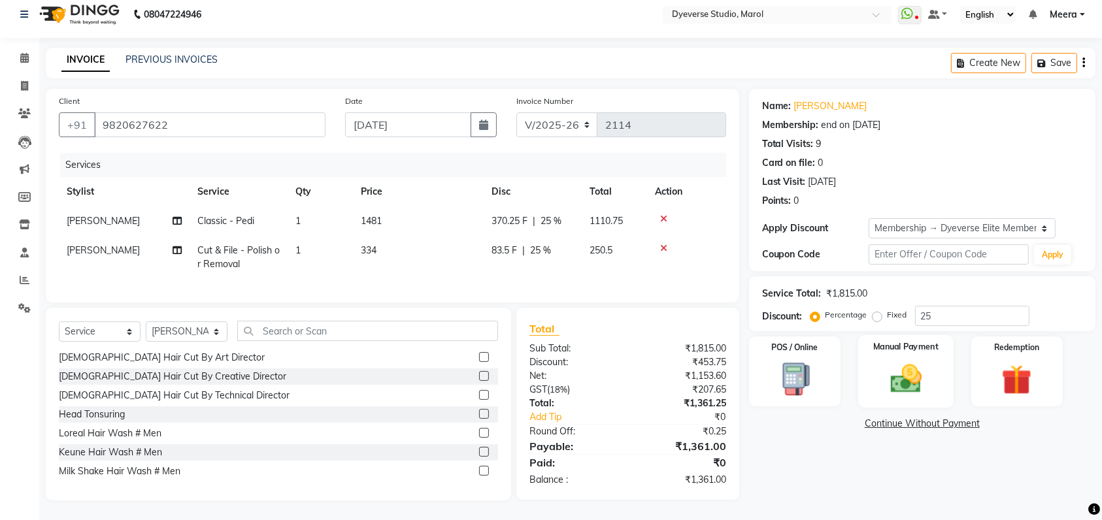
click at [897, 346] on div "Manual Payment" at bounding box center [905, 371] width 95 height 73
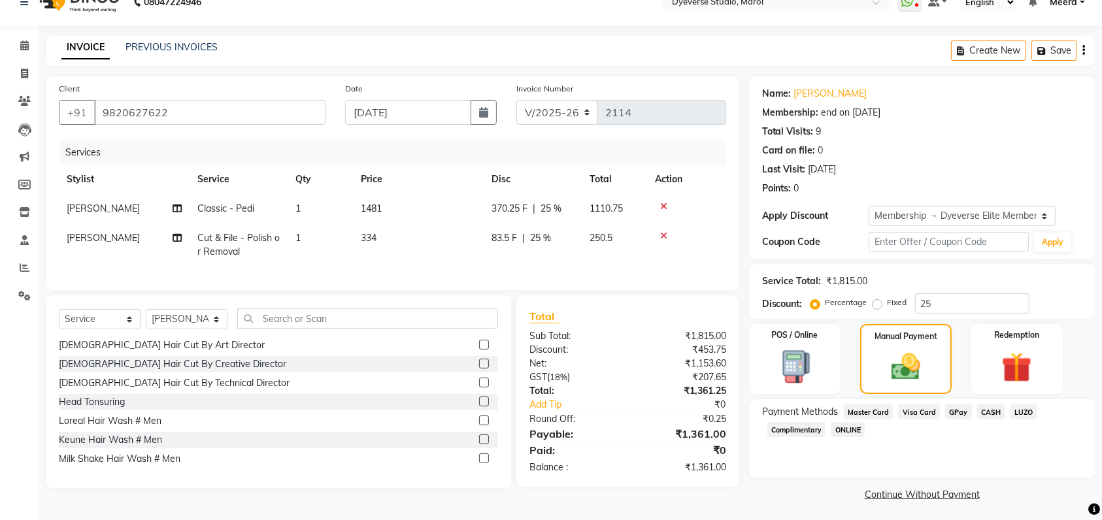
click at [986, 411] on span "CASH" at bounding box center [991, 412] width 28 height 15
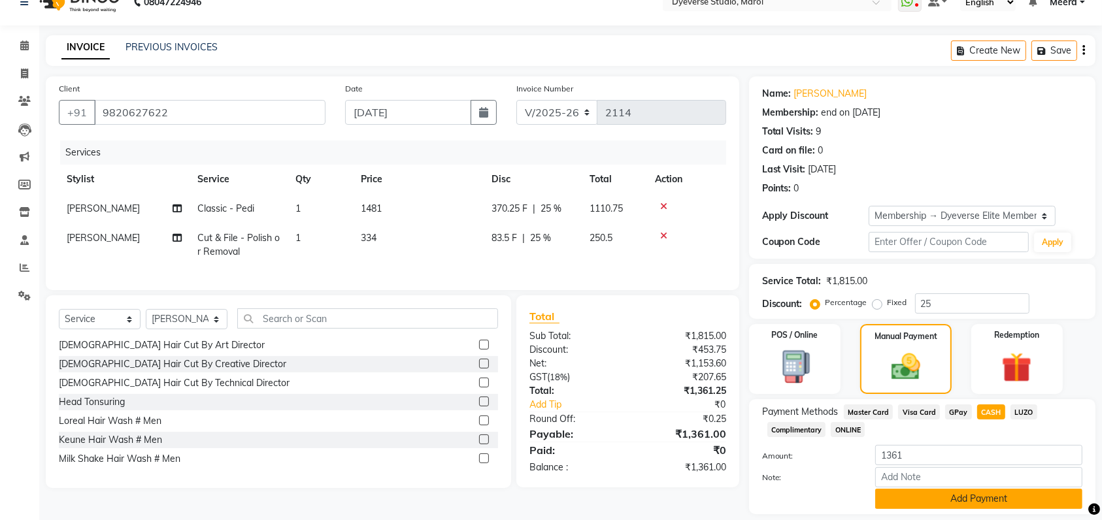
click at [982, 495] on button "Add Payment" at bounding box center [978, 499] width 207 height 20
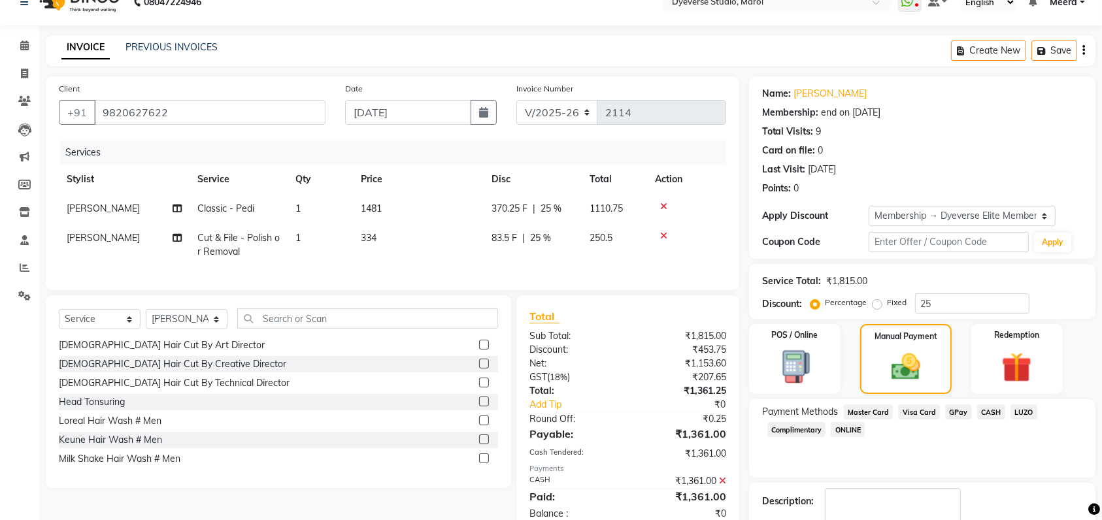
scroll to position [113, 0]
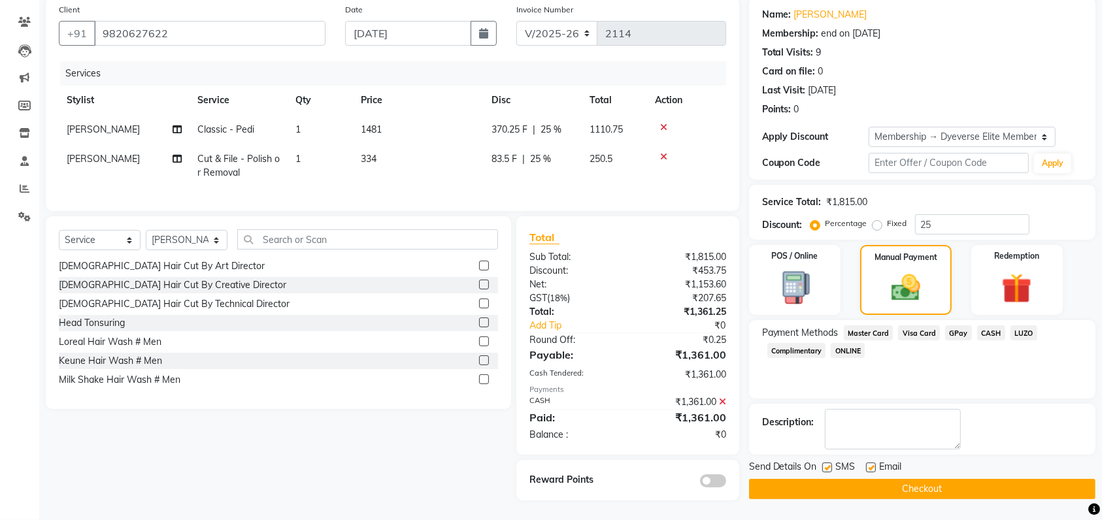
click at [950, 479] on button "Checkout" at bounding box center [922, 489] width 346 height 20
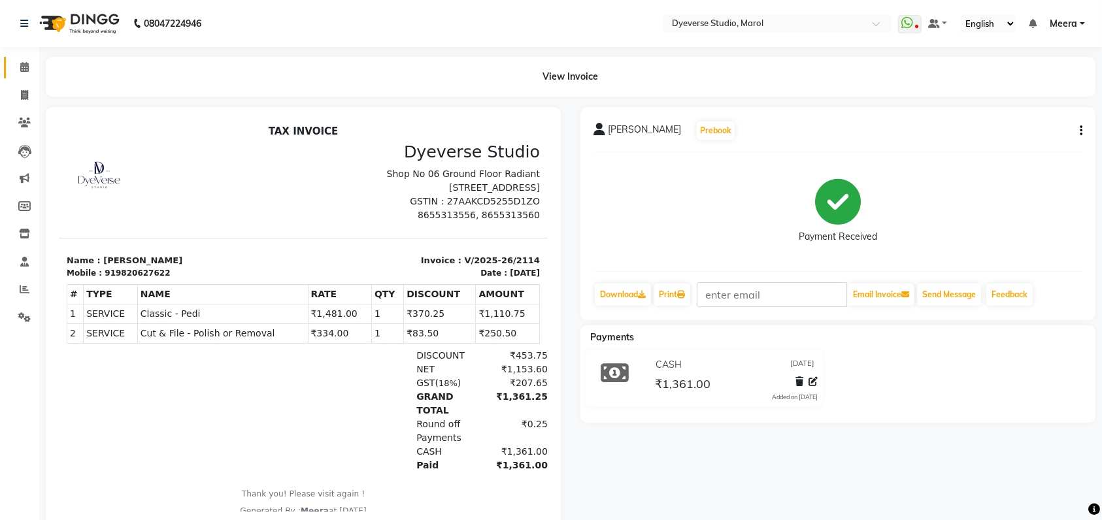
click at [20, 76] on link "Calendar" at bounding box center [19, 68] width 31 height 22
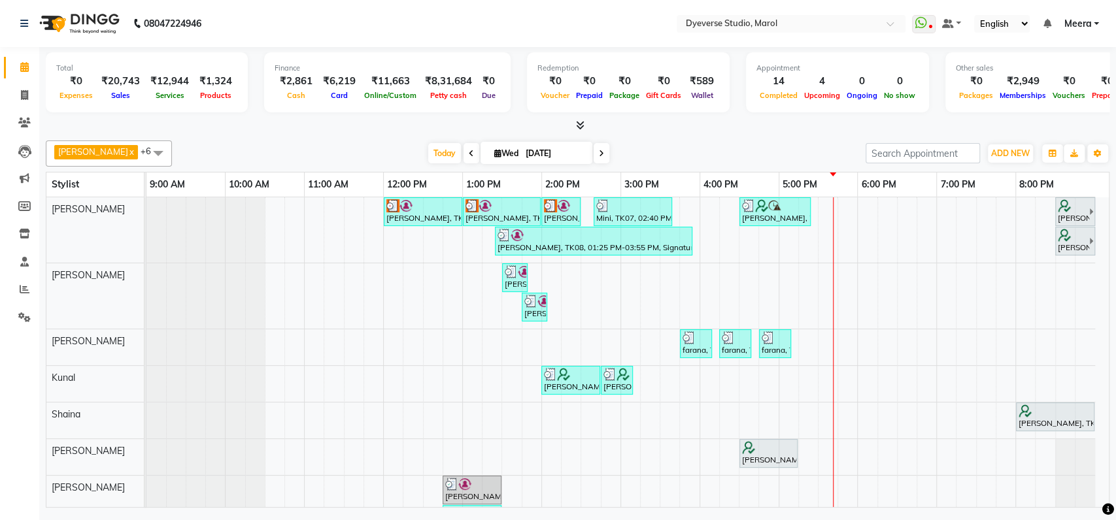
scroll to position [37, 0]
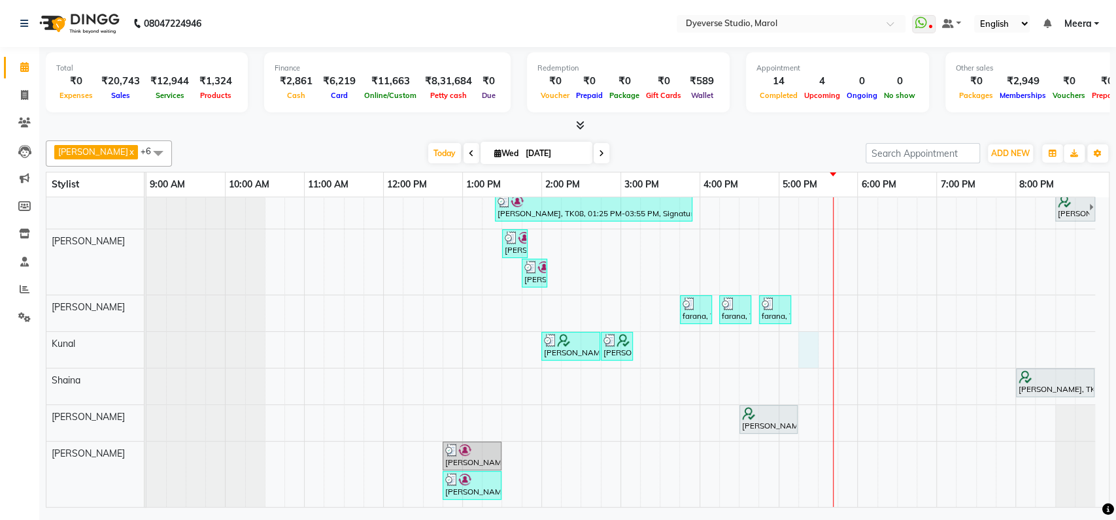
click at [818, 340] on div "Anjana, TK02, 12:00 PM-01:00 PM, Signature - Pedi Anjana, TK02, 01:00 PM-02:00 …" at bounding box center [627, 335] width 962 height 344
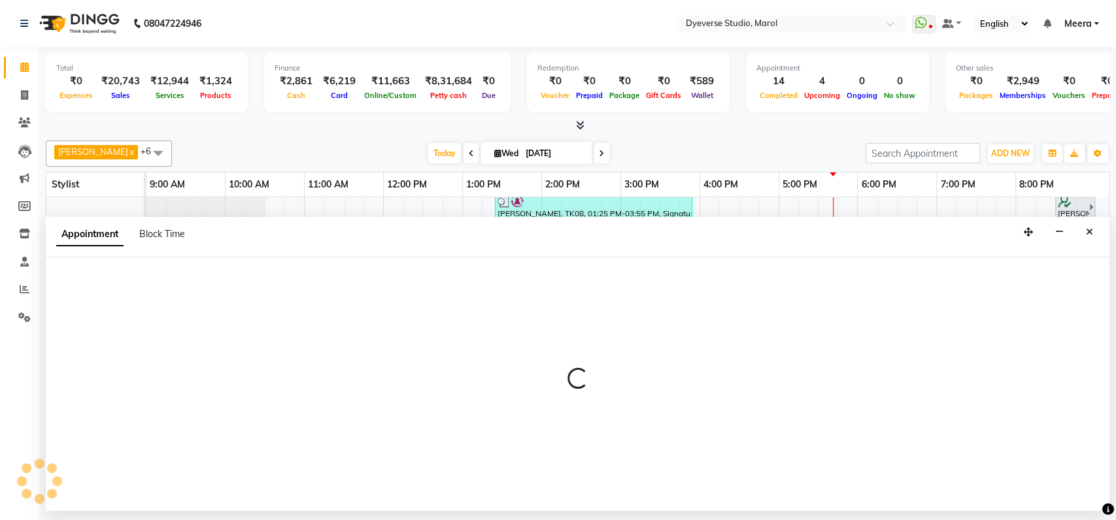
select select "48560"
select select "1035"
select select "tentative"
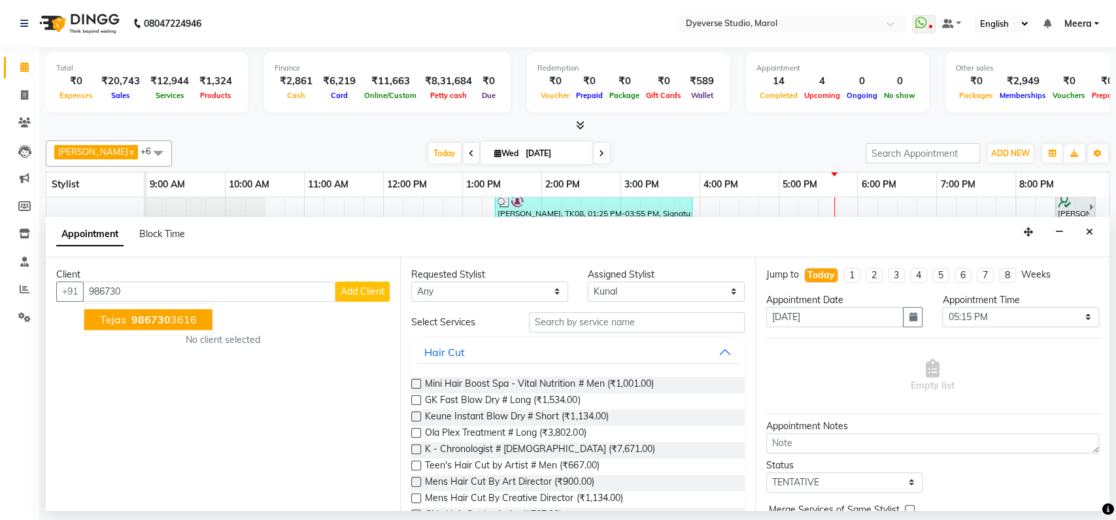
click at [165, 315] on span "986730" at bounding box center [150, 319] width 39 height 13
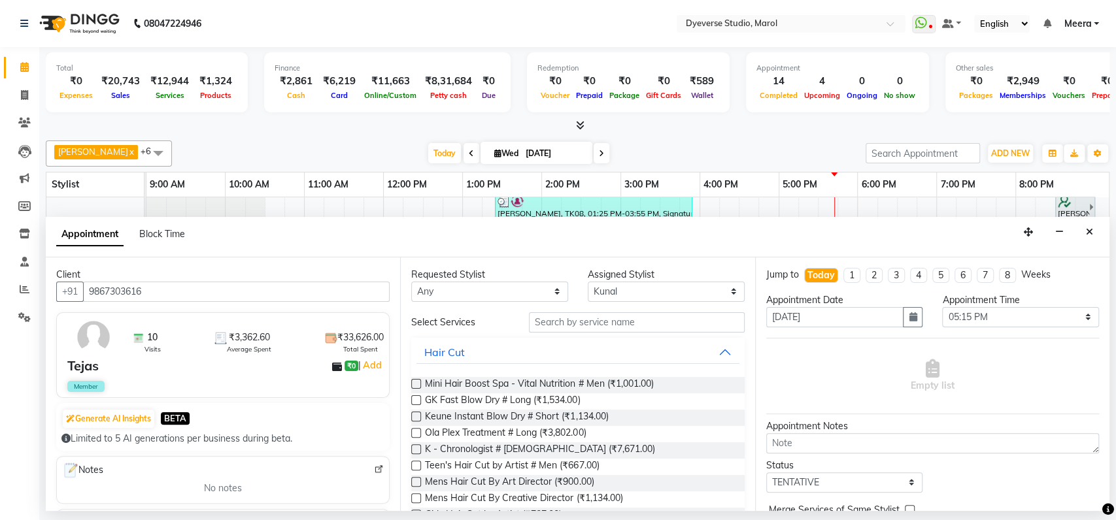
type input "9867303616"
click at [213, 356] on div "Tejas ₹0 | Add" at bounding box center [225, 366] width 316 height 20
click at [630, 316] on input "text" at bounding box center [637, 322] width 216 height 20
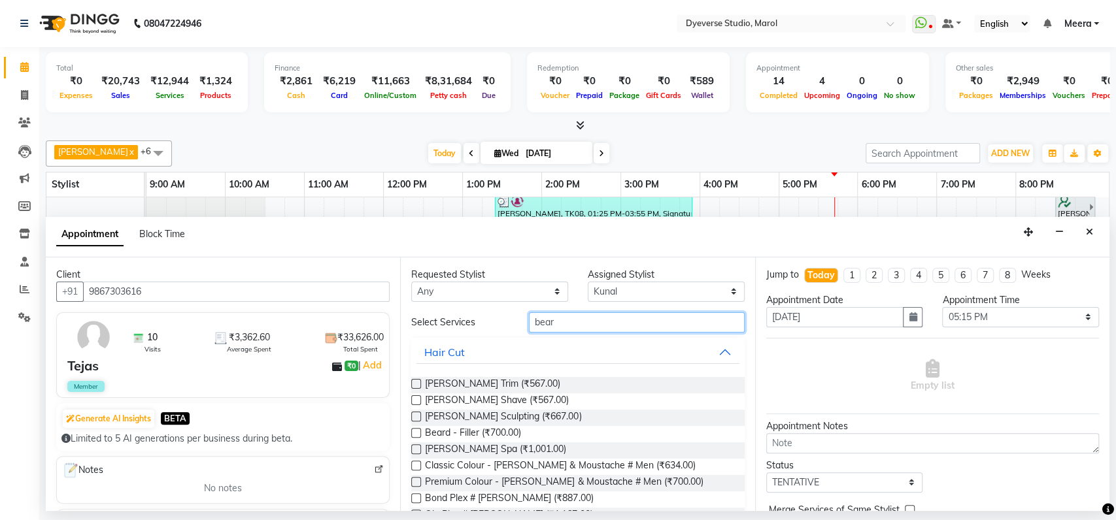
type input "bear"
click at [416, 419] on label at bounding box center [416, 417] width 10 height 10
click at [416, 419] on input "checkbox" at bounding box center [415, 418] width 8 height 8
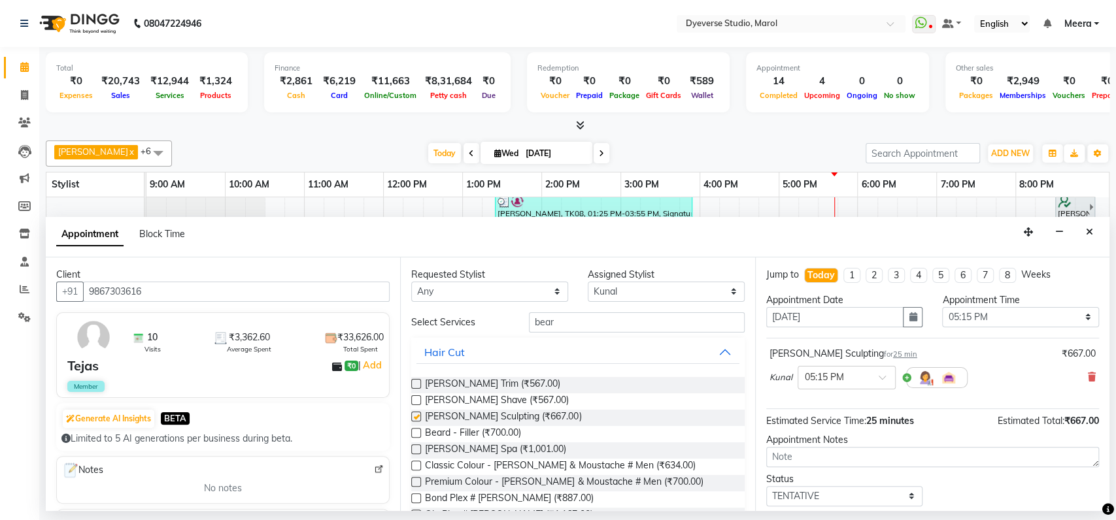
checkbox input "false"
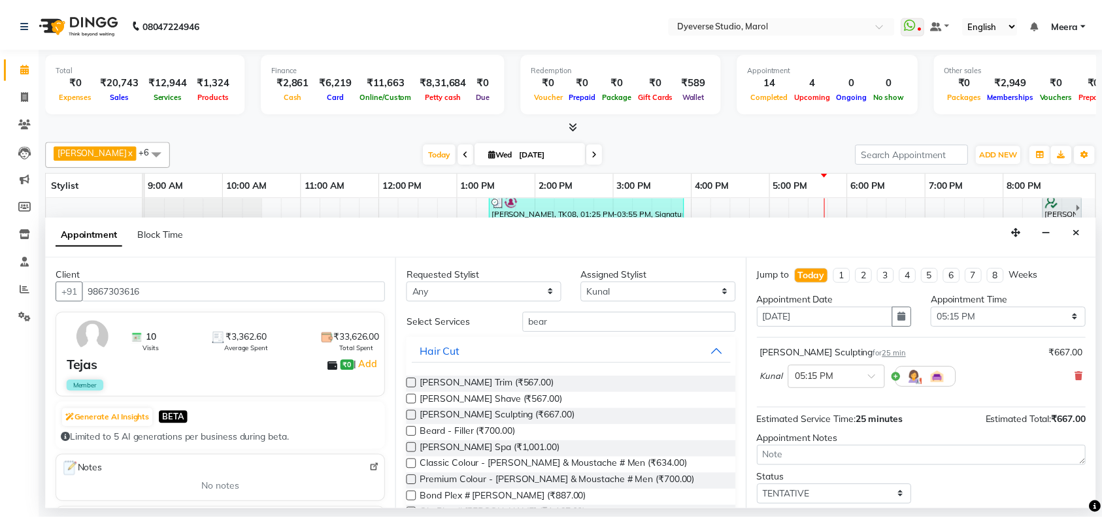
scroll to position [77, 0]
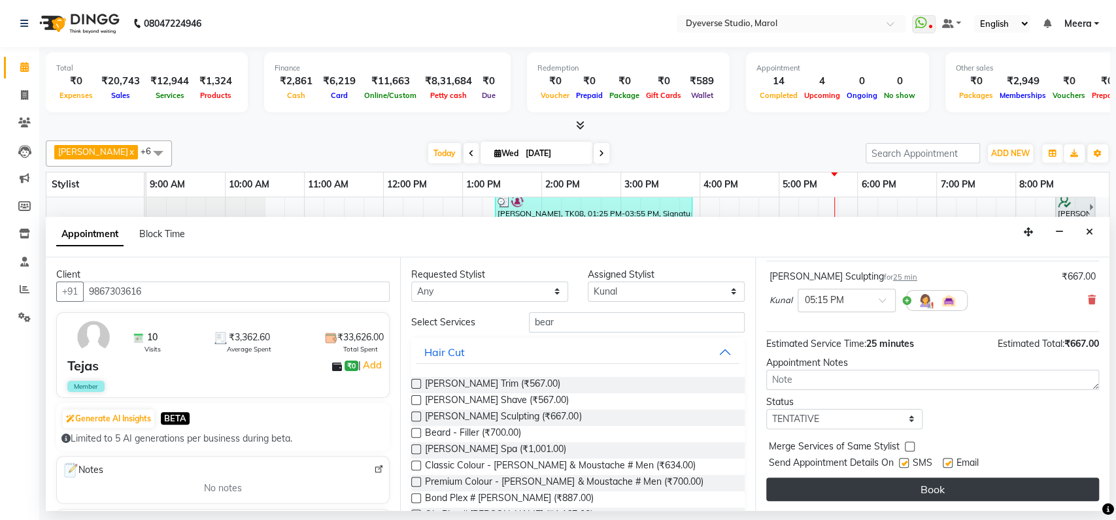
click at [1013, 483] on button "Book" at bounding box center [932, 490] width 333 height 24
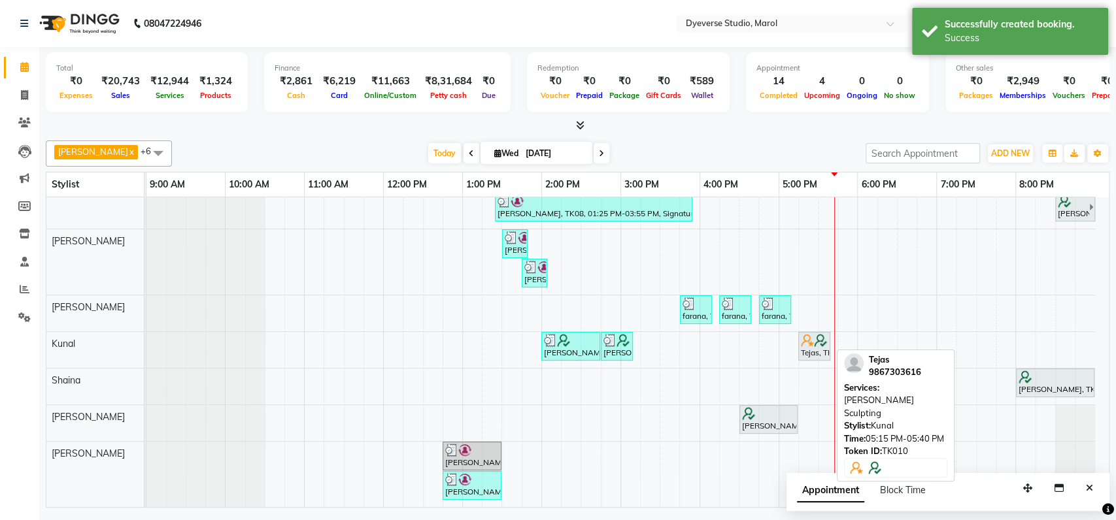
click at [823, 346] on div "Tejas, TK10, 05:15 PM-05:40 PM, Beard Sculpting" at bounding box center [813, 346] width 29 height 25
select select "7"
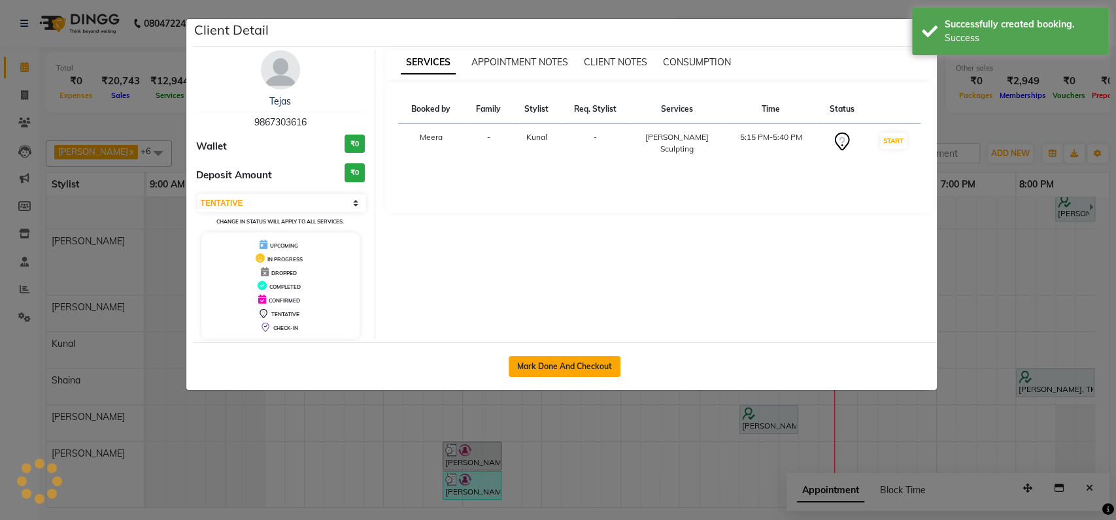
click at [593, 362] on button "Mark Done And Checkout" at bounding box center [564, 366] width 112 height 21
select select "service"
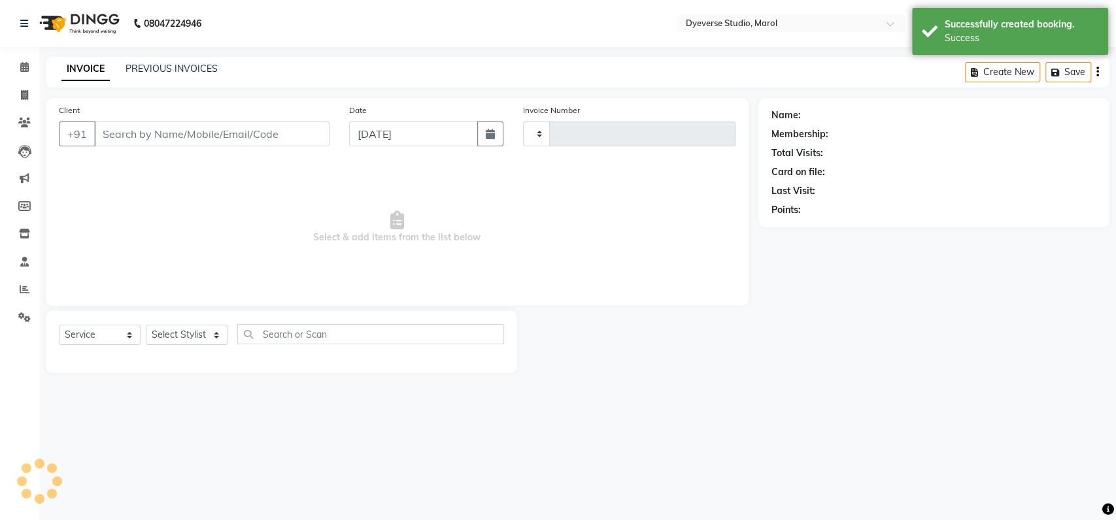
type input "2115"
select select "6368"
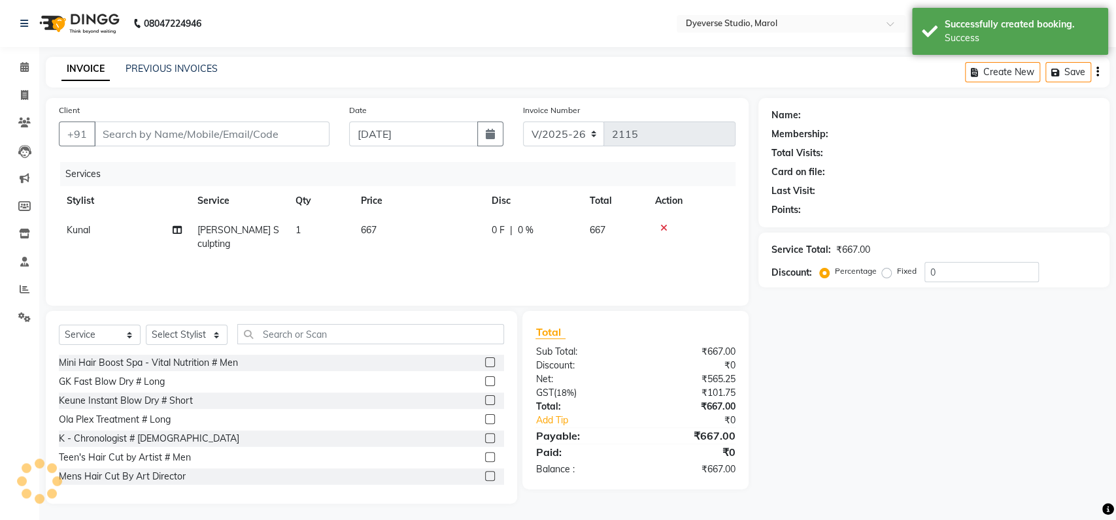
type input "9867303616"
select select "48560"
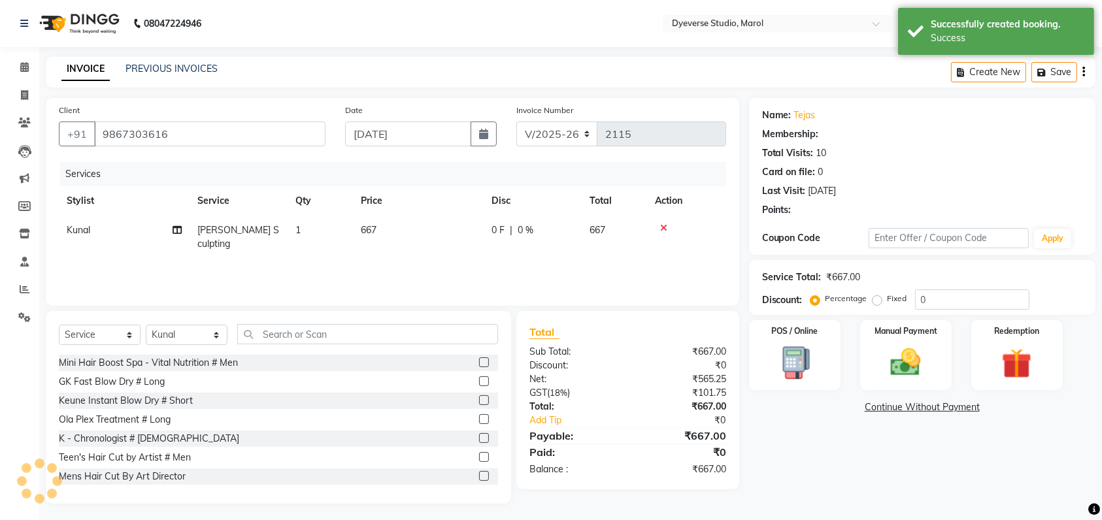
select select "2: Object"
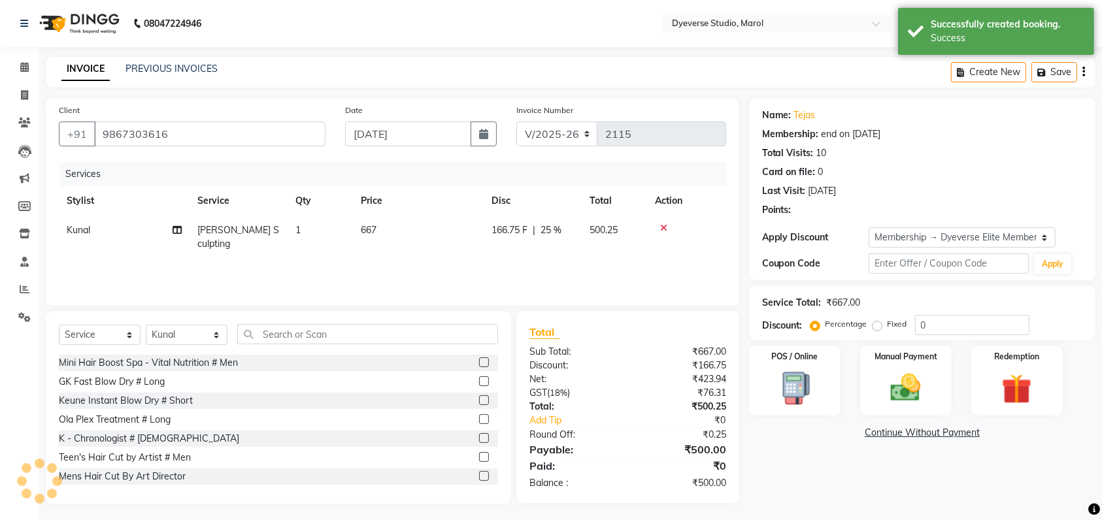
type input "25"
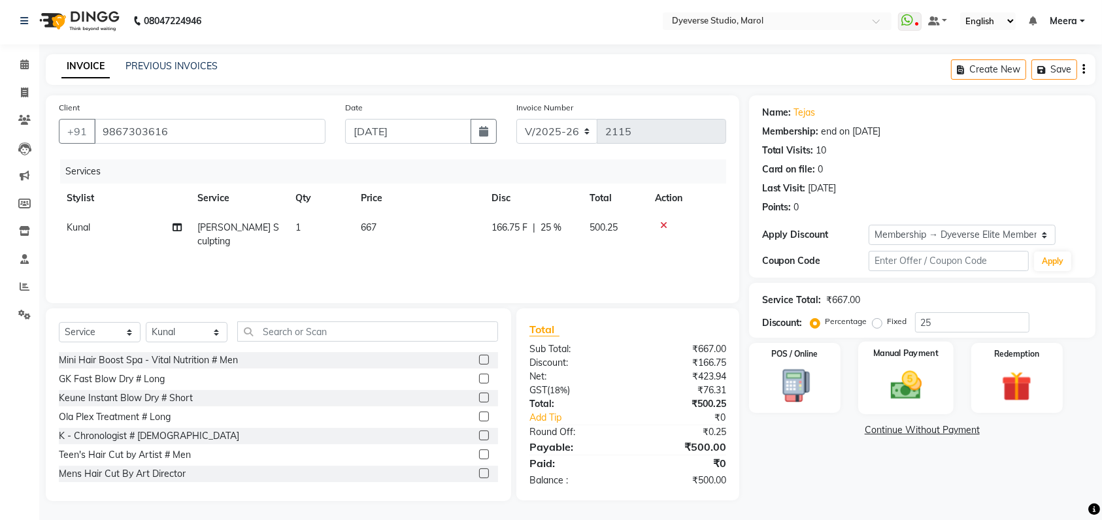
click at [885, 405] on div "Manual Payment" at bounding box center [905, 378] width 95 height 73
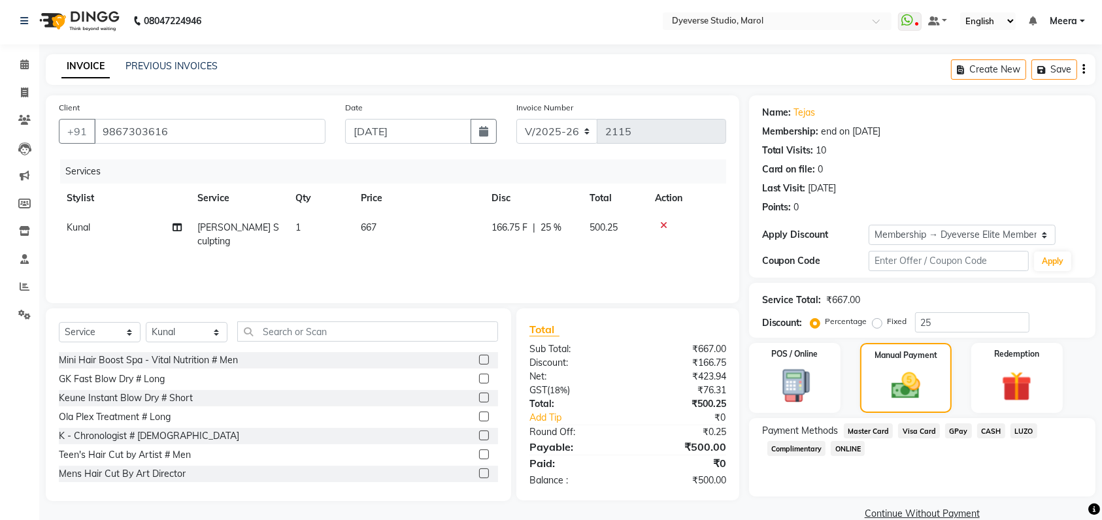
click at [952, 437] on span "GPay" at bounding box center [958, 430] width 27 height 15
click at [978, 433] on span "CASH" at bounding box center [991, 430] width 28 height 15
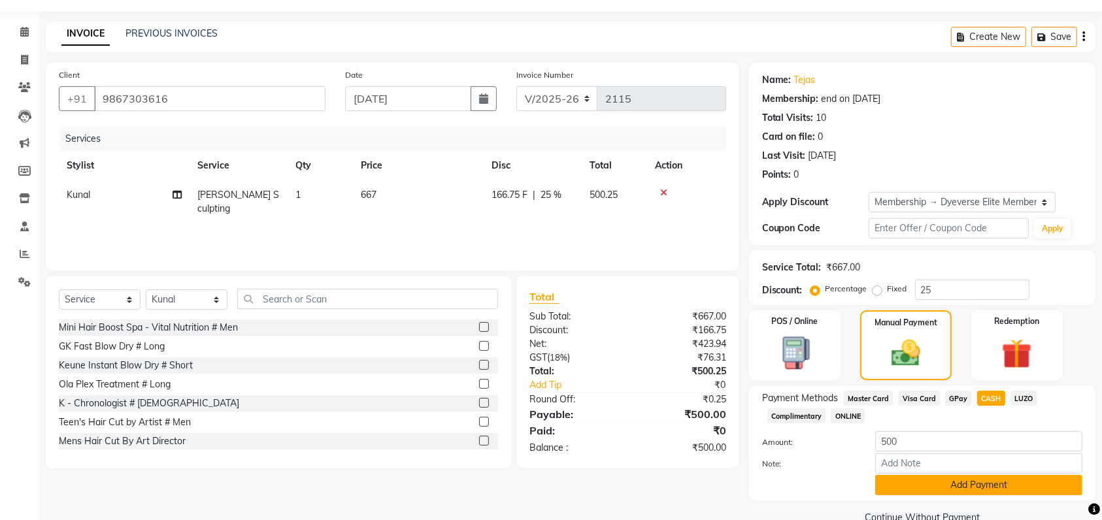
scroll to position [36, 0]
click at [976, 484] on button "Add Payment" at bounding box center [978, 484] width 207 height 20
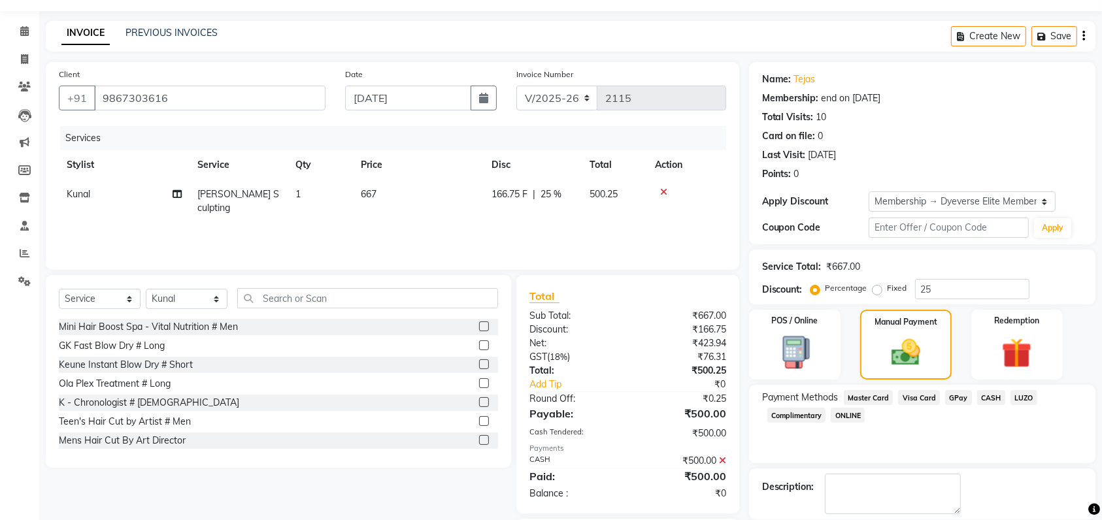
scroll to position [99, 0]
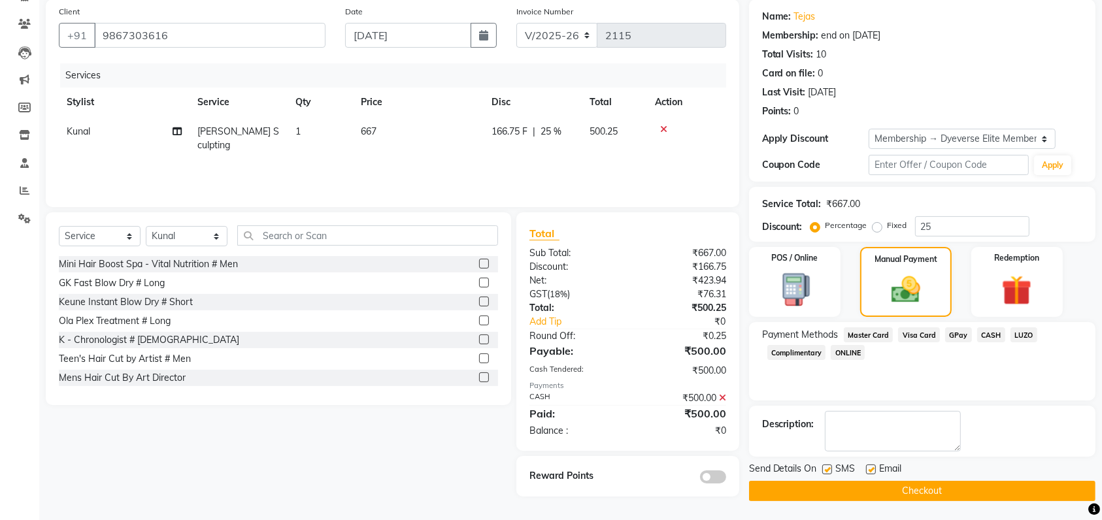
click at [957, 489] on button "Checkout" at bounding box center [922, 491] width 346 height 20
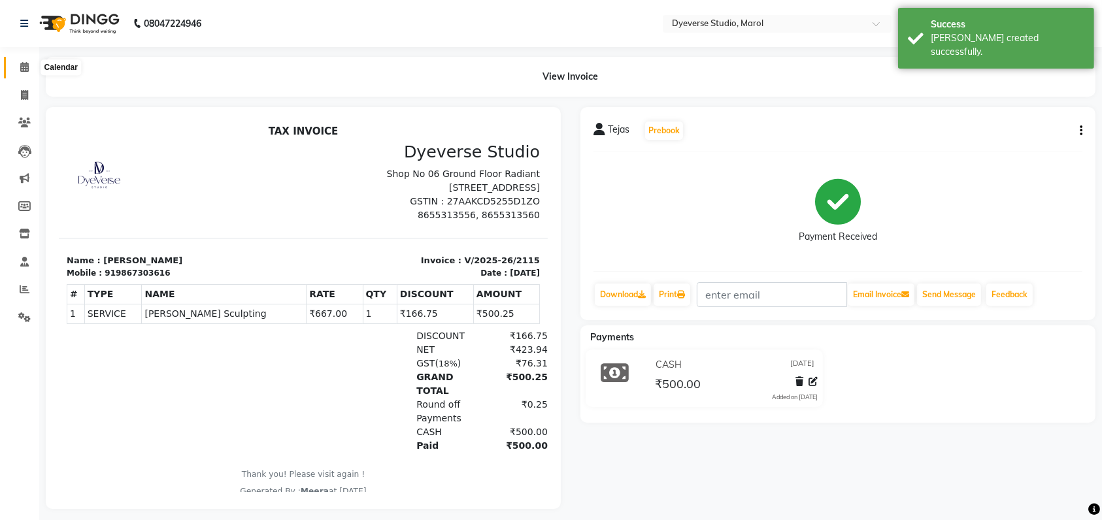
click at [31, 65] on span at bounding box center [24, 67] width 23 height 15
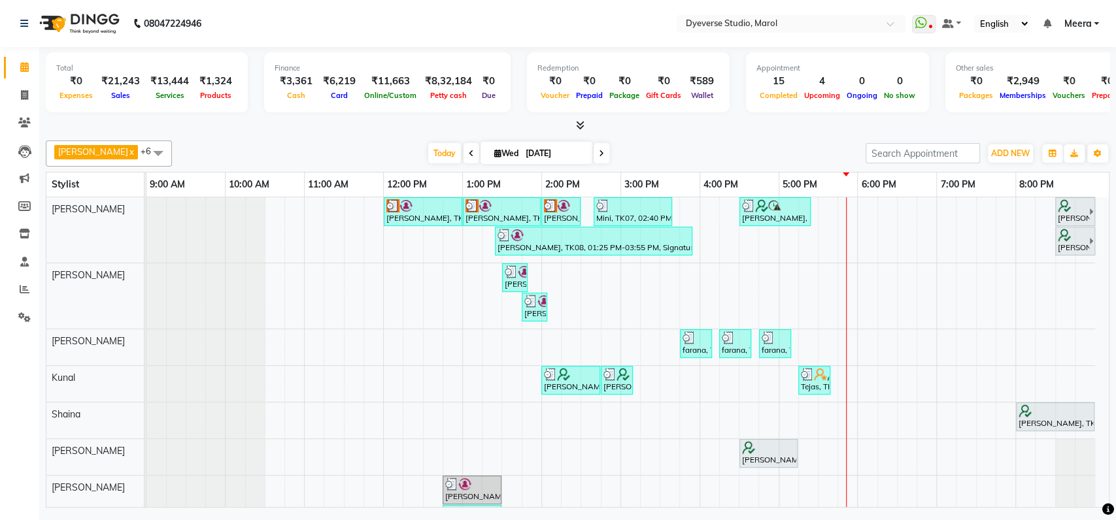
click at [31, 65] on span at bounding box center [24, 67] width 23 height 15
click at [593, 155] on span at bounding box center [601, 153] width 16 height 20
type input "[DATE]"
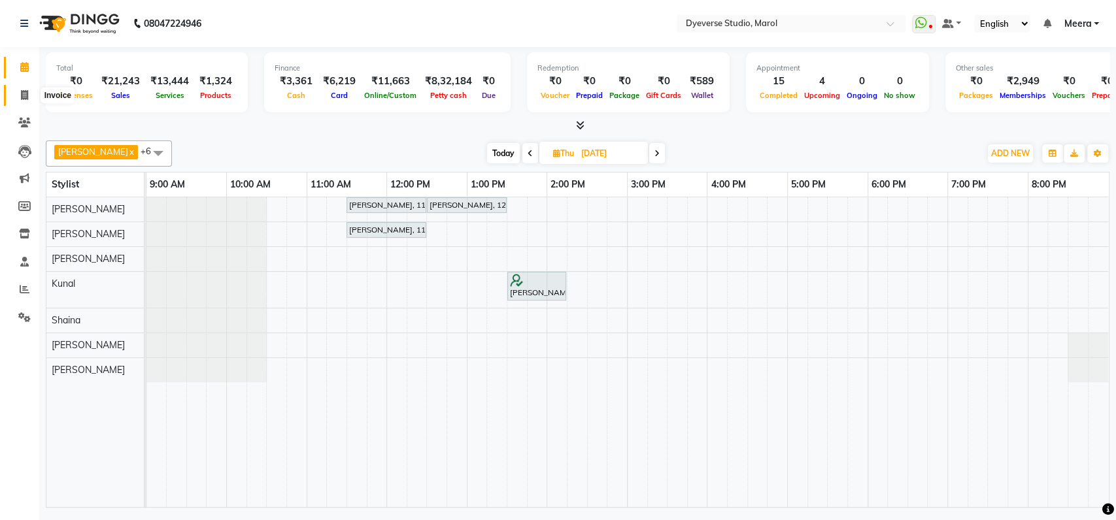
click at [20, 95] on span at bounding box center [24, 95] width 23 height 15
select select "6368"
select select "service"
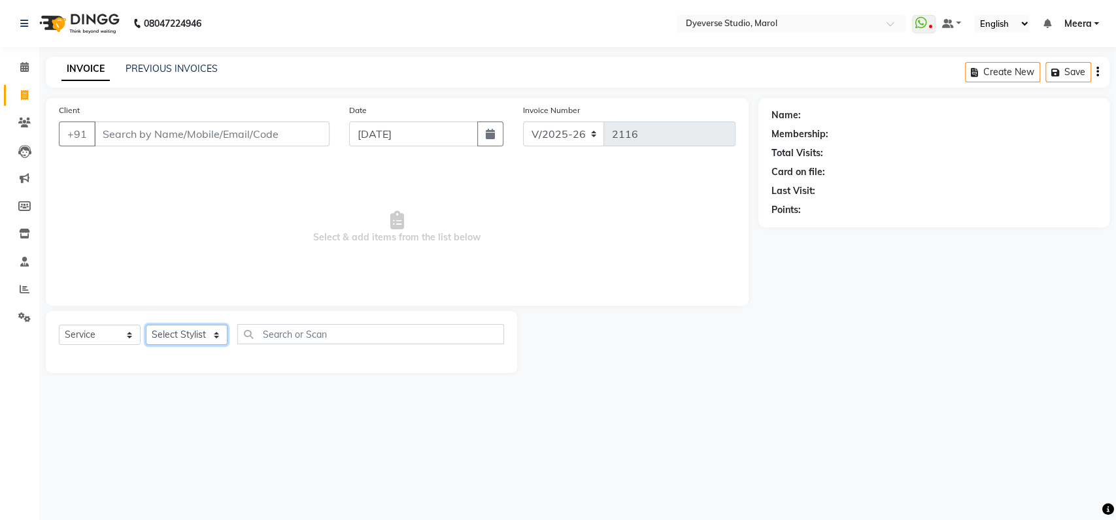
click at [169, 331] on select "Select Stylist [PERSON_NAME] [PERSON_NAME] [PERSON_NAME] [PERSON_NAME] [PERSON_…" at bounding box center [187, 335] width 82 height 20
select select "48845"
click at [146, 325] on select "Select Stylist [PERSON_NAME] [PERSON_NAME] [PERSON_NAME] [PERSON_NAME] [PERSON_…" at bounding box center [187, 335] width 82 height 20
click at [169, 229] on span "Select & add items from the list below" at bounding box center [397, 227] width 676 height 131
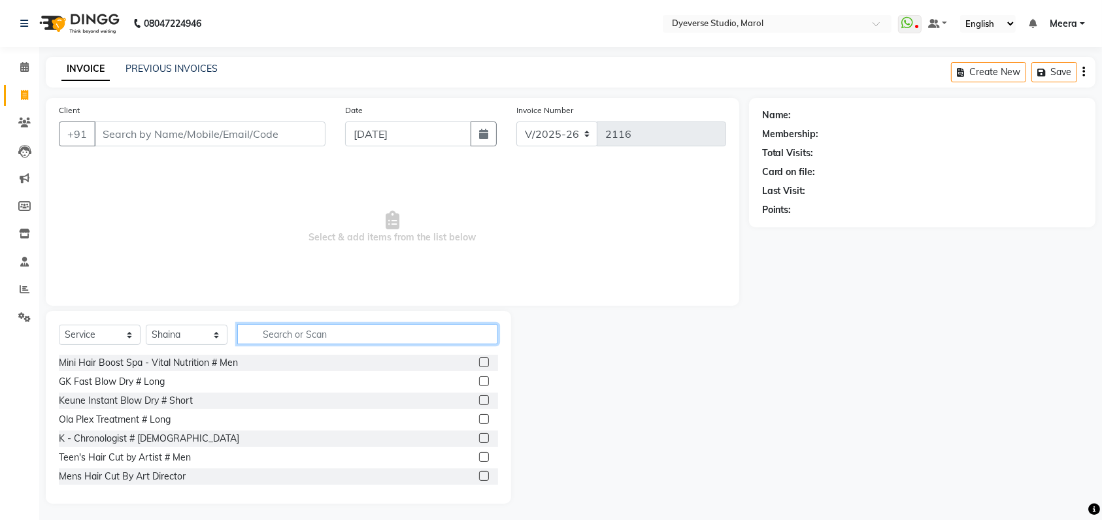
click at [302, 336] on input "text" at bounding box center [367, 334] width 261 height 20
type input "gel"
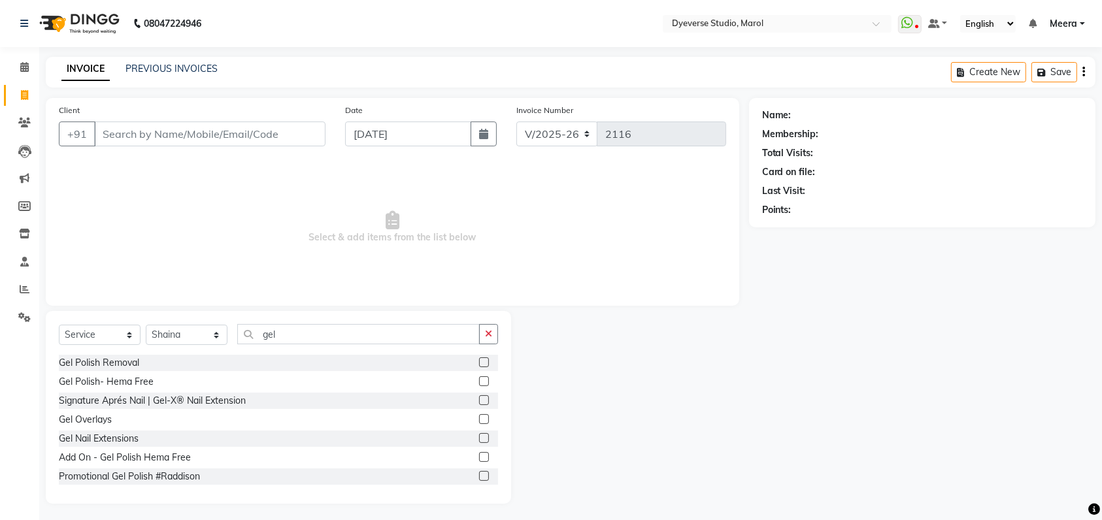
click at [479, 378] on label at bounding box center [484, 381] width 10 height 10
click at [479, 378] on input "checkbox" at bounding box center [483, 382] width 8 height 8
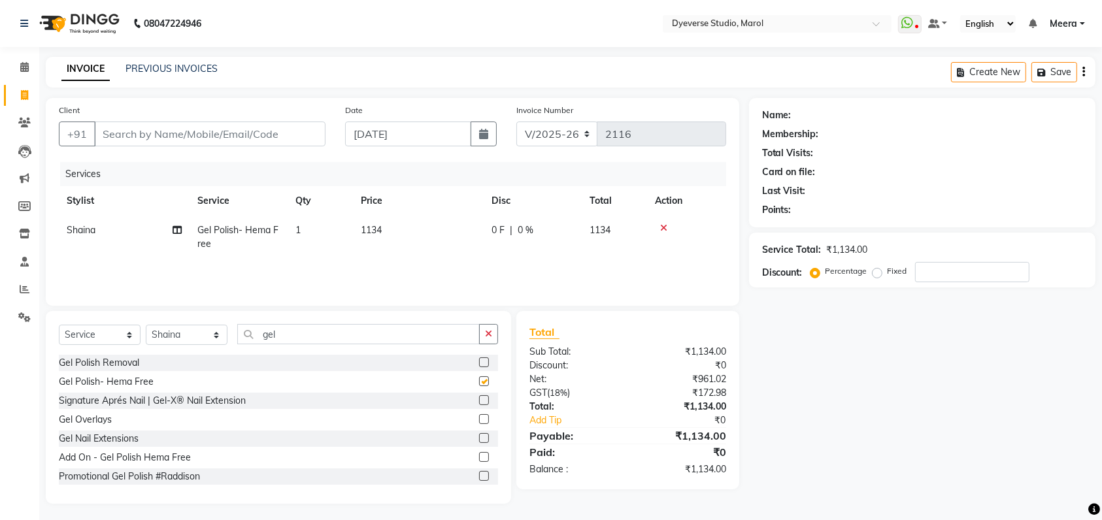
checkbox input "false"
click at [22, 70] on icon at bounding box center [24, 67] width 8 height 10
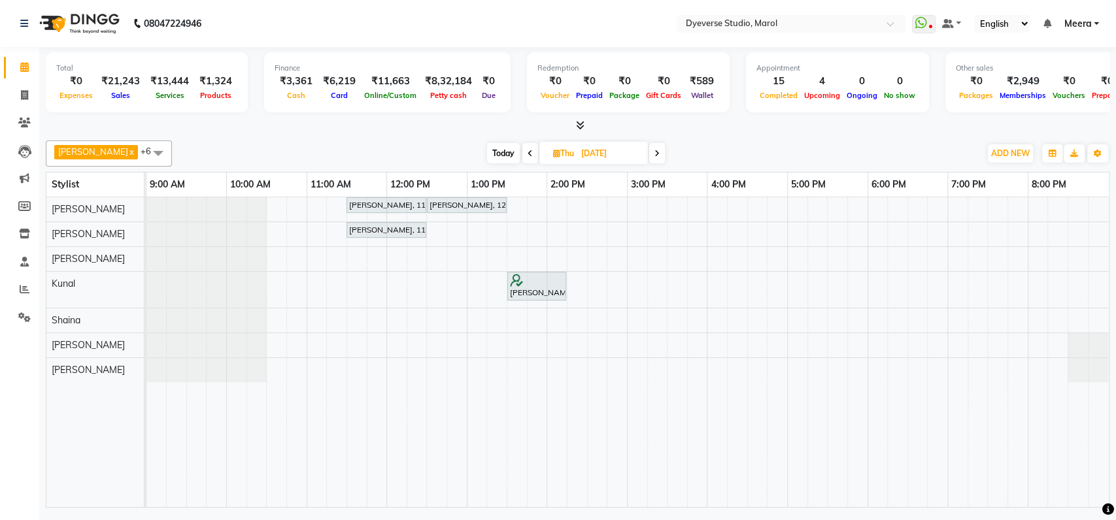
click at [487, 145] on span "Today" at bounding box center [503, 153] width 33 height 20
type input "[DATE]"
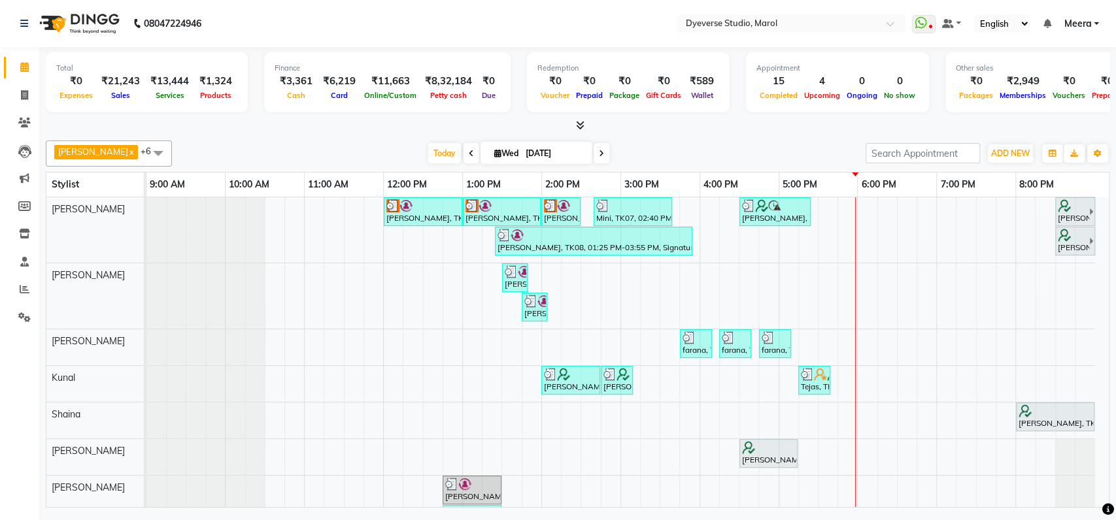
click at [658, 375] on div "Anjana, TK02, 12:00 PM-01:00 PM, Signature - Pedi Anjana, TK02, 01:00 PM-02:00 …" at bounding box center [627, 369] width 962 height 344
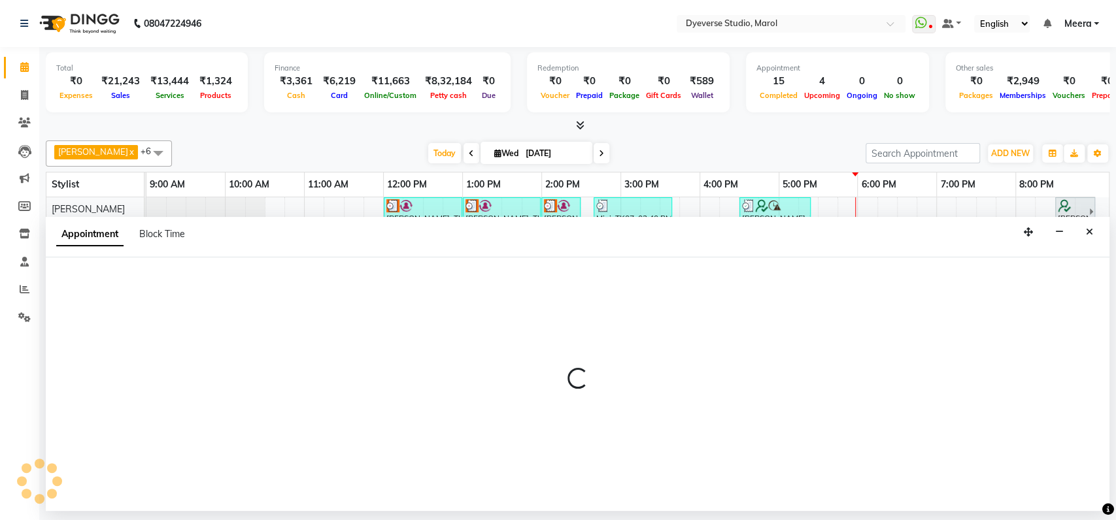
select select "48560"
select select "tentative"
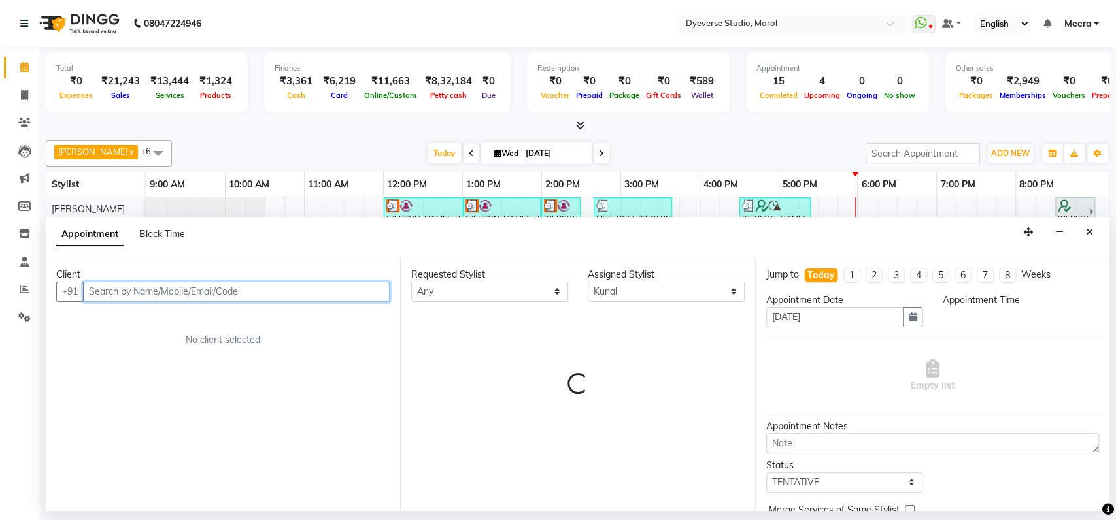
select select "915"
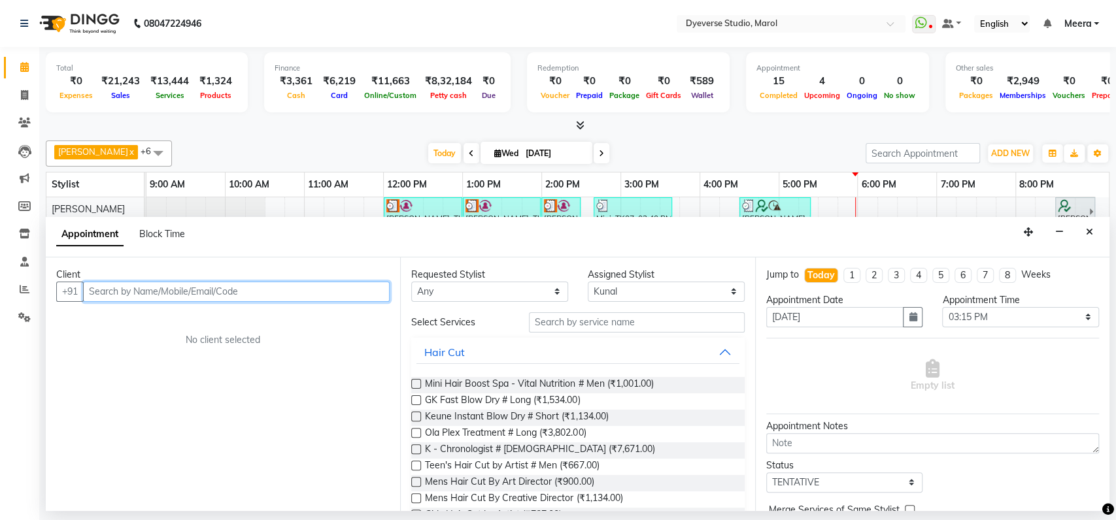
click at [177, 285] on input "text" at bounding box center [236, 292] width 306 height 20
click at [1091, 232] on icon "Close" at bounding box center [1088, 231] width 7 height 9
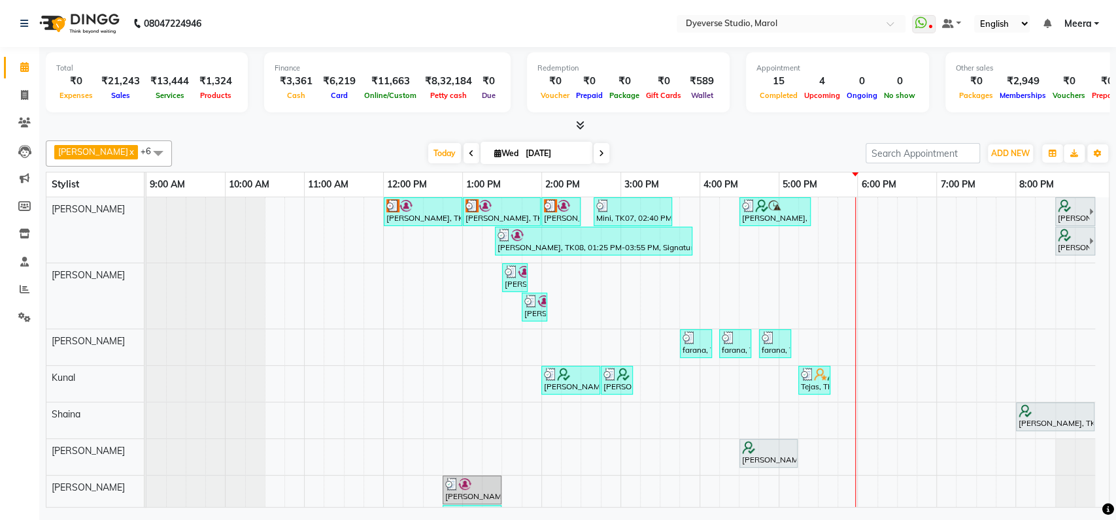
drag, startPoint x: 1114, startPoint y: 353, endPoint x: 1114, endPoint y: 413, distance: 60.1
click at [1114, 413] on div "Total ₹0 Expenses ₹21,243 Sales ₹13,444 Services ₹1,324 Products Finance ₹3,361…" at bounding box center [577, 279] width 1076 height 464
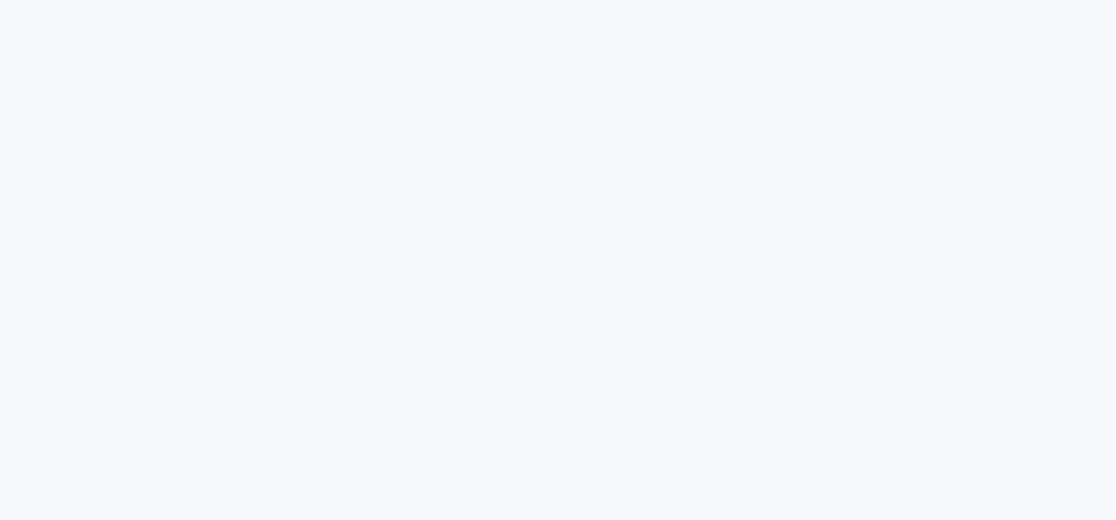
select select "service"
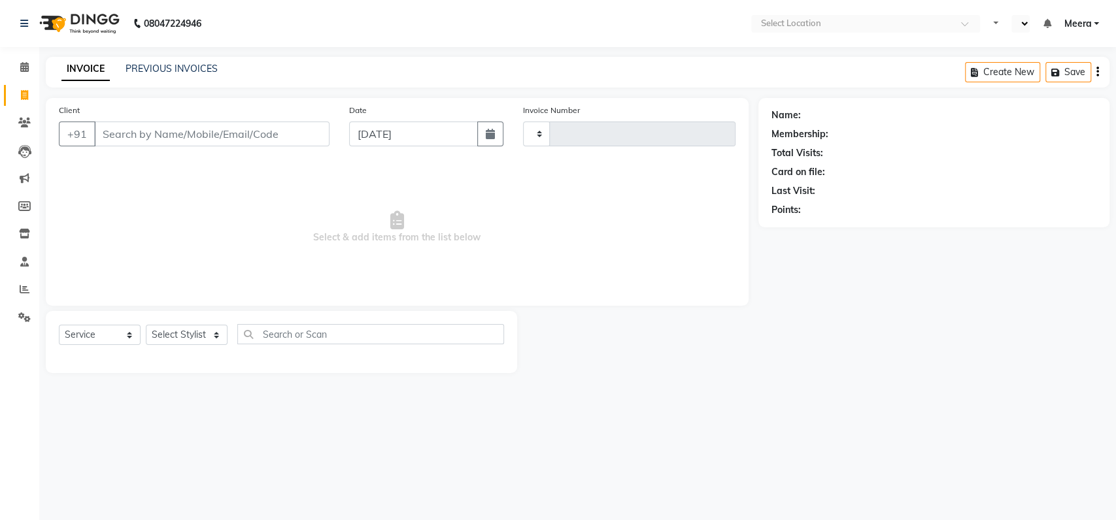
type input "2108"
select select "en"
select select "6368"
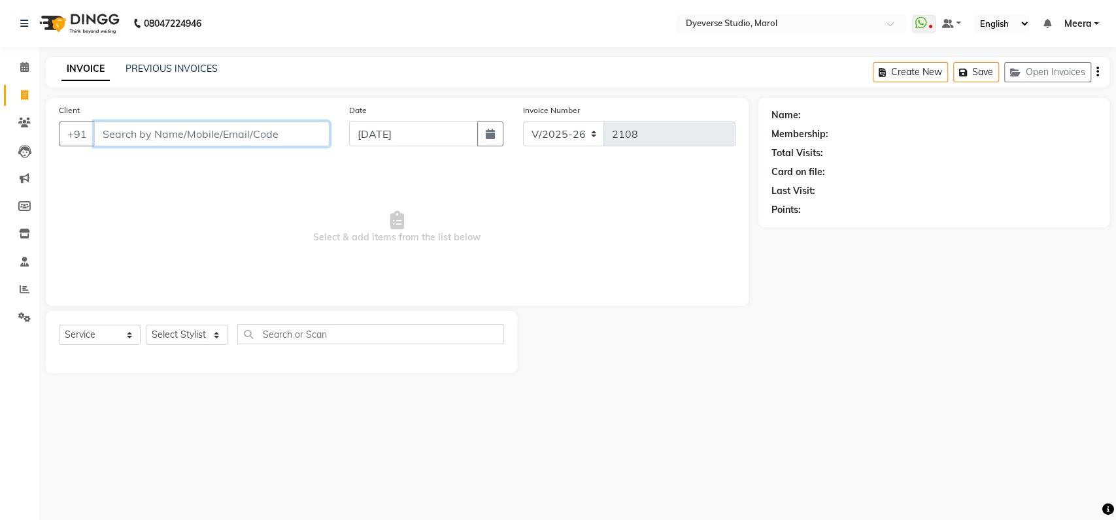
click at [184, 129] on input "Client" at bounding box center [211, 134] width 235 height 25
paste input "919820972226"
type input "919820972226"
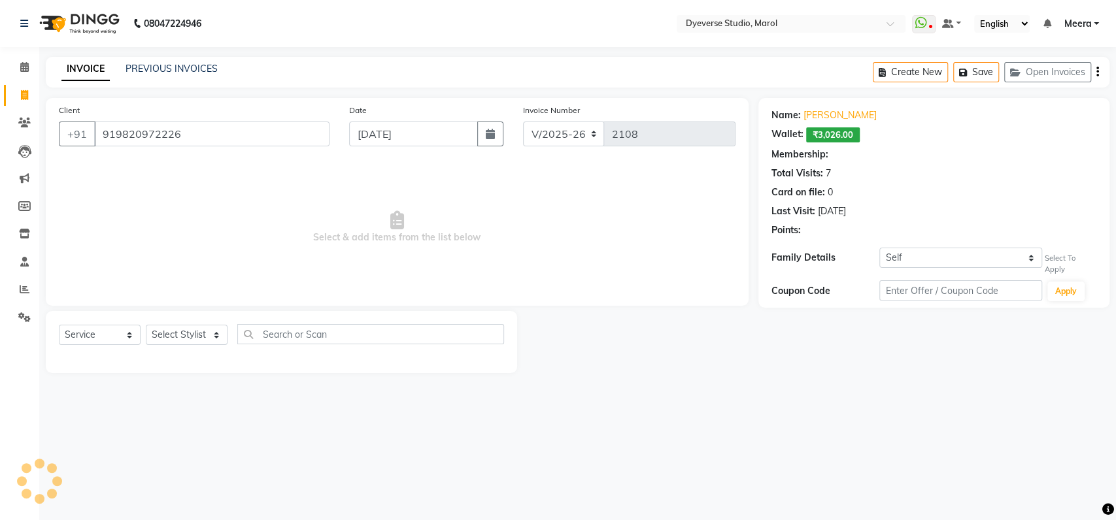
select select "2: Object"
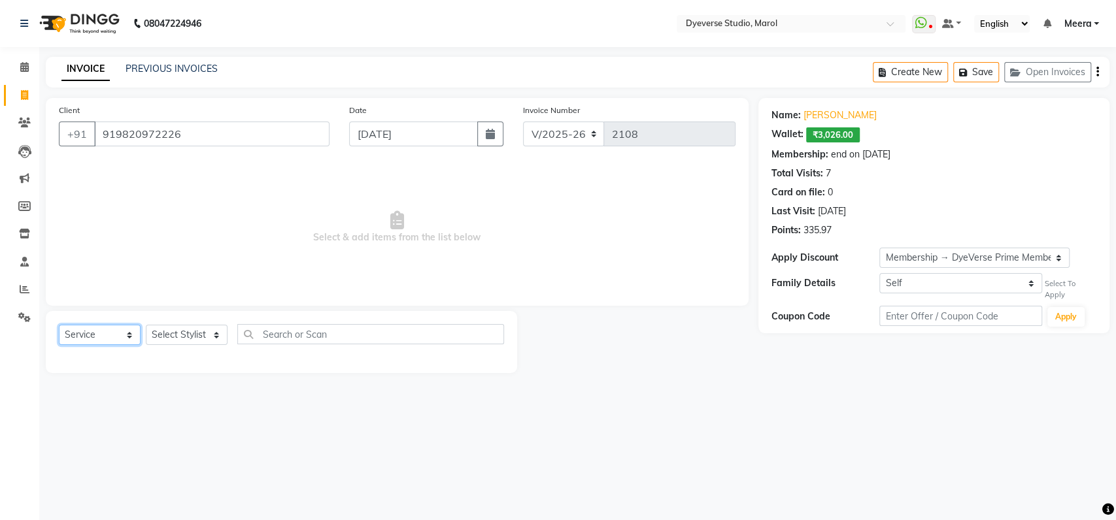
click at [78, 327] on select "Select Service Product Membership Package Voucher Prepaid Gift Card" at bounding box center [100, 335] width 82 height 20
select select "membership"
click at [59, 325] on select "Select Service Product Membership Package Voucher Prepaid Gift Card" at bounding box center [100, 335] width 82 height 20
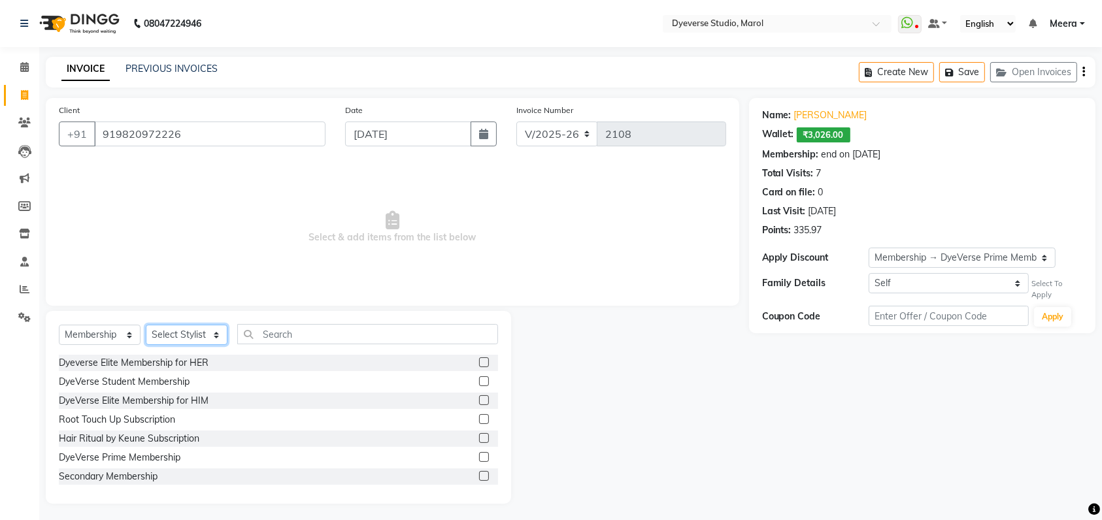
click at [181, 328] on select "Select Stylist [PERSON_NAME] [PERSON_NAME] [PERSON_NAME] [PERSON_NAME] [PERSON_…" at bounding box center [187, 335] width 82 height 20
select select "68249"
click at [146, 325] on select "Select Stylist [PERSON_NAME] [PERSON_NAME] [PERSON_NAME] [PERSON_NAME] [PERSON_…" at bounding box center [187, 335] width 82 height 20
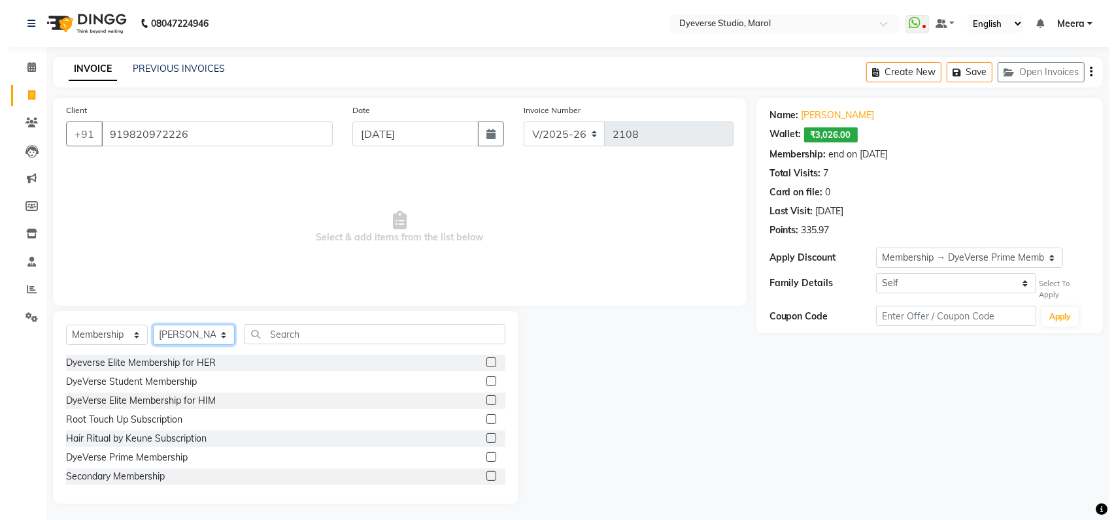
scroll to position [97, 0]
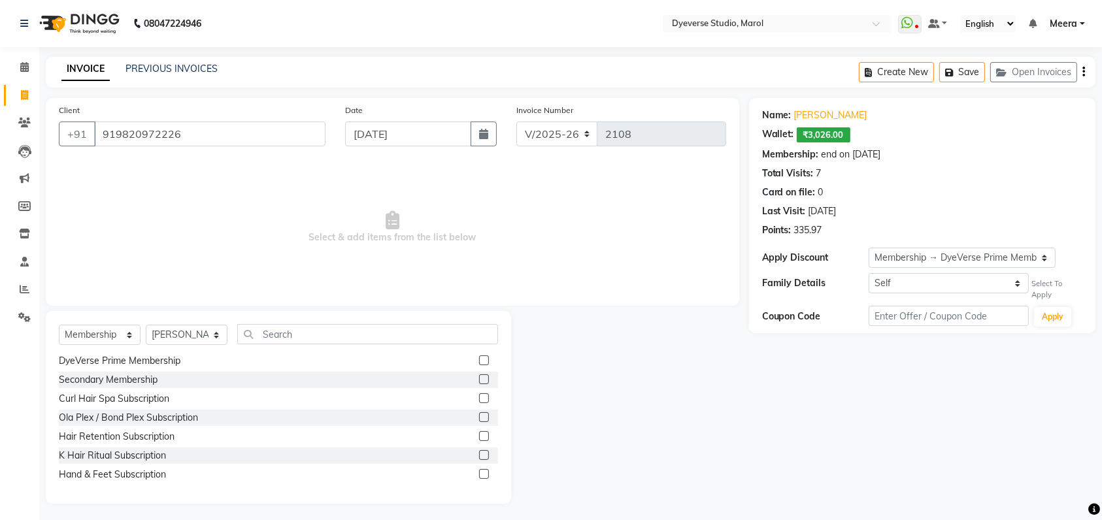
click at [479, 474] on label at bounding box center [484, 474] width 10 height 10
click at [479, 474] on input "checkbox" at bounding box center [483, 475] width 8 height 8
select select "select"
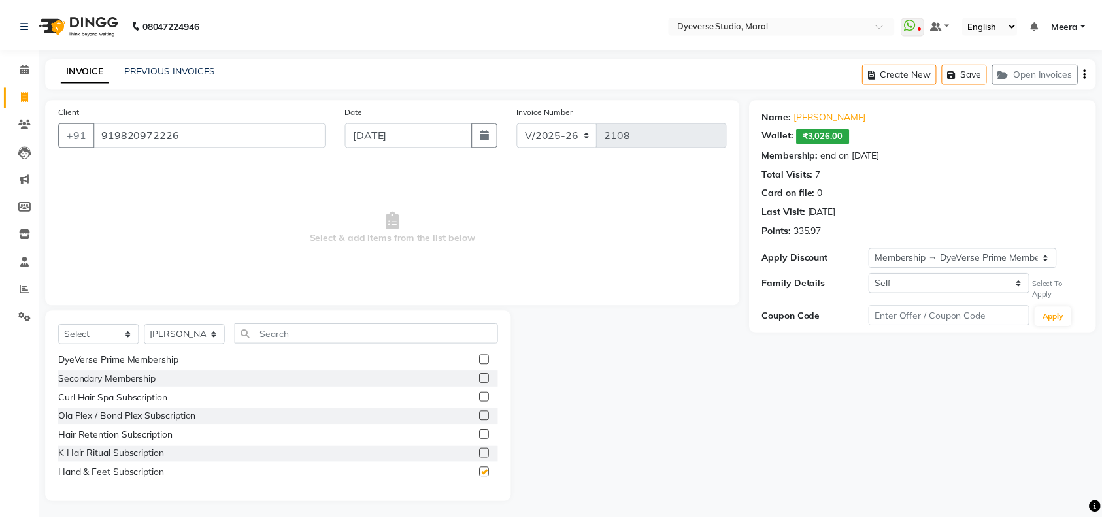
scroll to position [0, 0]
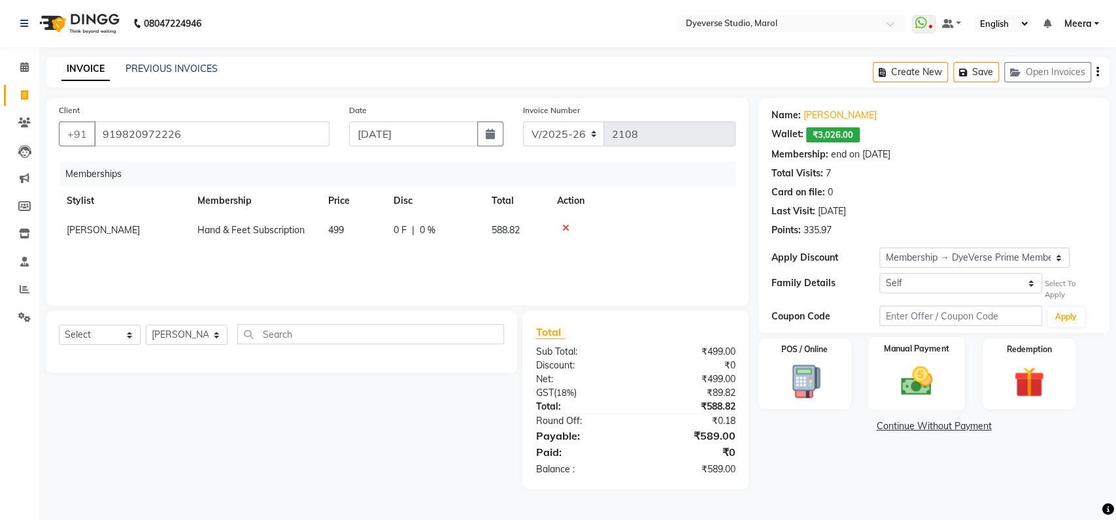
click at [912, 375] on img at bounding box center [917, 381] width 52 height 37
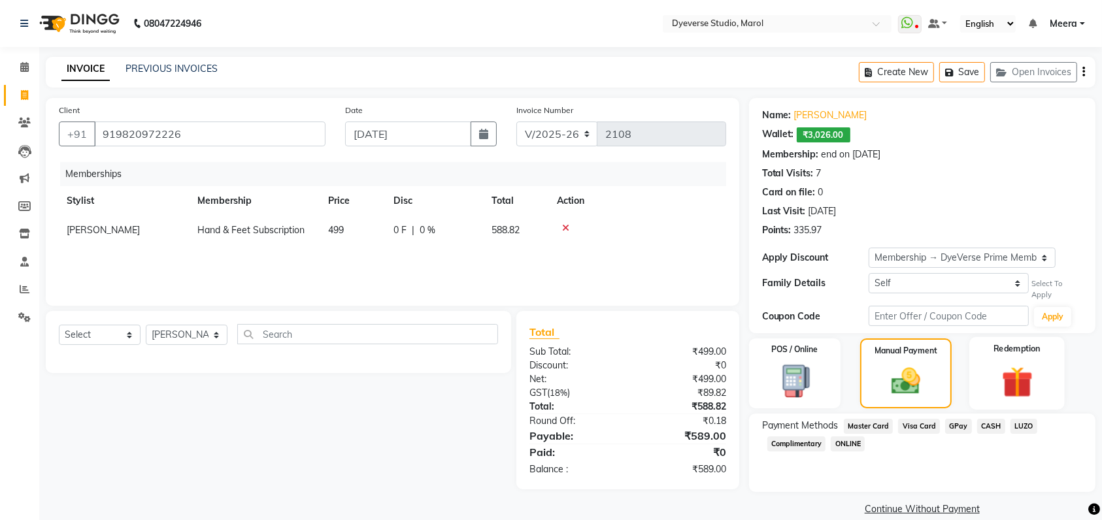
click at [1021, 355] on div "Redemption" at bounding box center [1016, 373] width 95 height 73
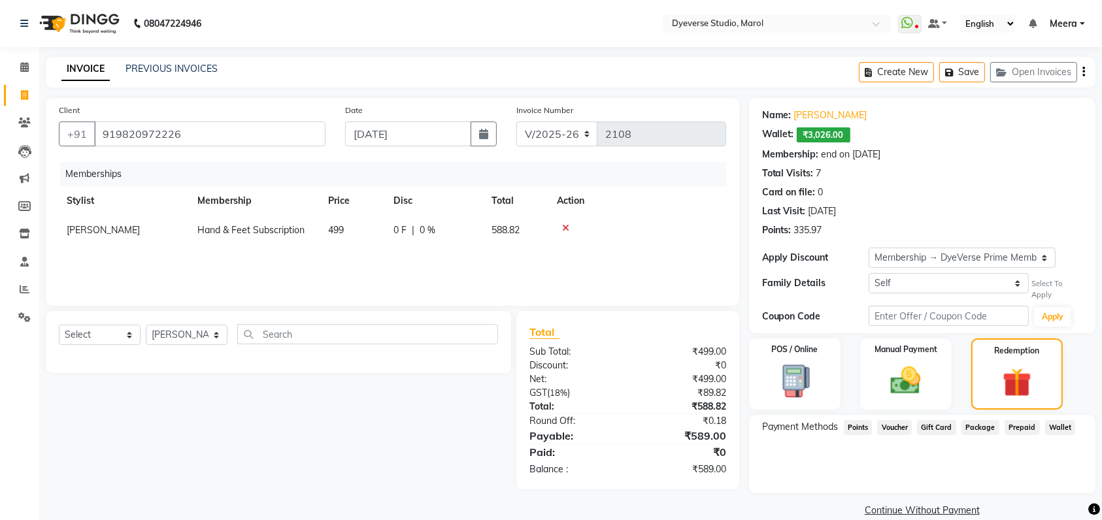
click at [1056, 426] on span "Wallet" at bounding box center [1060, 427] width 31 height 15
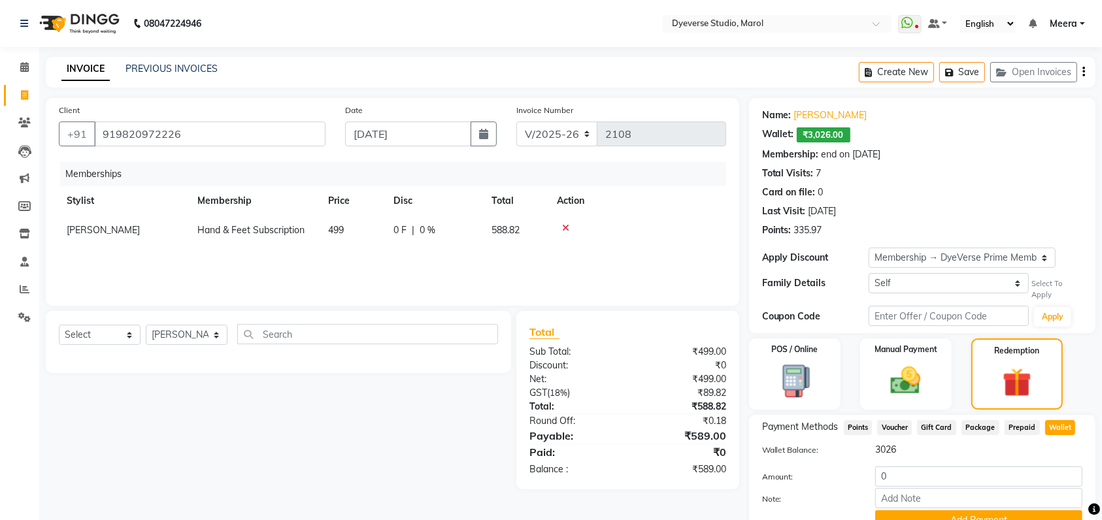
scroll to position [61, 0]
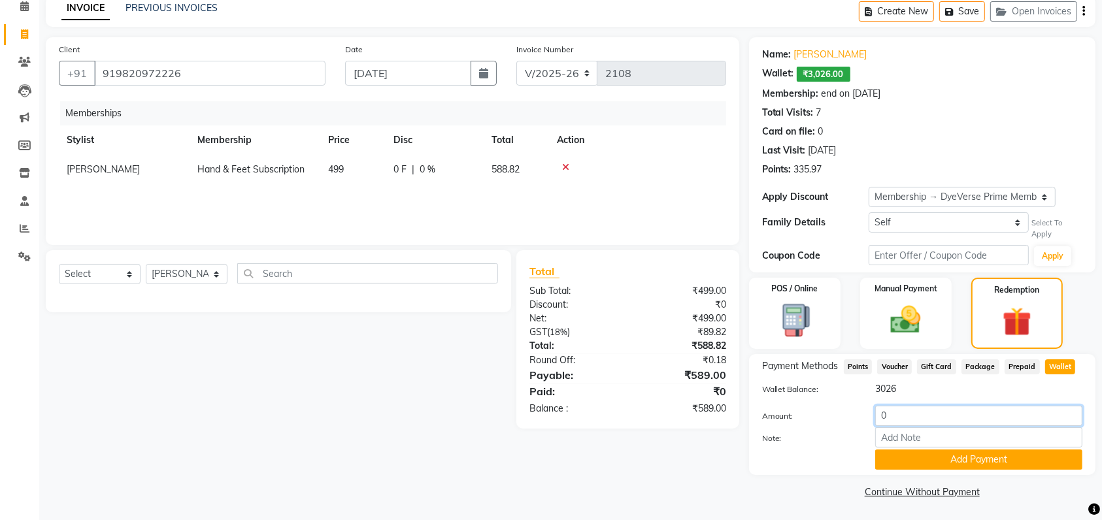
drag, startPoint x: 931, startPoint y: 412, endPoint x: 733, endPoint y: 430, distance: 198.8
click at [733, 430] on div "Client +91 919820972226 Date 03-09-2025 Invoice Number V/2025 V/2025-26 2108 Me…" at bounding box center [570, 269] width 1069 height 465
type input "589"
click at [916, 455] on button "Add Payment" at bounding box center [978, 460] width 207 height 20
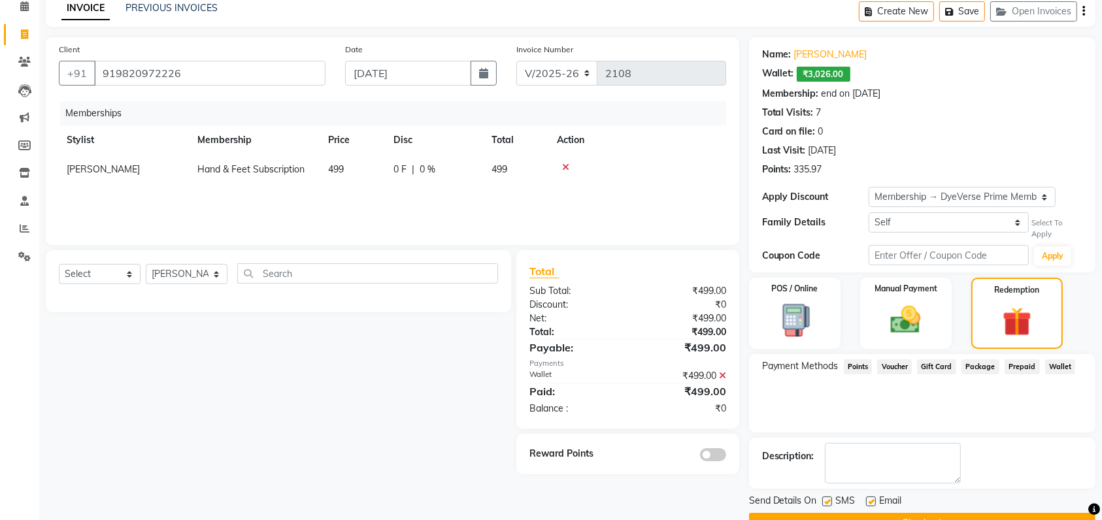
scroll to position [92, 0]
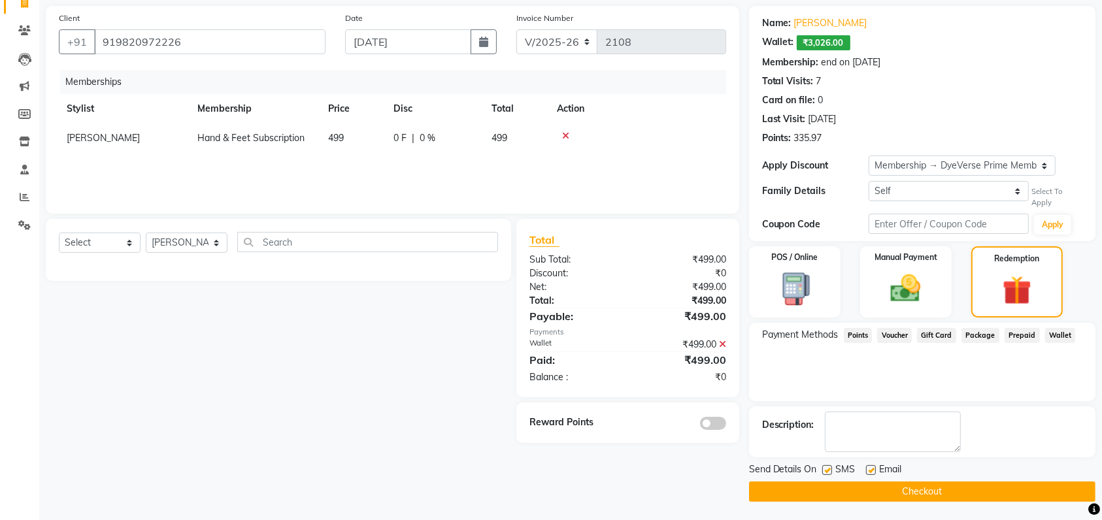
click at [951, 490] on button "Checkout" at bounding box center [922, 492] width 346 height 20
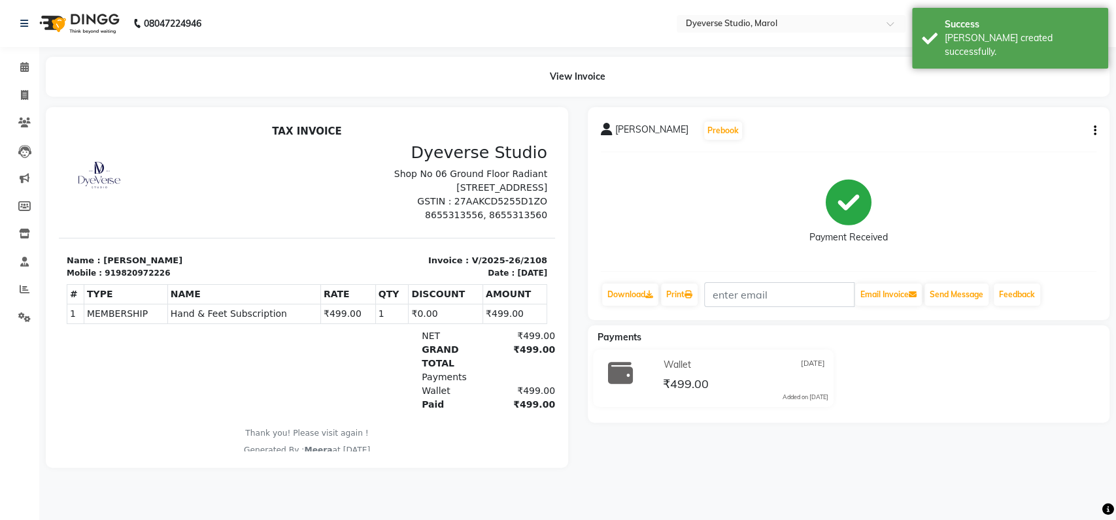
click at [1096, 130] on div "Anjana Prebook Payment Received Download Print Email Invoice Send Message Feedb…" at bounding box center [848, 213] width 522 height 213
click at [1091, 133] on button "button" at bounding box center [1092, 131] width 8 height 14
click at [1035, 111] on div "Cancel Invoice" at bounding box center [1041, 115] width 65 height 16
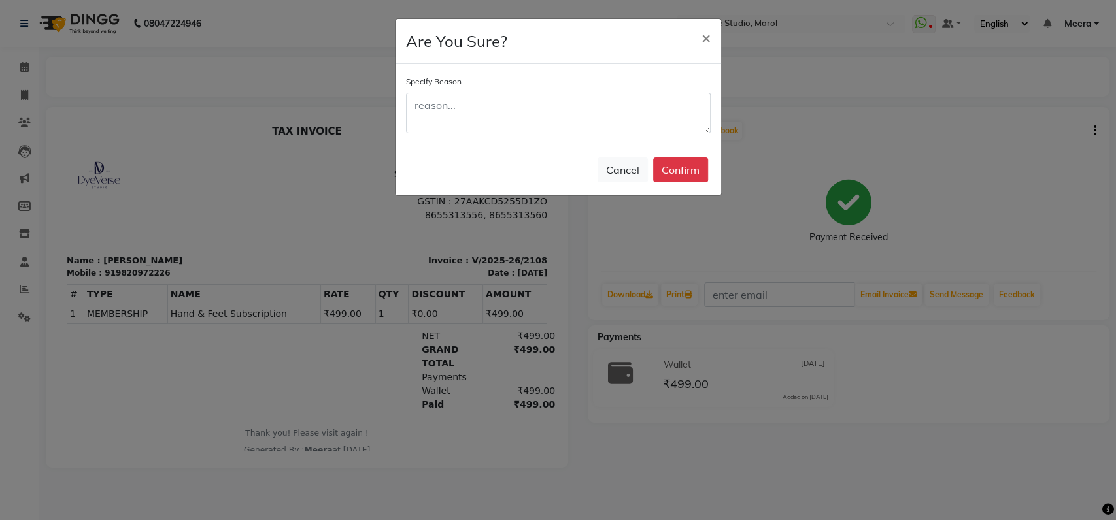
click at [515, 78] on div "Specify Reason" at bounding box center [558, 103] width 305 height 59
click at [512, 133] on div "Specify Reason" at bounding box center [557, 104] width 325 height 80
click at [506, 105] on textarea at bounding box center [558, 113] width 305 height 41
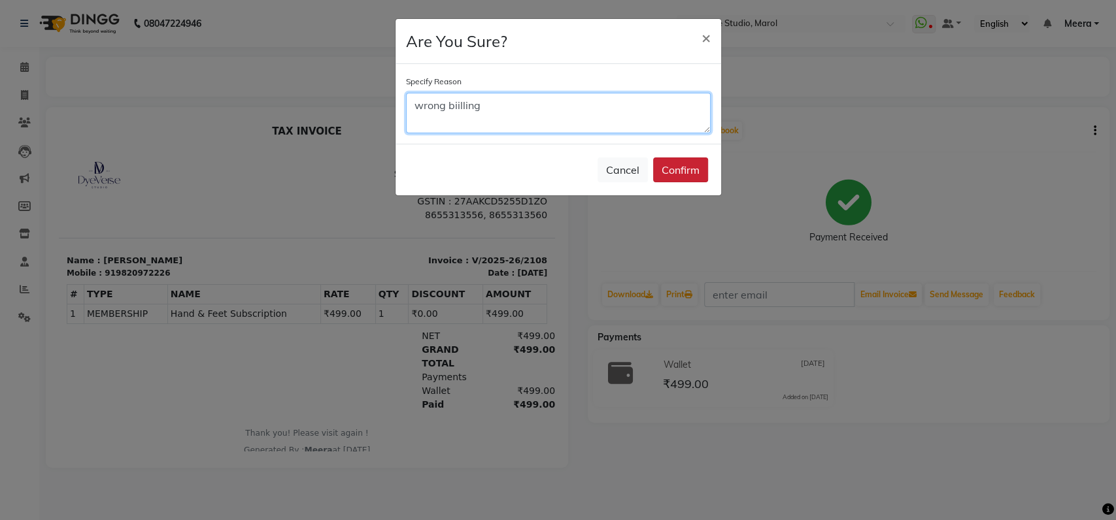
type textarea "wrong biilling"
click at [689, 162] on button "Confirm" at bounding box center [680, 169] width 55 height 25
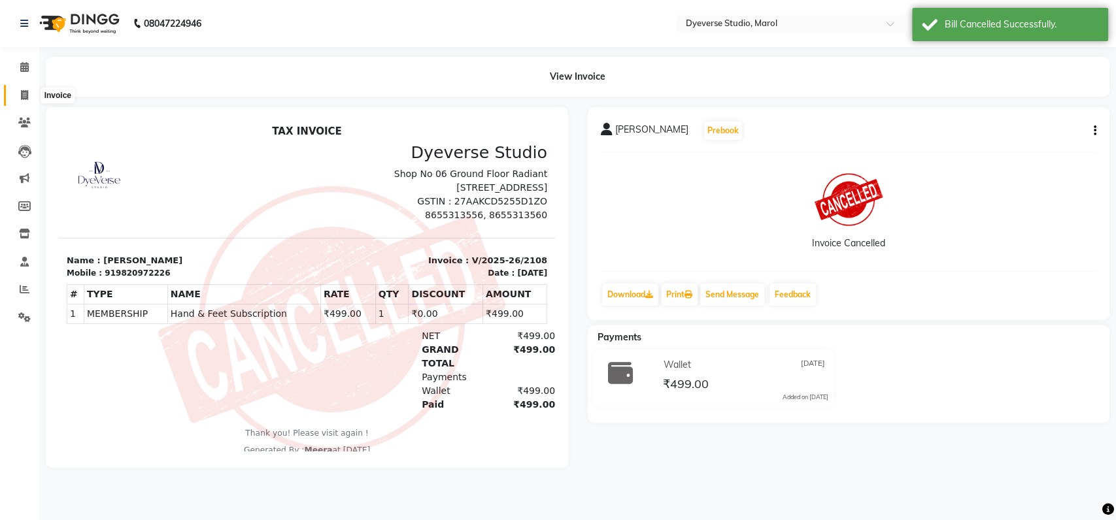
click at [26, 91] on icon at bounding box center [24, 95] width 7 height 10
select select "6368"
select select "service"
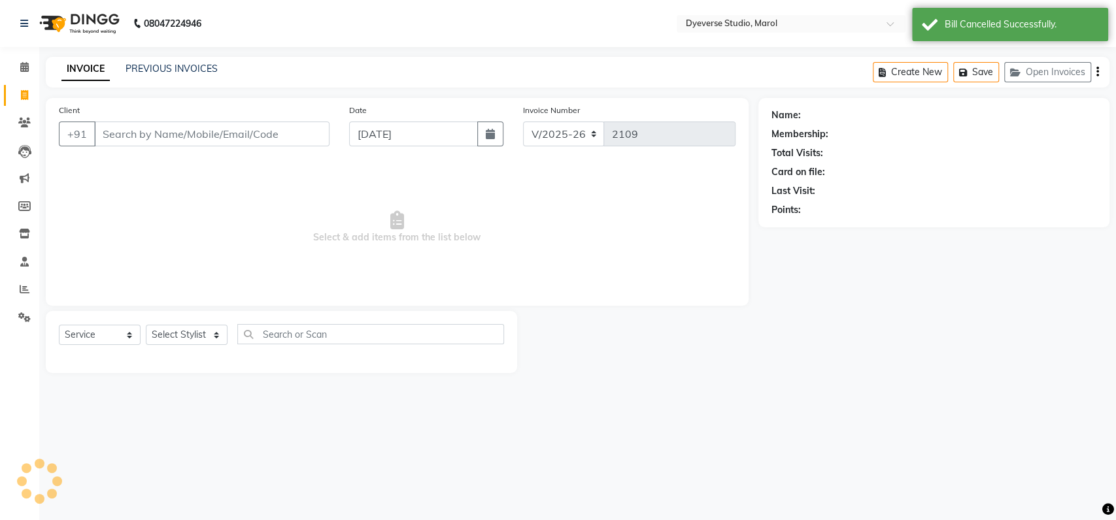
click at [288, 138] on input "Client" at bounding box center [211, 134] width 235 height 25
type input "919820972226"
select select "2: Object"
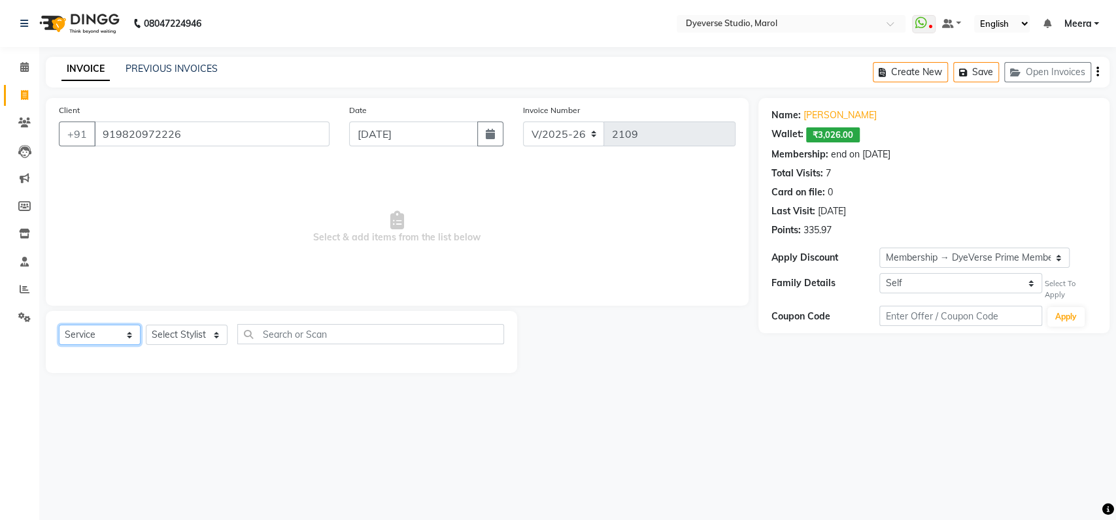
click at [109, 333] on select "Select Service Product Membership Package Voucher Prepaid Gift Card" at bounding box center [100, 335] width 82 height 20
select select "membership"
click at [59, 325] on select "Select Service Product Membership Package Voucher Prepaid Gift Card" at bounding box center [100, 335] width 82 height 20
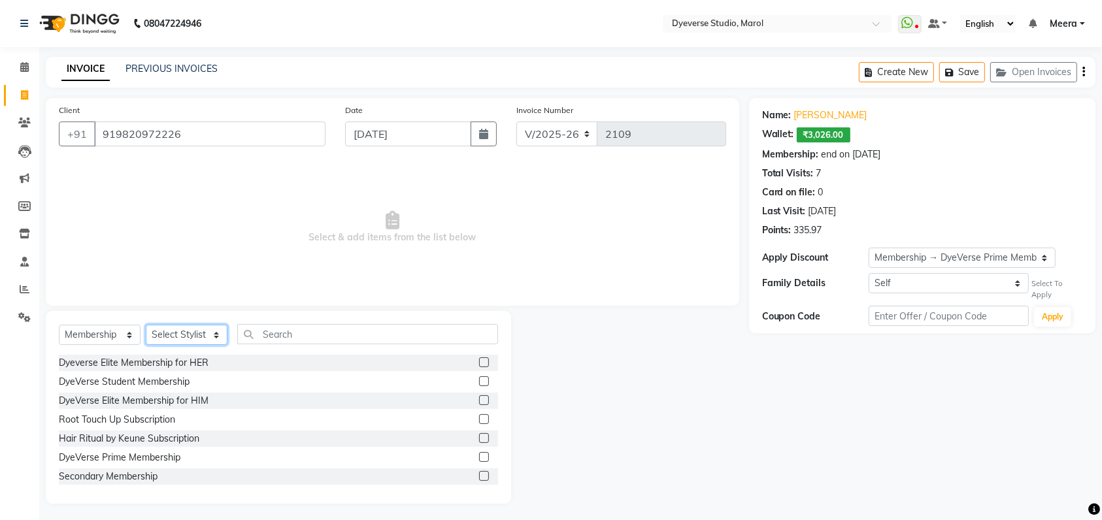
click at [192, 329] on select "Select Stylist [PERSON_NAME] [PERSON_NAME] [PERSON_NAME] [PERSON_NAME] [PERSON_…" at bounding box center [187, 335] width 82 height 20
select select "68249"
click at [146, 325] on select "Select Stylist [PERSON_NAME] [PERSON_NAME] [PERSON_NAME] [PERSON_NAME] [PERSON_…" at bounding box center [187, 335] width 82 height 20
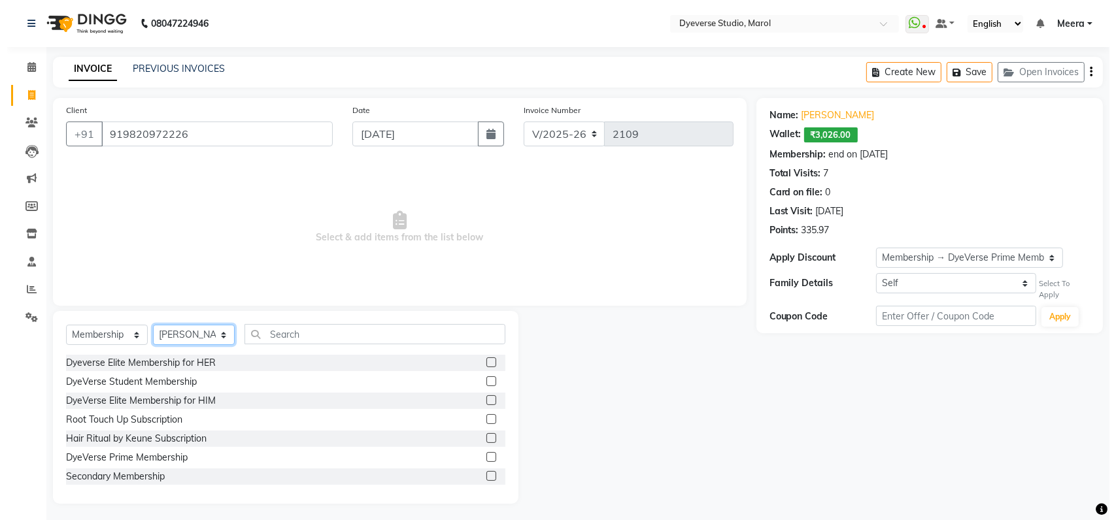
scroll to position [97, 0]
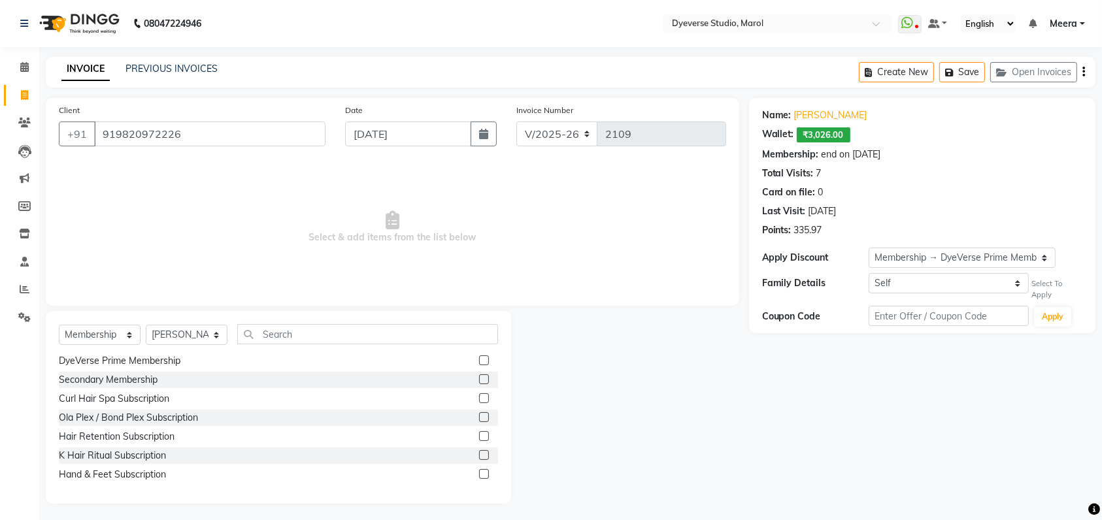
click at [479, 475] on label at bounding box center [484, 474] width 10 height 10
click at [479, 475] on input "checkbox" at bounding box center [483, 475] width 8 height 8
select select "select"
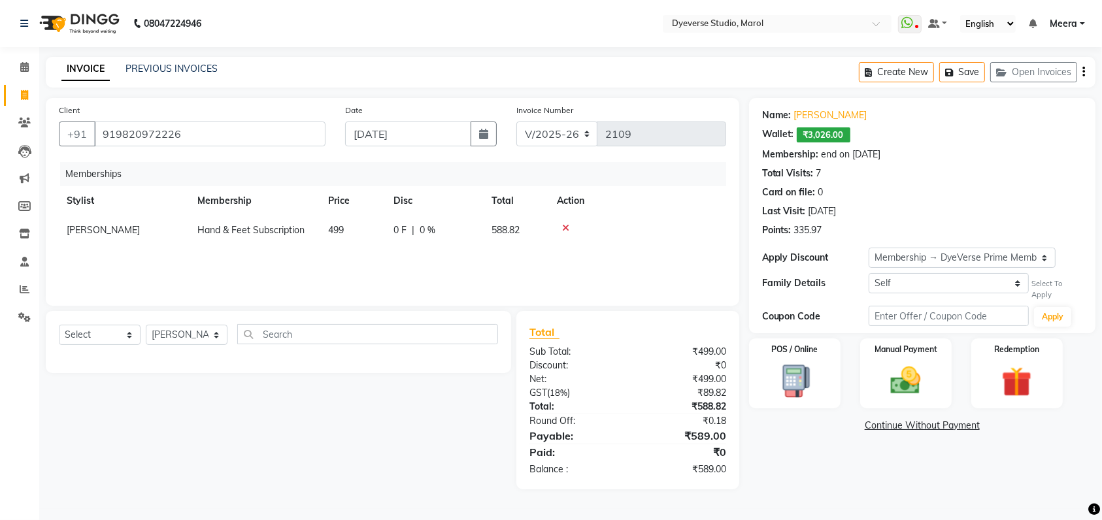
scroll to position [0, 0]
click at [1030, 367] on img at bounding box center [1029, 383] width 52 height 40
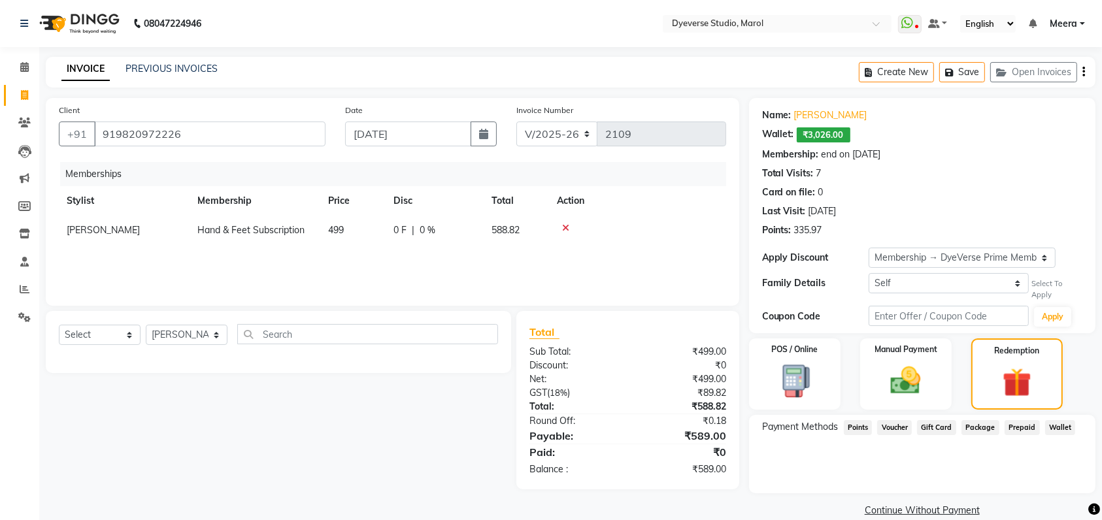
click at [1055, 426] on span "Wallet" at bounding box center [1060, 427] width 31 height 15
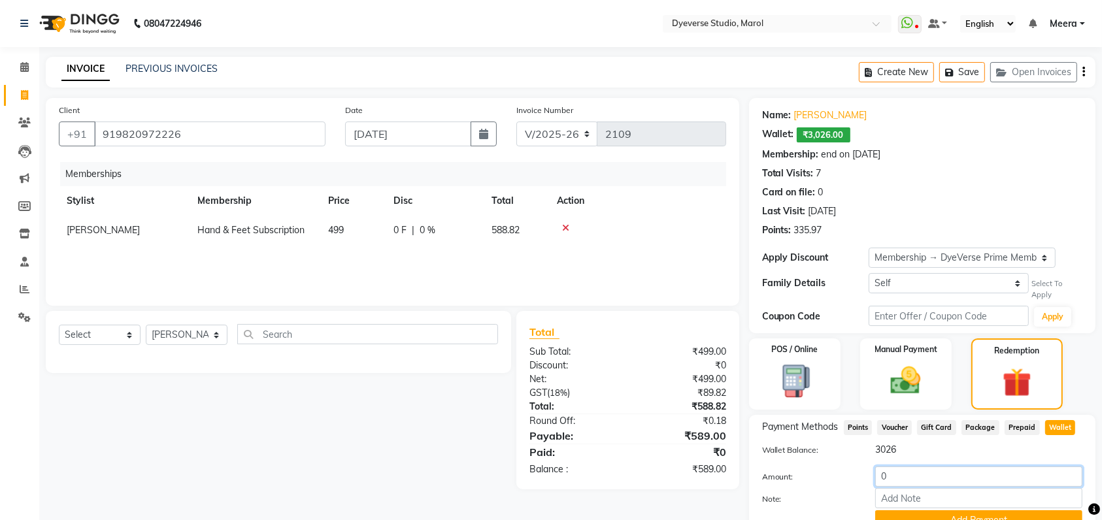
drag, startPoint x: 946, startPoint y: 480, endPoint x: 743, endPoint y: 478, distance: 203.2
click at [743, 478] on div "Client +91 919820972226 Date 03-09-2025 Invoice Number V/2025 V/2025-26 2109 Me…" at bounding box center [570, 330] width 1069 height 465
type input "589"
click at [944, 515] on button "Add Payment" at bounding box center [978, 520] width 207 height 20
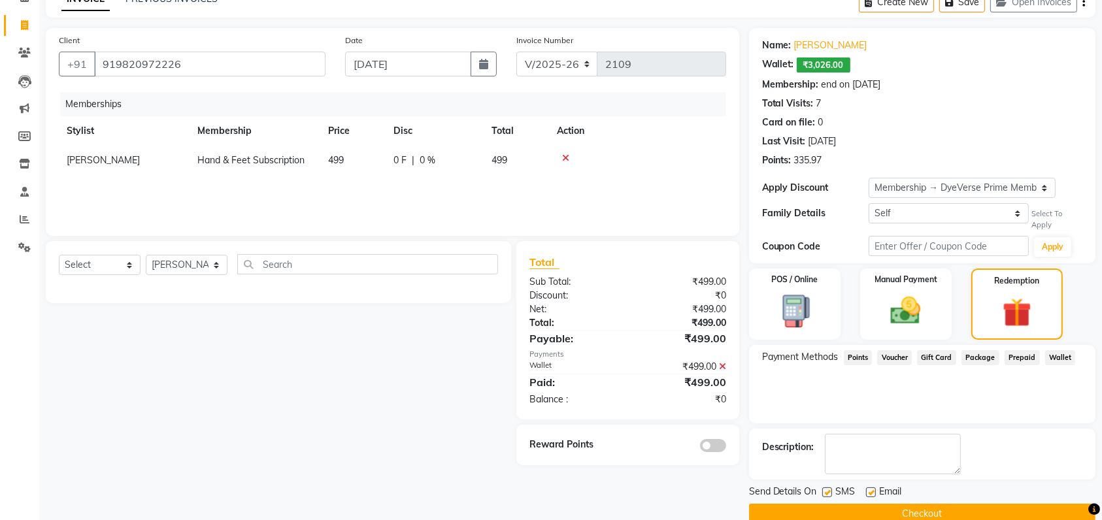
scroll to position [92, 0]
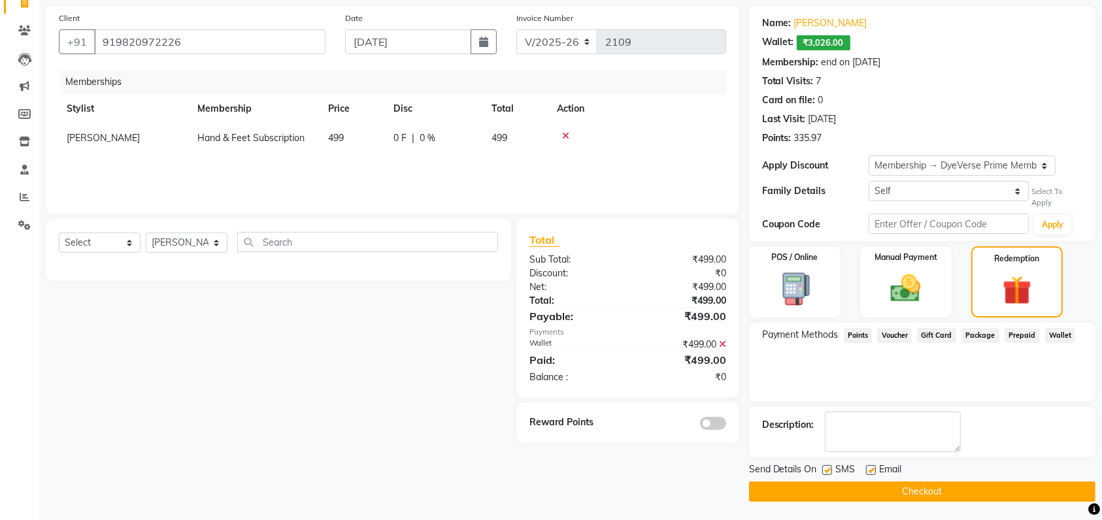
click at [340, 138] on span "499" at bounding box center [336, 138] width 16 height 12
select select "68249"
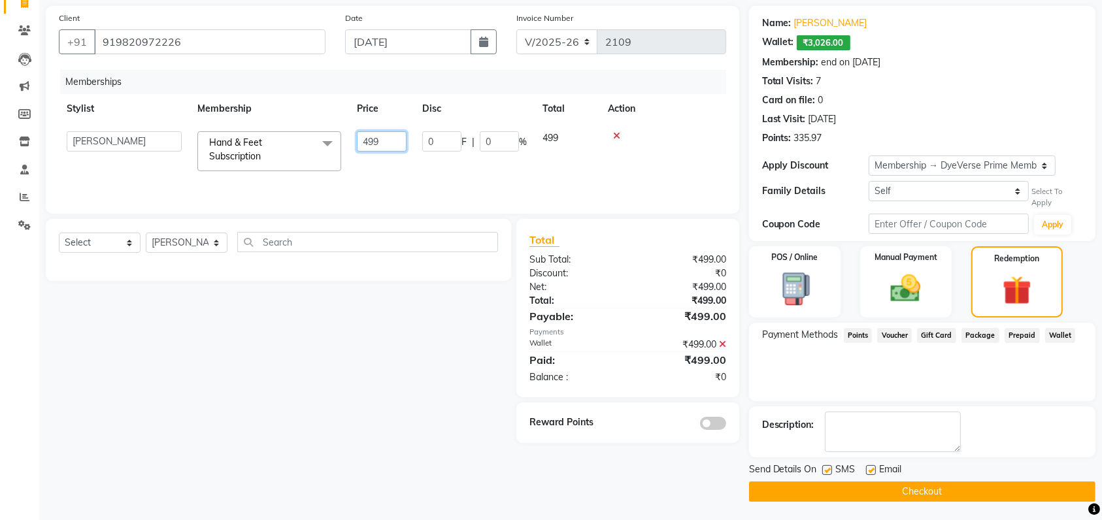
drag, startPoint x: 392, startPoint y: 139, endPoint x: 257, endPoint y: 155, distance: 135.5
click at [257, 155] on tr "Ankita Anmol Kanak Kunal Meera Prachi Raoul Ruchika Ruth Sahabaz Shaina Simran …" at bounding box center [392, 152] width 667 height 56
type input "589"
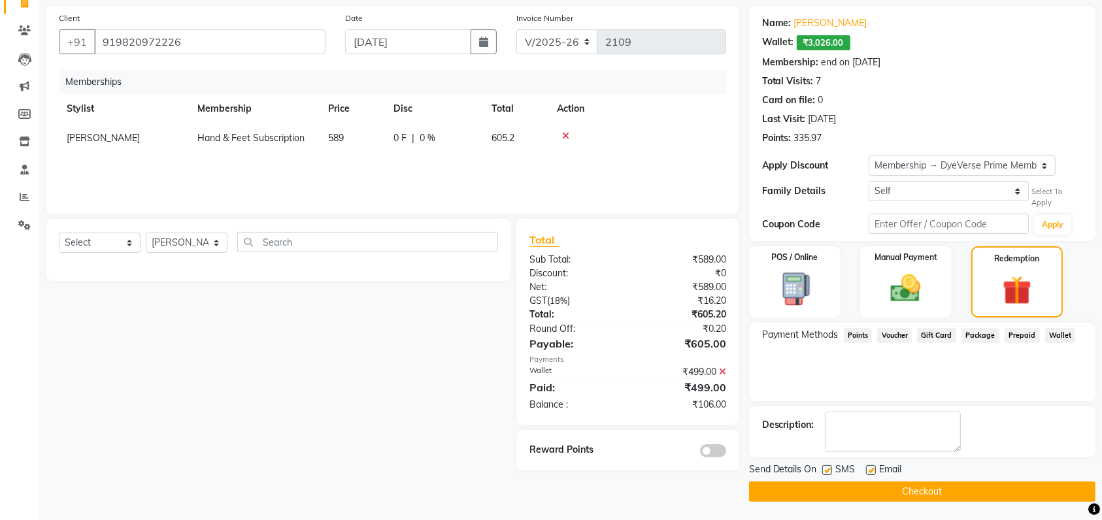
click at [721, 374] on icon at bounding box center [722, 371] width 7 height 9
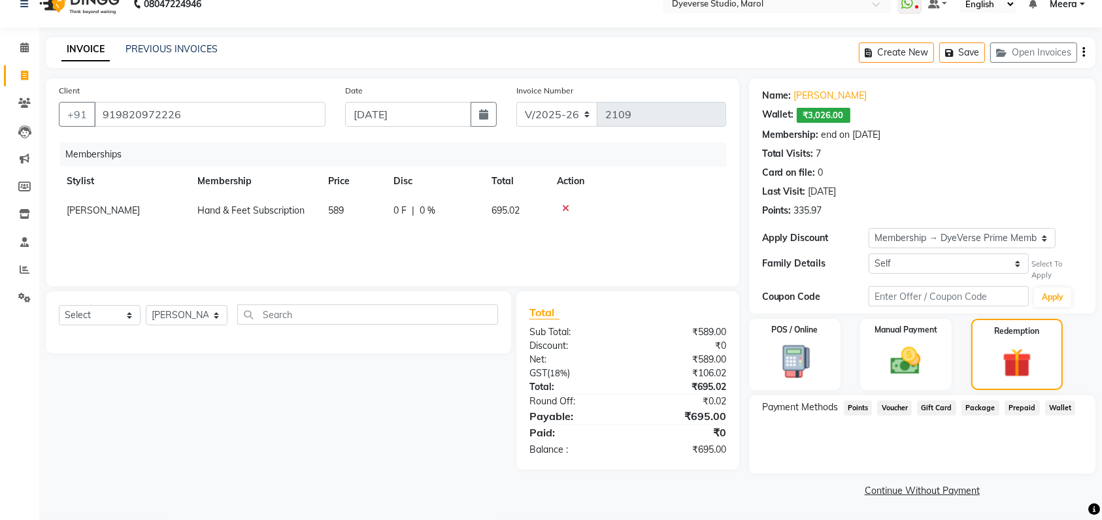
scroll to position [18, 0]
click at [1057, 410] on span "Wallet" at bounding box center [1060, 409] width 31 height 15
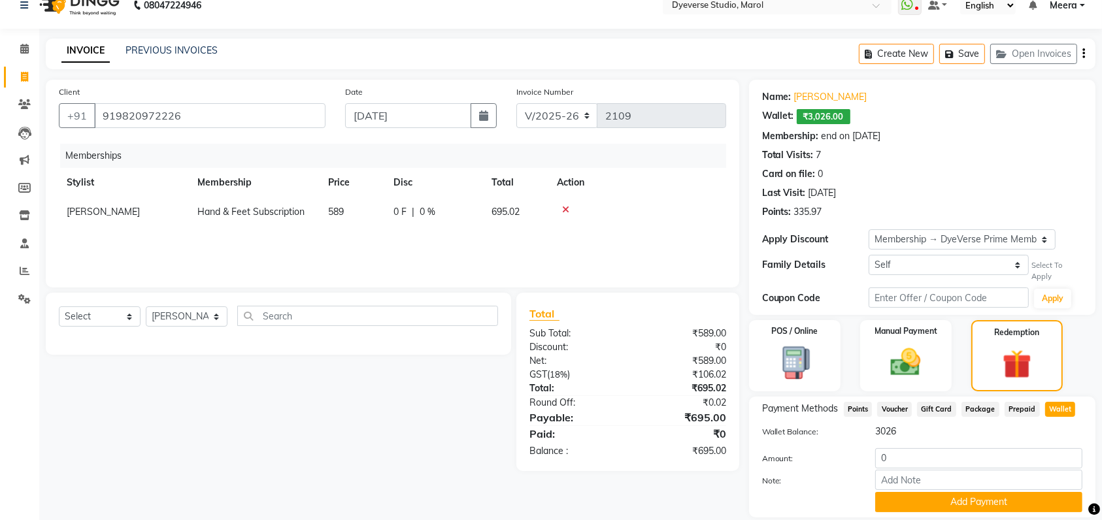
scroll to position [61, 0]
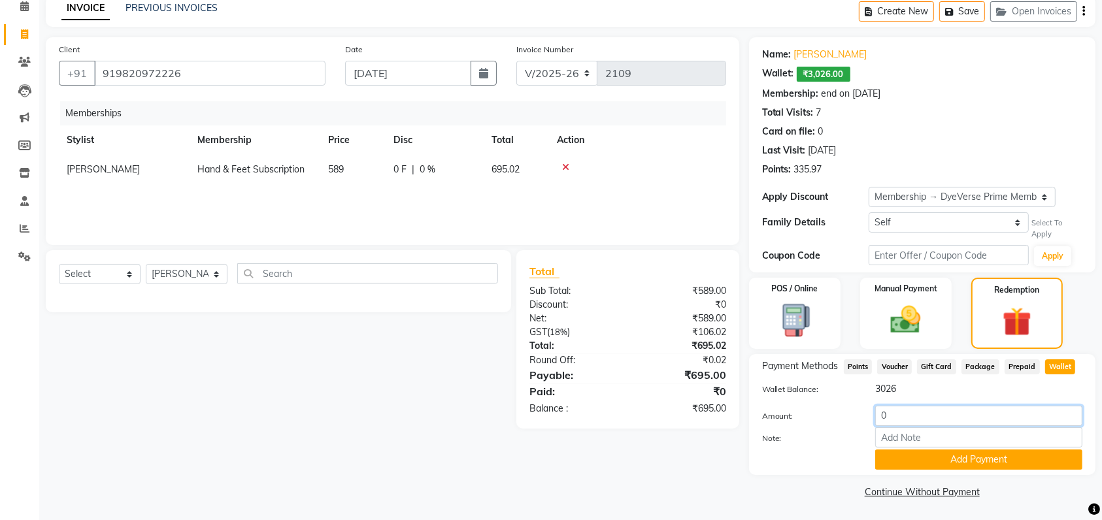
drag, startPoint x: 901, startPoint y: 420, endPoint x: 763, endPoint y: 413, distance: 138.0
click at [763, 413] on div "Amount: 0" at bounding box center [922, 417] width 340 height 22
type input "695"
click at [936, 460] on button "Add Payment" at bounding box center [978, 460] width 207 height 20
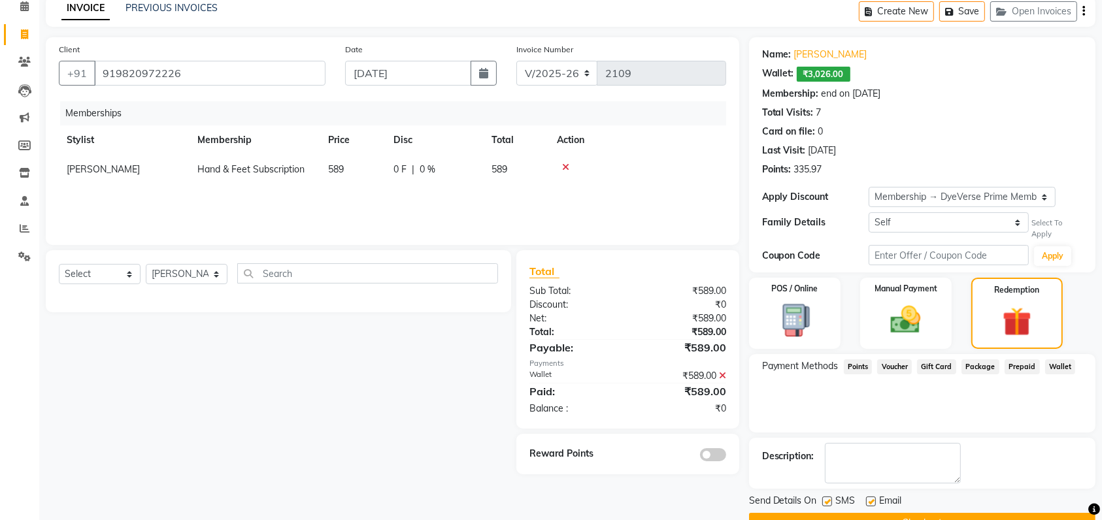
scroll to position [92, 0]
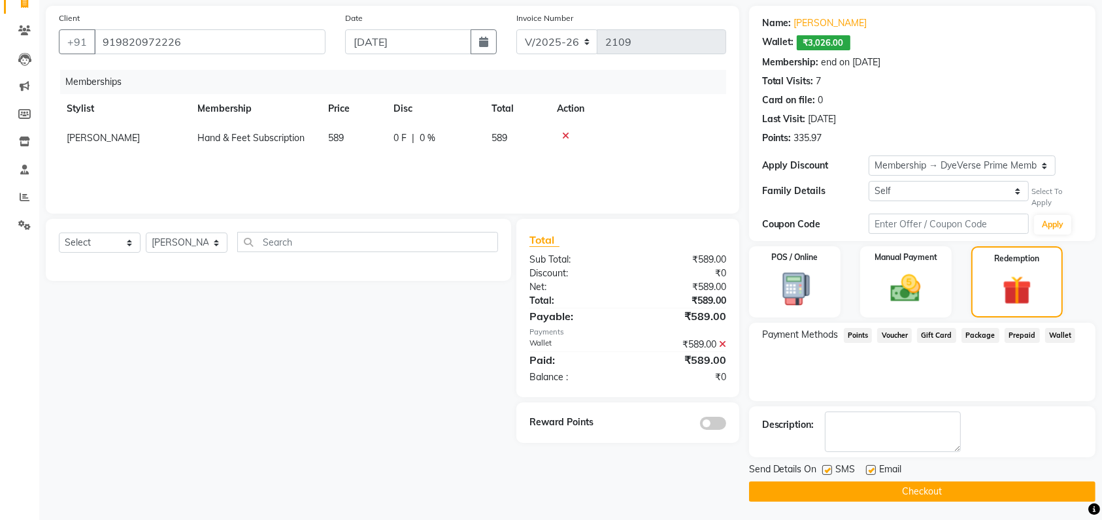
click at [946, 482] on button "Checkout" at bounding box center [922, 492] width 346 height 20
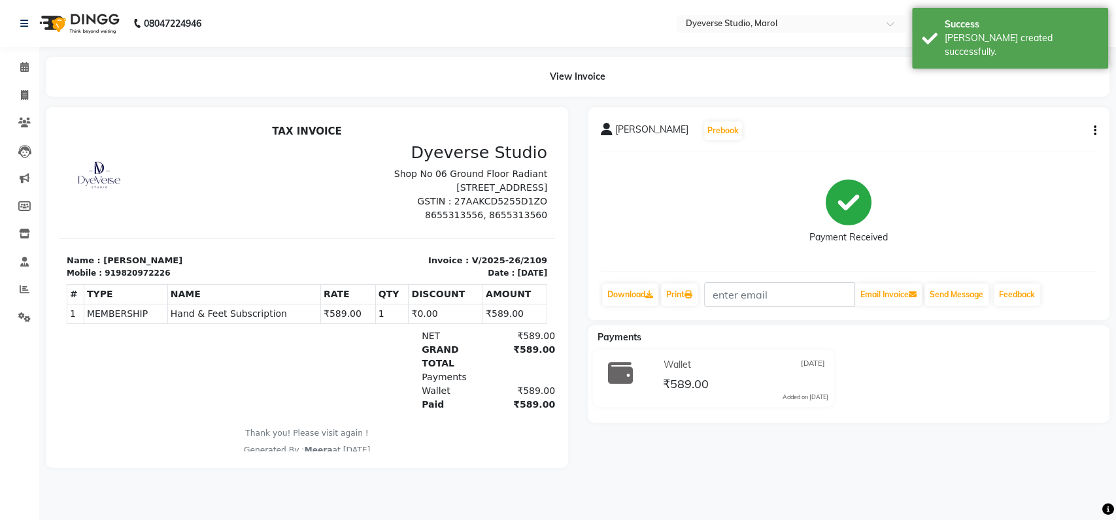
click at [120, 267] on div "919820972226" at bounding box center [137, 273] width 65 height 12
copy div "919820972226"
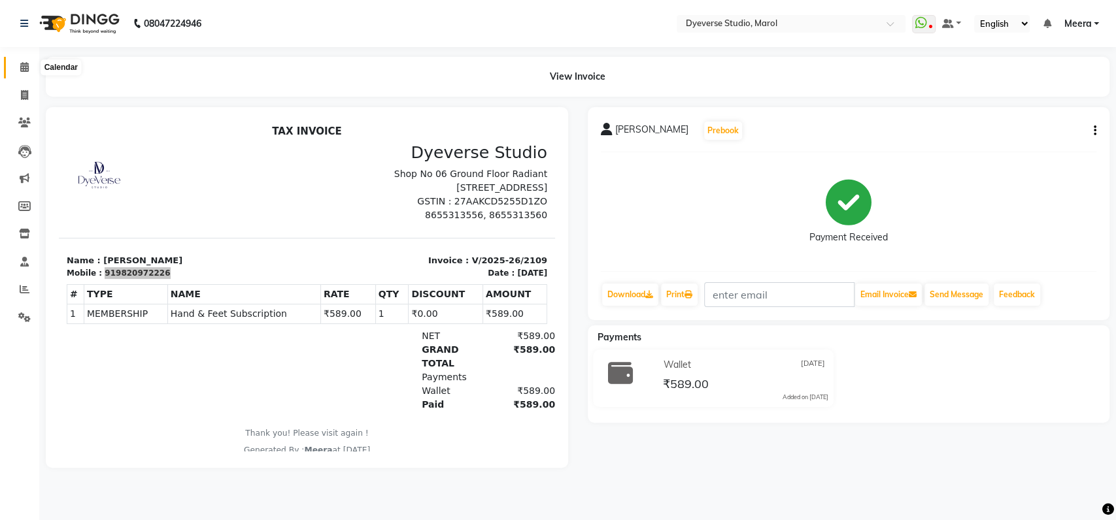
click at [19, 62] on span at bounding box center [24, 67] width 23 height 15
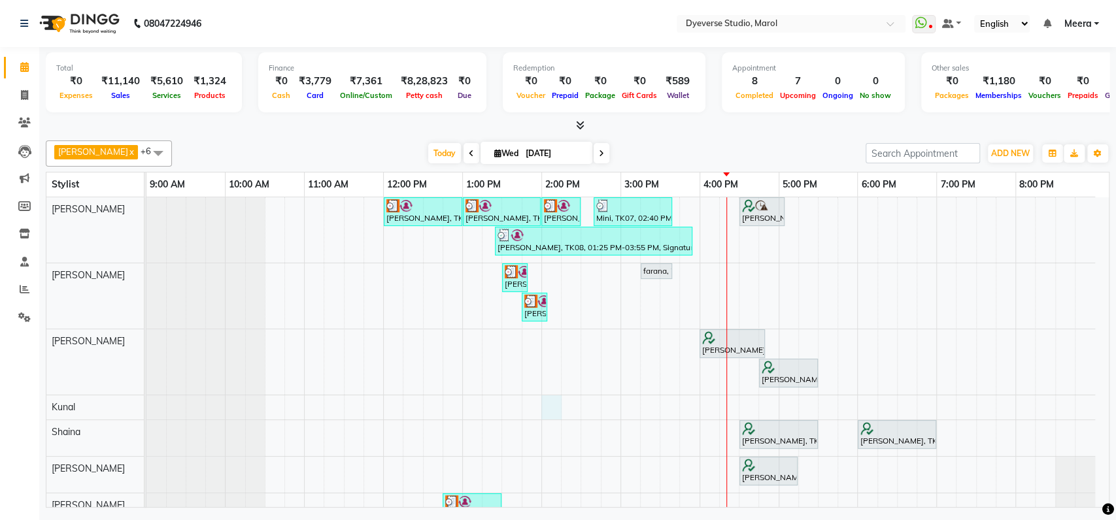
click at [550, 405] on div "Anjana, TK02, 12:00 PM-01:00 PM, Signature - Pedi Anjana, TK02, 01:00 PM-02:00 …" at bounding box center [627, 363] width 962 height 332
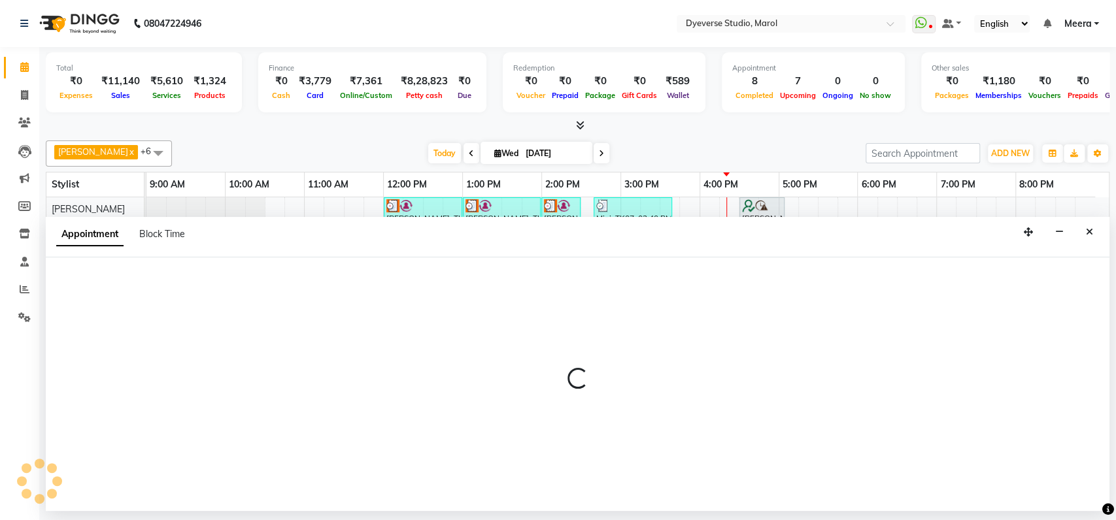
select select "48560"
select select "tentative"
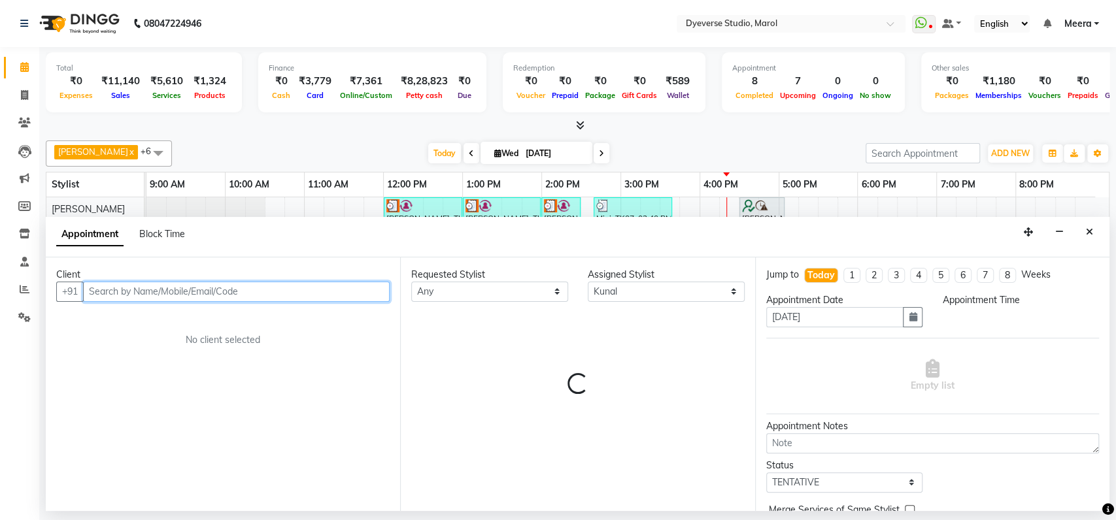
select select "840"
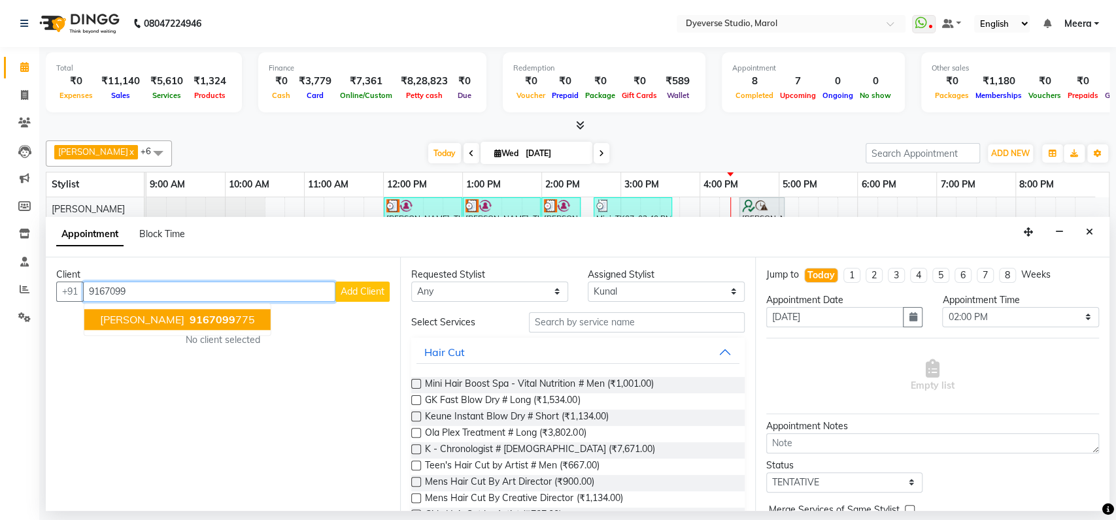
click at [139, 320] on span "[PERSON_NAME]" at bounding box center [142, 319] width 84 height 13
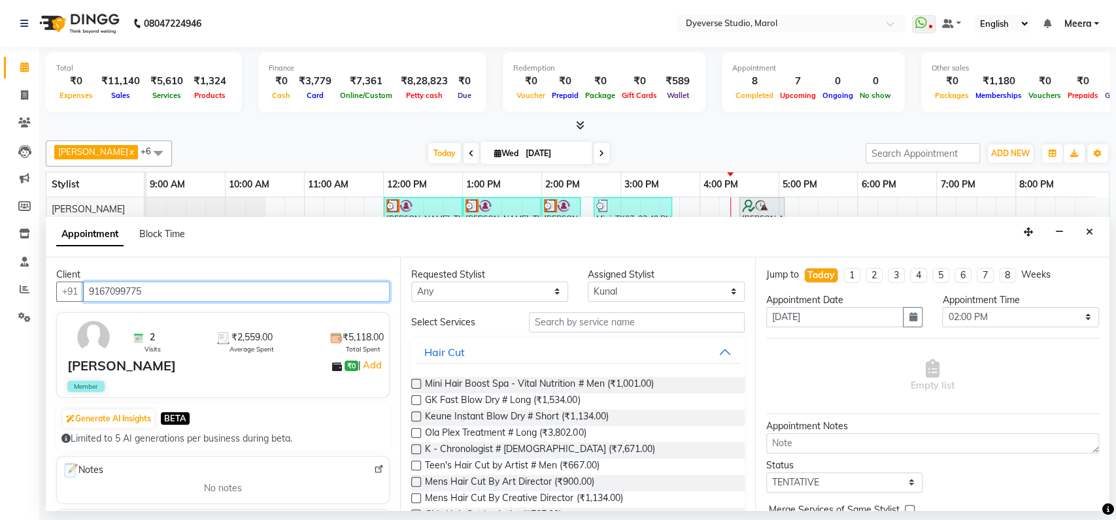
type input "9167099775"
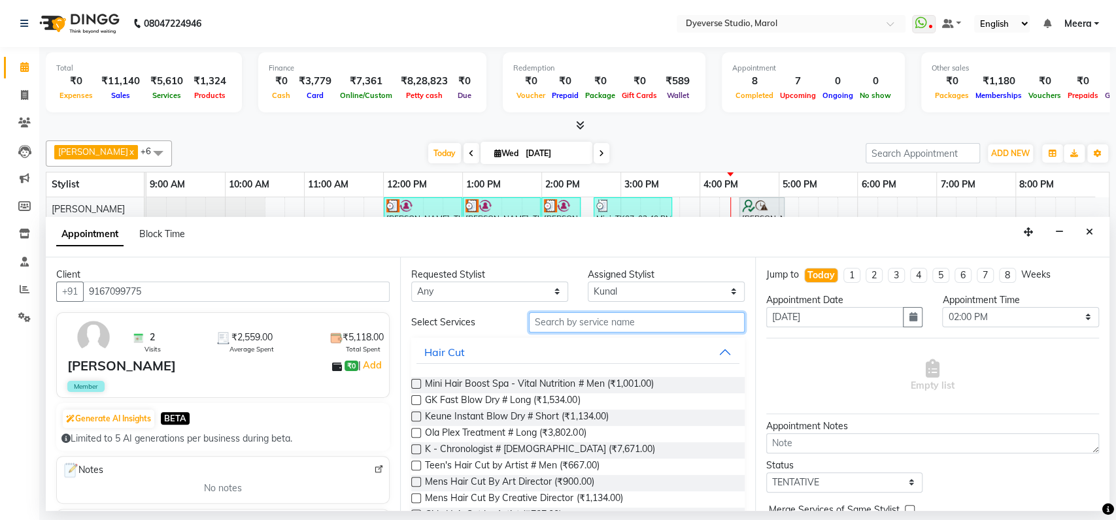
click at [589, 327] on input "text" at bounding box center [637, 322] width 216 height 20
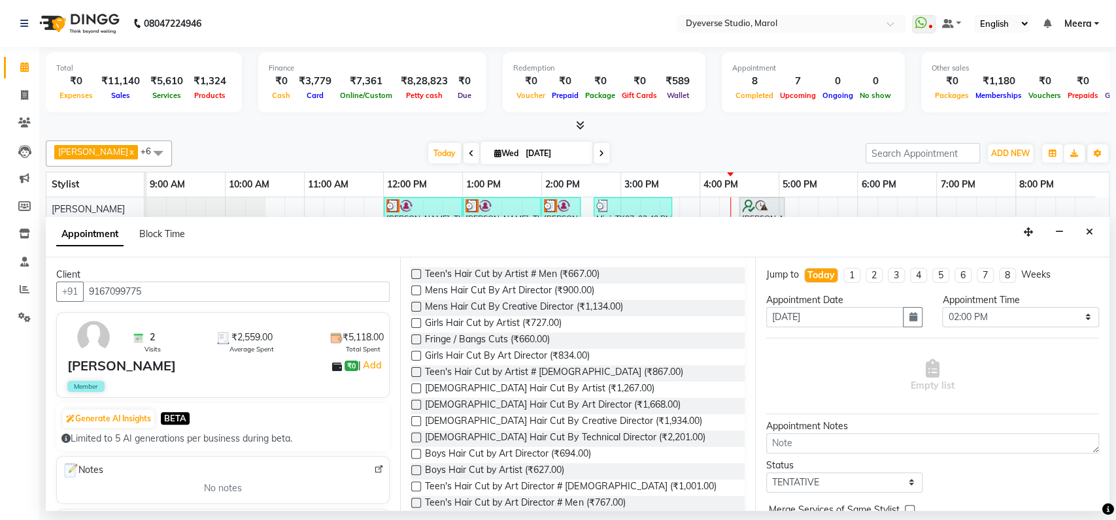
scroll to position [100, 0]
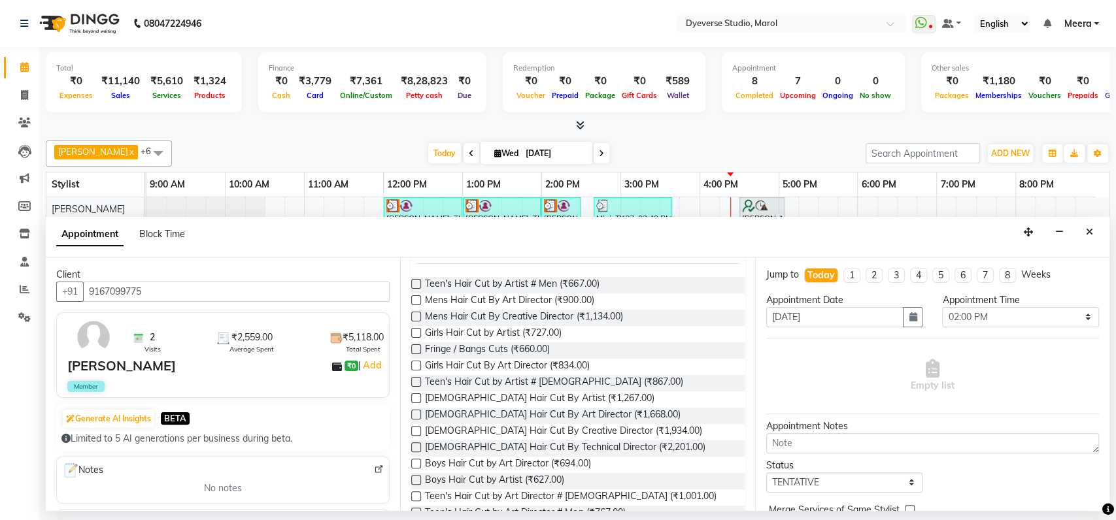
type input "cut"
click at [416, 315] on label at bounding box center [416, 317] width 10 height 10
click at [416, 315] on input "checkbox" at bounding box center [415, 318] width 8 height 8
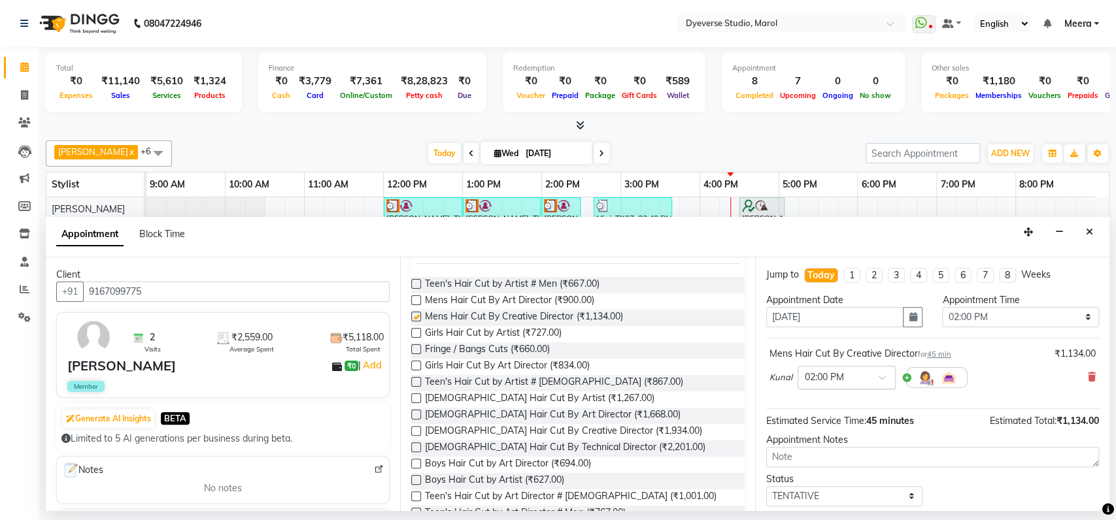
checkbox input "false"
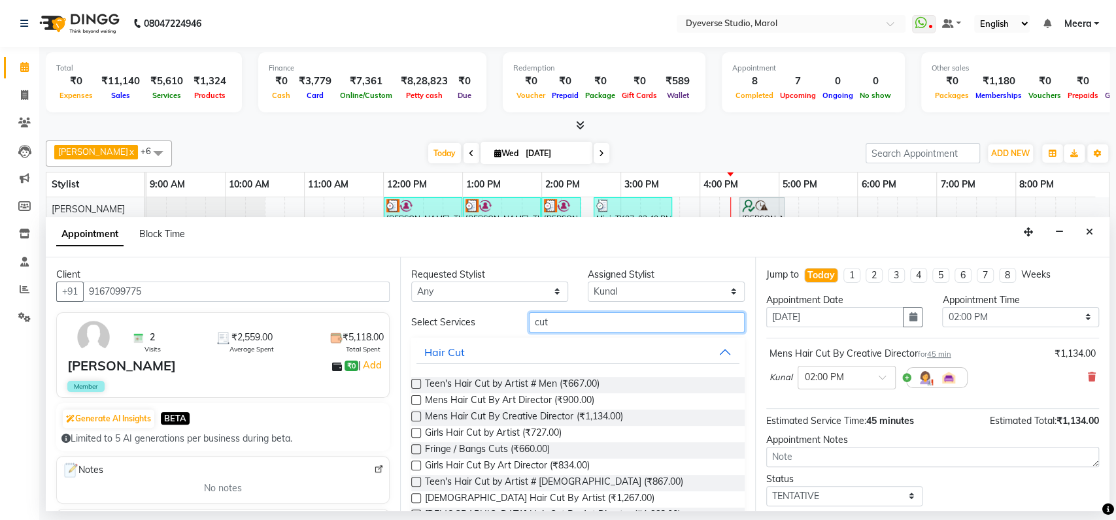
drag, startPoint x: 569, startPoint y: 327, endPoint x: 441, endPoint y: 320, distance: 127.6
click at [441, 320] on div "Select Services cut" at bounding box center [577, 322] width 352 height 20
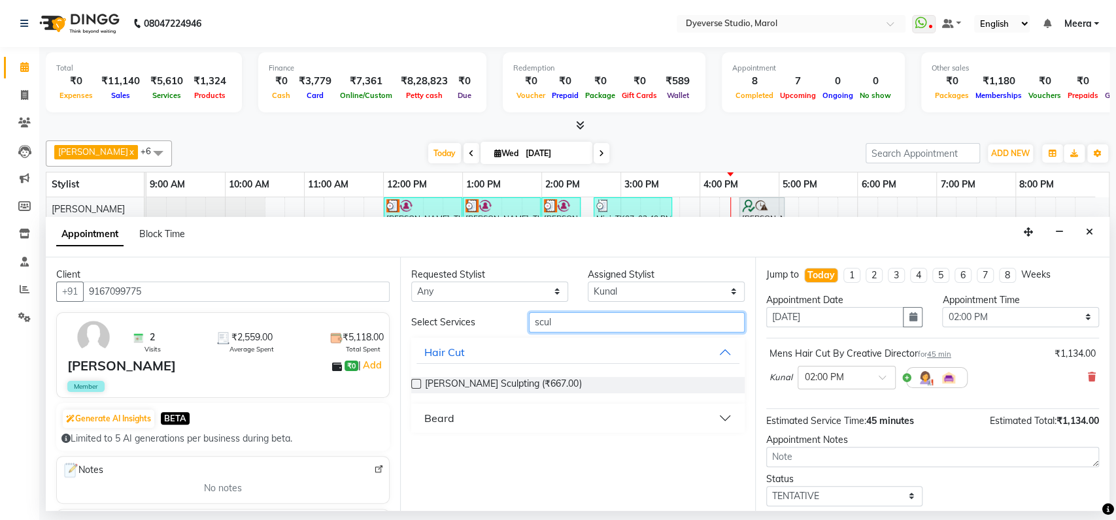
type input "scul"
click at [414, 386] on label at bounding box center [416, 384] width 10 height 10
click at [414, 386] on input "checkbox" at bounding box center [415, 385] width 8 height 8
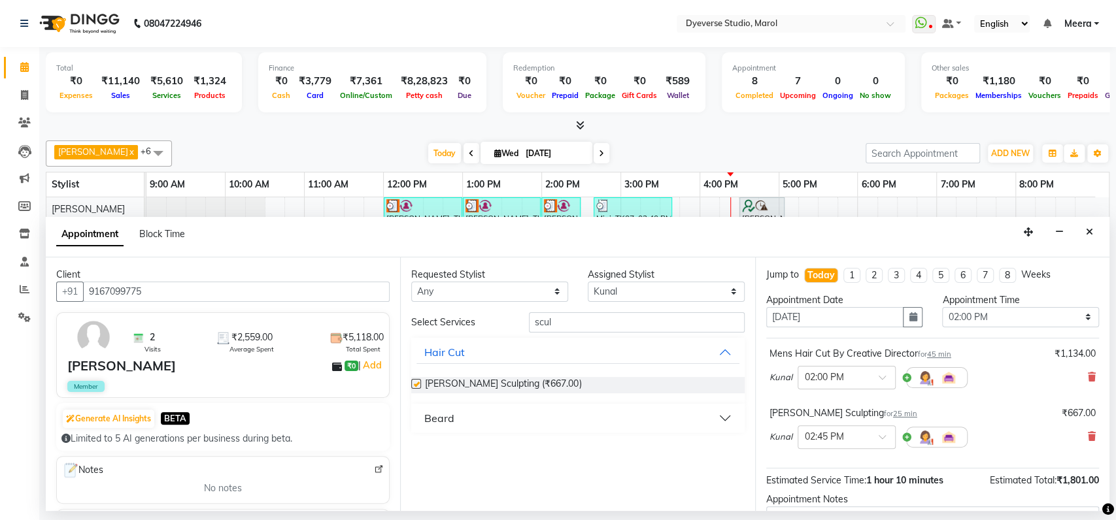
checkbox input "false"
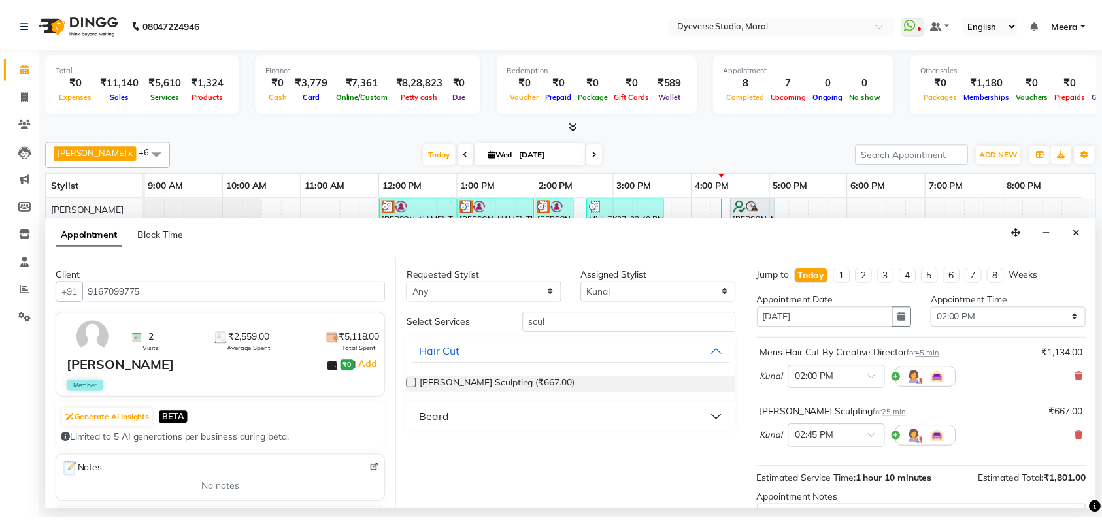
scroll to position [136, 0]
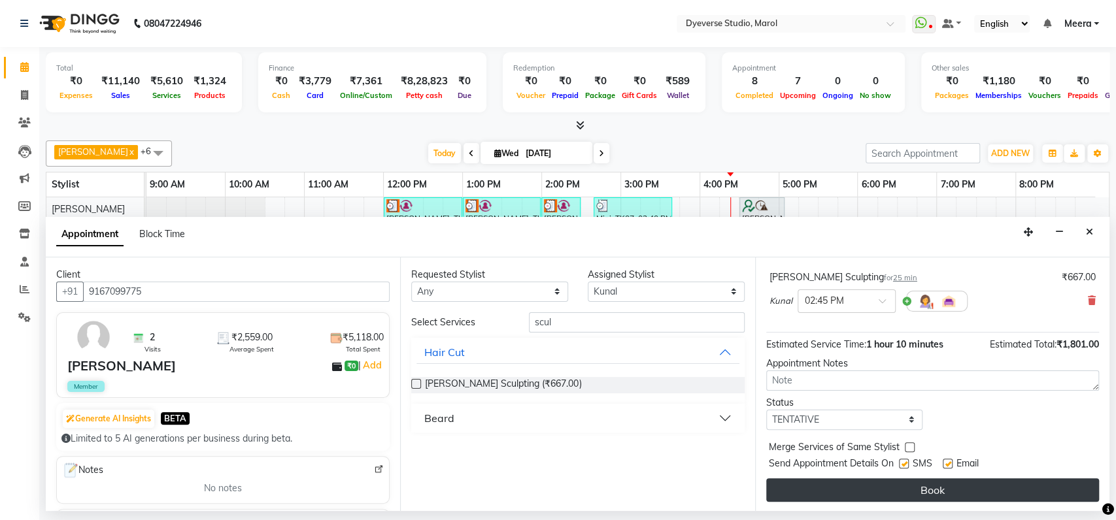
click at [988, 482] on button "Book" at bounding box center [932, 490] width 333 height 24
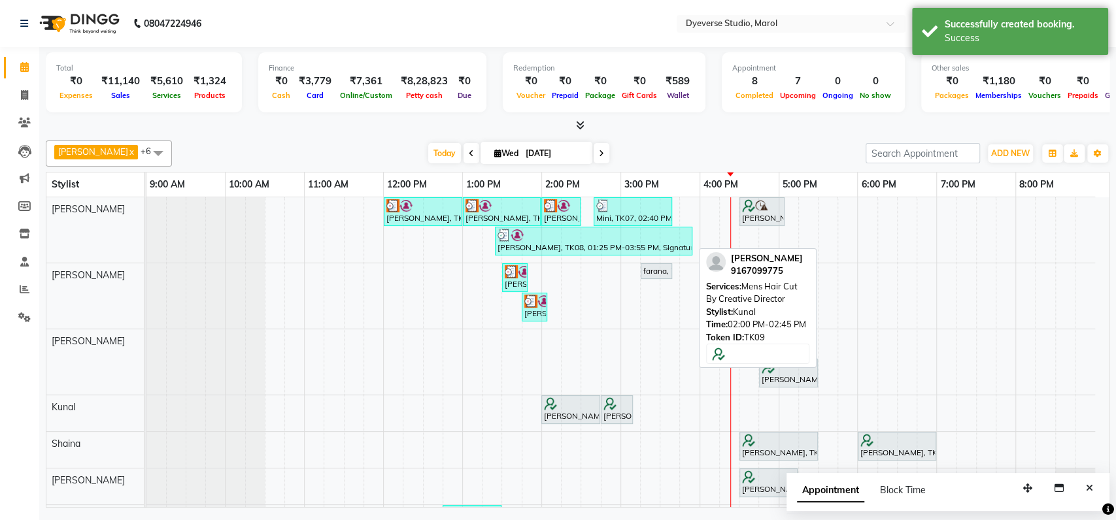
click at [572, 406] on div at bounding box center [571, 403] width 54 height 13
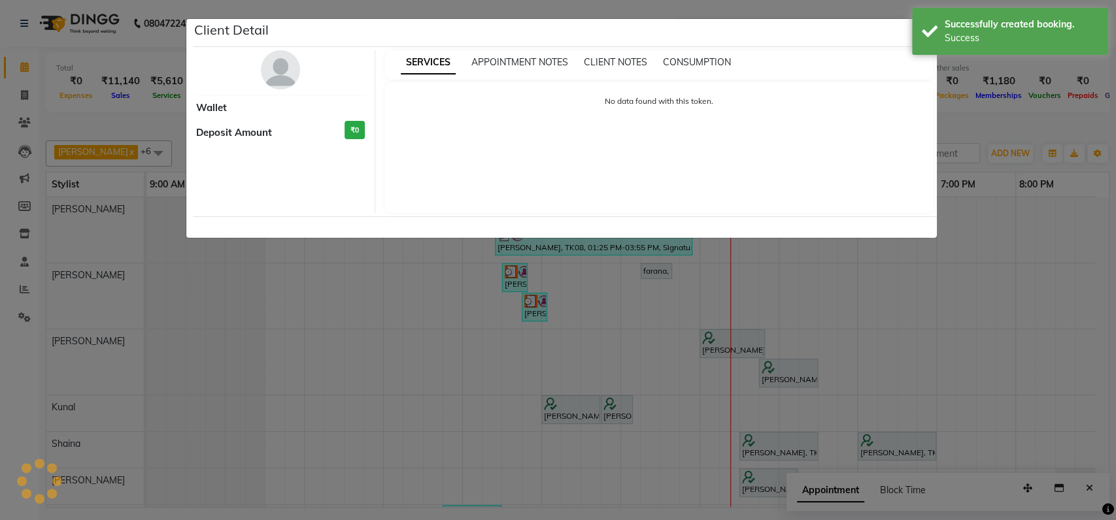
select select "7"
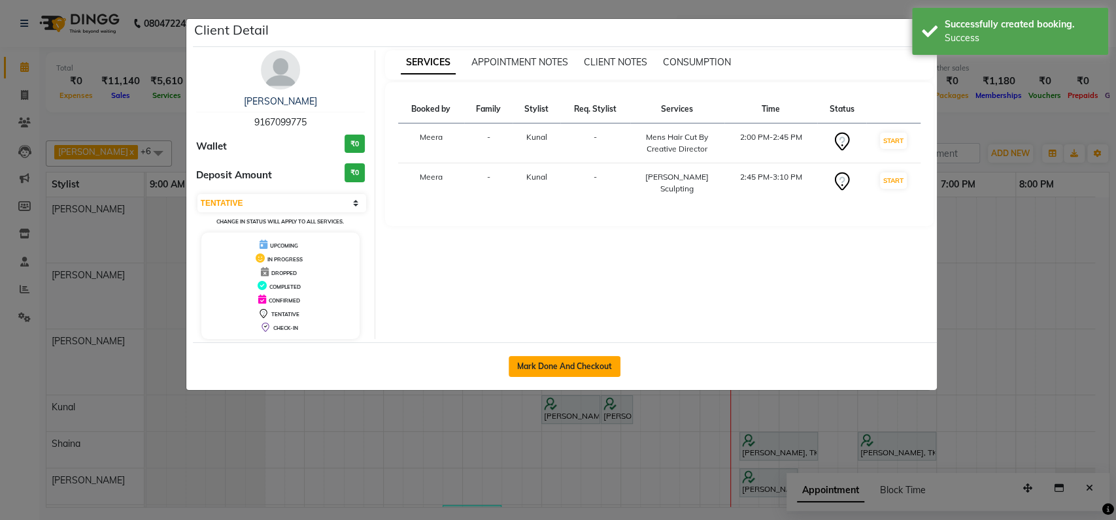
click at [550, 366] on button "Mark Done And Checkout" at bounding box center [564, 366] width 112 height 21
select select "service"
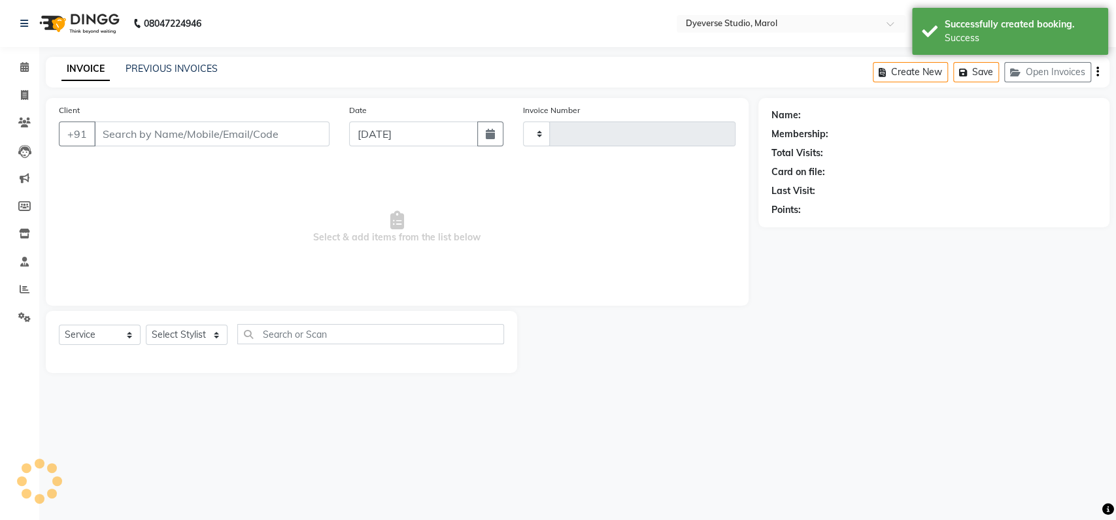
type input "9167099775"
select select "48560"
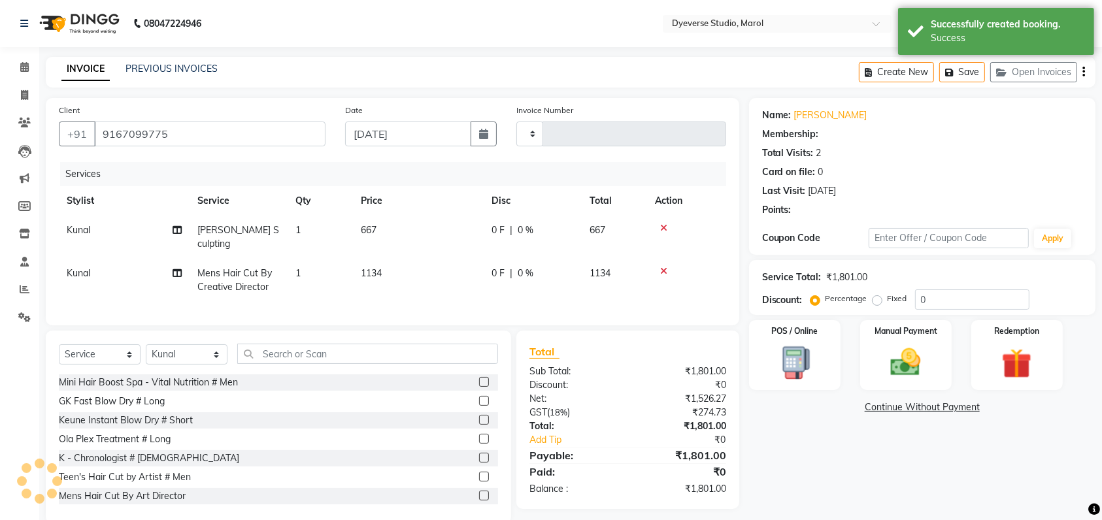
select select "2: Object"
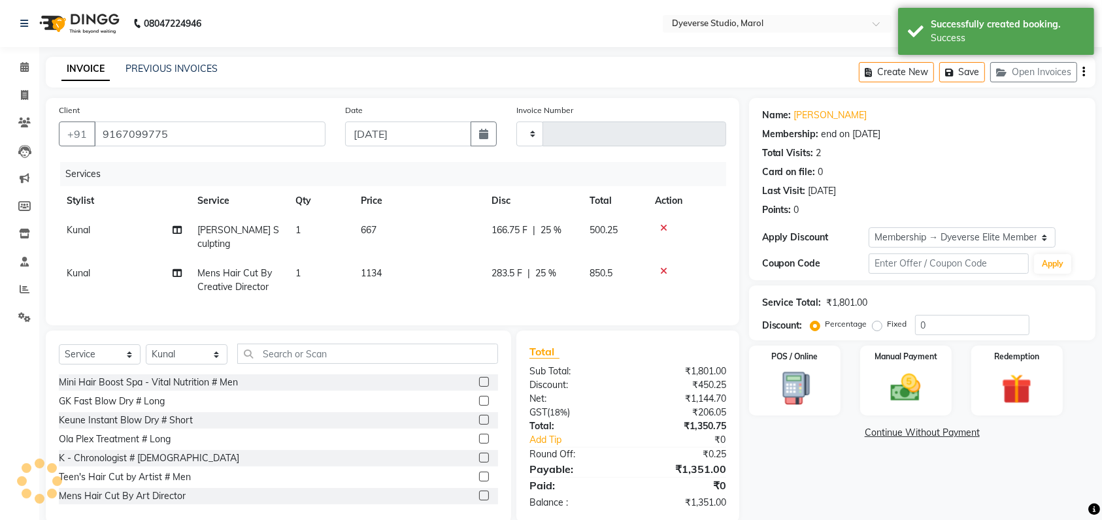
type input "25"
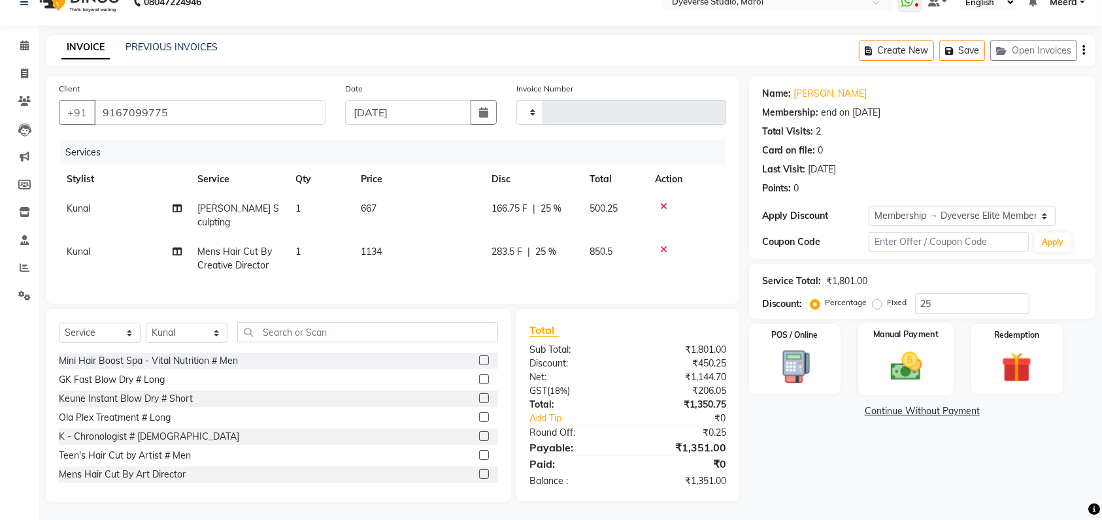
click at [931, 344] on div "Manual Payment" at bounding box center [905, 359] width 95 height 73
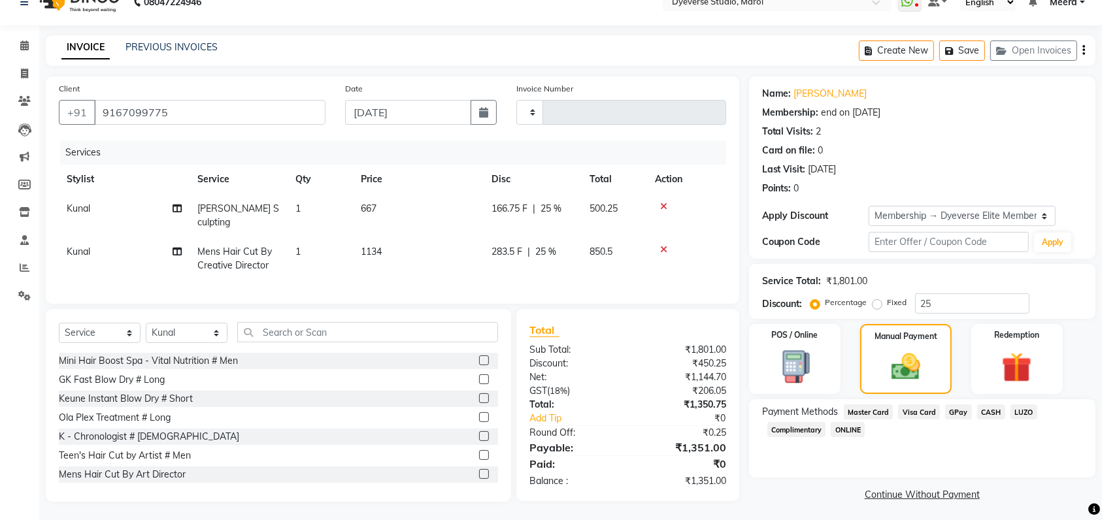
click at [916, 408] on span "Visa Card" at bounding box center [919, 412] width 42 height 15
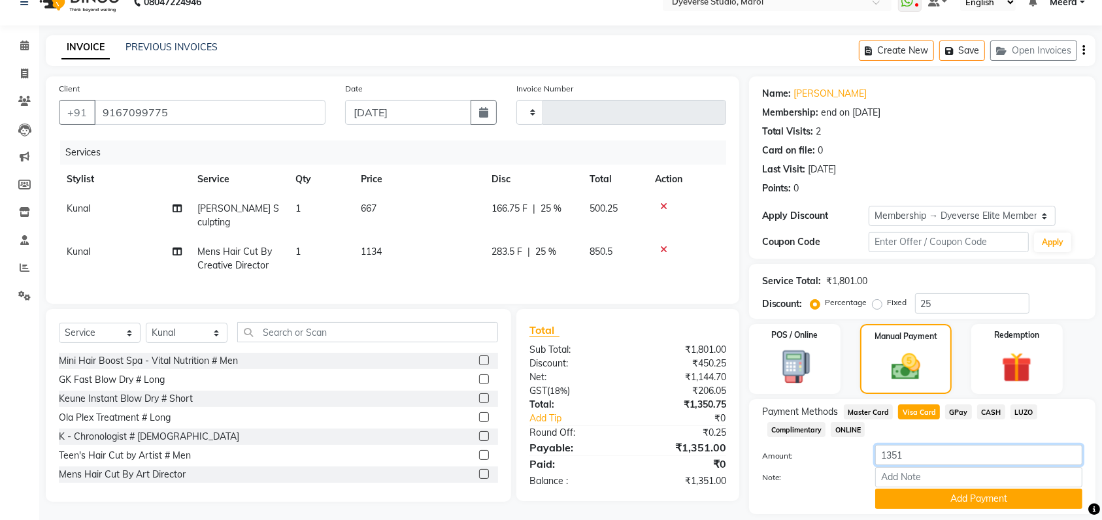
drag, startPoint x: 910, startPoint y: 455, endPoint x: 968, endPoint y: 442, distance: 59.5
click at [968, 442] on div "Payment Methods Master Card Visa Card GPay CASH LUZO Complimentary ONLINE Amoun…" at bounding box center [922, 457] width 320 height 105
click at [918, 473] on input "Note:" at bounding box center [978, 477] width 207 height 20
type input "Swiped 1851"
drag, startPoint x: 923, startPoint y: 500, endPoint x: 676, endPoint y: 451, distance: 252.5
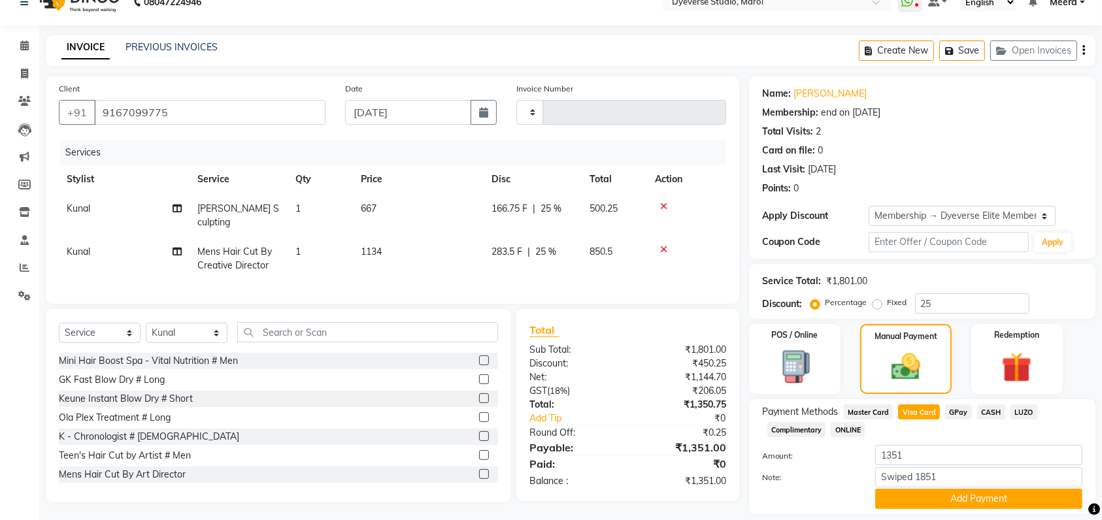
click at [676, 451] on div "Client +91 9167099775 Date 03-09-2025 Invoice Number Services Stylist Service Q…" at bounding box center [570, 308] width 1069 height 465
drag, startPoint x: 957, startPoint y: 456, endPoint x: 648, endPoint y: 431, distance: 309.4
click at [648, 431] on div "Client +91 9167099775 Date 03-09-2025 Invoice Number Services Stylist Service Q…" at bounding box center [570, 308] width 1069 height 465
type input "1851"
click at [933, 489] on button "Add Payment" at bounding box center [978, 499] width 207 height 20
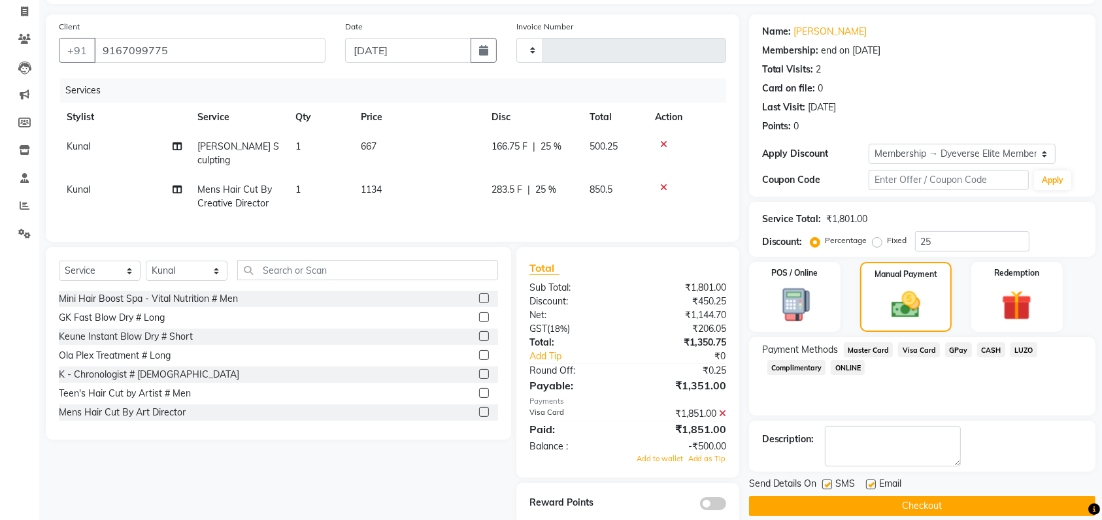
scroll to position [105, 0]
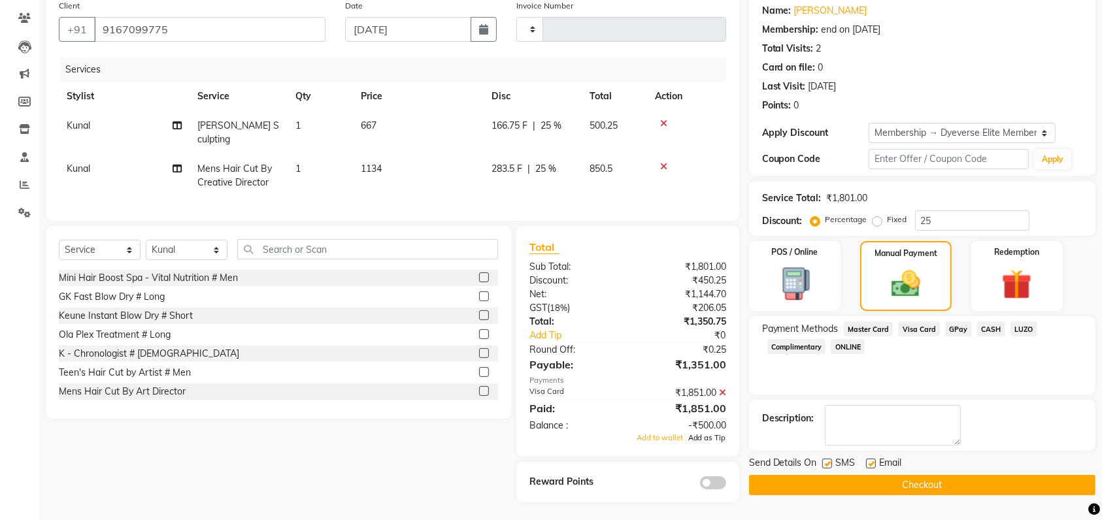
click at [711, 434] on span "Add as Tip" at bounding box center [707, 437] width 38 height 9
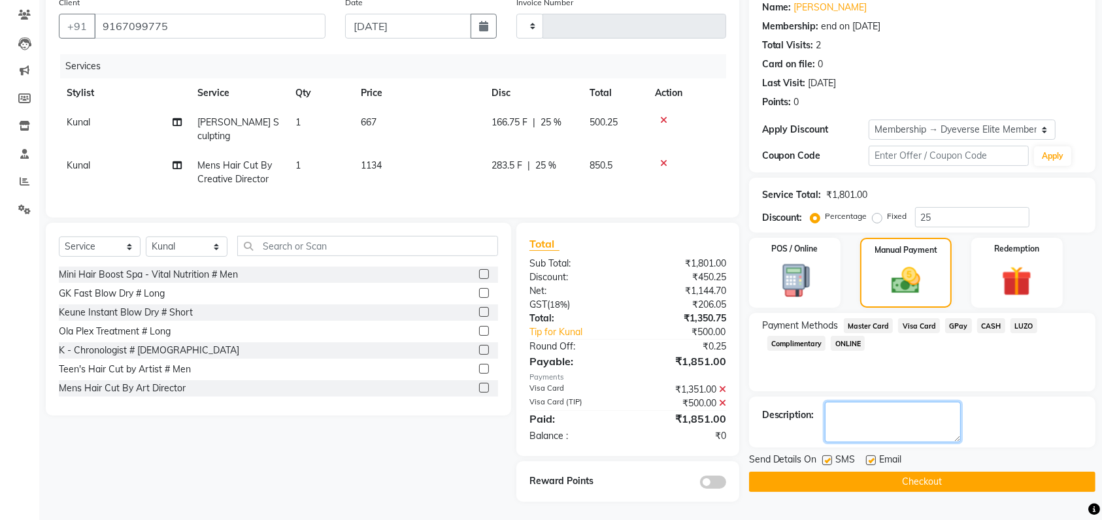
click at [887, 406] on textarea at bounding box center [893, 422] width 136 height 41
type textarea "p"
type textarea "paid back in cash"
click at [894, 485] on button "Checkout" at bounding box center [922, 482] width 346 height 20
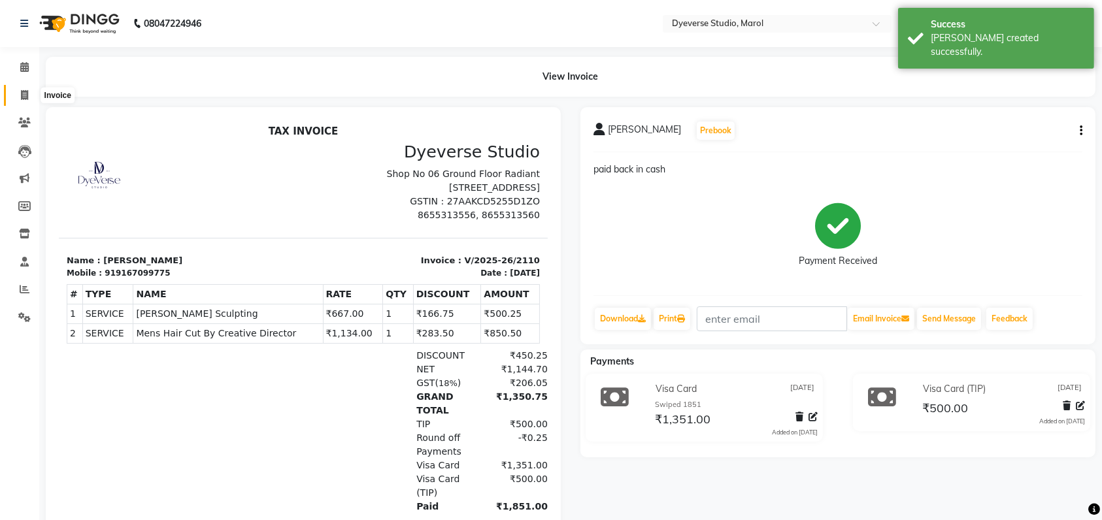
click at [21, 95] on icon at bounding box center [24, 95] width 7 height 10
select select "6368"
select select "service"
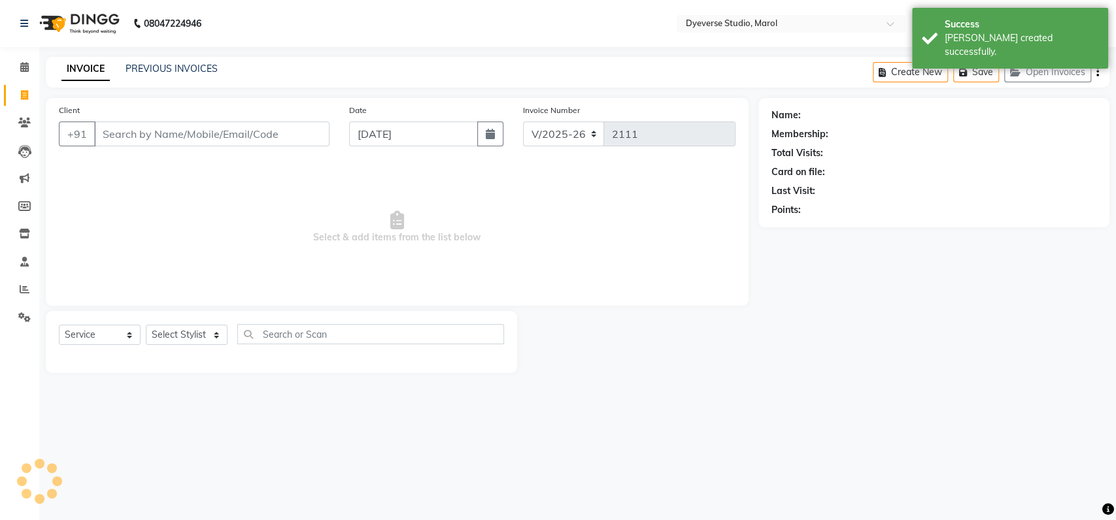
click at [203, 140] on input "Client" at bounding box center [211, 134] width 235 height 25
type input "9545529765"
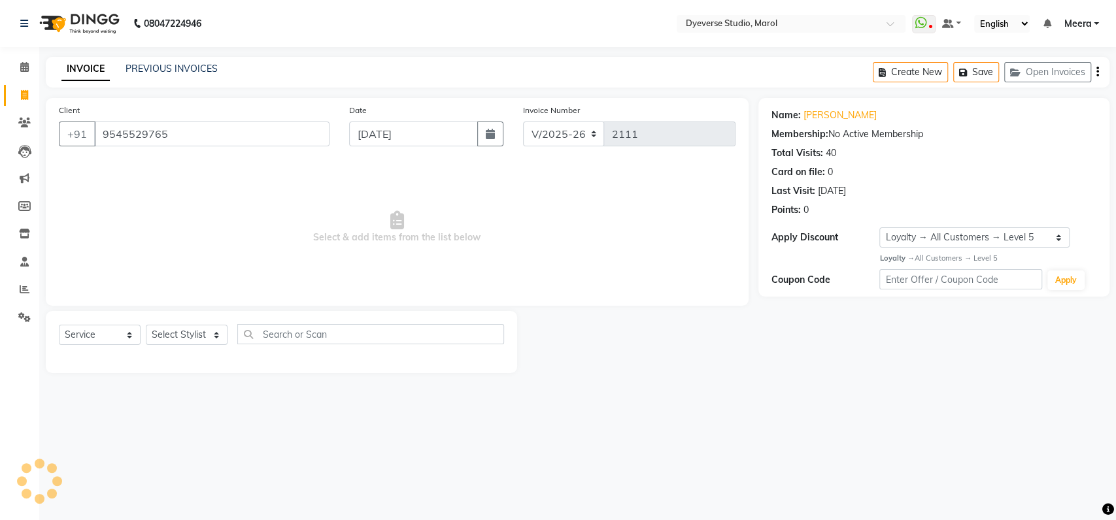
select select "1: Object"
click at [197, 128] on input "9545529765" at bounding box center [211, 134] width 235 height 25
click at [88, 337] on select "Select Service Product Membership Package Voucher Prepaid Gift Card" at bounding box center [100, 335] width 82 height 20
select select "membership"
click at [59, 325] on select "Select Service Product Membership Package Voucher Prepaid Gift Card" at bounding box center [100, 335] width 82 height 20
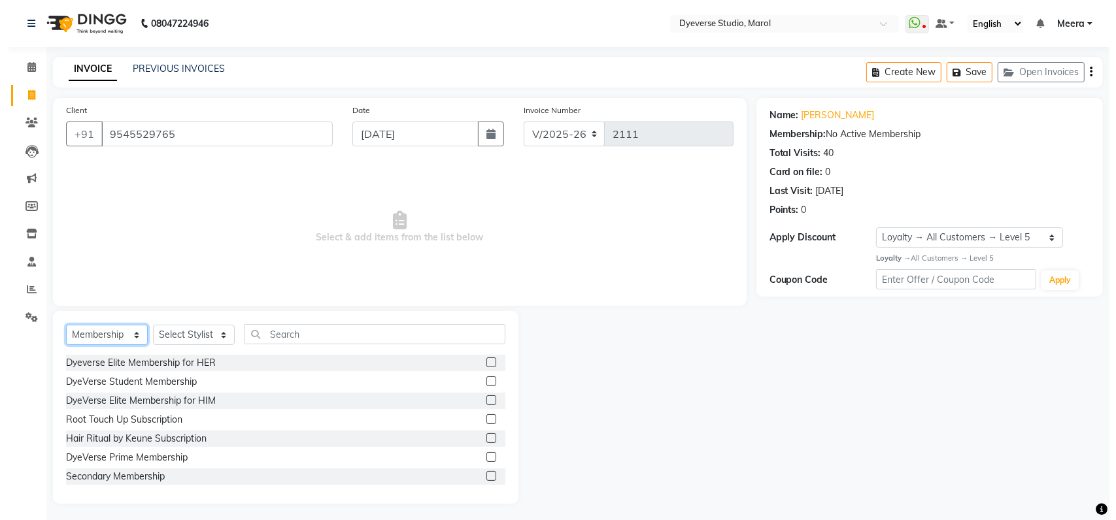
scroll to position [97, 0]
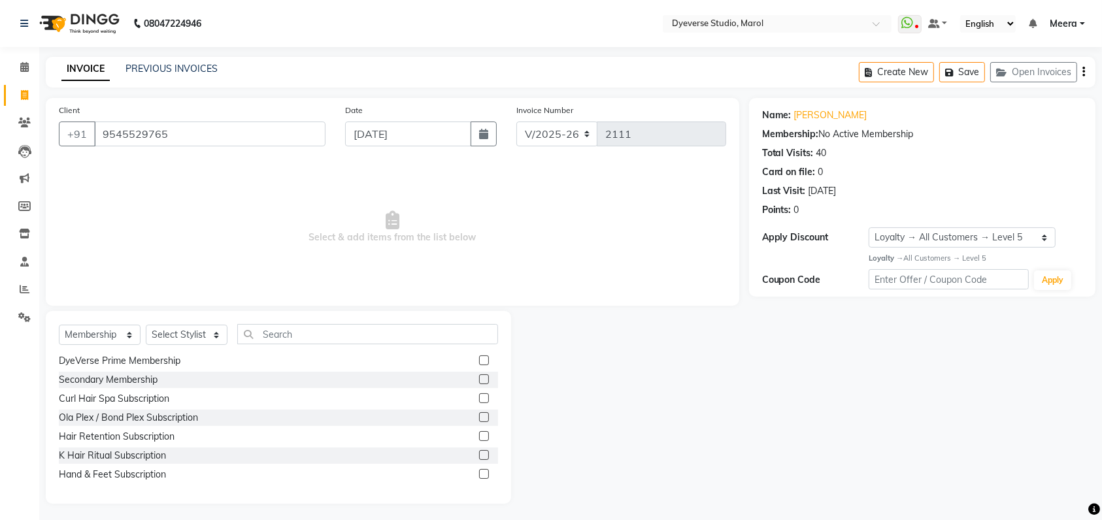
click at [479, 473] on label at bounding box center [484, 474] width 10 height 10
click at [479, 473] on input "checkbox" at bounding box center [483, 475] width 8 height 8
checkbox input "false"
click at [176, 335] on select "Select Stylist [PERSON_NAME] [PERSON_NAME] [PERSON_NAME] [PERSON_NAME] [PERSON_…" at bounding box center [187, 335] width 82 height 20
select select "68249"
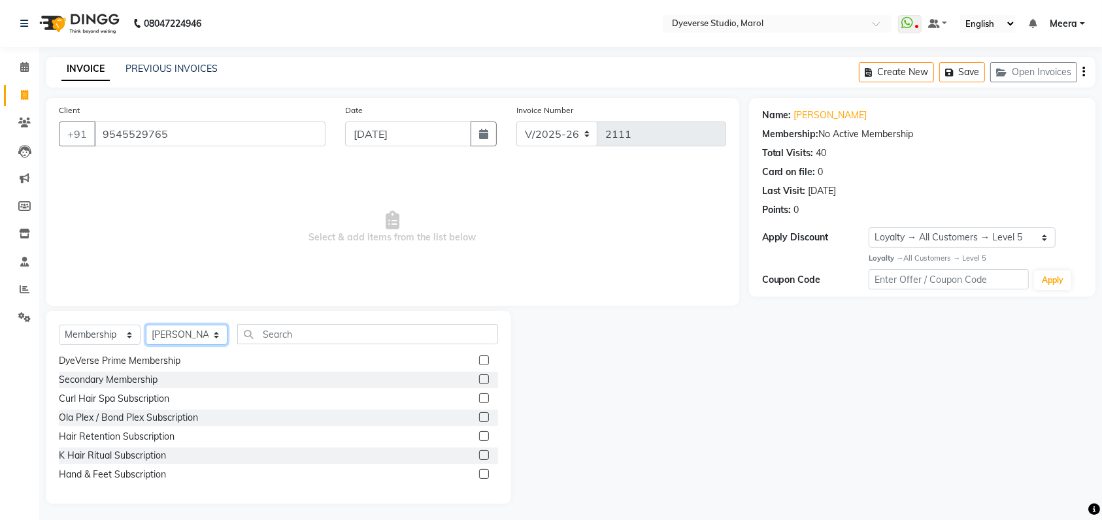
click at [146, 325] on select "Select Stylist [PERSON_NAME] [PERSON_NAME] [PERSON_NAME] [PERSON_NAME] [PERSON_…" at bounding box center [187, 335] width 82 height 20
click at [479, 475] on label at bounding box center [484, 474] width 10 height 10
click at [479, 475] on input "checkbox" at bounding box center [483, 475] width 8 height 8
select select "select"
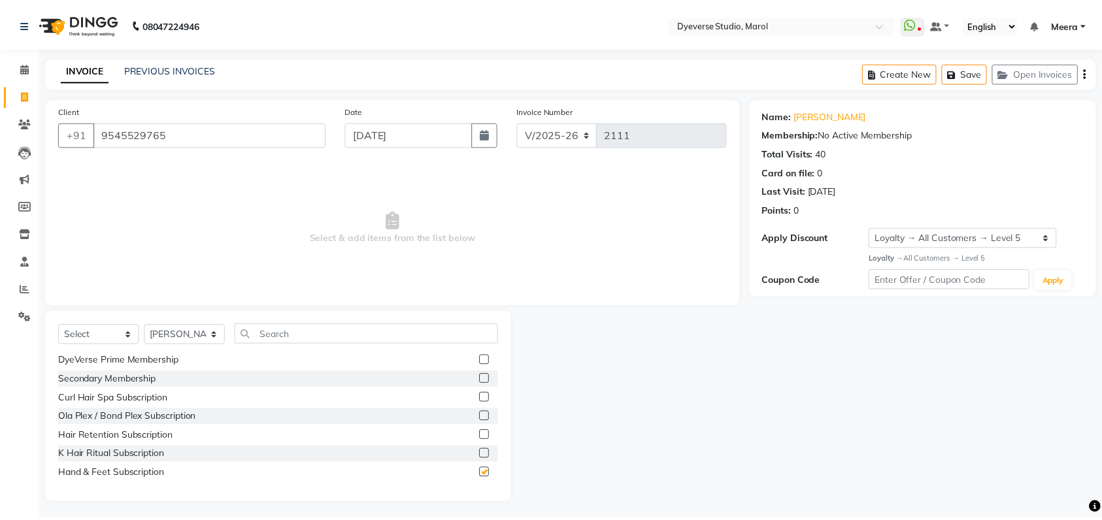
scroll to position [0, 0]
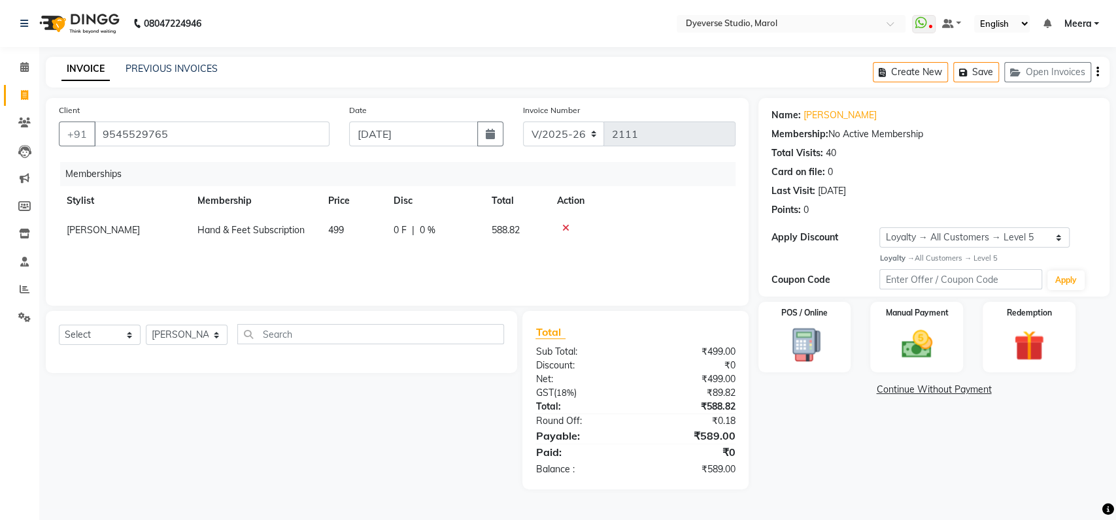
click at [712, 463] on div "₹589.00" at bounding box center [690, 470] width 110 height 14
click at [915, 350] on img at bounding box center [917, 344] width 52 height 37
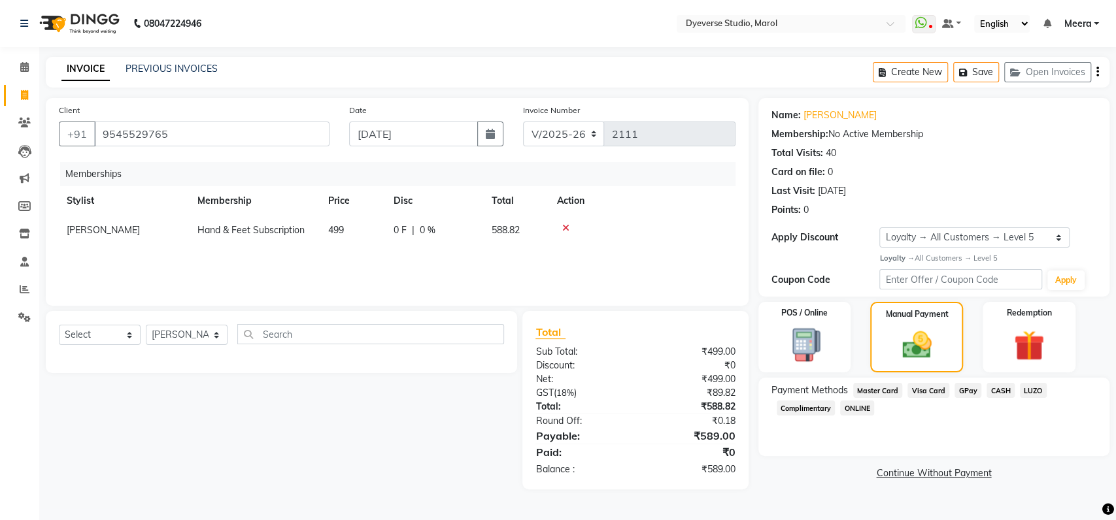
click at [925, 385] on span "Visa Card" at bounding box center [928, 390] width 42 height 15
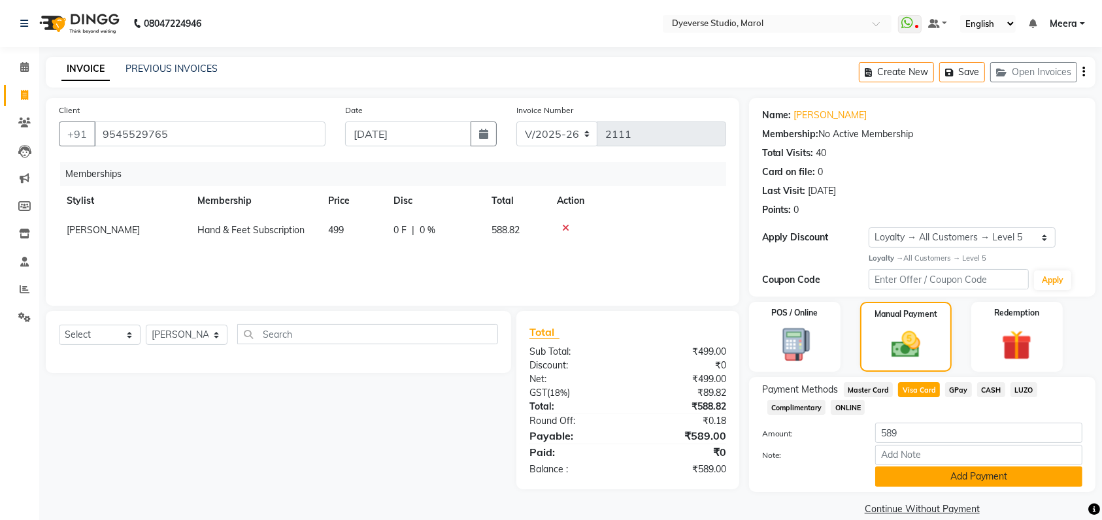
click at [970, 478] on button "Add Payment" at bounding box center [978, 477] width 207 height 20
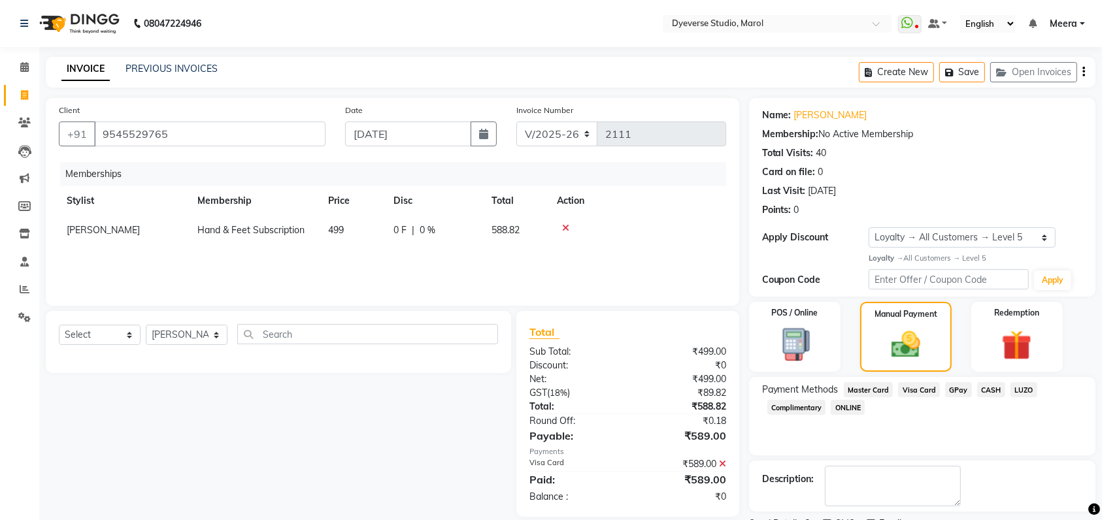
scroll to position [80, 0]
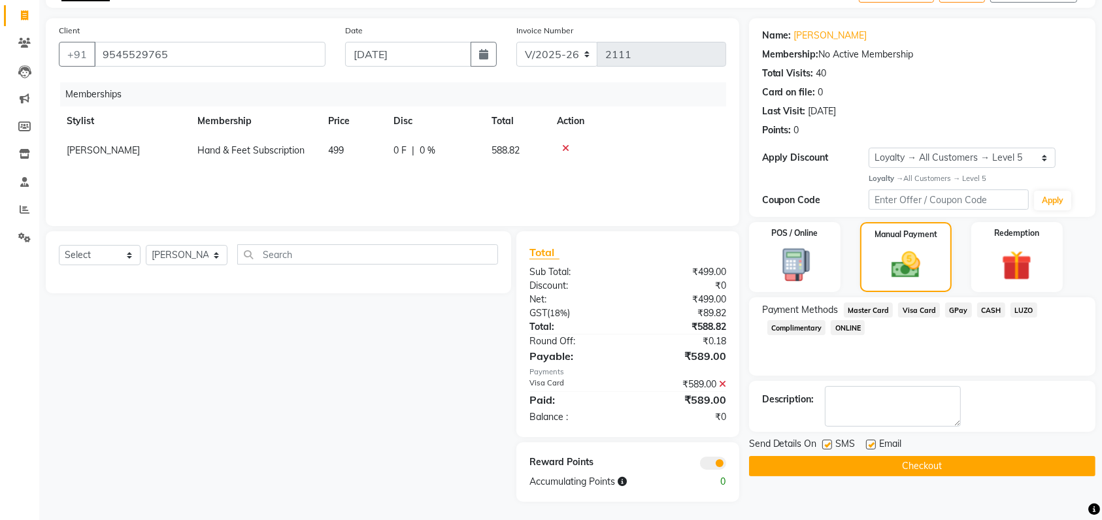
click at [887, 467] on button "Checkout" at bounding box center [922, 466] width 346 height 20
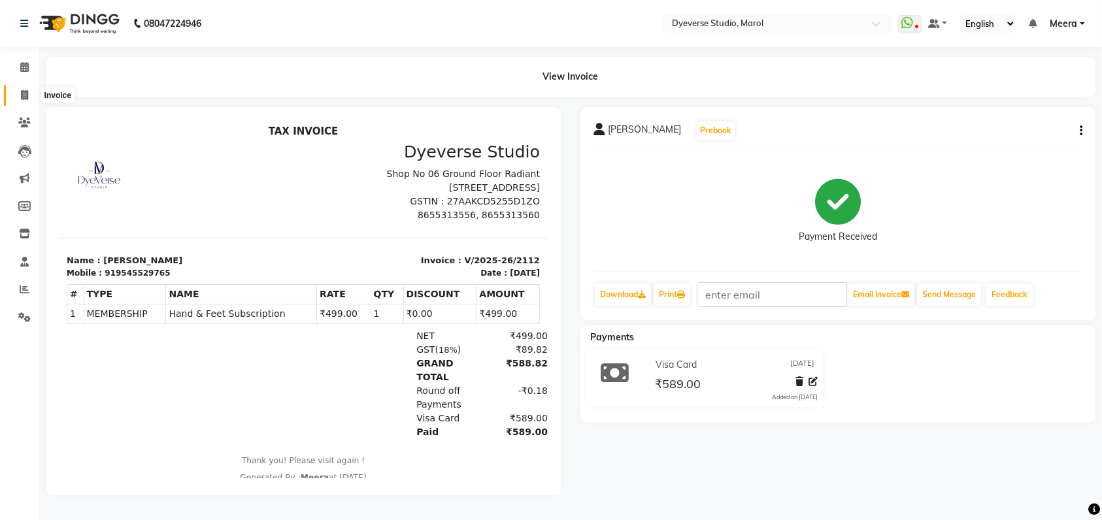
click at [21, 98] on icon at bounding box center [24, 95] width 7 height 10
select select "6368"
select select "service"
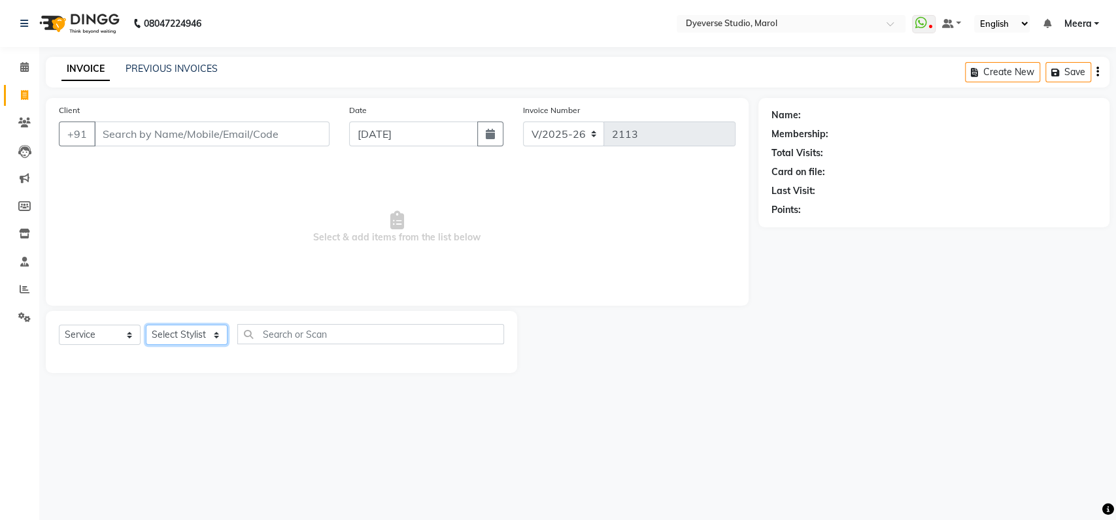
click at [188, 331] on select "Select Stylist [PERSON_NAME] [PERSON_NAME] [PERSON_NAME] [PERSON_NAME] [PERSON_…" at bounding box center [187, 335] width 82 height 20
select select "48845"
click at [146, 325] on select "Select Stylist [PERSON_NAME] [PERSON_NAME] [PERSON_NAME] [PERSON_NAME] [PERSON_…" at bounding box center [187, 335] width 82 height 20
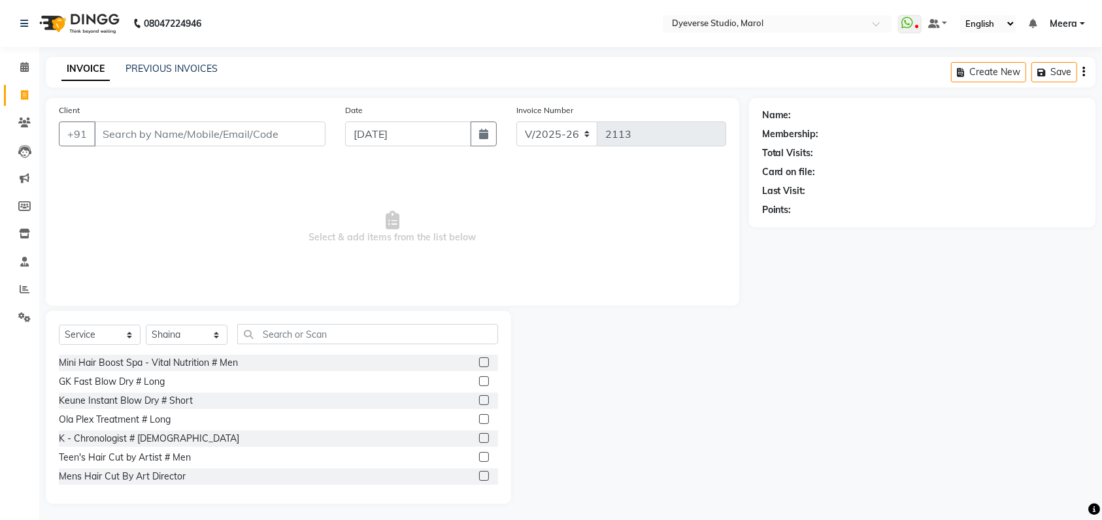
click at [267, 318] on div "Select Service Product Membership Package Voucher Prepaid Gift Card Select Styl…" at bounding box center [278, 407] width 465 height 193
click at [299, 325] on input "text" at bounding box center [367, 334] width 261 height 20
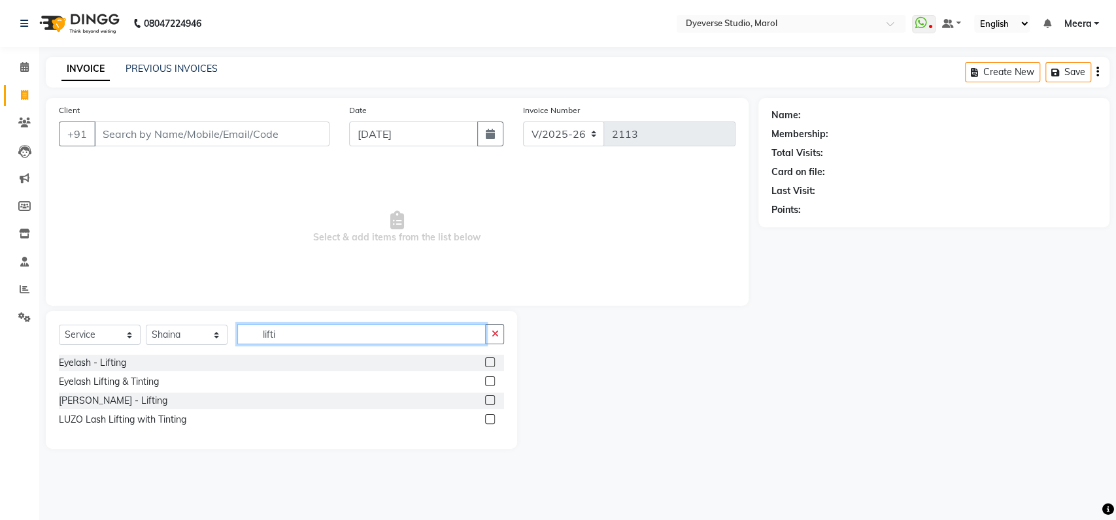
type input "lifti"
click at [489, 380] on label at bounding box center [490, 381] width 10 height 10
click at [489, 380] on input "checkbox" at bounding box center [489, 382] width 8 height 8
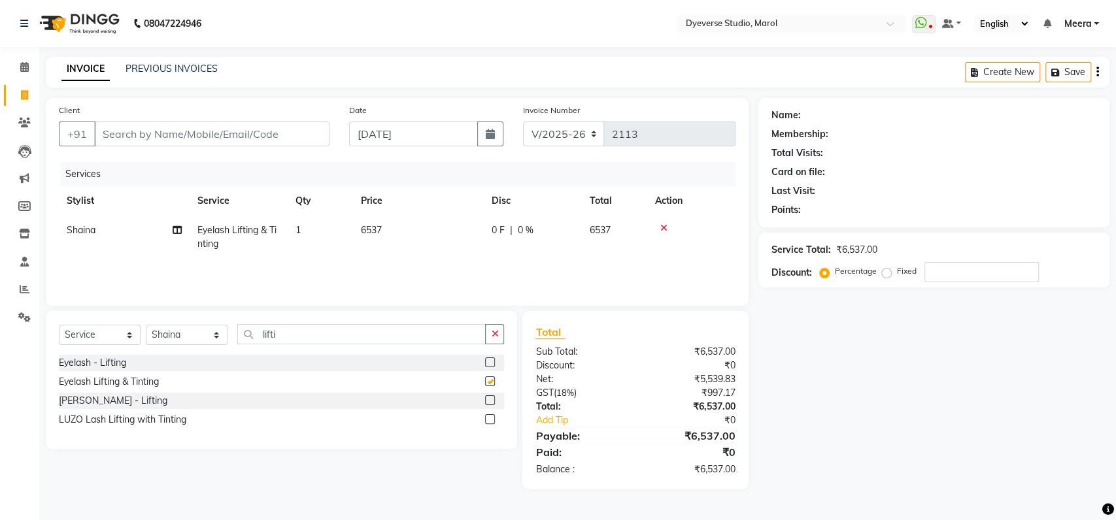
checkbox input "false"
click at [491, 358] on label at bounding box center [490, 362] width 10 height 10
click at [491, 359] on input "checkbox" at bounding box center [489, 363] width 8 height 8
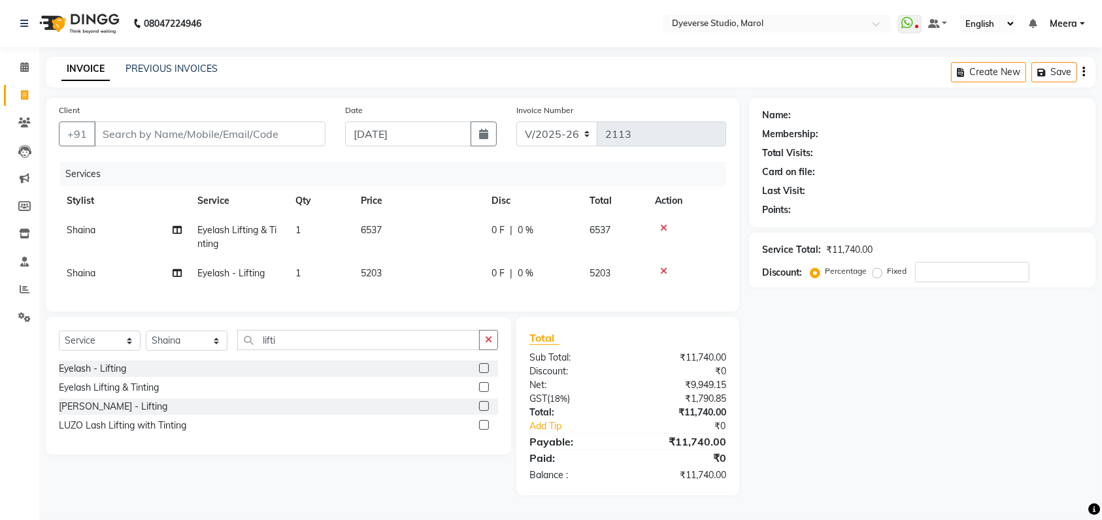
click at [484, 373] on label at bounding box center [484, 368] width 10 height 10
click at [484, 373] on input "checkbox" at bounding box center [483, 369] width 8 height 8
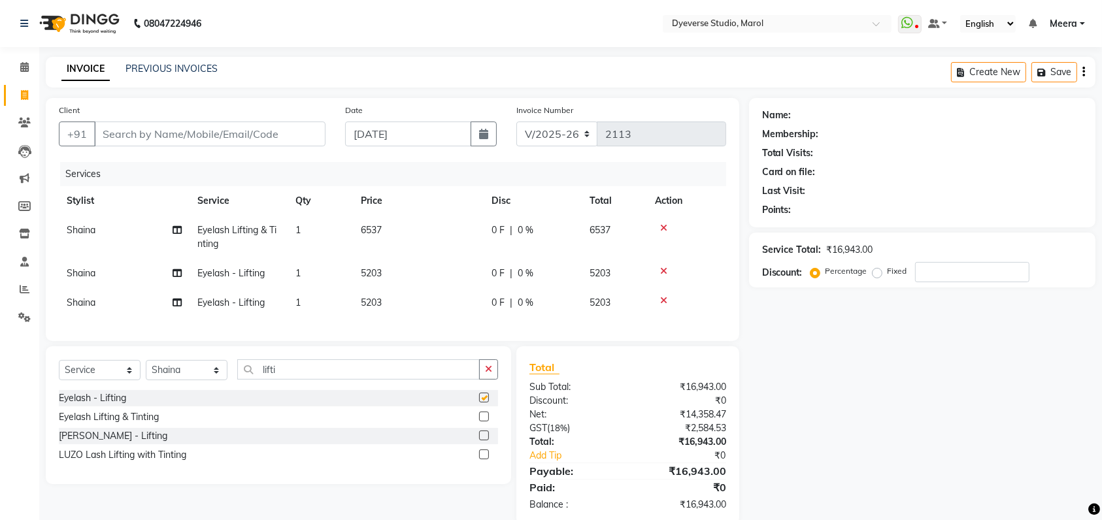
checkbox input "false"
click at [484, 440] on label at bounding box center [484, 436] width 10 height 10
click at [484, 440] on input "checkbox" at bounding box center [483, 436] width 8 height 8
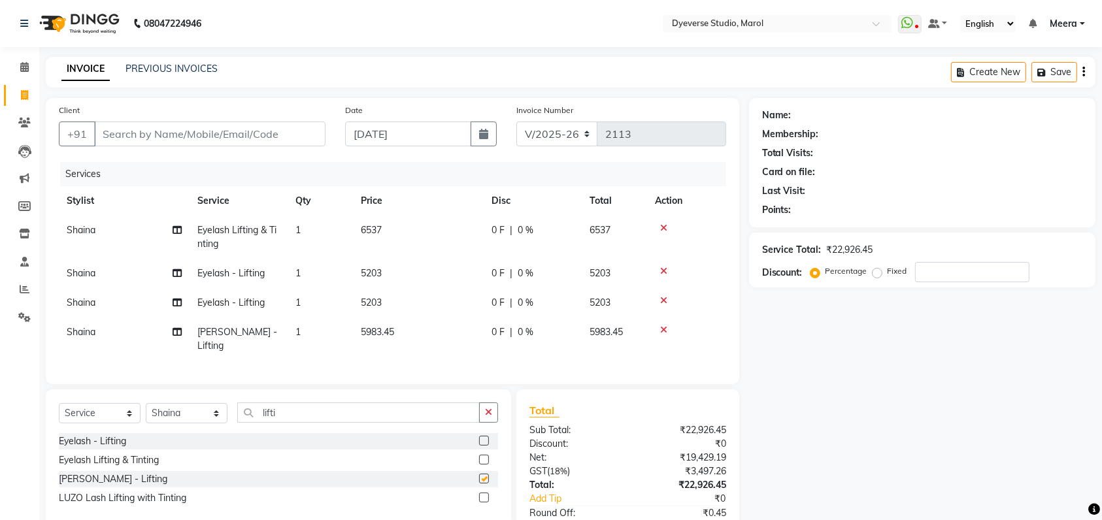
checkbox input "false"
